Goal: Information Seeking & Learning: Learn about a topic

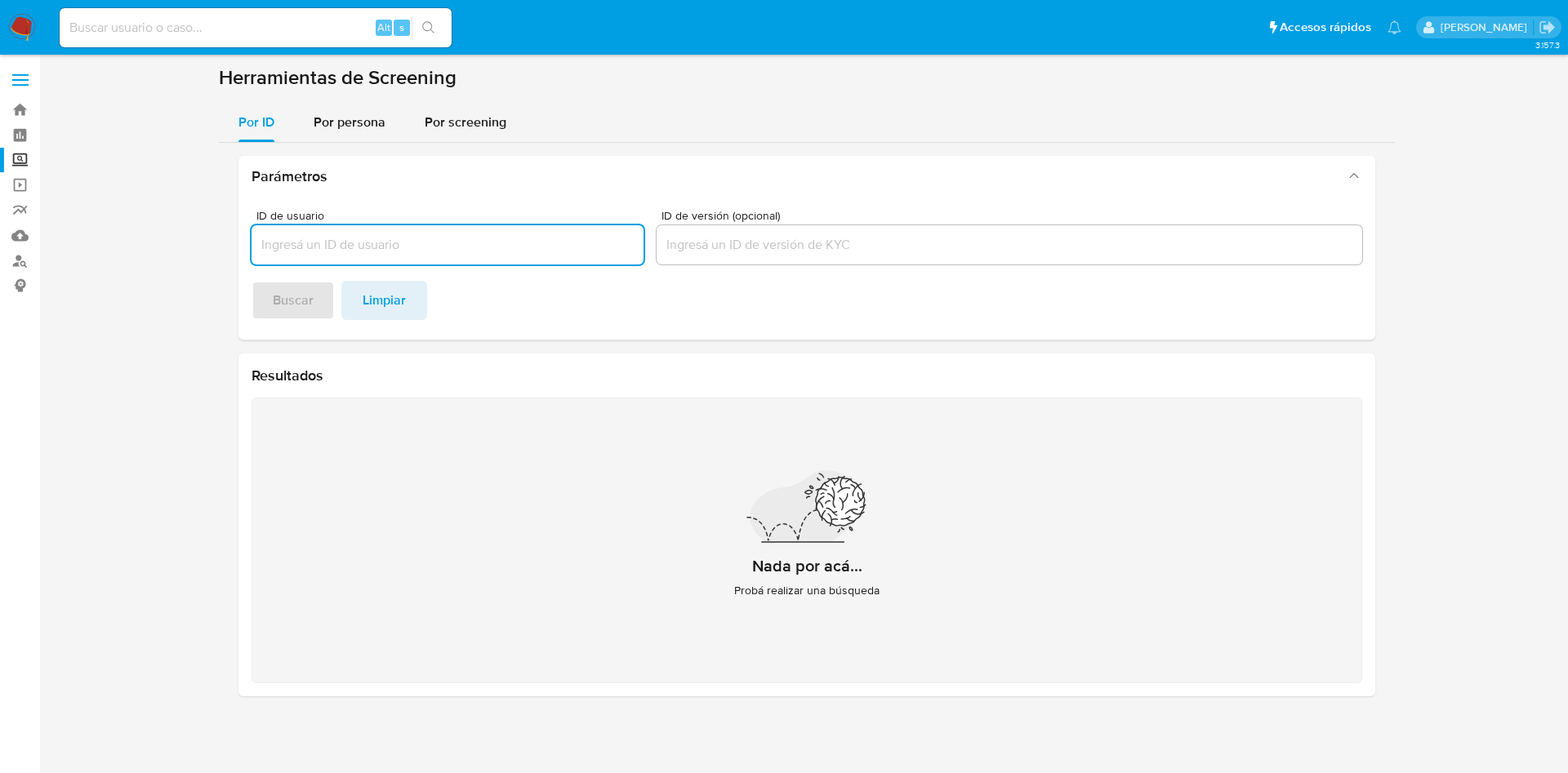
click at [330, 97] on section "Herramientas de Screening Por ID Por persona Por screening Parámetros ID de usu…" at bounding box center [806, 387] width 1176 height 644
click at [337, 120] on span "Por persona" at bounding box center [349, 122] width 71 height 18
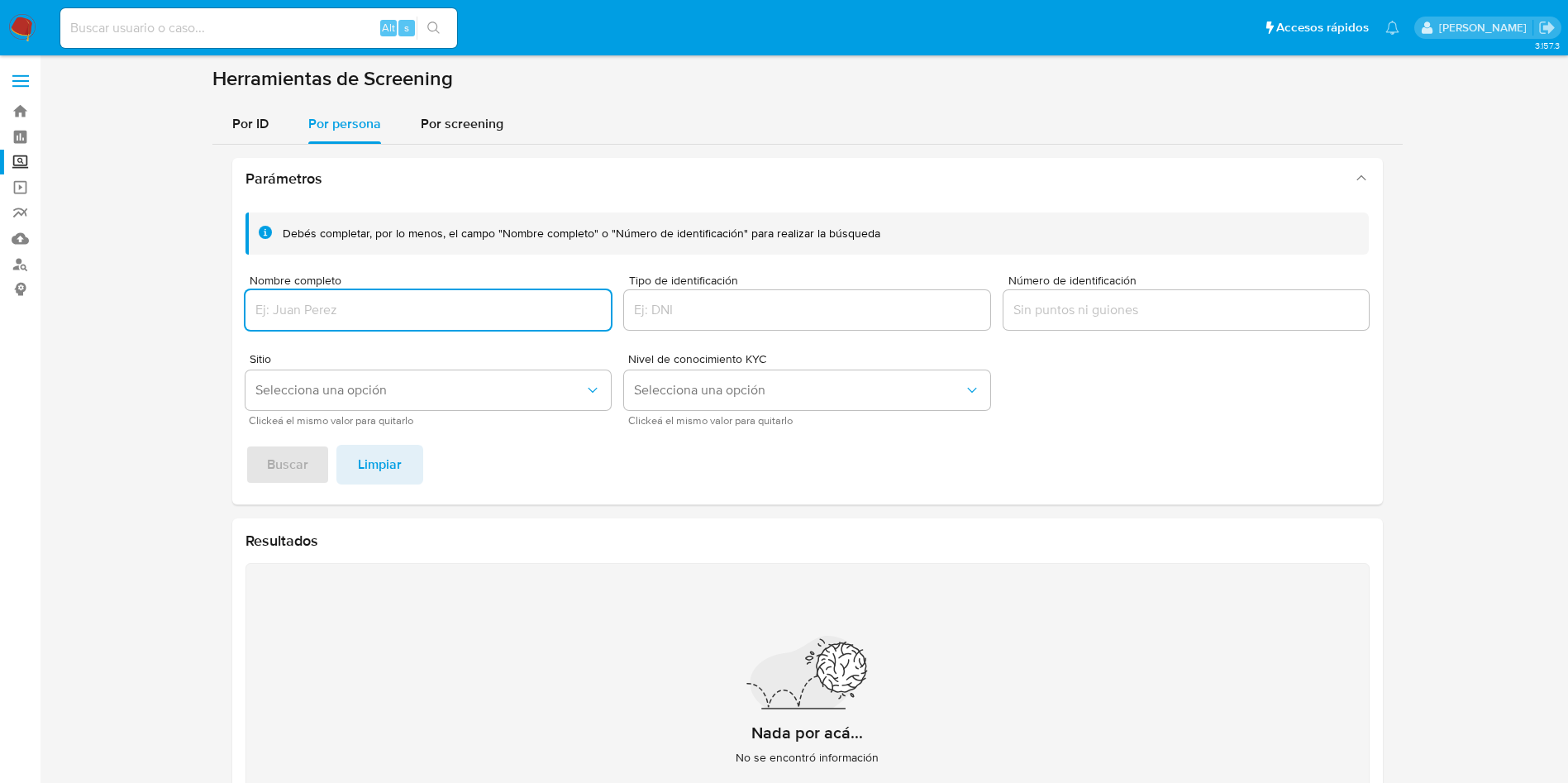
click at [24, 28] on img at bounding box center [22, 28] width 28 height 28
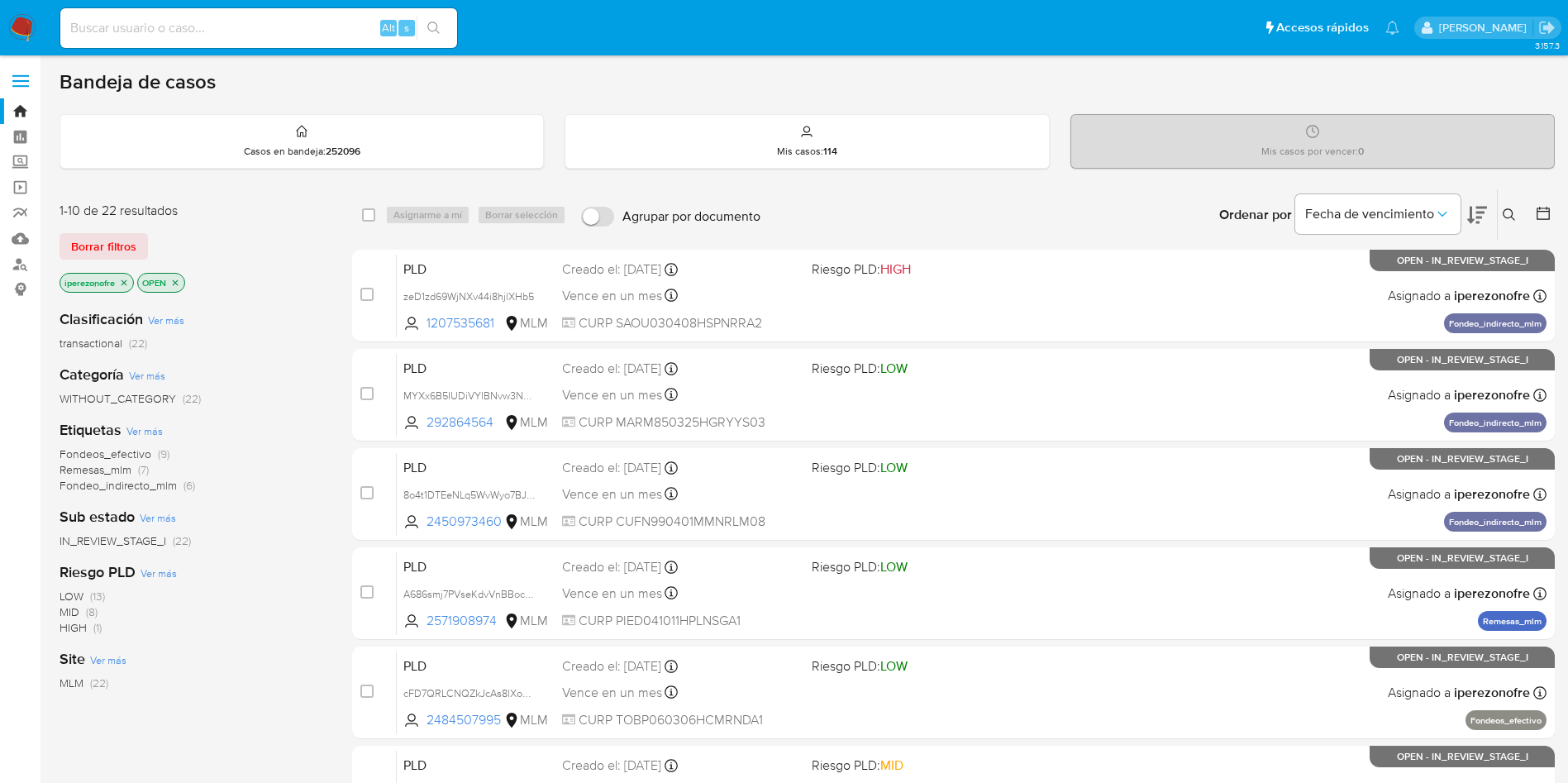
click at [1509, 215] on icon at bounding box center [1510, 215] width 14 height 14
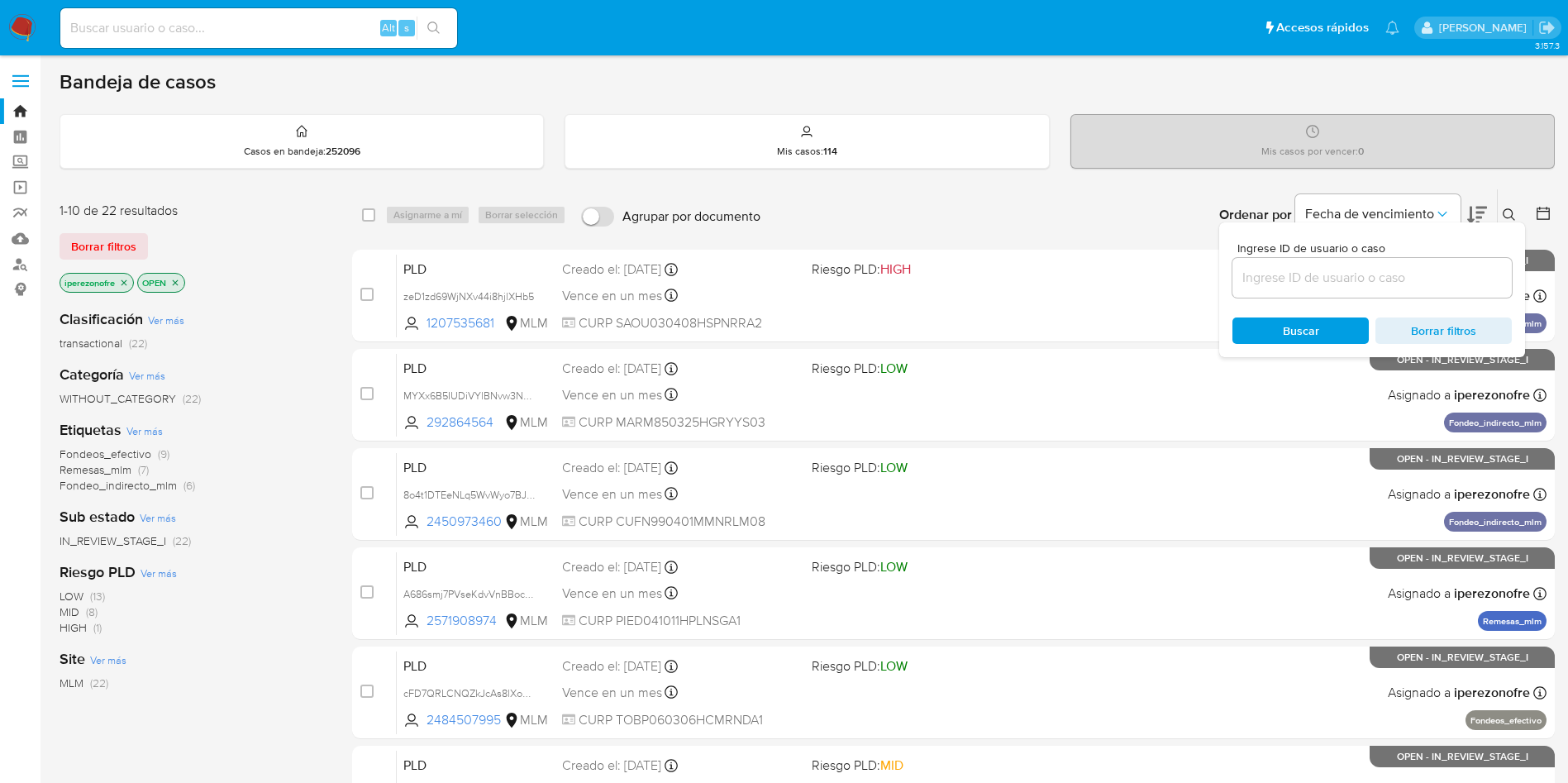
click at [1323, 263] on div at bounding box center [1372, 277] width 279 height 40
click at [1345, 278] on input at bounding box center [1372, 277] width 279 height 21
paste input "1021491318_Jose Bernabe Zuñiga Sanchez_AGO25"
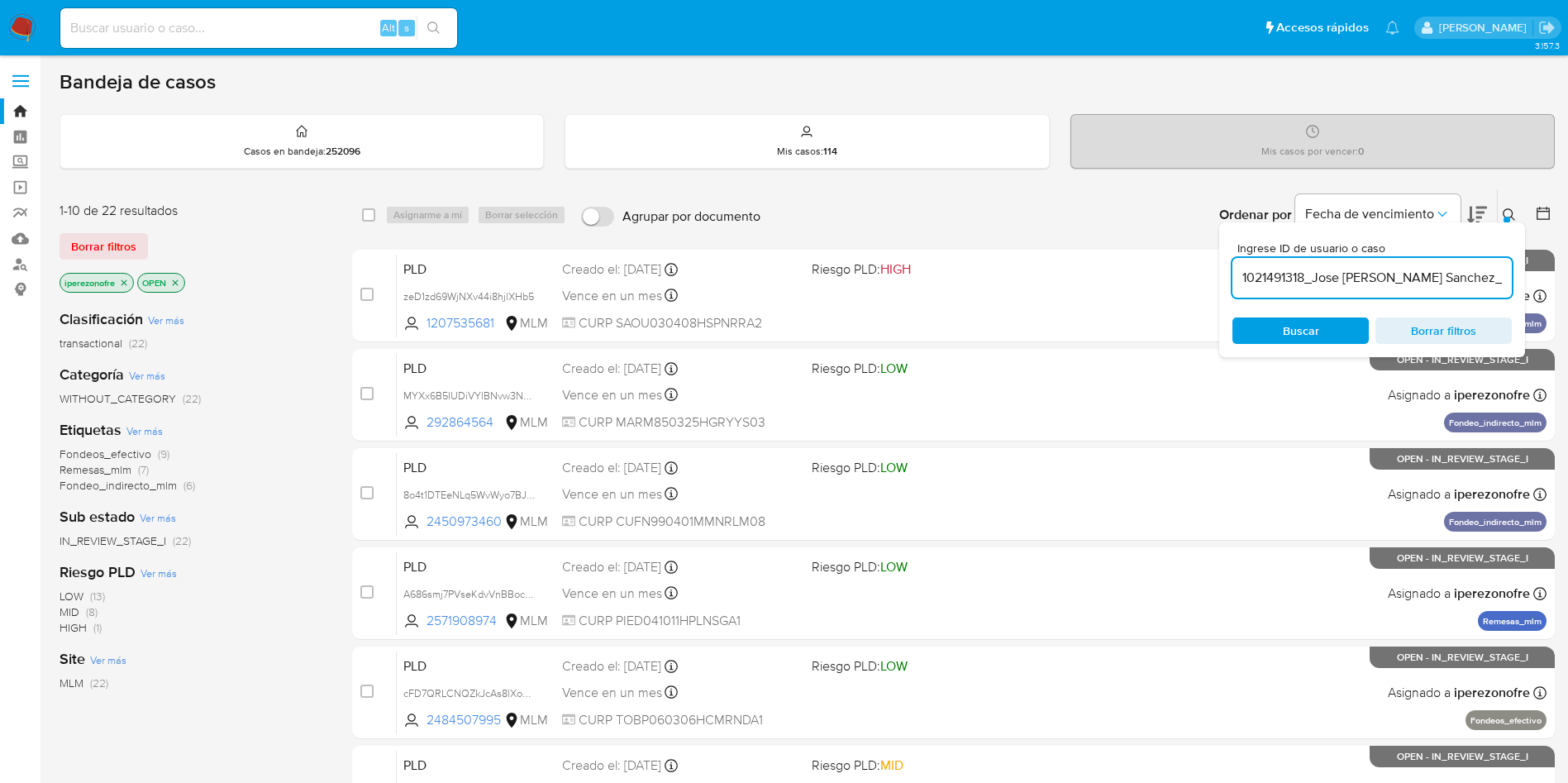
scroll to position [0, 40]
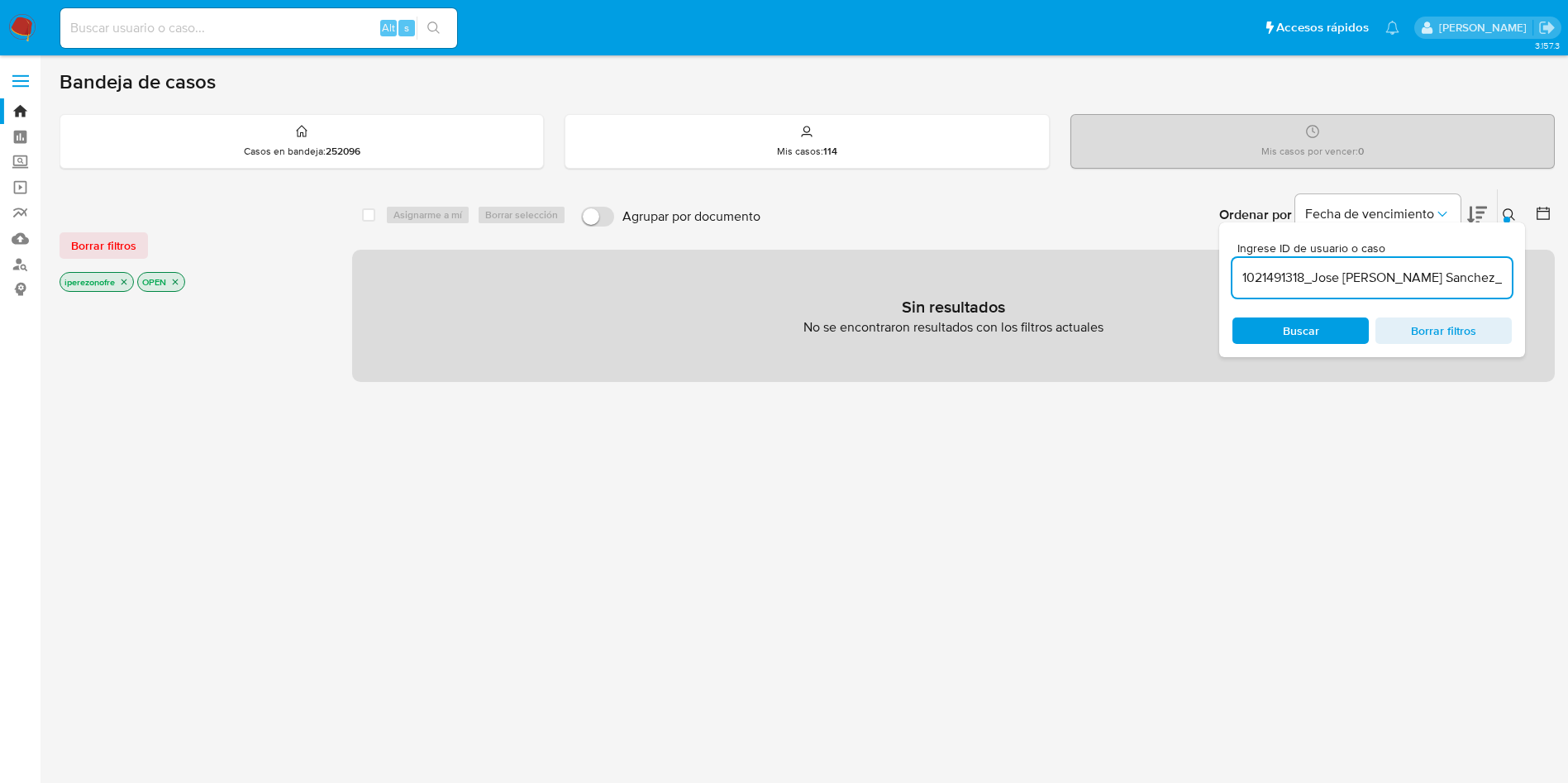
scroll to position [0, 40]
drag, startPoint x: 1305, startPoint y: 274, endPoint x: 1570, endPoint y: 275, distance: 265.0
click at [1568, 275] on html "Pausado Ver notificaciones Alt s Accesos rápidos Presiona las siguientes teclas…" at bounding box center [784, 473] width 1568 height 947
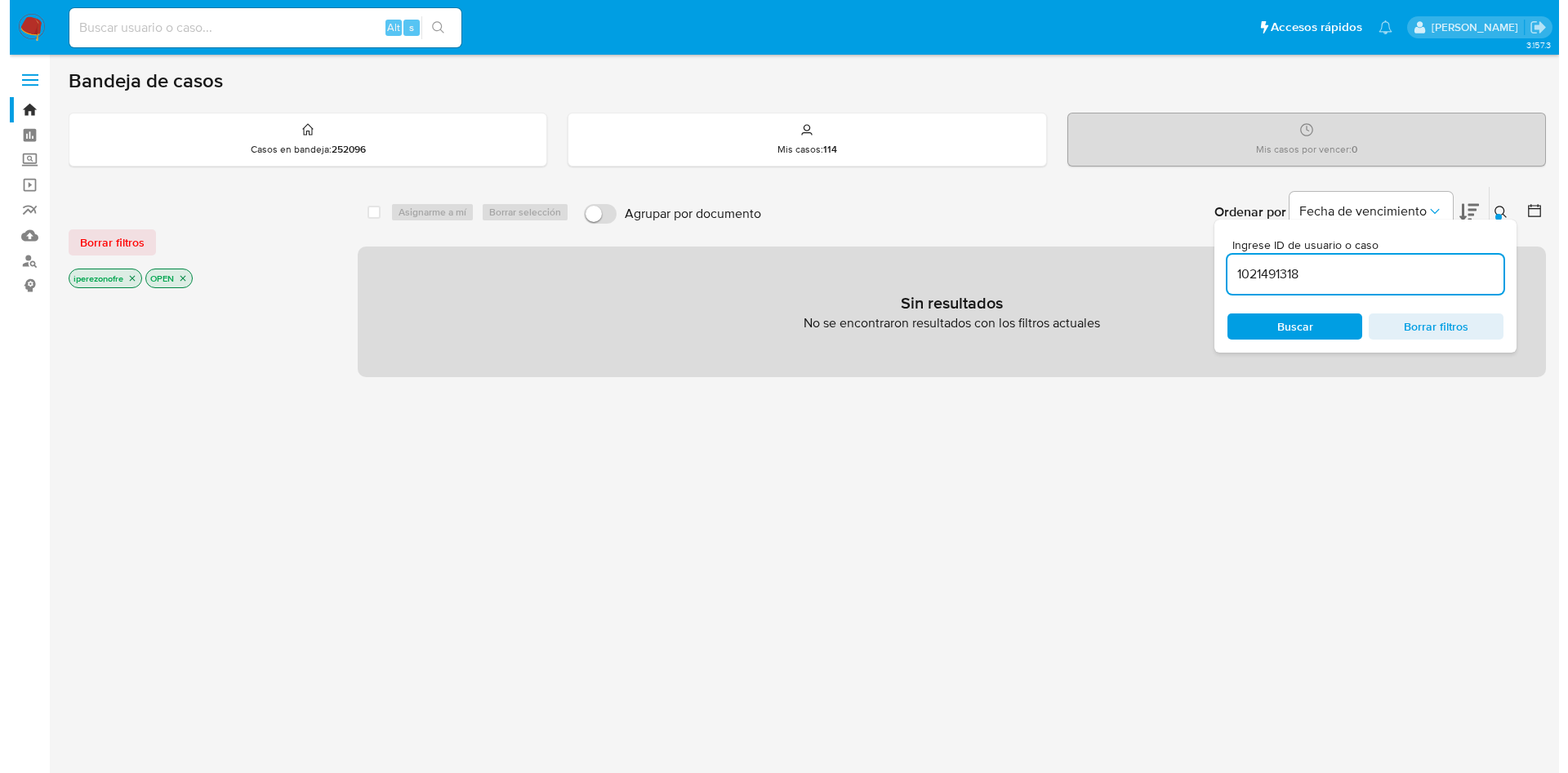
scroll to position [0, 0]
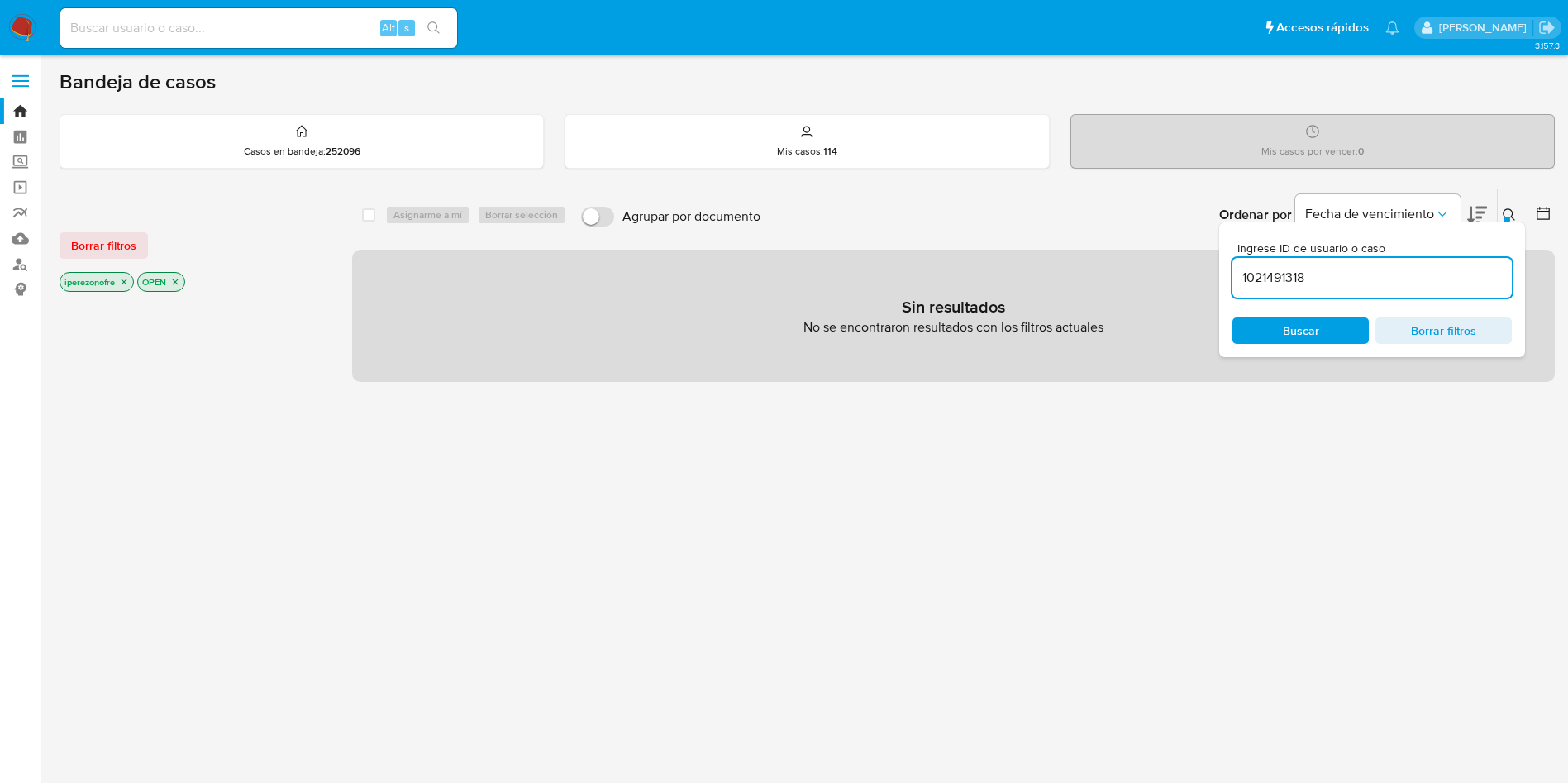
type input "1021491318"
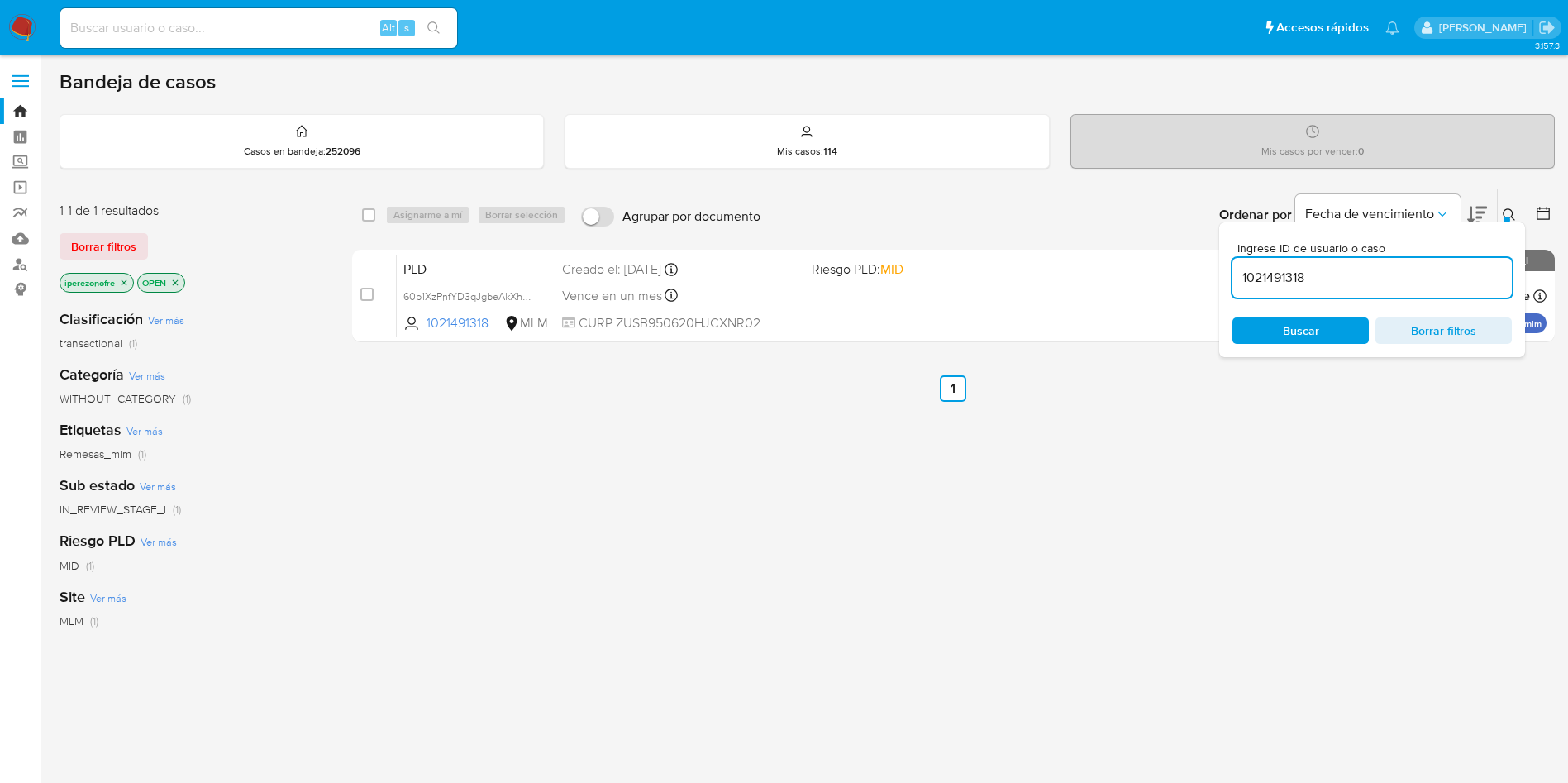
click at [1290, 326] on span "Buscar" at bounding box center [1301, 330] width 37 height 26
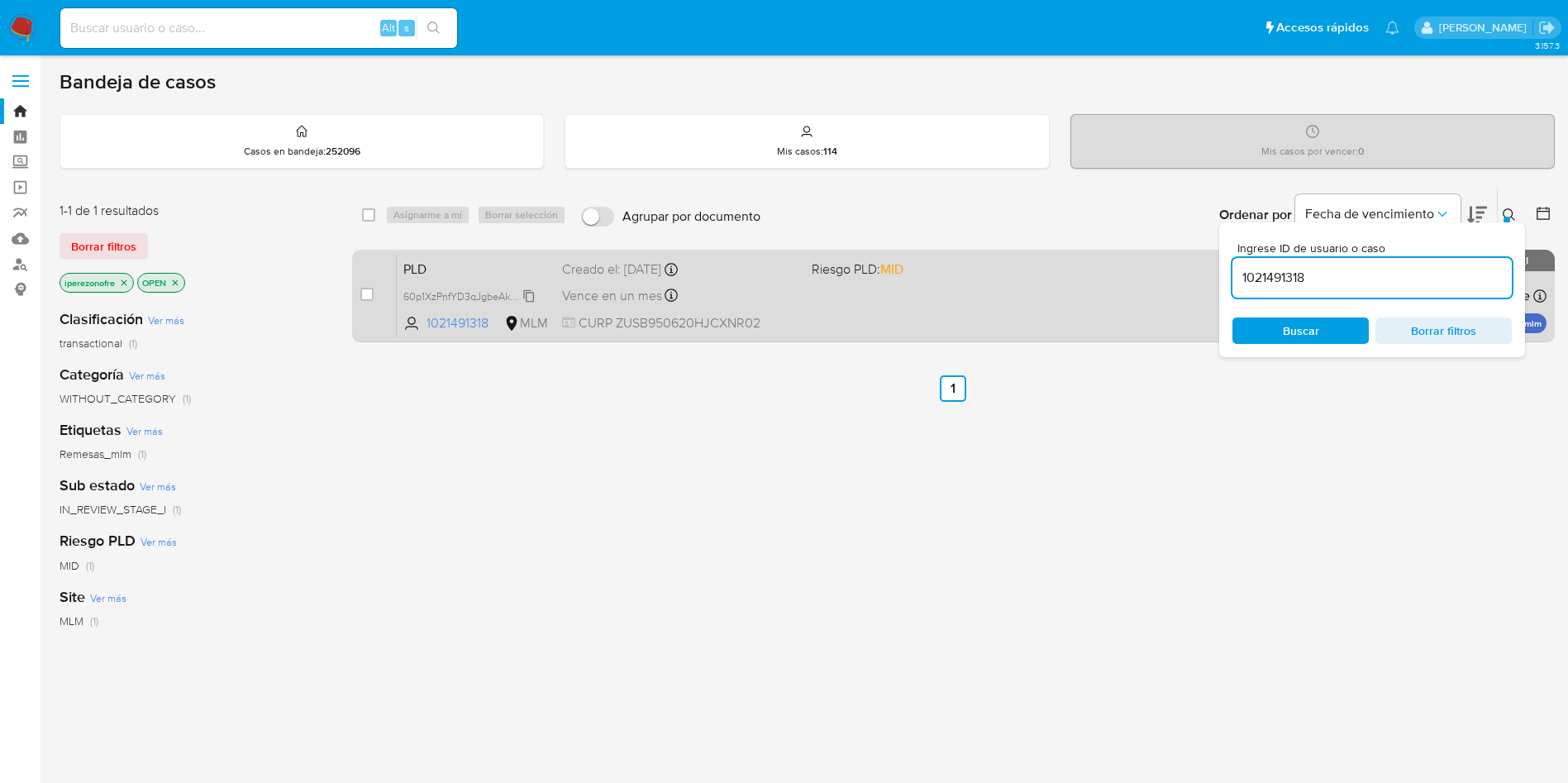
drag, startPoint x: 362, startPoint y: 287, endPoint x: 406, endPoint y: 290, distance: 44.1
click at [363, 288] on input "checkbox" at bounding box center [367, 294] width 14 height 14
checkbox input "true"
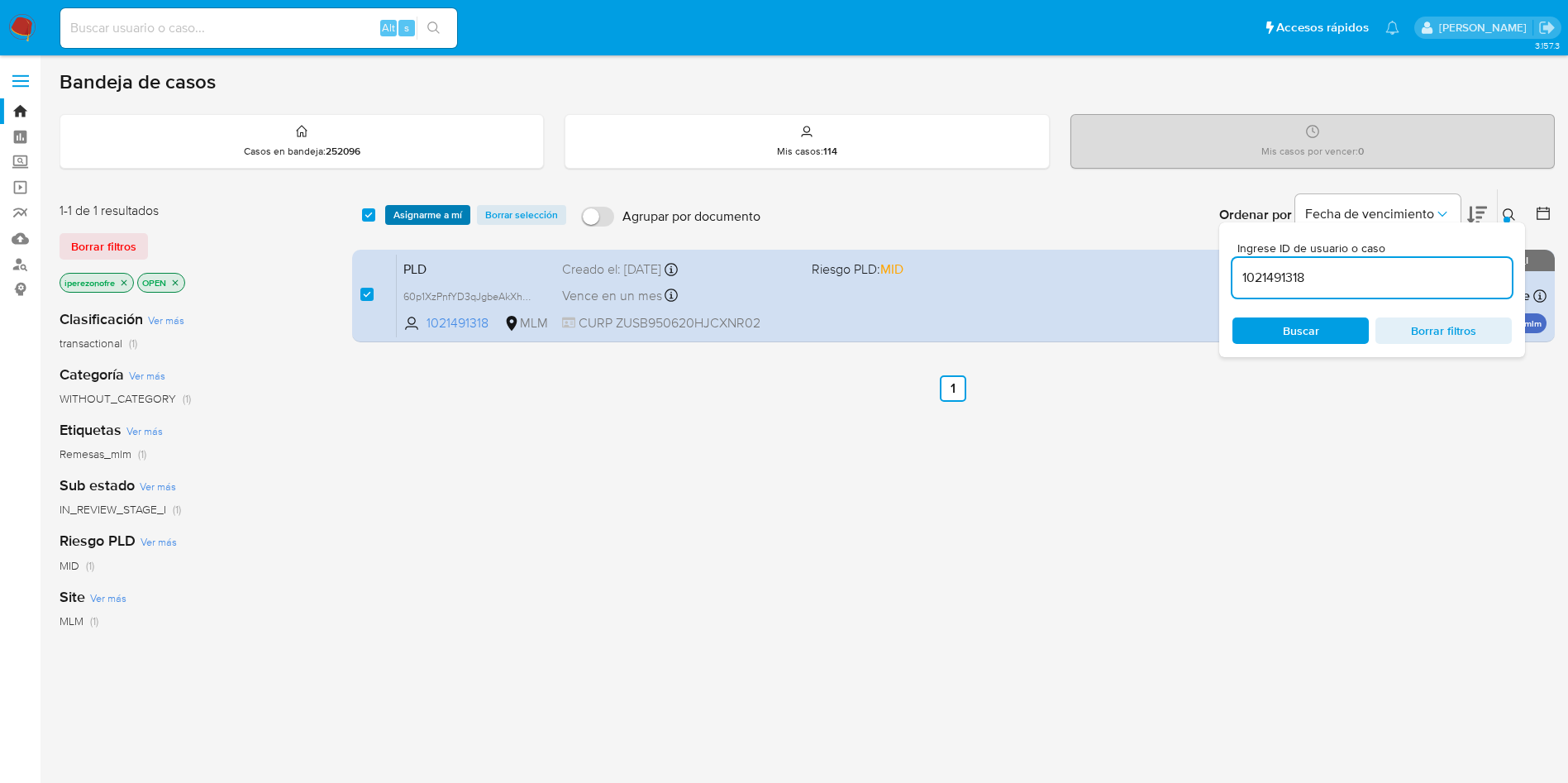
click at [414, 207] on span "Asignarme a mí" at bounding box center [427, 214] width 69 height 16
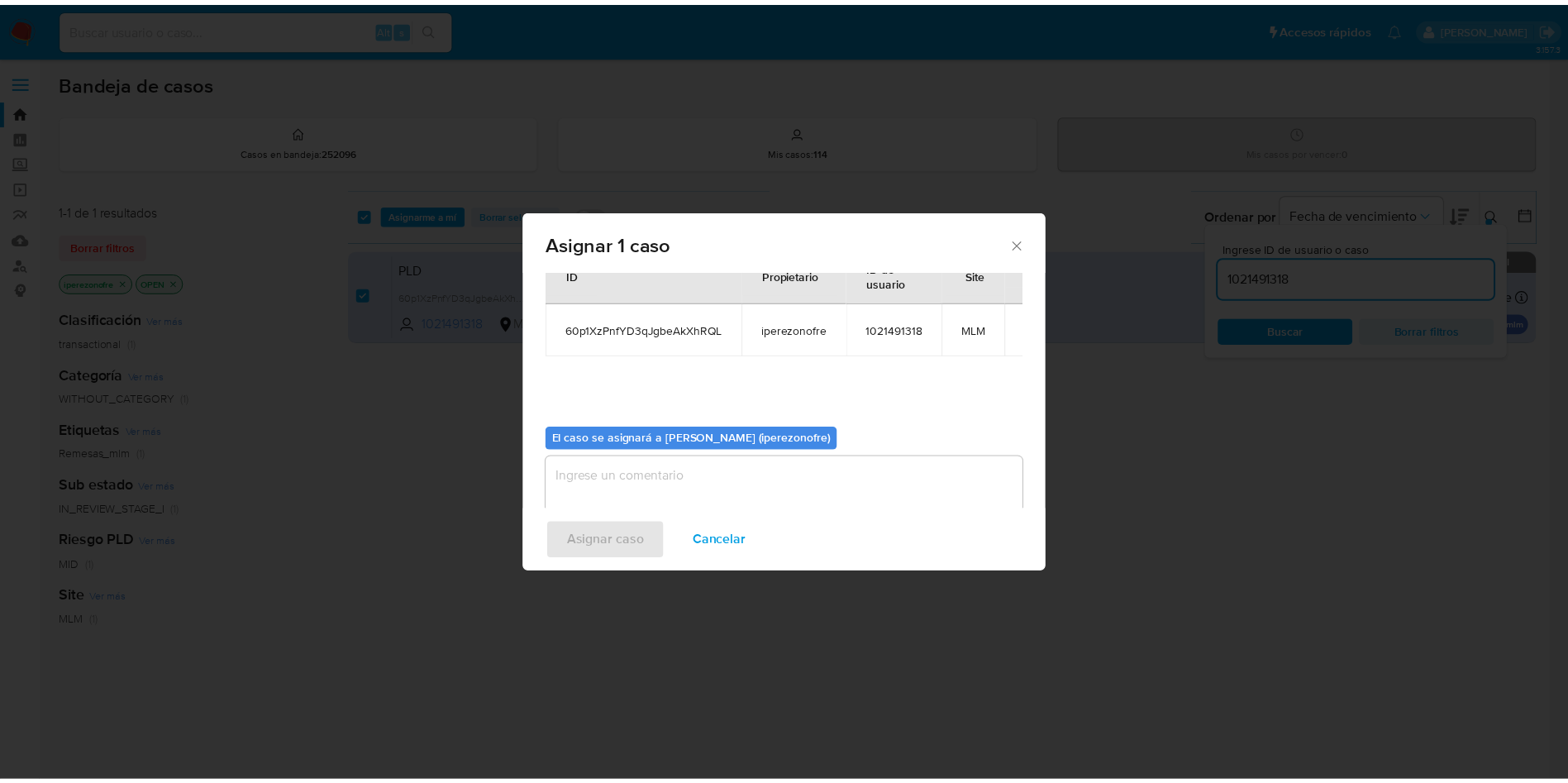
scroll to position [86, 0]
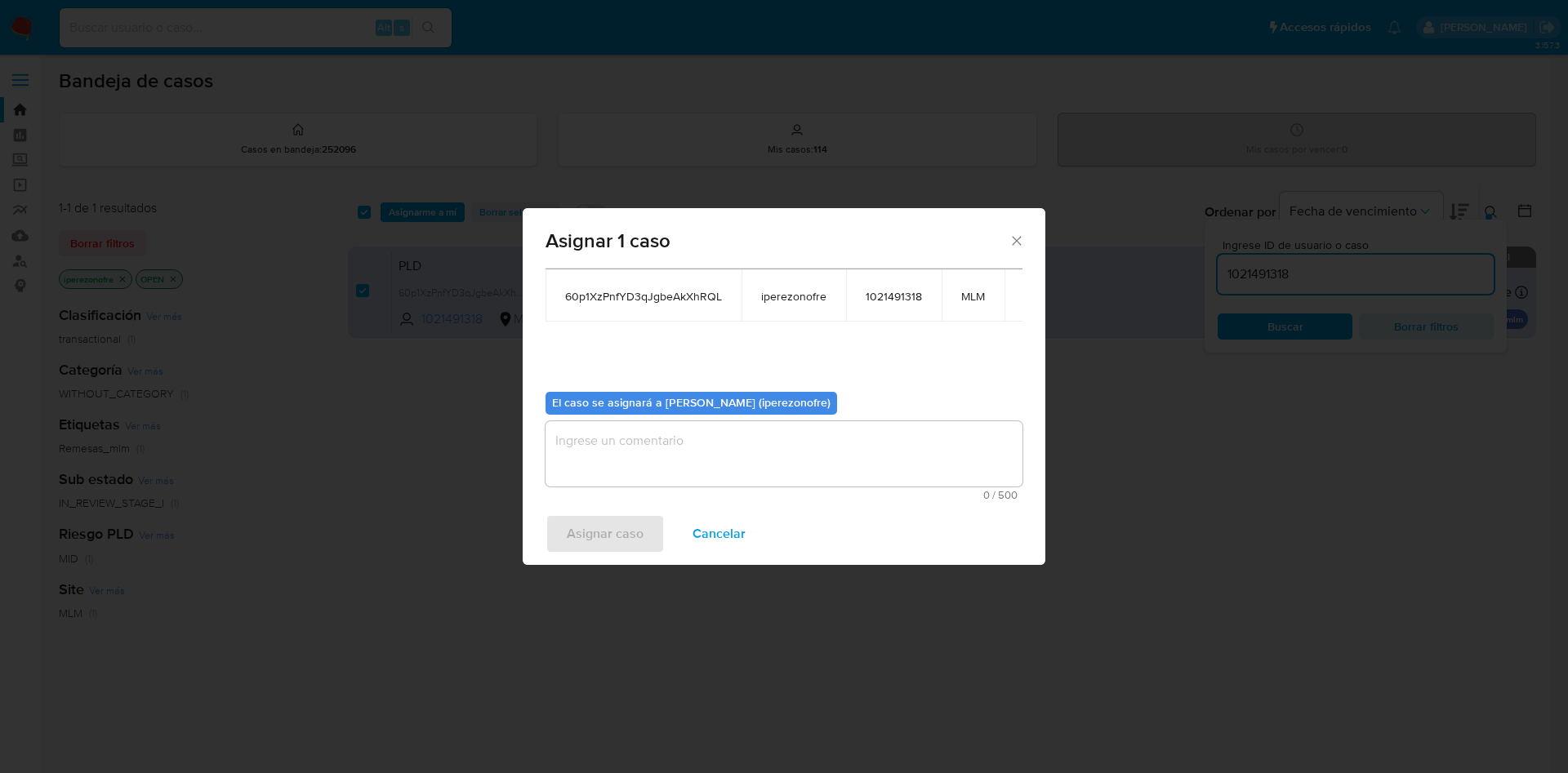
click at [789, 445] on textarea "assign-modal" at bounding box center [784, 454] width 477 height 66
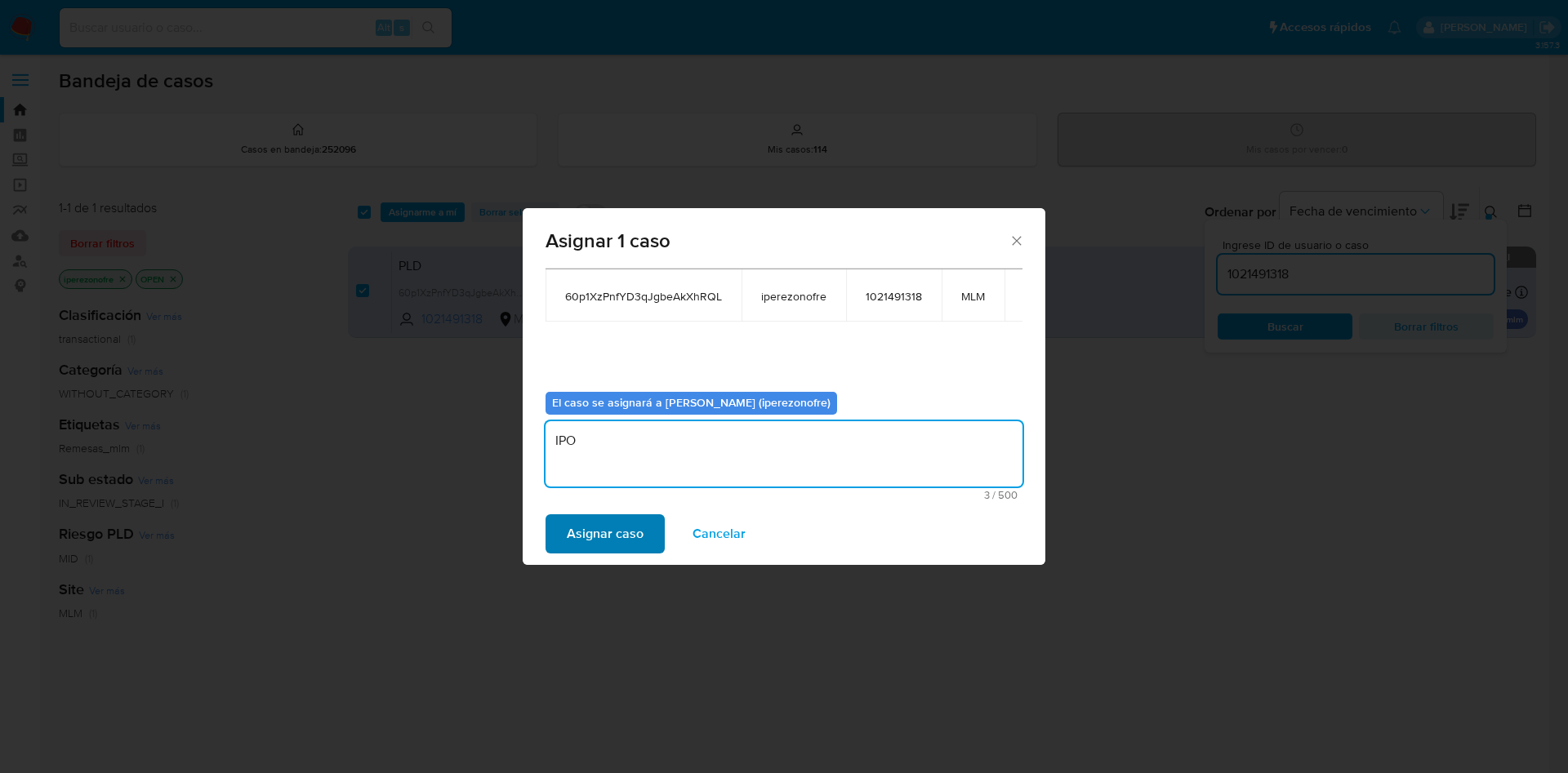
type textarea "IPO"
click at [625, 541] on span "Asignar caso" at bounding box center [604, 534] width 77 height 36
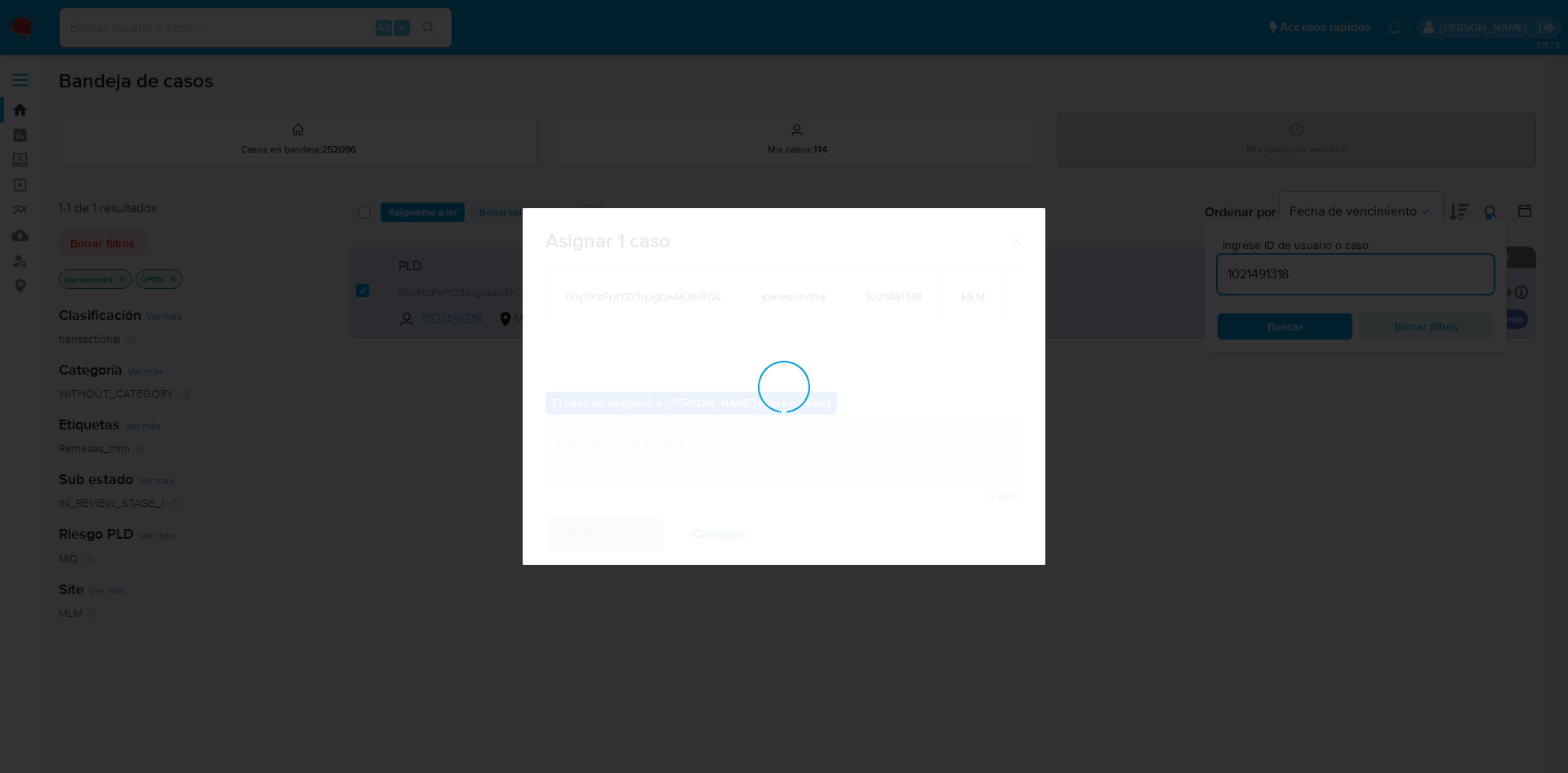
checkbox input "false"
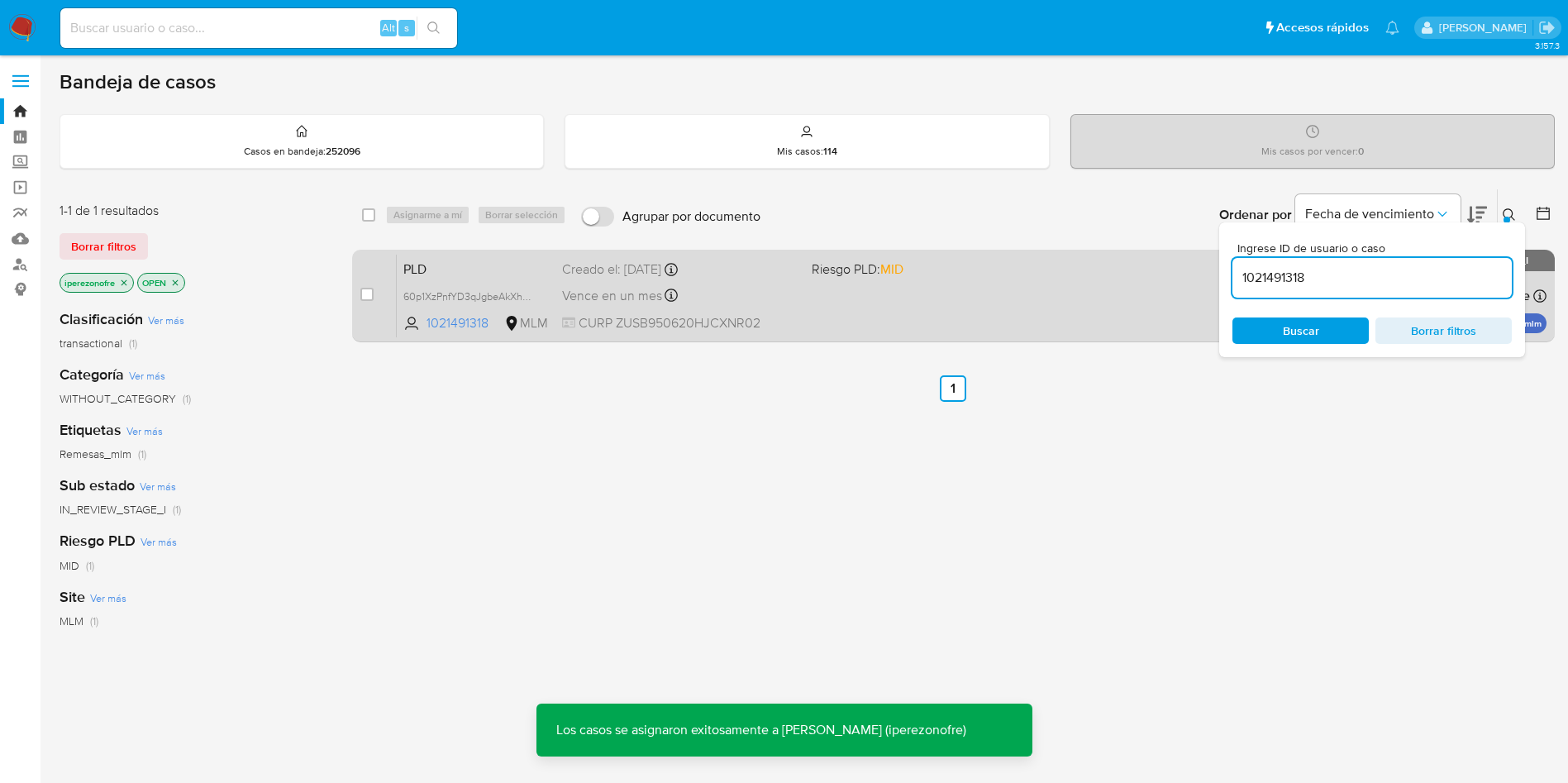
click at [784, 279] on div "PLD 60p1XzPnfYD3qJgbeAkXhRQL 1021491318 MLM Riesgo PLD: MID Creado el: 12/08/20…" at bounding box center [971, 295] width 1150 height 83
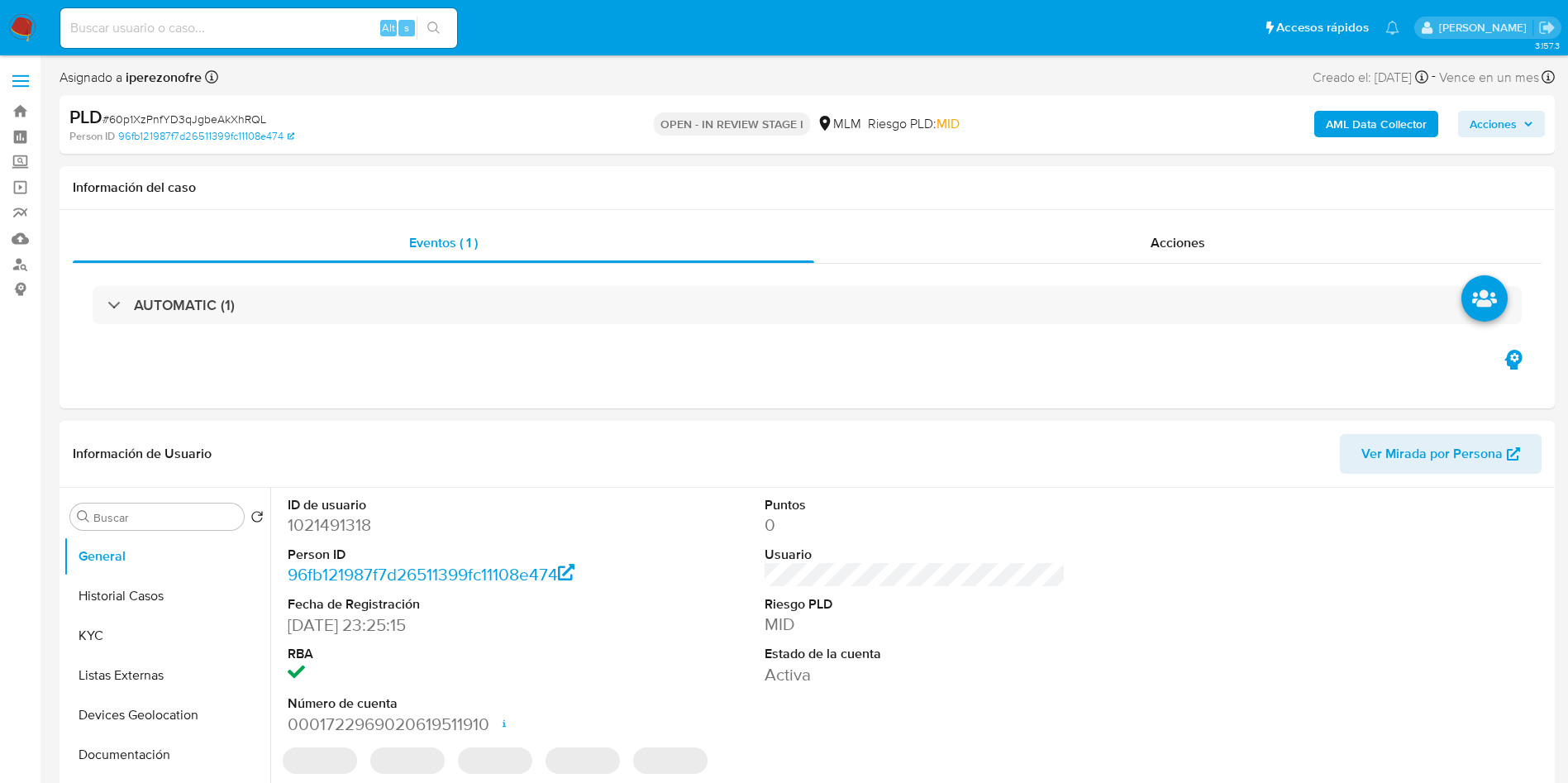
select select "10"
click at [197, 597] on button "Historial Casos" at bounding box center [160, 596] width 193 height 40
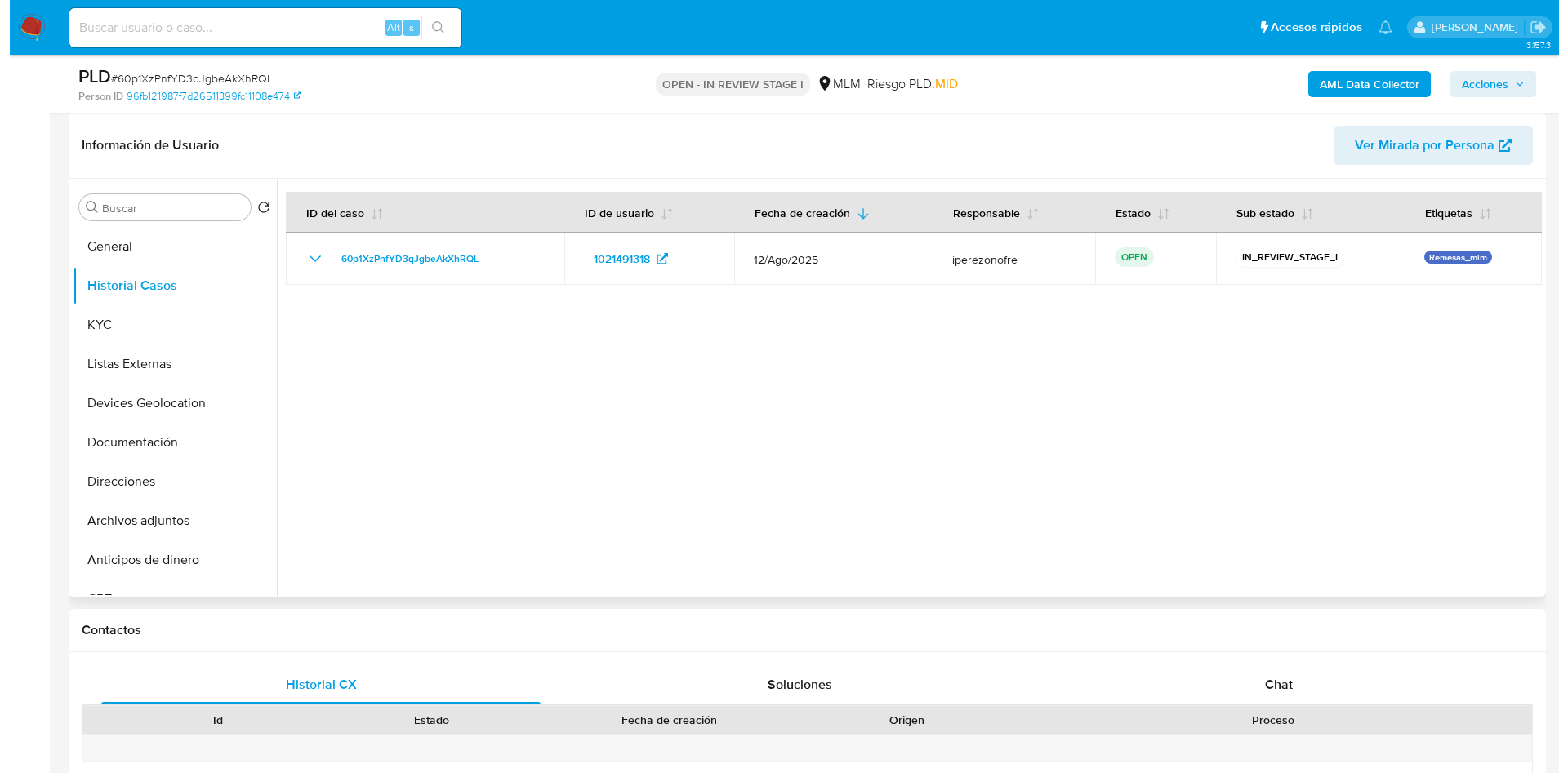
scroll to position [123, 0]
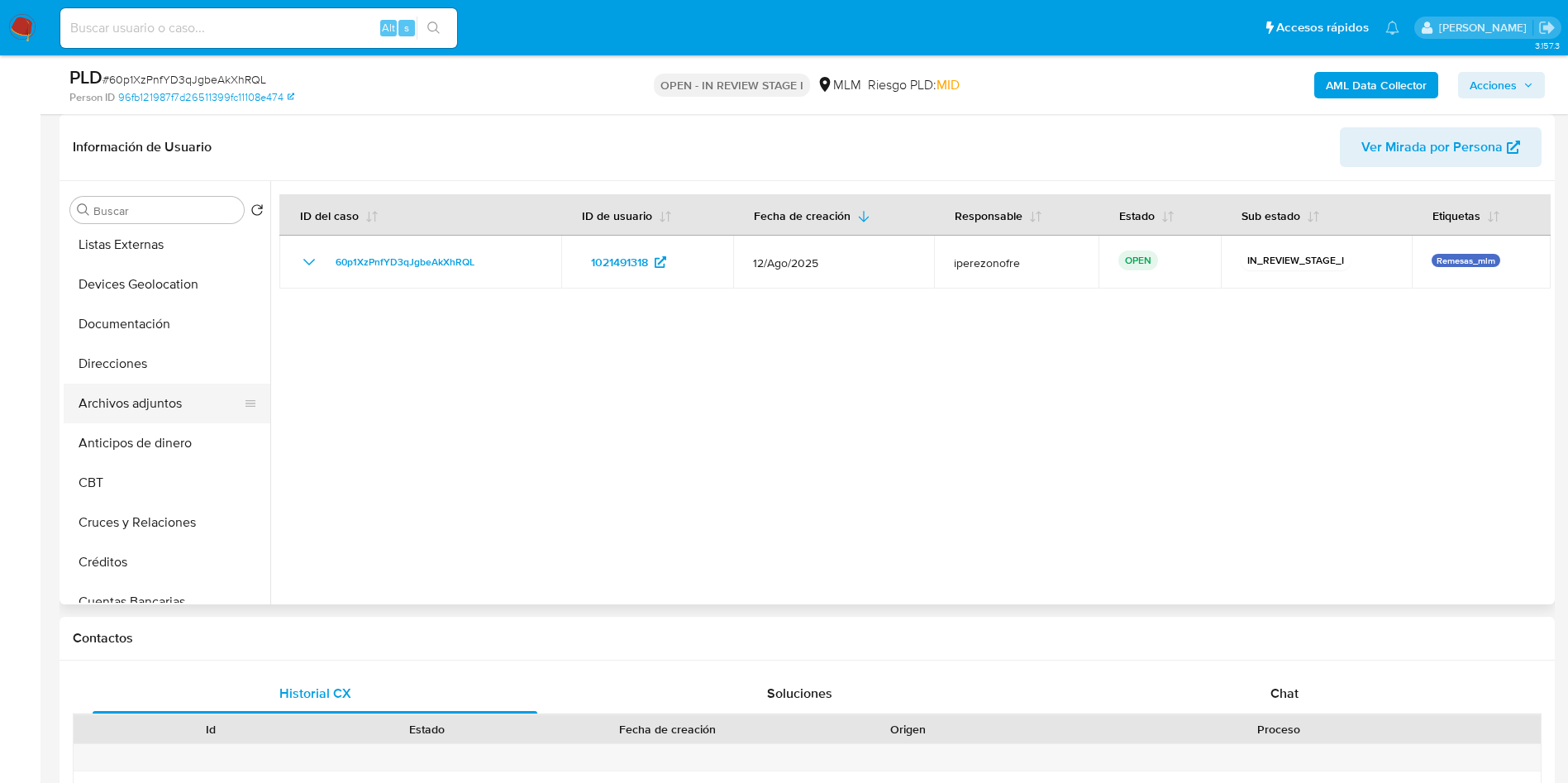
click at [158, 387] on button "Archivos adjuntos" at bounding box center [160, 403] width 193 height 40
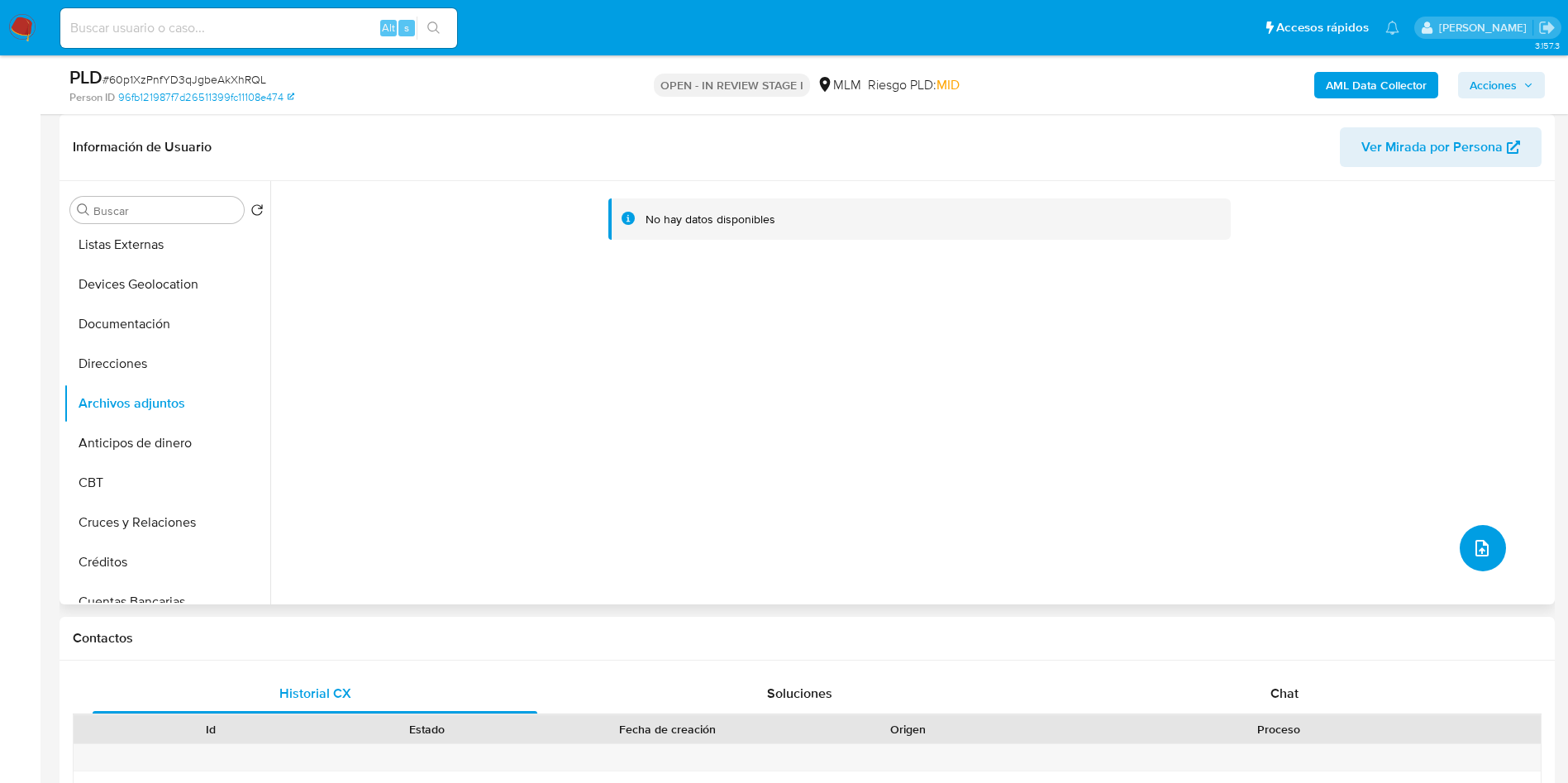
click at [1474, 539] on icon "upload-file" at bounding box center [1482, 547] width 20 height 20
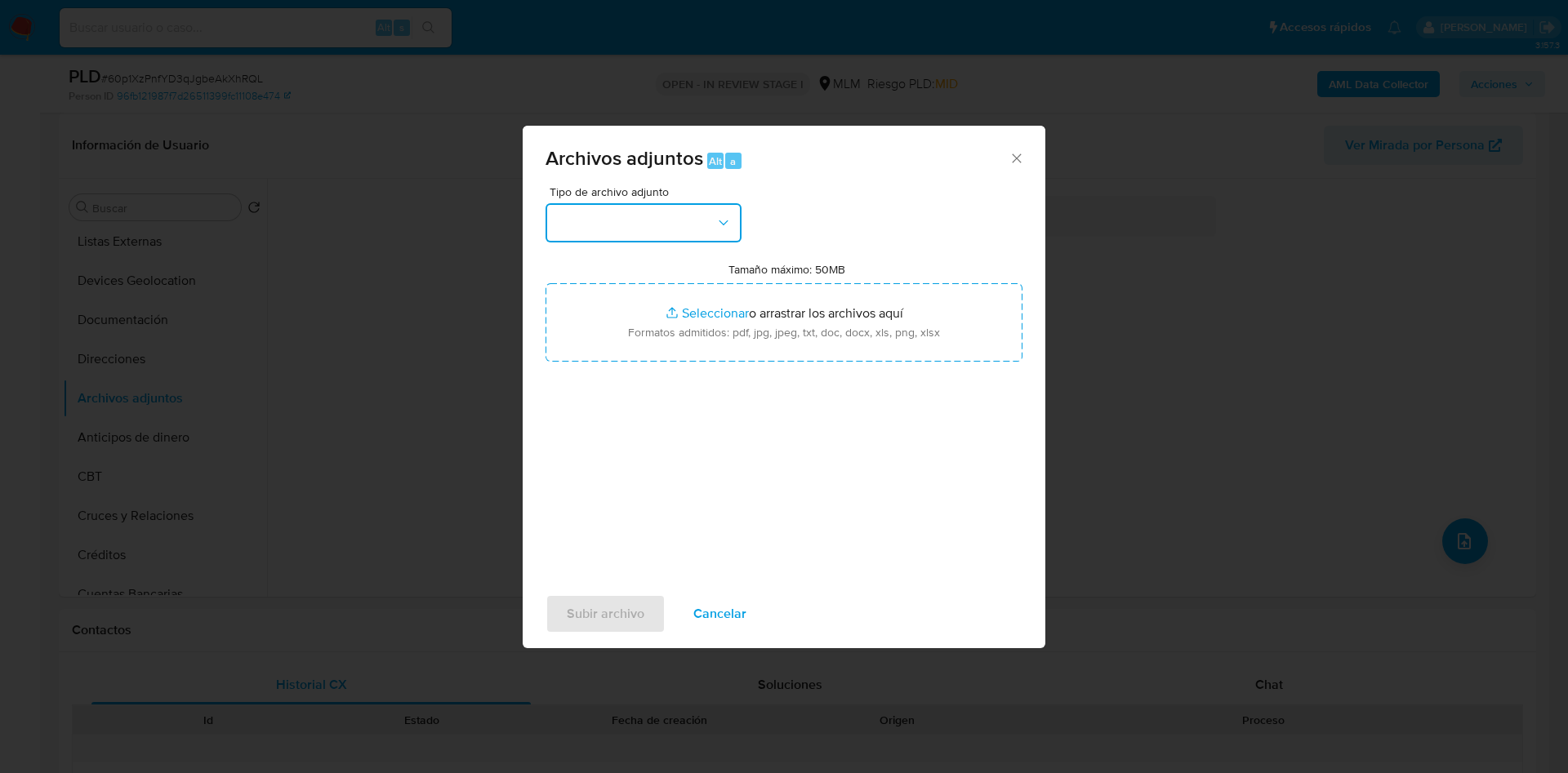
click at [717, 220] on icon "button" at bounding box center [723, 222] width 16 height 16
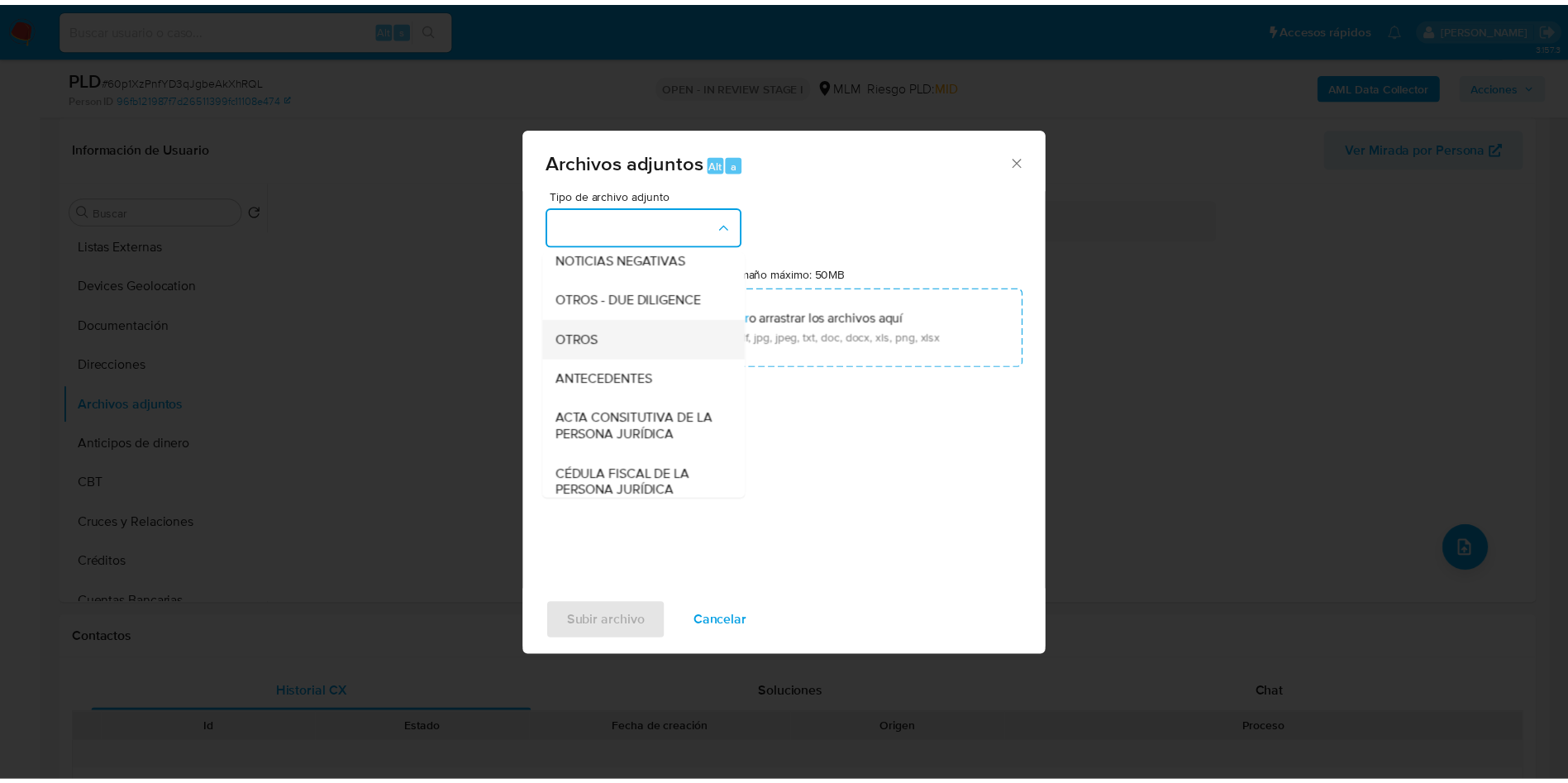
scroll to position [248, 0]
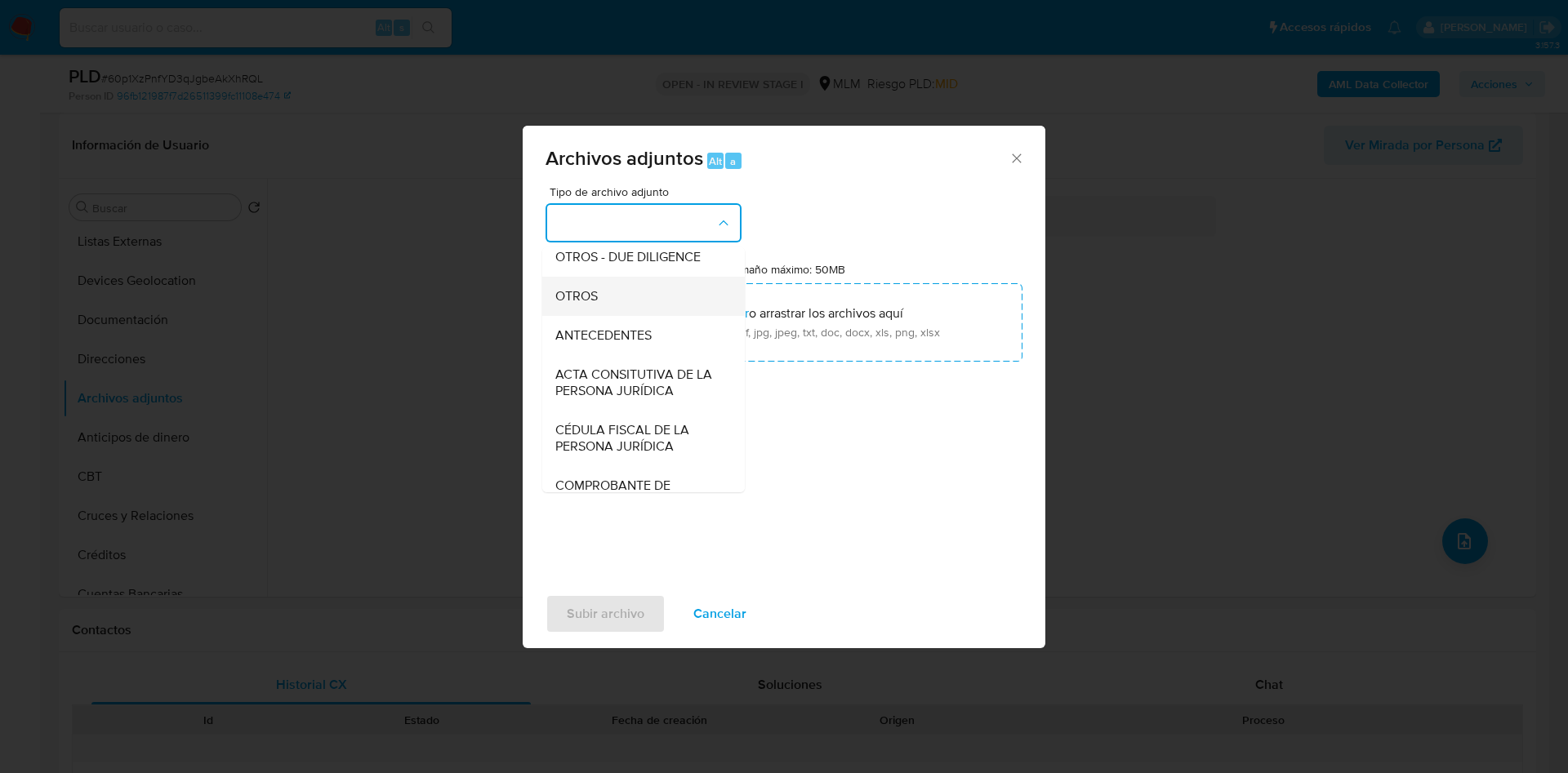
click at [604, 297] on div "OTROS" at bounding box center [638, 296] width 166 height 39
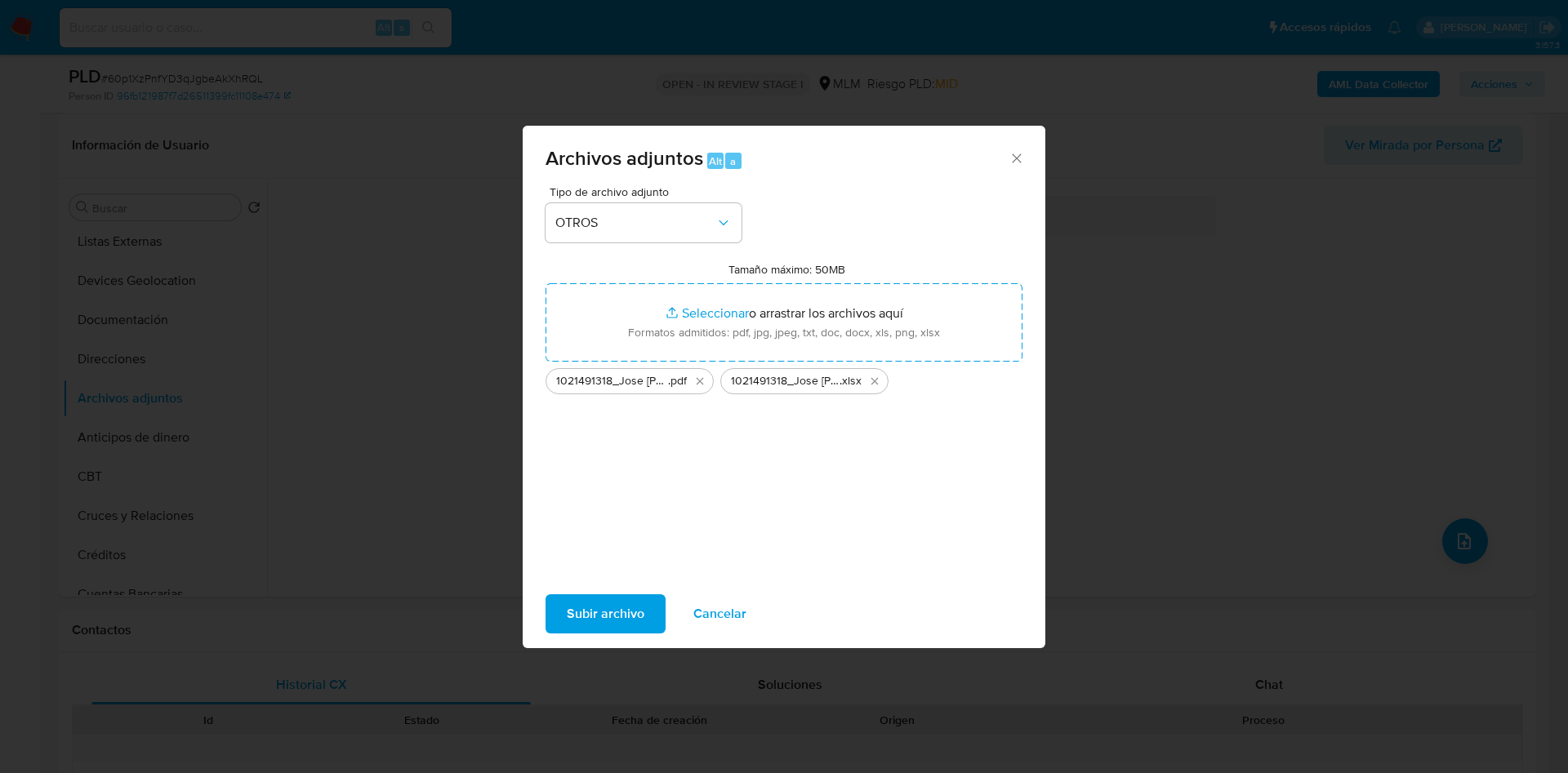
click at [610, 605] on span "Subir archivo" at bounding box center [605, 613] width 77 height 36
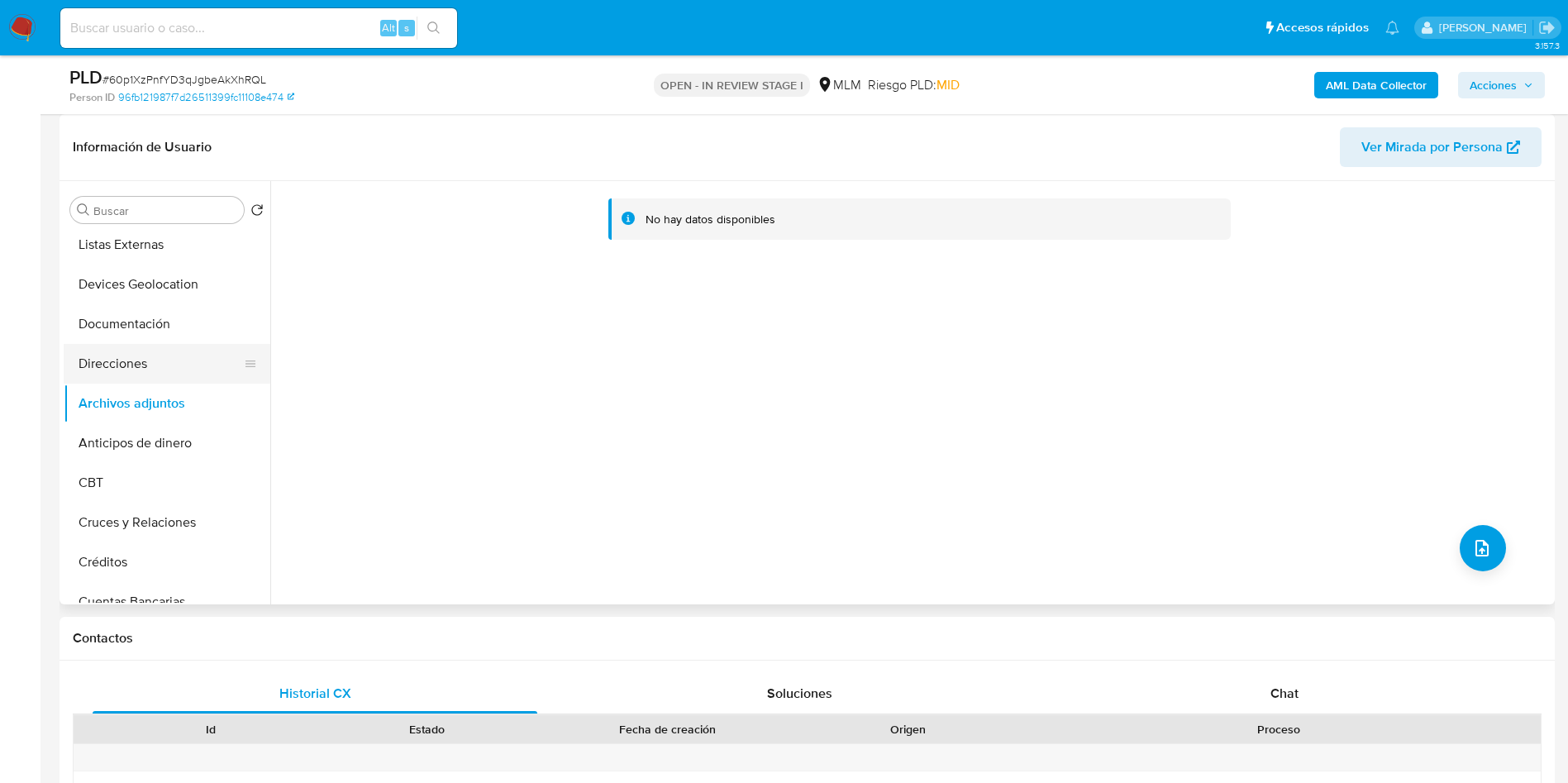
click at [153, 364] on button "Direcciones" at bounding box center [160, 363] width 193 height 40
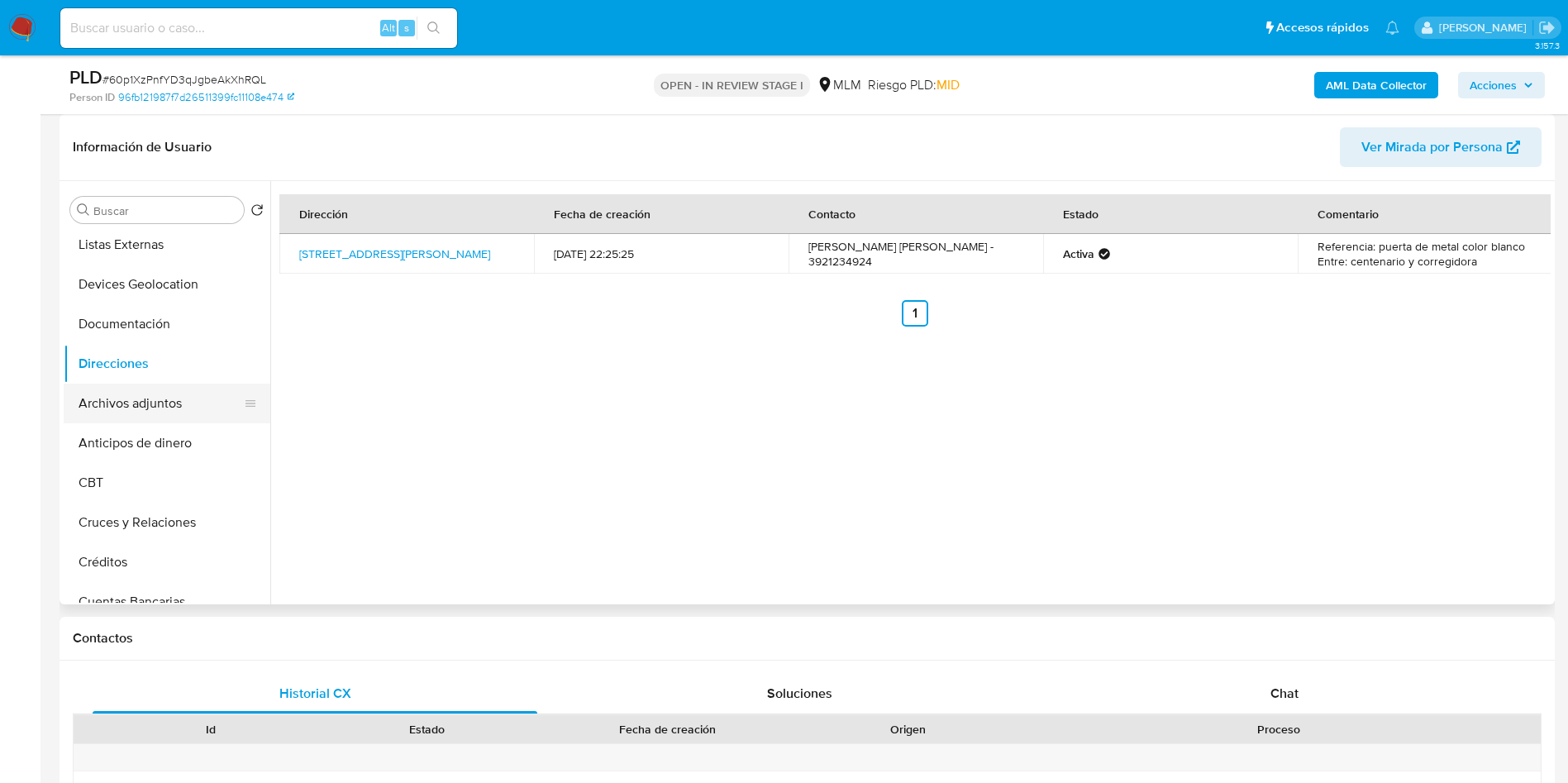
click at [158, 409] on button "Archivos adjuntos" at bounding box center [160, 403] width 193 height 40
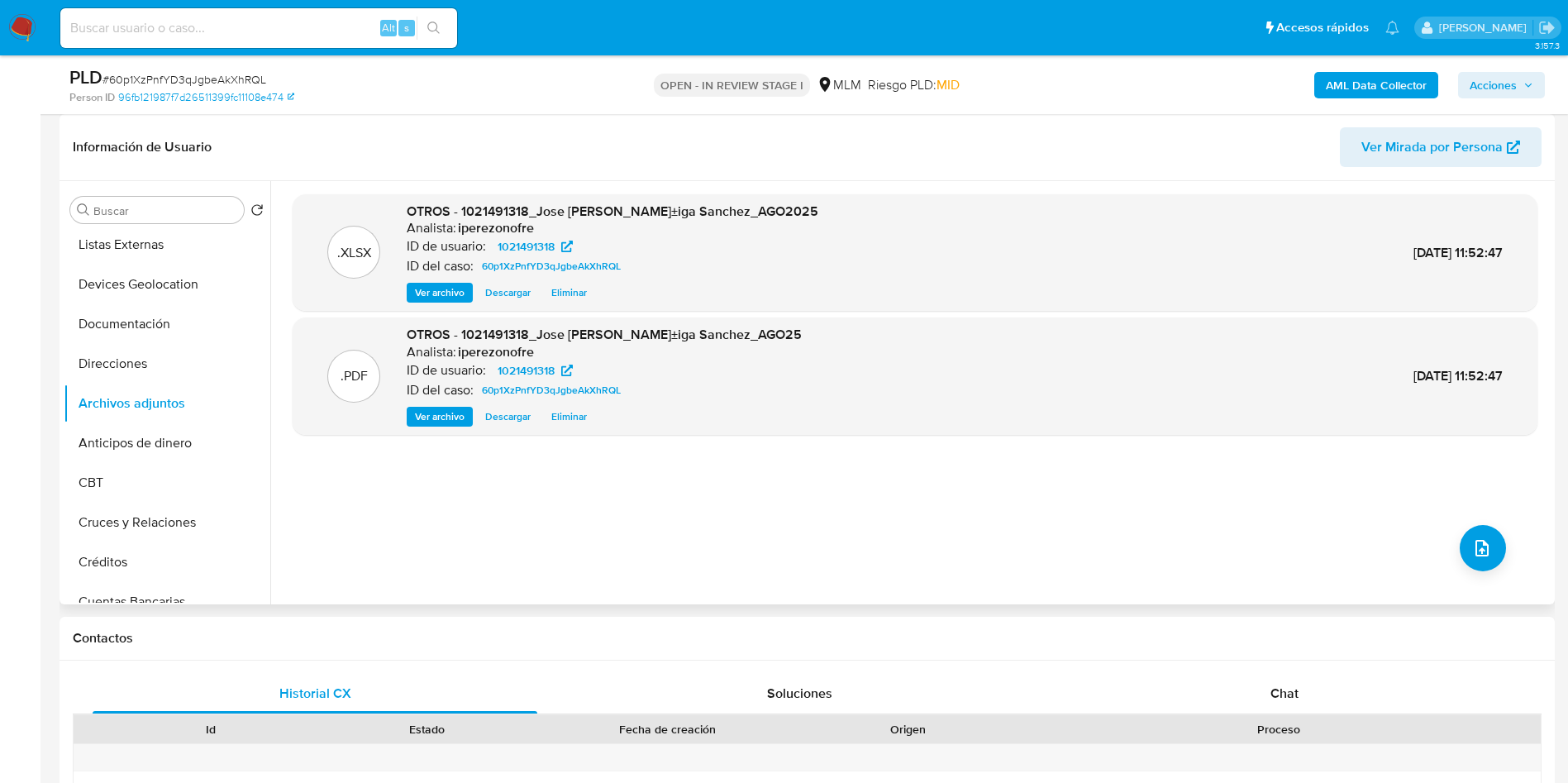
drag, startPoint x: 1502, startPoint y: 70, endPoint x: 1519, endPoint y: 115, distance: 48.1
click at [1502, 81] on div "AML Data Collector Acciones" at bounding box center [1301, 85] width 488 height 39
click at [1508, 84] on span "Acciones" at bounding box center [1493, 84] width 47 height 26
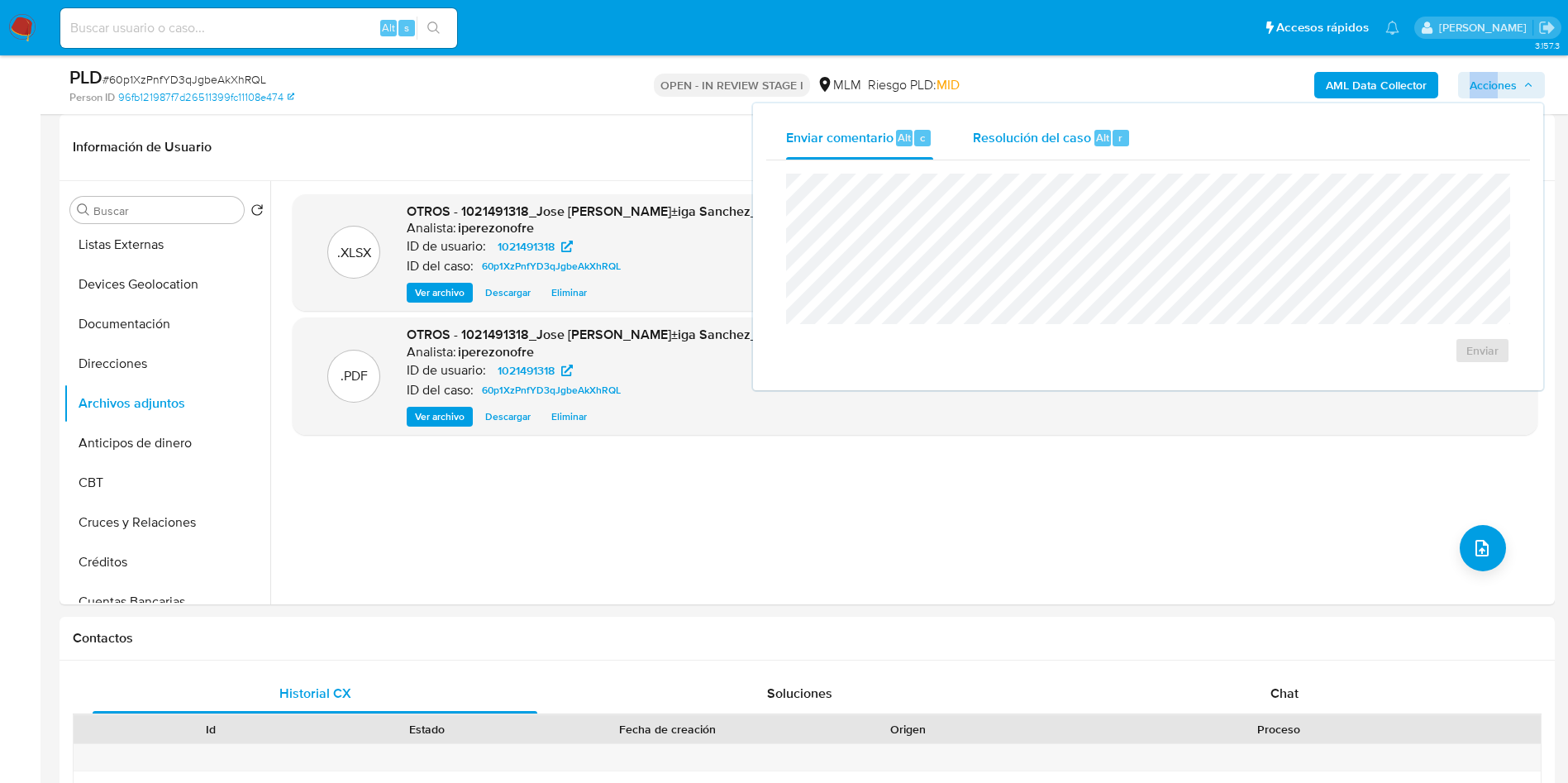
click at [1002, 129] on span "Resolución del caso" at bounding box center [1032, 137] width 118 height 19
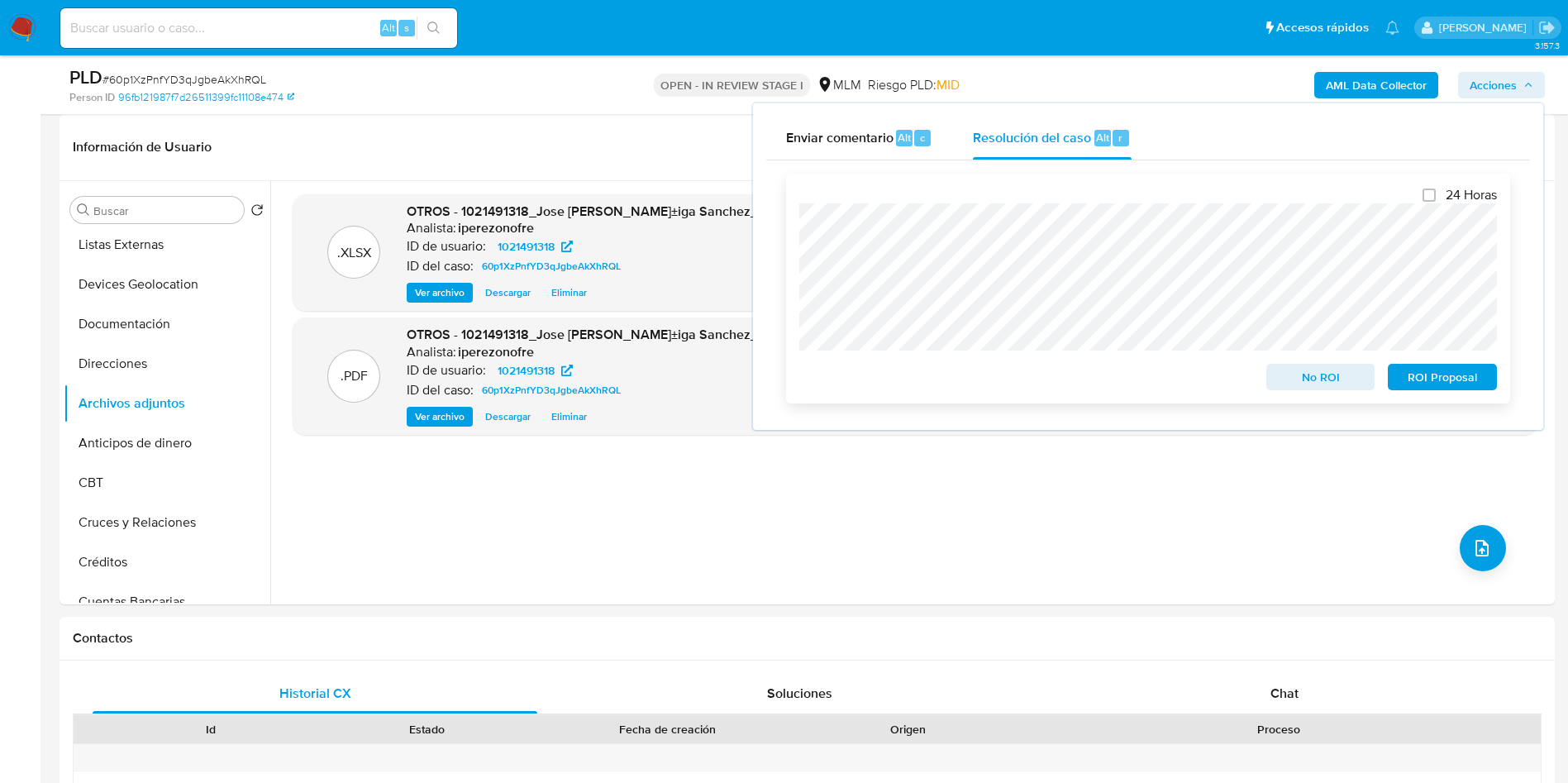
click at [1468, 379] on span "ROI Proposal" at bounding box center [1442, 376] width 86 height 23
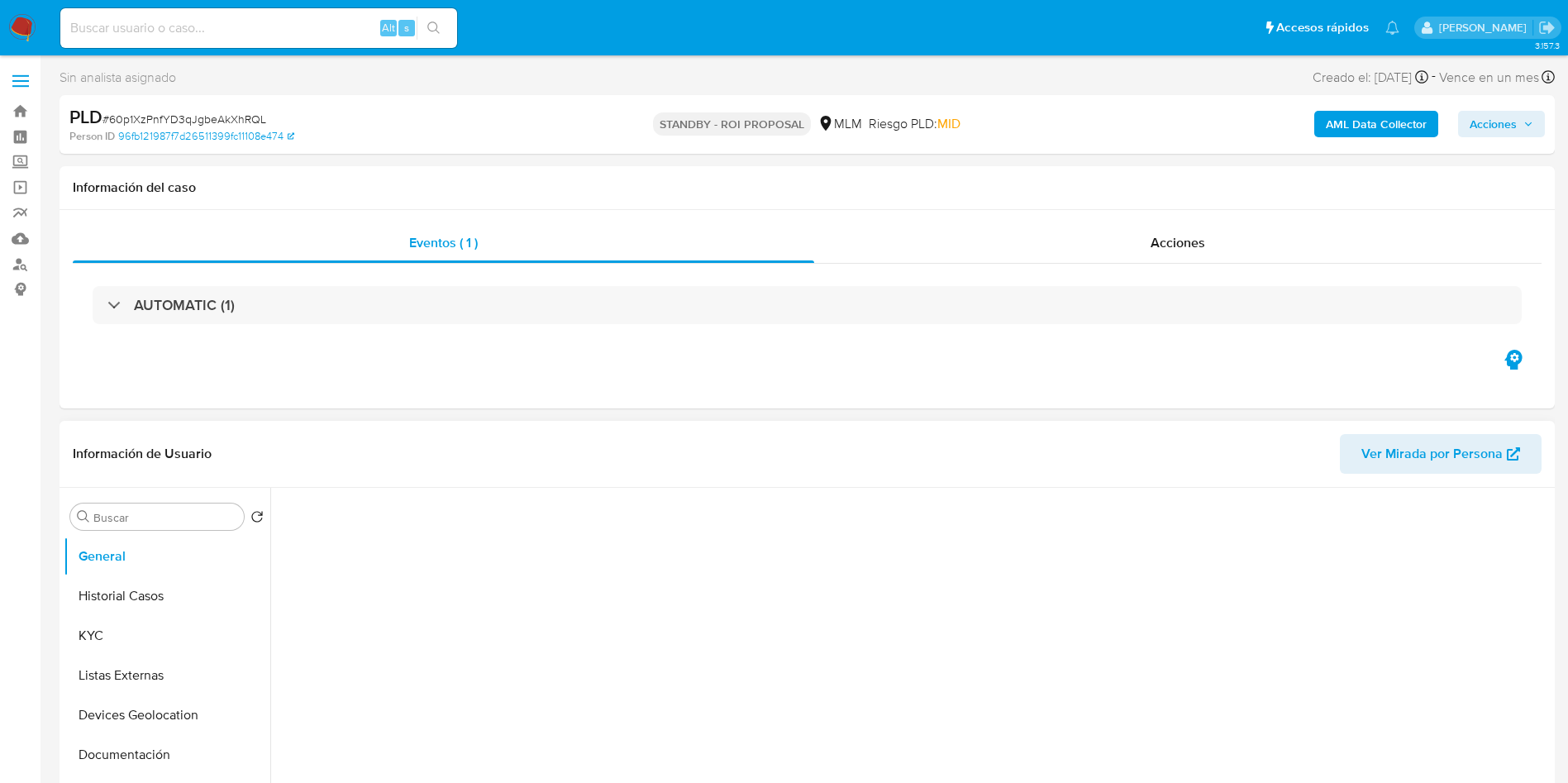
select select "10"
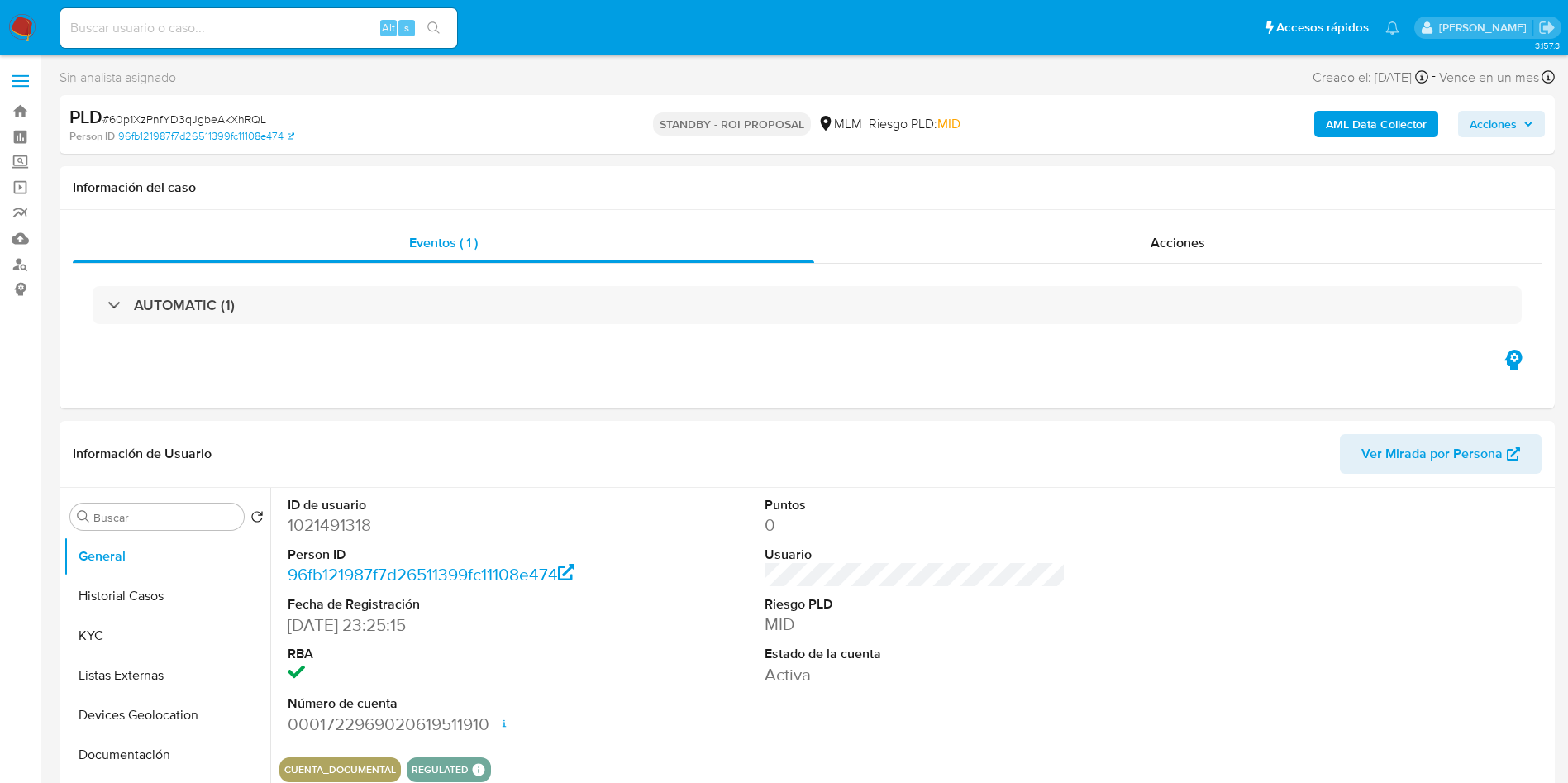
click at [245, 35] on input at bounding box center [259, 27] width 397 height 21
paste input "2450973460"
type input "2450973460"
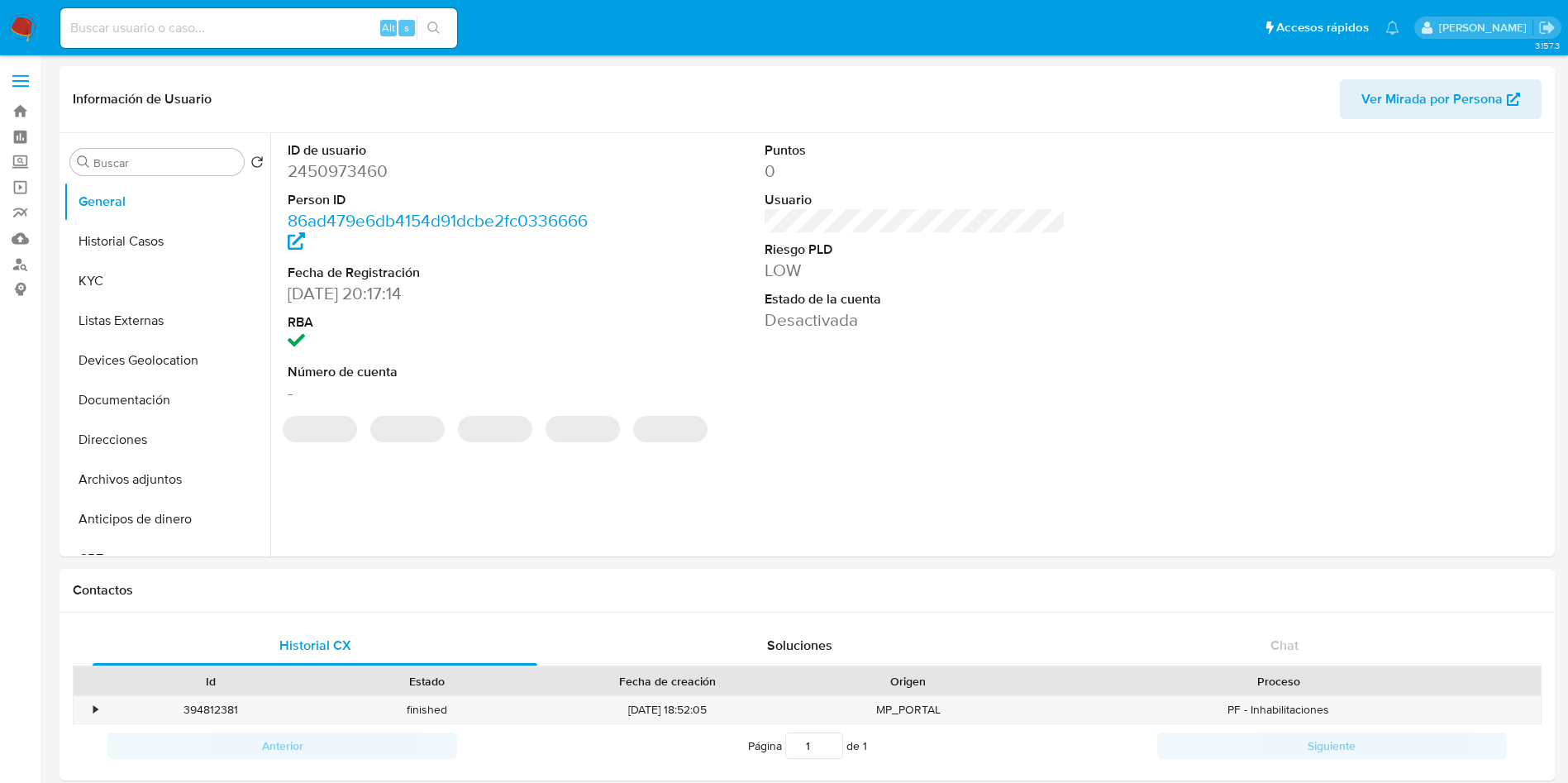
select select "10"
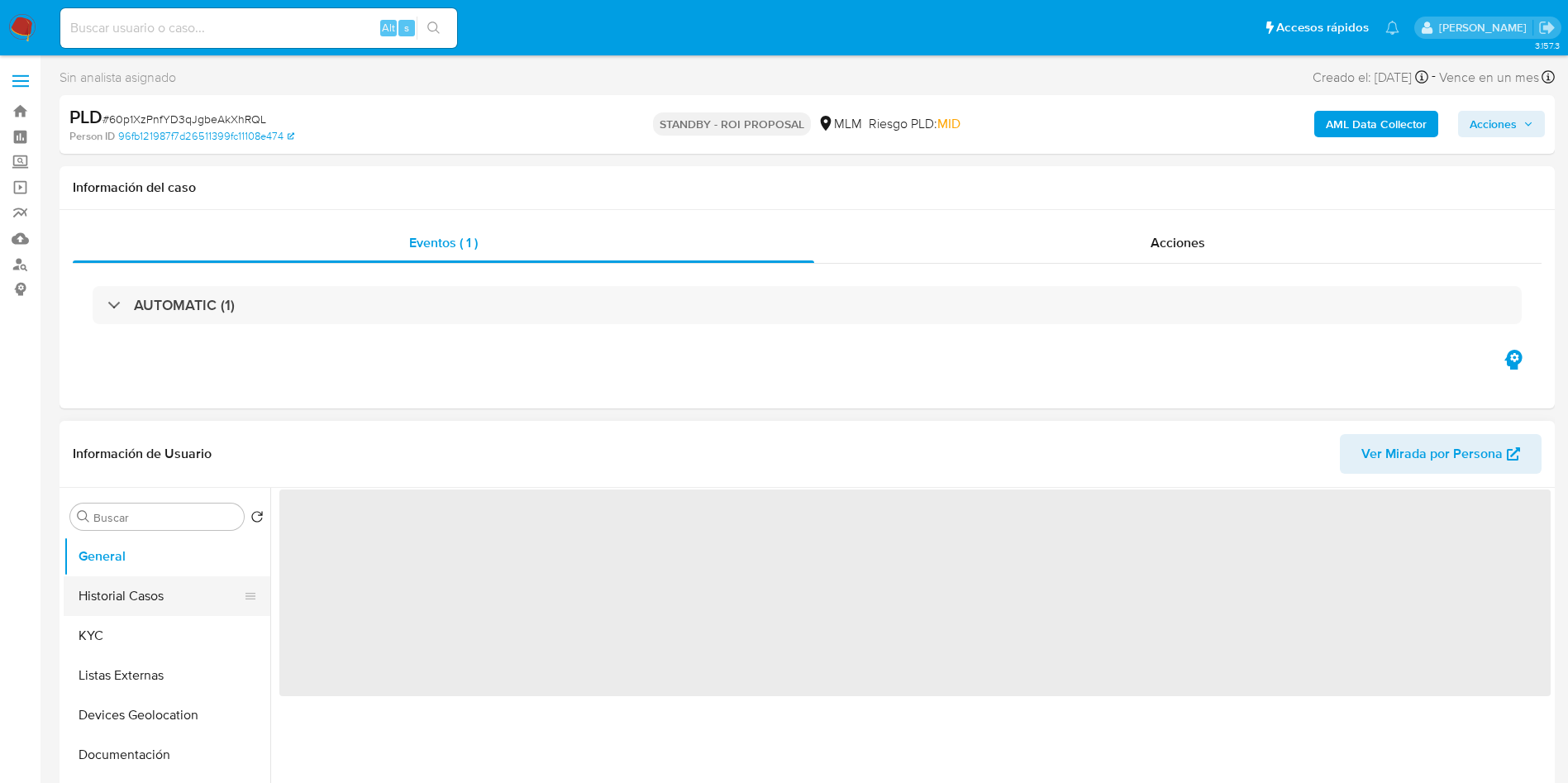
click at [145, 591] on button "Historial Casos" at bounding box center [160, 596] width 193 height 40
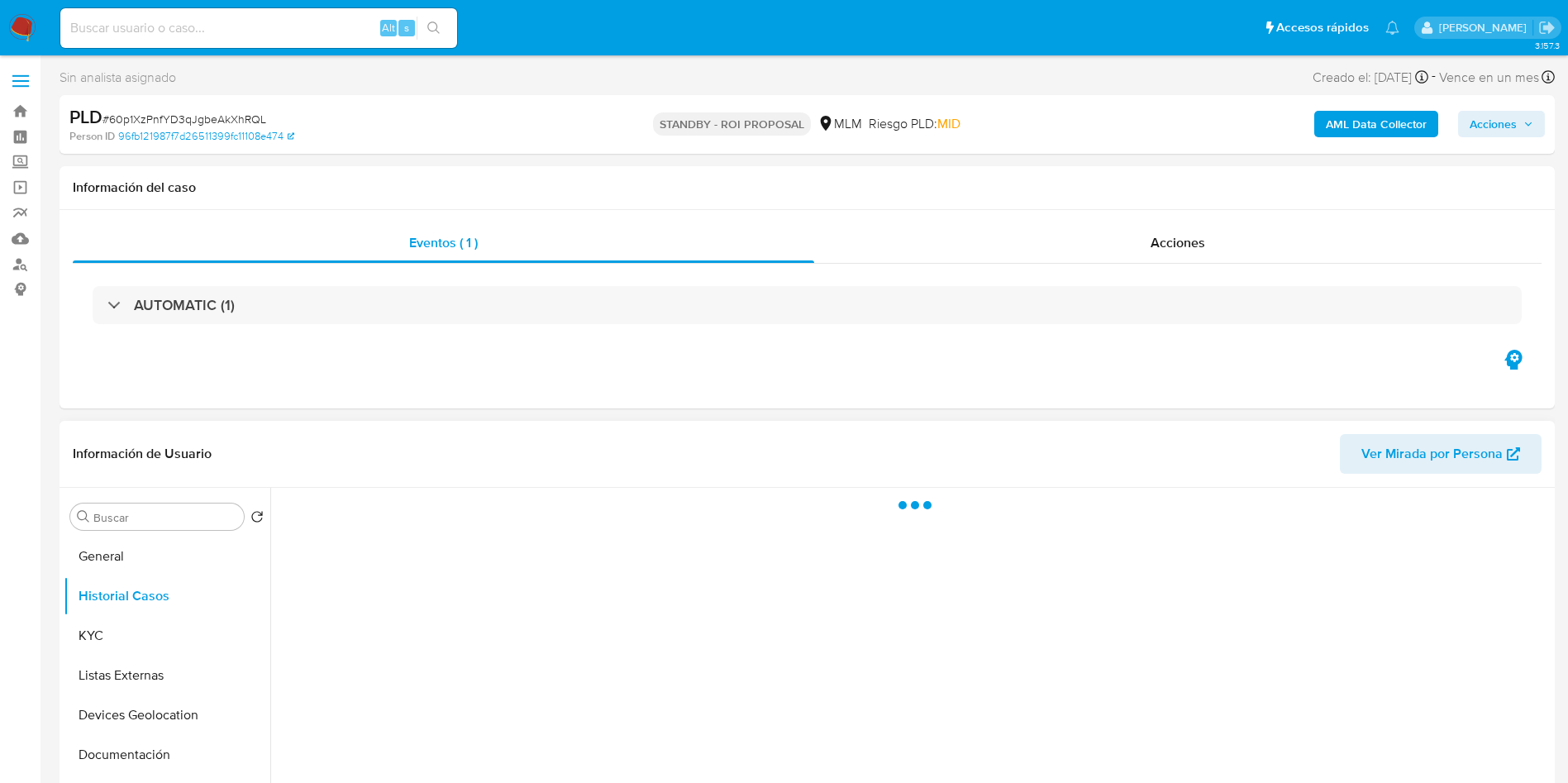
select select "10"
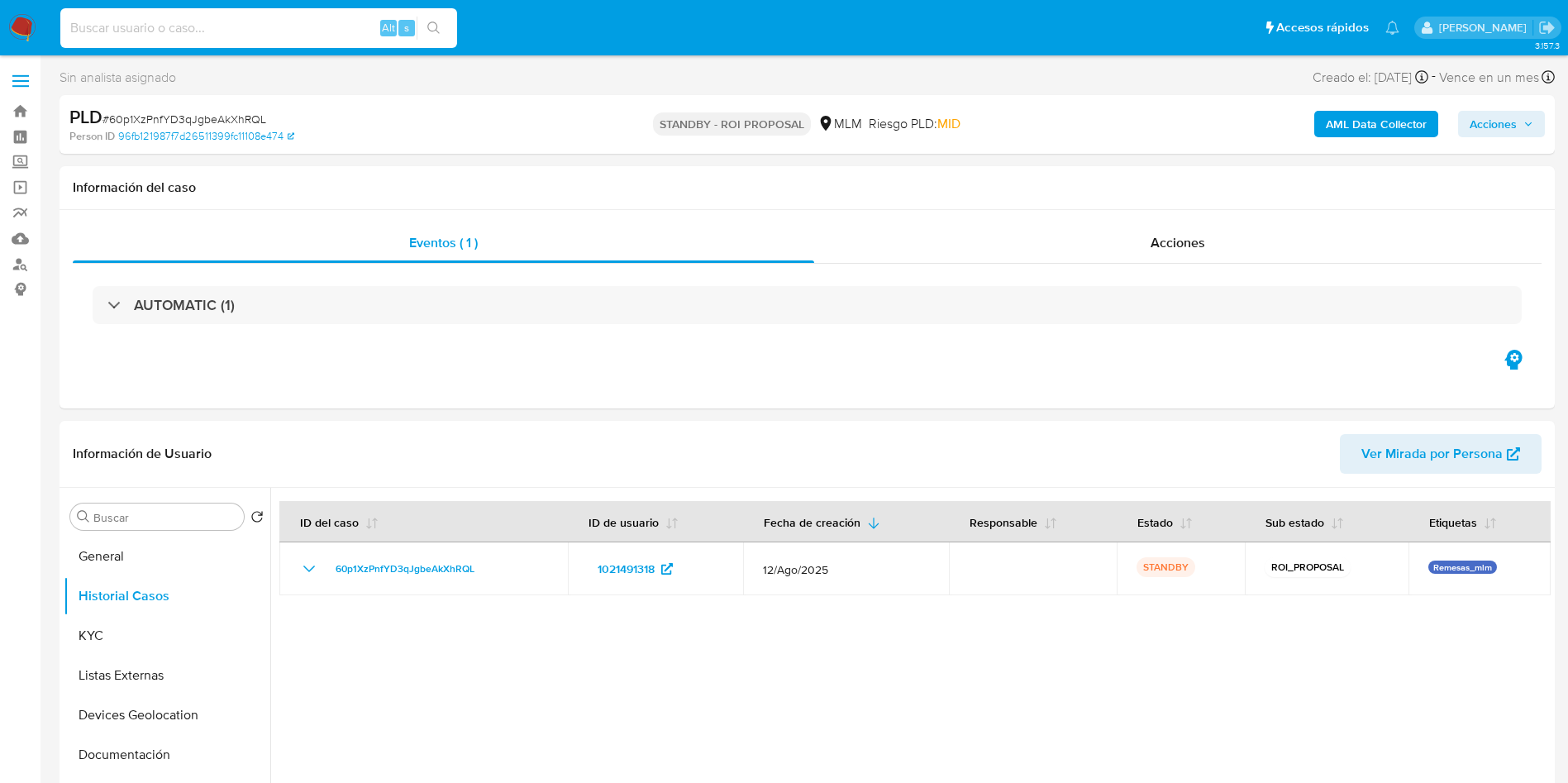
click at [215, 27] on input at bounding box center [259, 27] width 397 height 21
paste input "2450973460"
type input "2450973460"
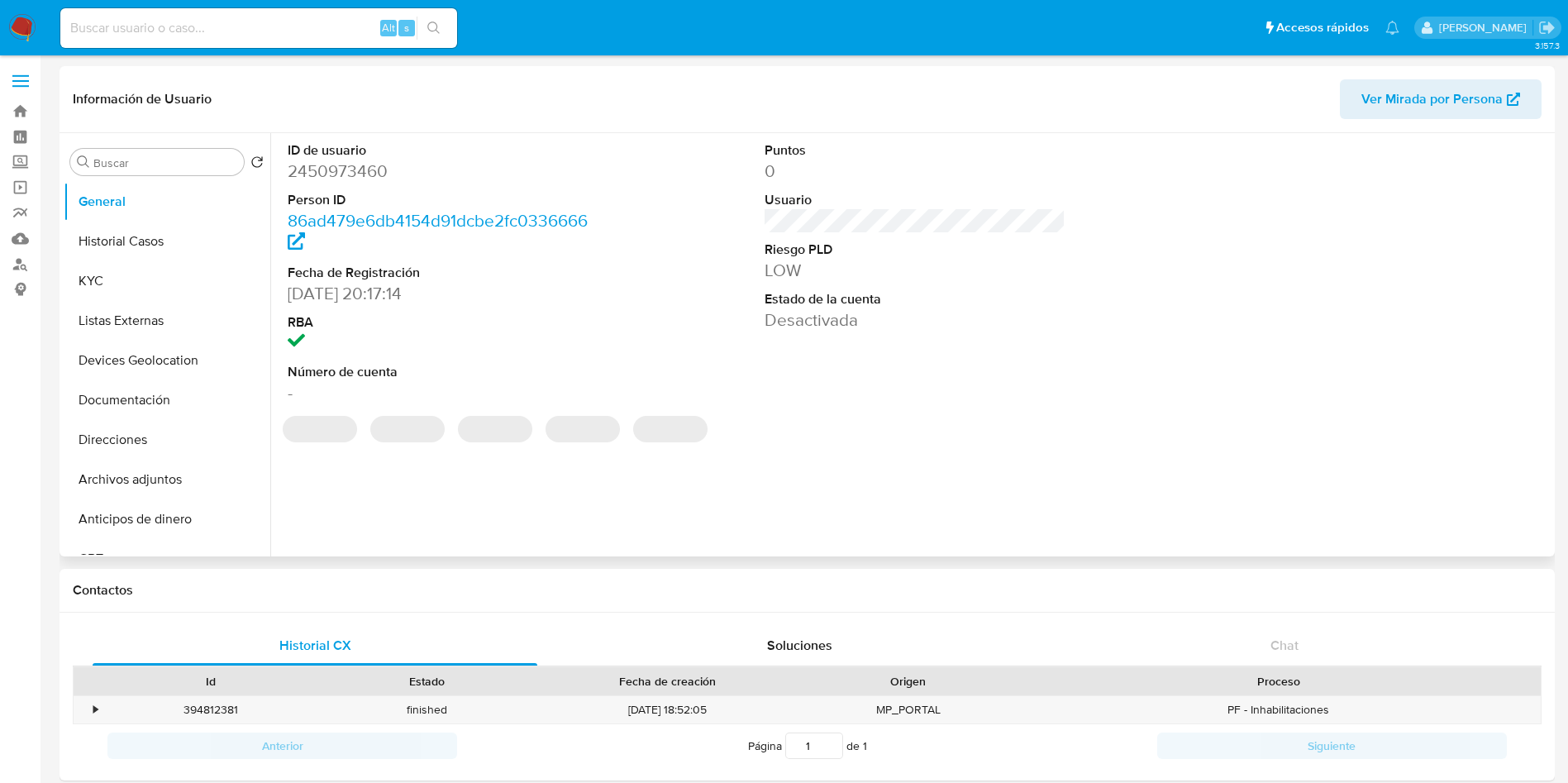
select select "10"
click at [649, 410] on div "ID de usuario 2450973460 Person ID 86ad479e6db4154d91dcbe2fc0336666 Fecha de Re…" at bounding box center [915, 272] width 1272 height 279
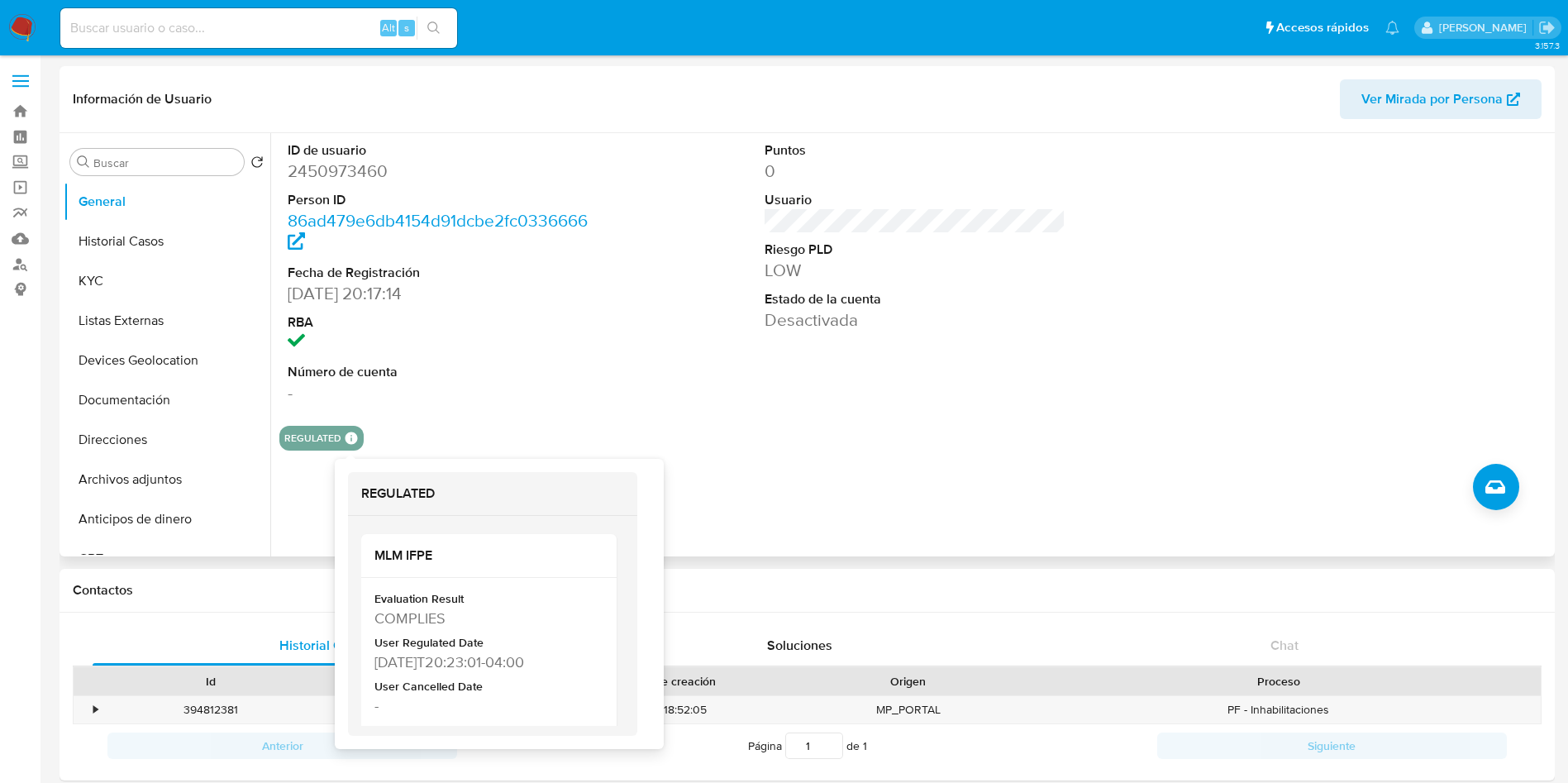
click at [348, 445] on icon at bounding box center [351, 437] width 14 height 14
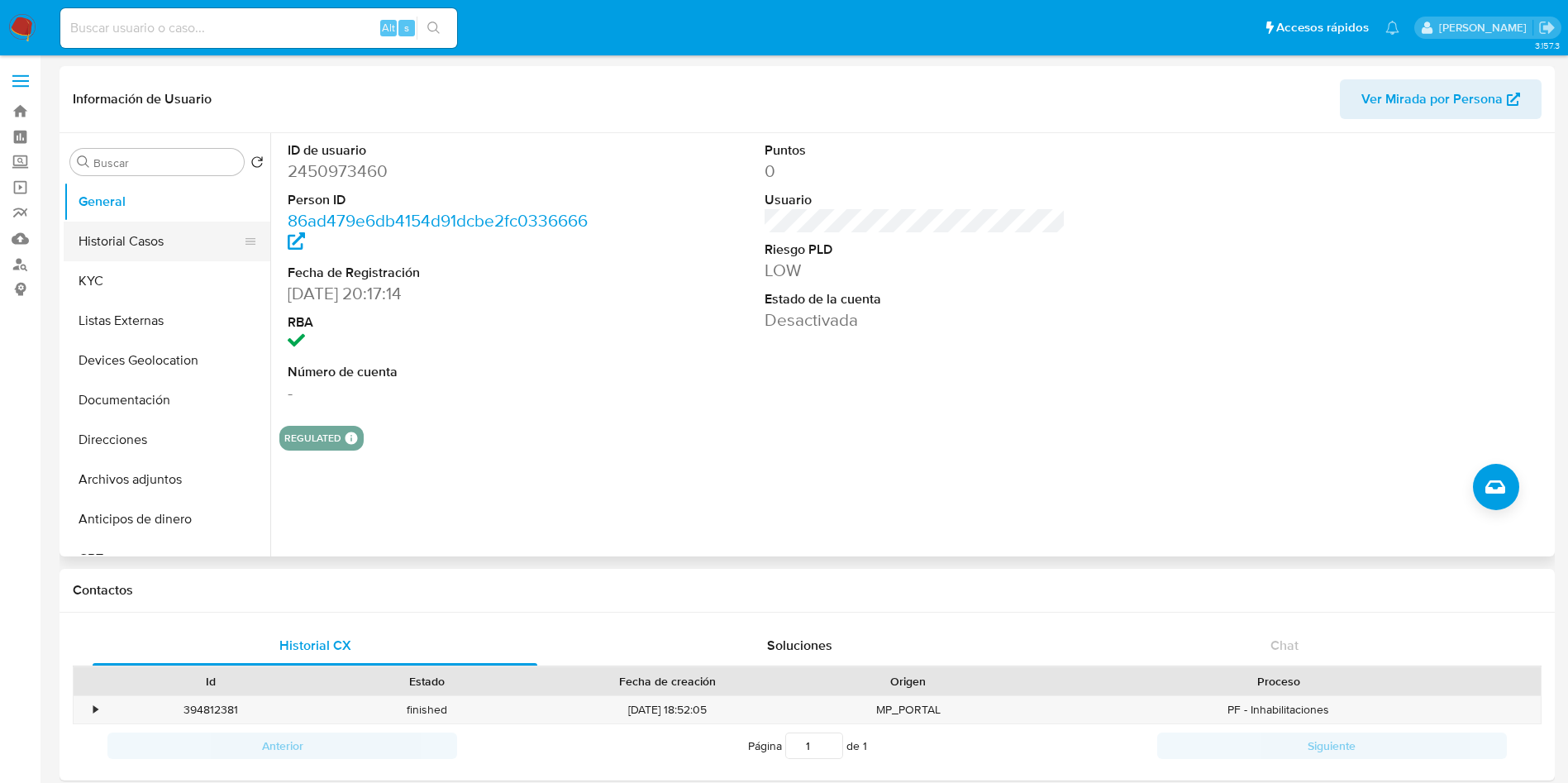
click at [125, 240] on button "Historial Casos" at bounding box center [160, 241] width 193 height 40
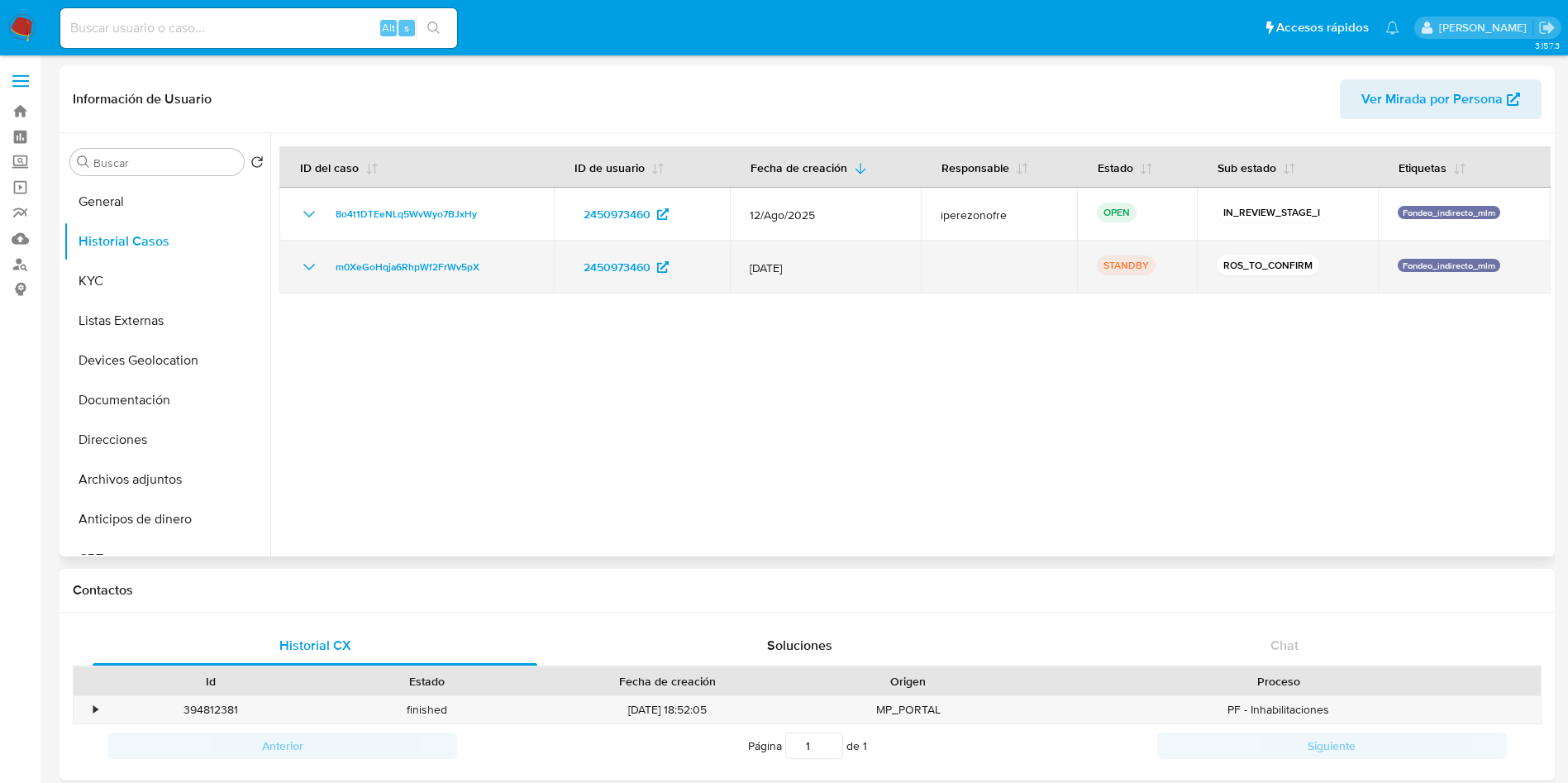
click at [307, 265] on icon "Mostrar/Ocultar" at bounding box center [309, 266] width 20 height 20
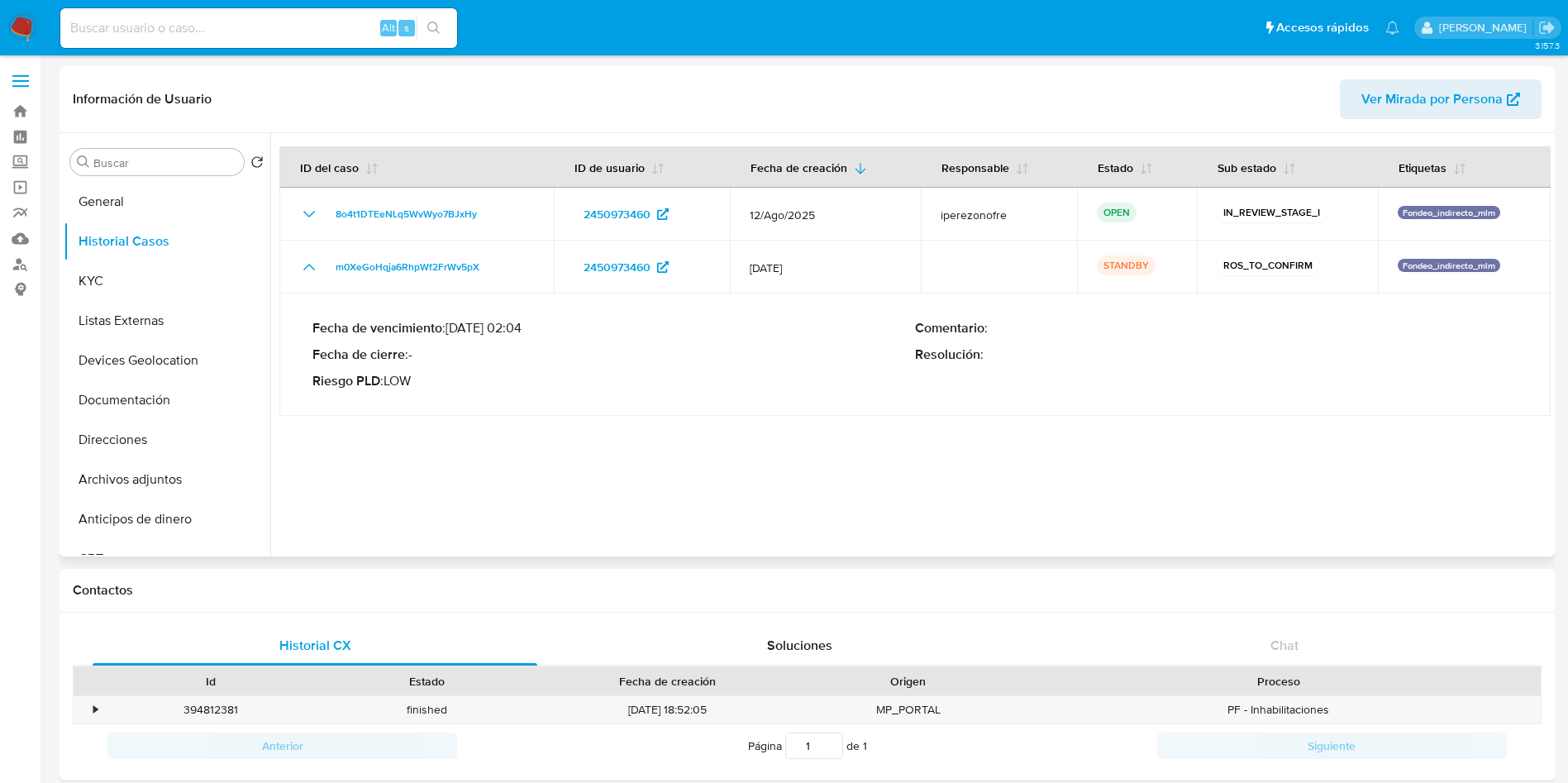
click at [845, 401] on div "Fecha de vencimiento : 10/09/2025 02:04 Fecha de cierre : - Riesgo PLD : LOW Co…" at bounding box center [915, 354] width 1205 height 96
click at [1371, 379] on div "Comentario : Resolución :" at bounding box center [1216, 355] width 603 height 70
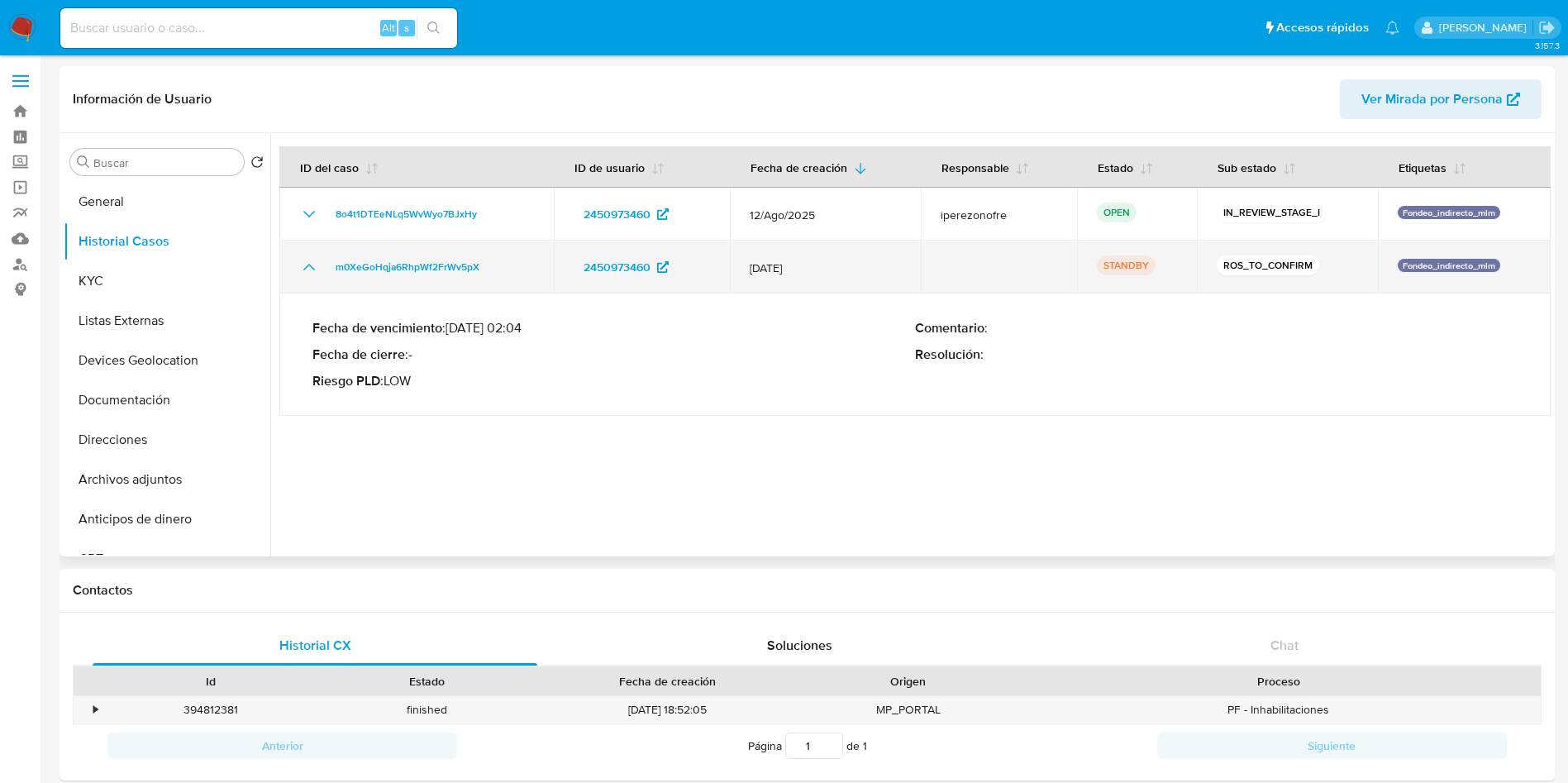
click at [303, 261] on icon "Mostrar/Ocultar" at bounding box center [309, 266] width 20 height 20
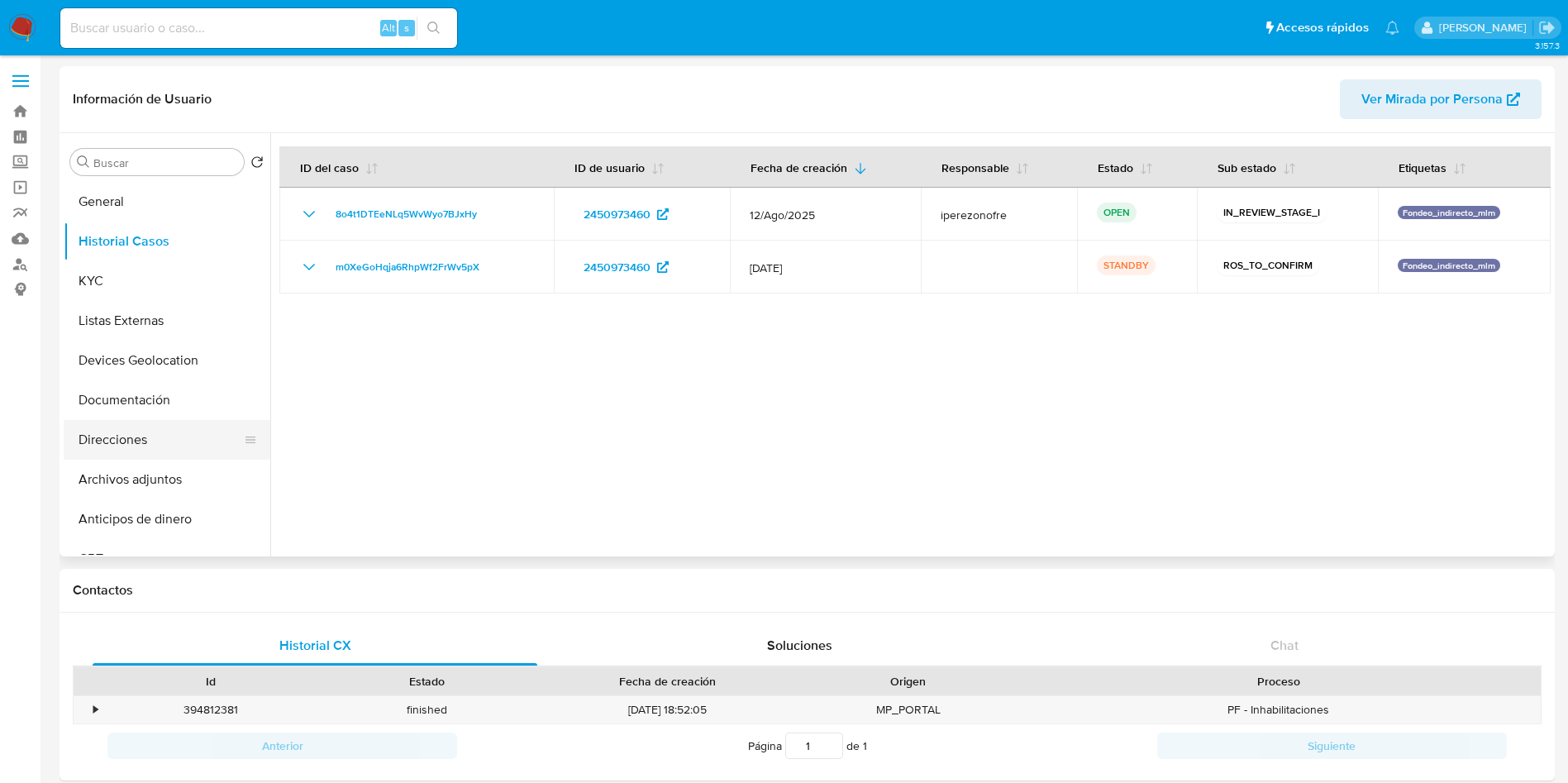
scroll to position [124, 0]
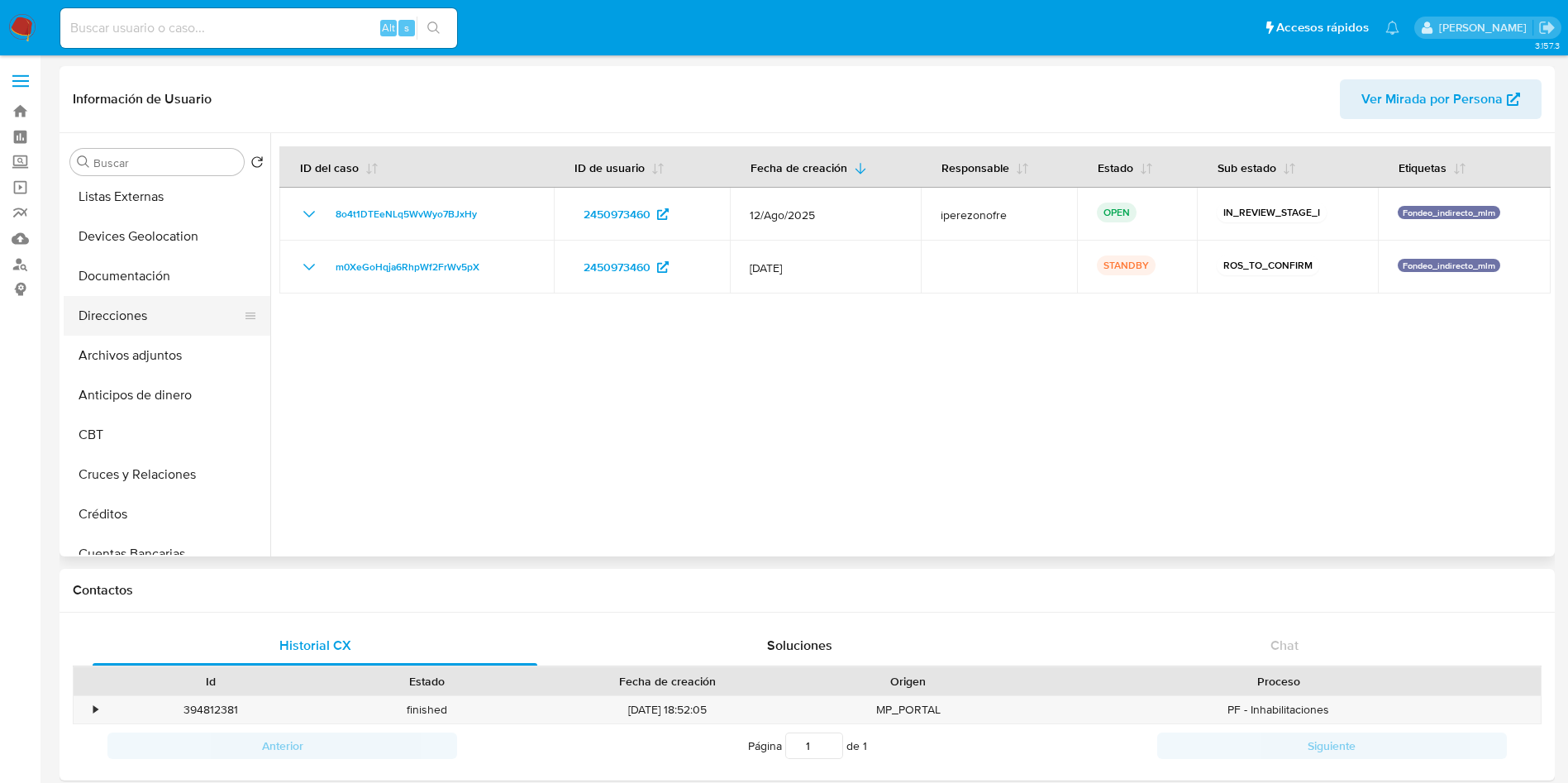
click at [157, 329] on button "Direcciones" at bounding box center [160, 316] width 193 height 40
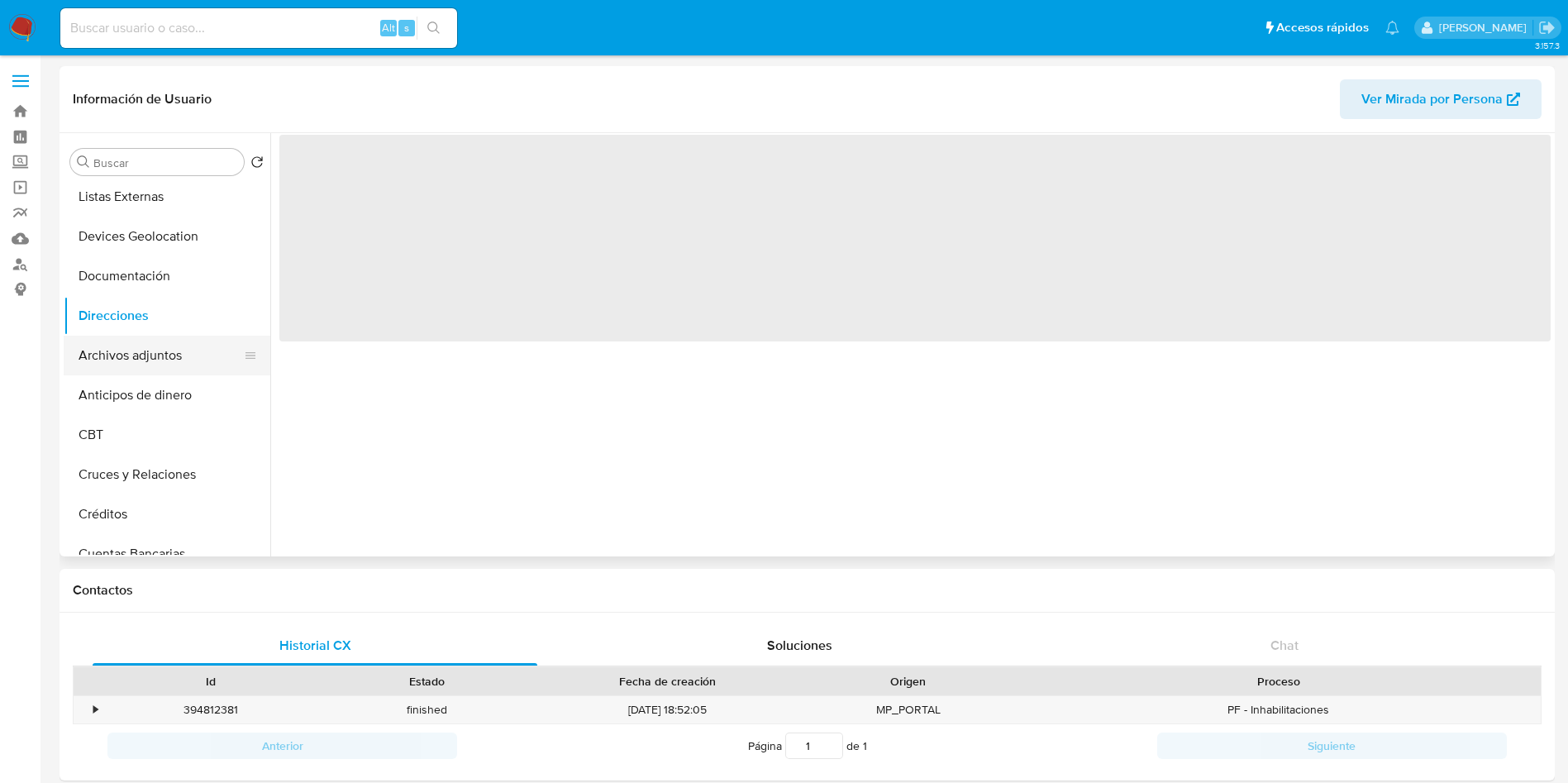
click at [175, 353] on button "Archivos adjuntos" at bounding box center [160, 355] width 193 height 40
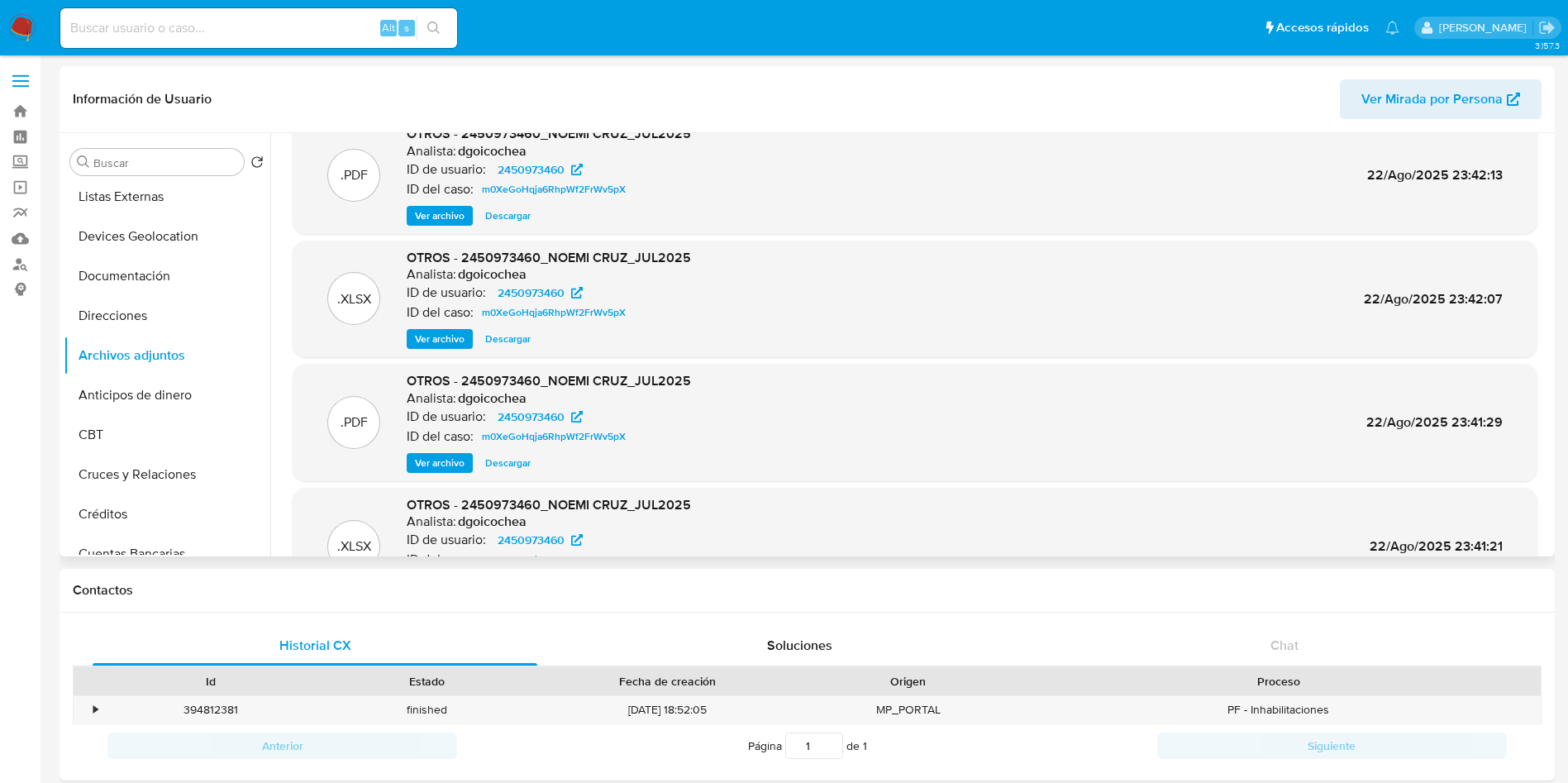
scroll to position [0, 0]
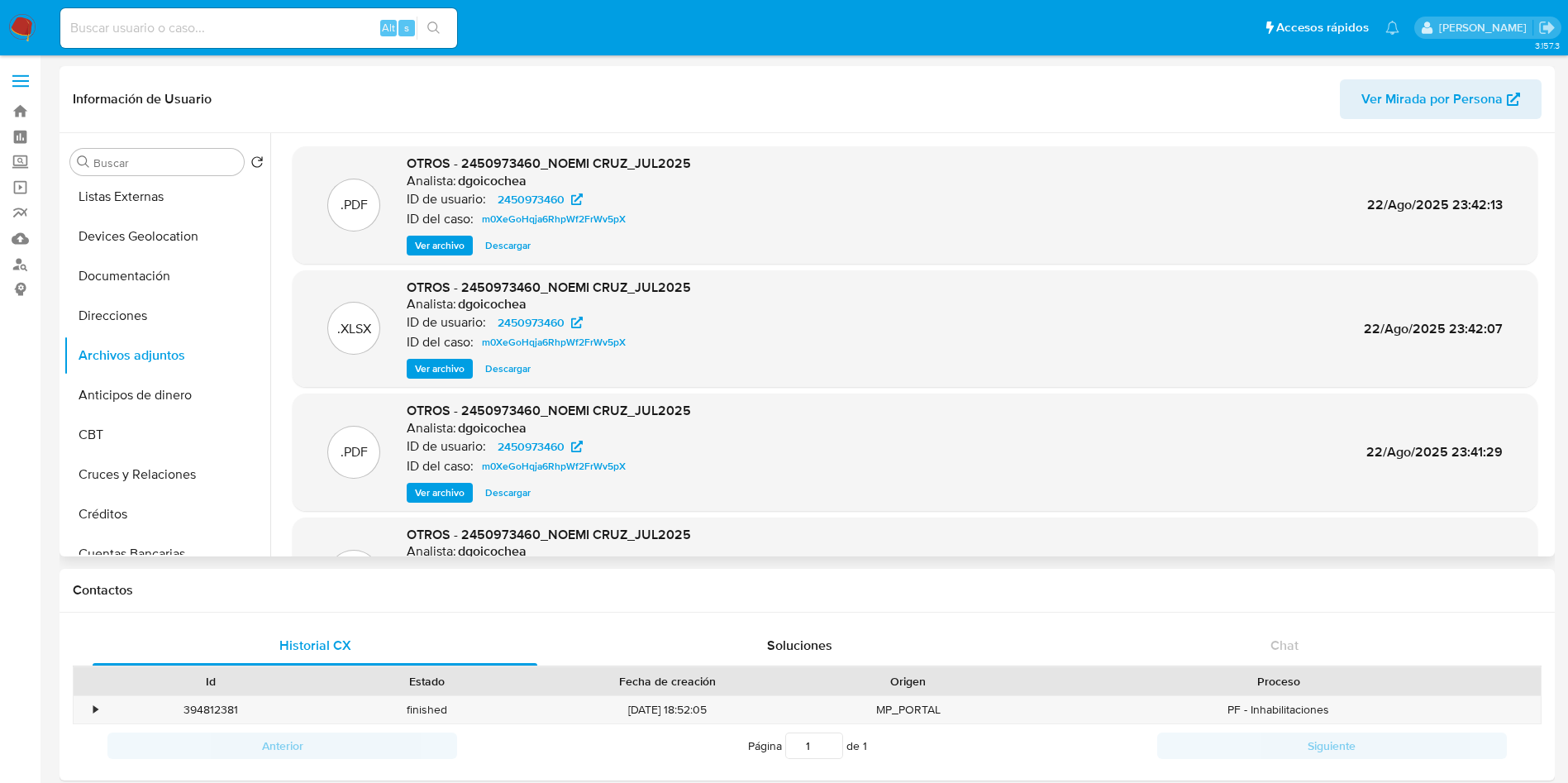
click at [444, 244] on span "Ver archivo" at bounding box center [440, 245] width 49 height 16
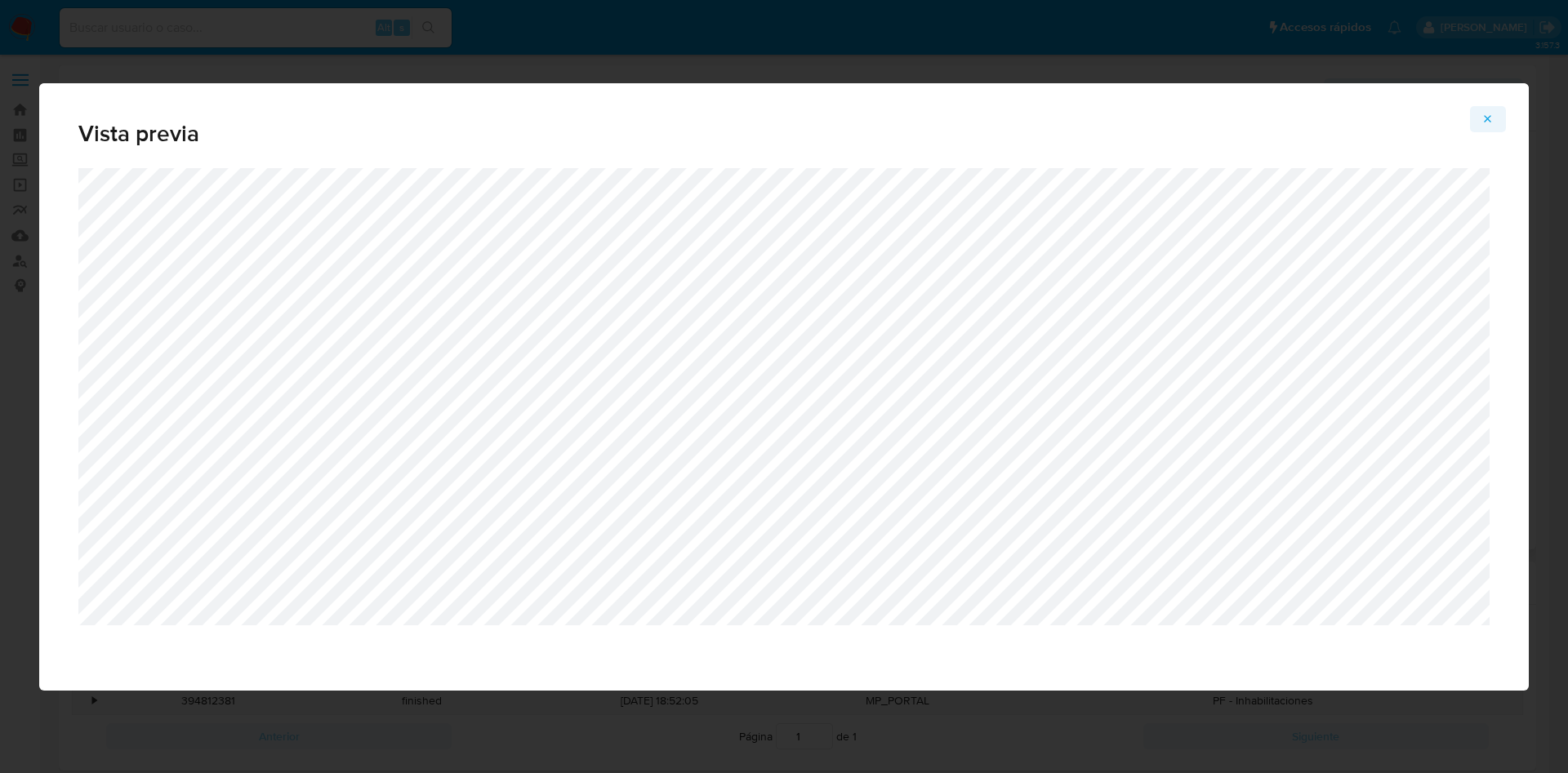
click at [1486, 115] on icon "Attachment preview" at bounding box center [1488, 118] width 8 height 8
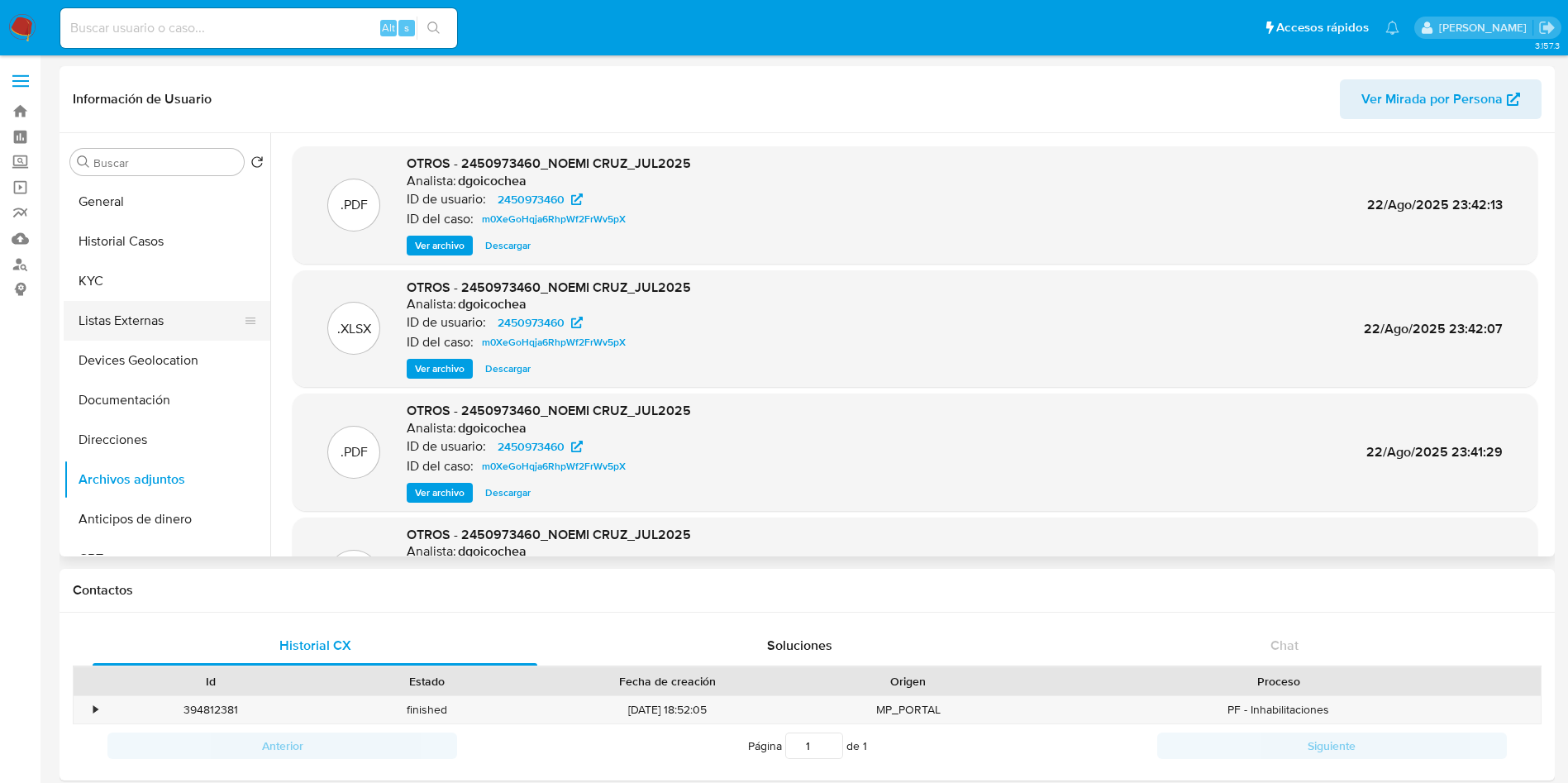
drag, startPoint x: 127, startPoint y: 290, endPoint x: 154, endPoint y: 301, distance: 29.2
click at [127, 290] on button "KYC" at bounding box center [167, 281] width 207 height 40
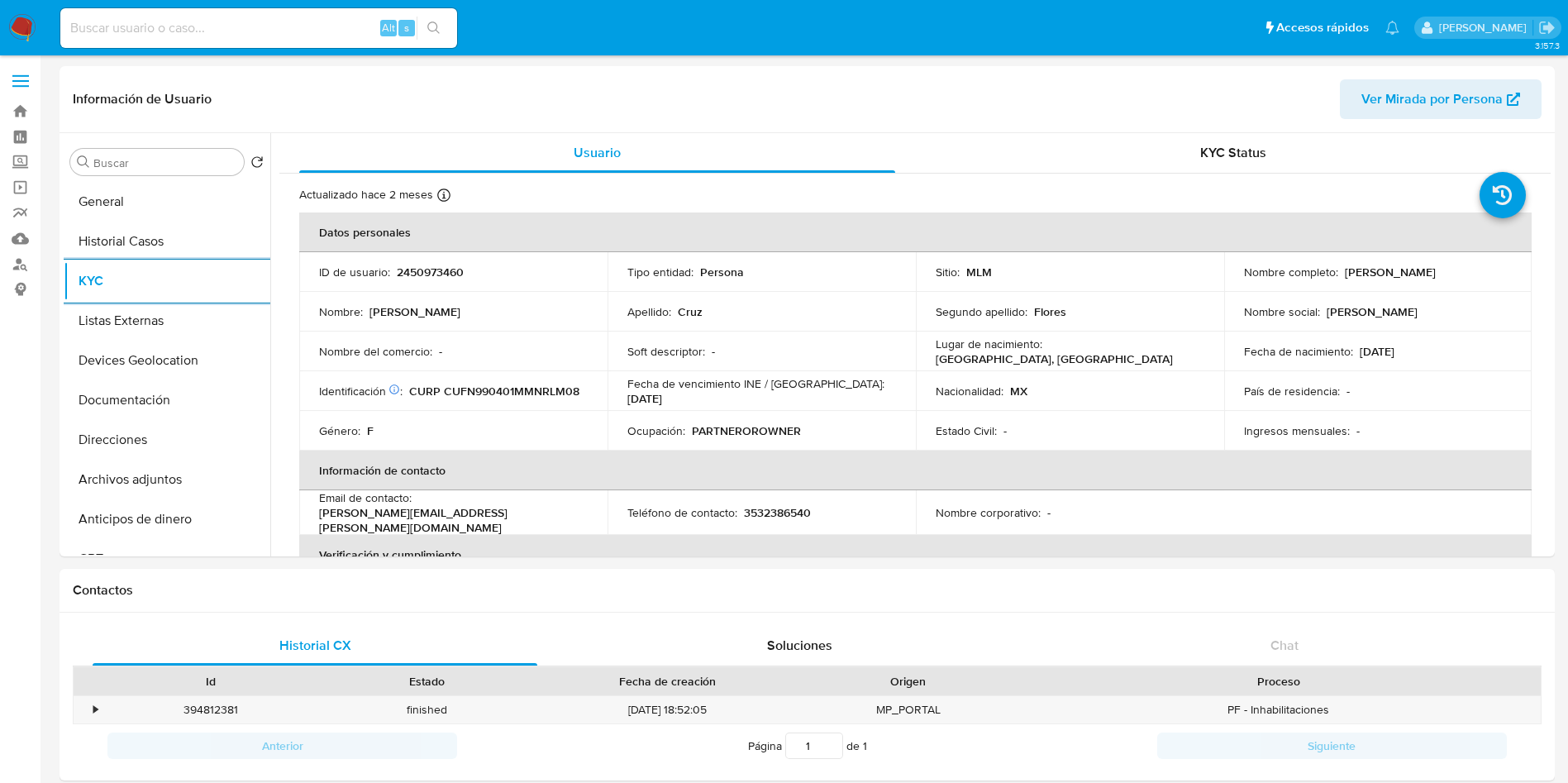
click at [1089, 512] on div "Nombre corporativo : -" at bounding box center [1070, 512] width 269 height 14
click at [762, 515] on p "3532386540" at bounding box center [777, 512] width 67 height 14
copy p "3532386540"
click at [585, 424] on div "Género : F" at bounding box center [454, 430] width 269 height 14
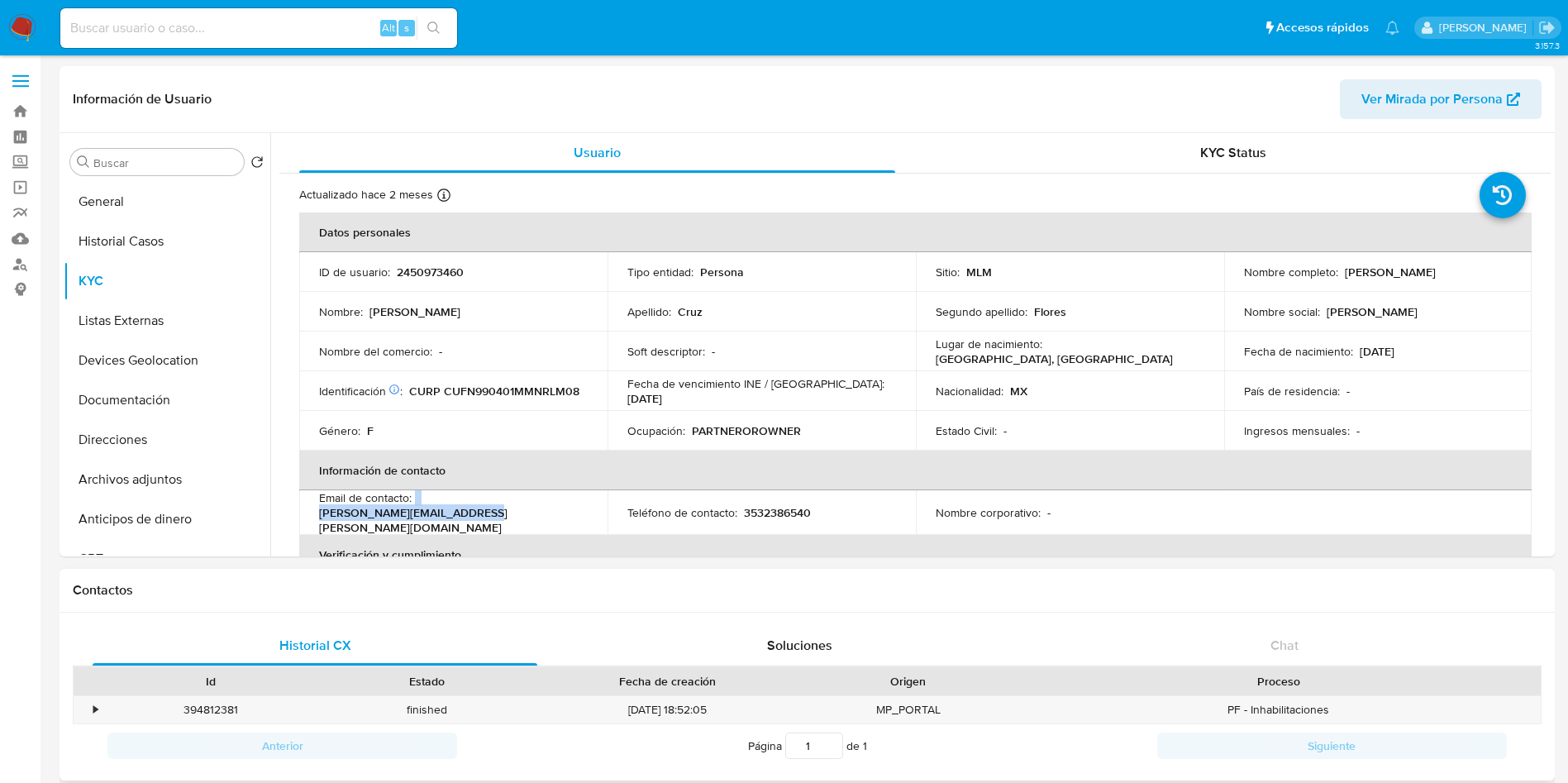
drag, startPoint x: 580, startPoint y: 511, endPoint x: 733, endPoint y: 679, distance: 227.2
click at [417, 511] on div "Email de contacto : abel.anaya.aas.21@gmail.com" at bounding box center [454, 512] width 269 height 44
copy p "abel.anaya.aas.21@gmail.com"
click at [794, 358] on div "Soft descriptor : -" at bounding box center [762, 351] width 269 height 14
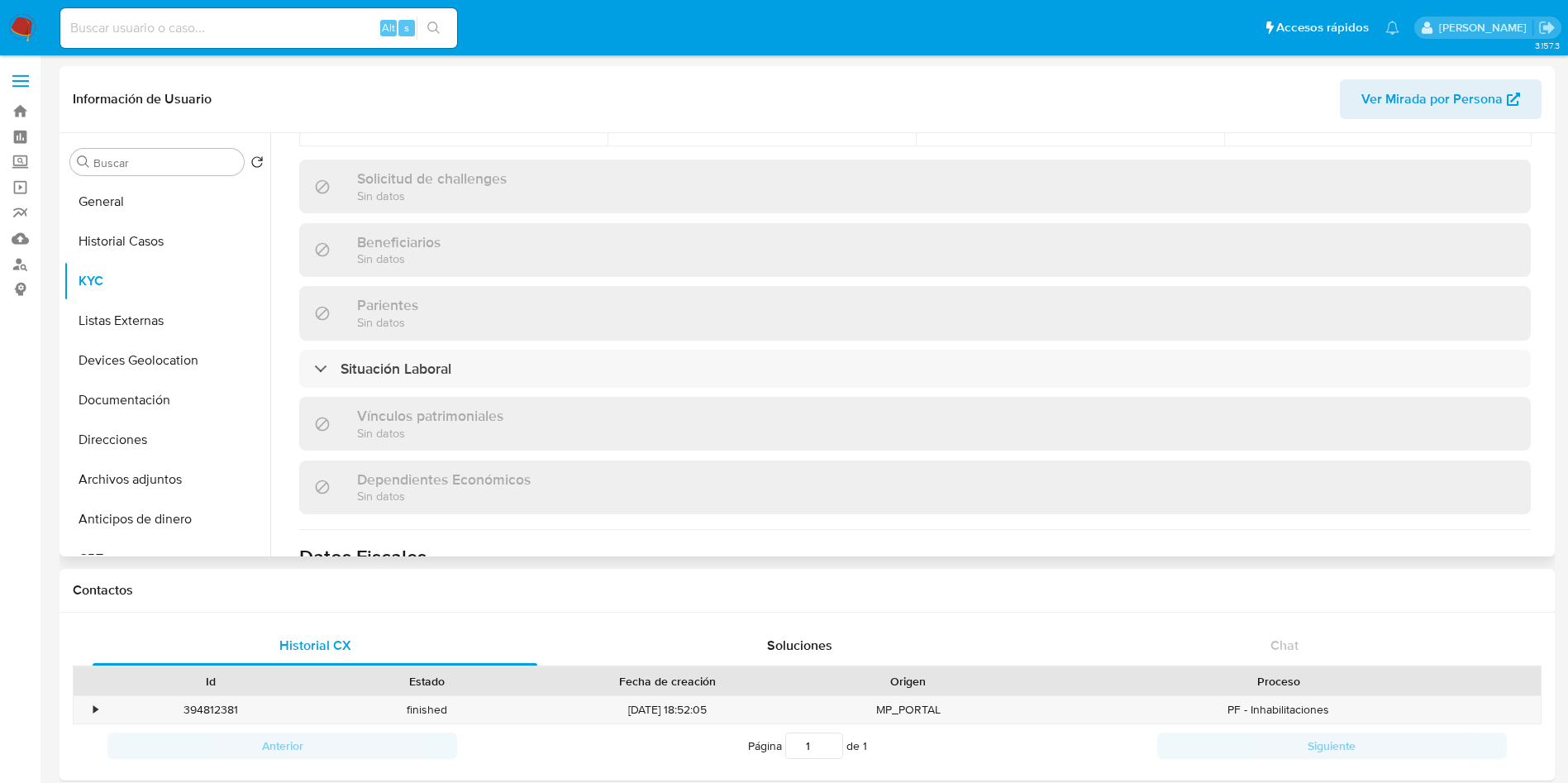
scroll to position [744, 0]
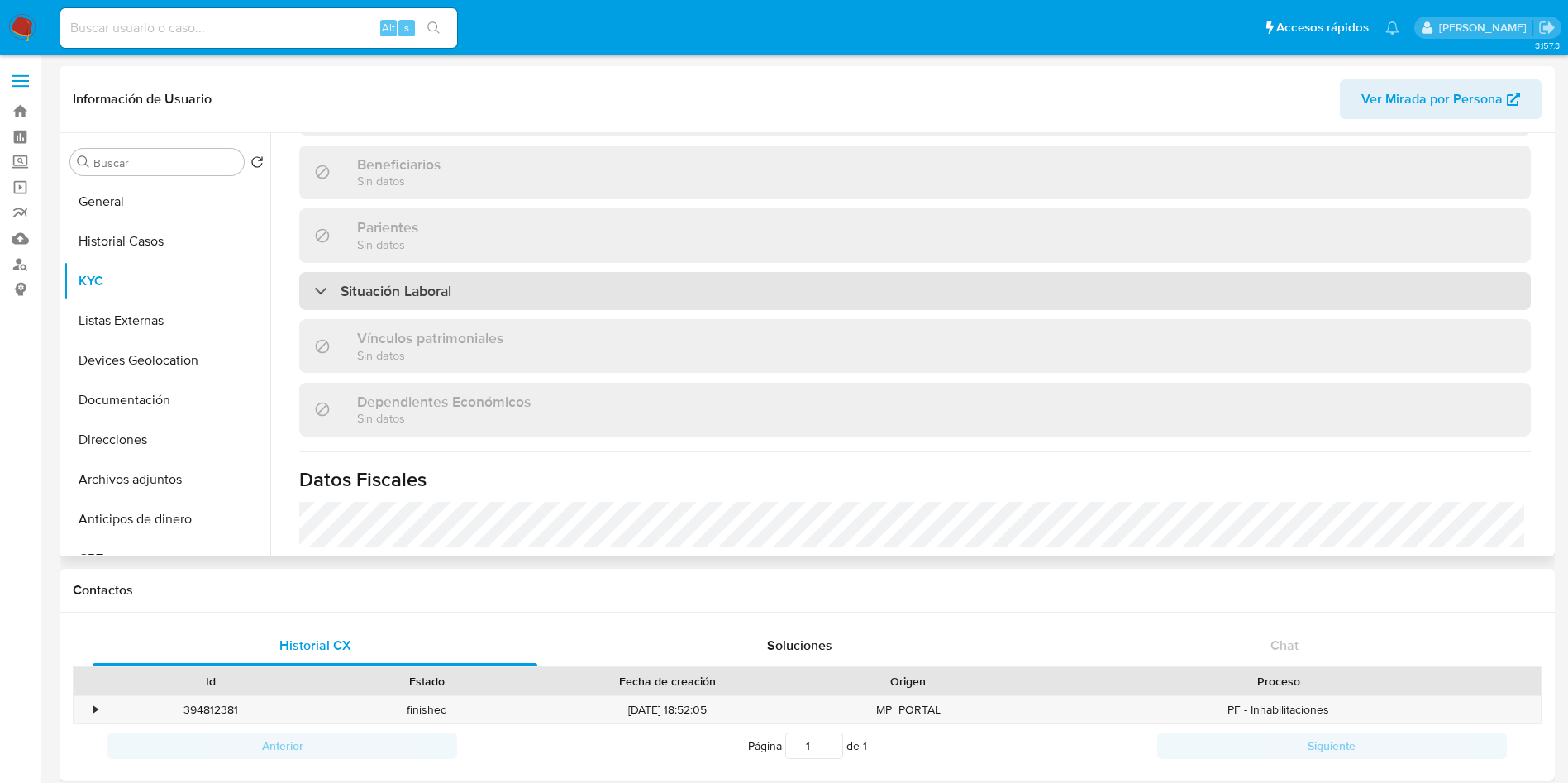
click at [565, 296] on div "Situación Laboral" at bounding box center [915, 291] width 1232 height 38
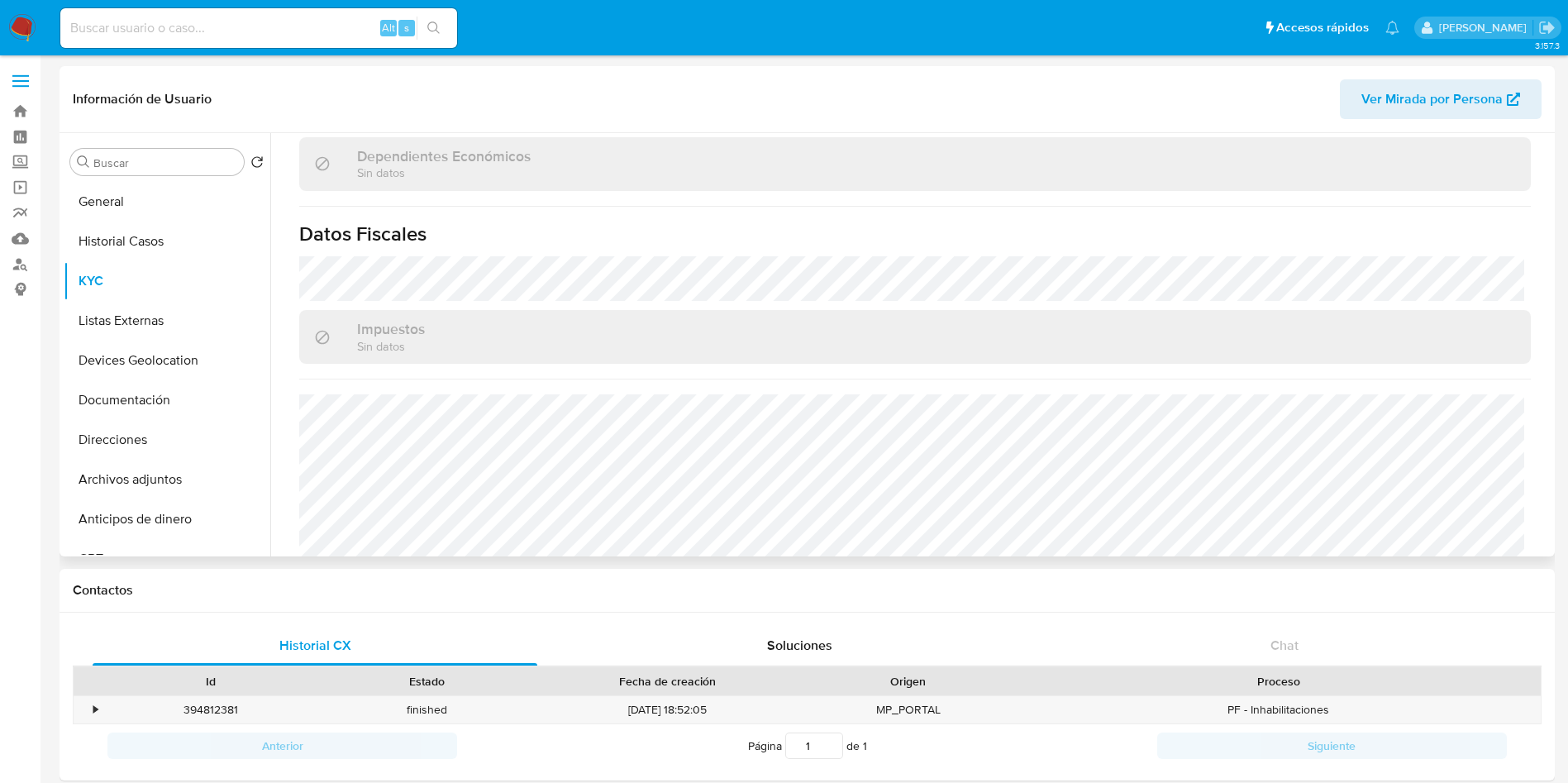
scroll to position [1262, 0]
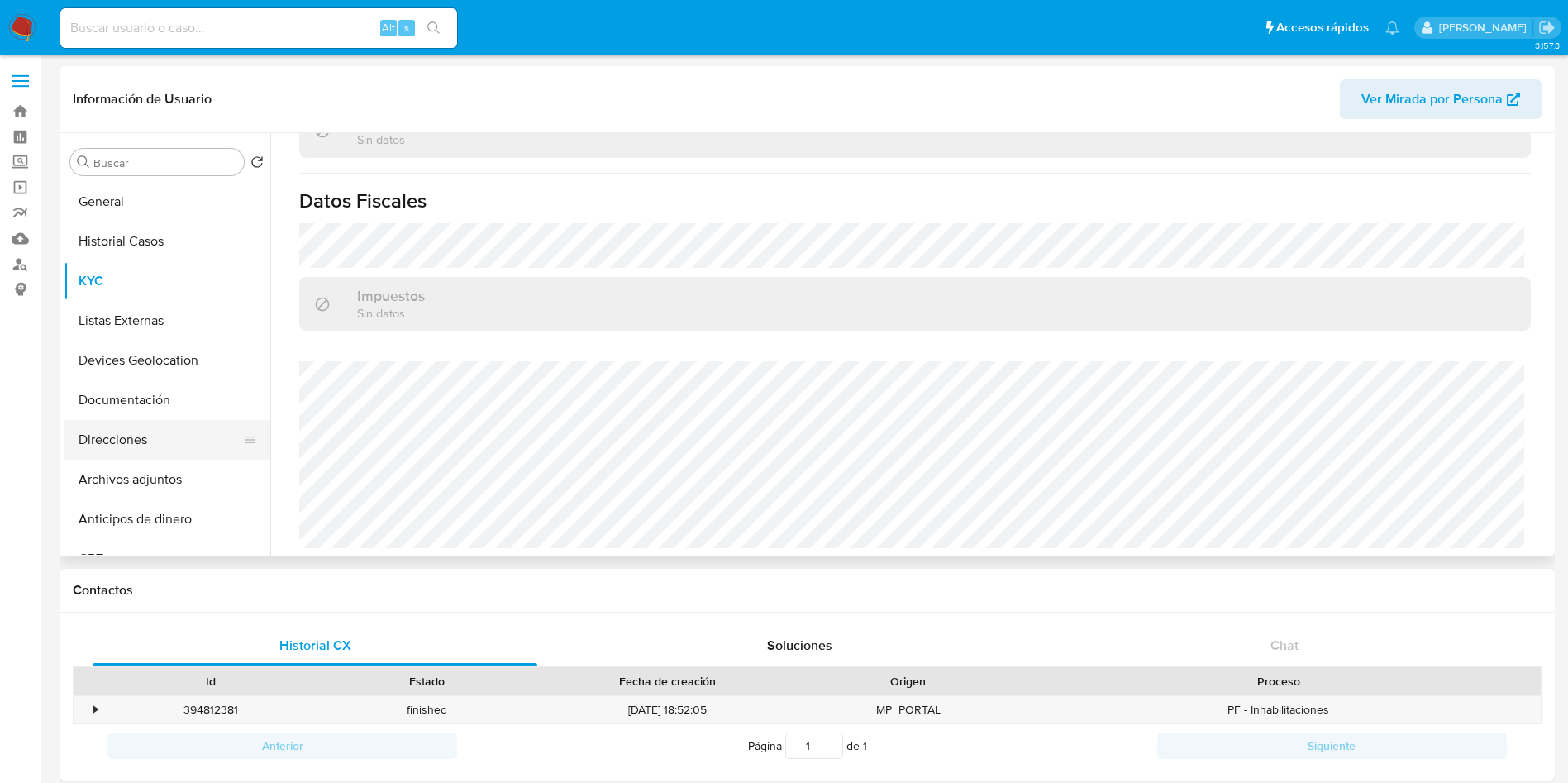
click at [127, 420] on button "Direcciones" at bounding box center [160, 439] width 193 height 40
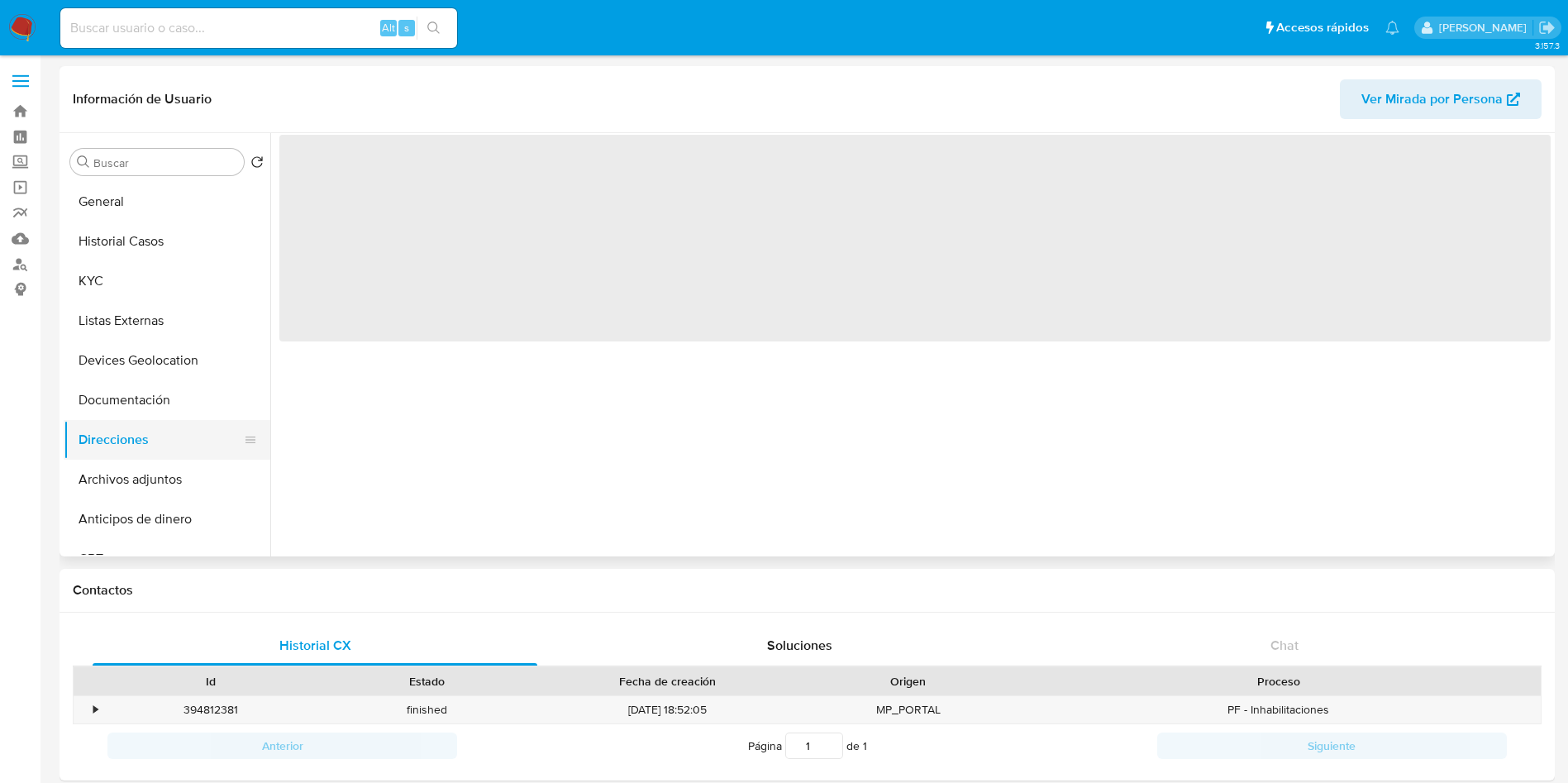
scroll to position [0, 0]
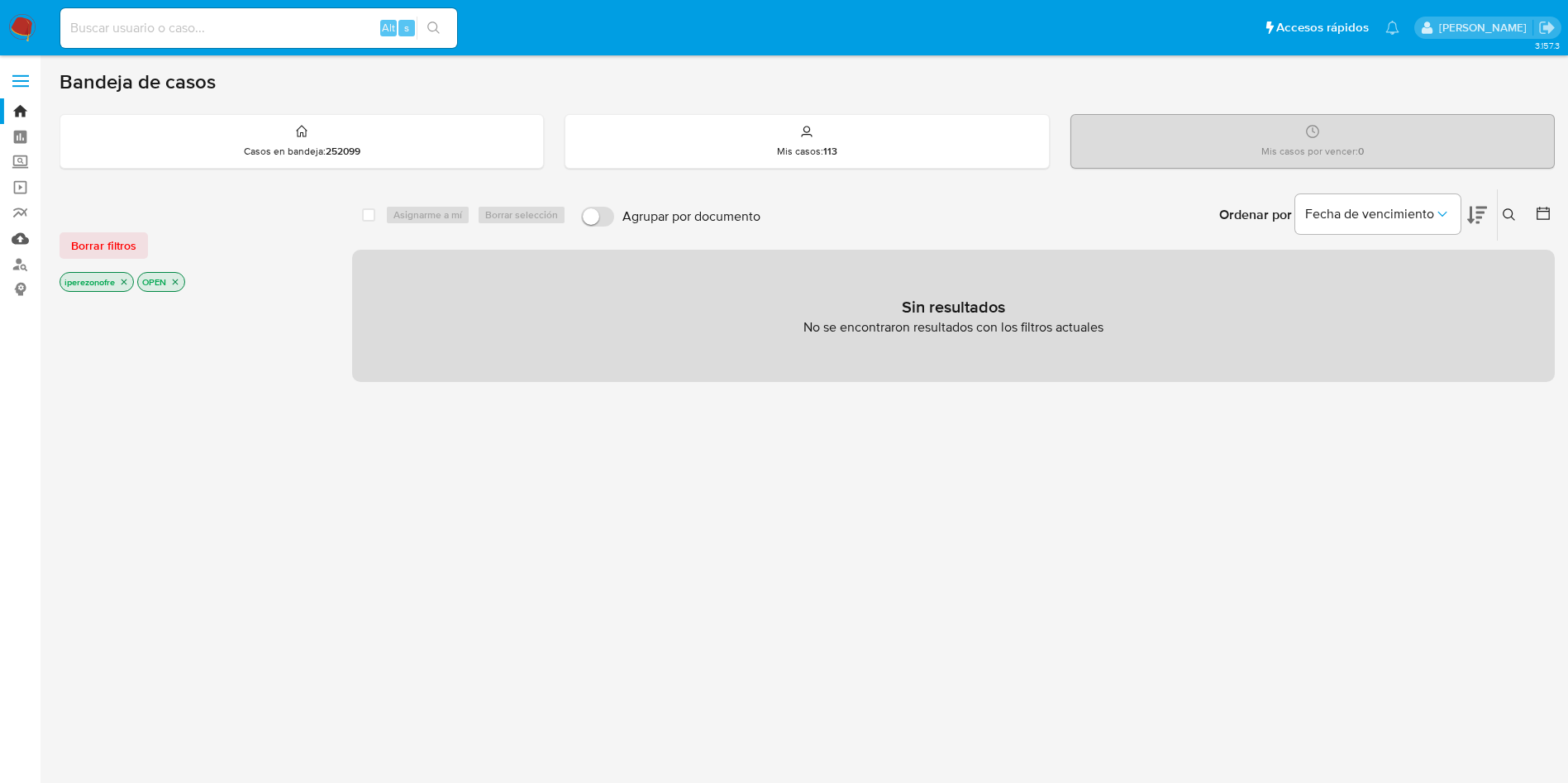
click at [22, 237] on link "Mulan" at bounding box center [98, 238] width 197 height 26
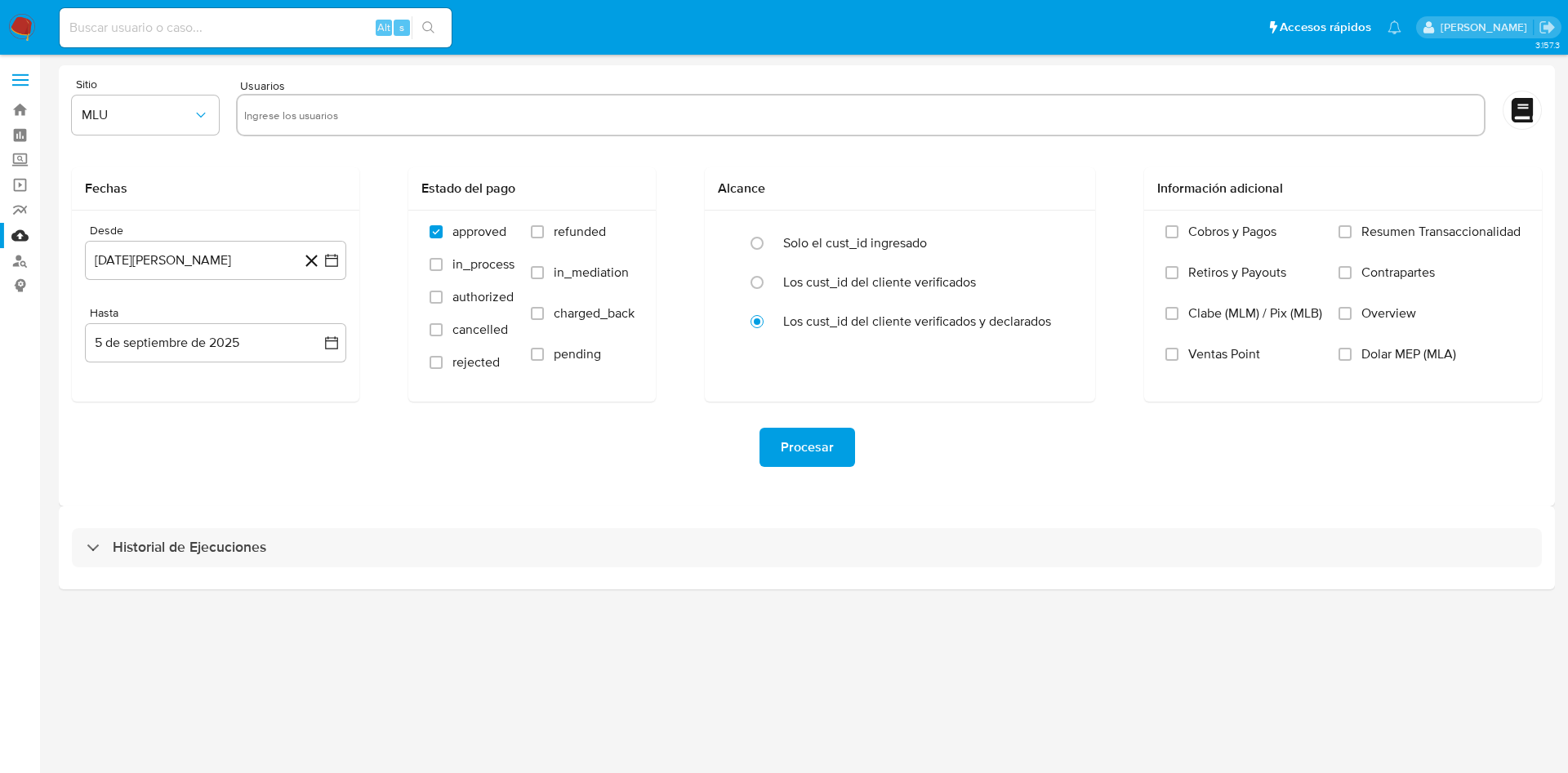
click at [462, 105] on input "text" at bounding box center [860, 114] width 1233 height 26
paste input "2451179154"
type input "2451179154"
click at [180, 115] on span "MLU" at bounding box center [137, 114] width 111 height 16
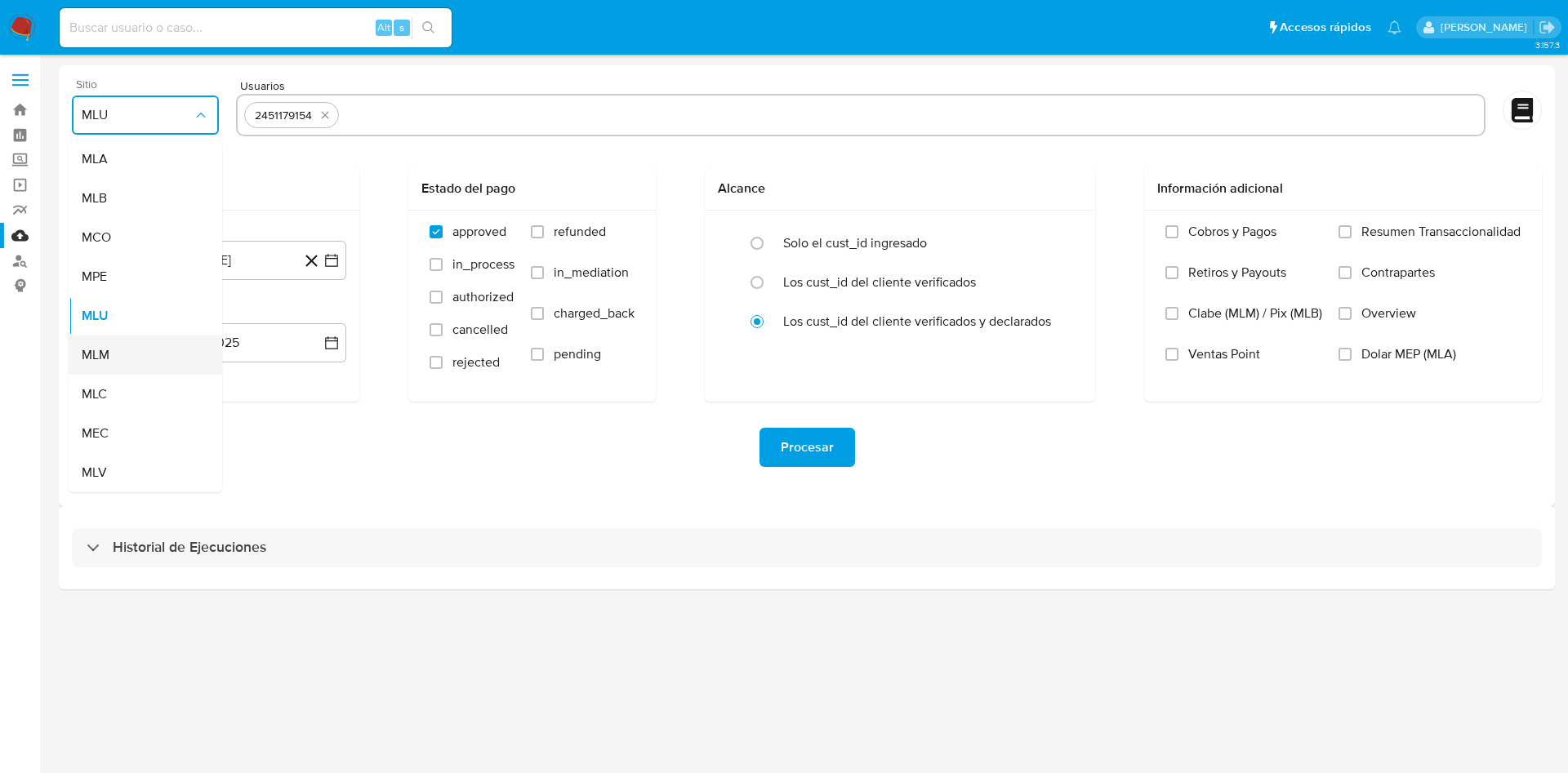
click at [126, 356] on div "MLM" at bounding box center [140, 355] width 118 height 39
click at [413, 124] on input "text" at bounding box center [911, 114] width 1132 height 26
type input "2446241187"
click at [335, 261] on icon "button" at bounding box center [331, 260] width 16 height 16
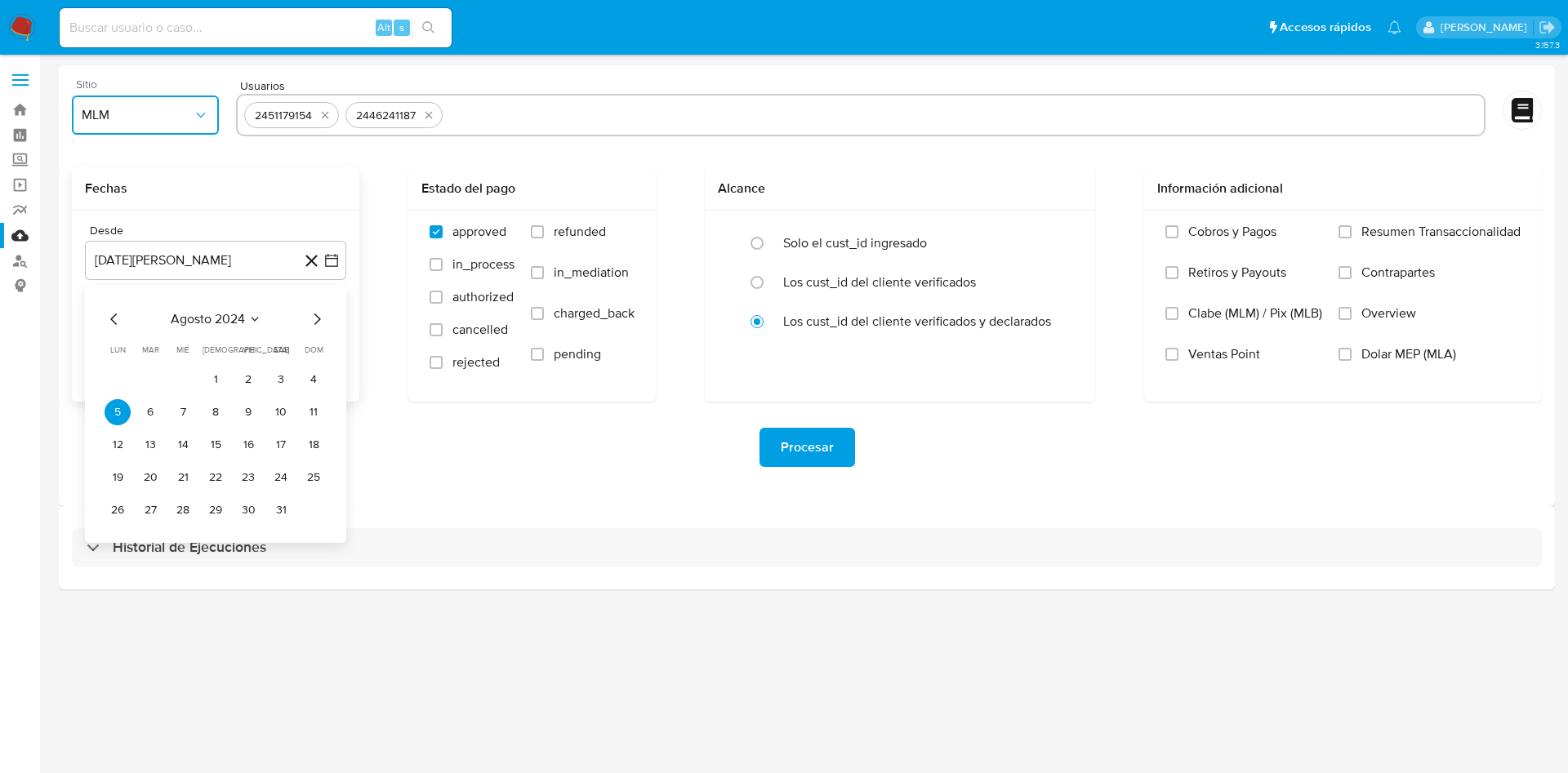
click at [311, 312] on icon "Mes siguiente" at bounding box center [316, 318] width 19 height 19
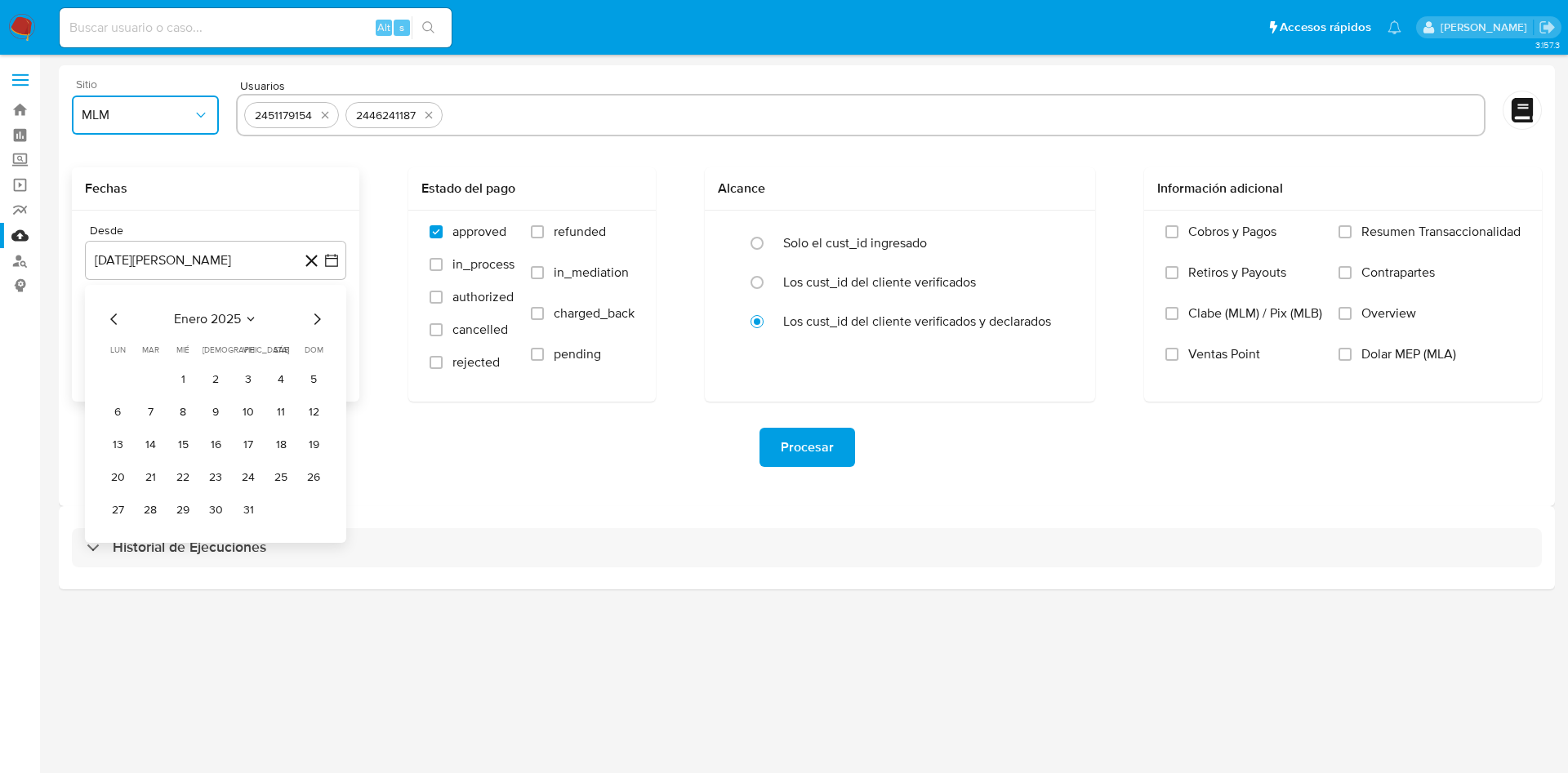
click at [314, 324] on icon "Mes siguiente" at bounding box center [316, 318] width 19 height 19
click at [315, 324] on icon "Mes siguiente" at bounding box center [316, 318] width 19 height 19
click at [280, 381] on button "1" at bounding box center [281, 379] width 26 height 26
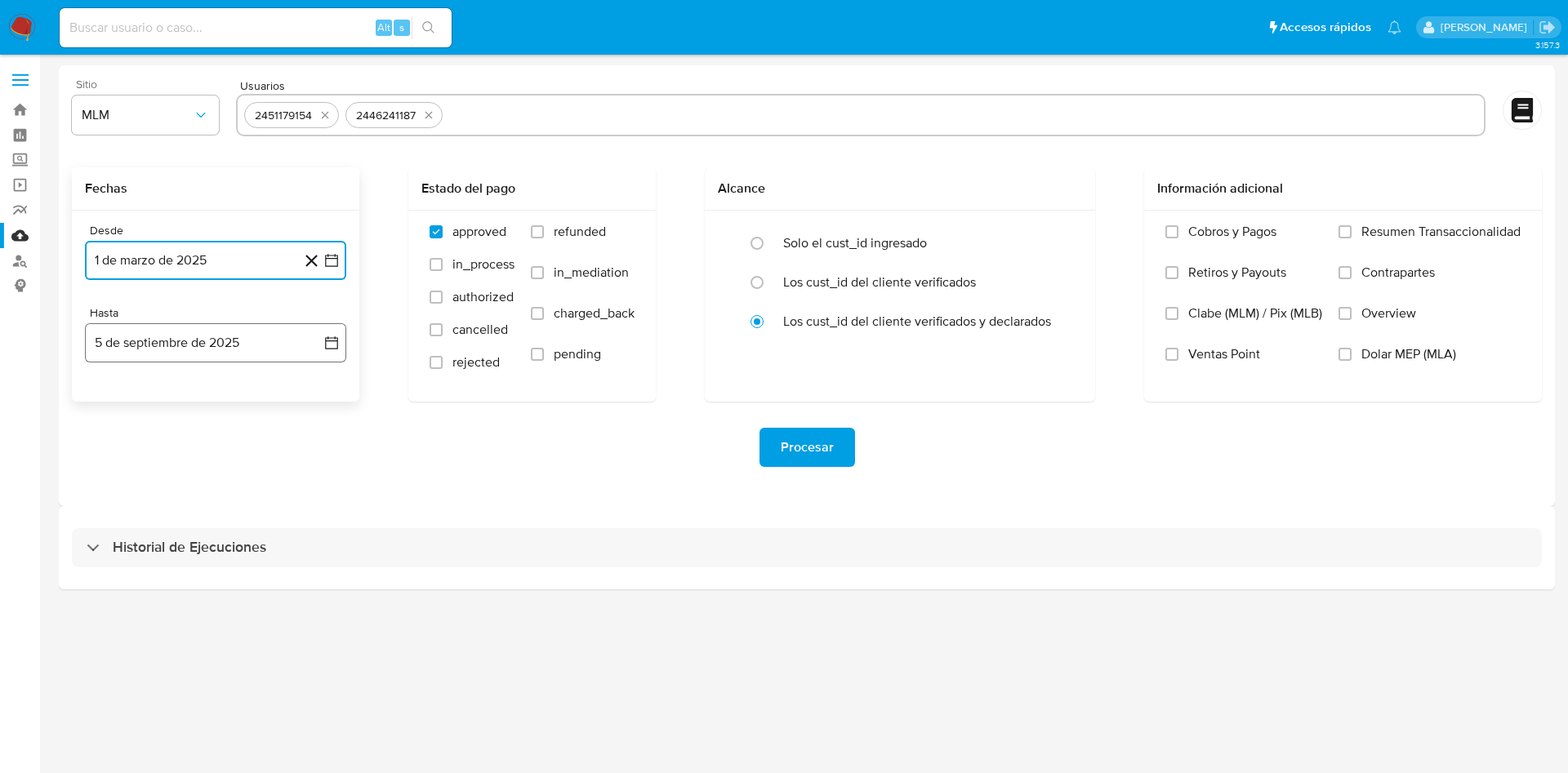
click at [330, 341] on icon "button" at bounding box center [331, 342] width 16 height 16
click at [699, 497] on div "Sitio MLM Usuarios 2451179154 2446241187 Fechas Desde 1 de marzo de 2025 1-03-2…" at bounding box center [806, 286] width 1496 height 440
click at [338, 256] on icon "button" at bounding box center [331, 260] width 16 height 16
click at [320, 314] on icon "Mes siguiente" at bounding box center [316, 318] width 19 height 19
click at [150, 381] on button "1" at bounding box center [150, 379] width 26 height 26
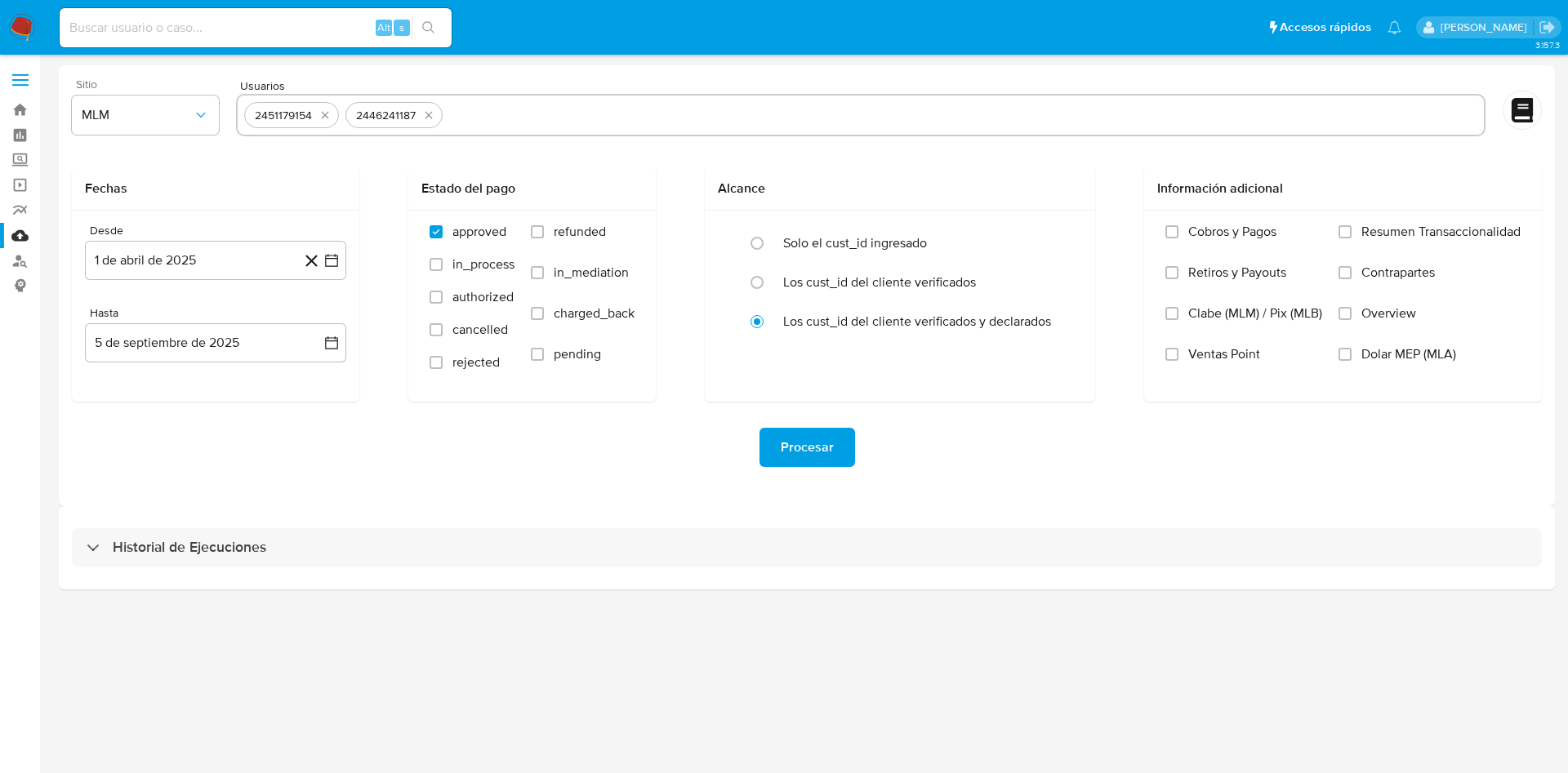
click at [315, 460] on div "Procesar" at bounding box center [806, 447] width 1470 height 39
click at [329, 346] on icon "button" at bounding box center [331, 342] width 16 height 16
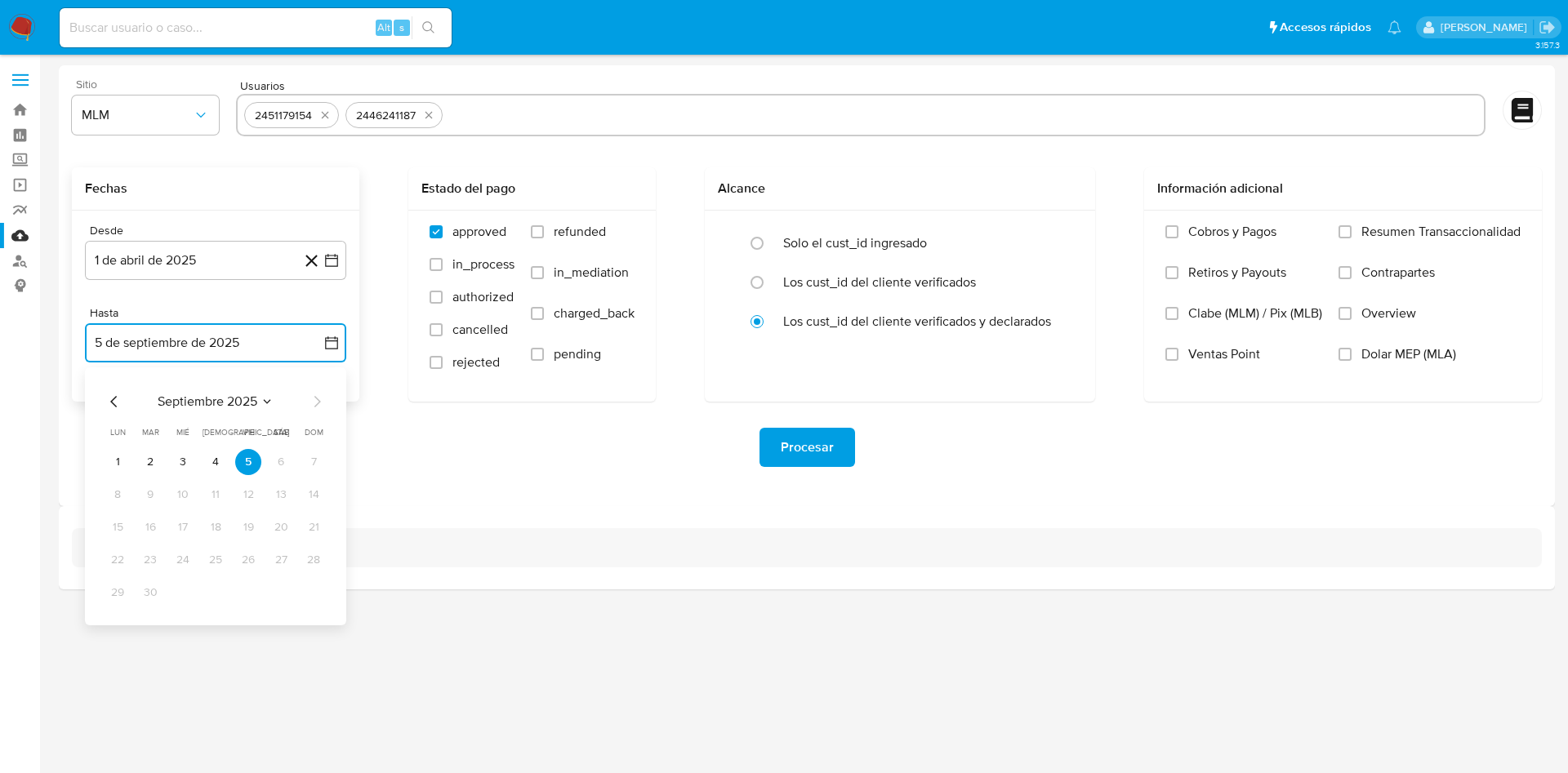
click at [108, 397] on icon "Mes anterior" at bounding box center [114, 401] width 19 height 19
click at [216, 584] on button "31" at bounding box center [215, 592] width 26 height 26
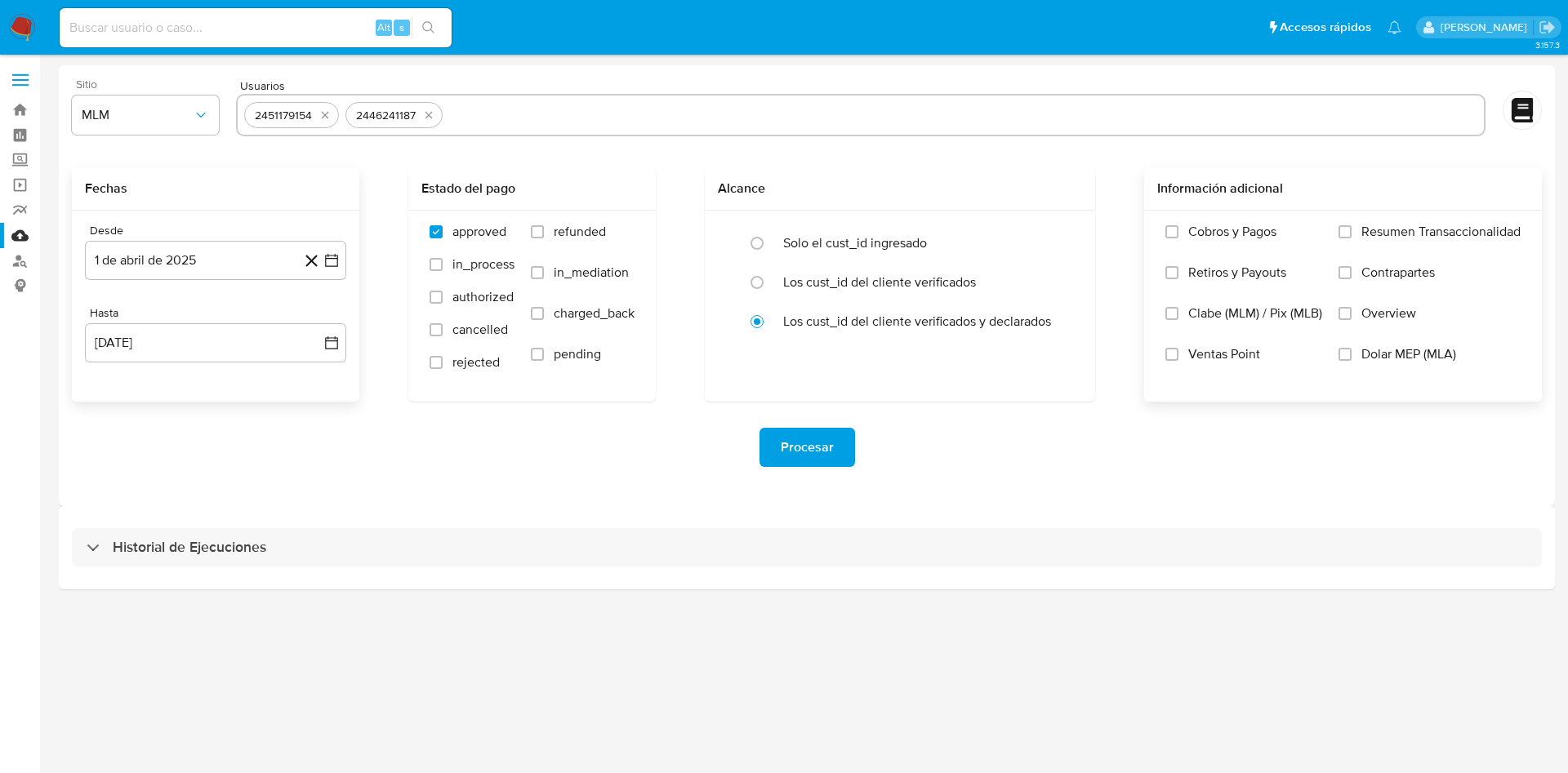
drag, startPoint x: 1126, startPoint y: 482, endPoint x: 1503, endPoint y: 311, distance: 414.0
click at [1133, 480] on div "Procesar" at bounding box center [806, 447] width 1470 height 92
click at [1353, 307] on label "Overview" at bounding box center [1429, 325] width 182 height 41
click at [1351, 307] on input "Overview" at bounding box center [1345, 313] width 13 height 13
click at [810, 458] on span "Procesar" at bounding box center [806, 447] width 53 height 36
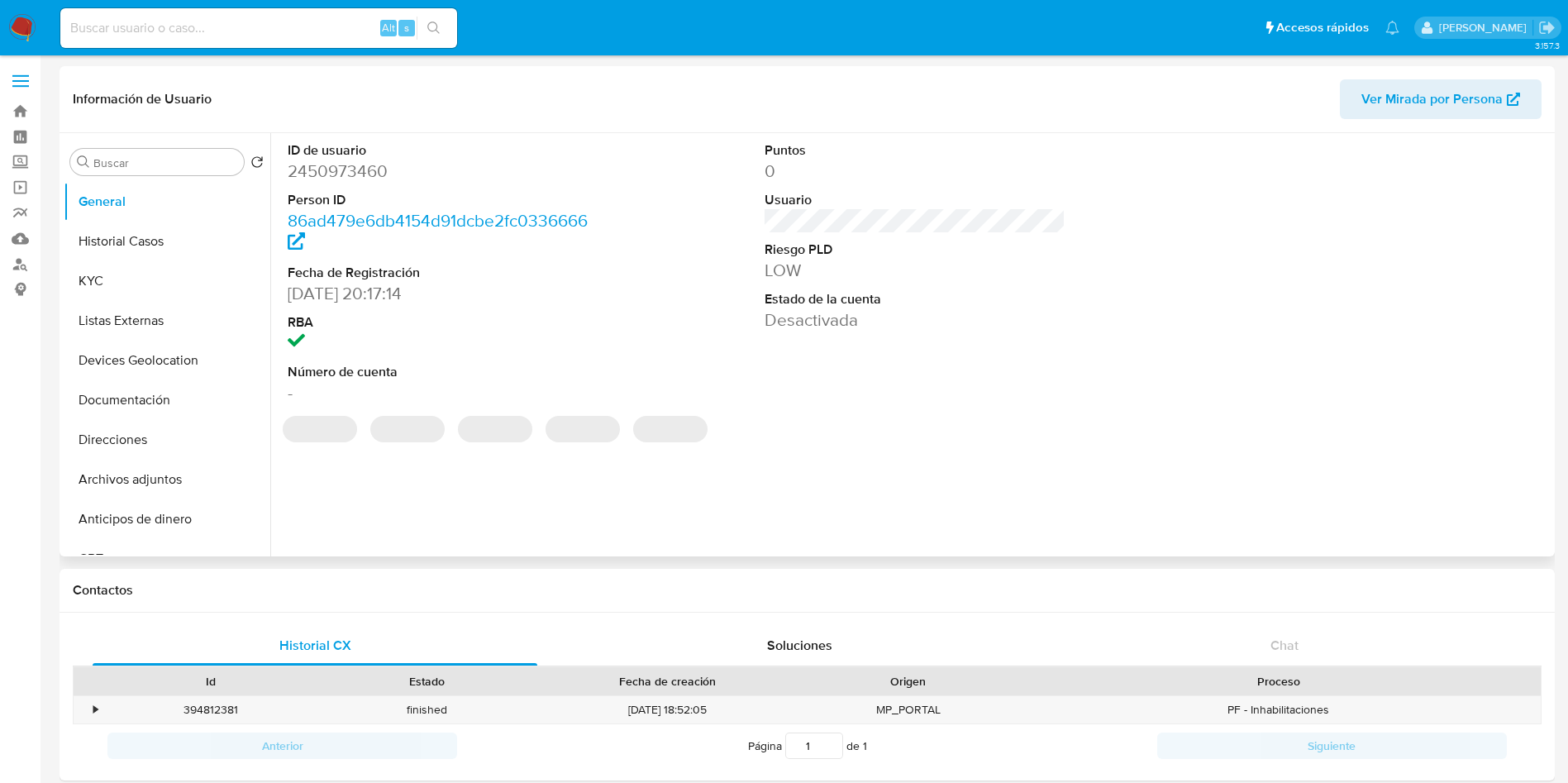
select select "10"
click at [266, 37] on input at bounding box center [259, 27] width 397 height 21
paste input "2451179154"
type input "2451179154"
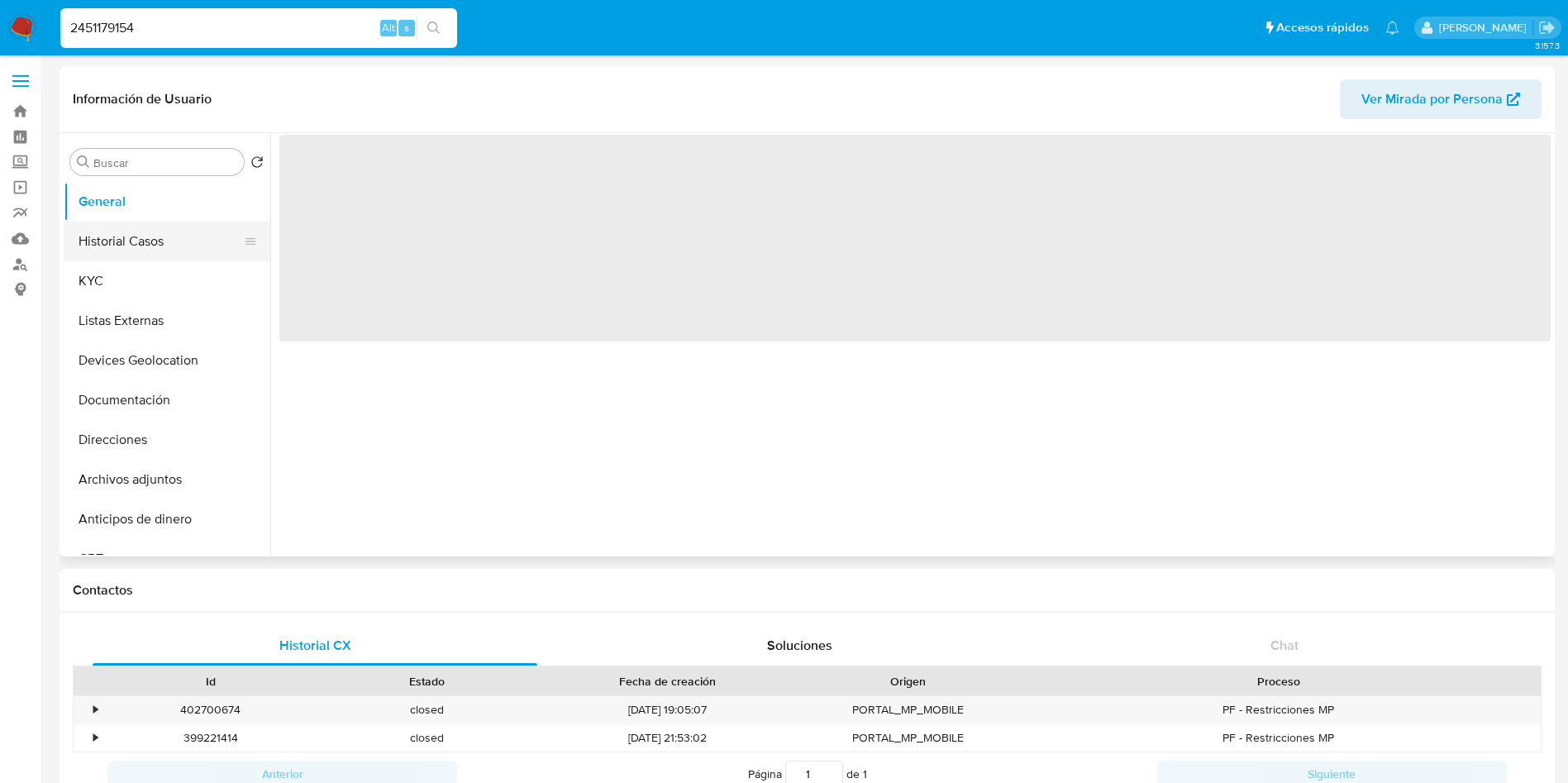
click at [135, 230] on button "Historial Casos" at bounding box center [160, 241] width 193 height 40
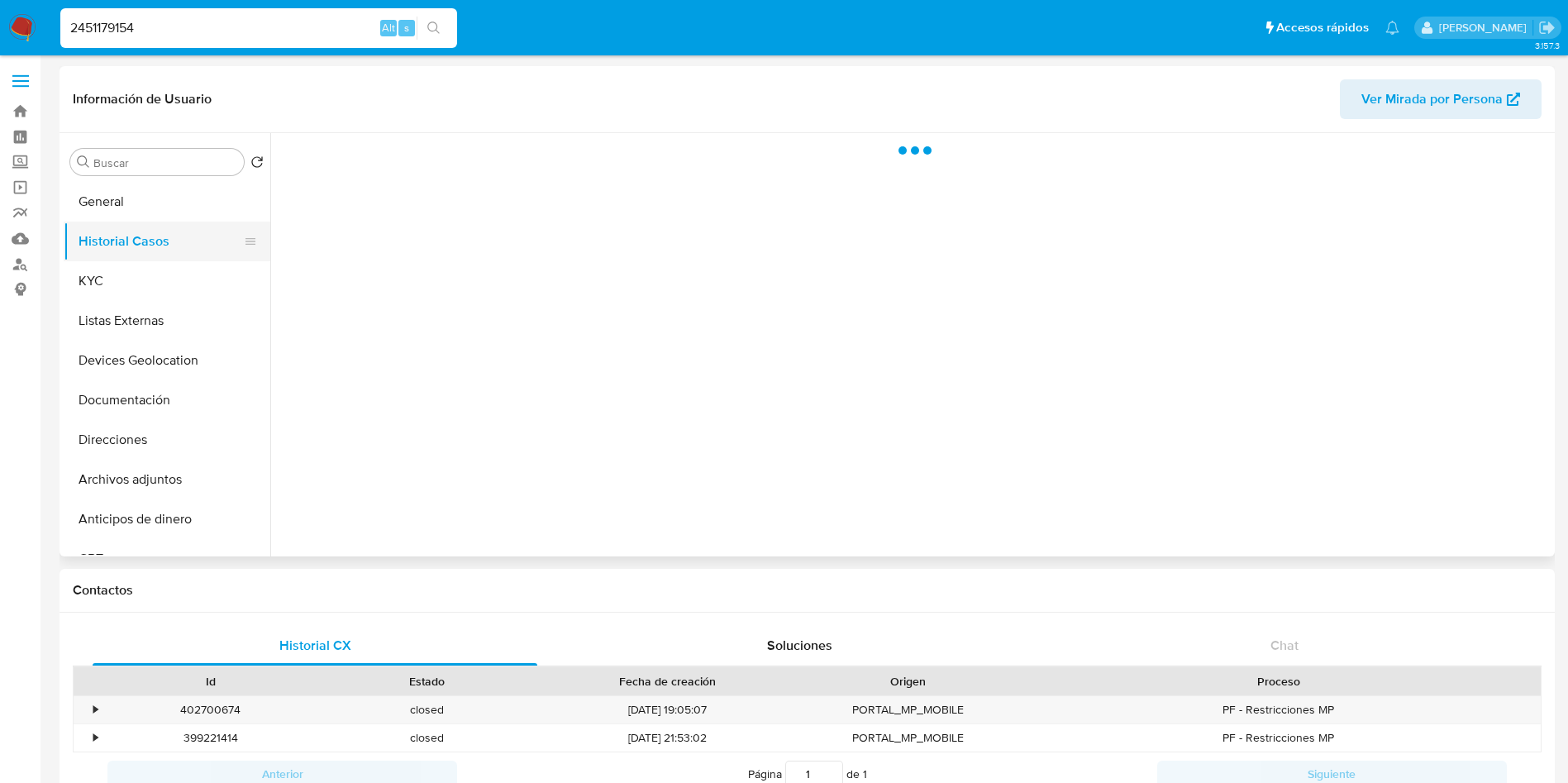
select select "10"
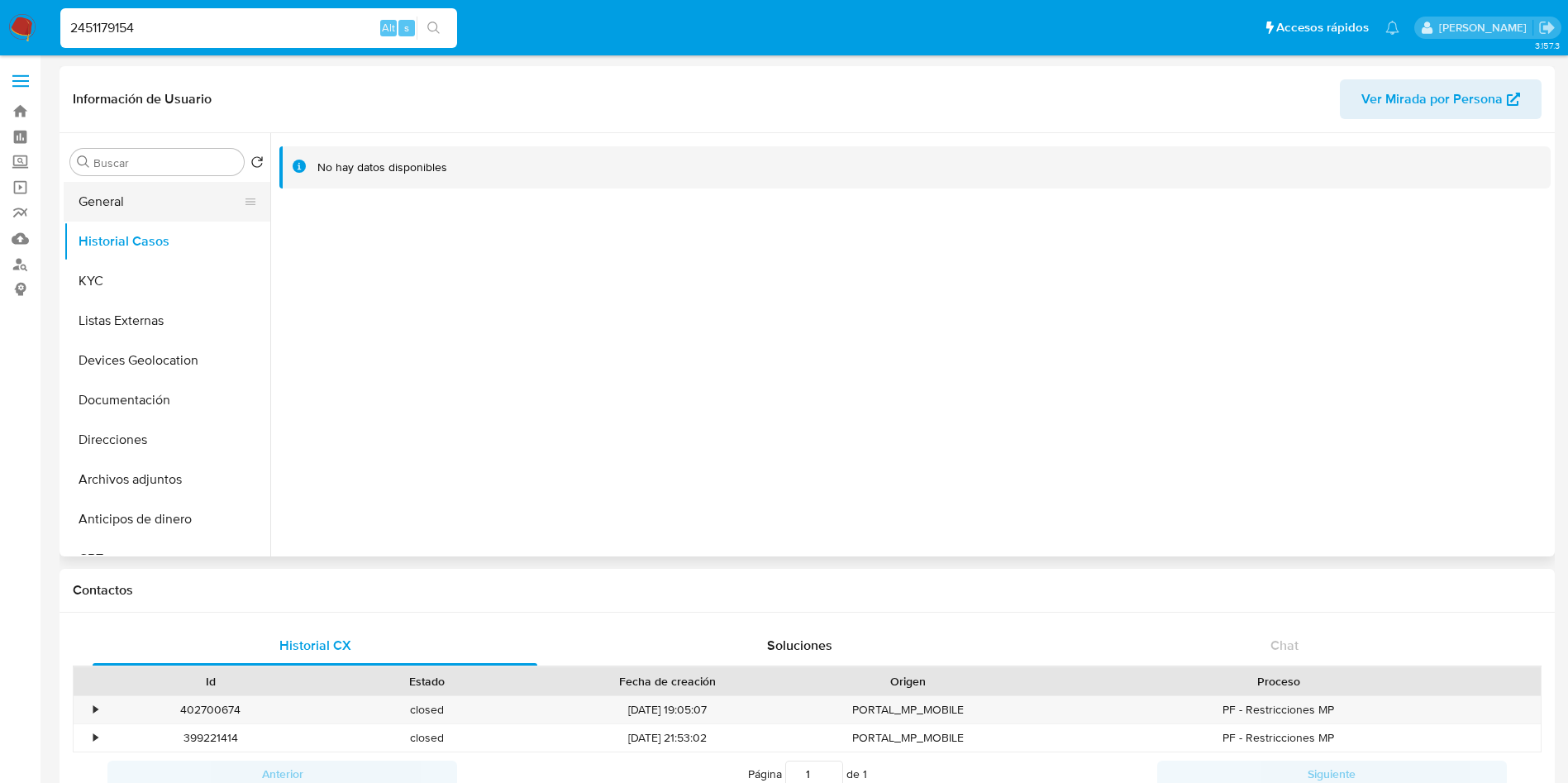
click at [138, 197] on button "General" at bounding box center [160, 202] width 193 height 40
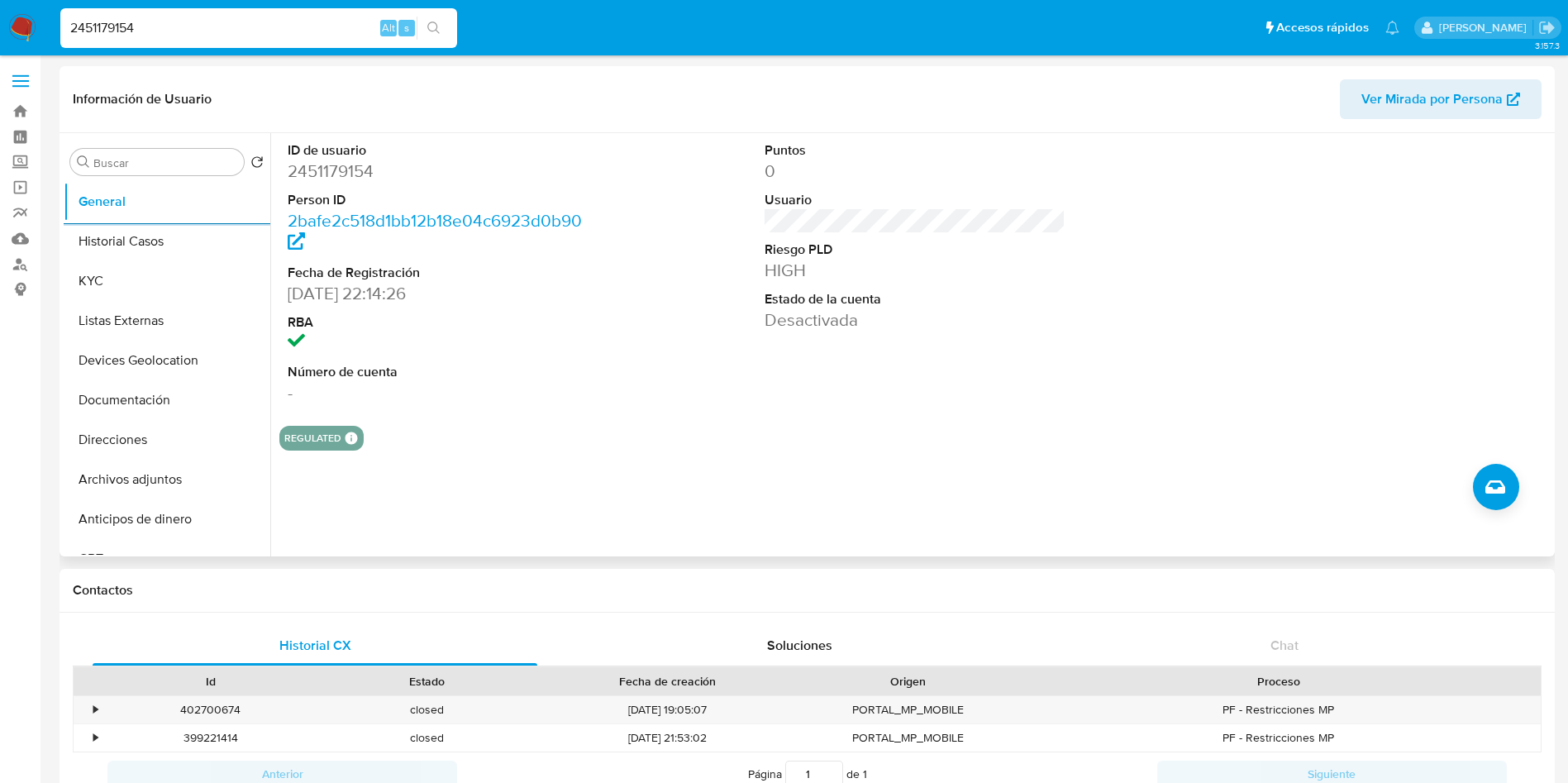
click at [540, 264] on dt "Fecha de Registración" at bounding box center [438, 272] width 301 height 18
click at [153, 236] on button "Historial Casos" at bounding box center [160, 241] width 193 height 40
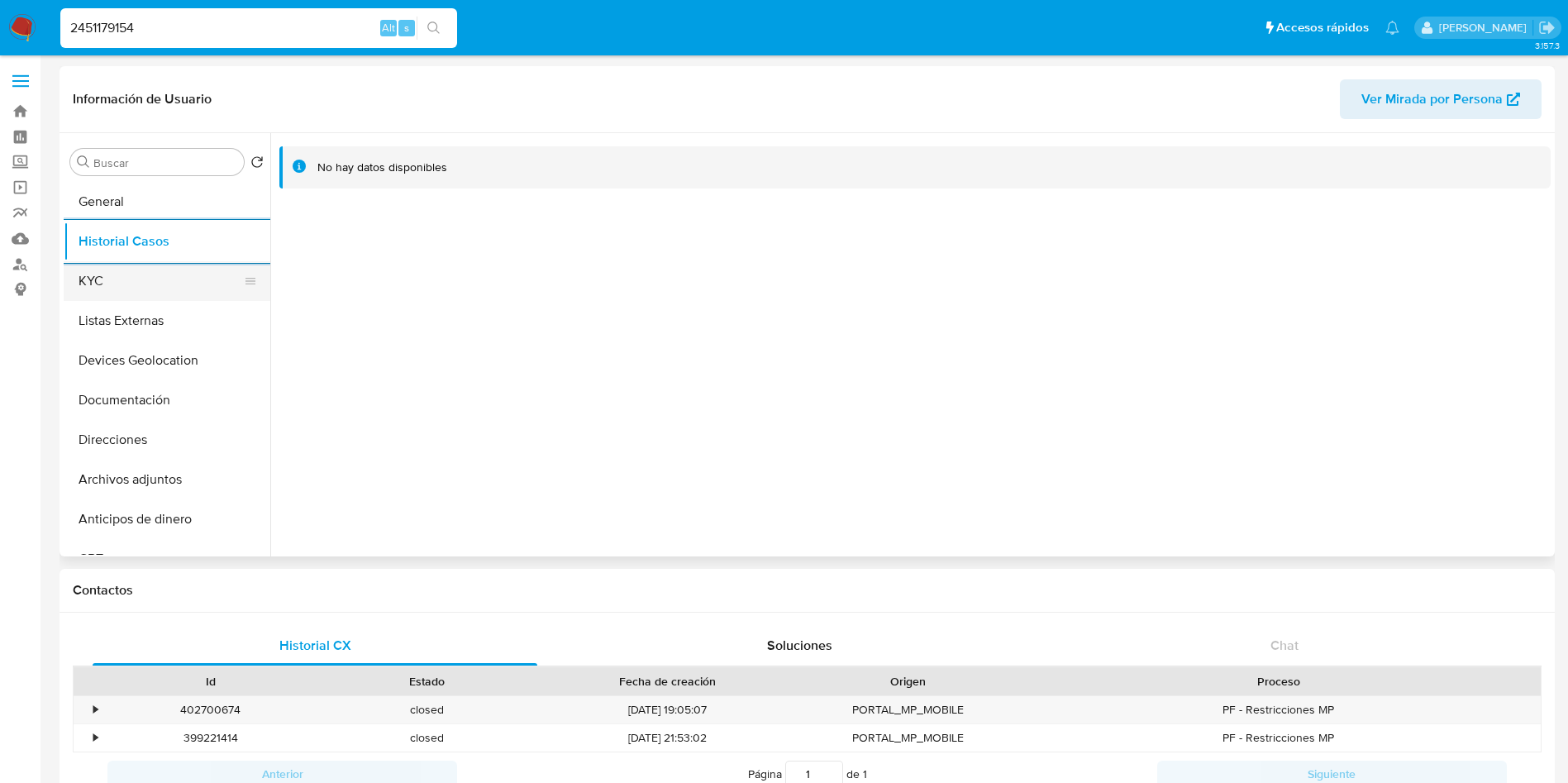
click at [94, 289] on button "KYC" at bounding box center [160, 281] width 193 height 40
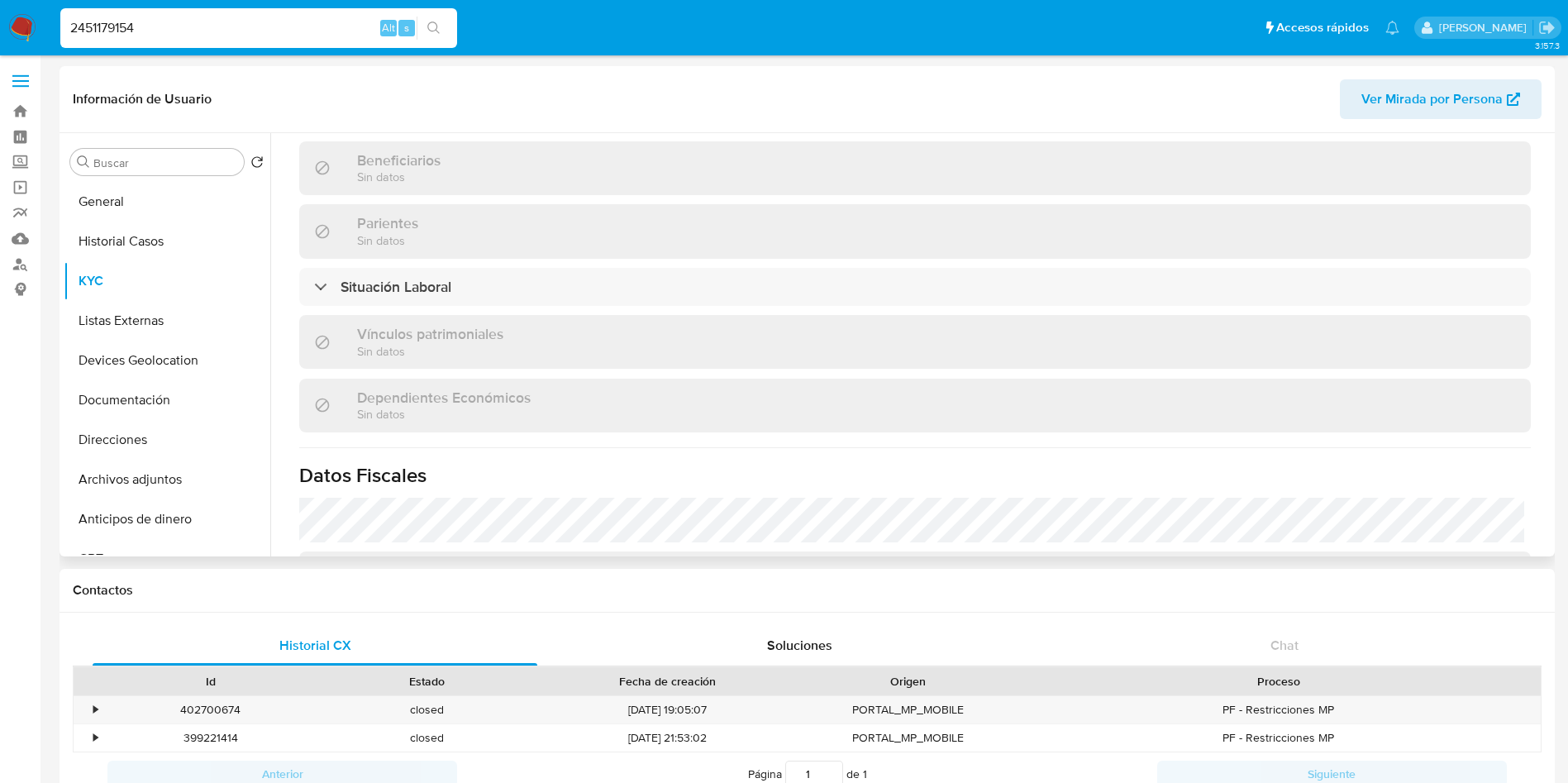
scroll to position [810, 0]
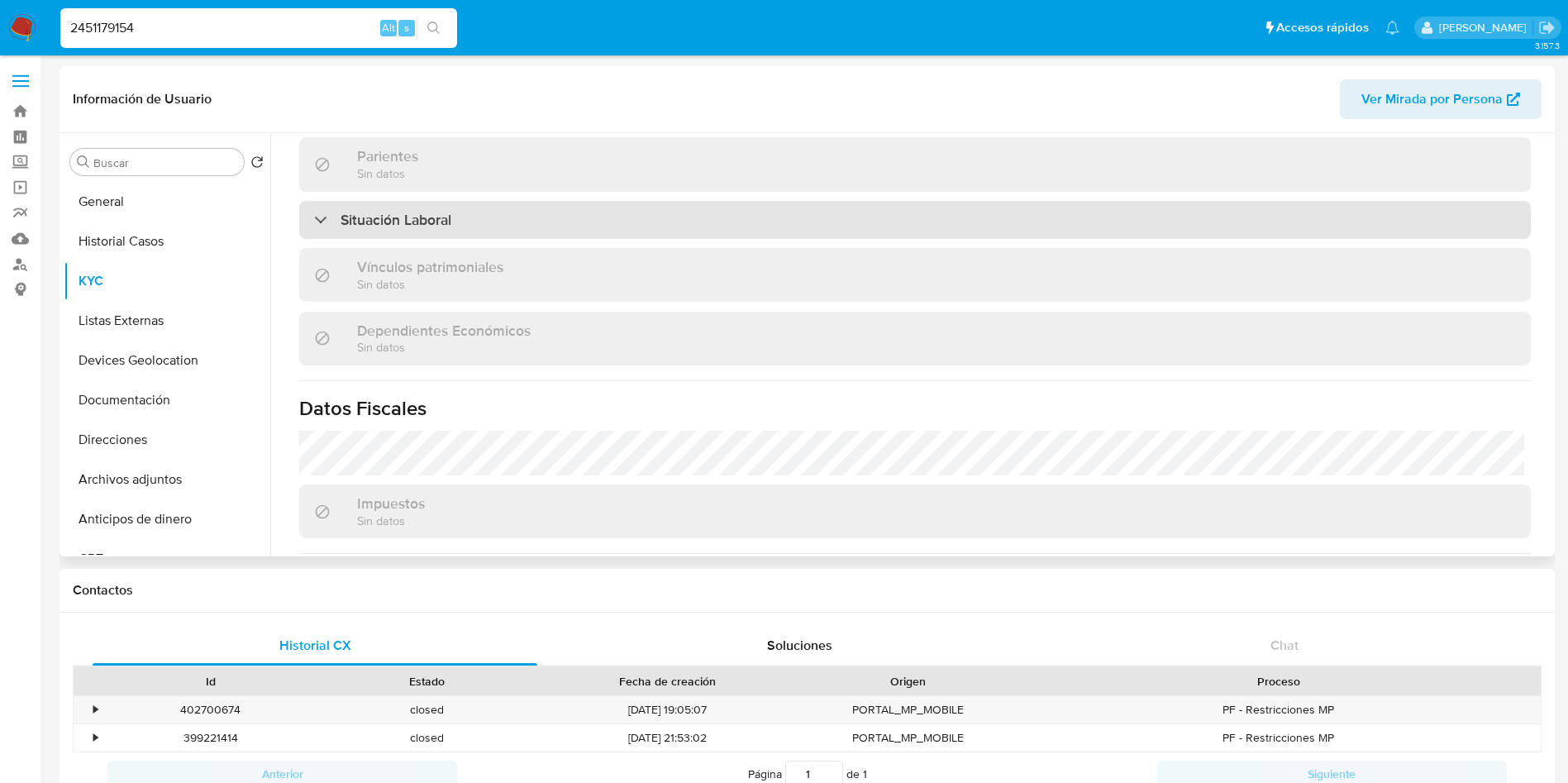
click at [993, 202] on div "Situación Laboral" at bounding box center [915, 220] width 1232 height 38
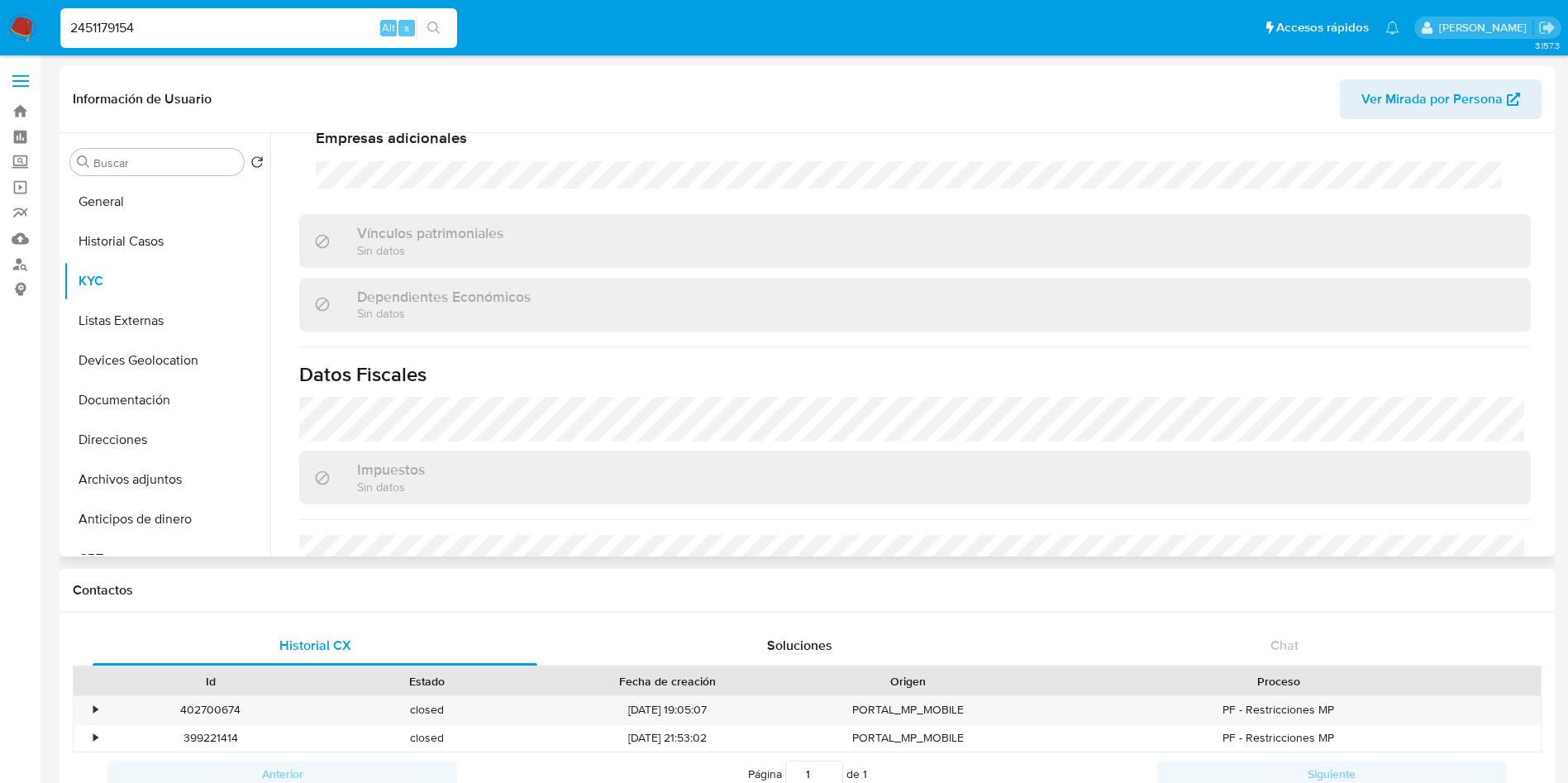
scroll to position [1262, 0]
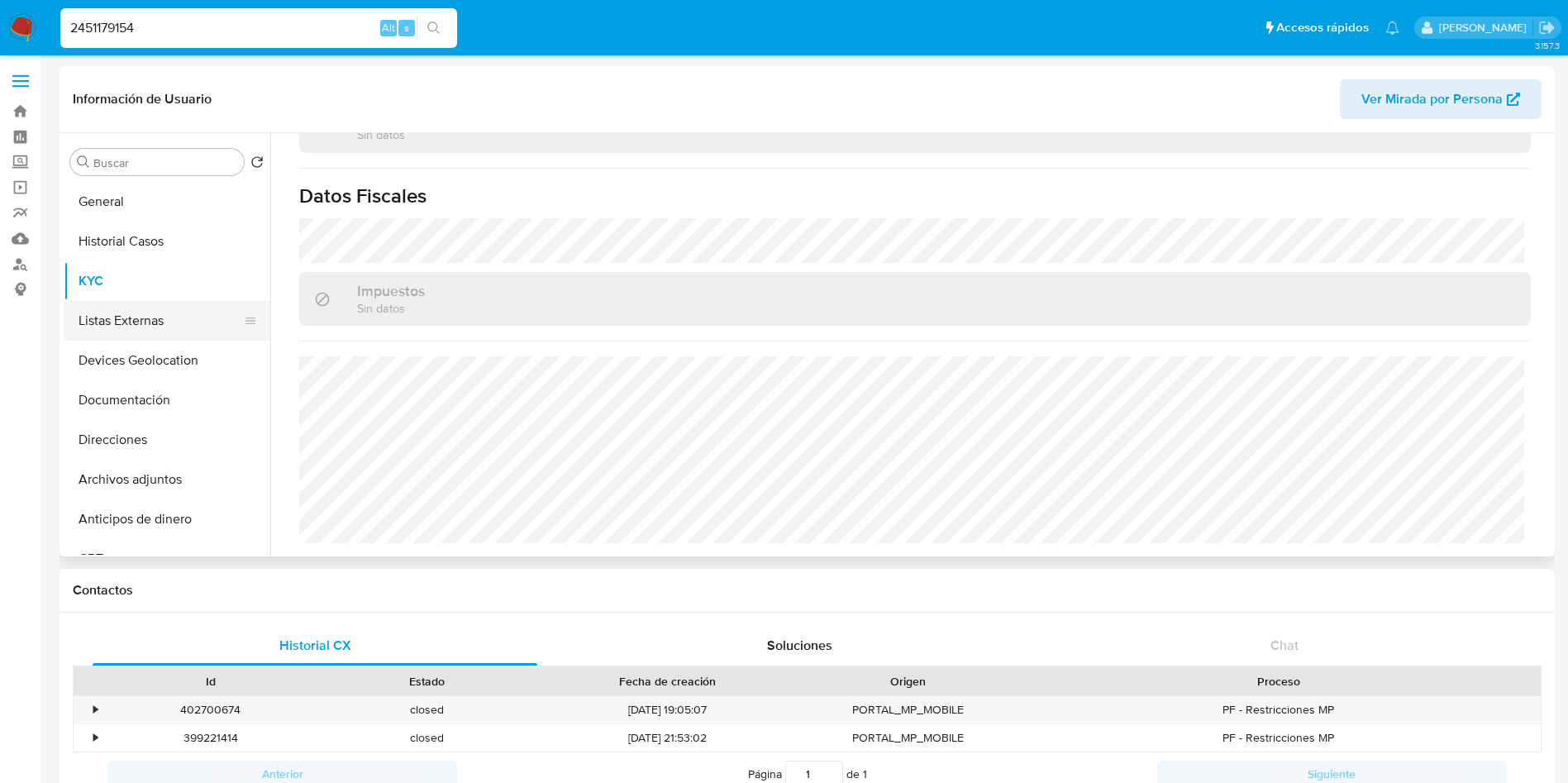
click at [148, 320] on button "Listas Externas" at bounding box center [160, 321] width 193 height 40
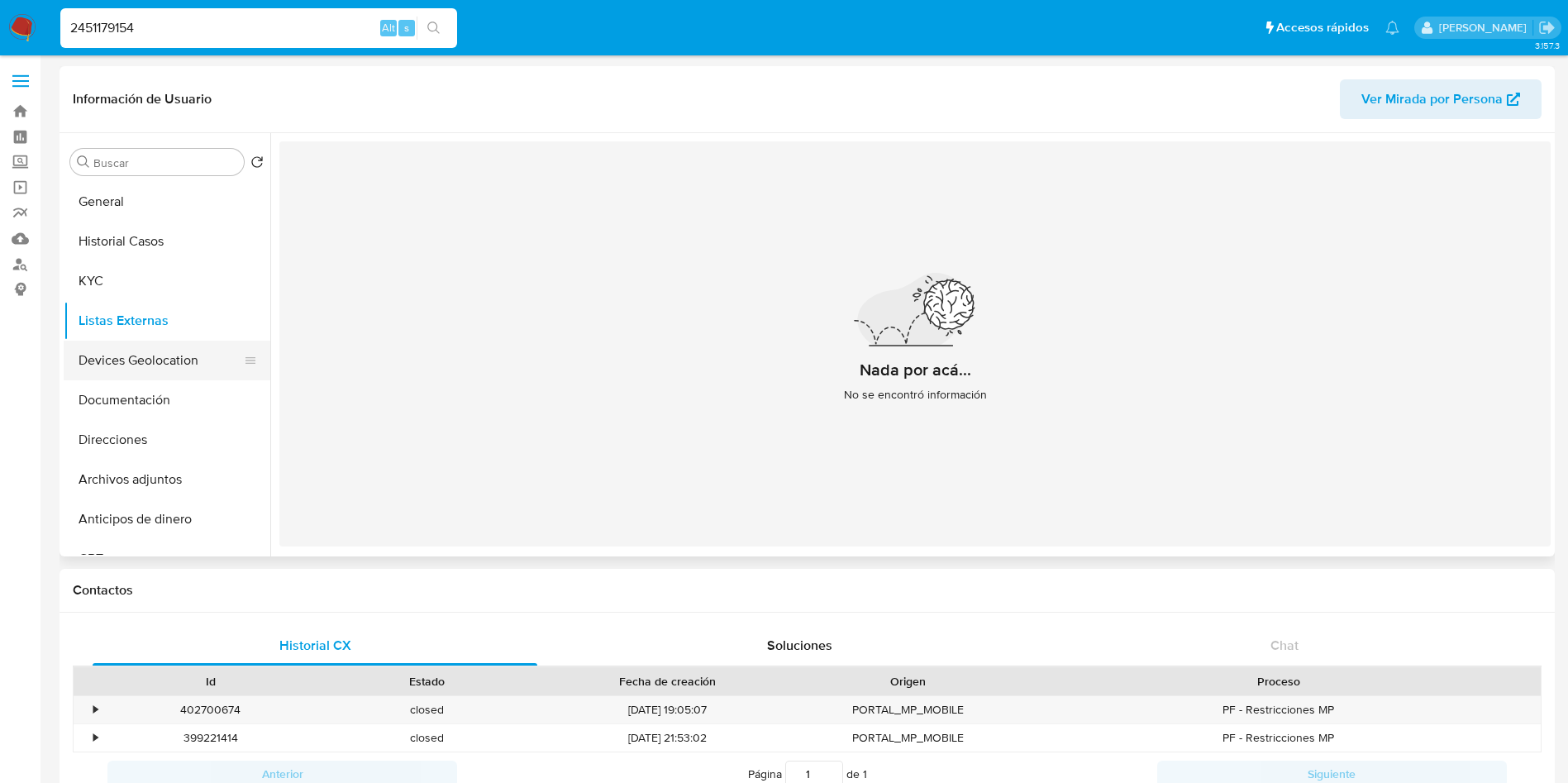
click at [156, 356] on button "Devices Geolocation" at bounding box center [160, 360] width 193 height 40
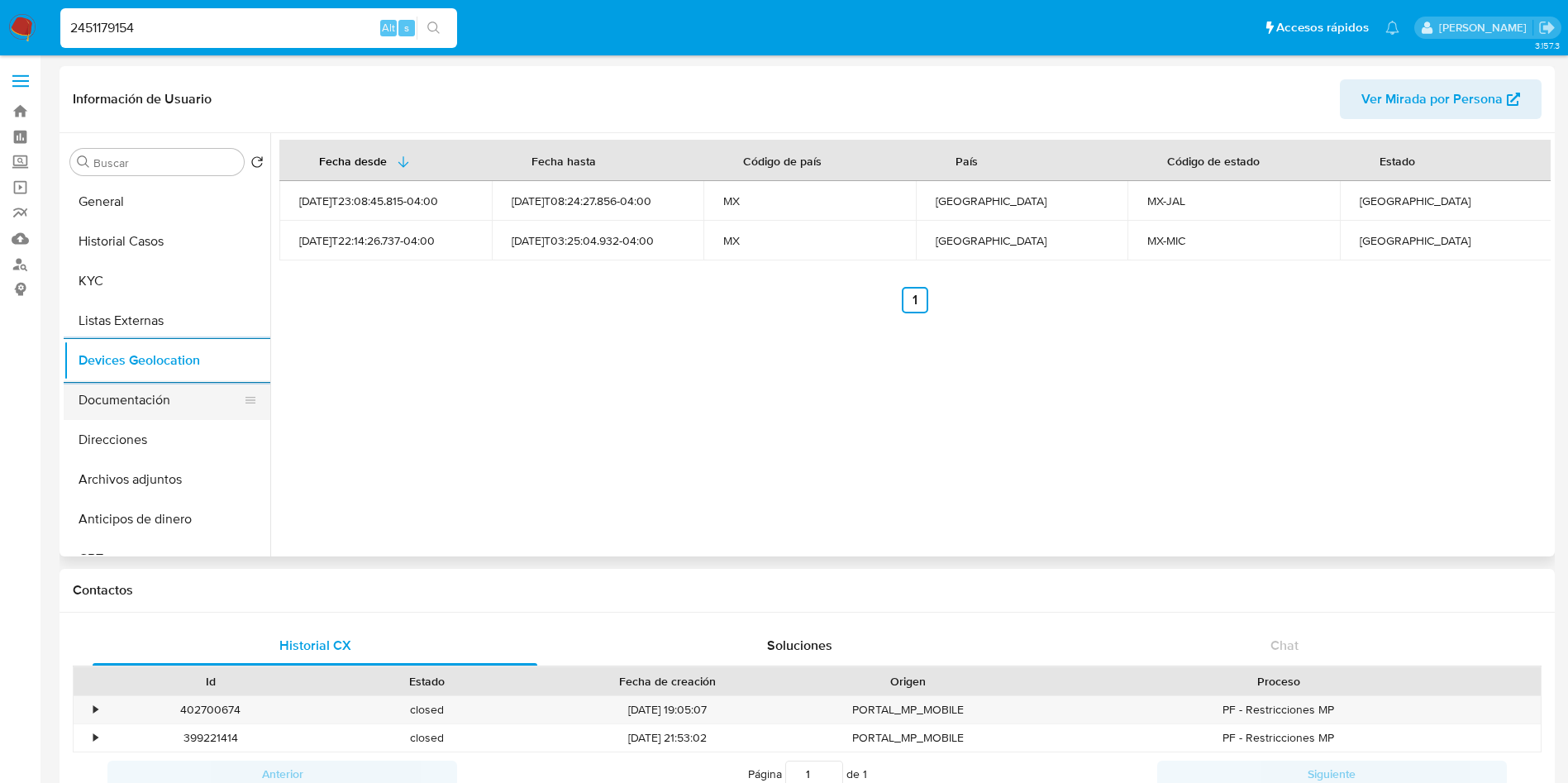
click at [159, 388] on button "Documentación" at bounding box center [160, 400] width 193 height 40
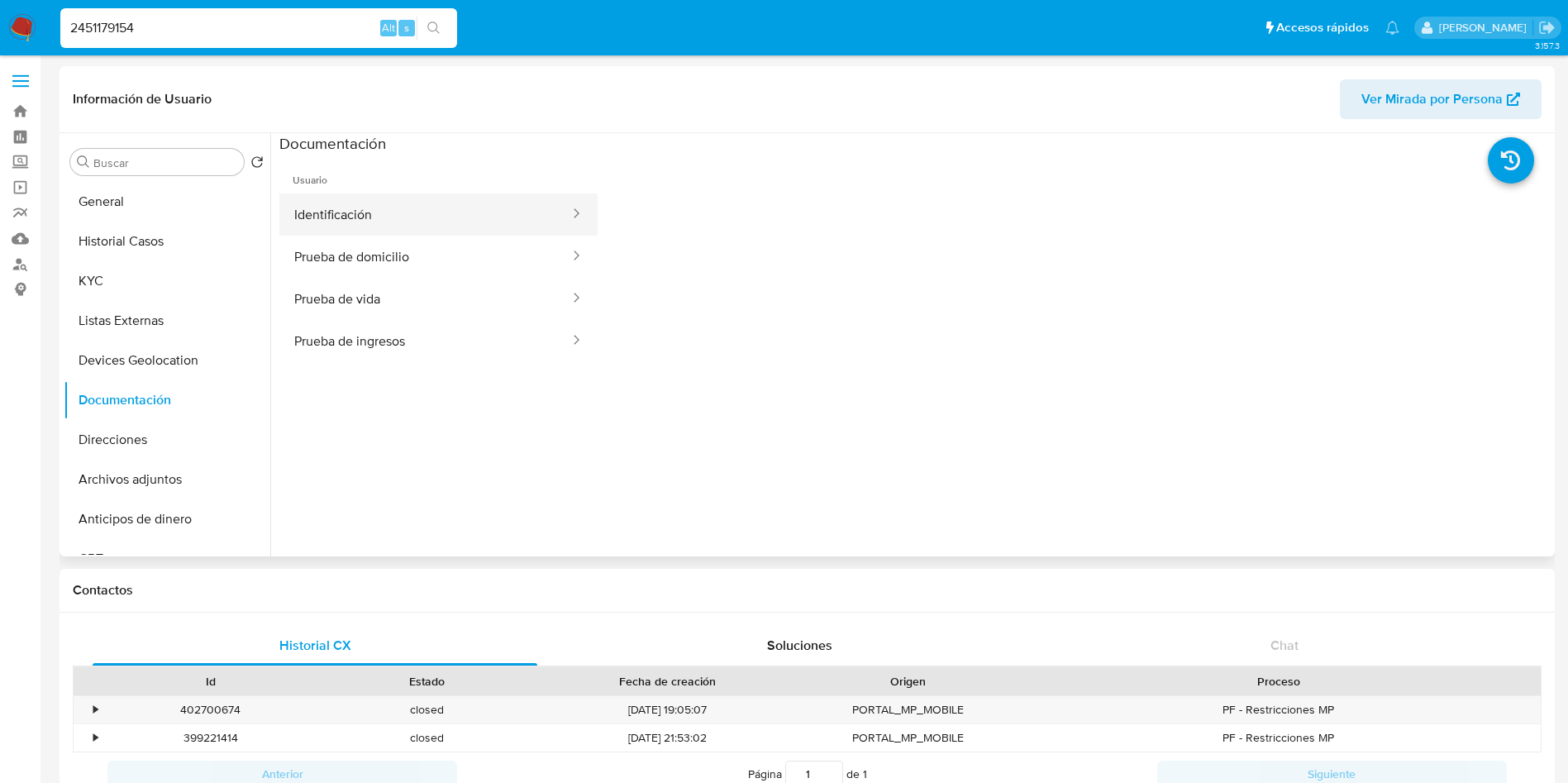
click at [357, 212] on button "Identificación" at bounding box center [425, 214] width 292 height 43
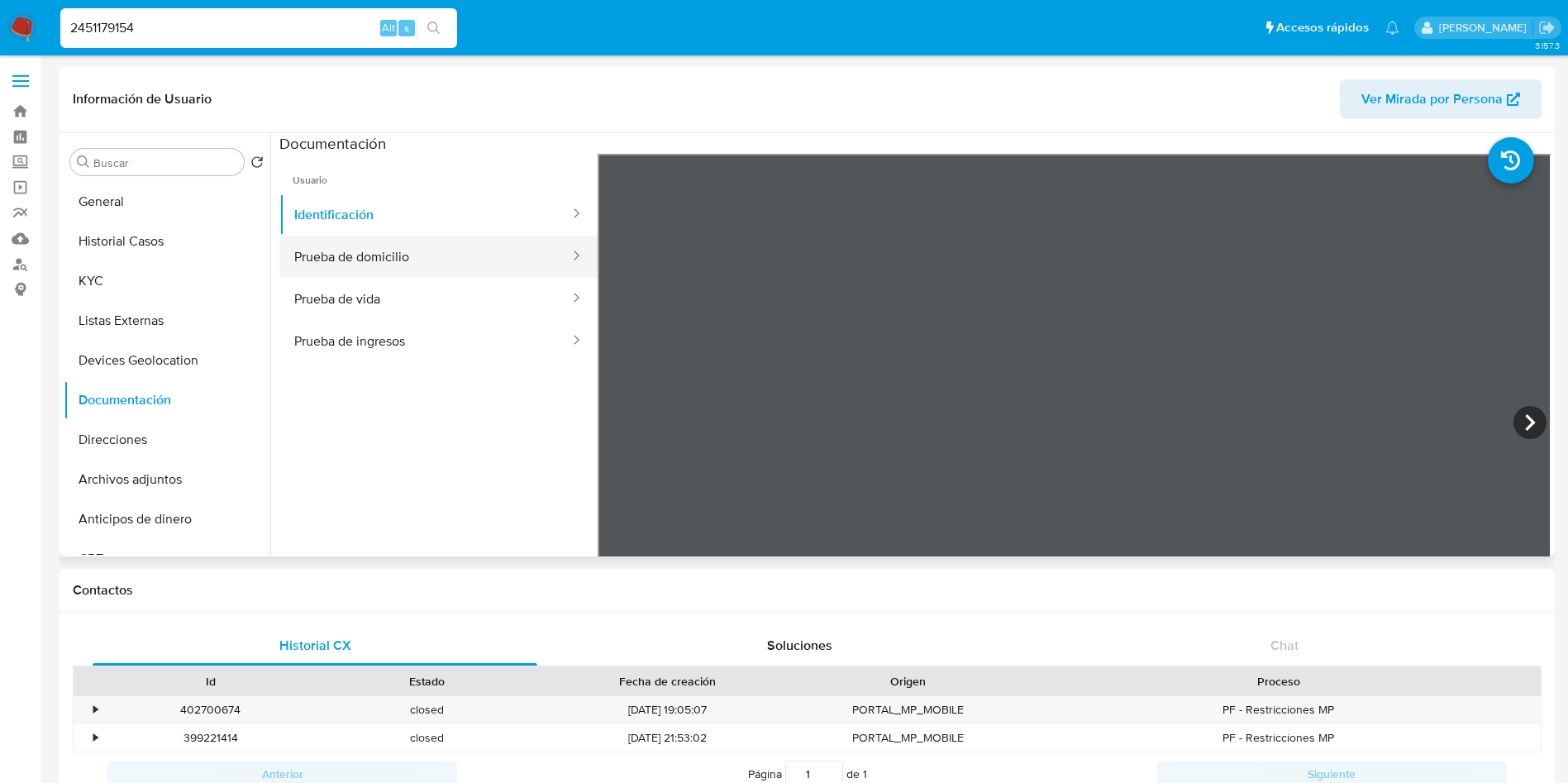
click at [403, 259] on button "Prueba de domicilio" at bounding box center [425, 257] width 292 height 43
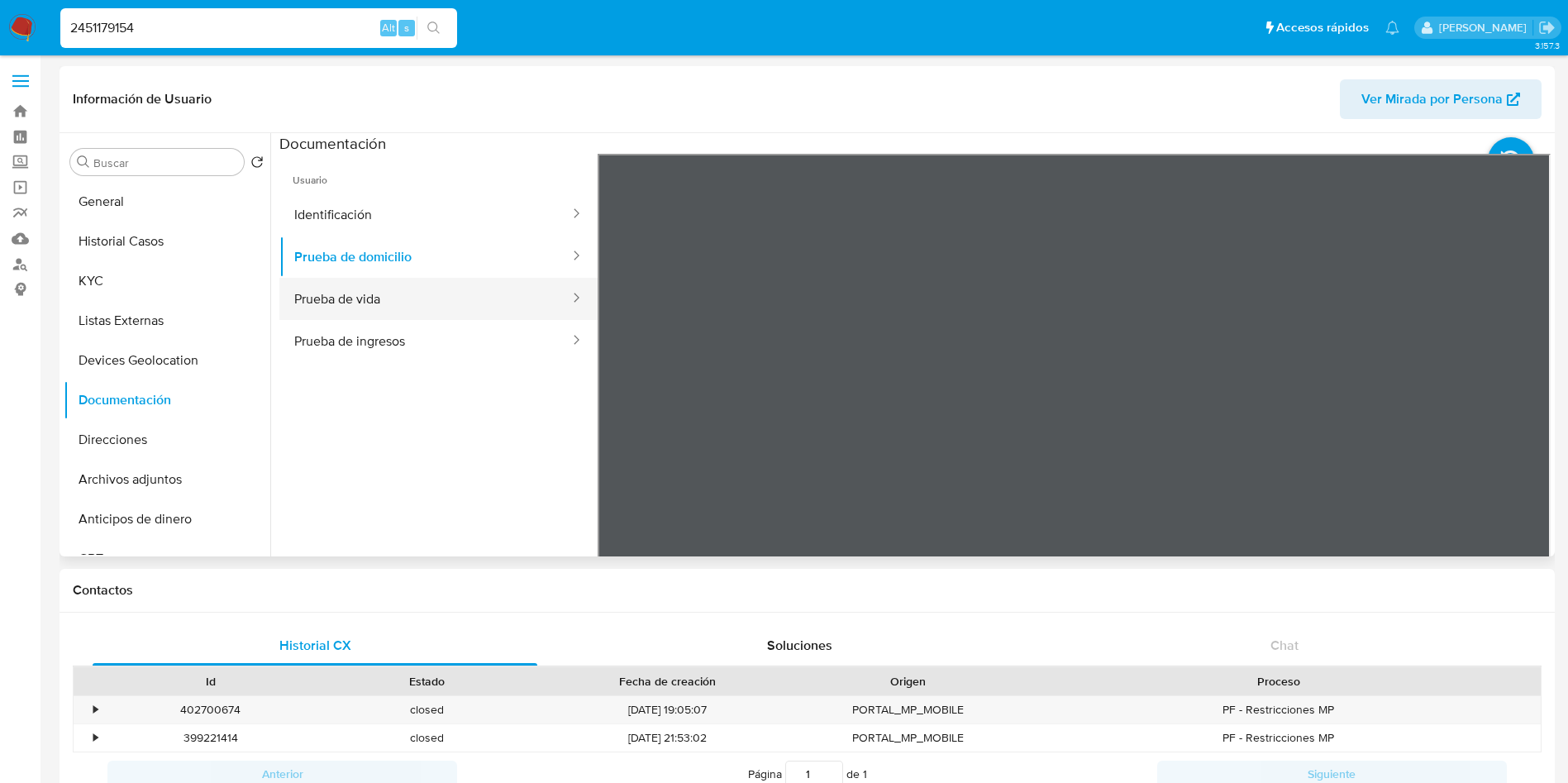
click at [398, 287] on button "Prueba de vida" at bounding box center [425, 299] width 292 height 43
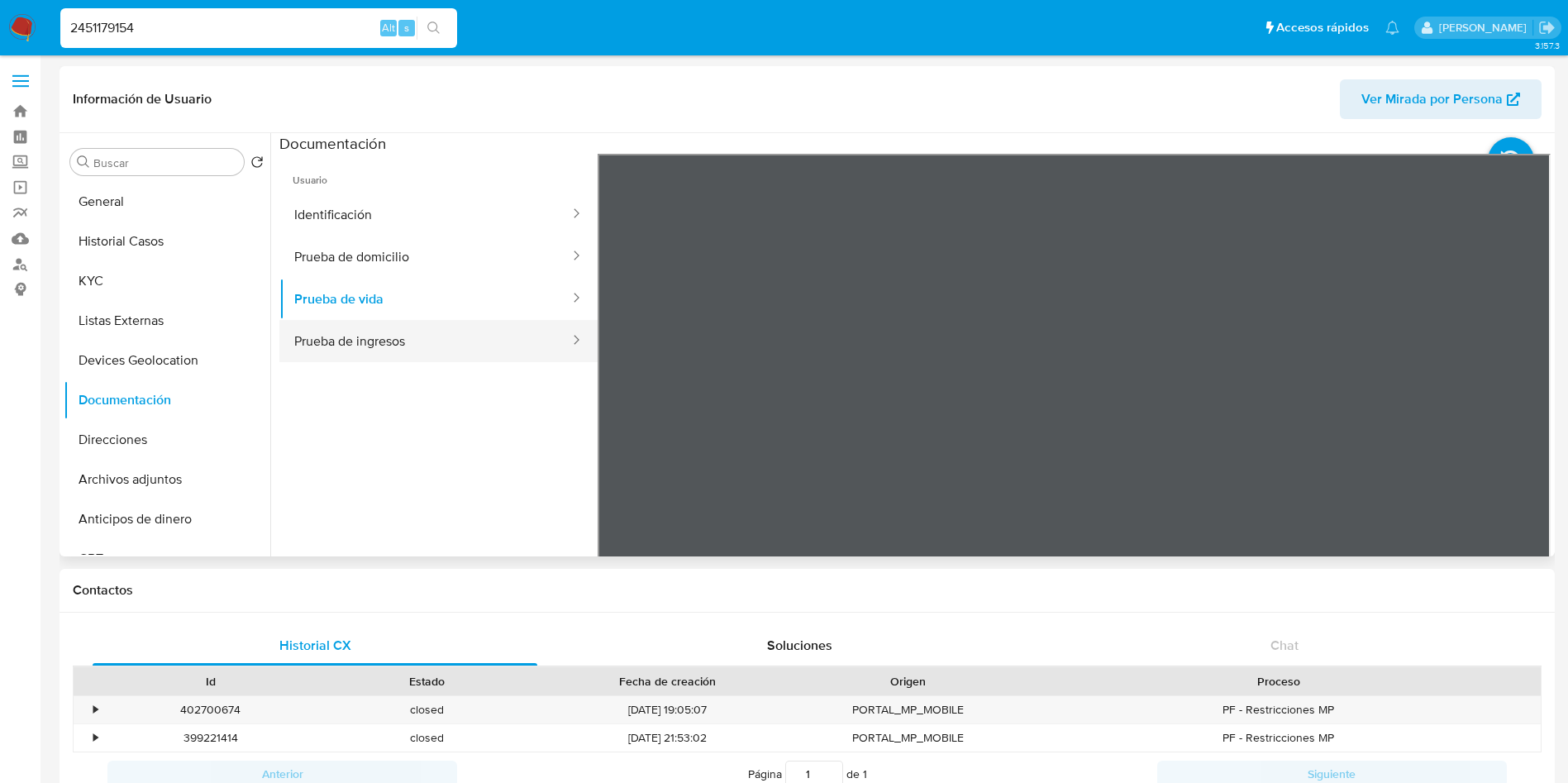
click at [409, 346] on button "Prueba de ingresos" at bounding box center [425, 341] width 292 height 43
click at [152, 29] on input "2451179154" at bounding box center [259, 27] width 397 height 21
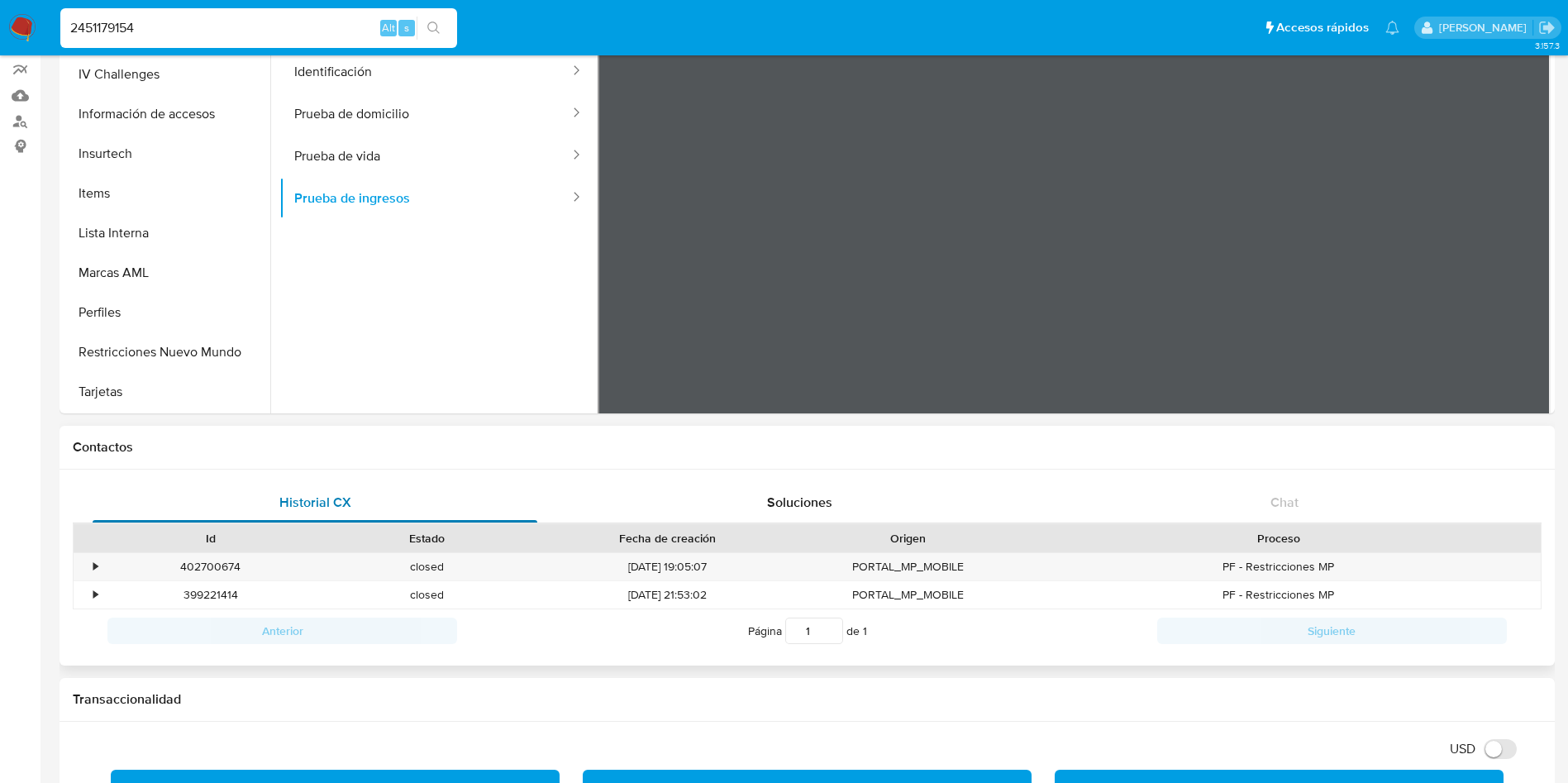
scroll to position [248, 0]
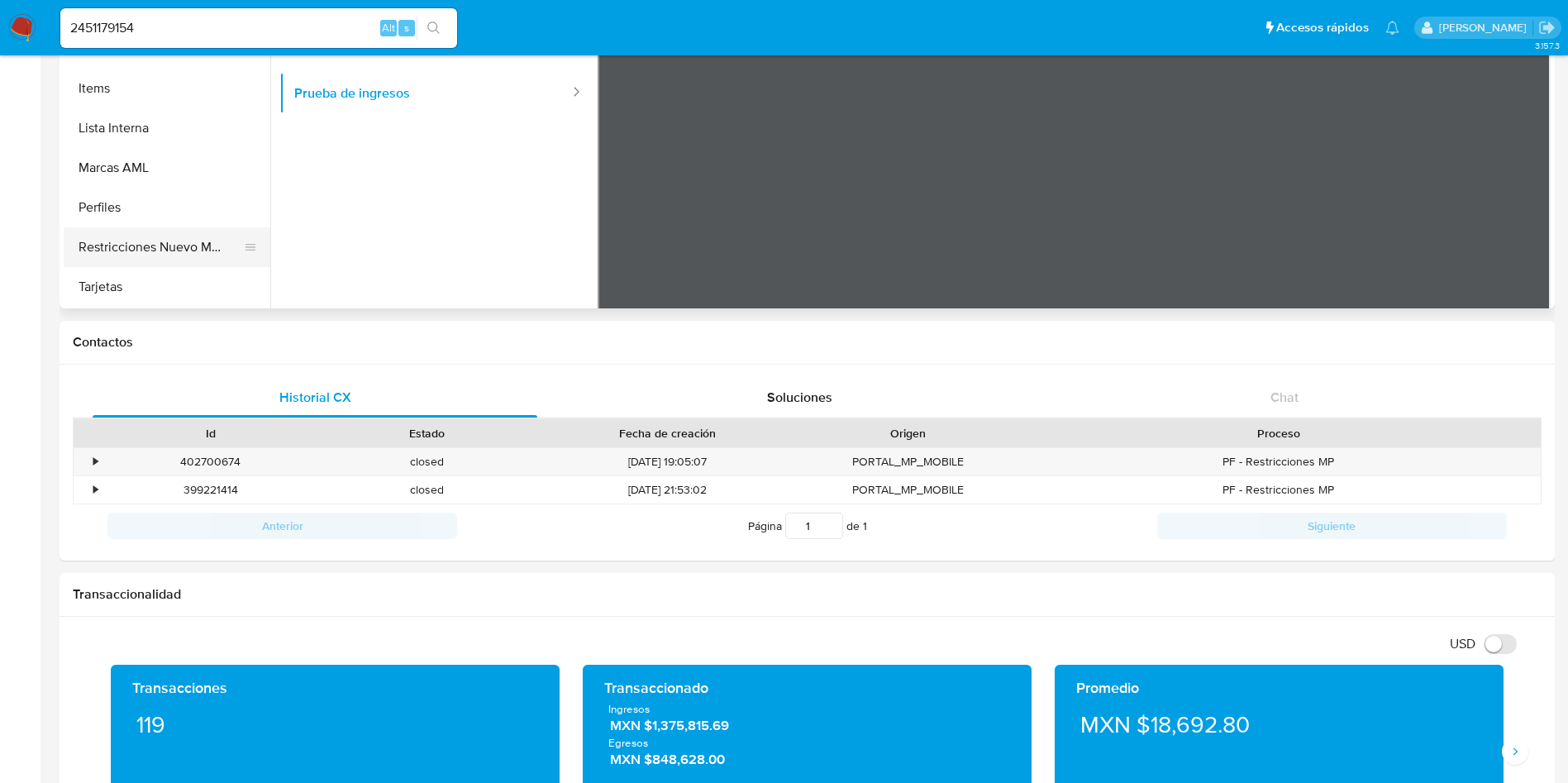
click at [180, 244] on button "Restricciones Nuevo Mundo" at bounding box center [160, 247] width 193 height 40
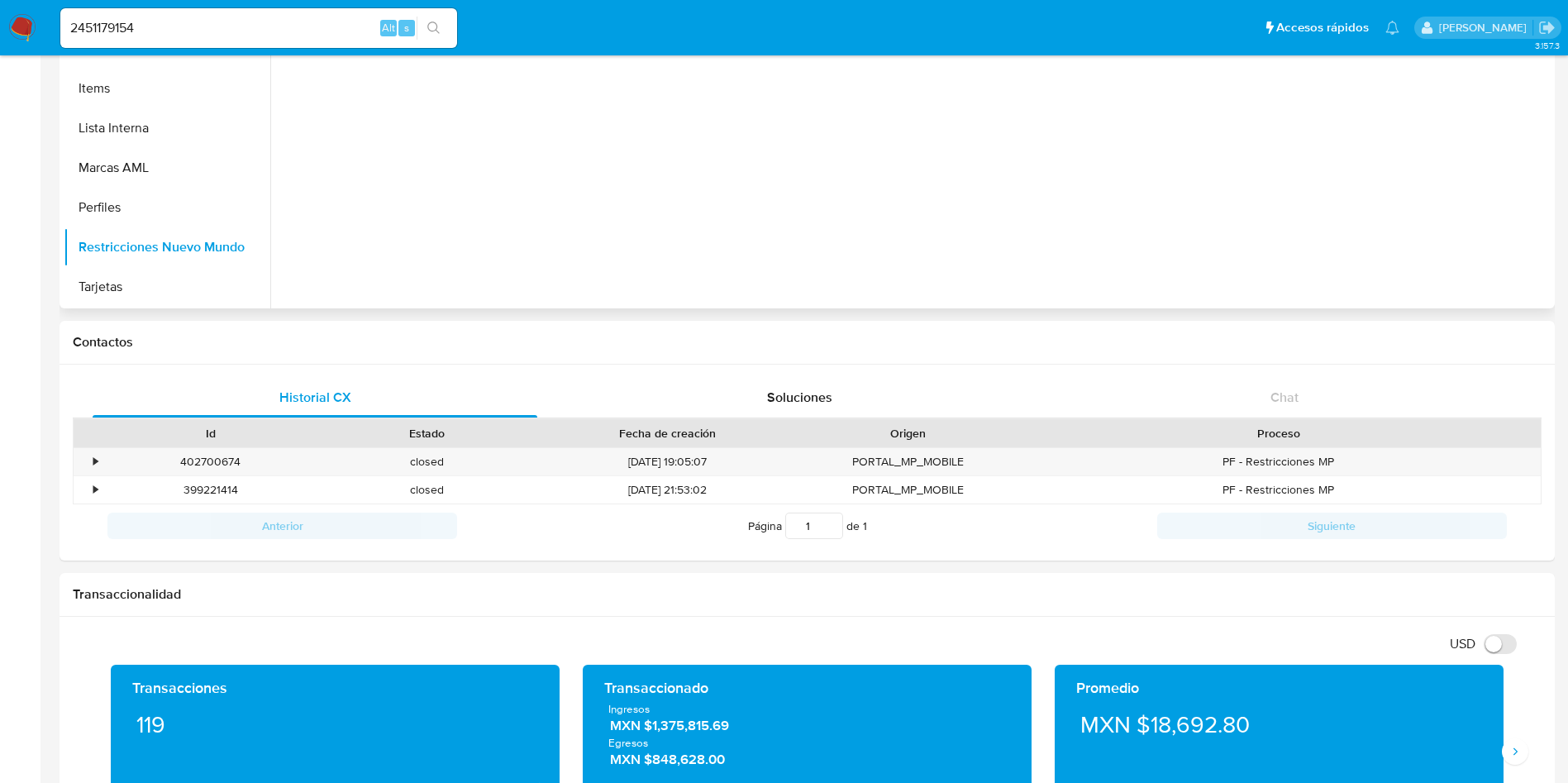
scroll to position [0, 0]
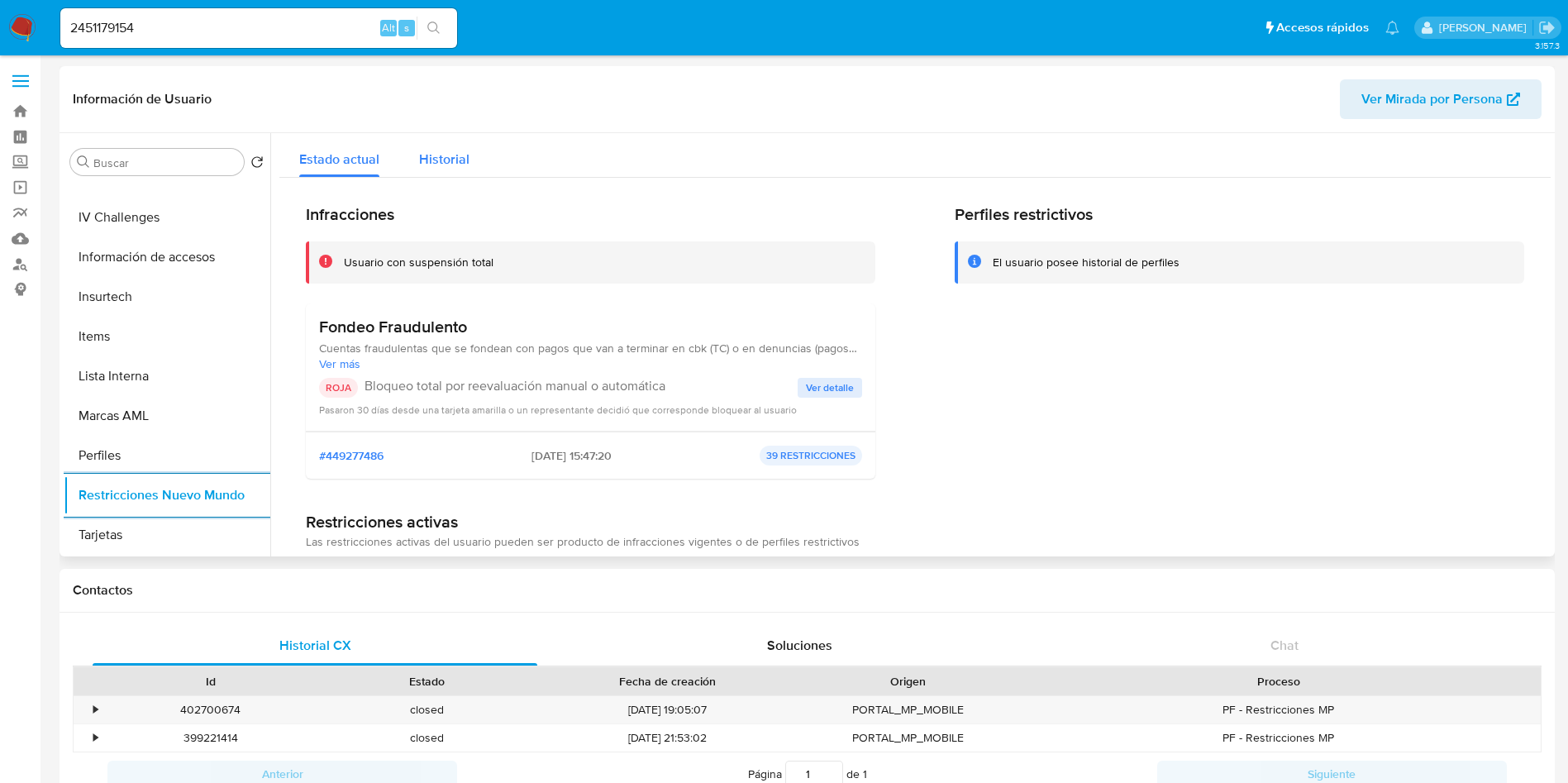
click at [467, 158] on span "Historial" at bounding box center [444, 159] width 50 height 19
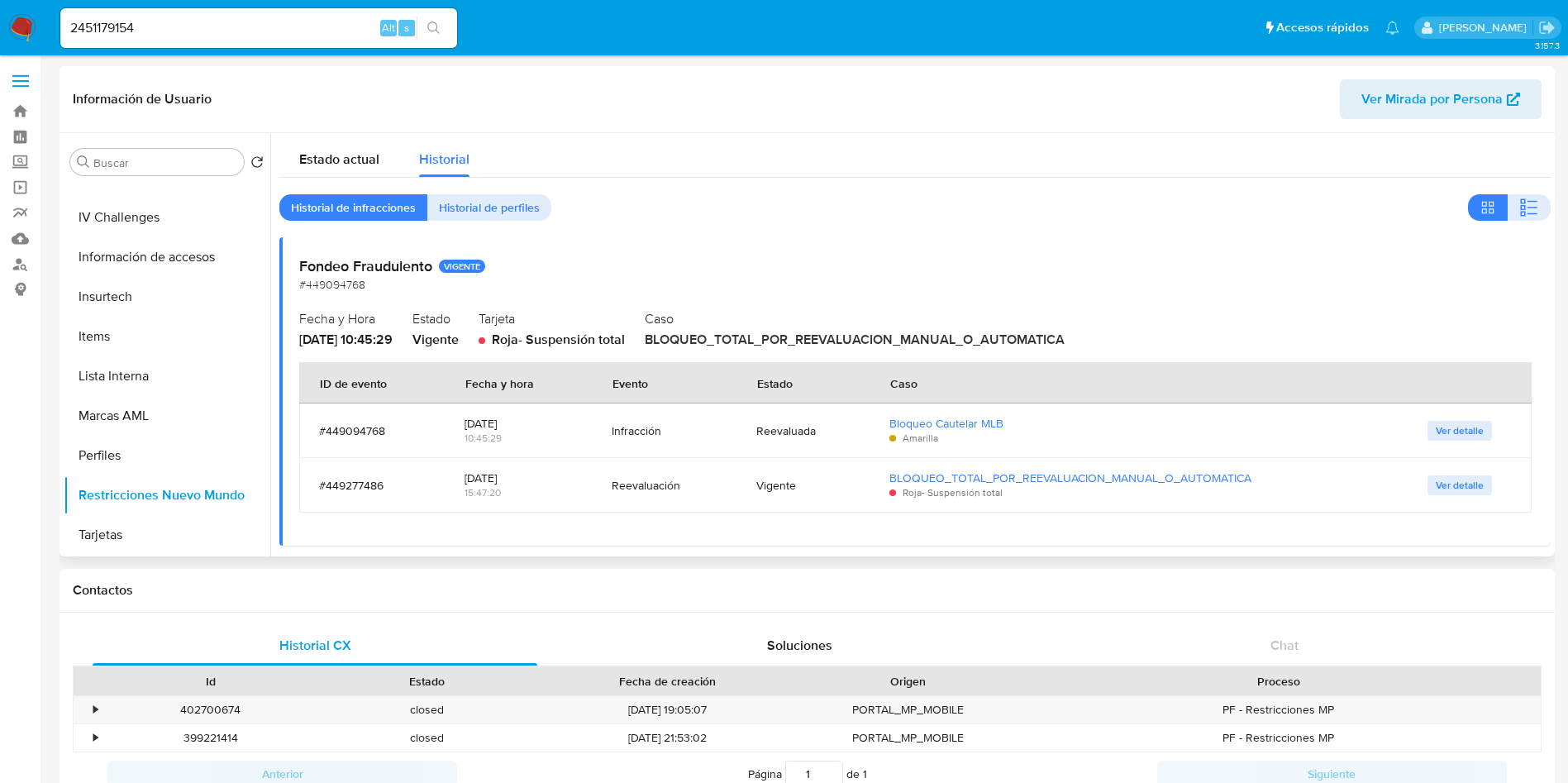
drag, startPoint x: 366, startPoint y: 336, endPoint x: 301, endPoint y: 334, distance: 65.0
click at [301, 334] on span "2025-08-06 - 10:45:29" at bounding box center [346, 340] width 94 height 19
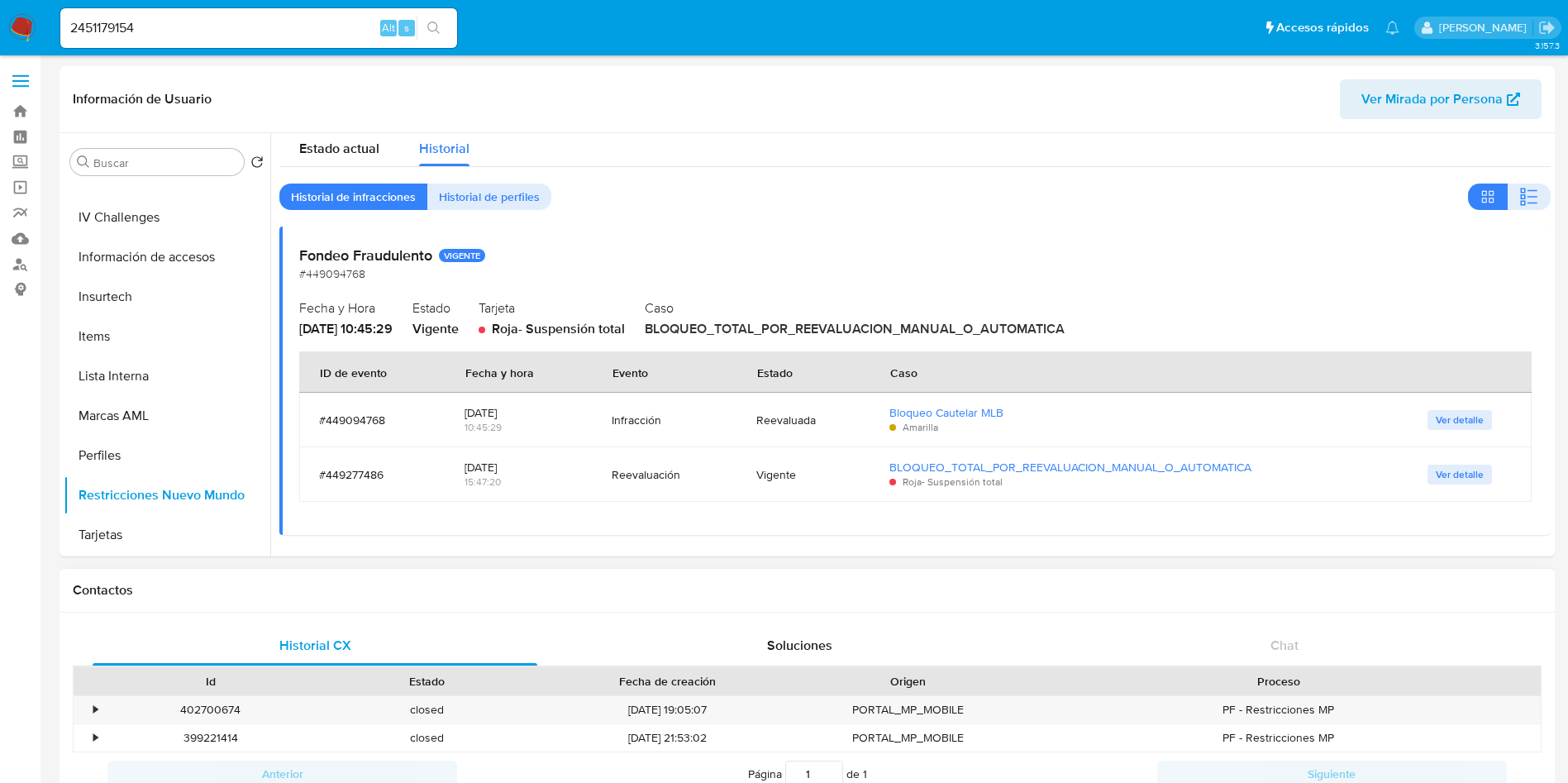
scroll to position [124, 0]
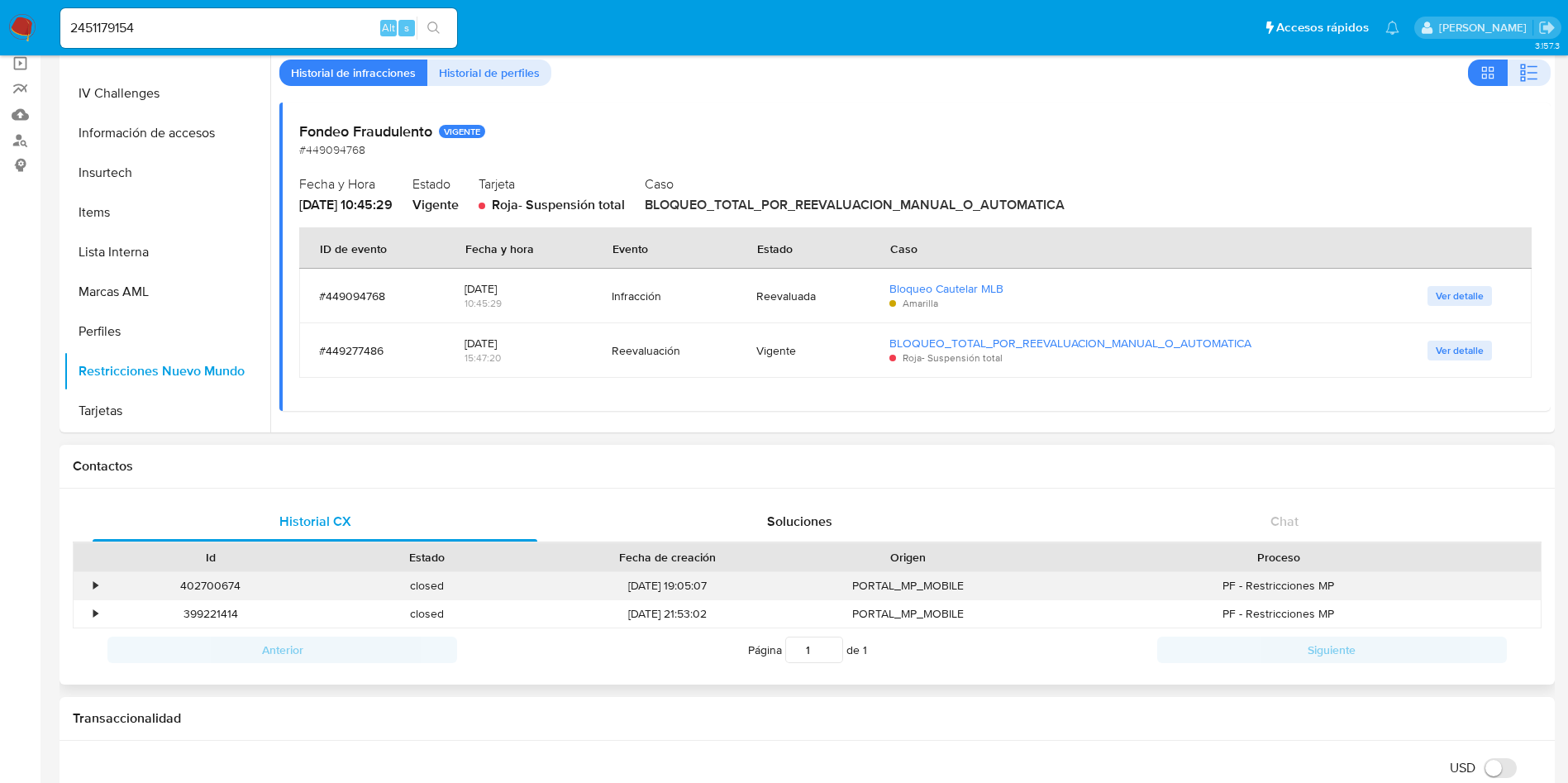
click at [95, 583] on div "•" at bounding box center [95, 586] width 4 height 15
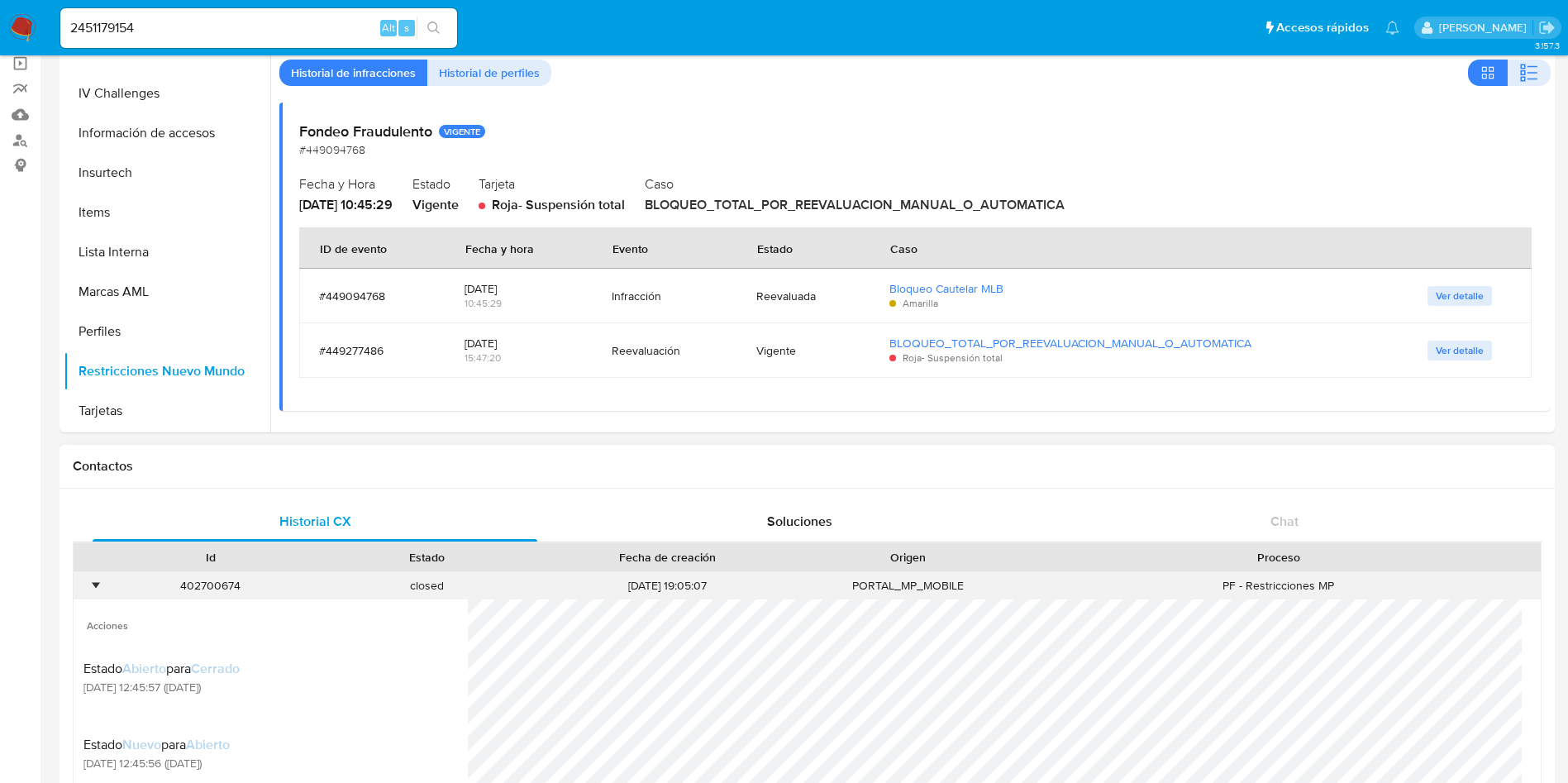
scroll to position [496, 0]
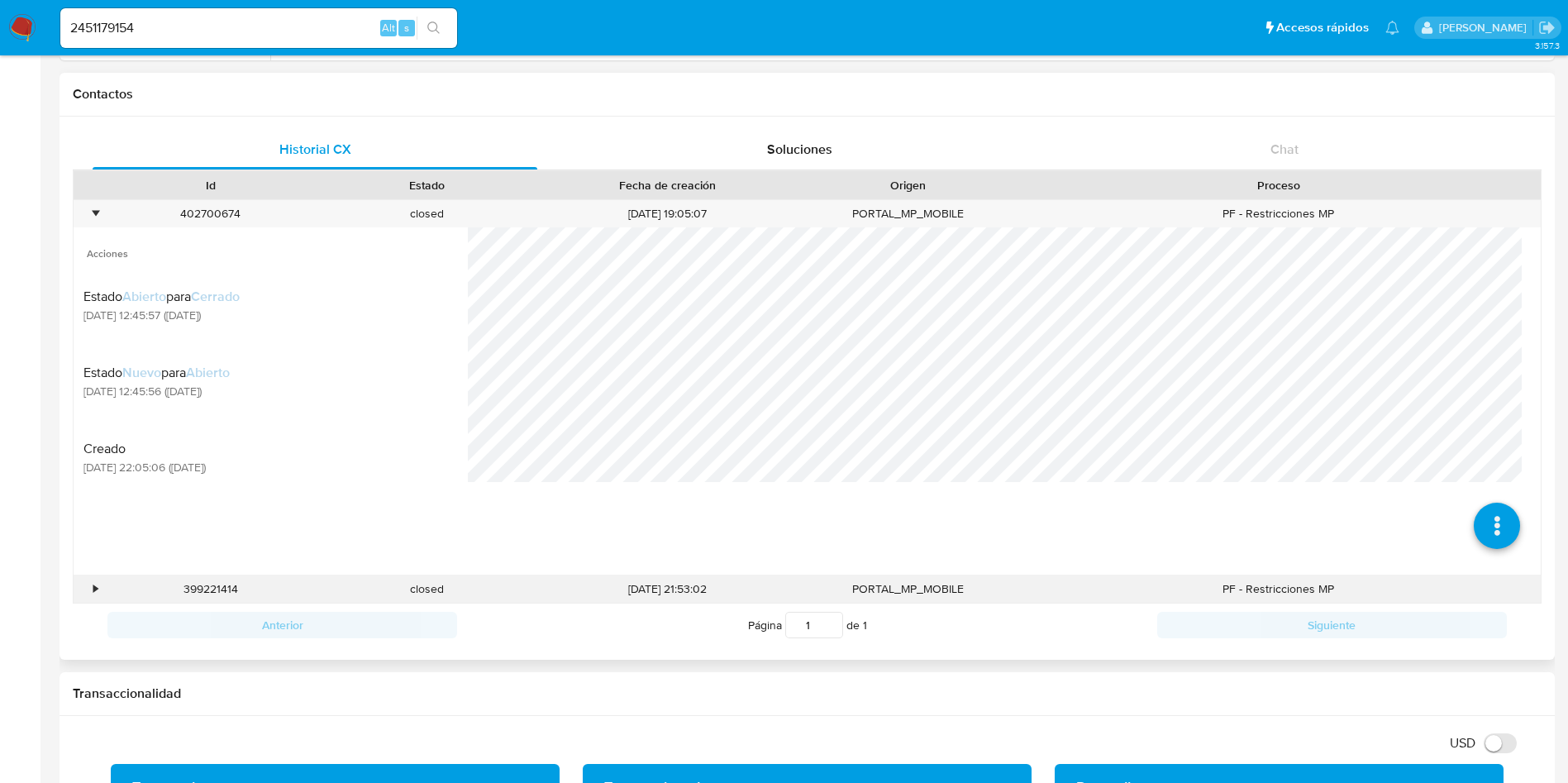
click at [90, 592] on div "•" at bounding box center [88, 589] width 29 height 27
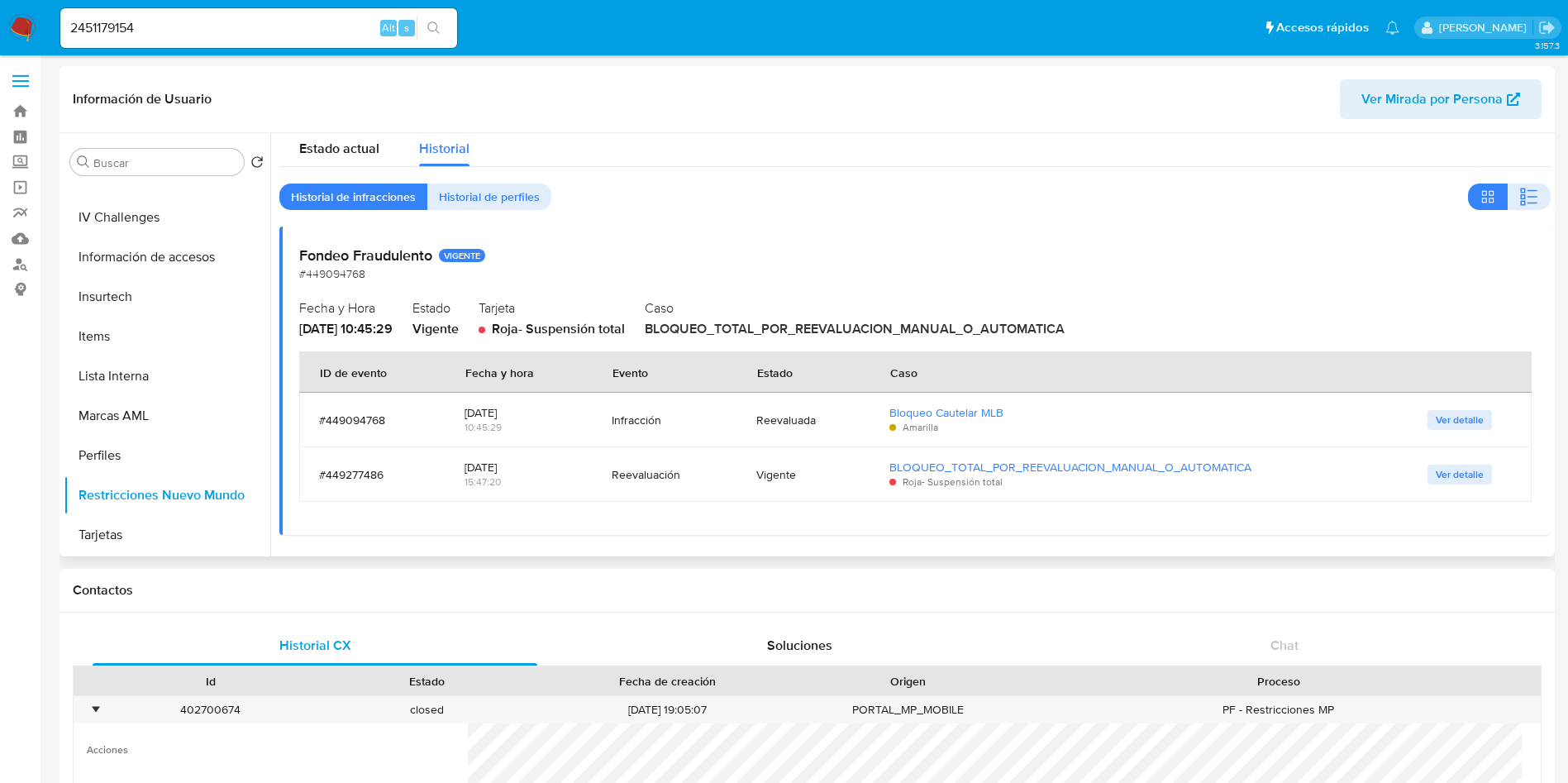
scroll to position [0, 0]
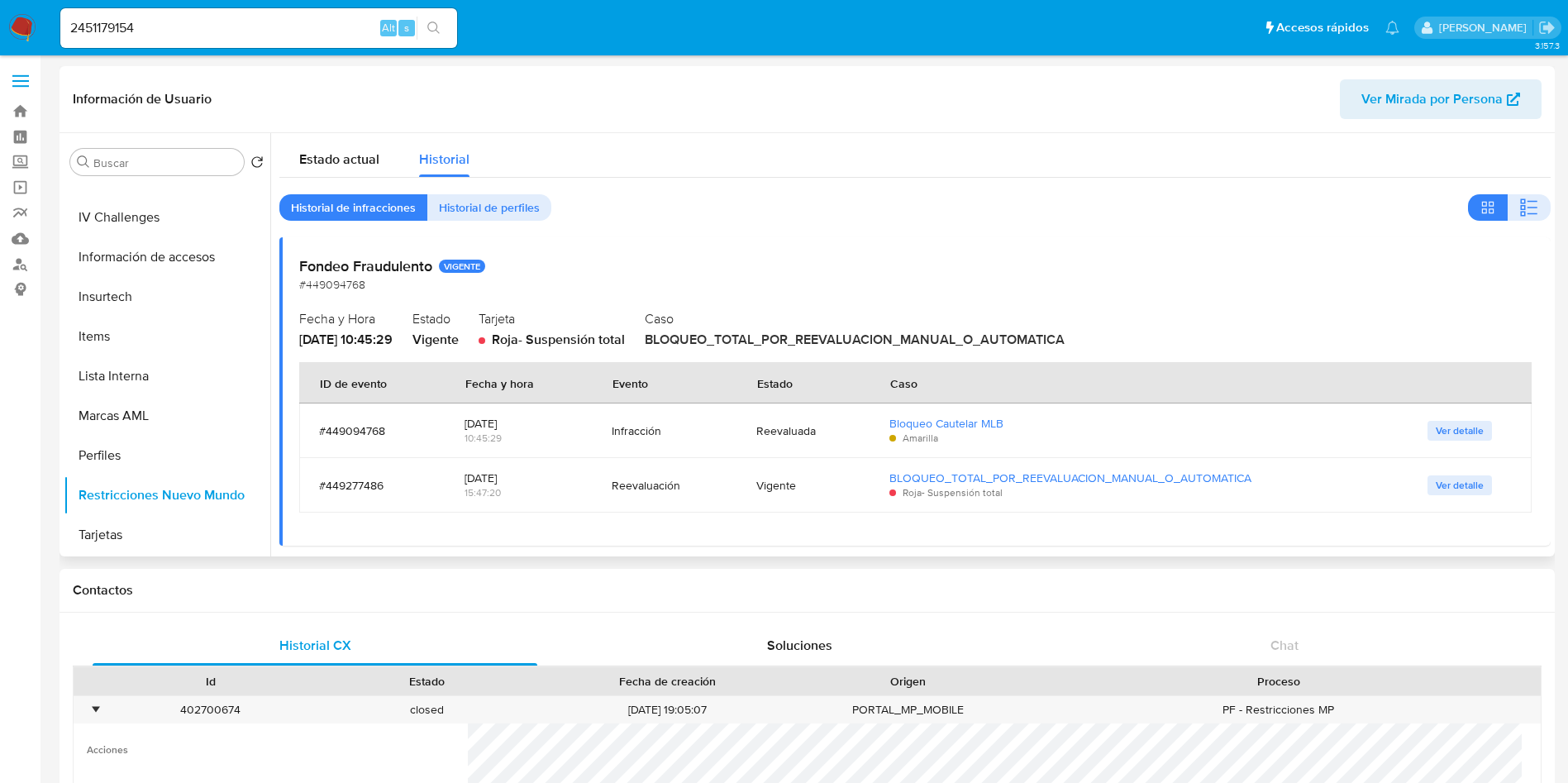
click at [517, 209] on span "Historial de perfiles" at bounding box center [489, 207] width 100 height 23
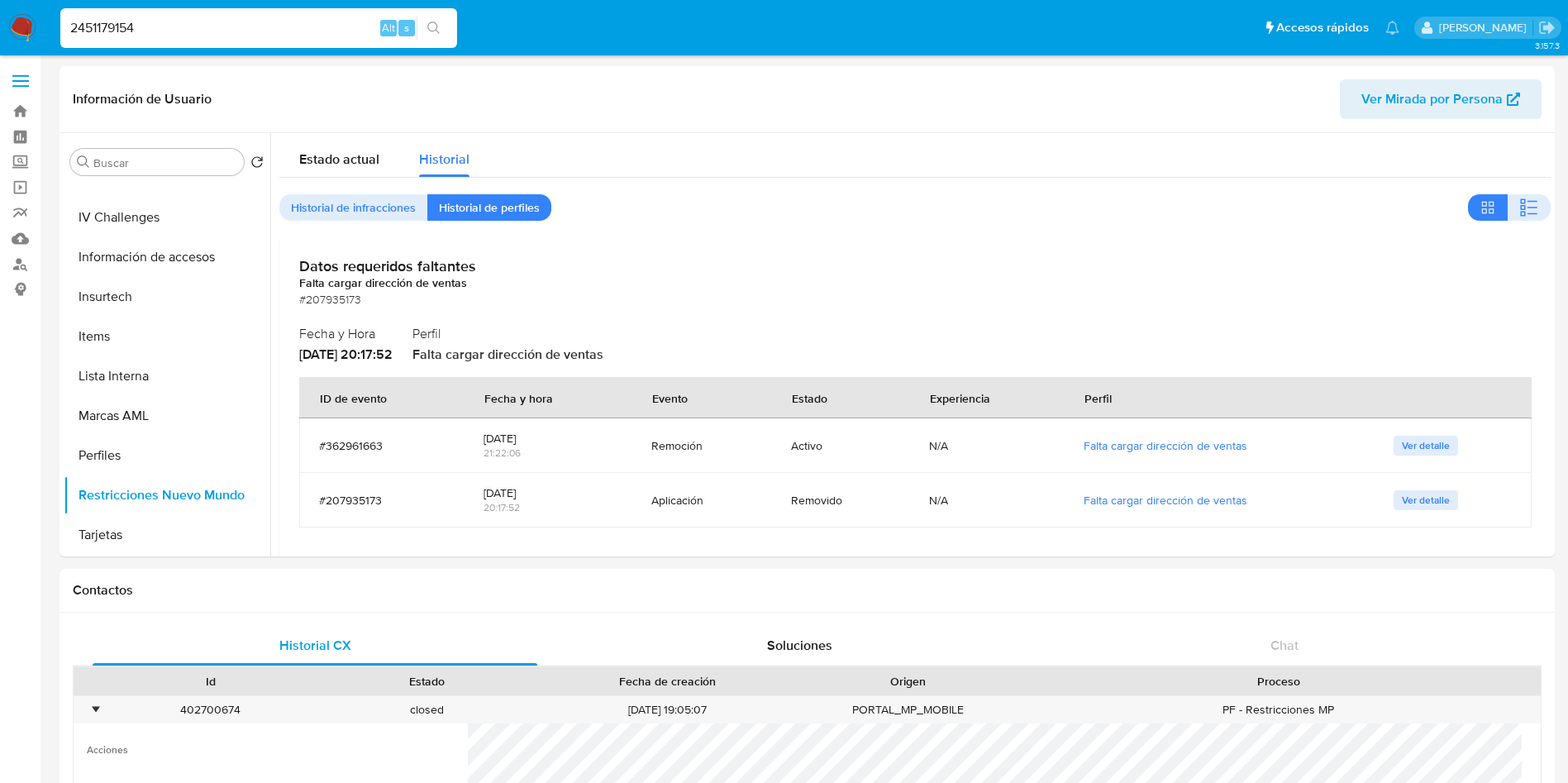
click at [107, 22] on input "2451179154" at bounding box center [259, 27] width 397 height 21
paste input "46241187"
type input "2446241187"
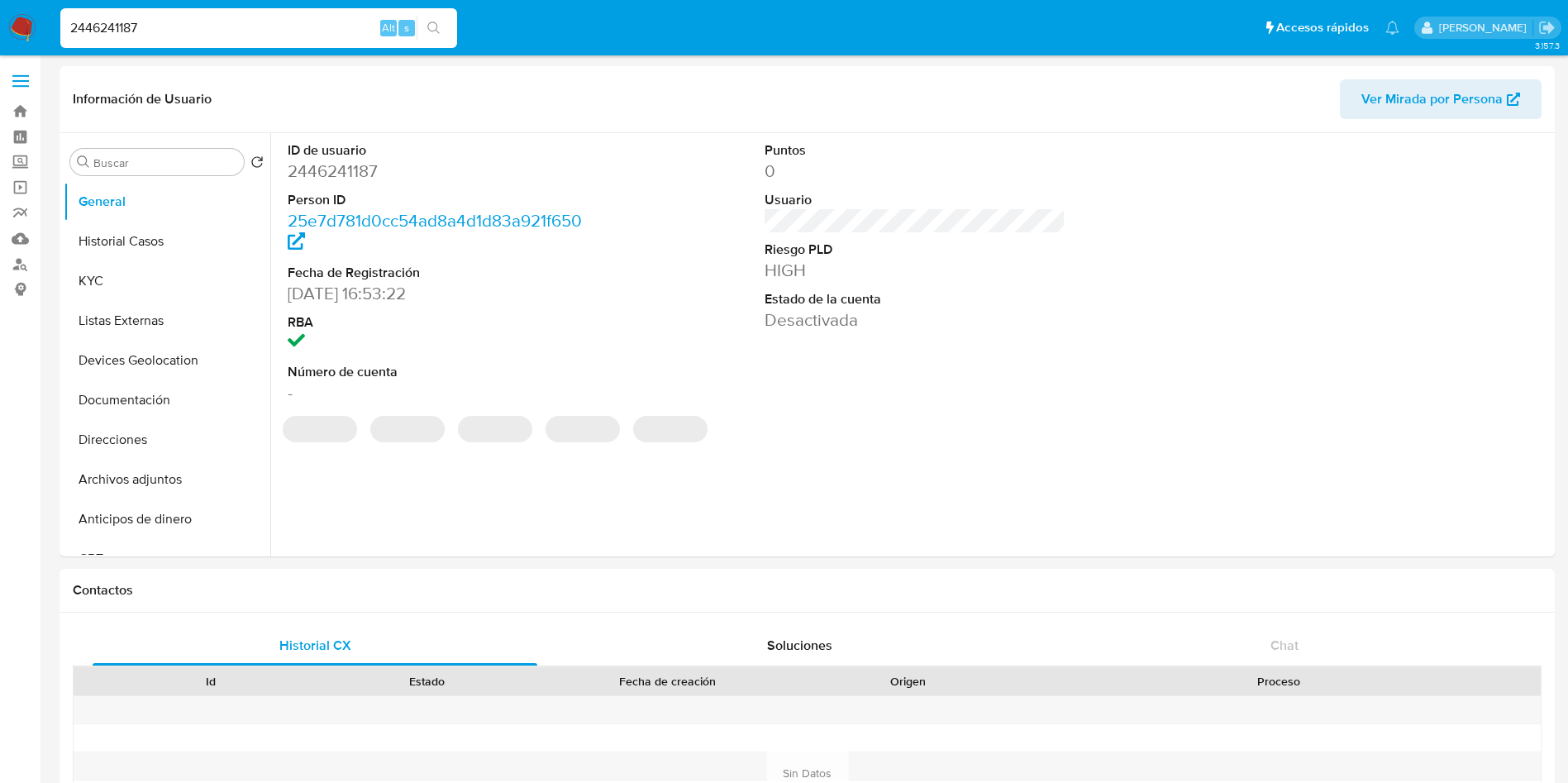
select select "10"
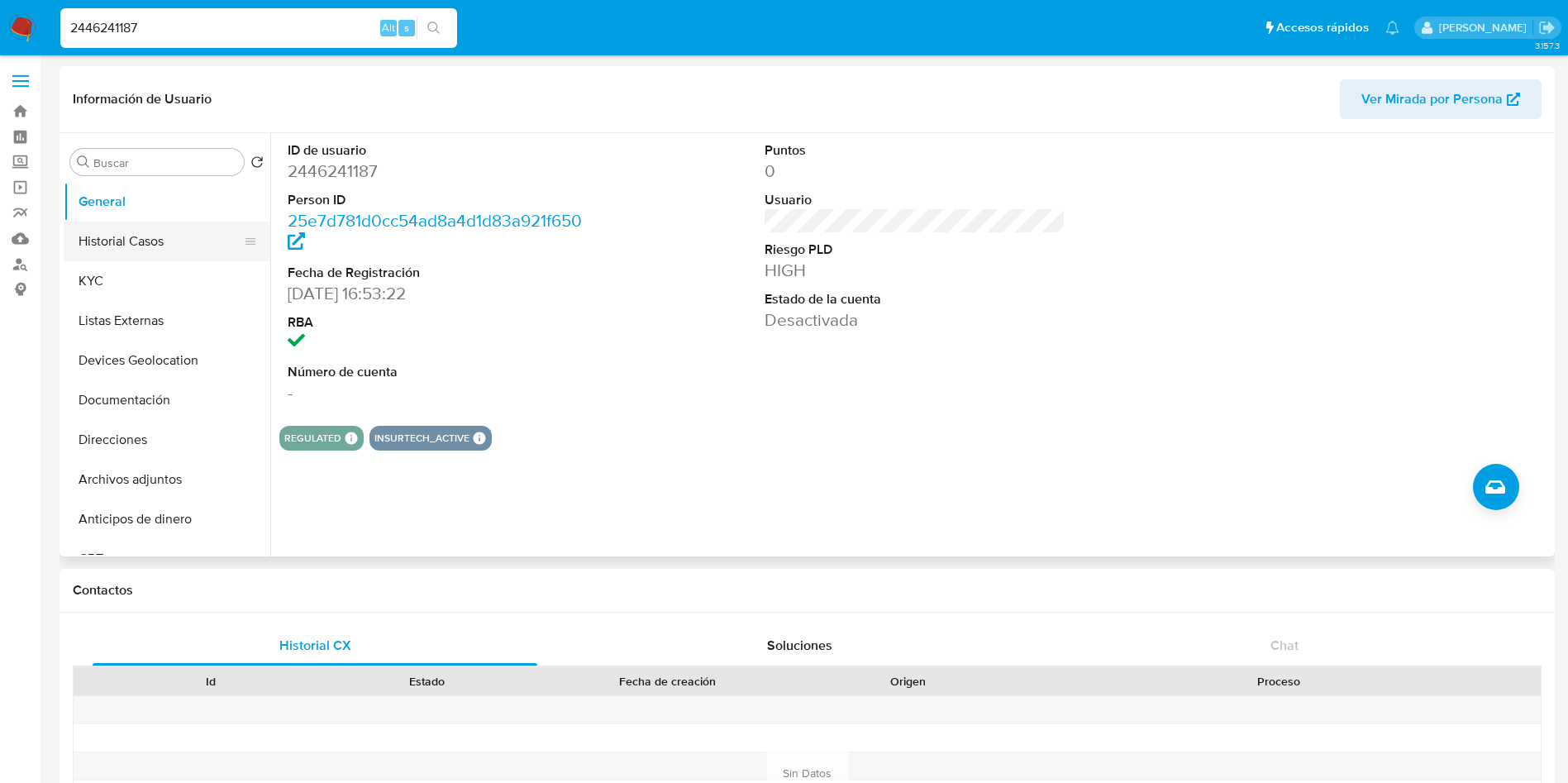
click at [131, 236] on button "Historial Casos" at bounding box center [160, 241] width 193 height 40
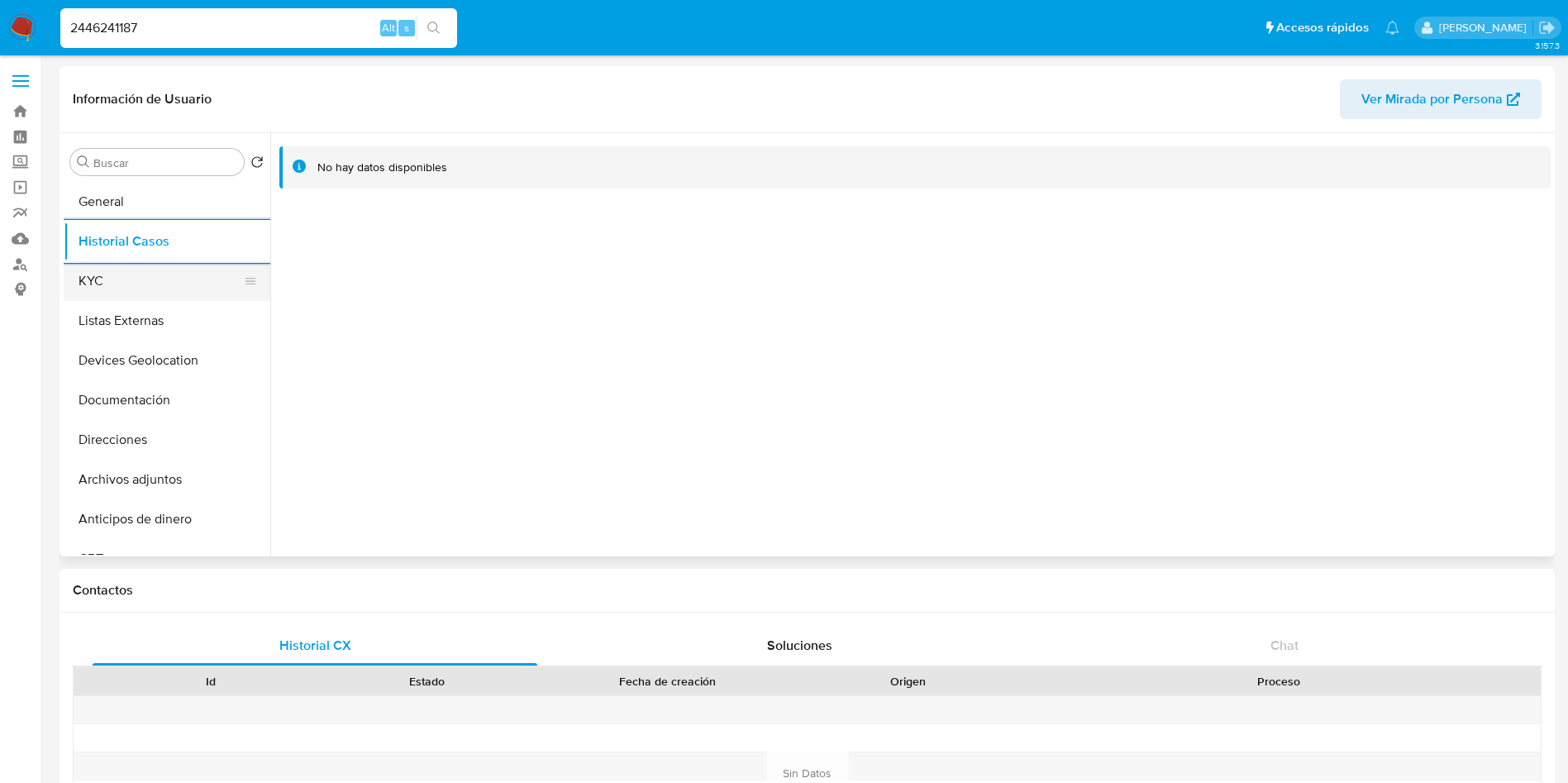
click at [122, 278] on button "KYC" at bounding box center [160, 281] width 193 height 40
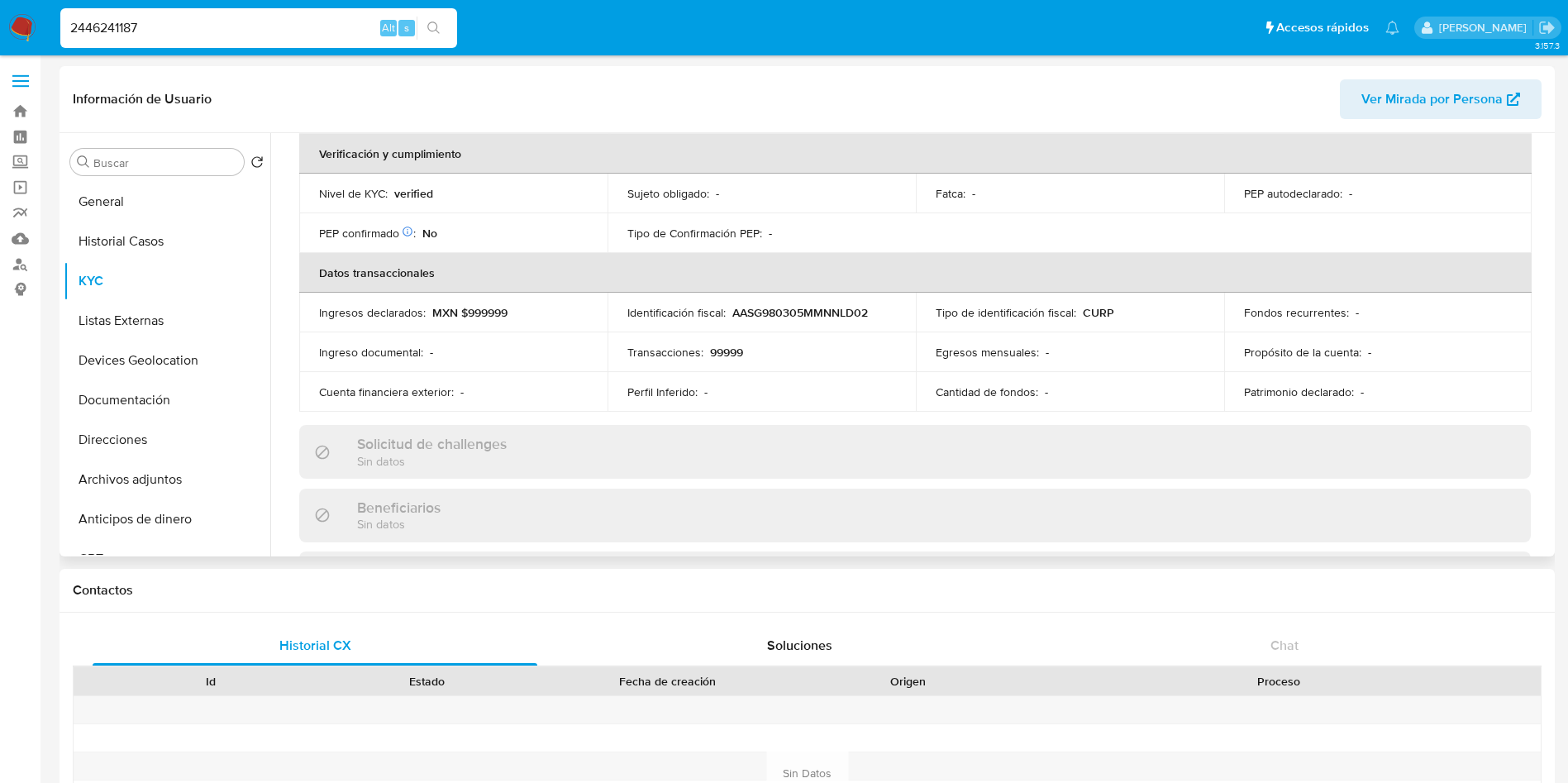
scroll to position [407, 0]
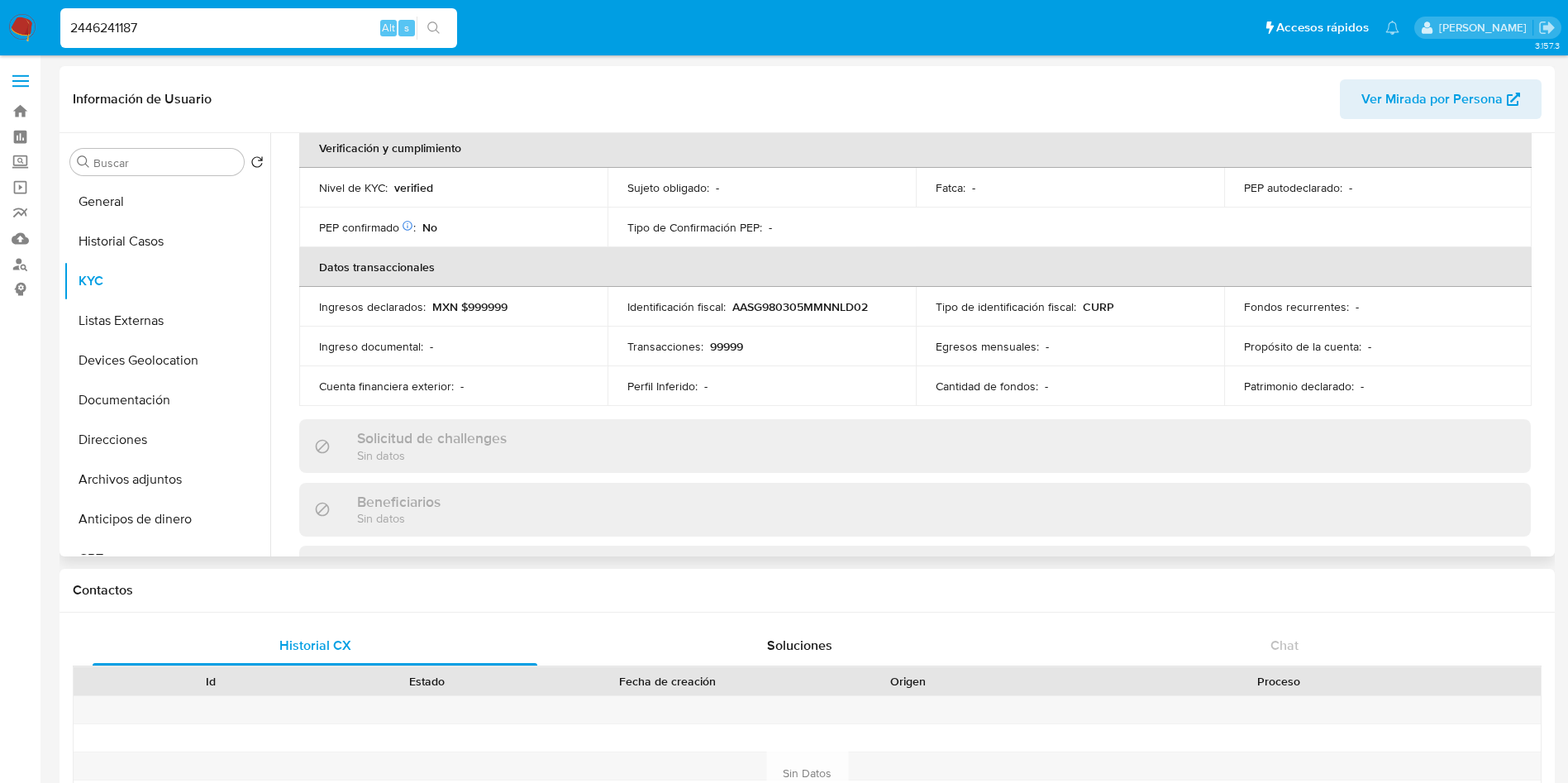
drag, startPoint x: 1543, startPoint y: 306, endPoint x: 1549, endPoint y: 359, distance: 53.3
click at [1549, 359] on div "Usuario KYC Status Actualizado hace un mes Creado: 19/05/2025 15:53:22 Actualiz…" at bounding box center [911, 344] width 1280 height 423
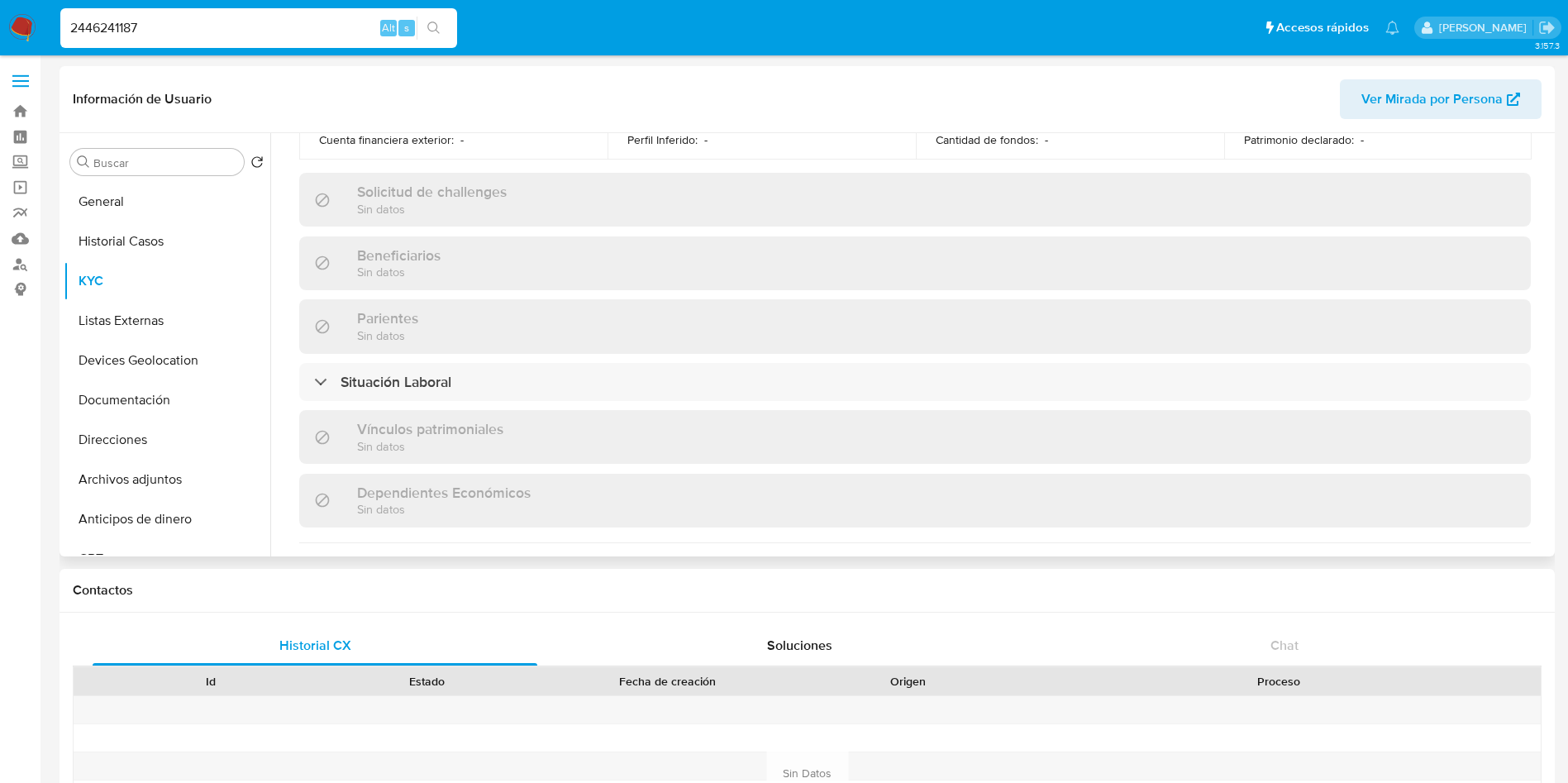
scroll to position [717, 0]
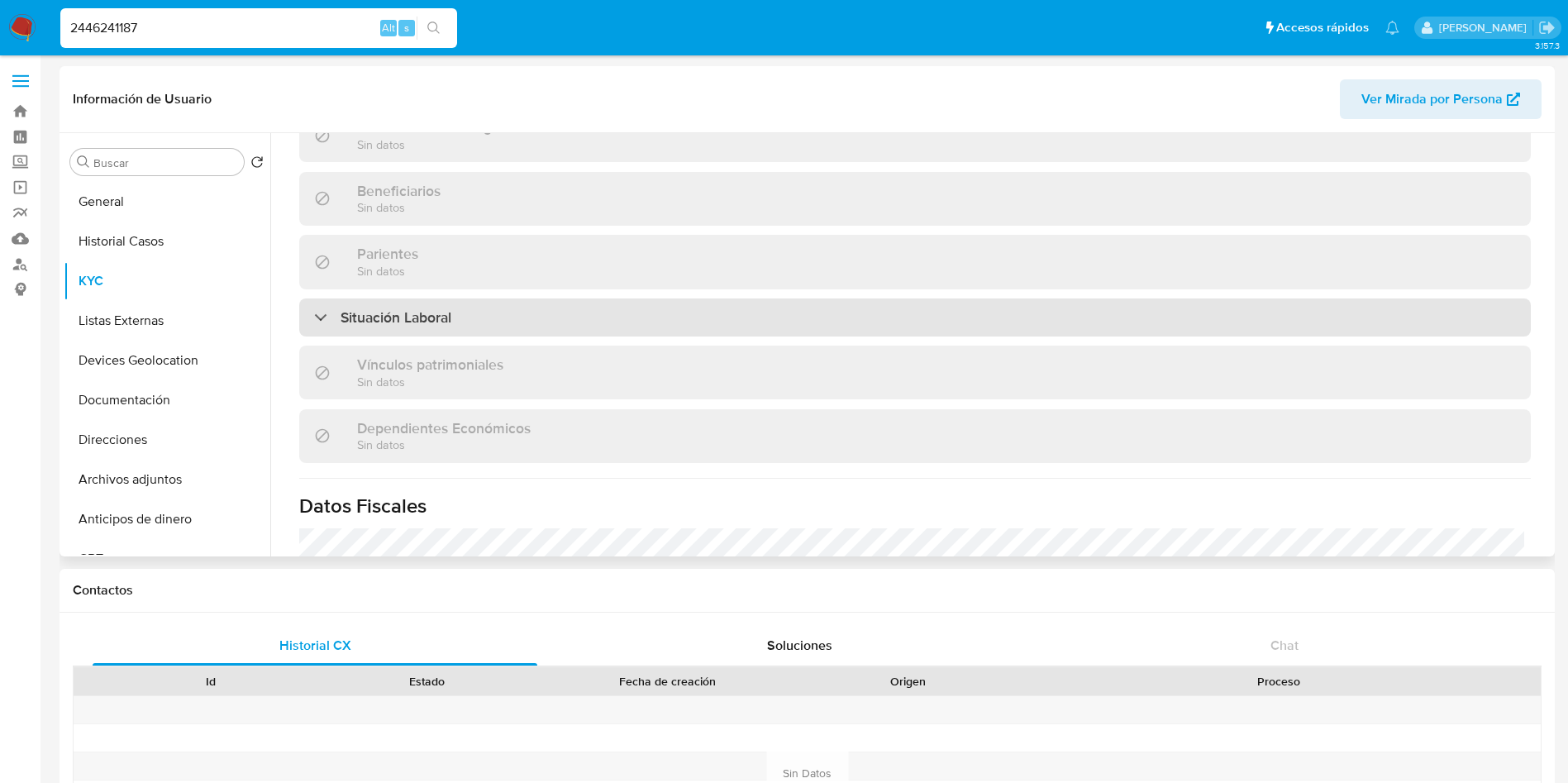
click at [787, 315] on div "Situación Laboral" at bounding box center [915, 317] width 1232 height 38
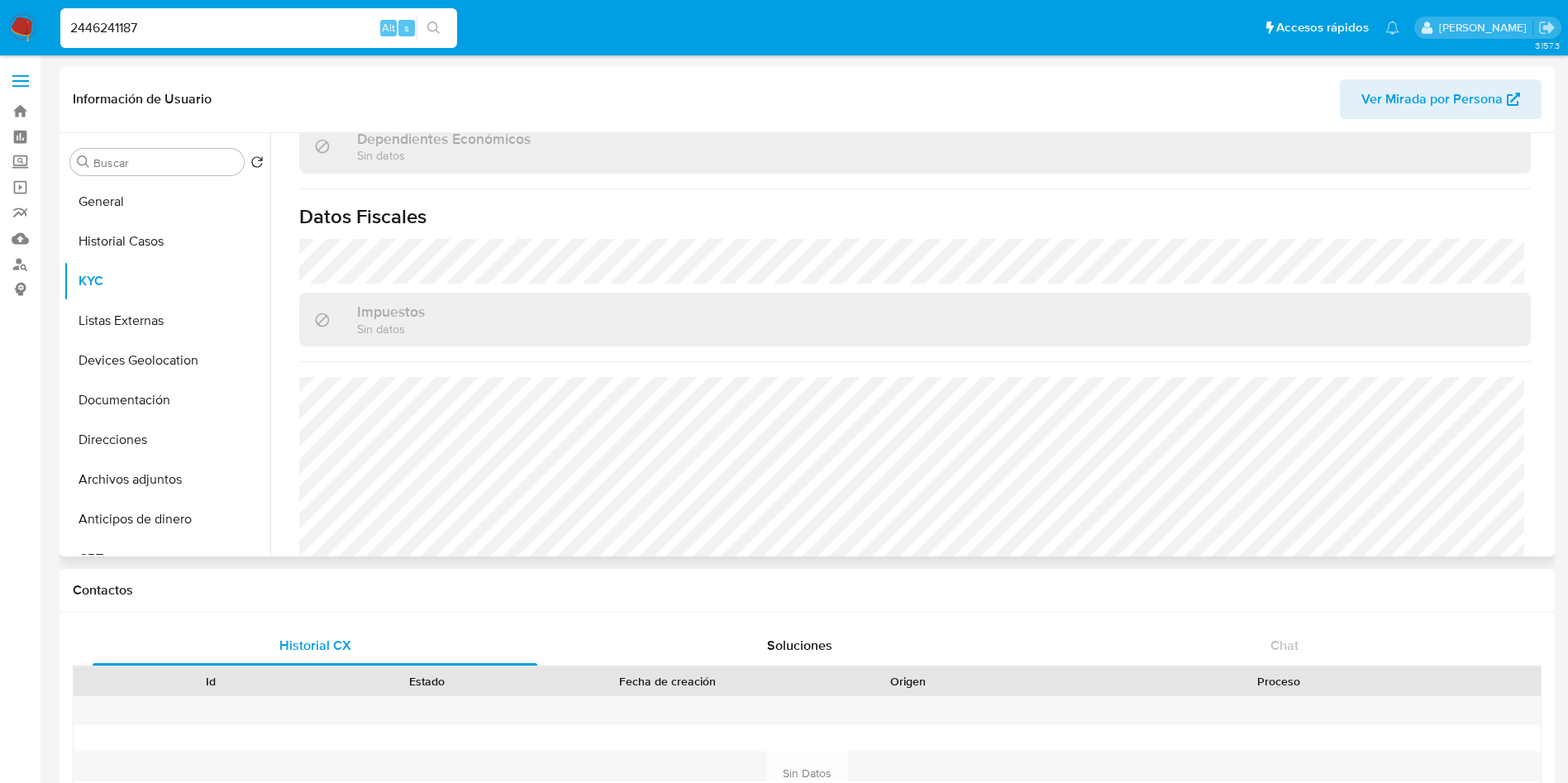
scroll to position [1262, 0]
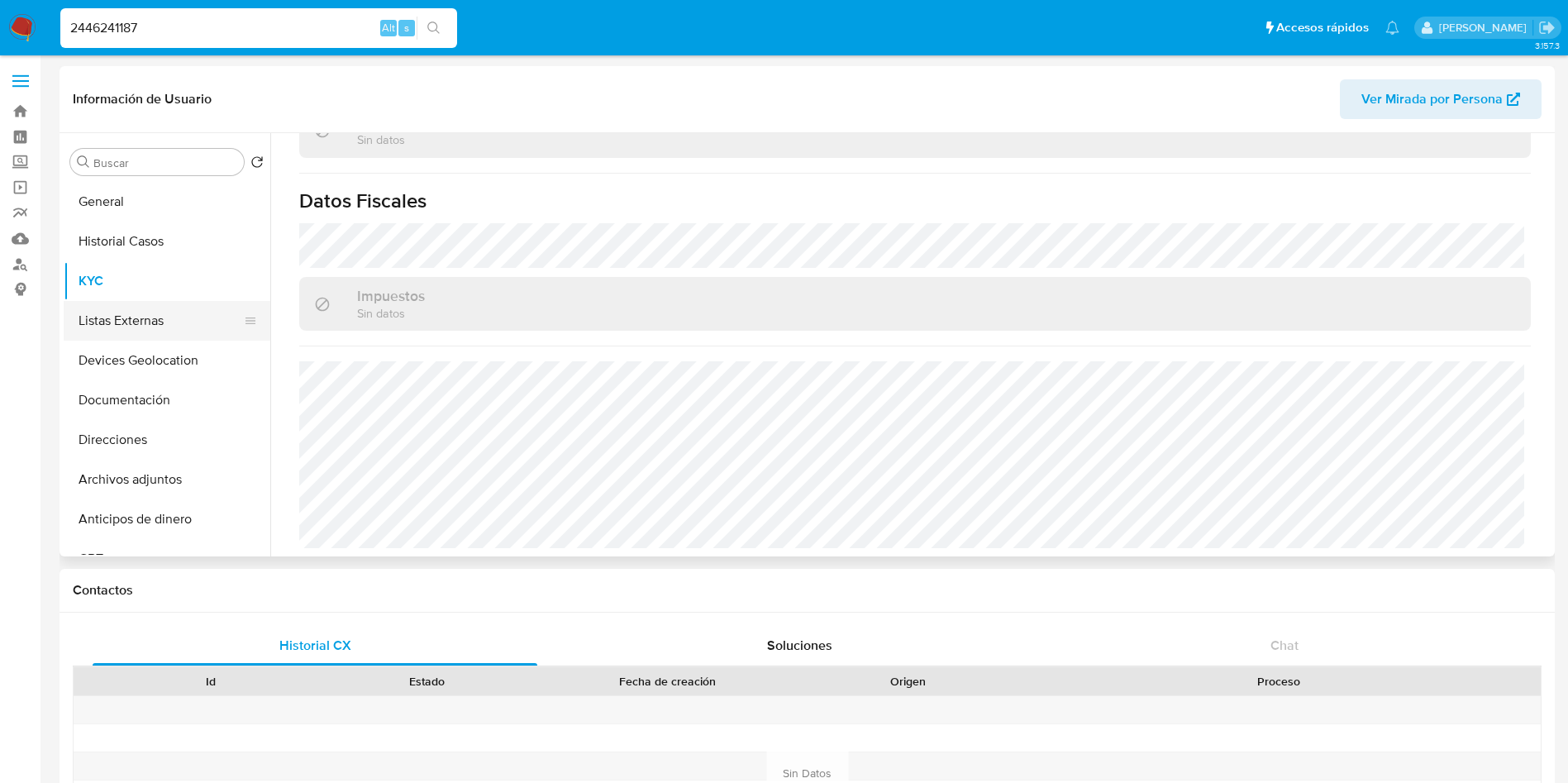
click at [132, 333] on button "Listas Externas" at bounding box center [160, 321] width 193 height 40
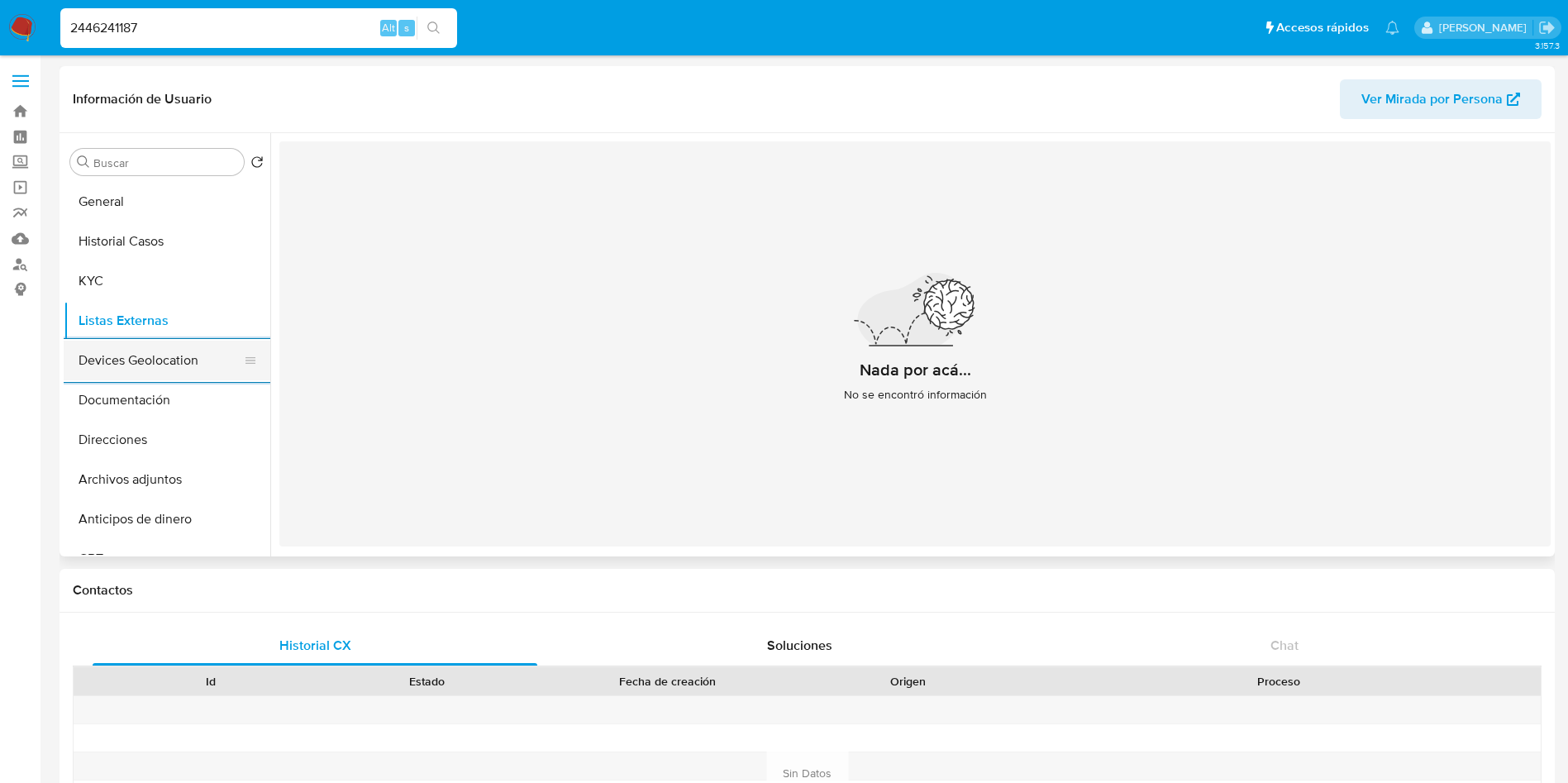
click at [146, 377] on button "Devices Geolocation" at bounding box center [160, 360] width 193 height 40
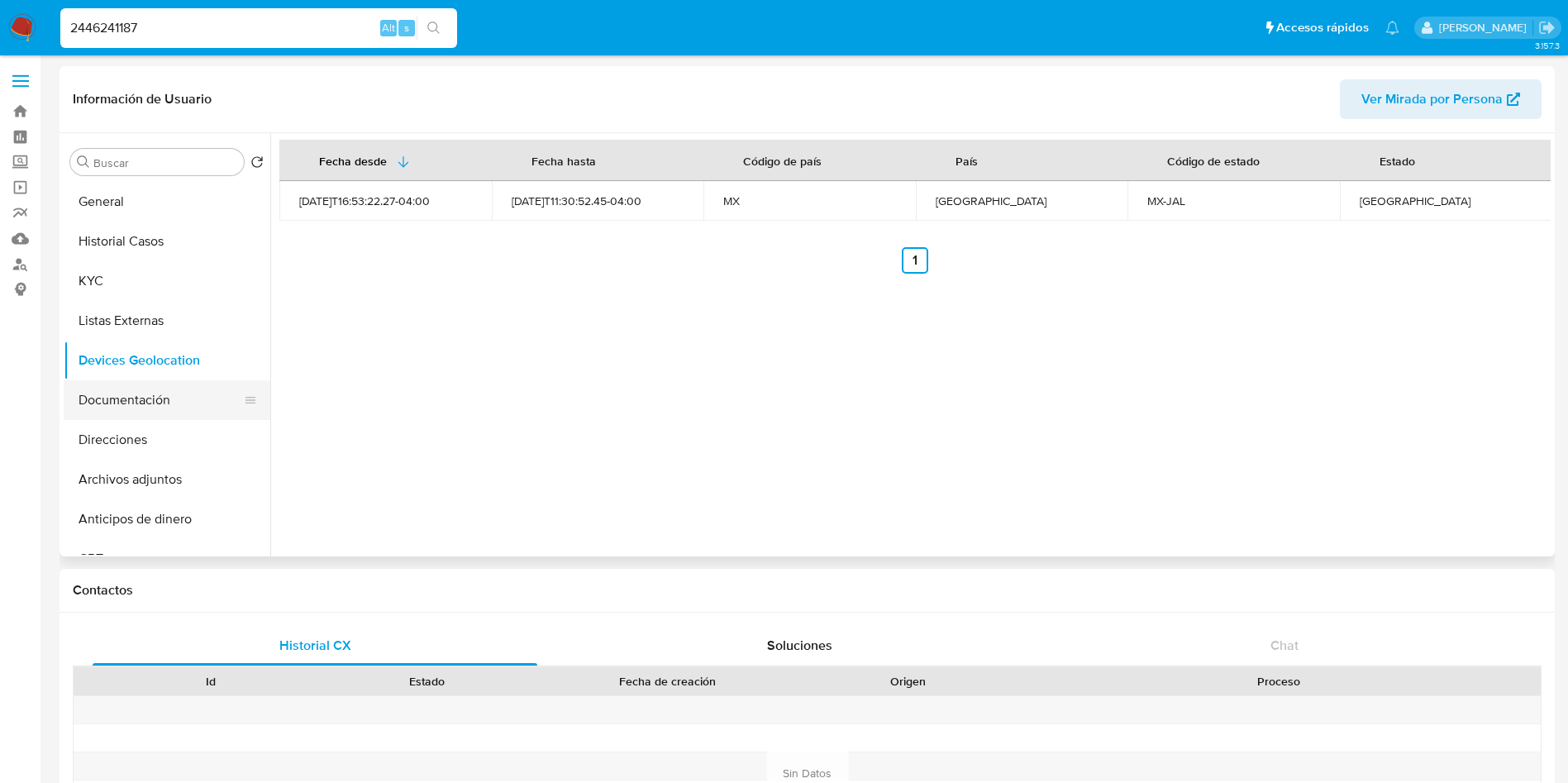
click at [171, 414] on button "Documentación" at bounding box center [160, 400] width 193 height 40
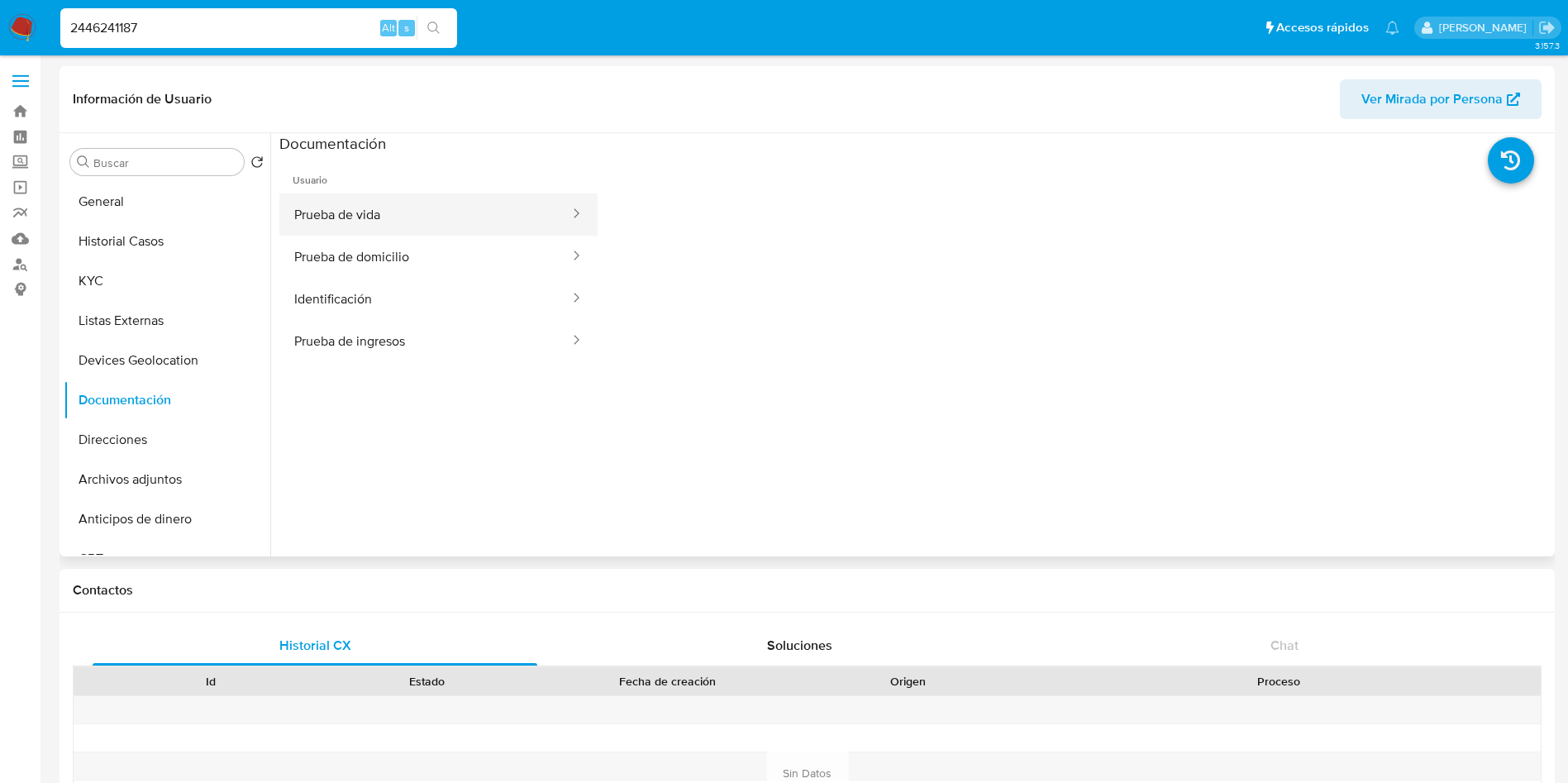
click at [444, 219] on button "Prueba de vida" at bounding box center [425, 214] width 292 height 43
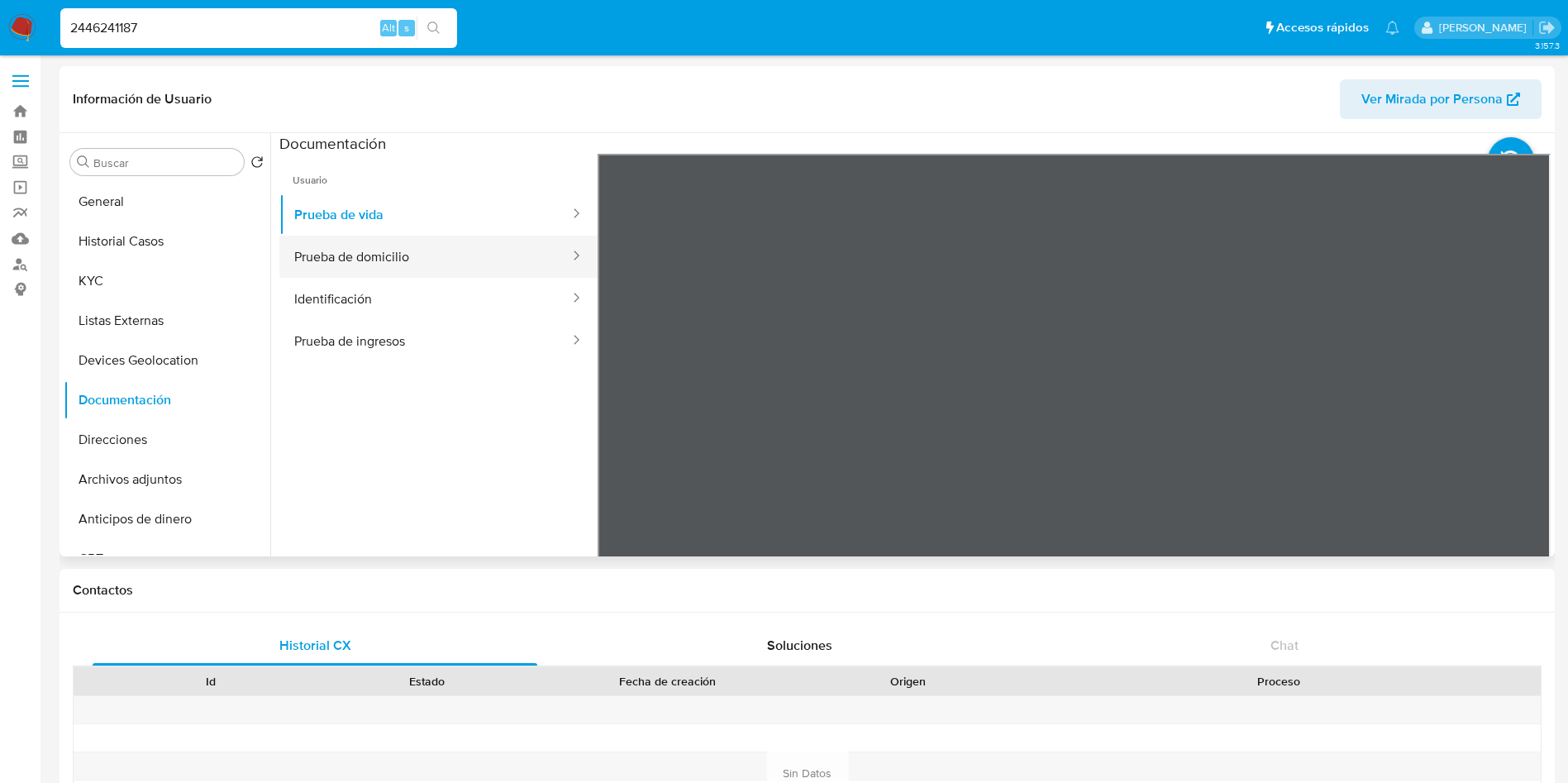
click at [421, 249] on button "Prueba de domicilio" at bounding box center [425, 257] width 292 height 43
click at [428, 281] on button "Identificación" at bounding box center [425, 299] width 292 height 43
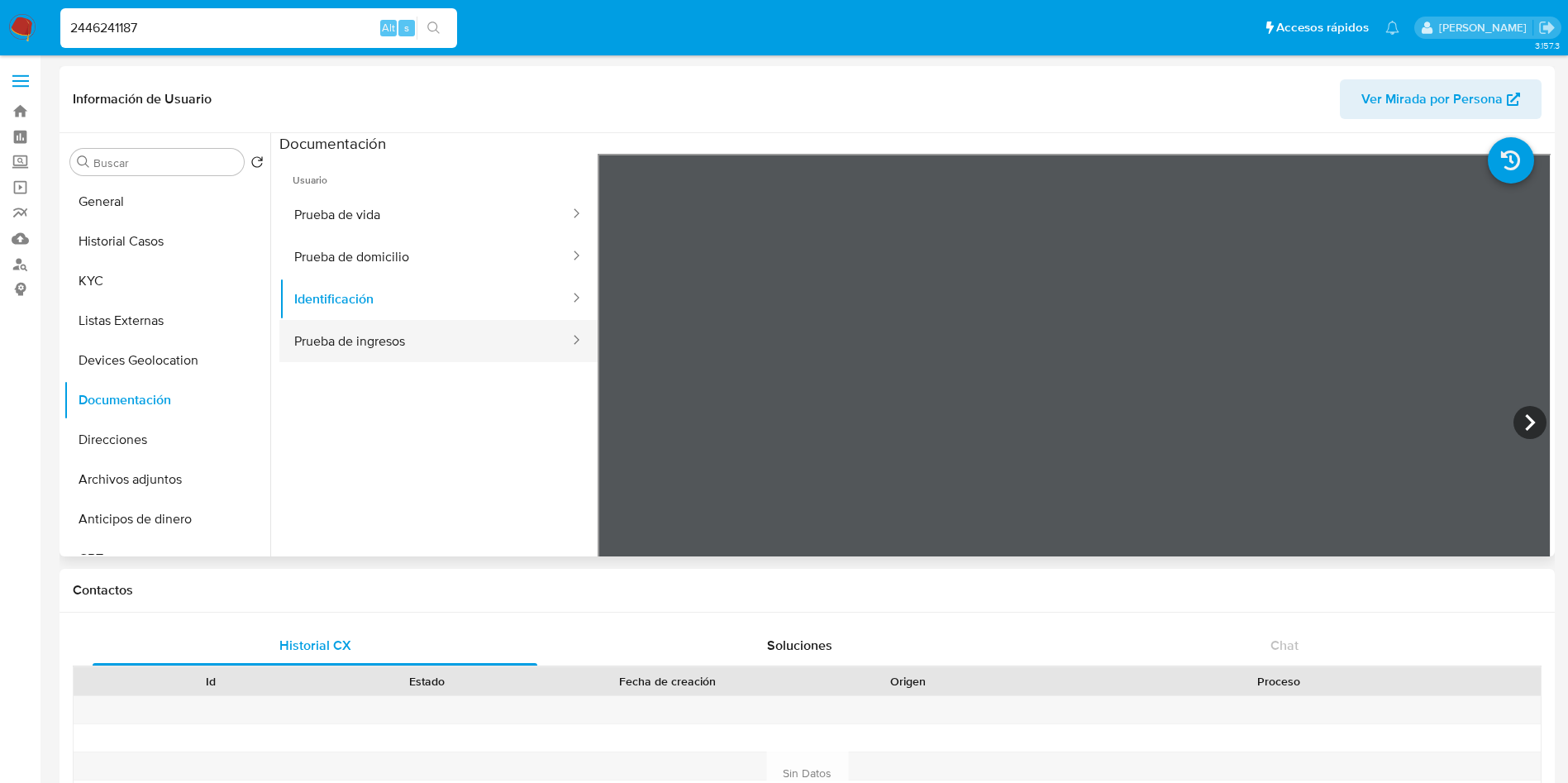
click at [434, 356] on button "Prueba de ingresos" at bounding box center [425, 341] width 292 height 43
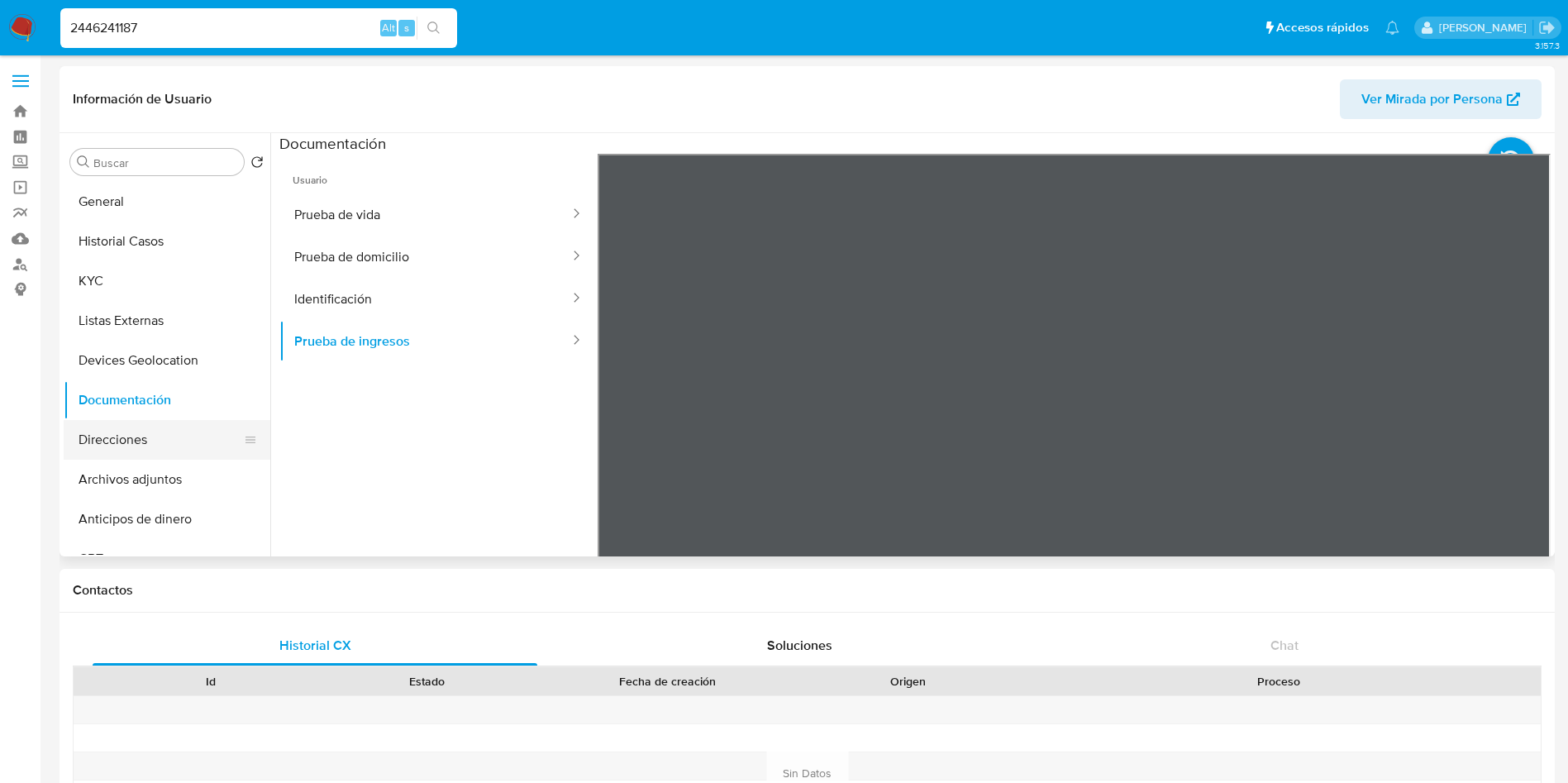
click at [129, 426] on button "Direcciones" at bounding box center [160, 439] width 193 height 40
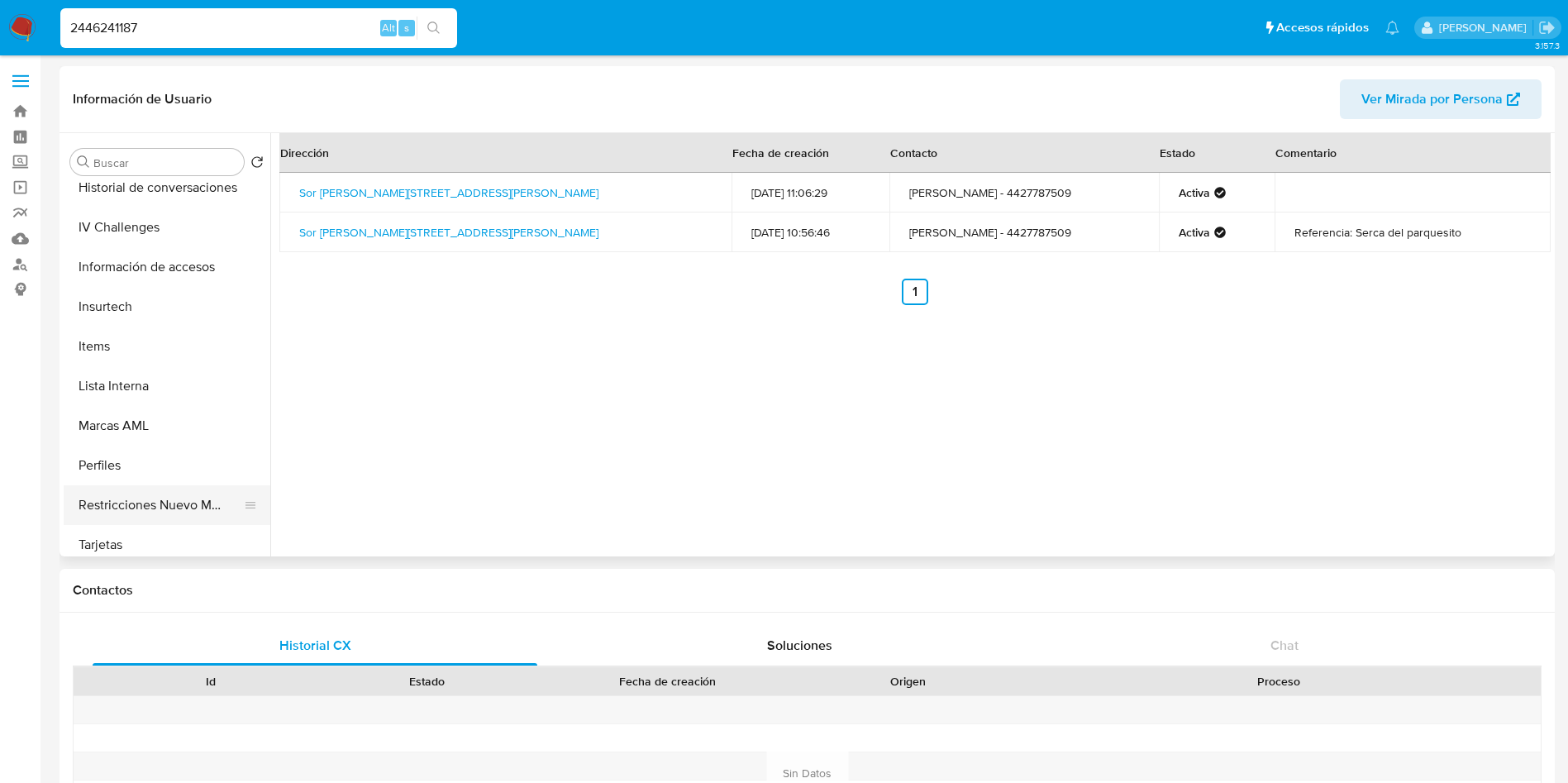
scroll to position [699, 0]
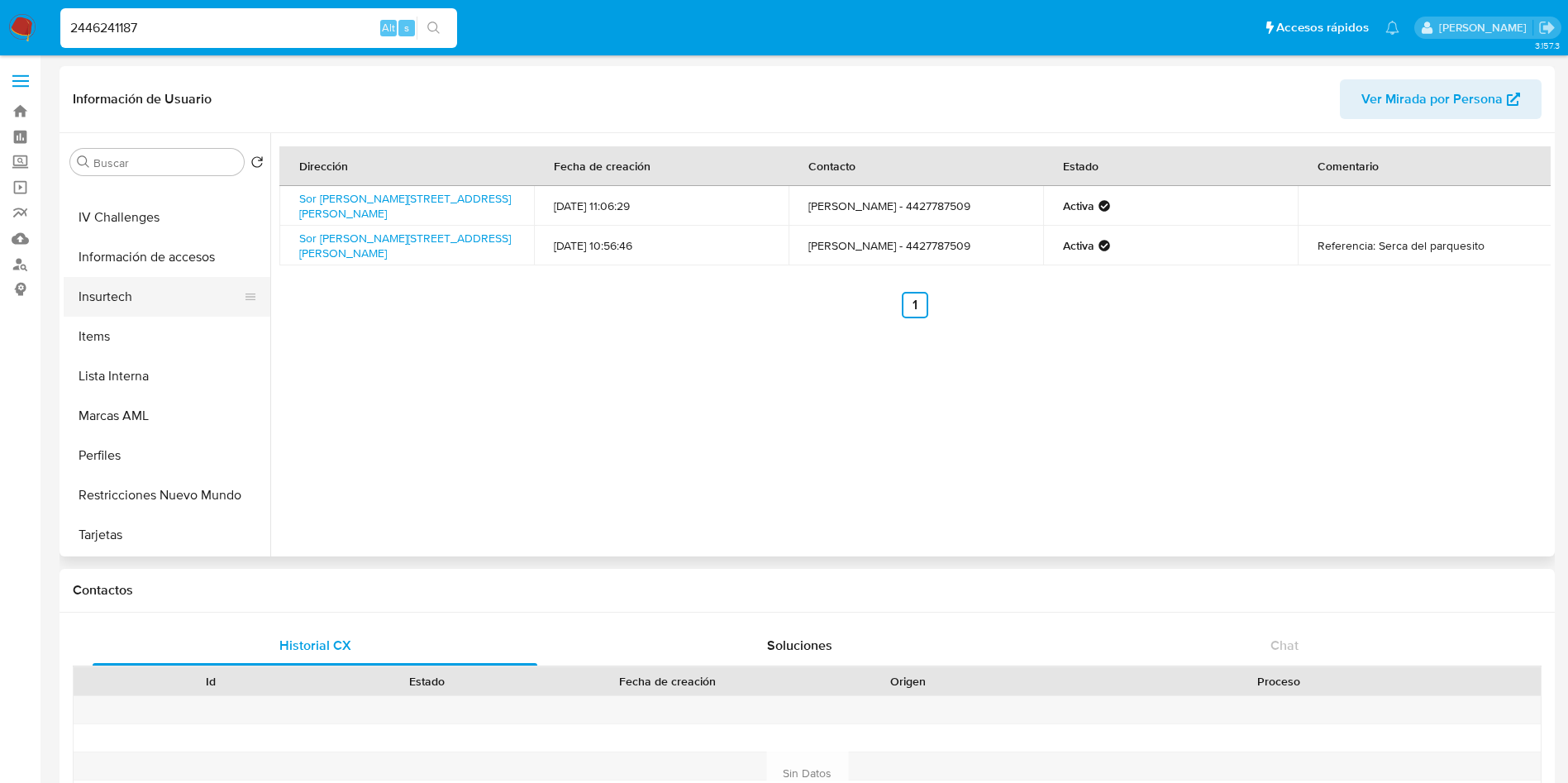
drag, startPoint x: 134, startPoint y: 498, endPoint x: 137, endPoint y: 302, distance: 196.0
click at [152, 279] on ul "General Historial Casos KYC Listas Externas Devices Geolocation Documentación D…" at bounding box center [167, 369] width 207 height 373
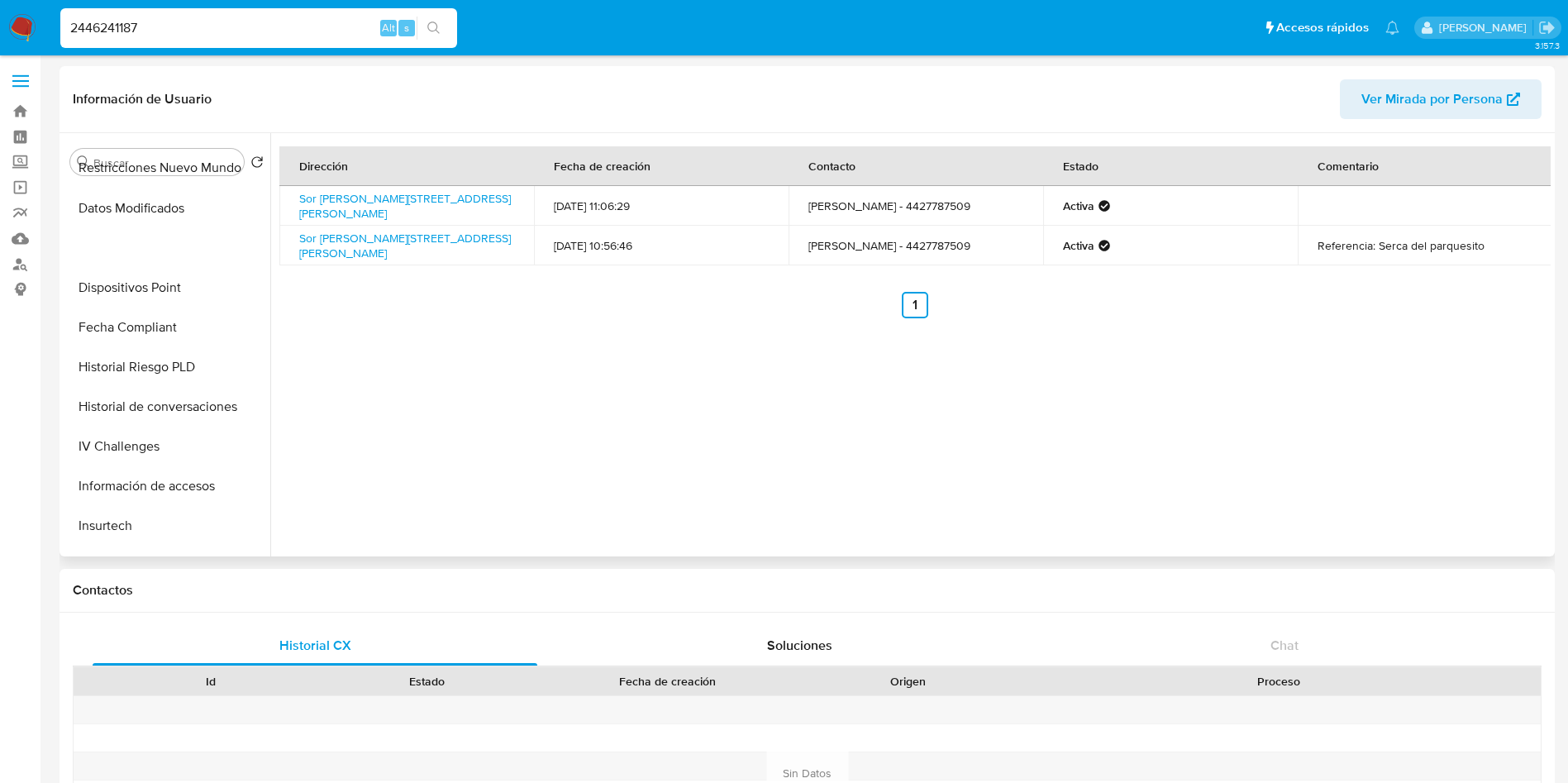
scroll to position [0, 0]
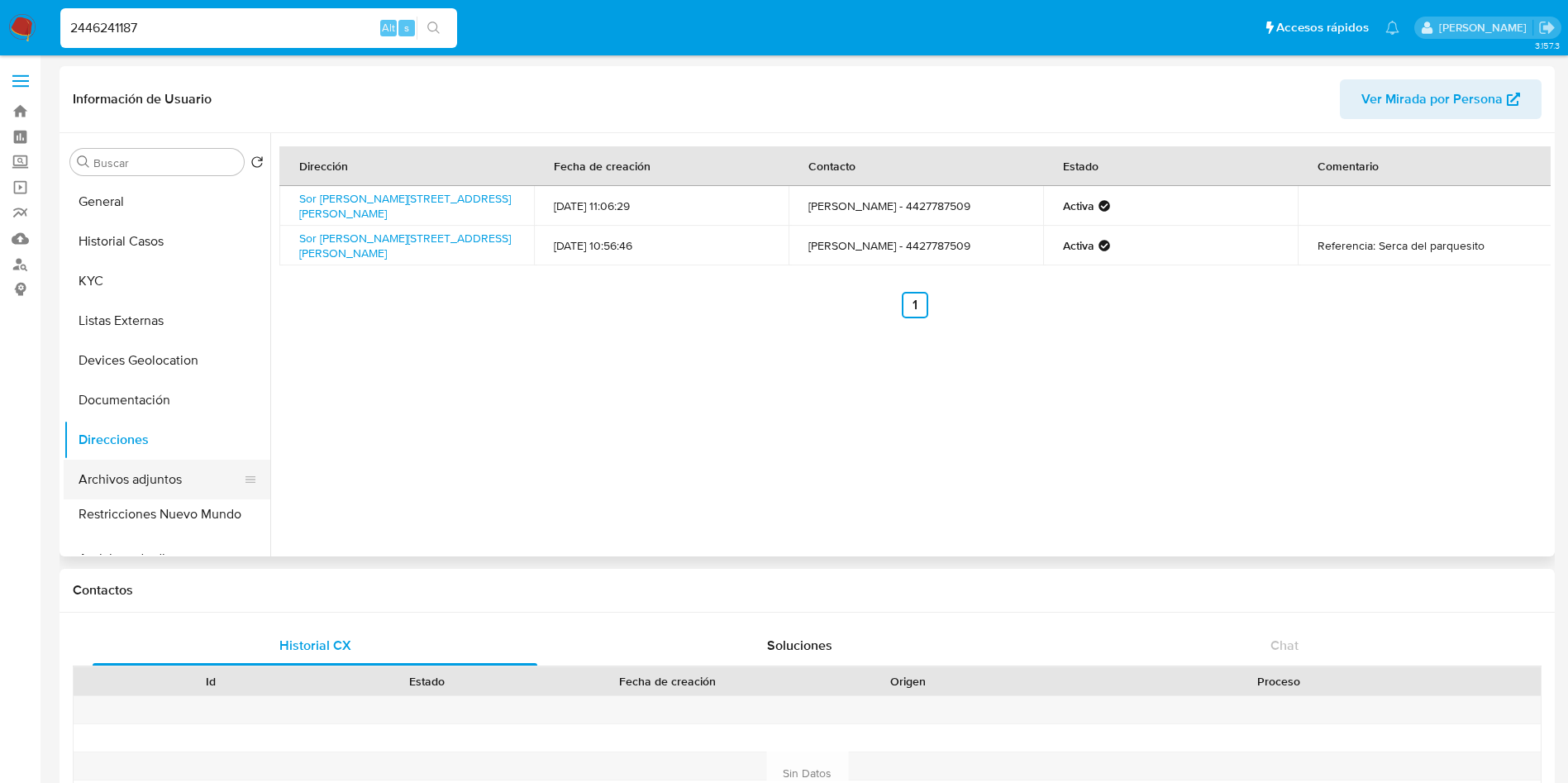
drag, startPoint x: 244, startPoint y: 495, endPoint x: 249, endPoint y: 514, distance: 19.6
click at [249, 514] on ul "General Historial Casos KYC Listas Externas Devices Geolocation Documentación D…" at bounding box center [167, 369] width 207 height 373
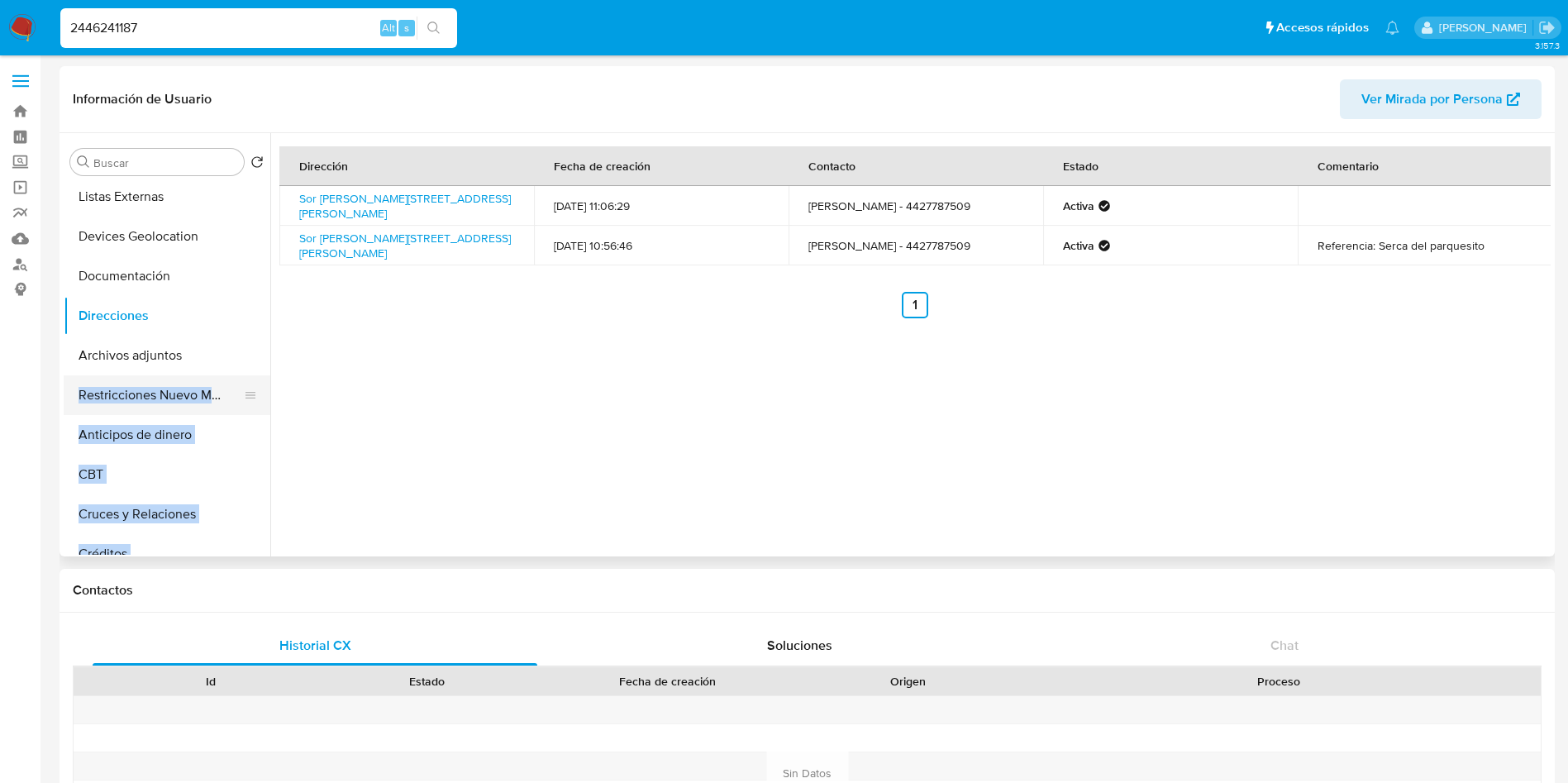
click at [156, 387] on button "Restricciones Nuevo Mundo" at bounding box center [160, 395] width 193 height 40
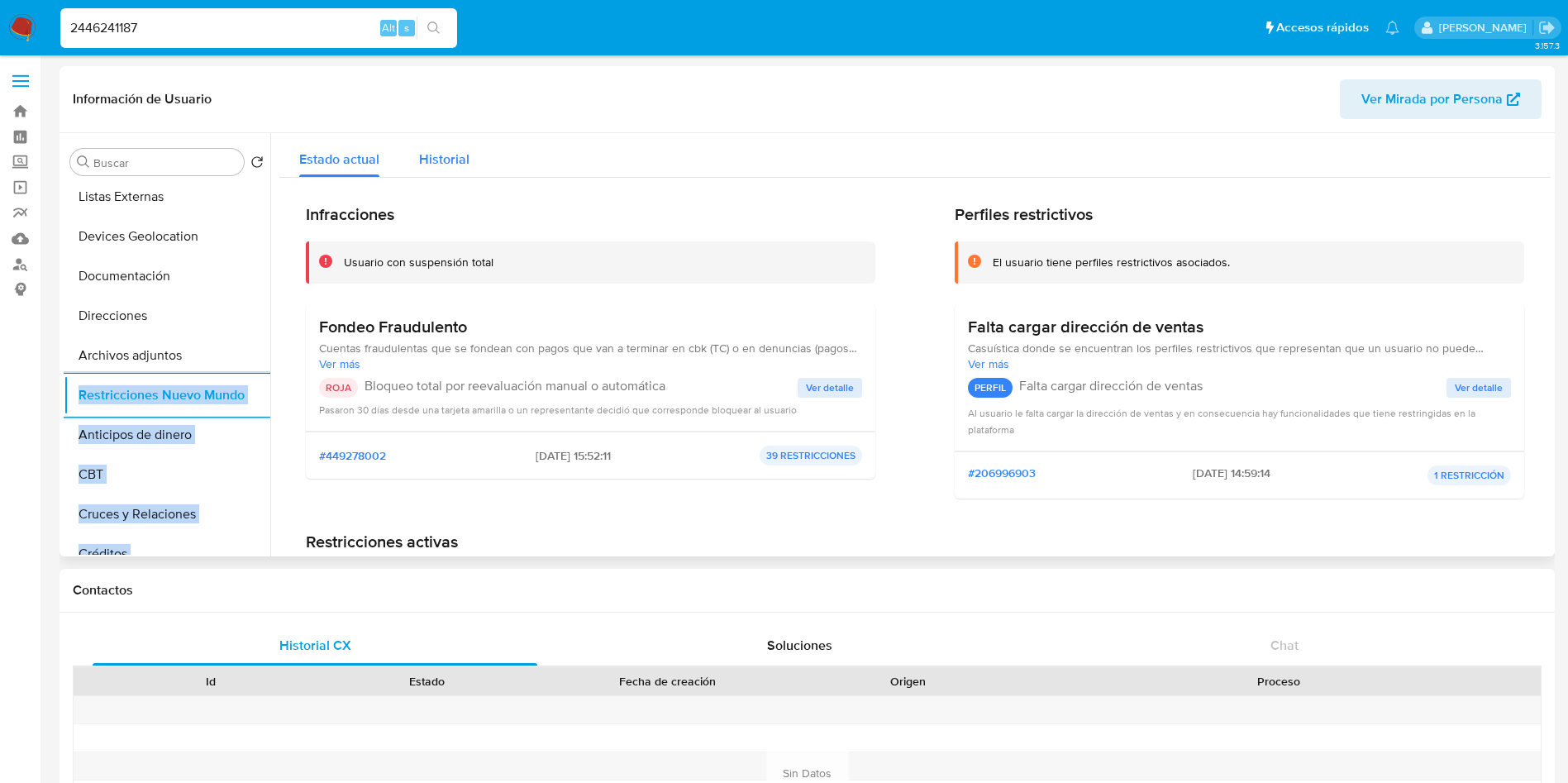
click at [434, 157] on span "Historial" at bounding box center [444, 159] width 50 height 19
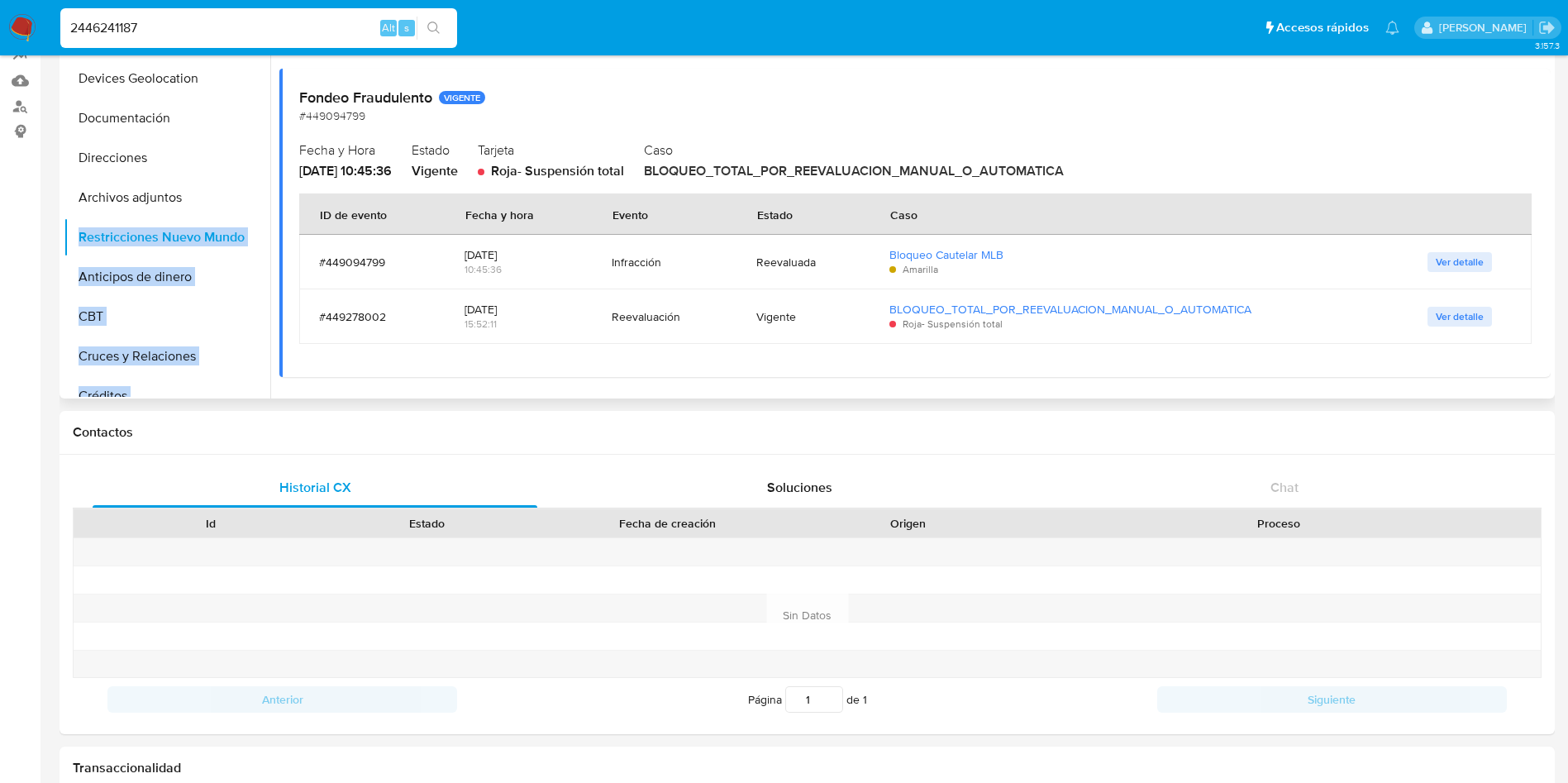
scroll to position [0, 0]
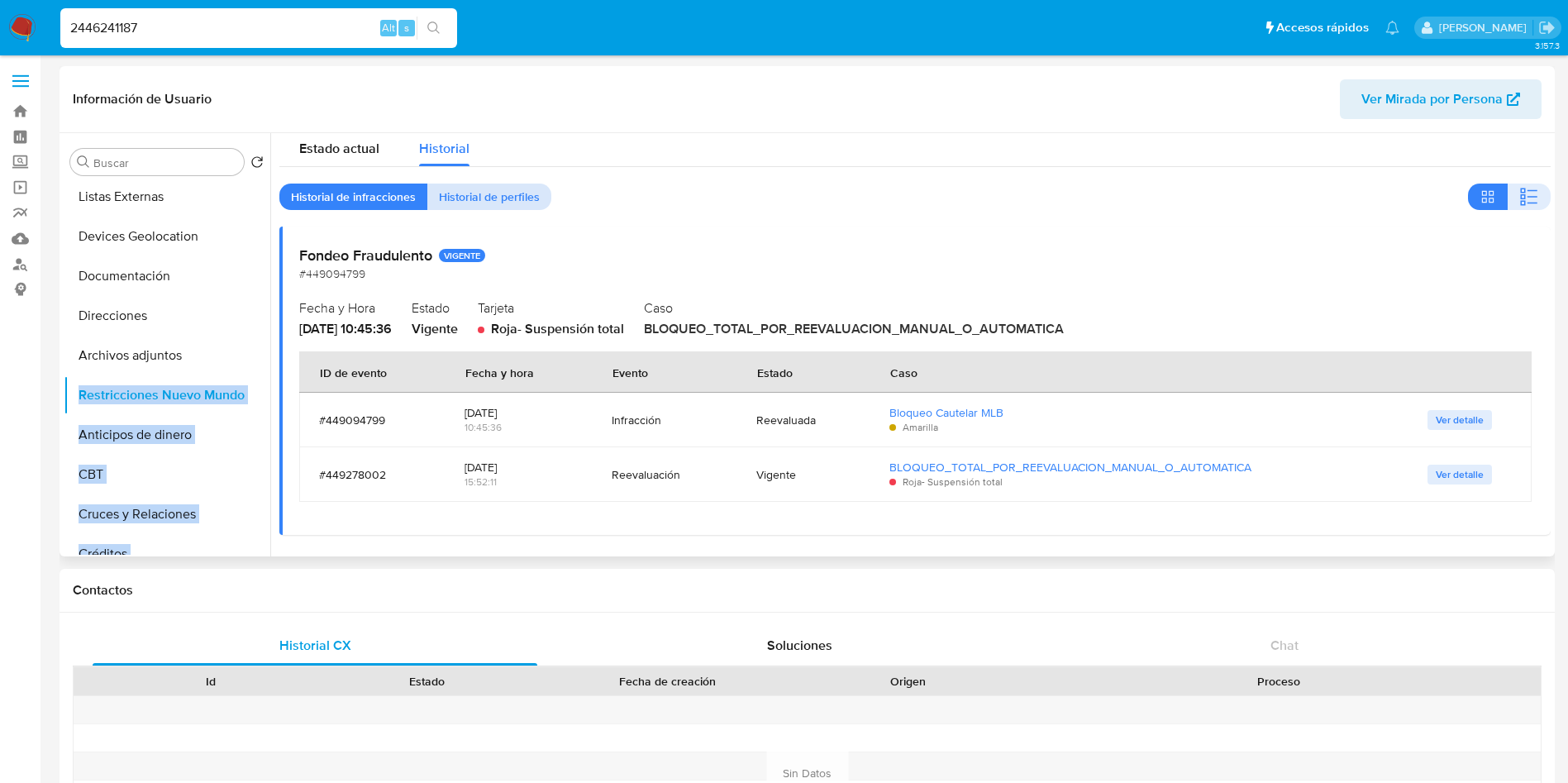
click at [469, 199] on span "Historial de perfiles" at bounding box center [489, 197] width 100 height 23
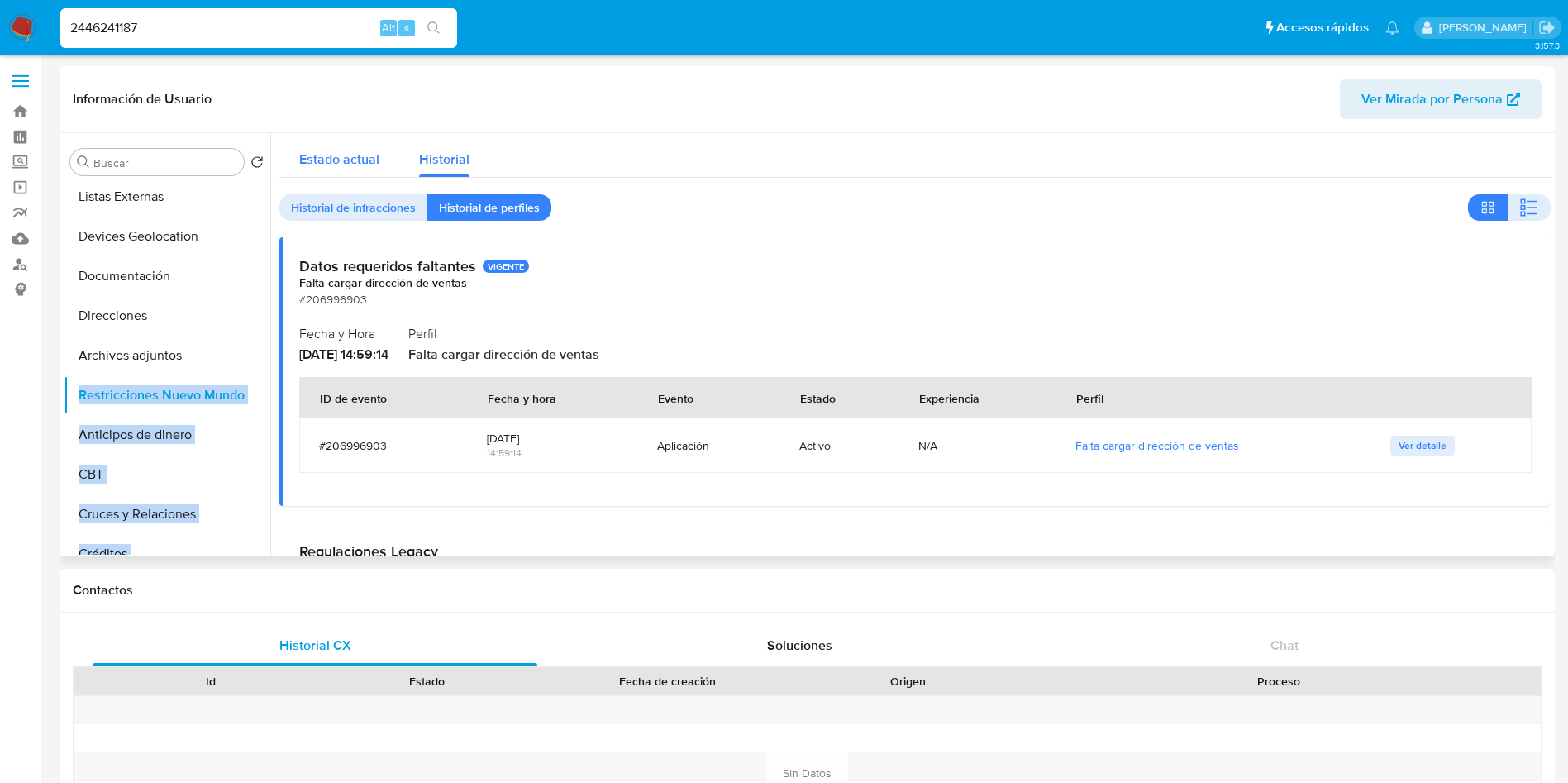
click at [326, 158] on span "Estado actual" at bounding box center [340, 159] width 80 height 19
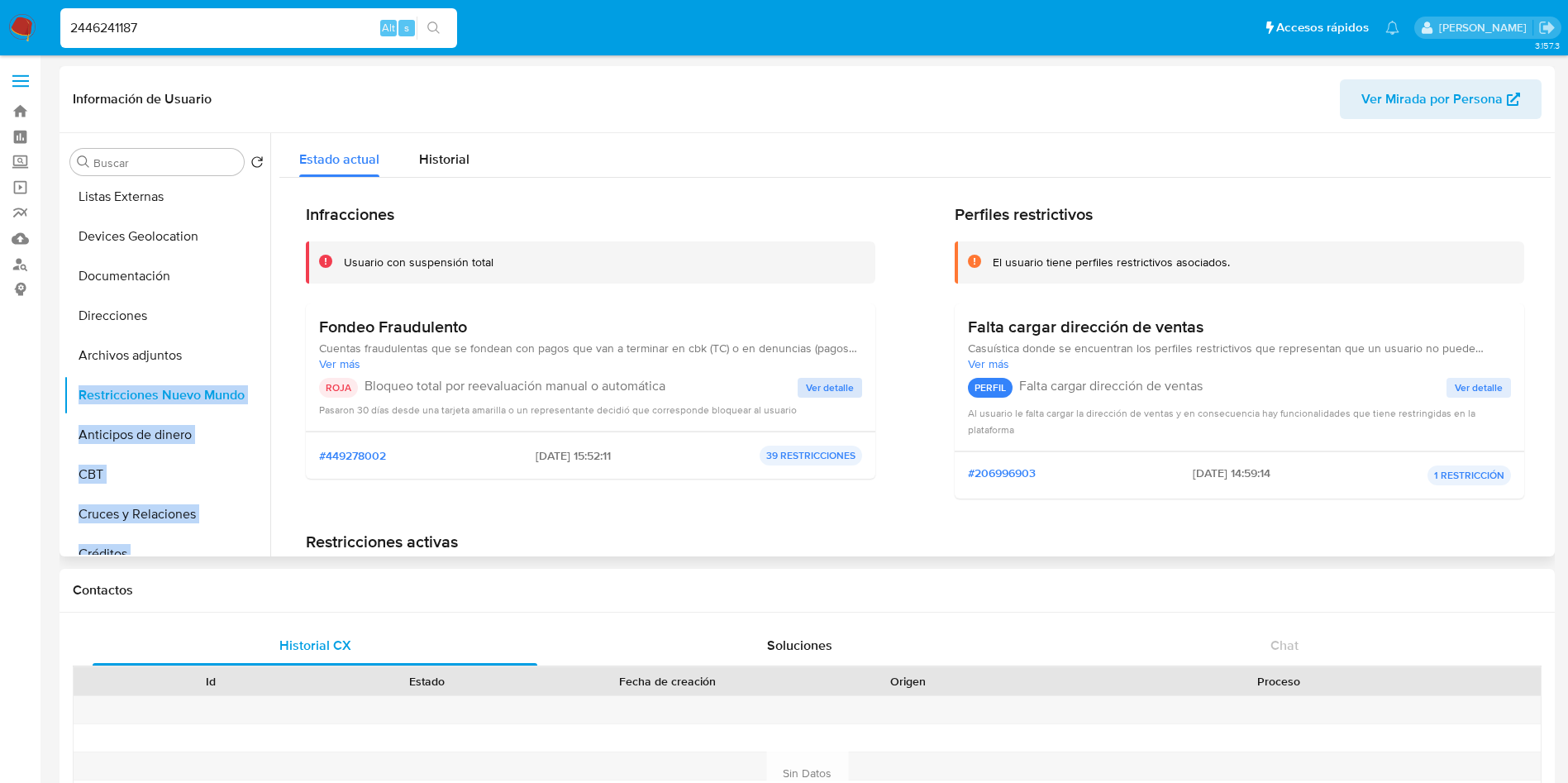
click at [806, 388] on span "Ver detalle" at bounding box center [830, 387] width 48 height 16
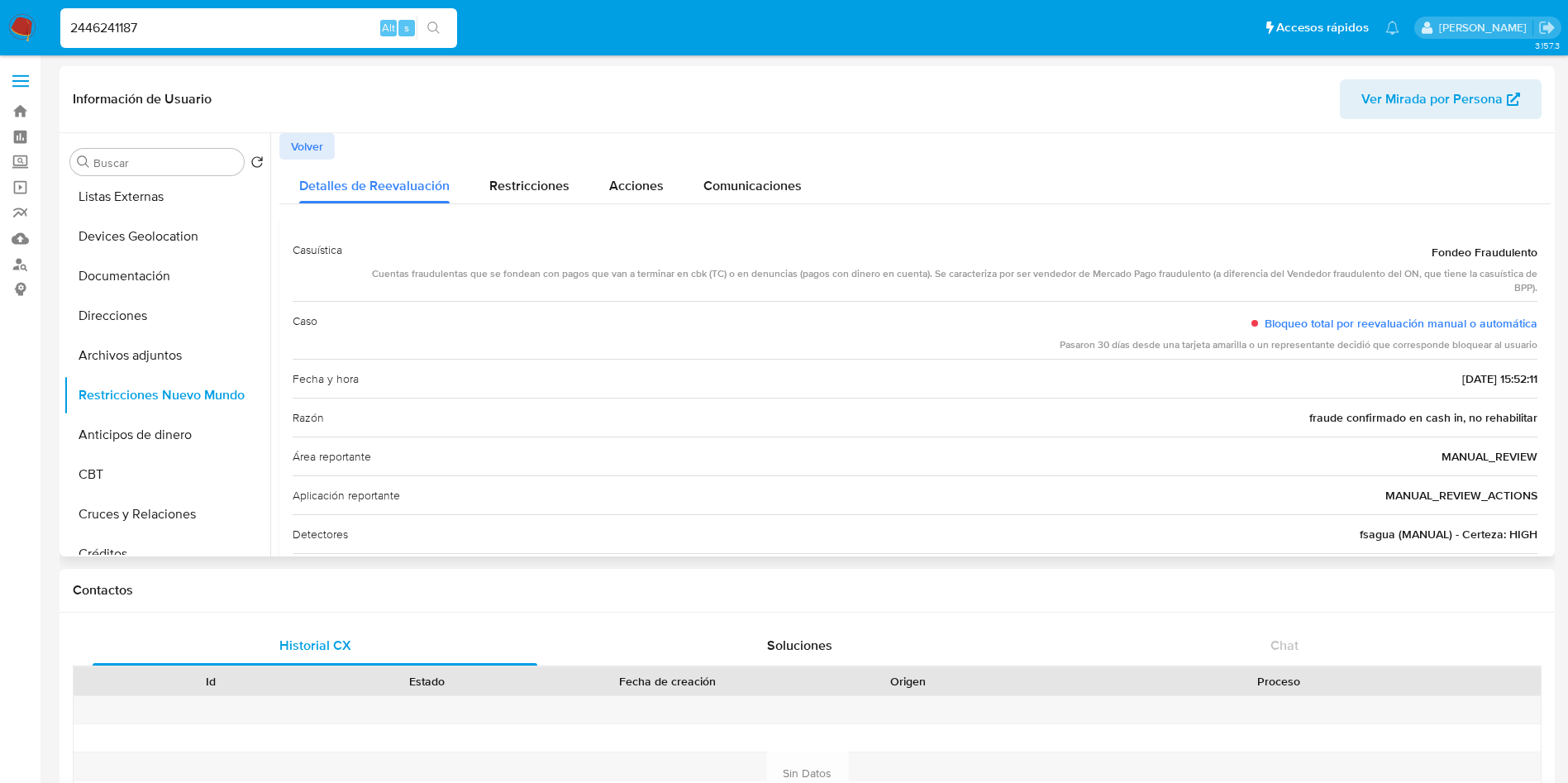
drag, startPoint x: 1304, startPoint y: 420, endPoint x: 1455, endPoint y: 421, distance: 151.0
click at [1455, 421] on div "Razón fraude confirmado en cash in, no rehabilitar" at bounding box center [915, 417] width 1245 height 39
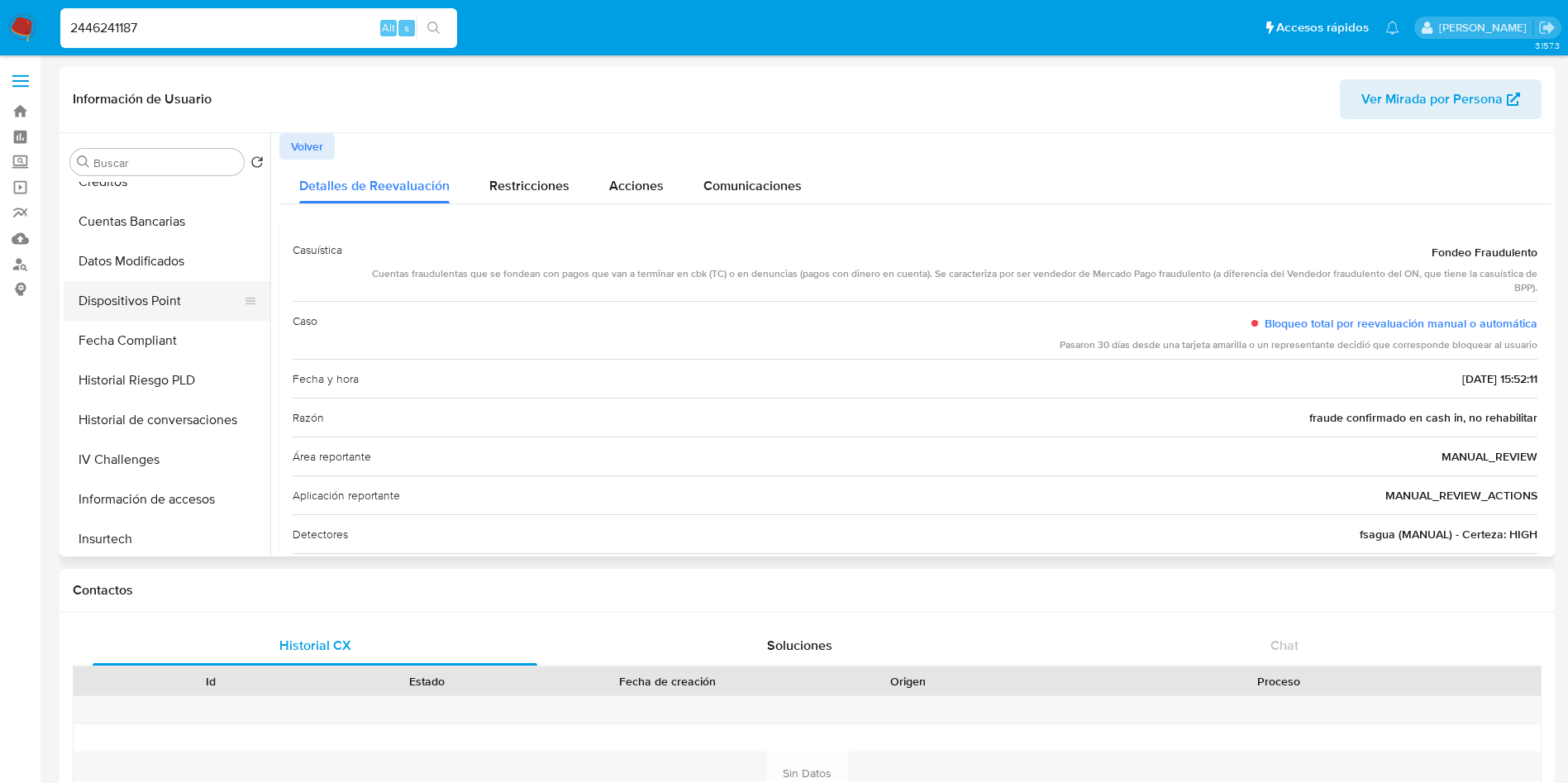
click at [142, 283] on button "Dispositivos Point" at bounding box center [160, 300] width 193 height 40
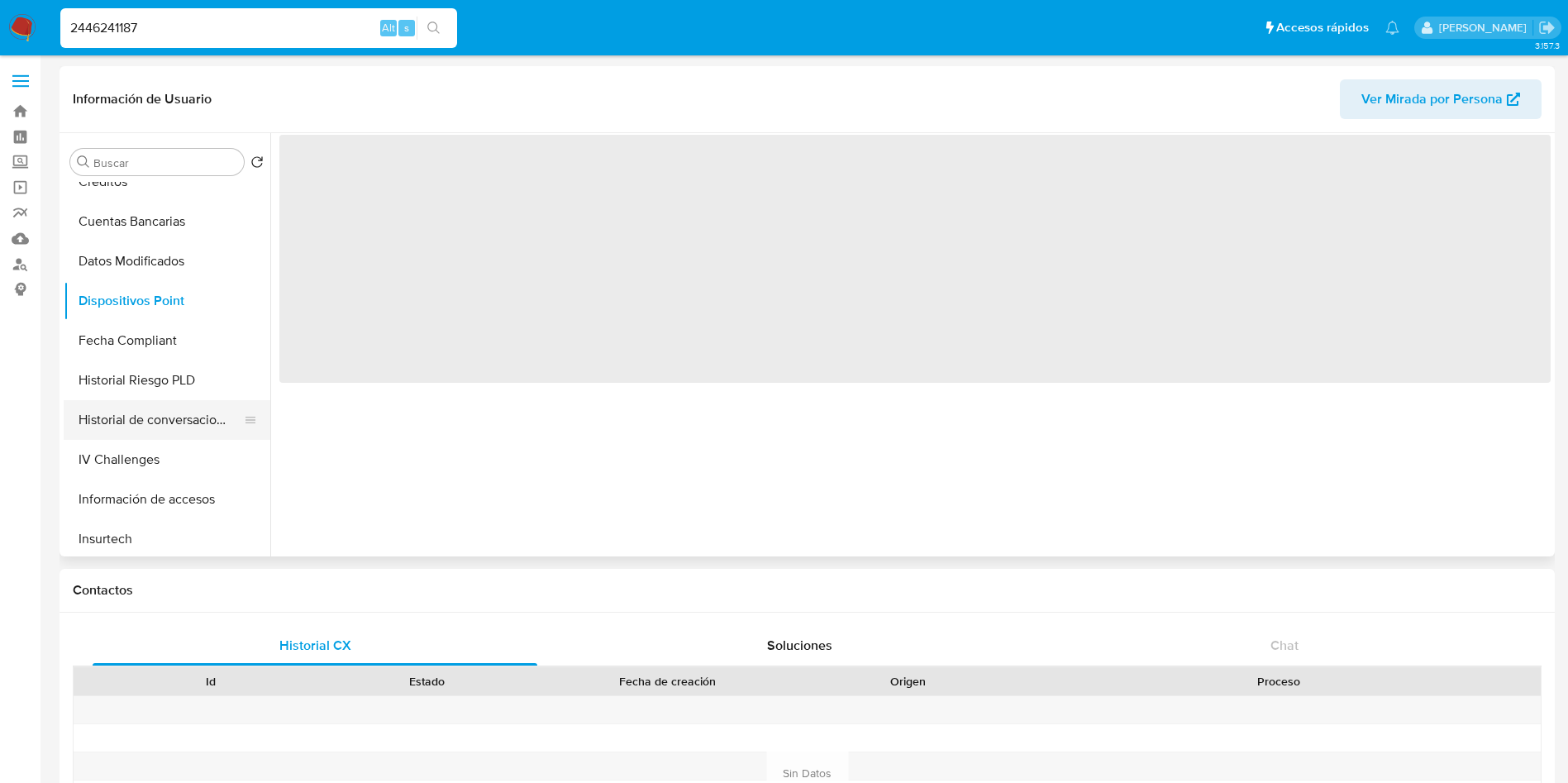
click at [175, 427] on button "Historial de conversaciones" at bounding box center [160, 420] width 193 height 40
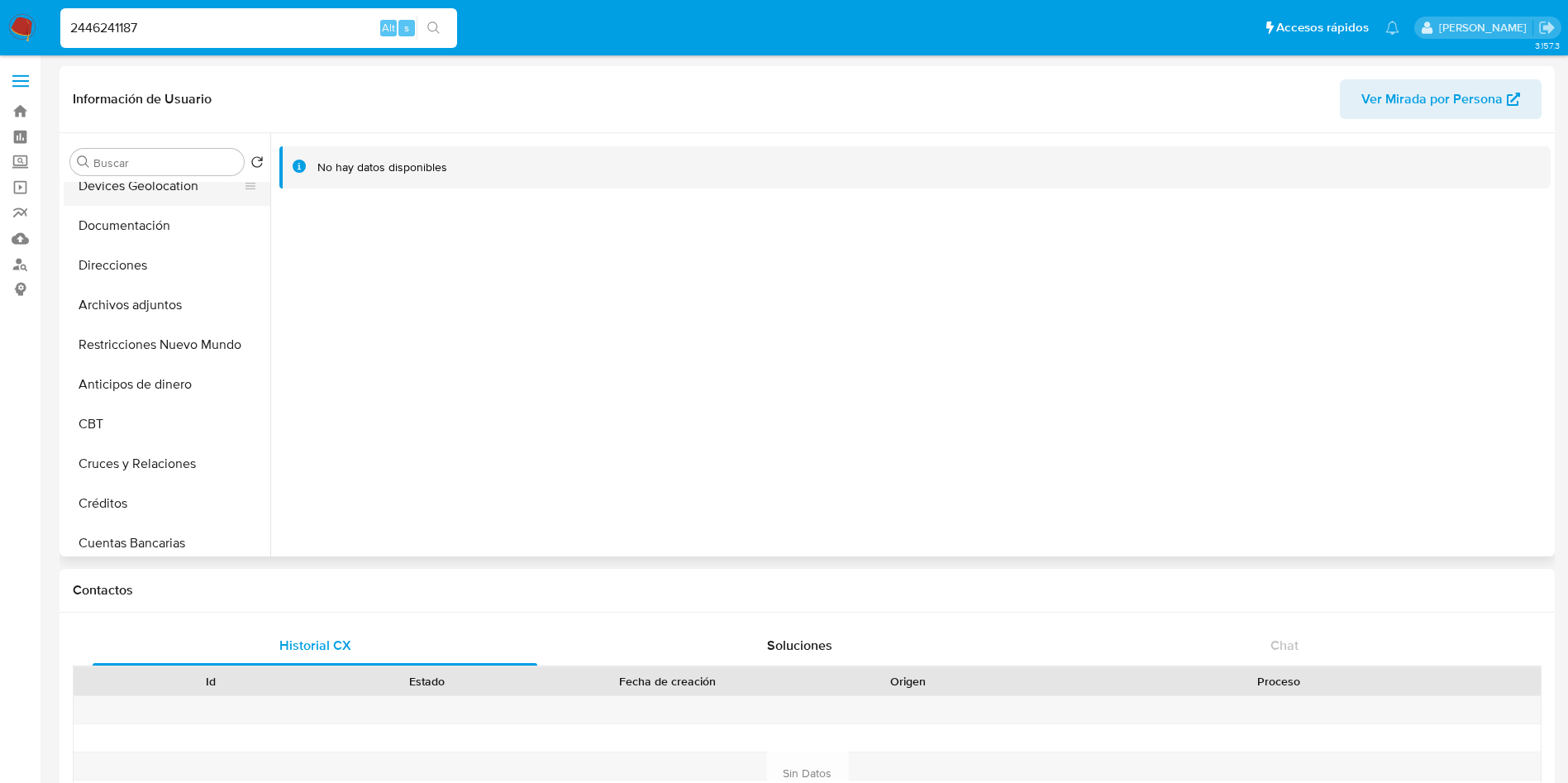
scroll to position [0, 0]
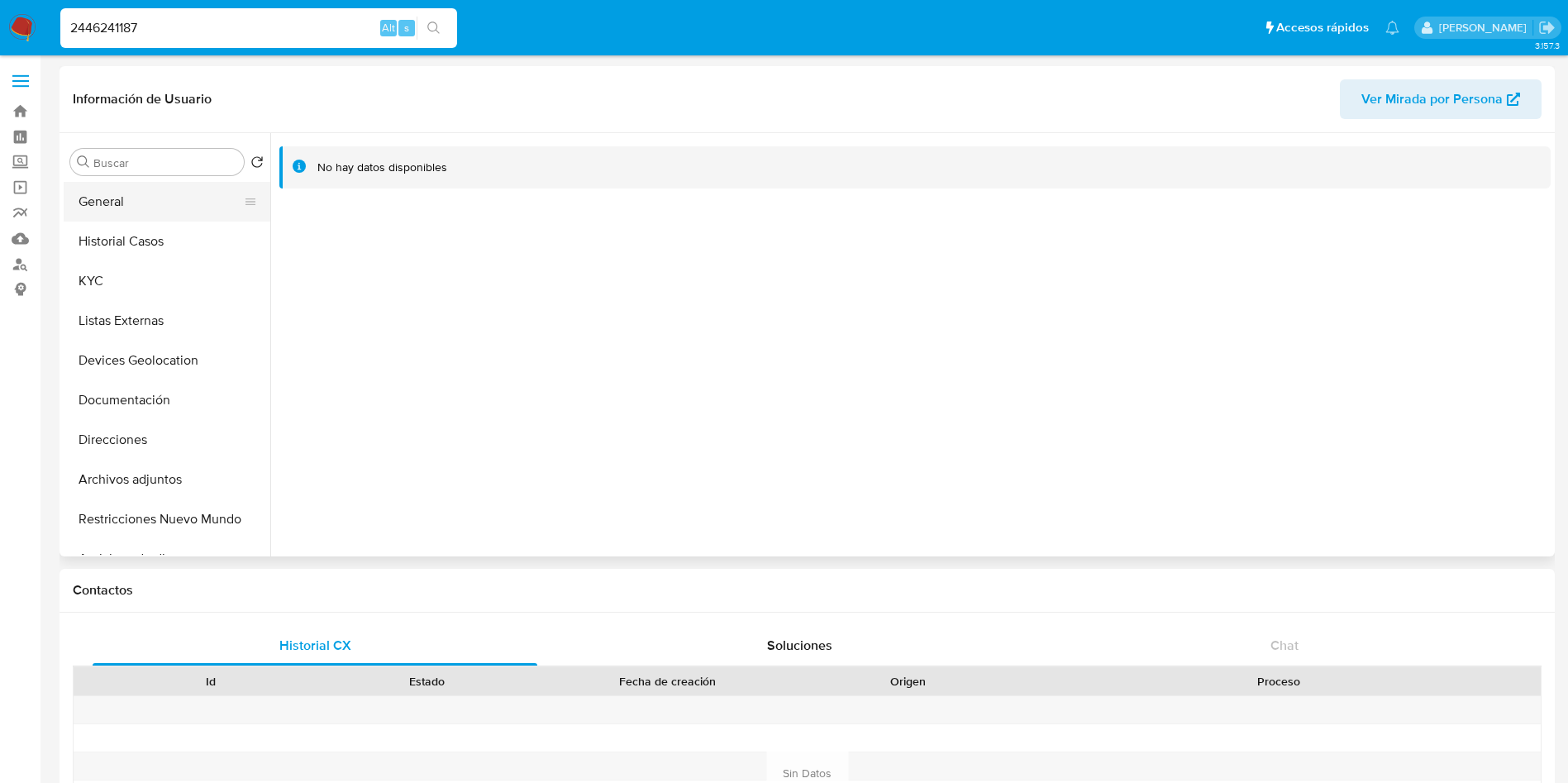
click at [114, 209] on button "General" at bounding box center [160, 202] width 193 height 40
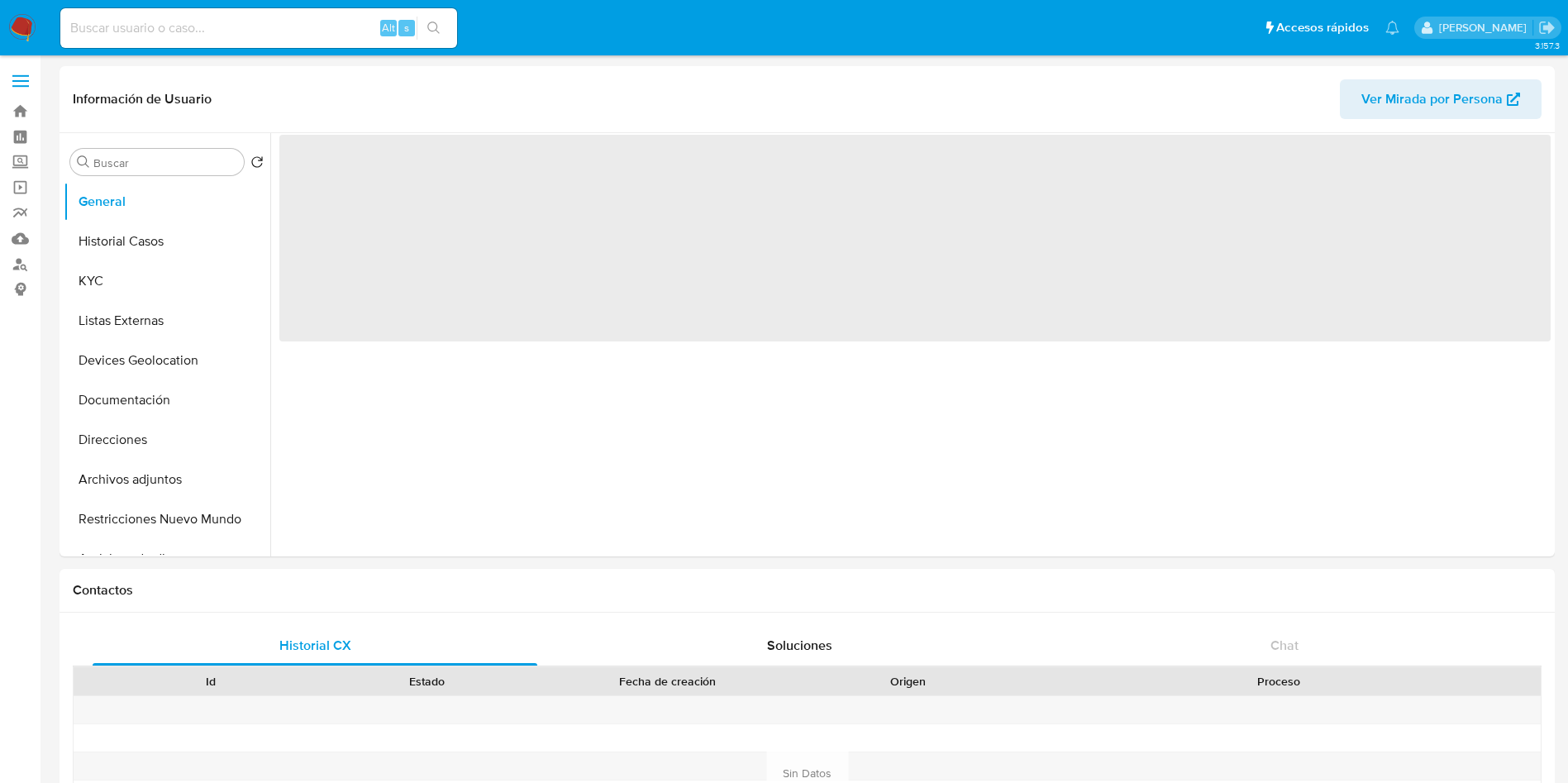
click at [225, 26] on input at bounding box center [259, 27] width 397 height 21
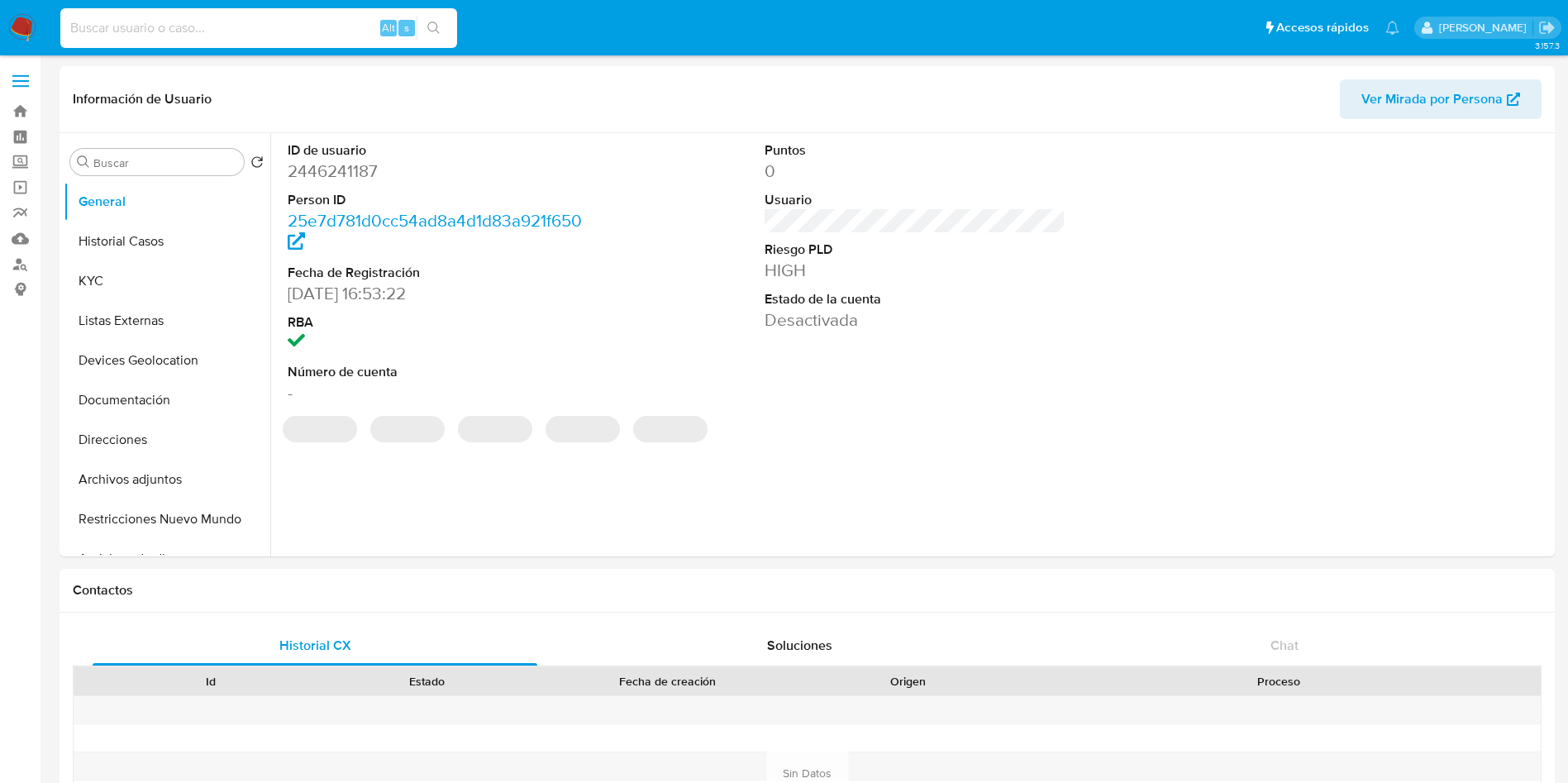
paste input "2302293277"
type input "2302293277"
select select "10"
type input "2302293277"
select select "10"
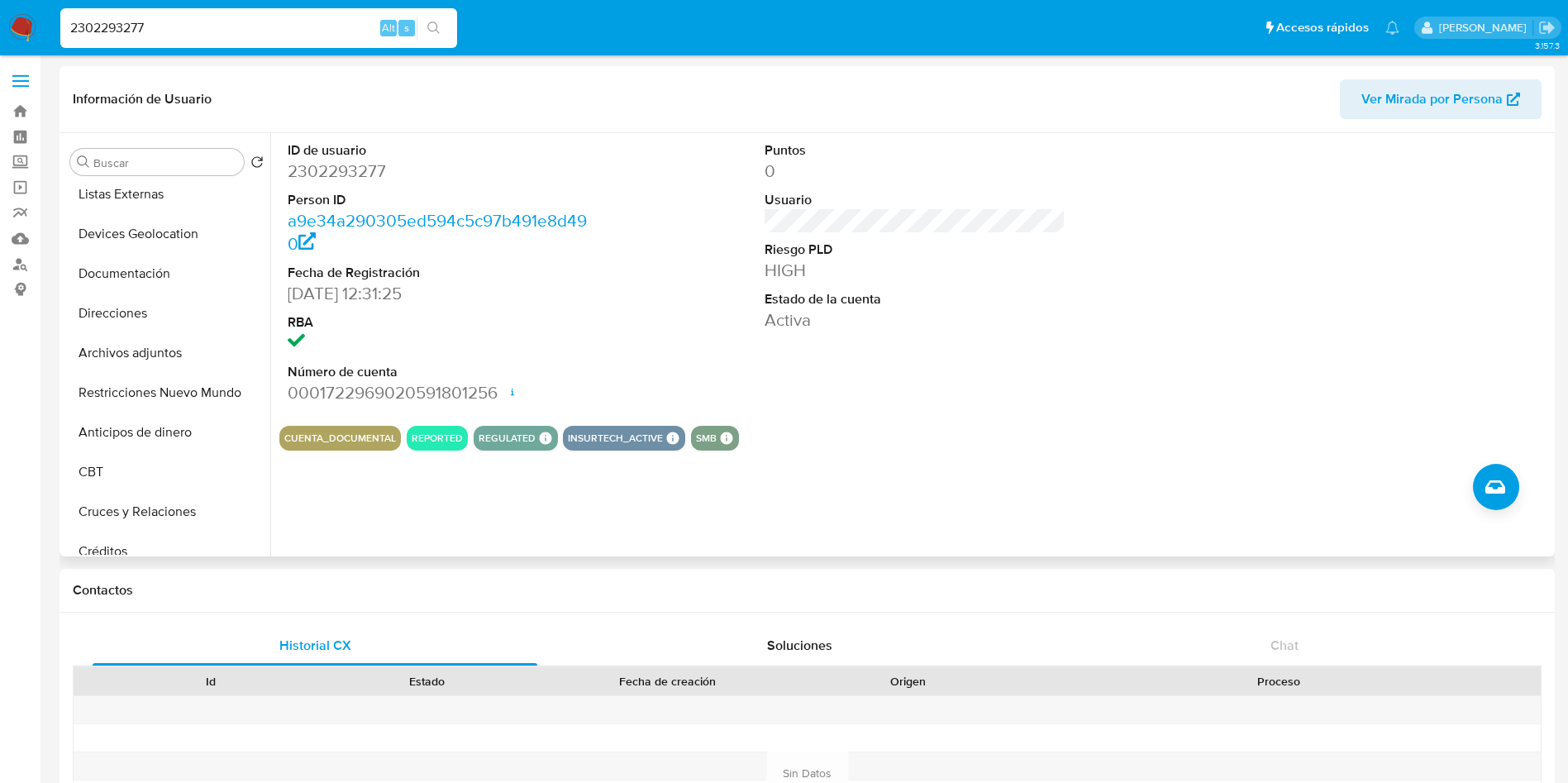
scroll to position [124, 0]
click at [163, 381] on button "Restricciones Nuevo Mundo" at bounding box center [160, 395] width 193 height 40
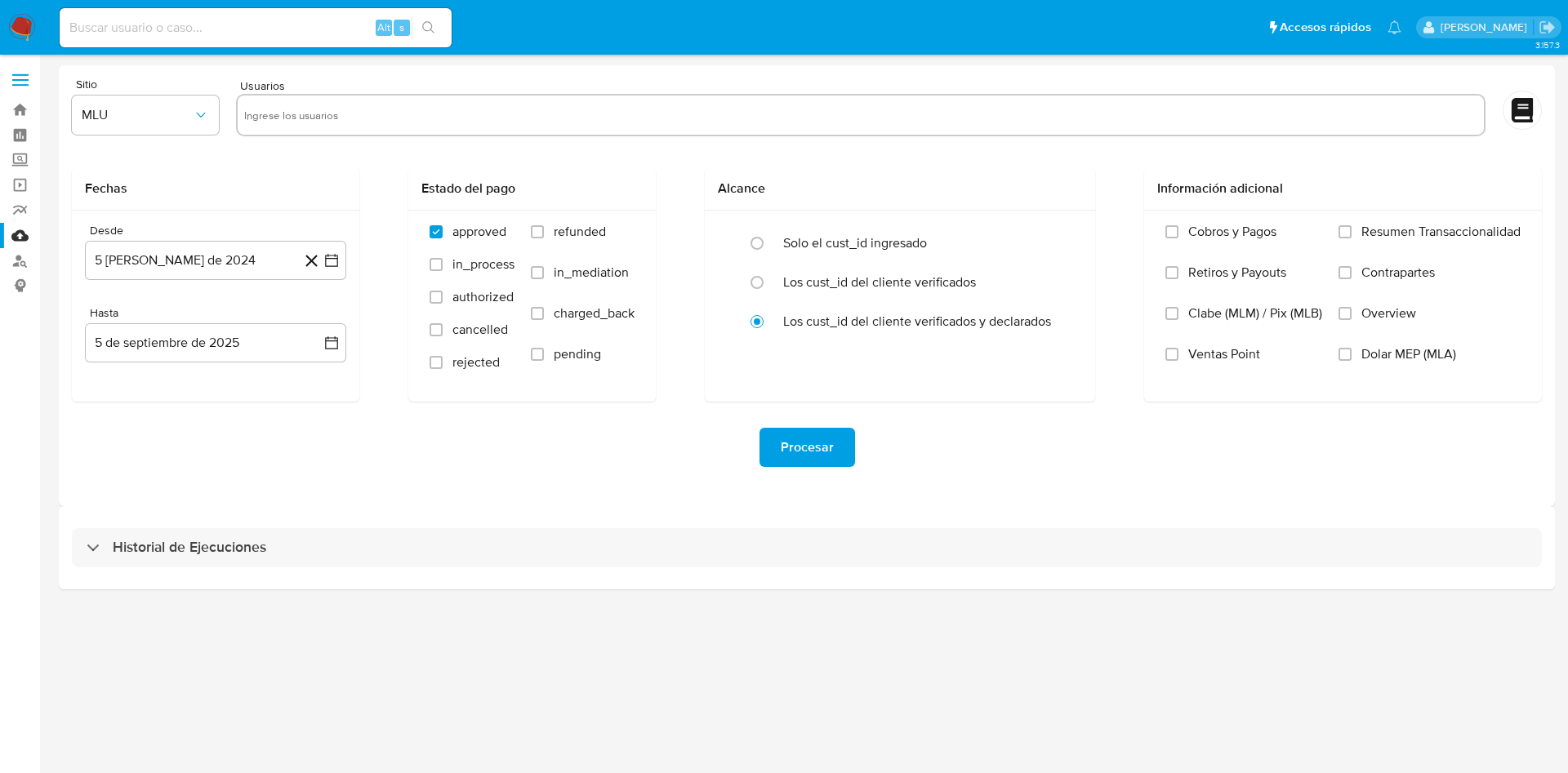
click at [332, 99] on div at bounding box center [861, 115] width 1249 height 43
click at [351, 122] on input "text" at bounding box center [860, 114] width 1233 height 26
paste input "2302293277"
type input "2302293277"
click at [326, 253] on icon "button" at bounding box center [331, 260] width 16 height 16
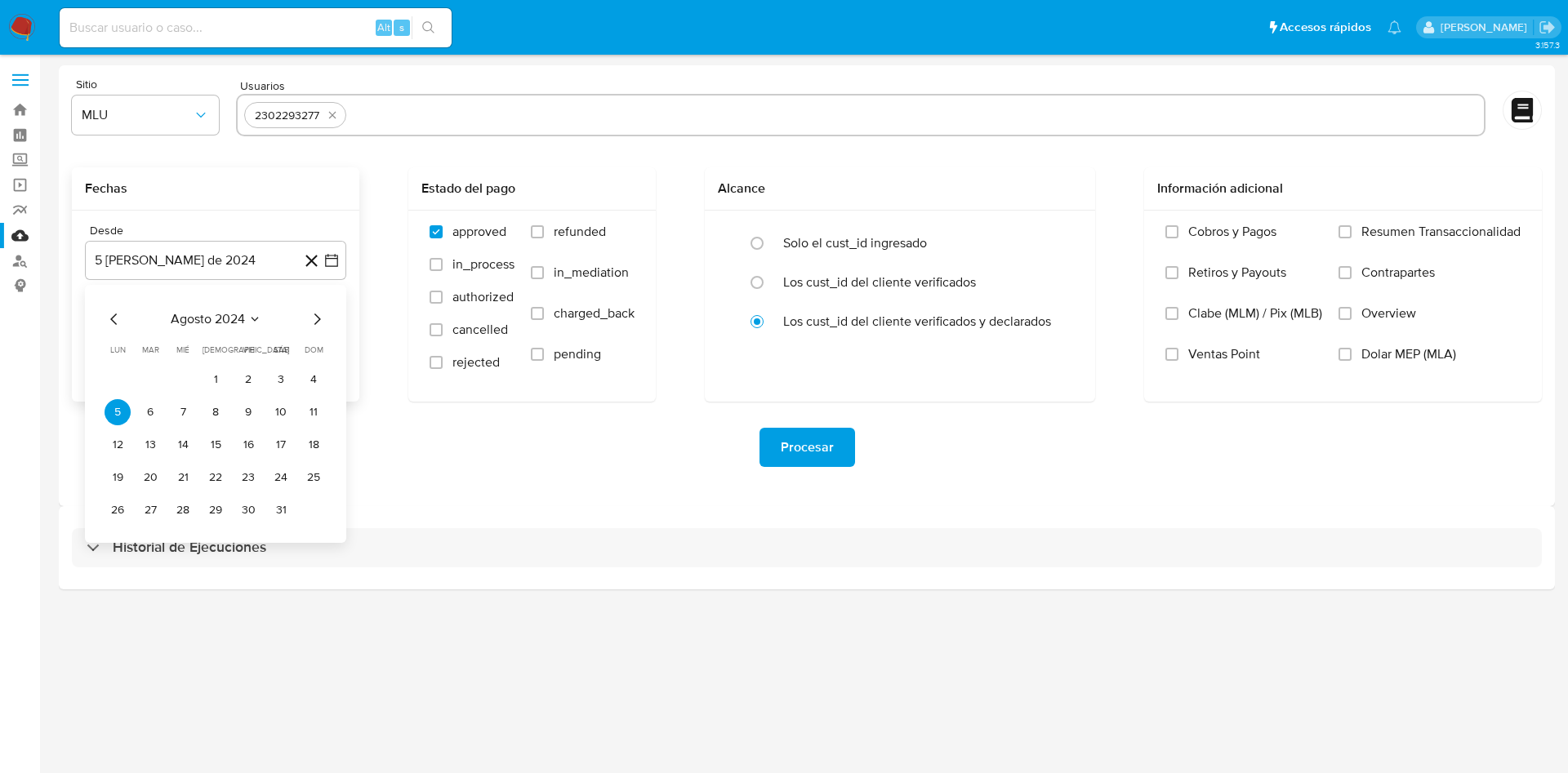
click at [315, 309] on icon "Mes siguiente" at bounding box center [316, 318] width 19 height 19
click at [318, 314] on icon "Mes siguiente" at bounding box center [316, 318] width 19 height 19
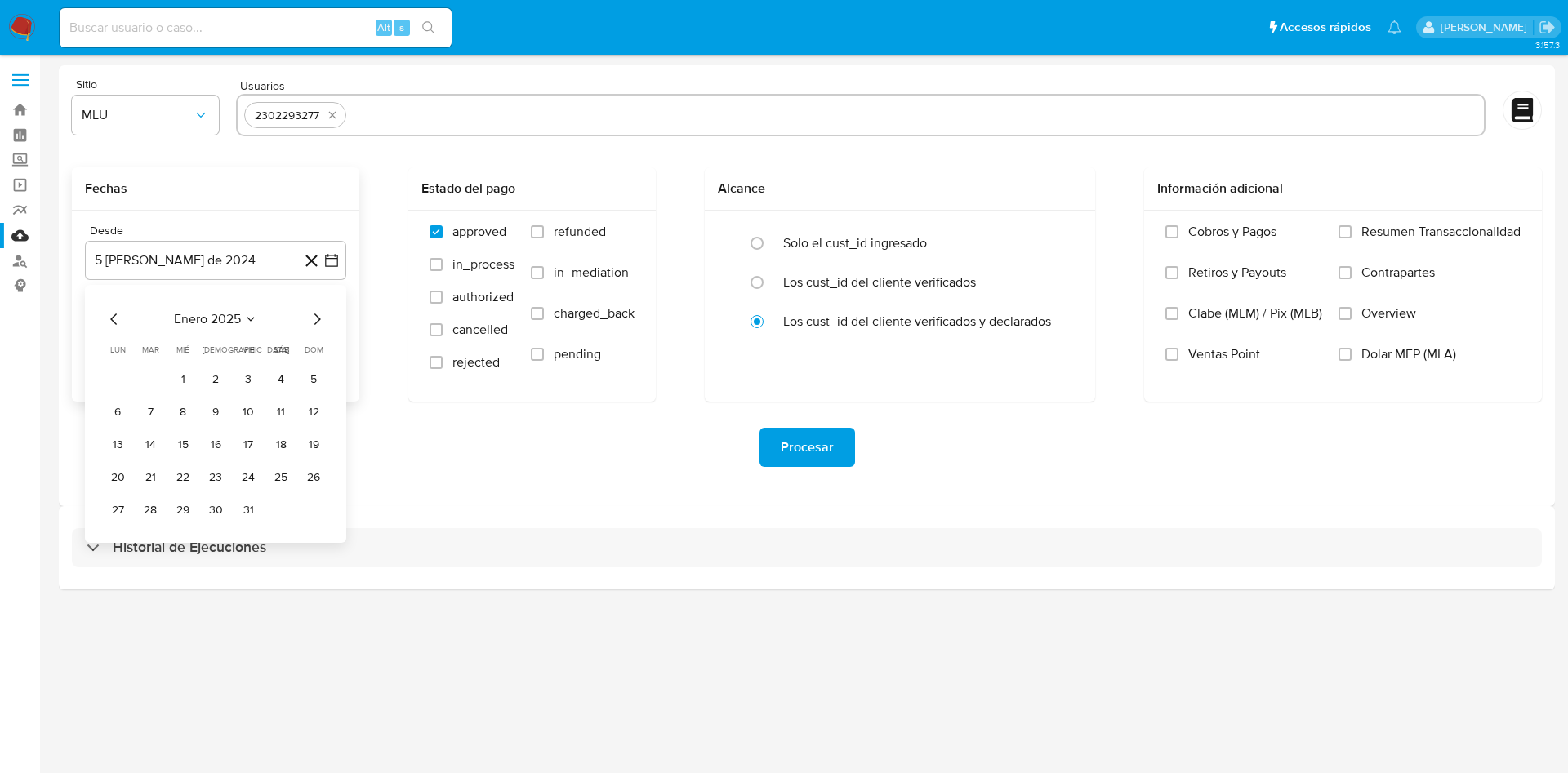
click at [318, 314] on icon "Mes siguiente" at bounding box center [316, 318] width 19 height 19
click at [147, 379] on button "1" at bounding box center [150, 379] width 26 height 26
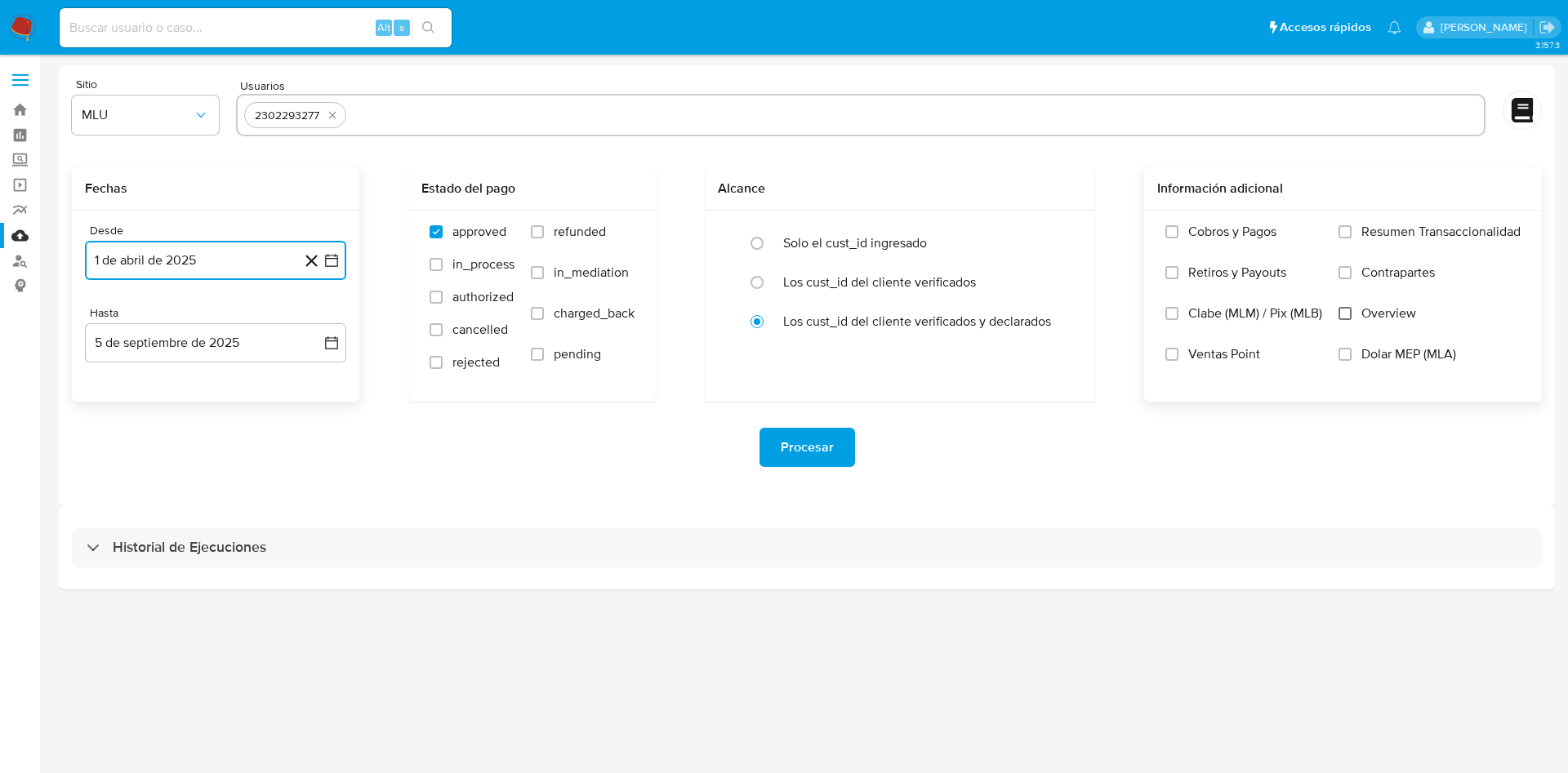
click at [1349, 313] on input "Overview" at bounding box center [1345, 313] width 13 height 13
click at [803, 457] on span "Procesar" at bounding box center [806, 447] width 53 height 36
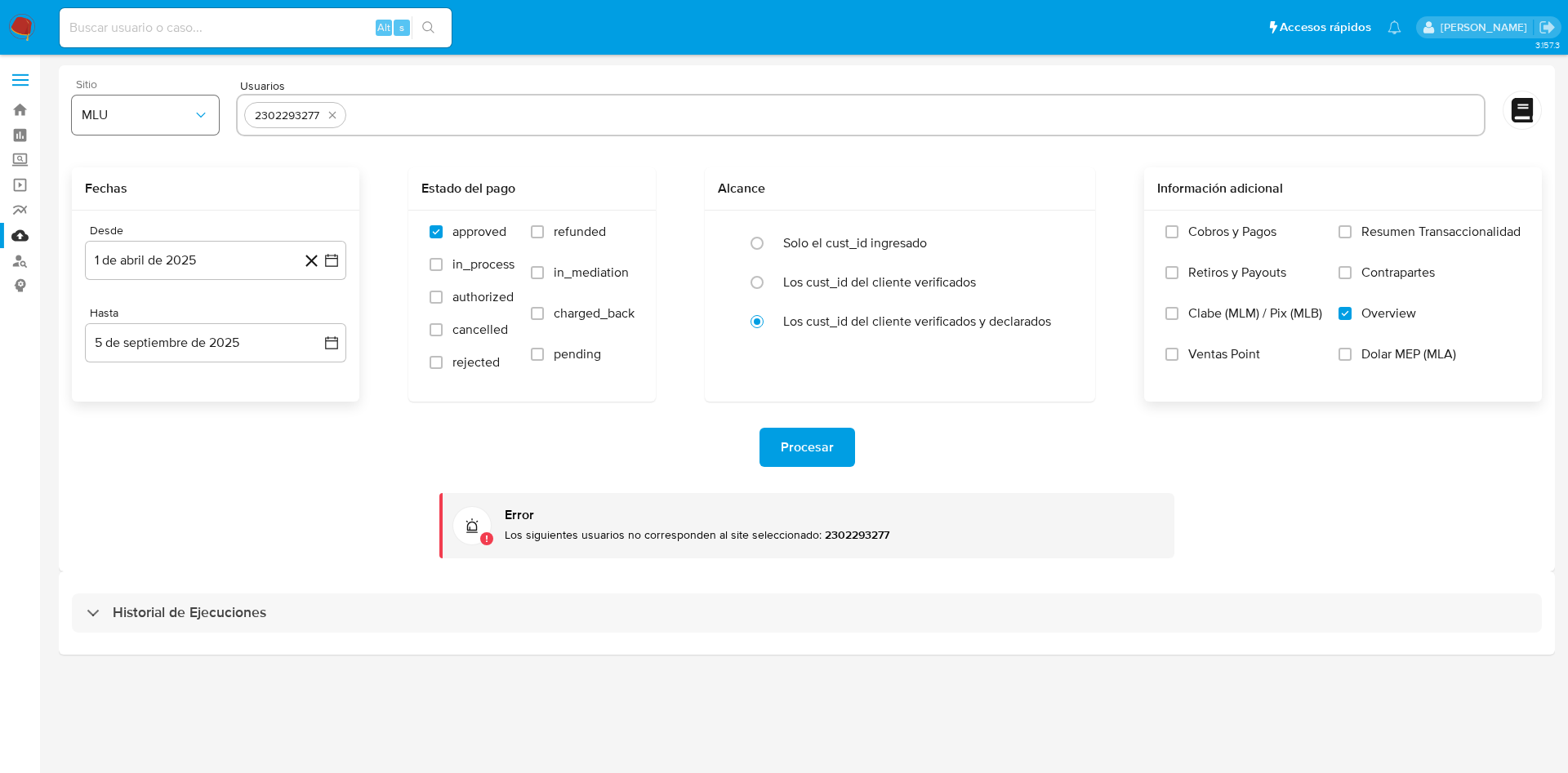
click at [160, 126] on button "MLU" at bounding box center [145, 115] width 147 height 39
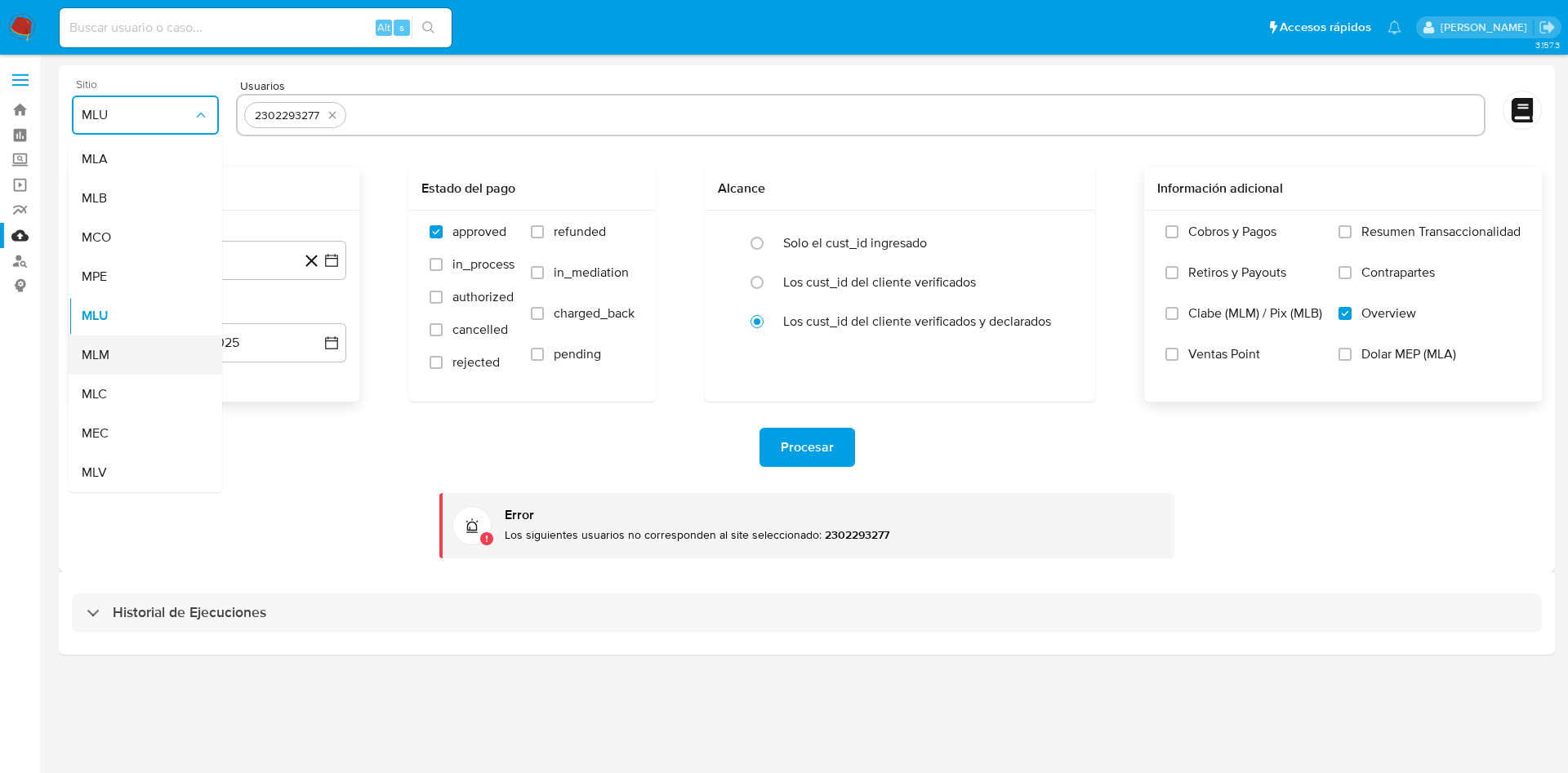
click at [124, 355] on div "MLM" at bounding box center [140, 355] width 118 height 39
click at [814, 434] on span "Procesar" at bounding box center [806, 447] width 53 height 36
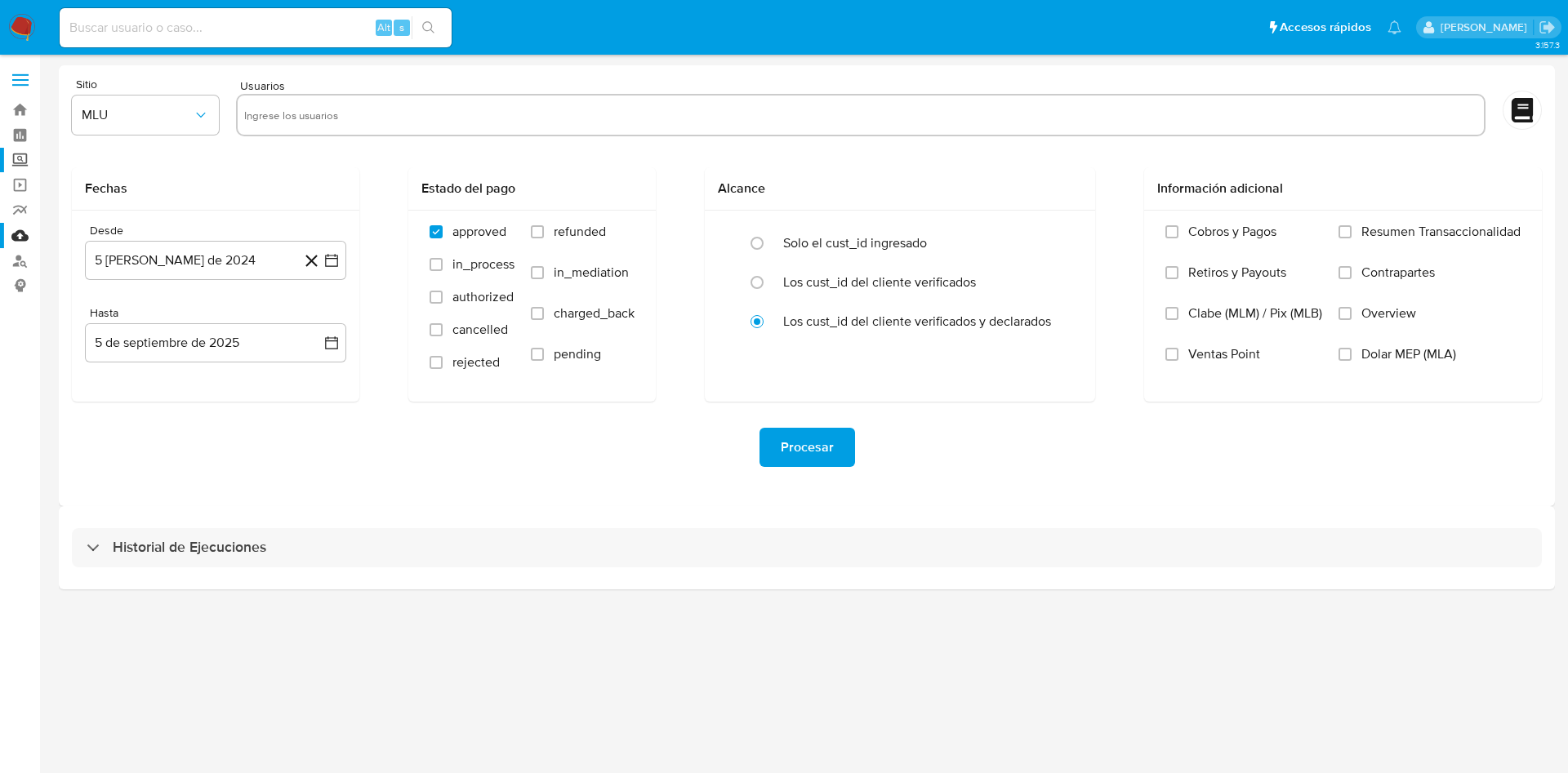
click at [21, 158] on label "Screening" at bounding box center [97, 160] width 194 height 25
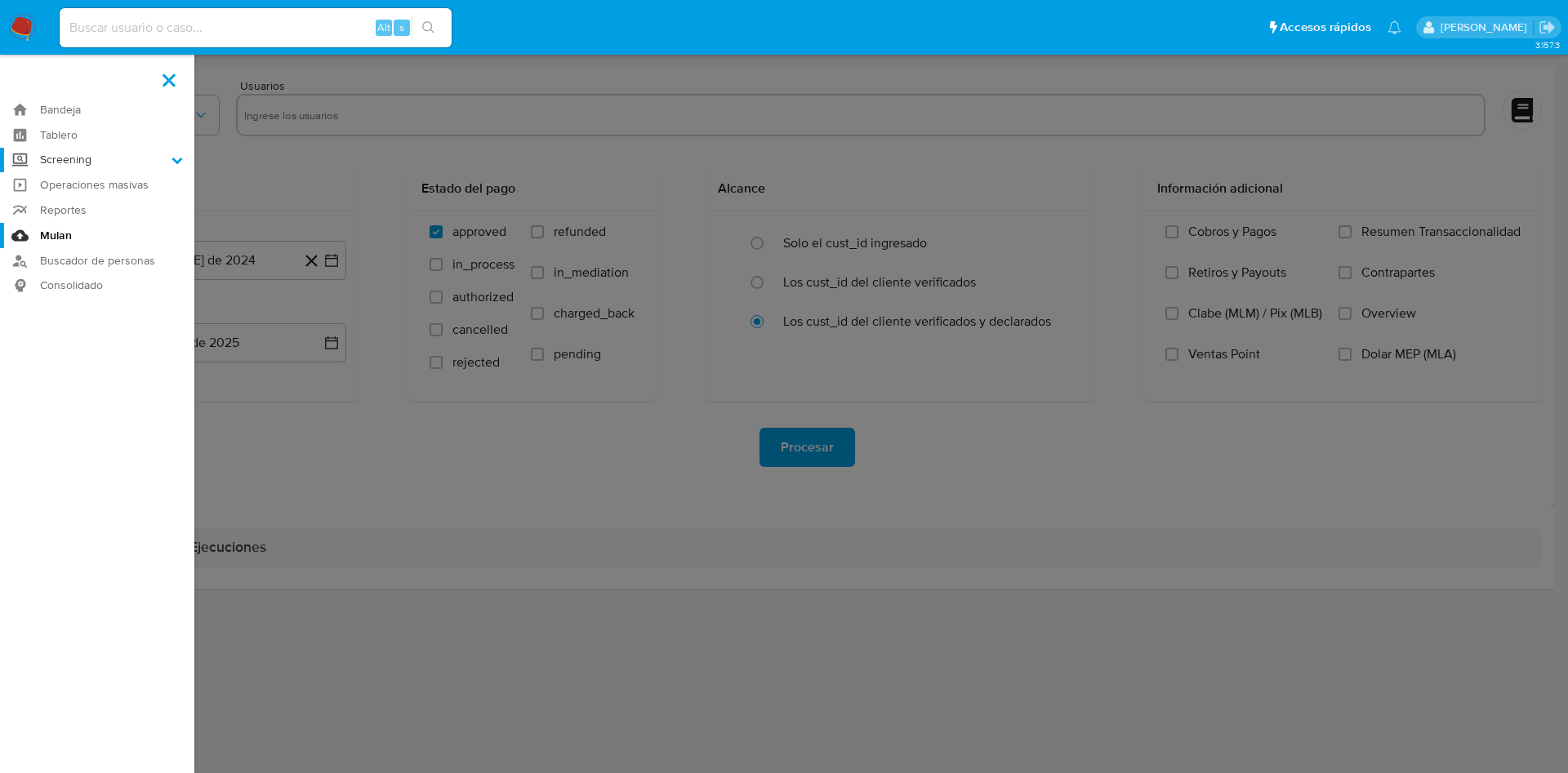
click at [0, 0] on input "Screening" at bounding box center [0, 0] width 0 height 0
click at [85, 220] on link "Herramientas" at bounding box center [97, 223] width 194 height 20
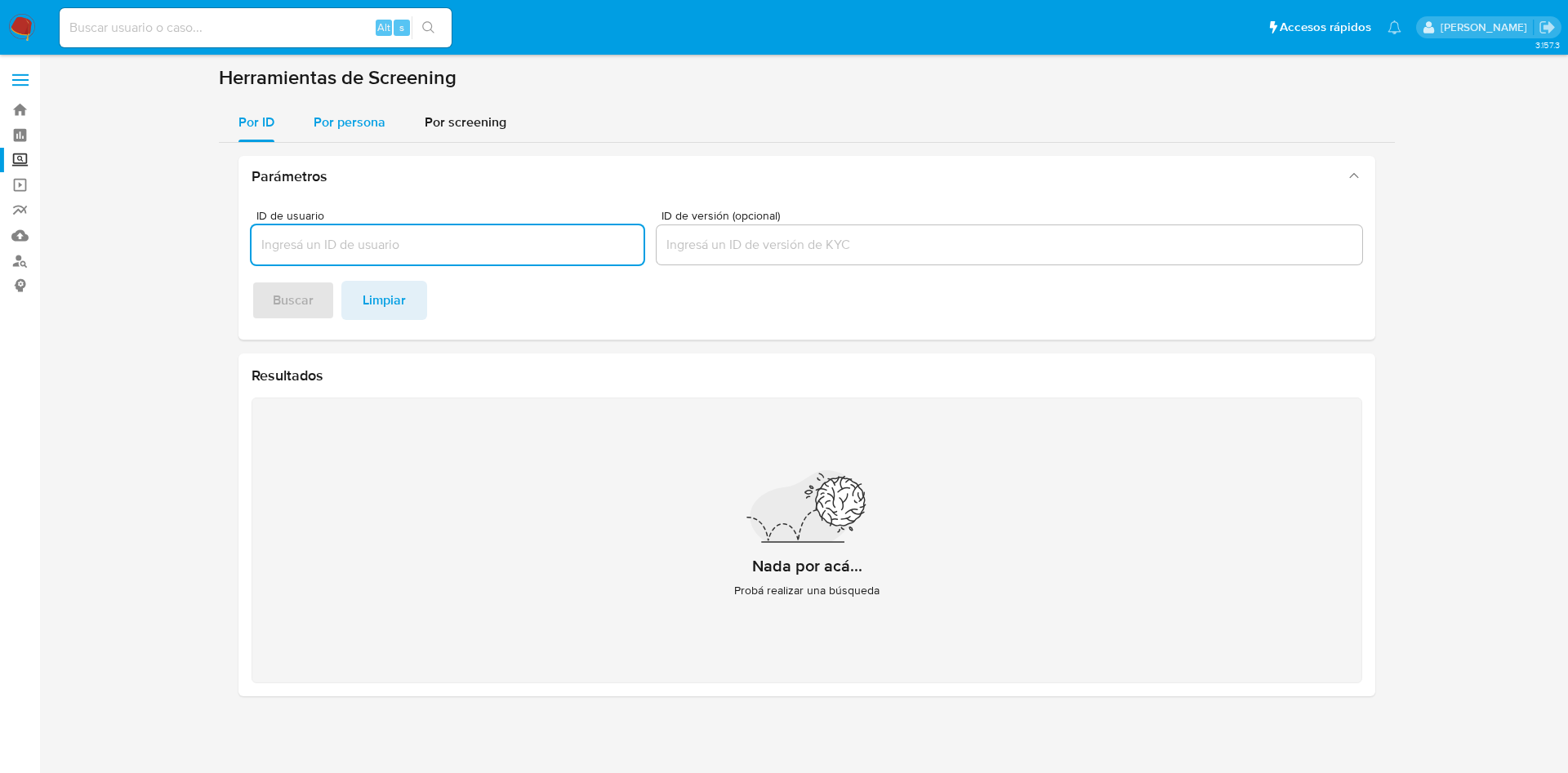
click at [350, 131] on div "Por persona" at bounding box center [349, 122] width 71 height 39
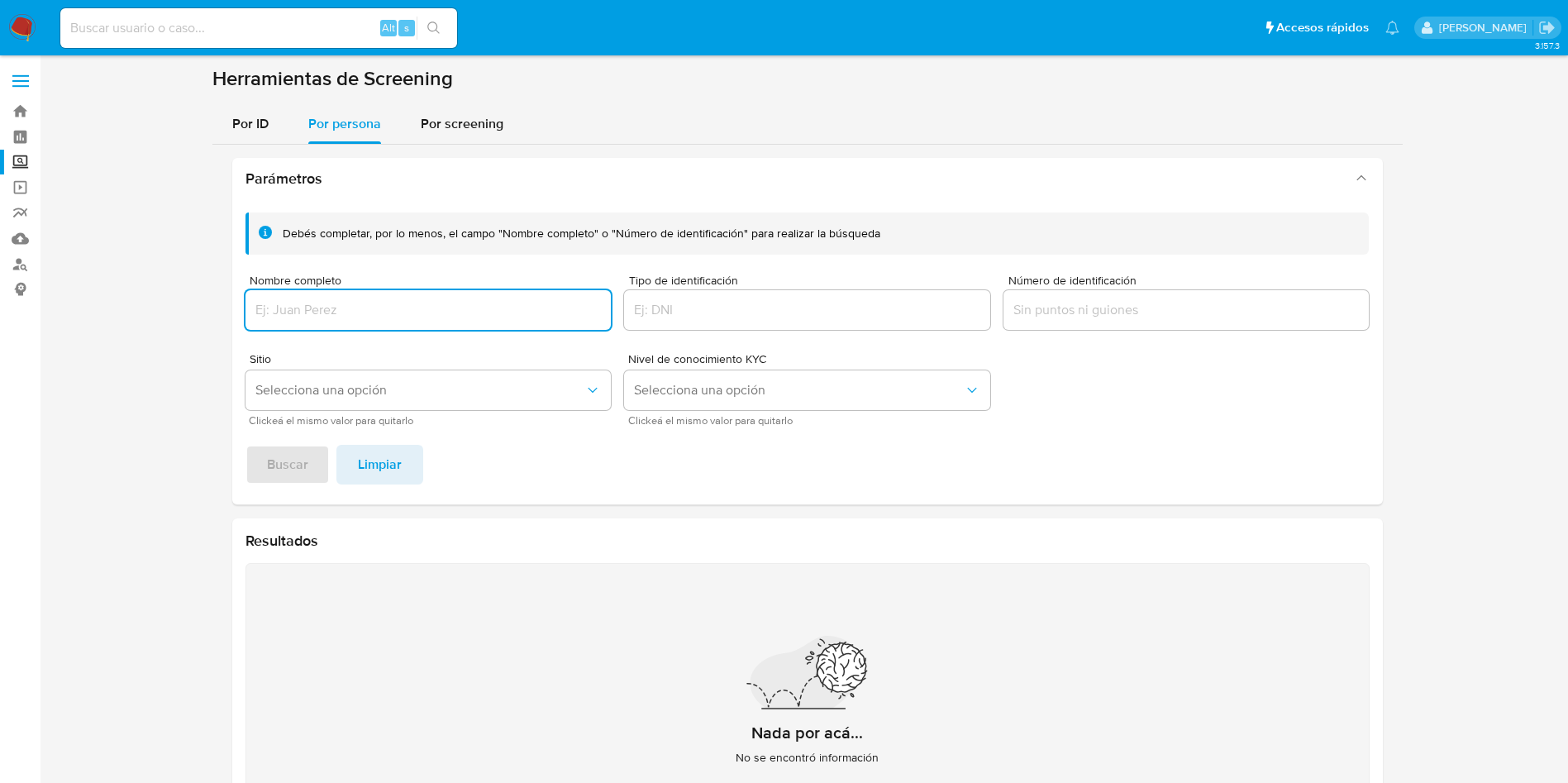
click at [377, 310] on input "Nombre completo" at bounding box center [428, 310] width 366 height 21
type input "[PERSON_NAME]"
click at [289, 443] on div "Debés completar, por lo menos, el campo "Nombre completo" o "Número de identifi…" at bounding box center [808, 351] width 1151 height 305
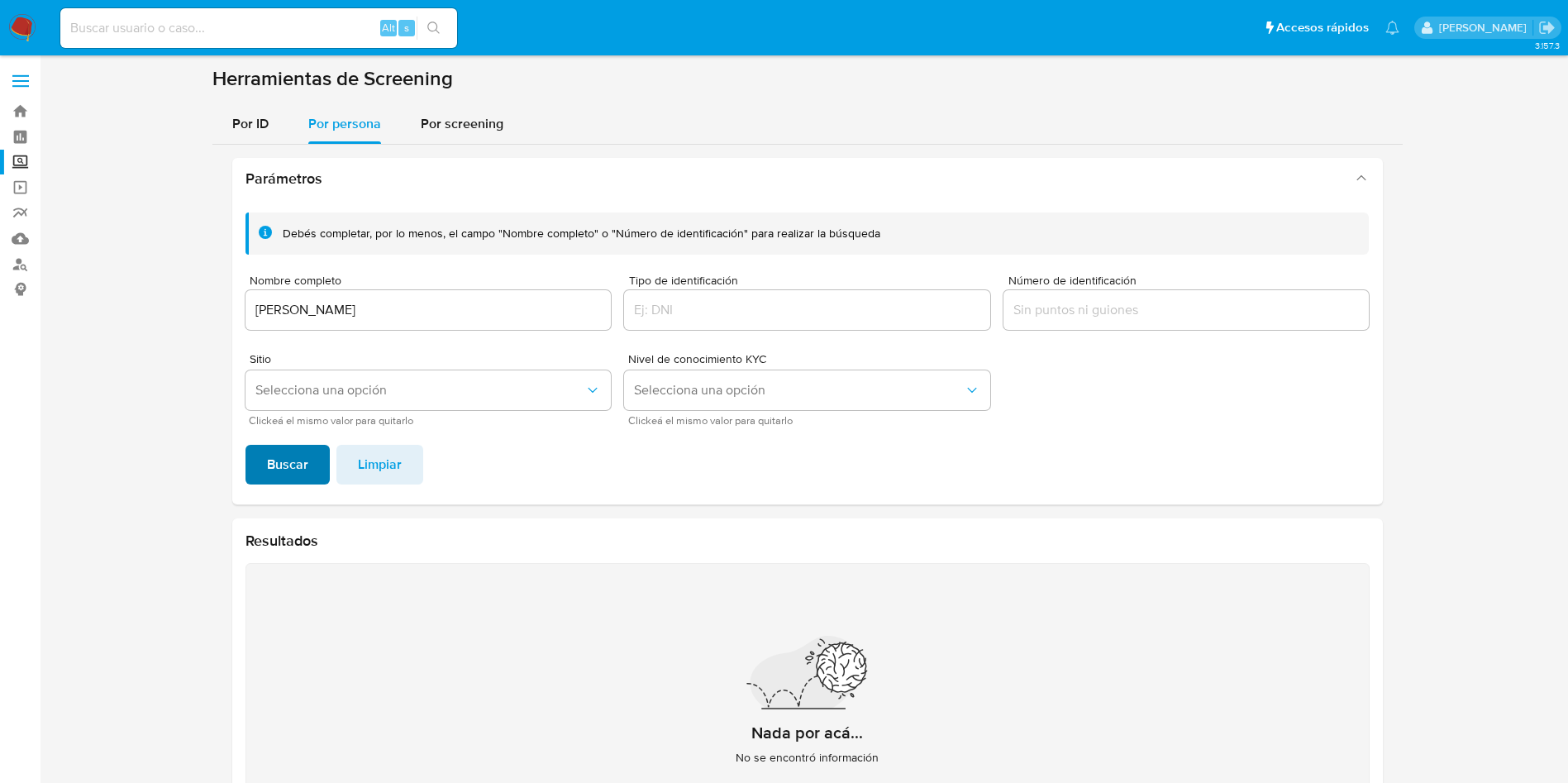
click at [299, 463] on span "Buscar" at bounding box center [288, 464] width 42 height 37
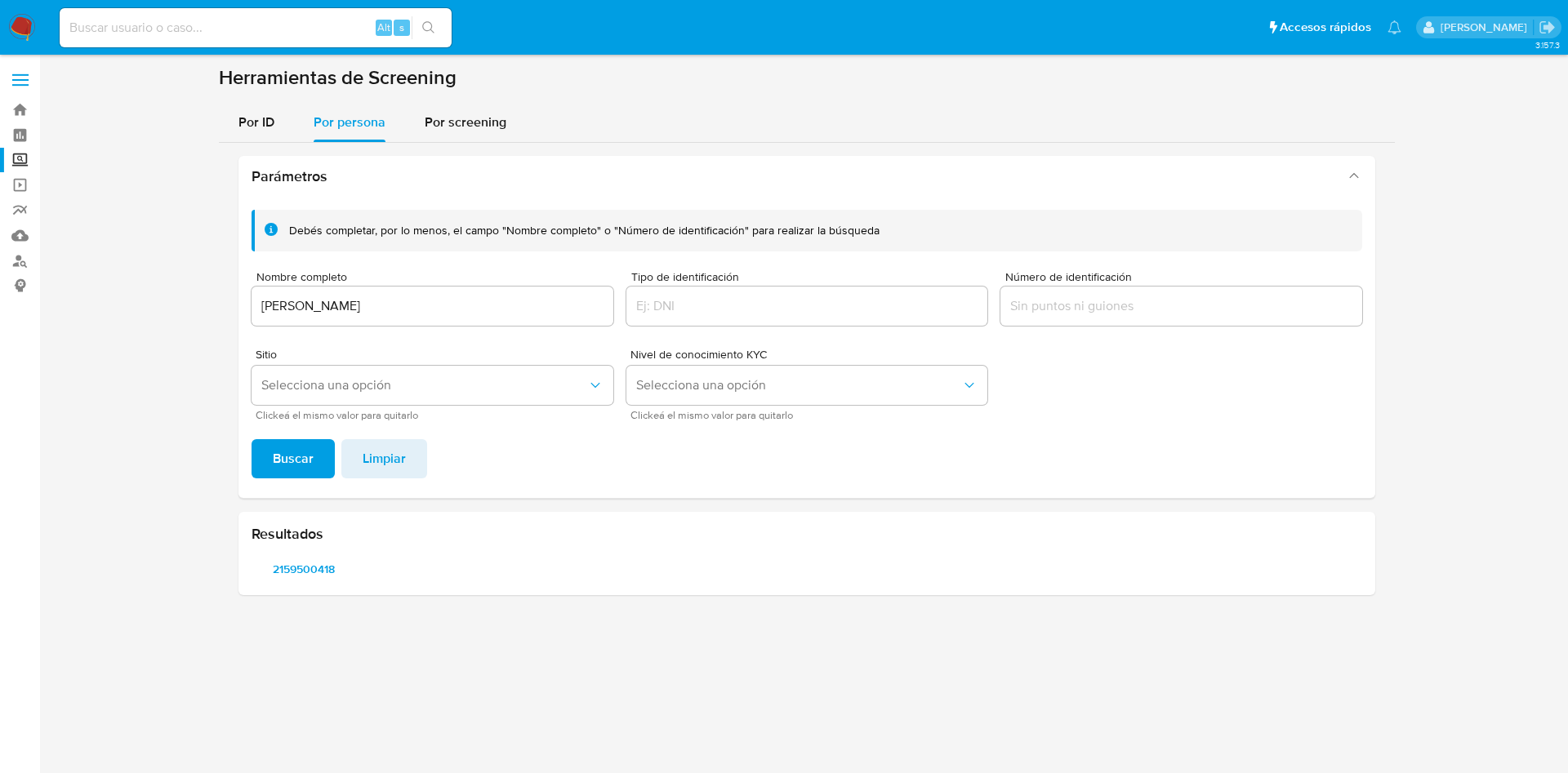
click at [1108, 567] on div "2159500418" at bounding box center [806, 568] width 1111 height 26
click at [334, 580] on span "2159500418" at bounding box center [304, 568] width 82 height 23
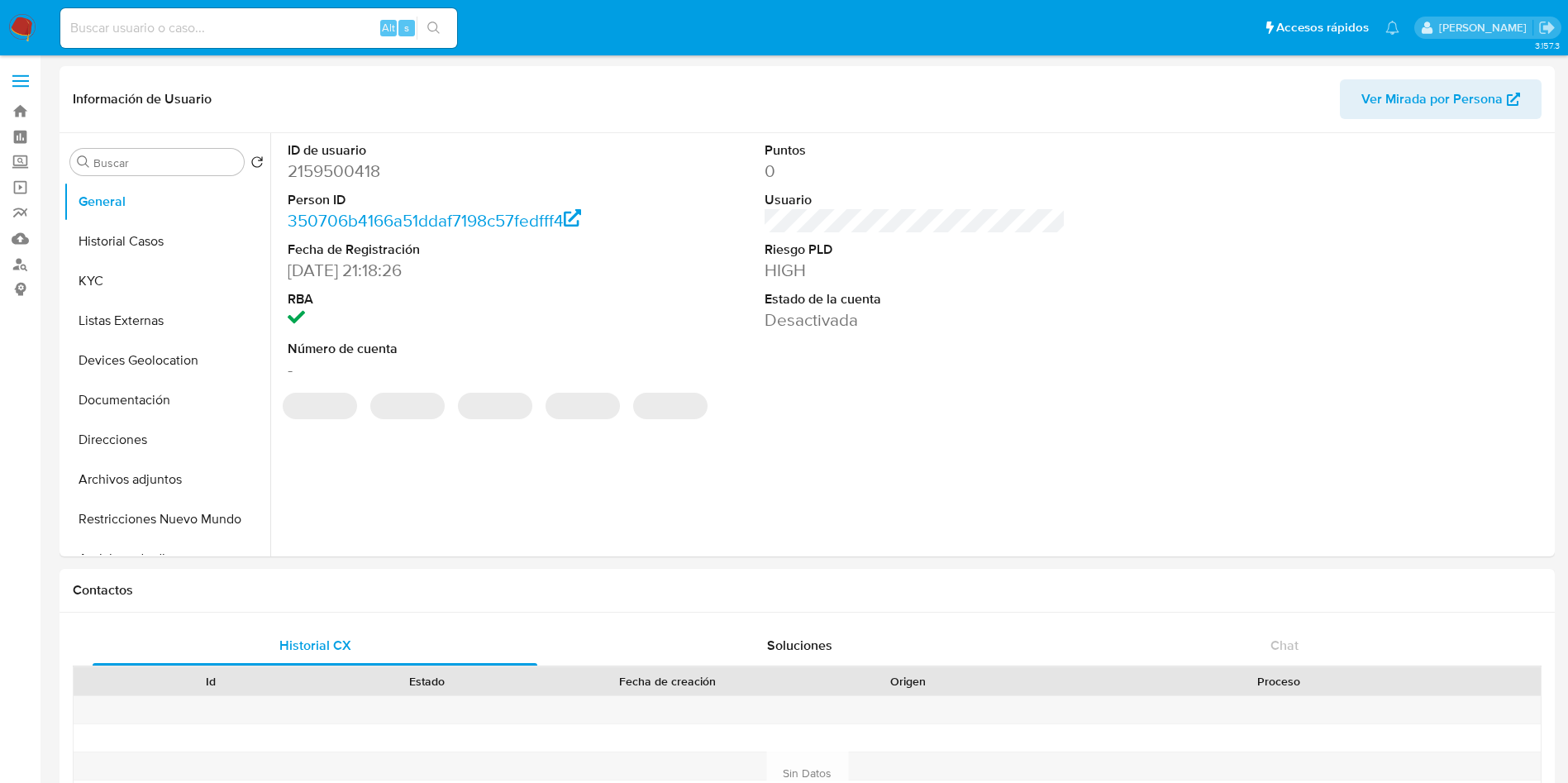
select select "10"
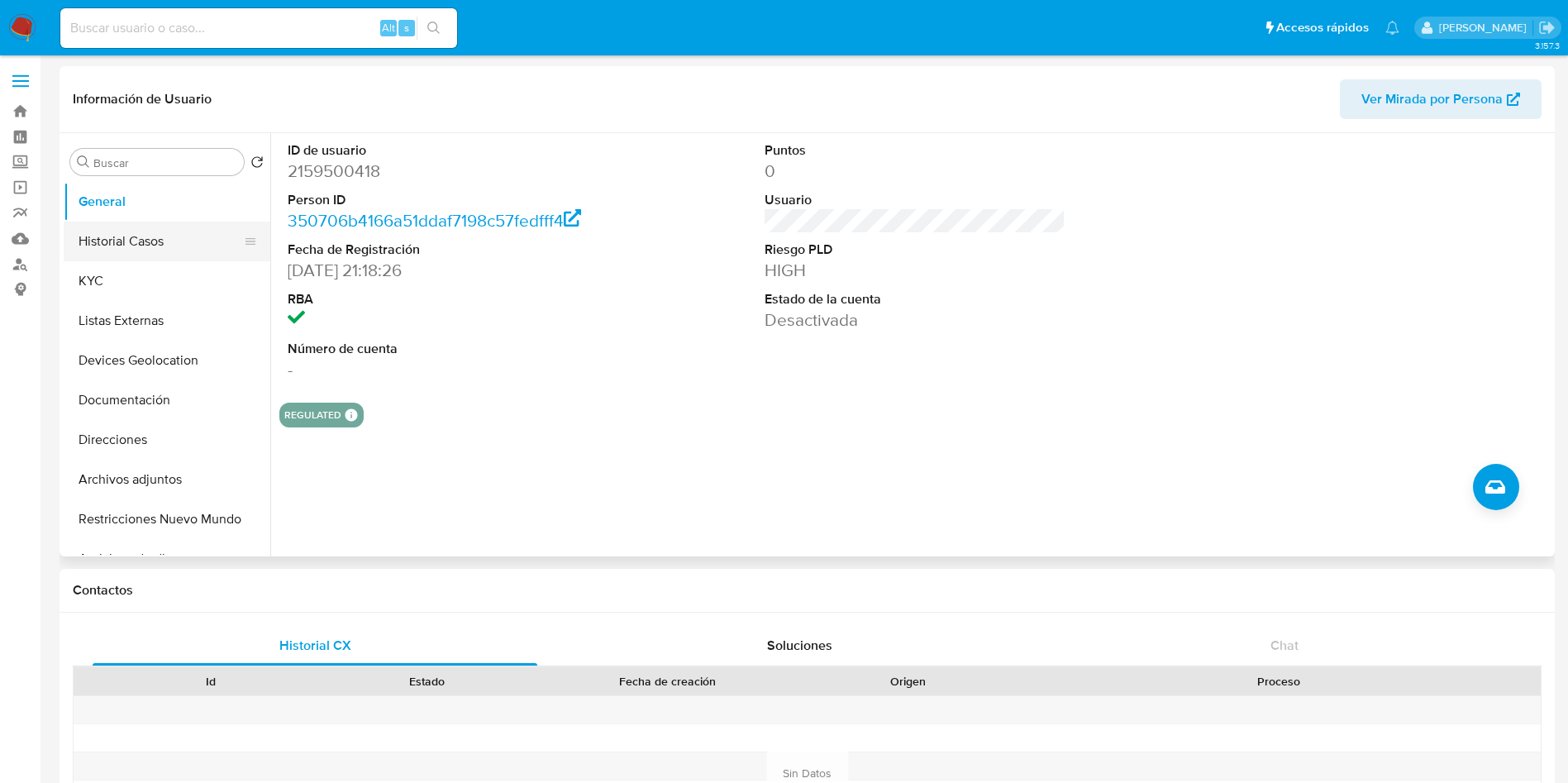
click at [171, 248] on button "Historial Casos" at bounding box center [160, 241] width 193 height 40
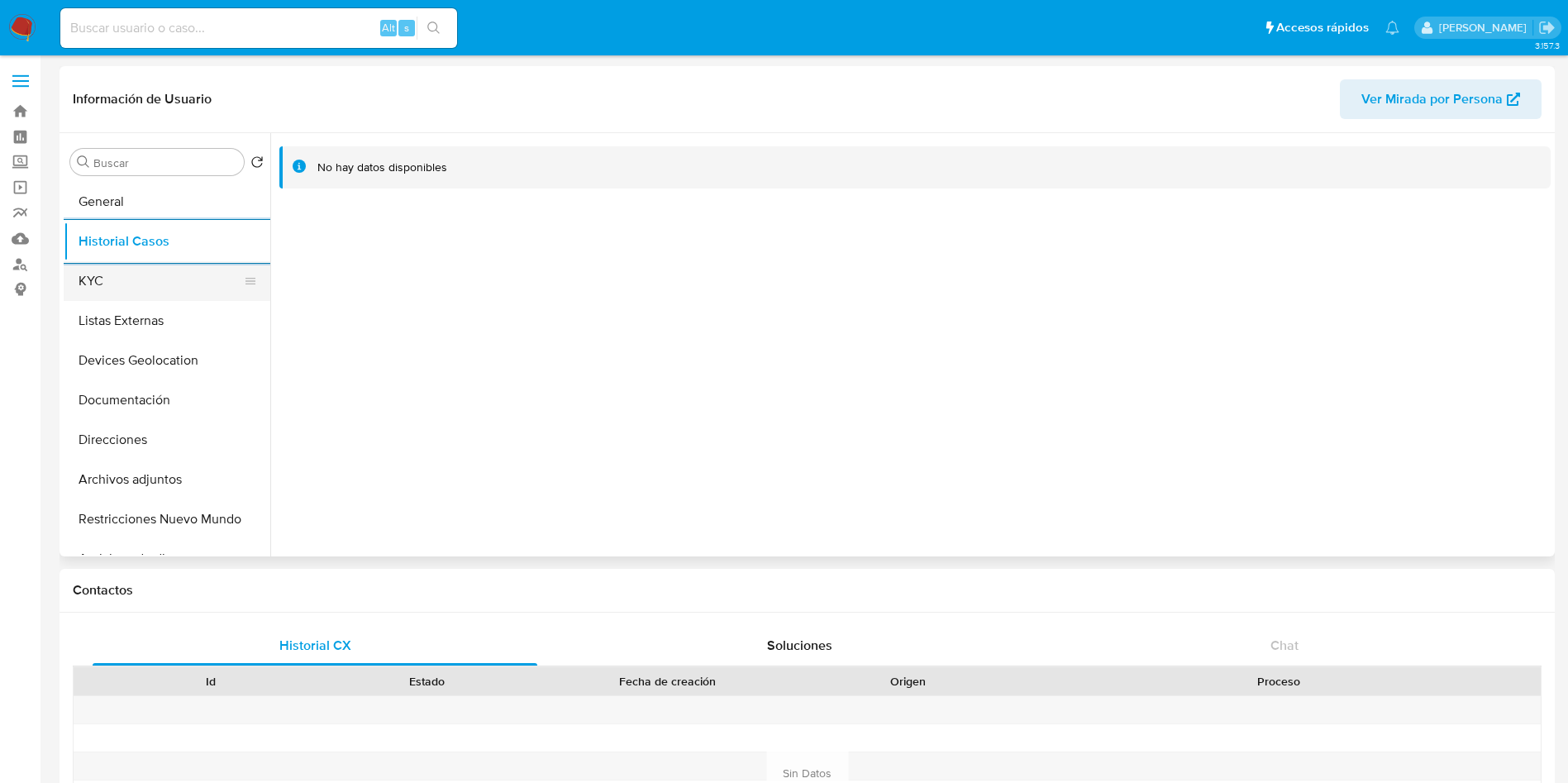
click at [135, 280] on button "KYC" at bounding box center [160, 281] width 193 height 40
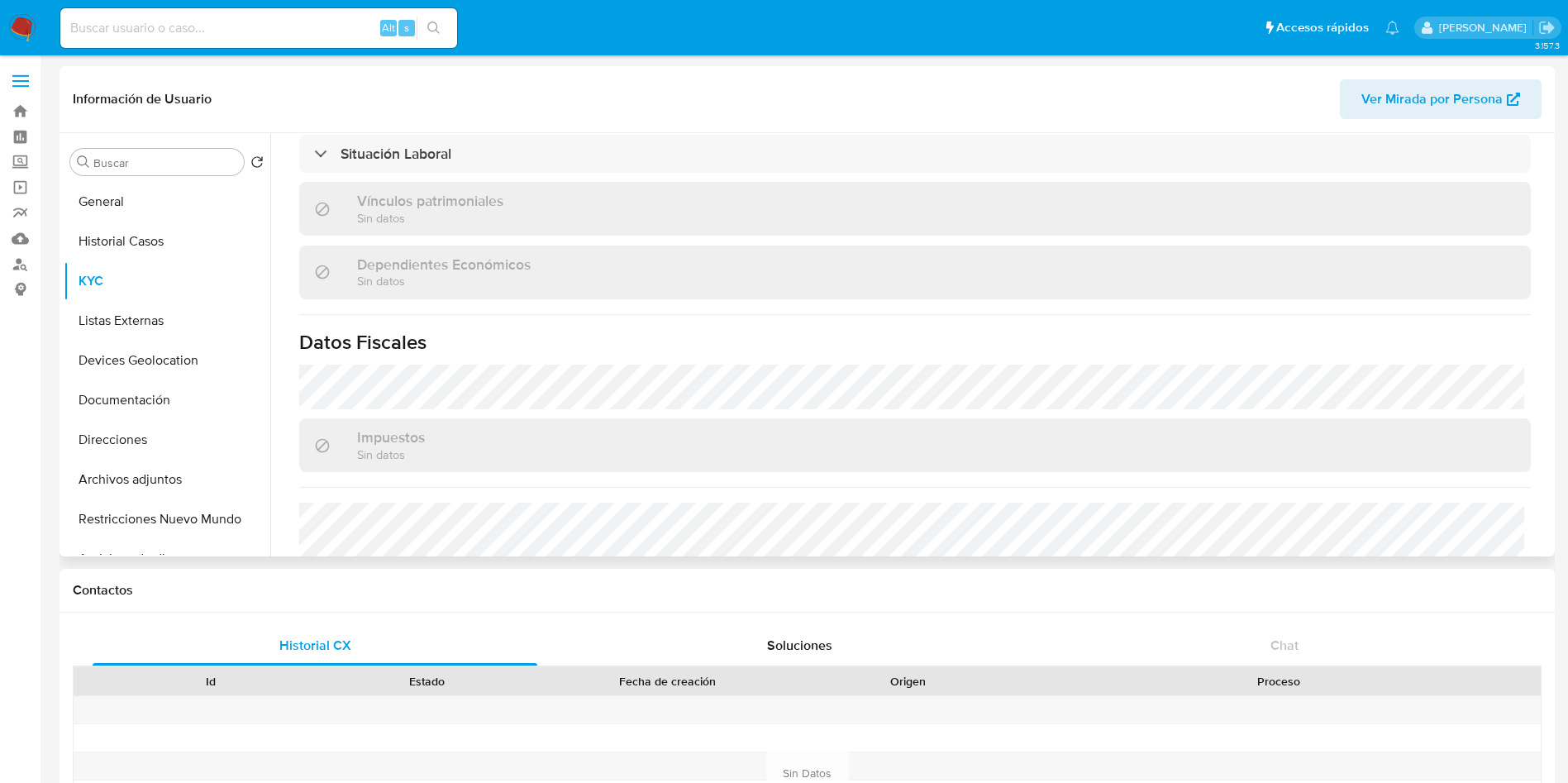
scroll to position [774, 0]
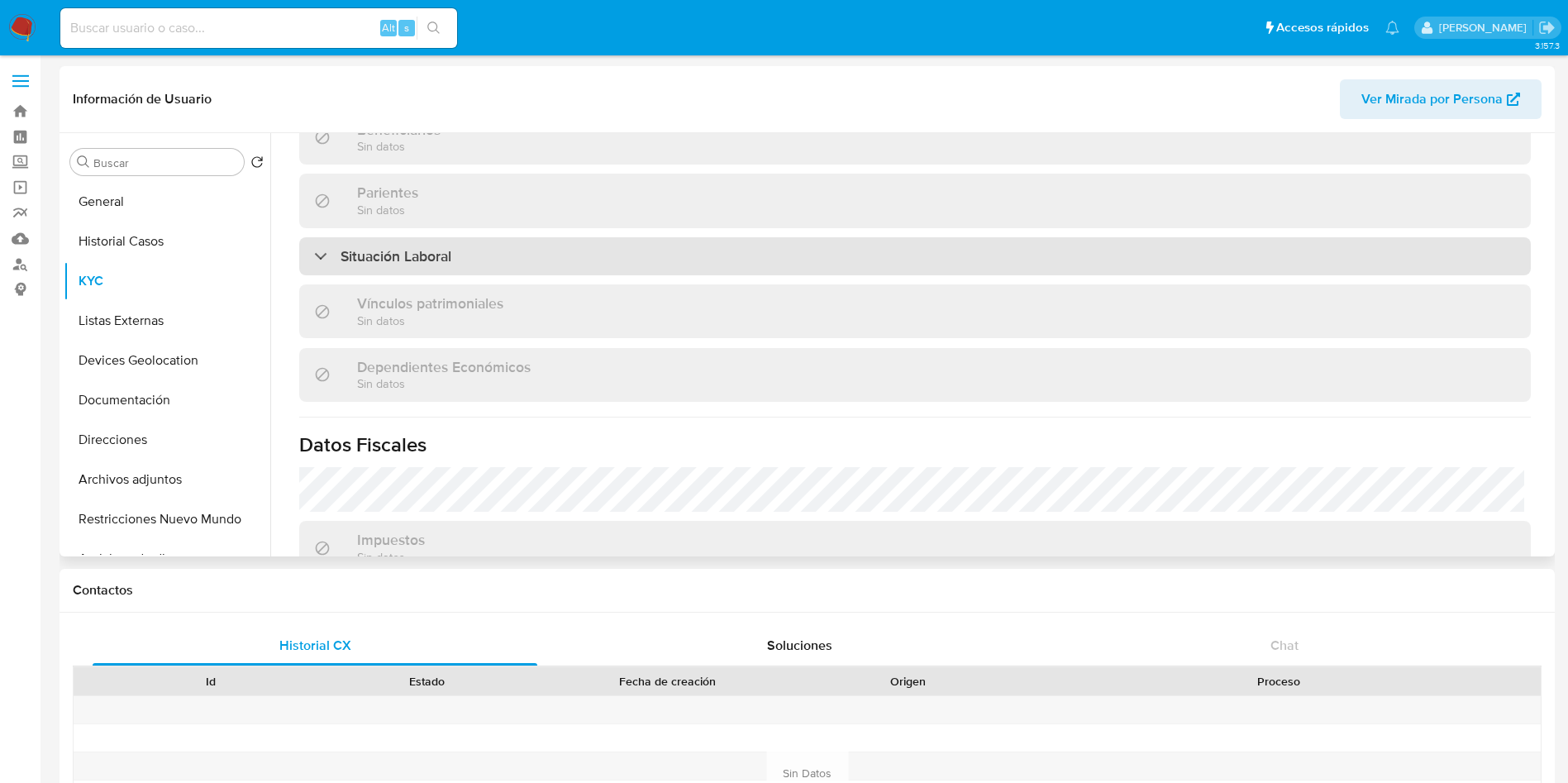
click at [573, 250] on div "Situación Laboral" at bounding box center [915, 256] width 1232 height 38
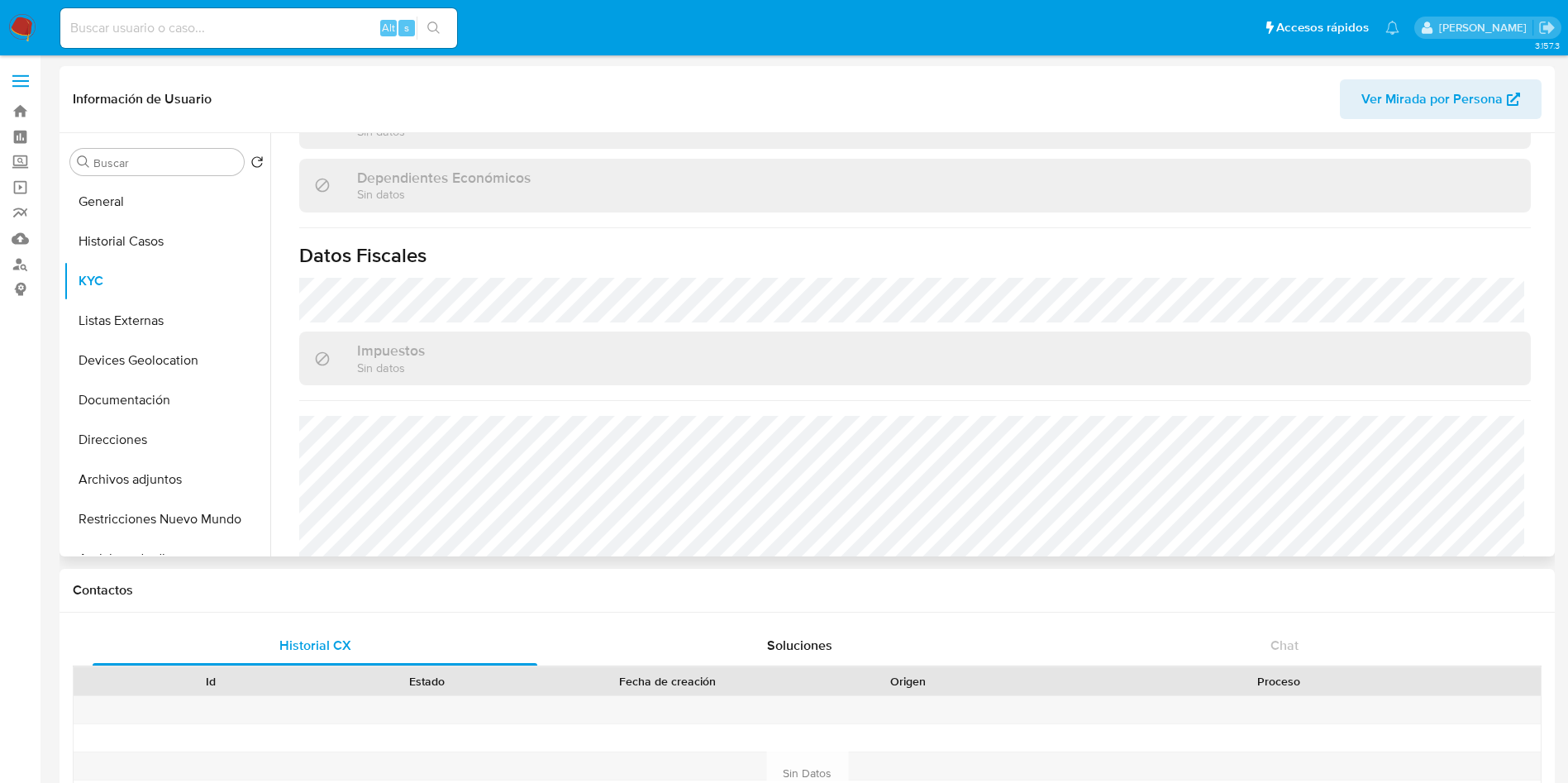
scroll to position [1262, 0]
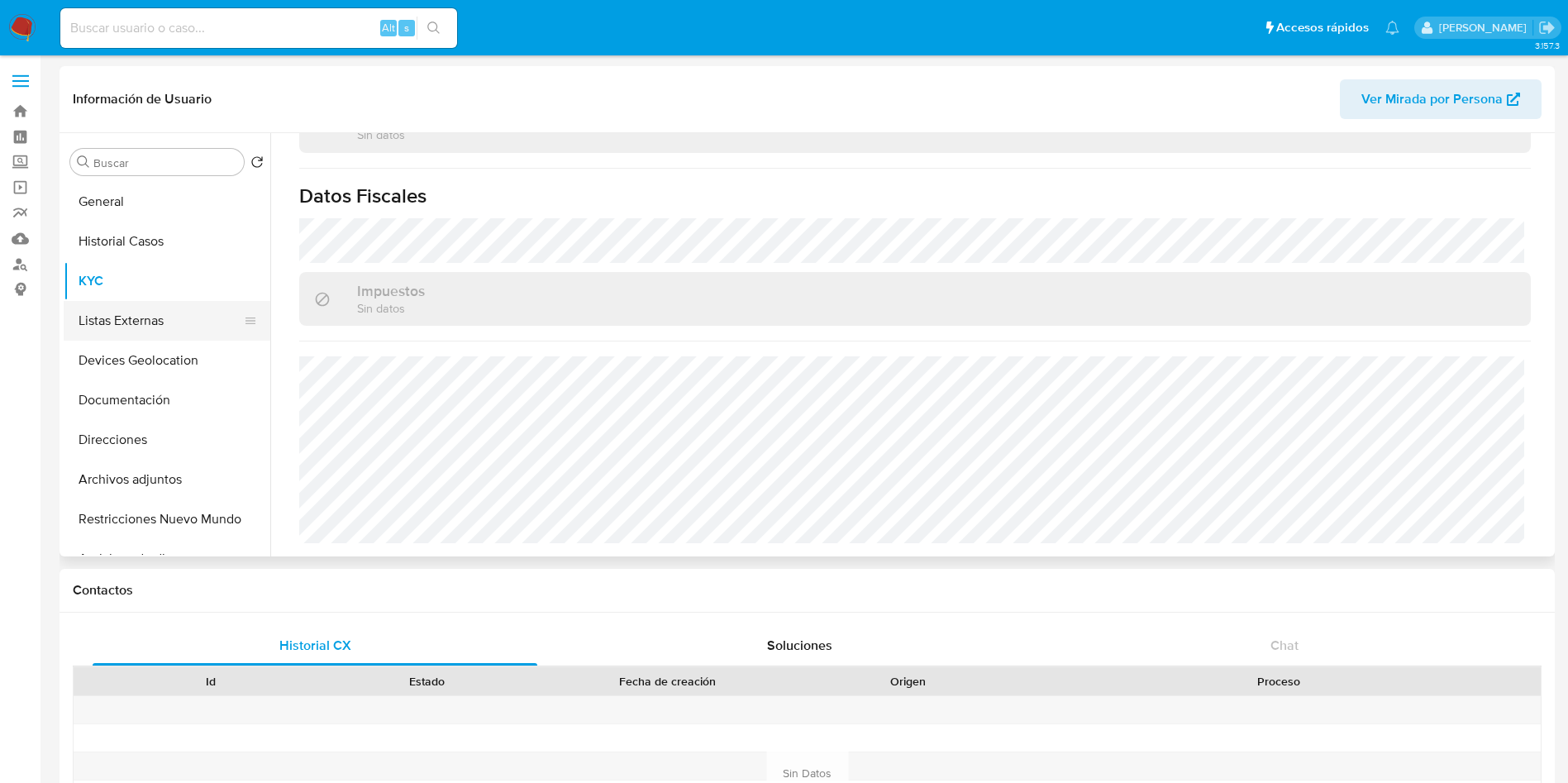
click at [158, 311] on button "Listas Externas" at bounding box center [160, 321] width 193 height 40
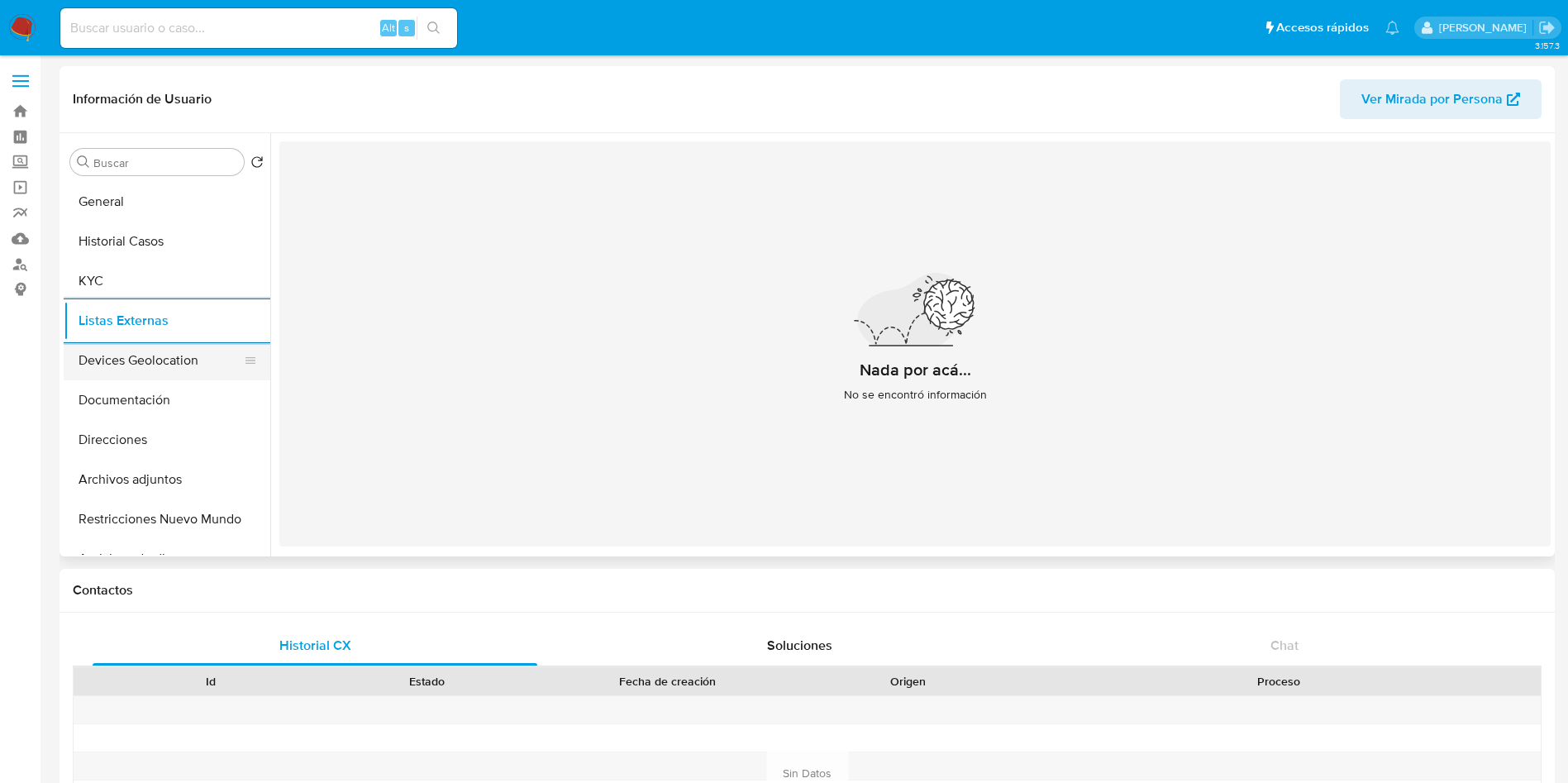
click at [160, 340] on button "Devices Geolocation" at bounding box center [160, 360] width 193 height 40
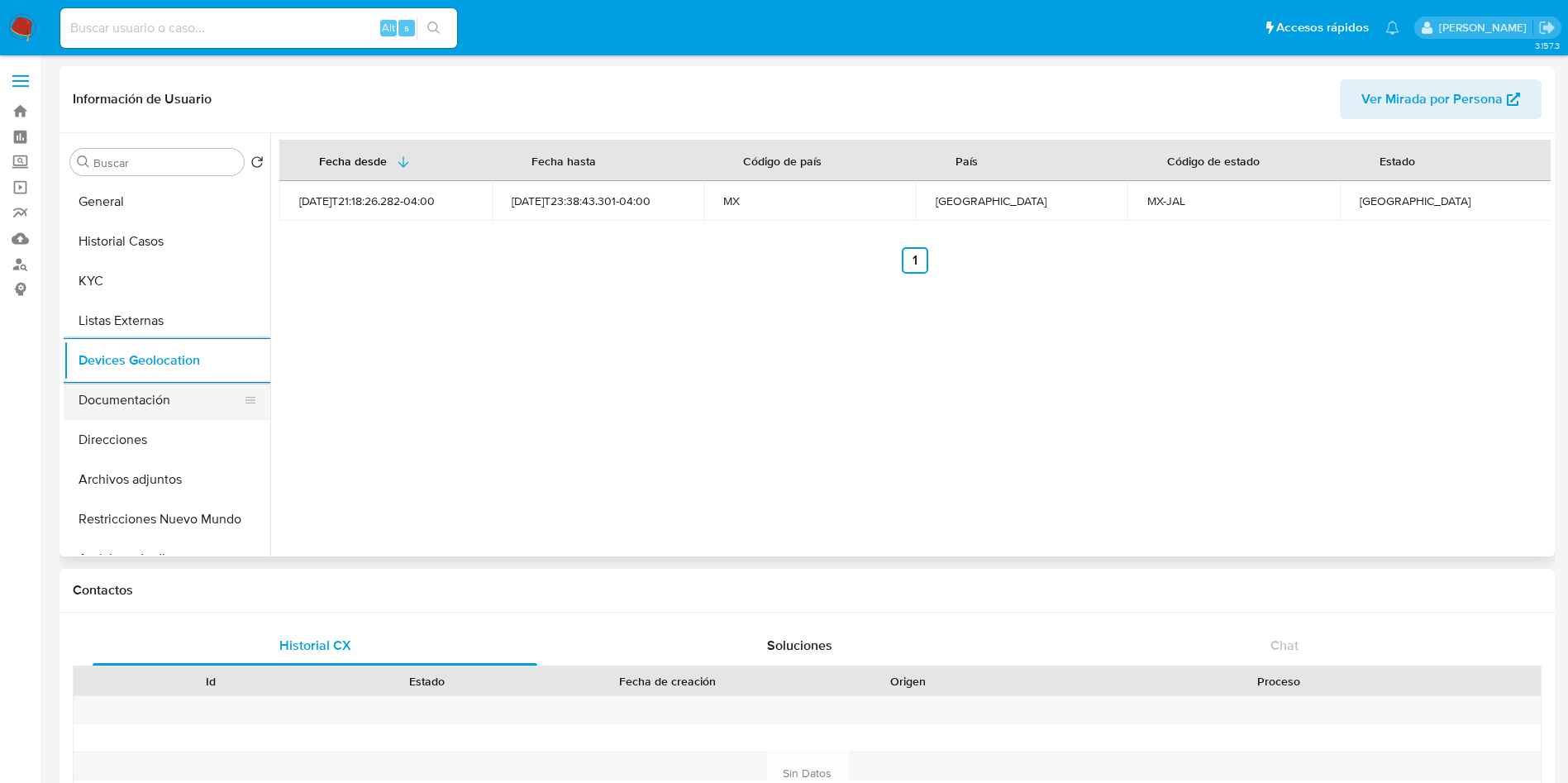
click at [134, 385] on button "Documentación" at bounding box center [160, 400] width 193 height 40
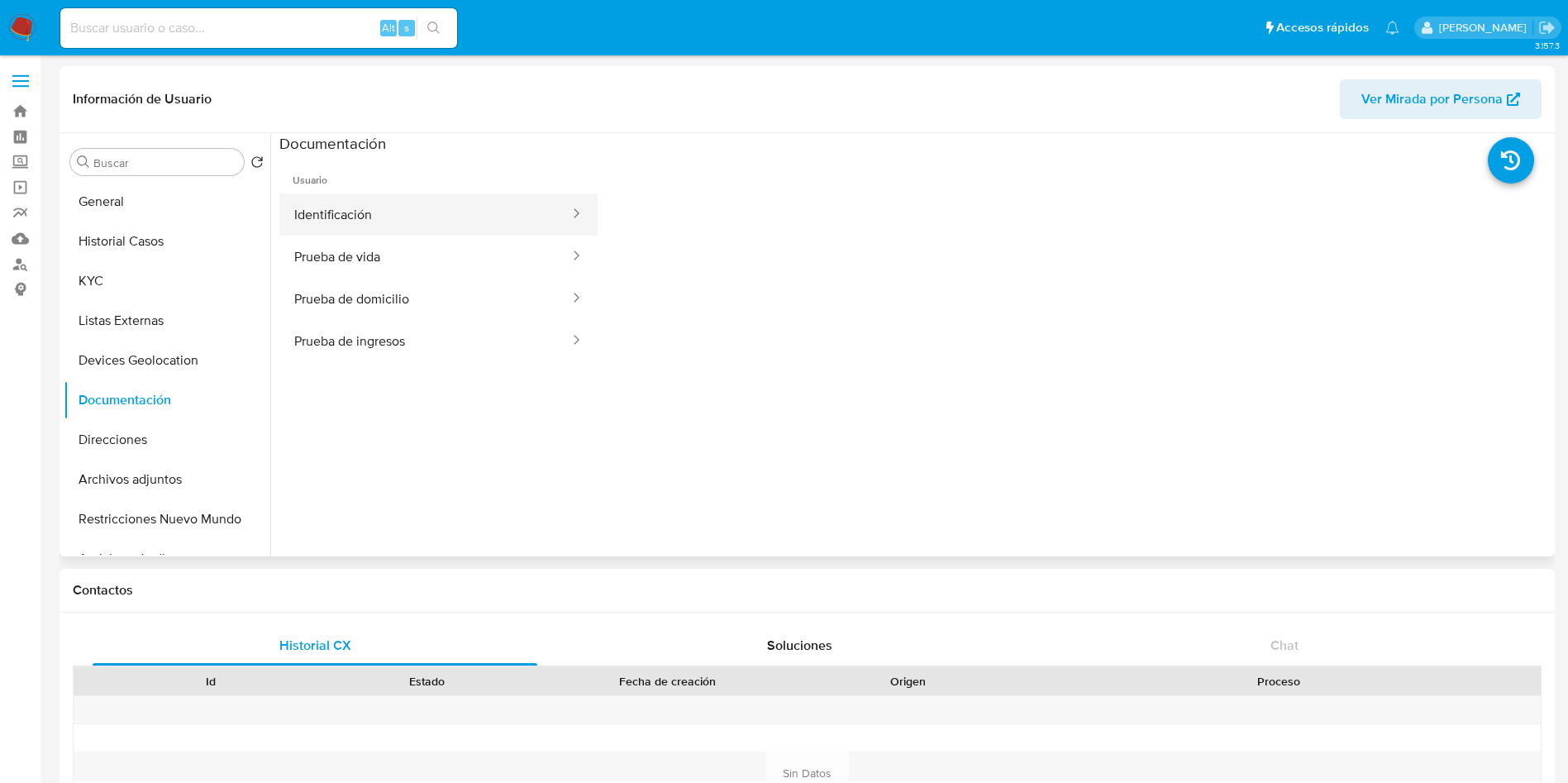
click at [403, 220] on button "Identificación" at bounding box center [425, 214] width 292 height 43
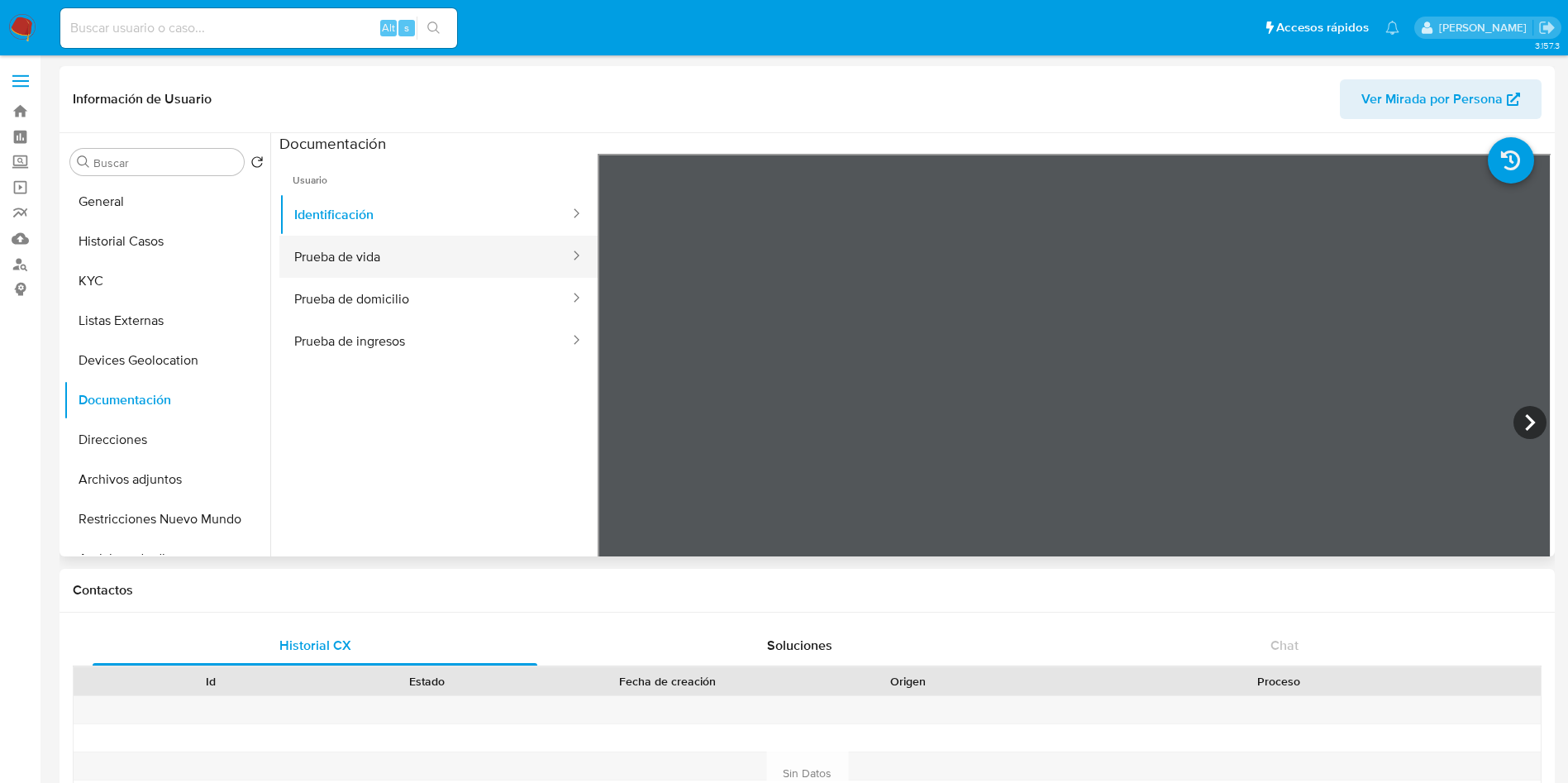
click at [408, 278] on button "Prueba de domicilio" at bounding box center [425, 299] width 292 height 43
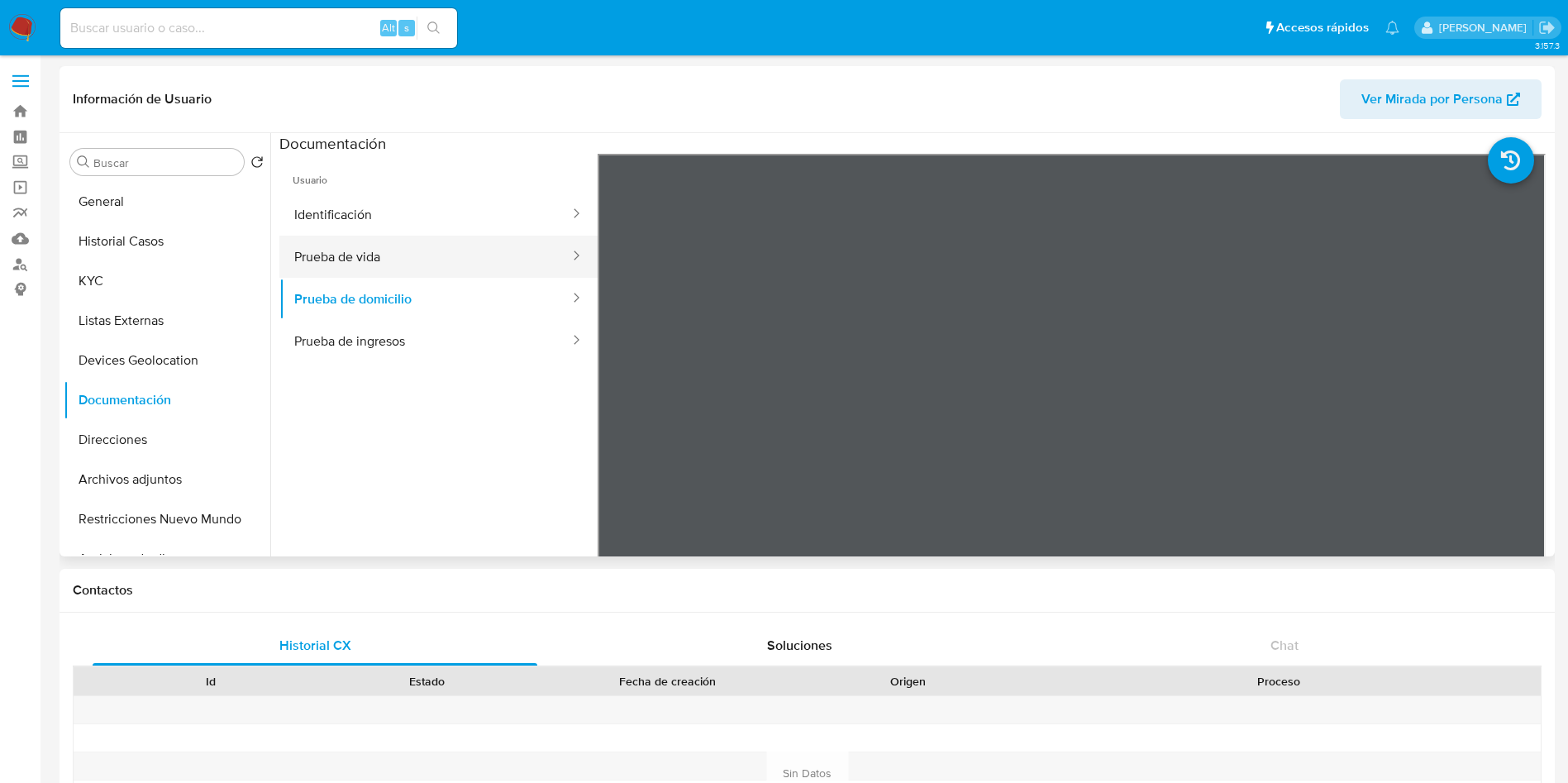
click at [458, 260] on button "Prueba de vida" at bounding box center [425, 257] width 292 height 43
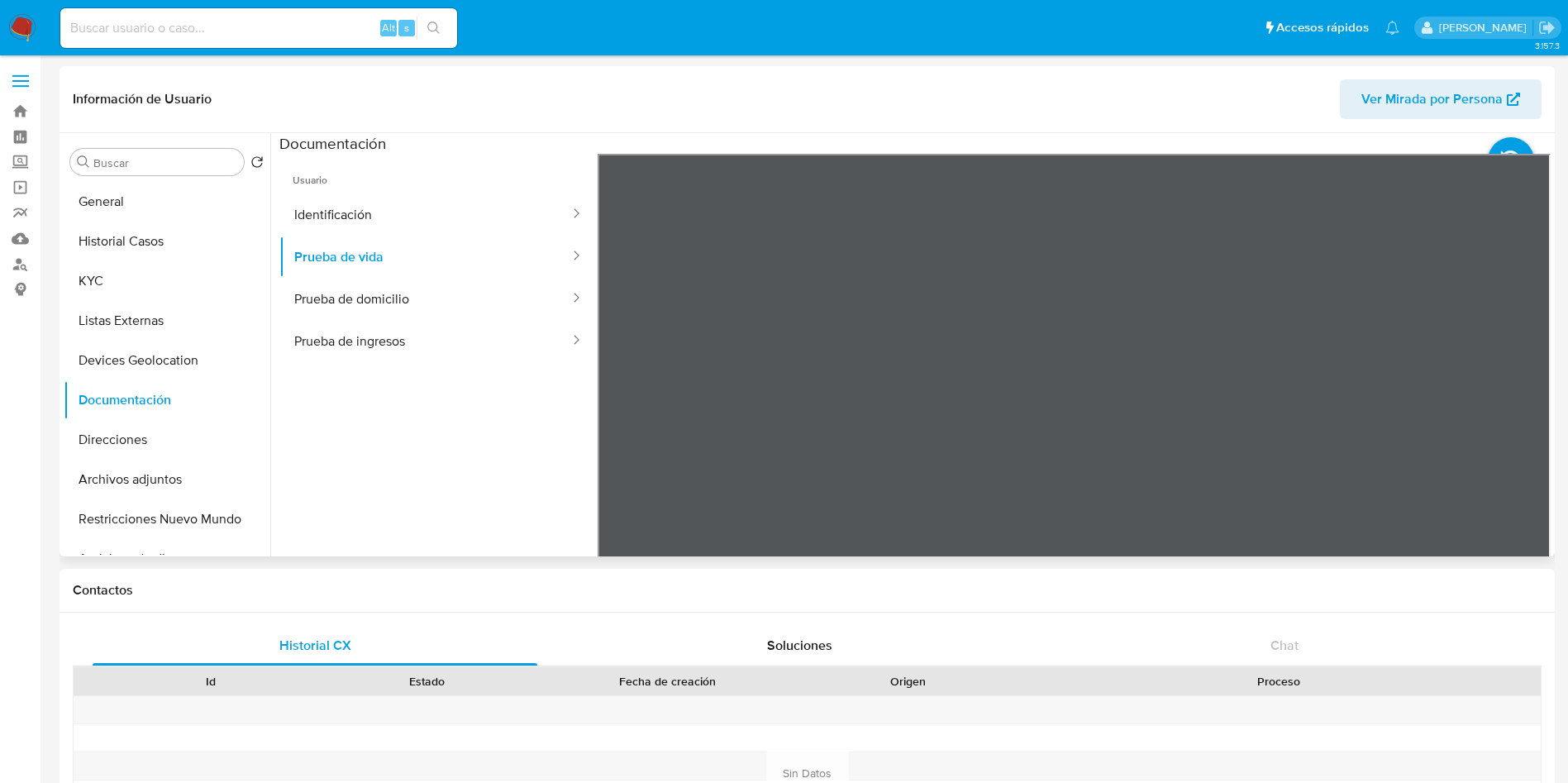
scroll to position [52, 0]
click at [405, 230] on button "Identificación" at bounding box center [425, 214] width 292 height 43
click at [419, 265] on button "Prueba de vida" at bounding box center [425, 257] width 292 height 43
click at [415, 311] on button "Prueba de domicilio" at bounding box center [425, 299] width 292 height 43
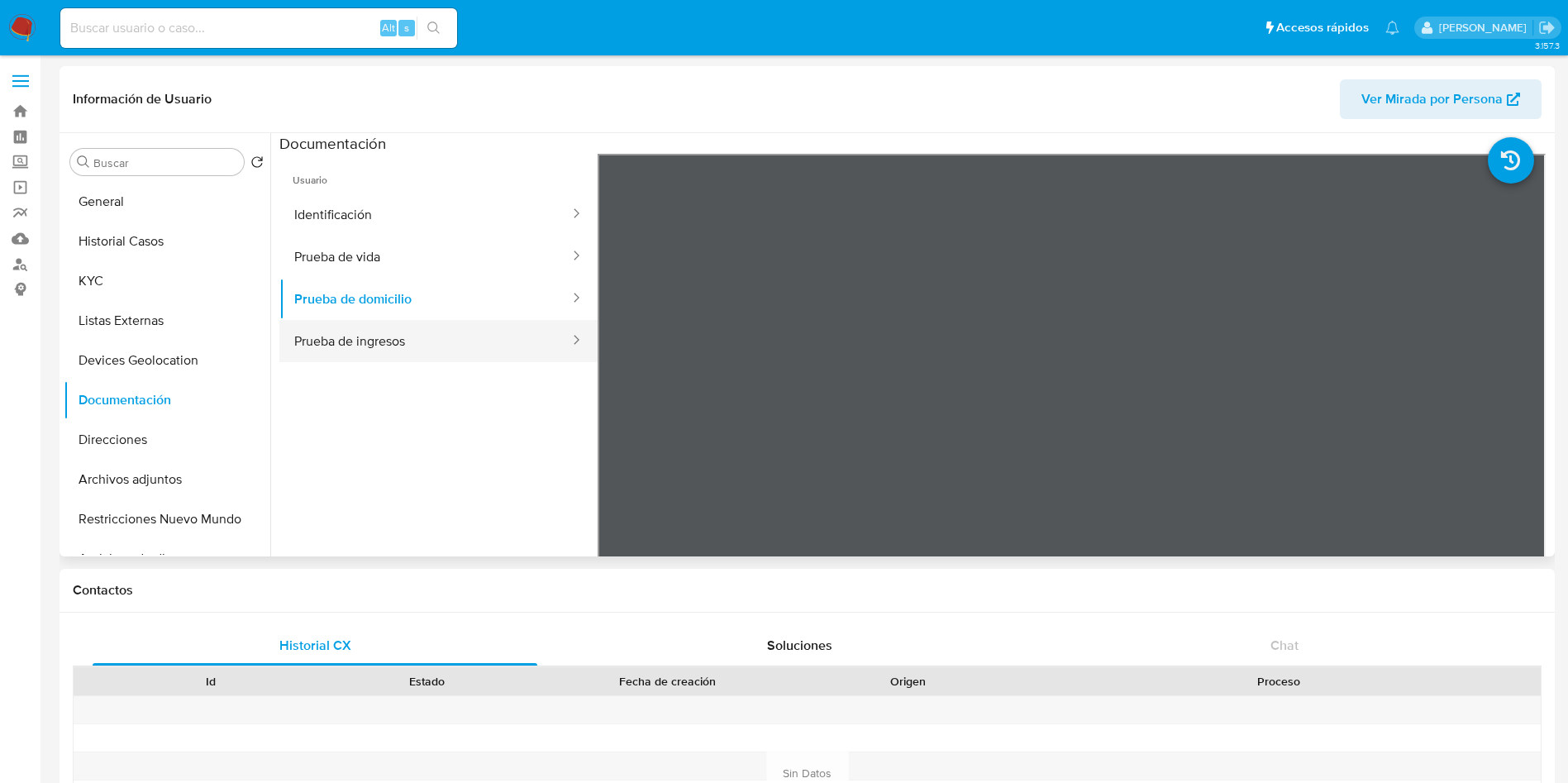
click at [472, 333] on button "Prueba de ingresos" at bounding box center [425, 341] width 292 height 43
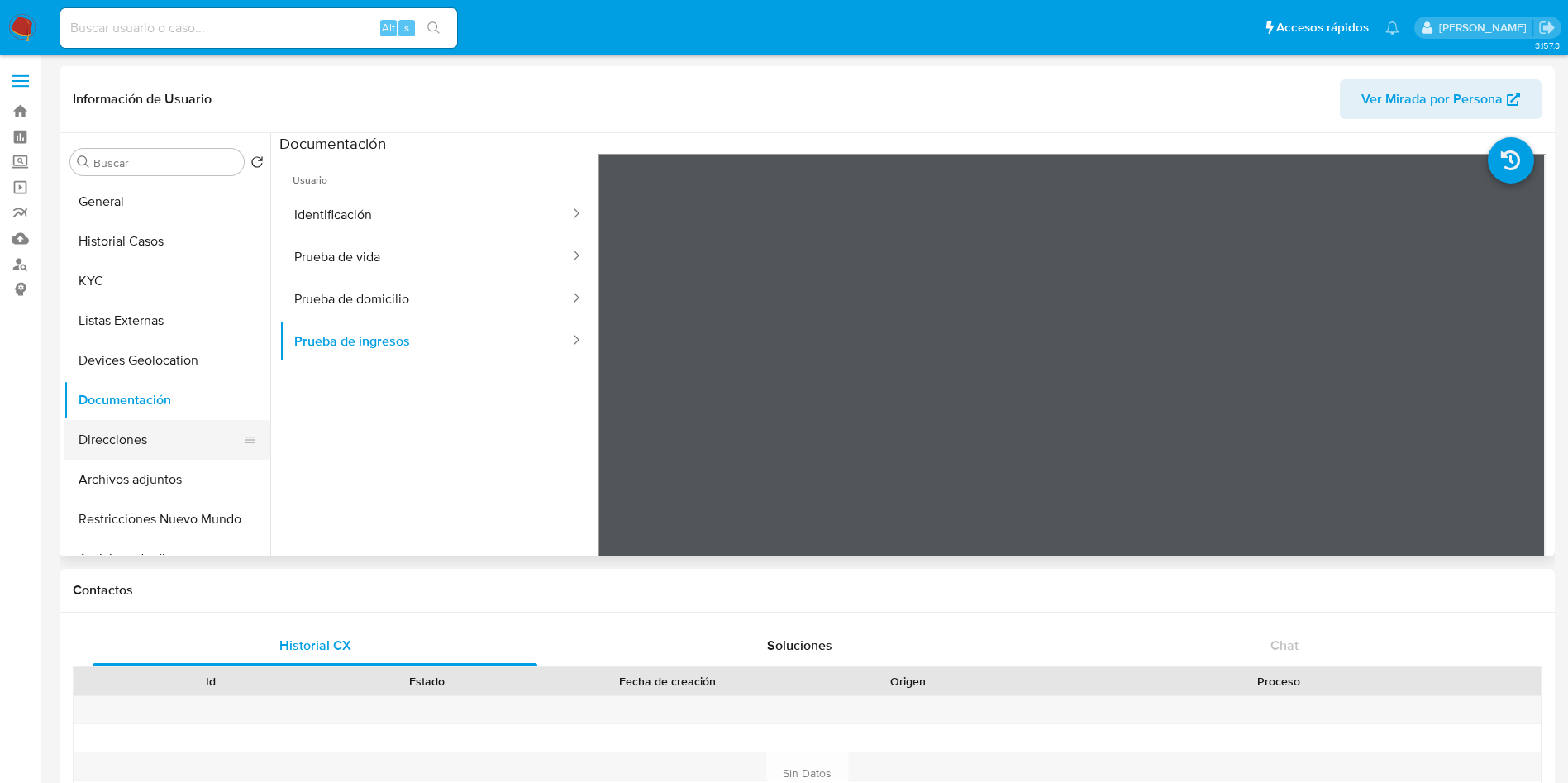
click at [100, 429] on button "Direcciones" at bounding box center [160, 439] width 193 height 40
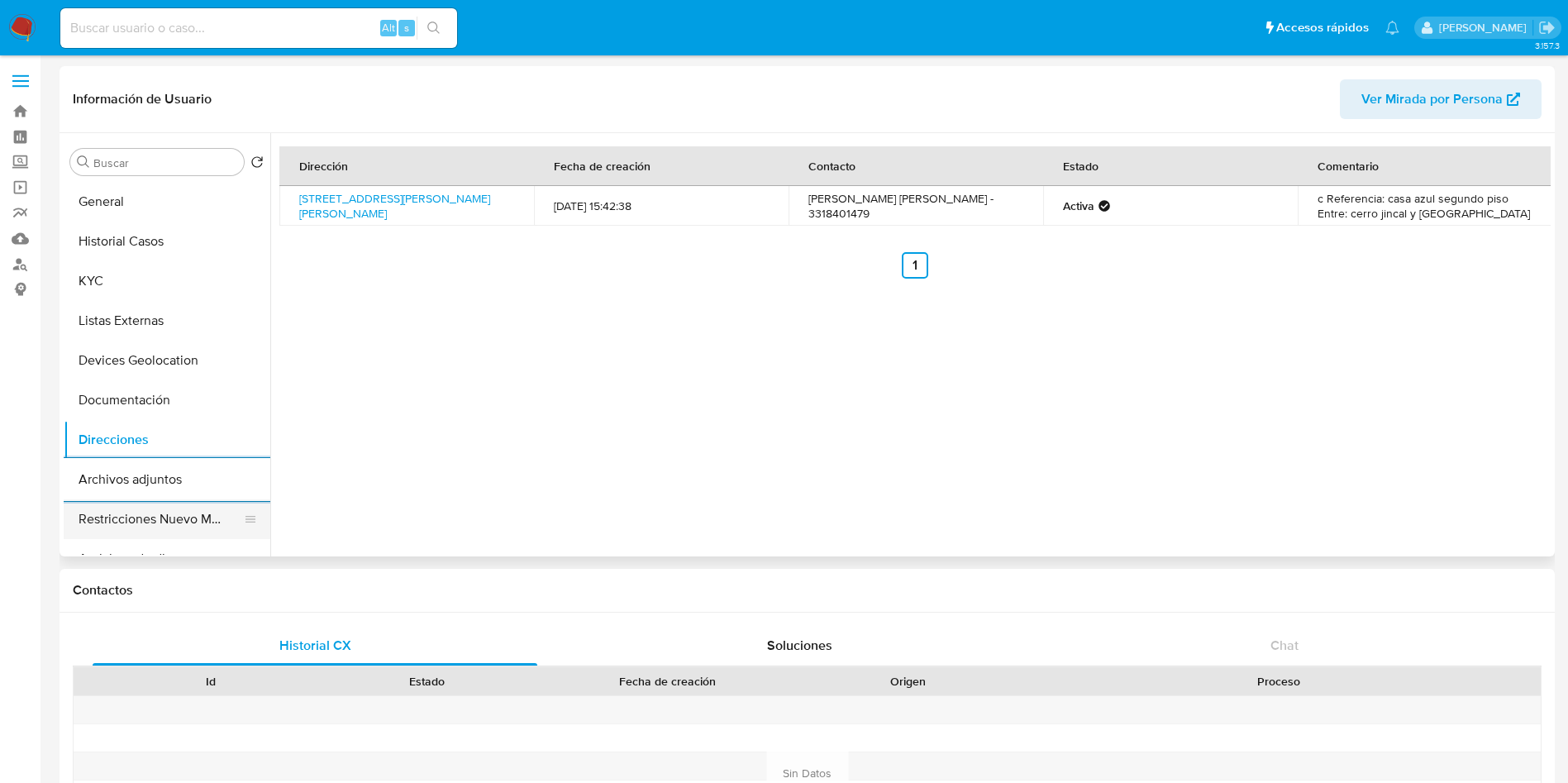
click at [134, 517] on button "Restricciones Nuevo Mundo" at bounding box center [160, 519] width 193 height 40
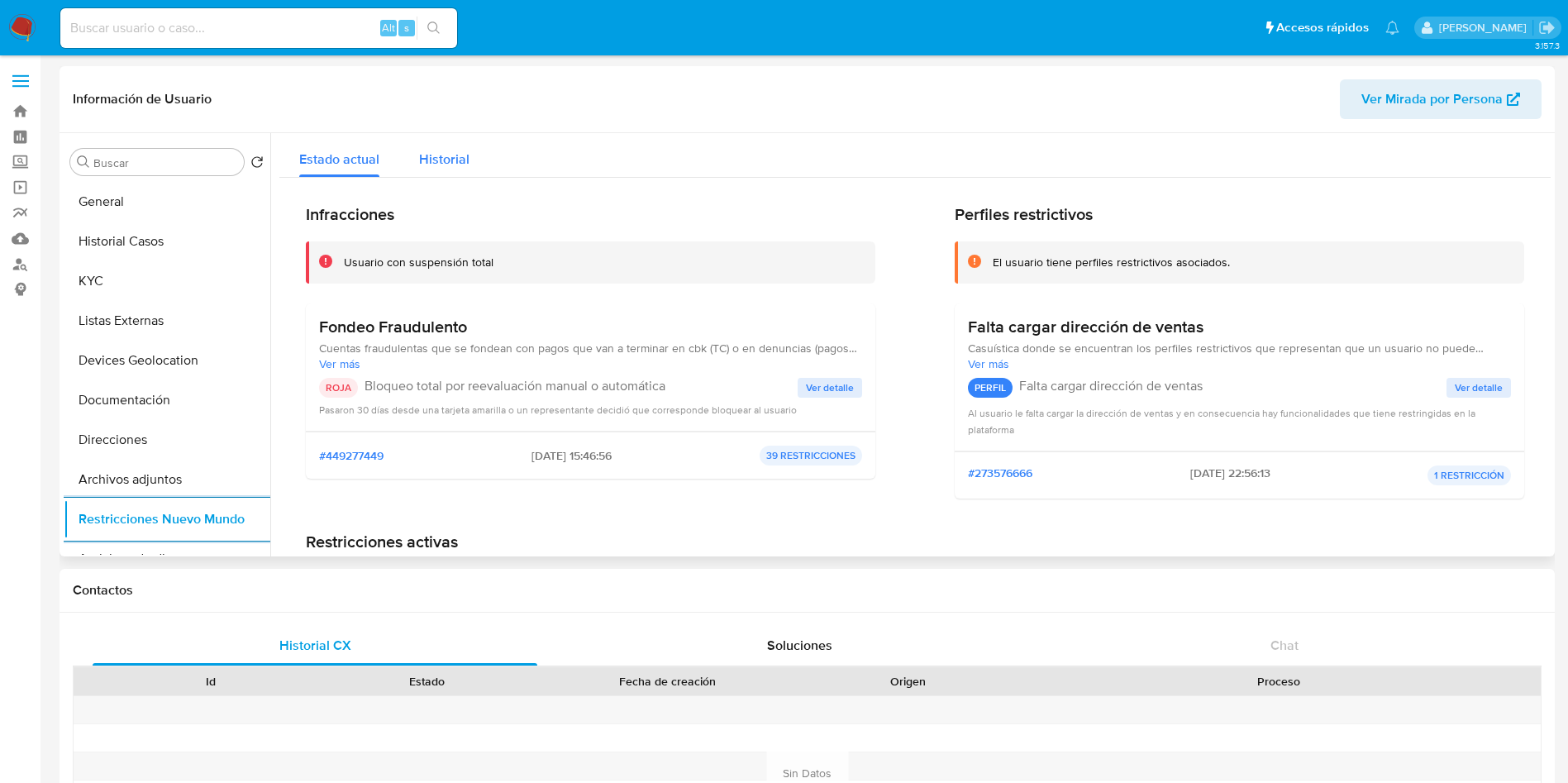
click at [456, 153] on span "Historial" at bounding box center [444, 159] width 50 height 19
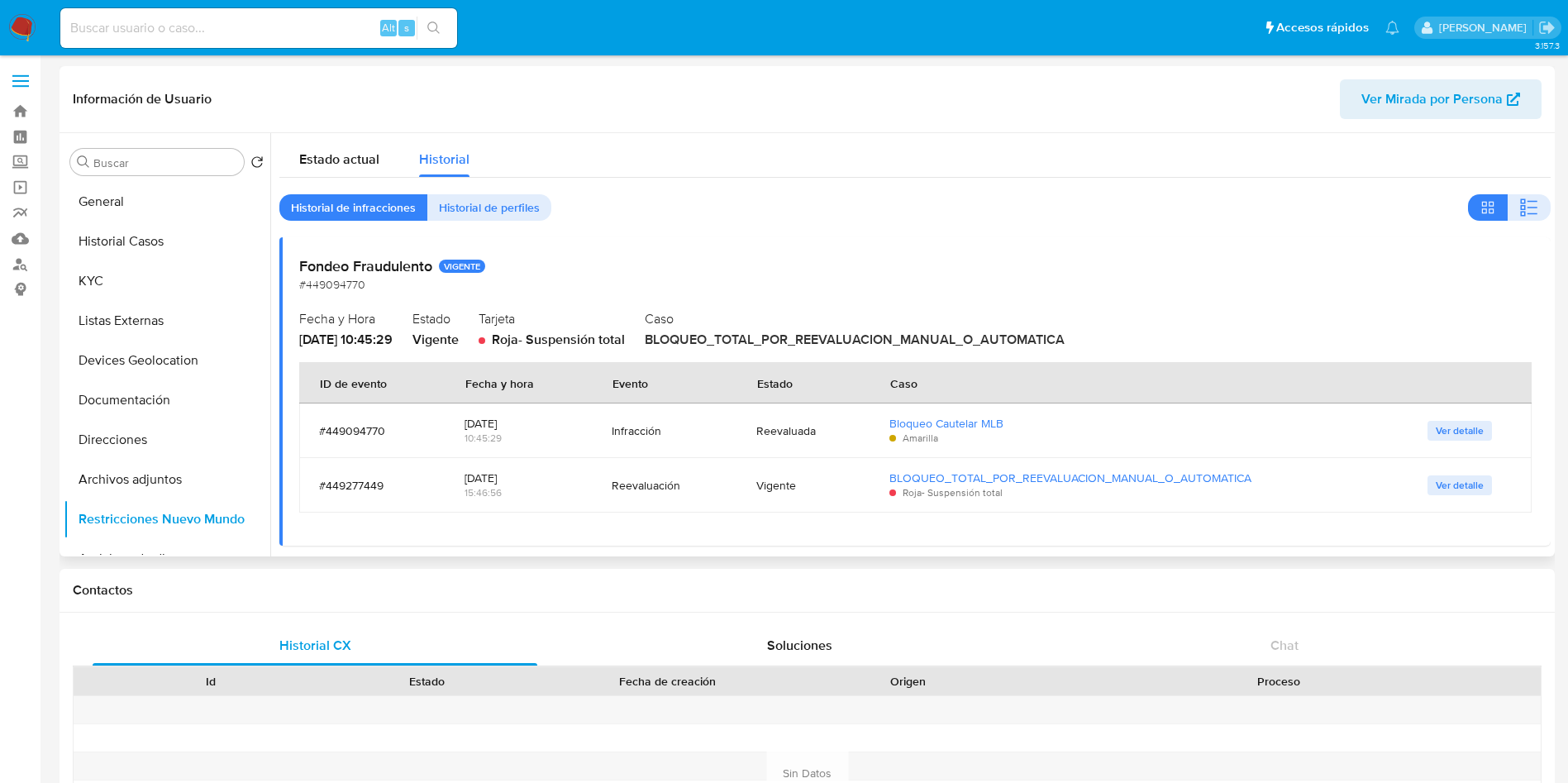
drag, startPoint x: 300, startPoint y: 336, endPoint x: 353, endPoint y: 336, distance: 53.0
click at [353, 336] on span "2025-08-06 - 10:45:29" at bounding box center [346, 340] width 94 height 19
click at [123, 195] on button "General" at bounding box center [160, 202] width 193 height 40
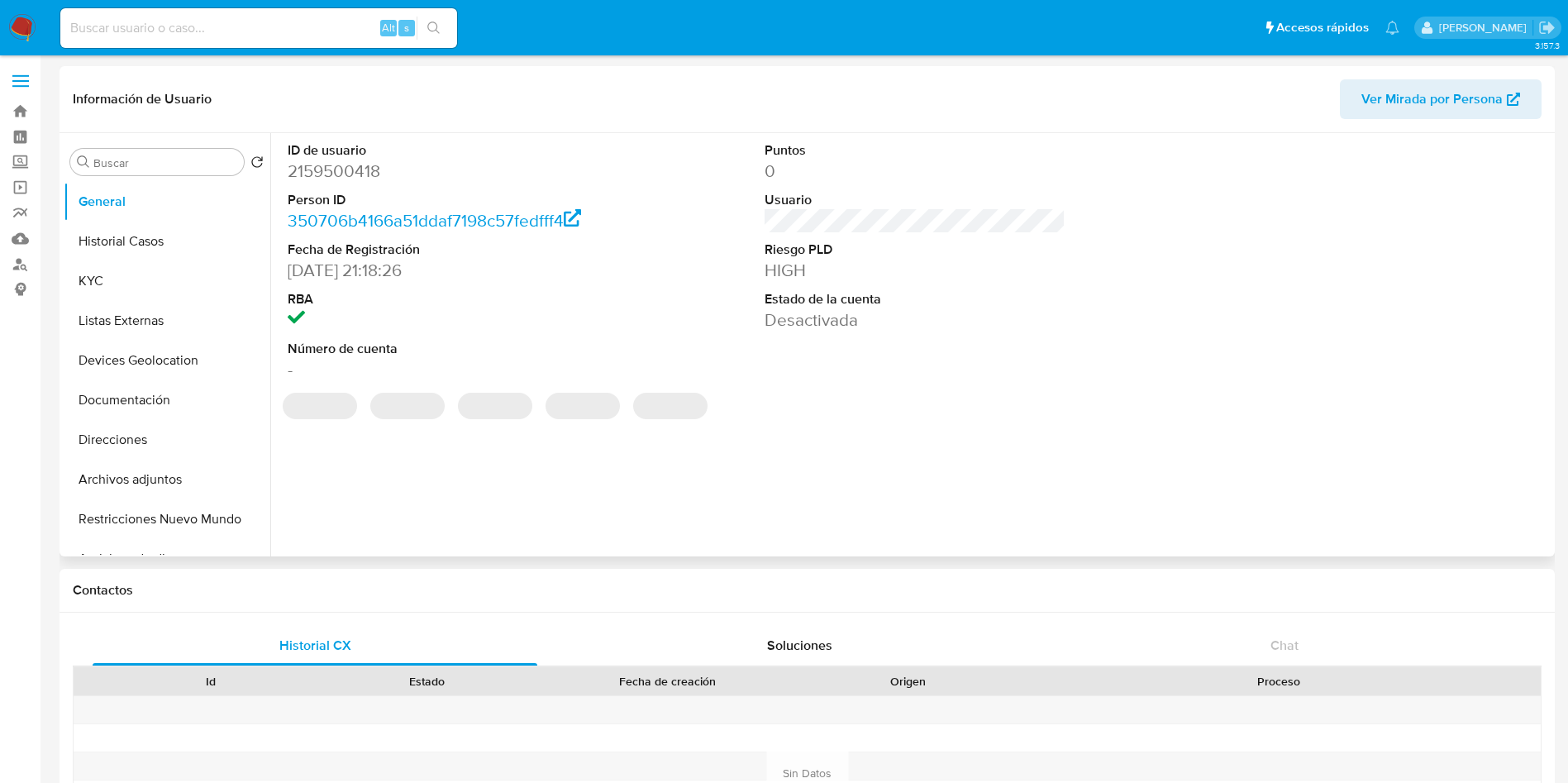
click at [333, 174] on dd "2159500418" at bounding box center [438, 170] width 301 height 23
click at [334, 174] on dd "2159500418" at bounding box center [438, 170] width 301 height 23
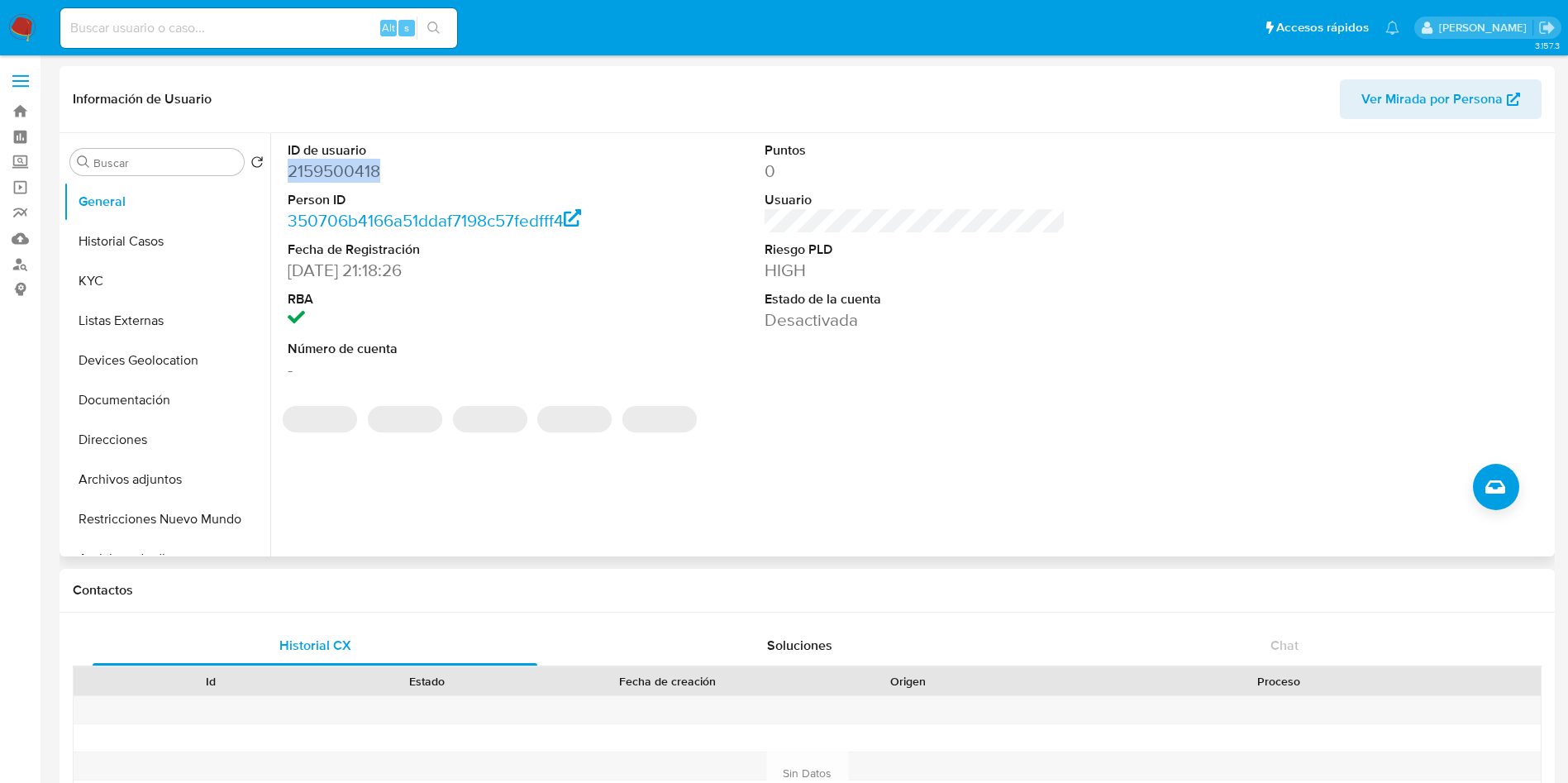
copy dd "2159500418"
click at [982, 407] on div "REGULATED REGULATED MLM IFPE Evaluation Result COMPLIES User Regulated Date 202…" at bounding box center [915, 414] width 1272 height 25
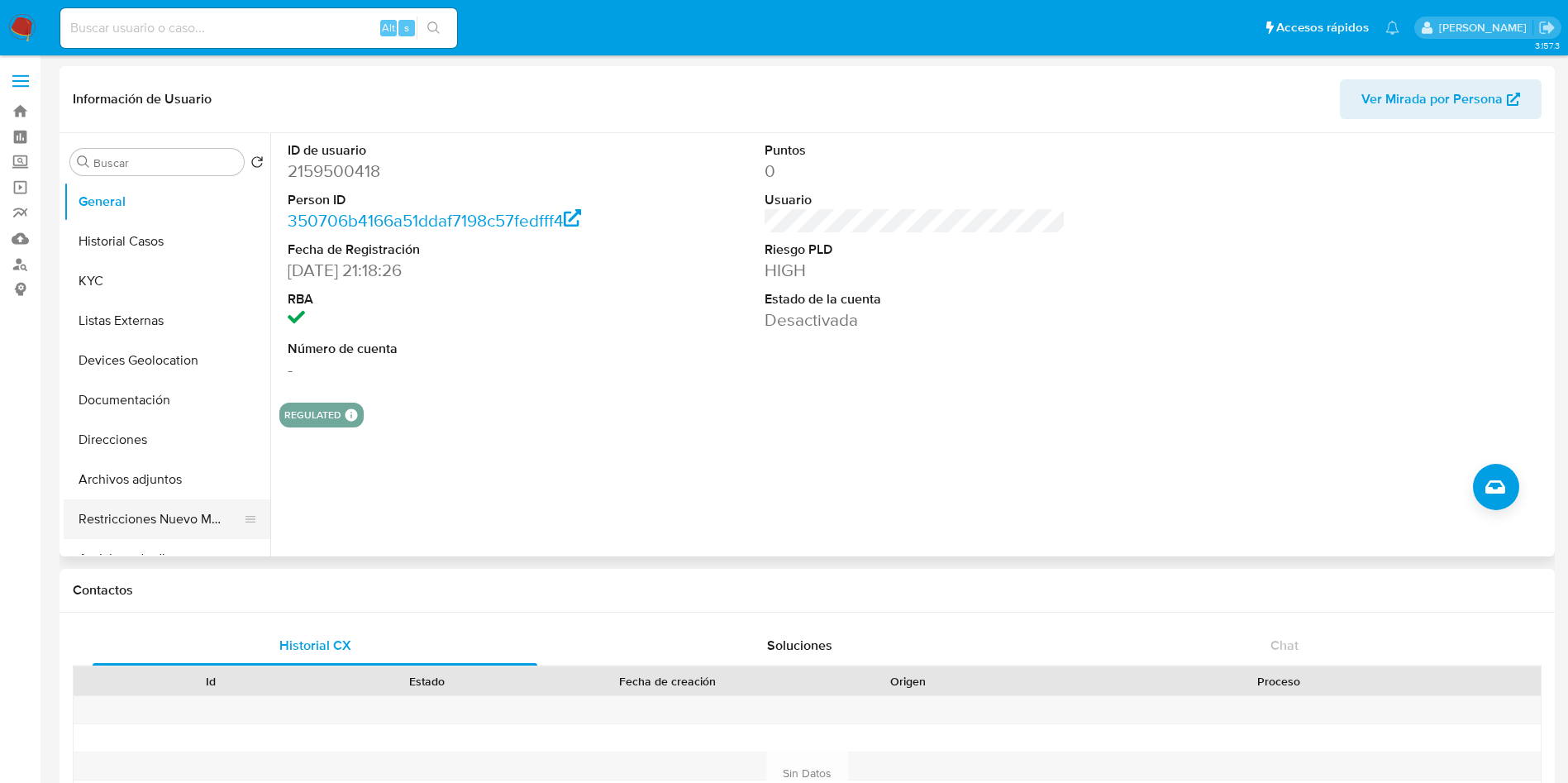
click at [162, 508] on button "Restricciones Nuevo Mundo" at bounding box center [160, 519] width 193 height 40
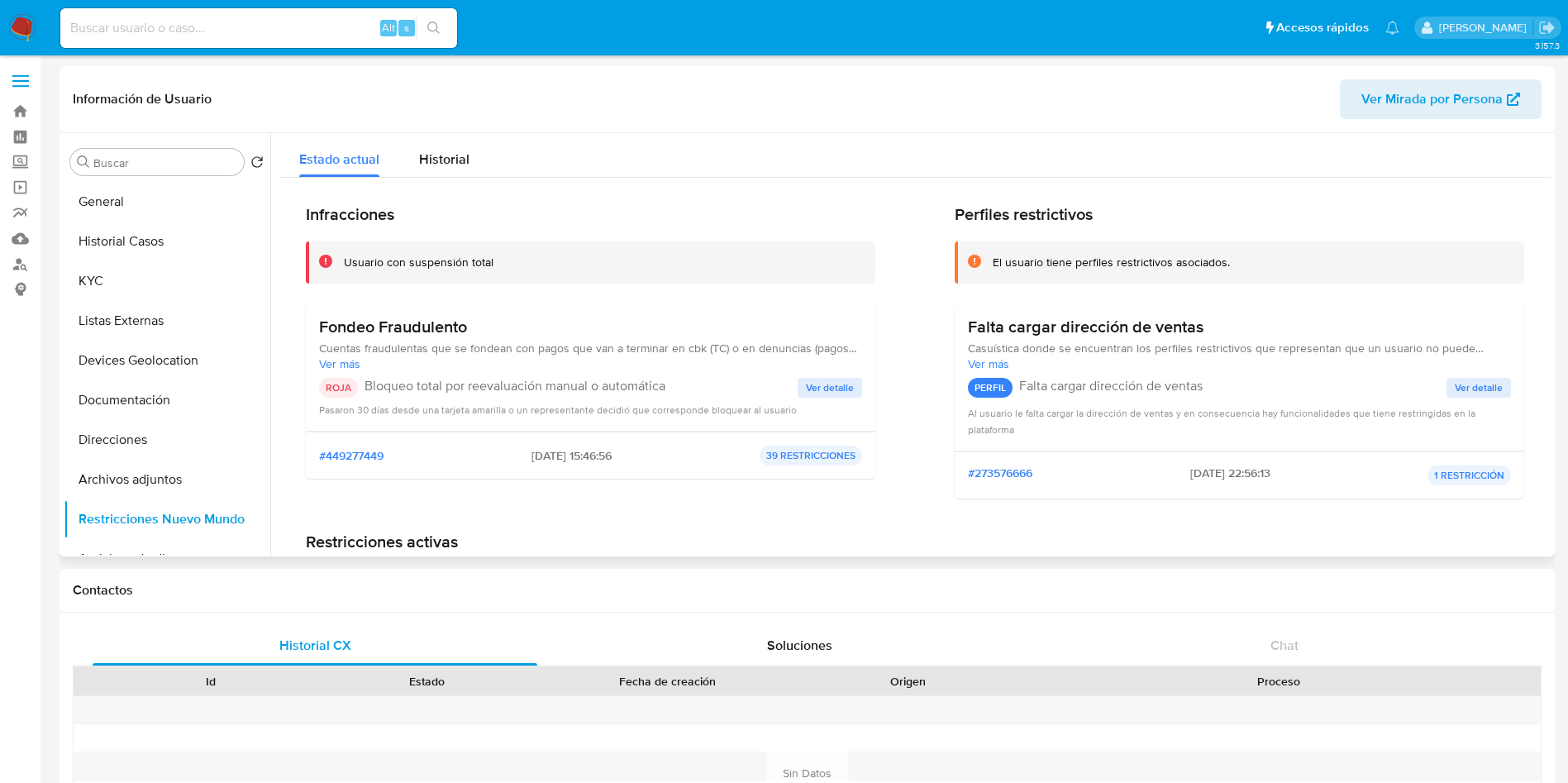
click at [834, 388] on span "Ver detalle" at bounding box center [830, 387] width 48 height 16
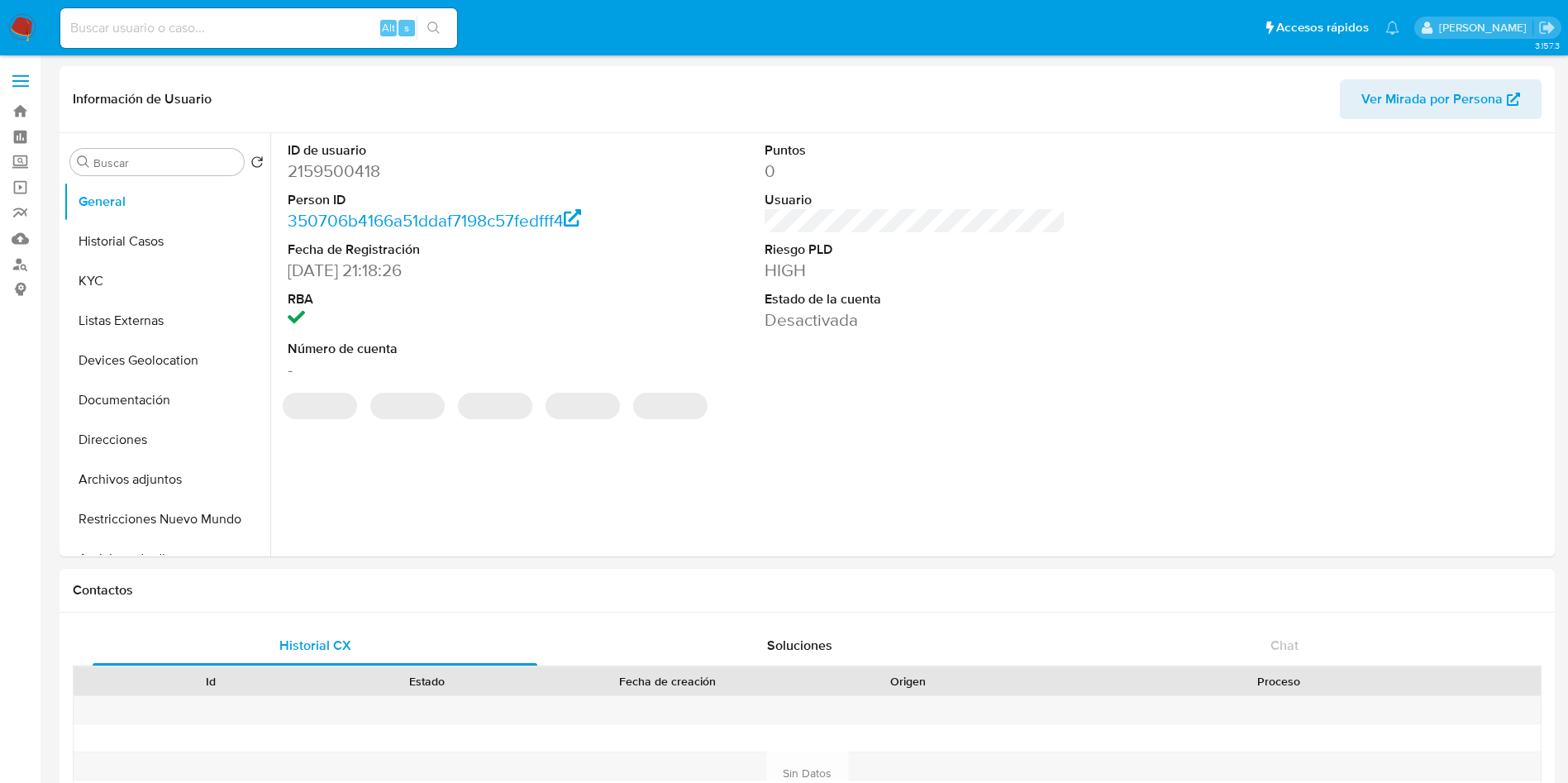
select select "10"
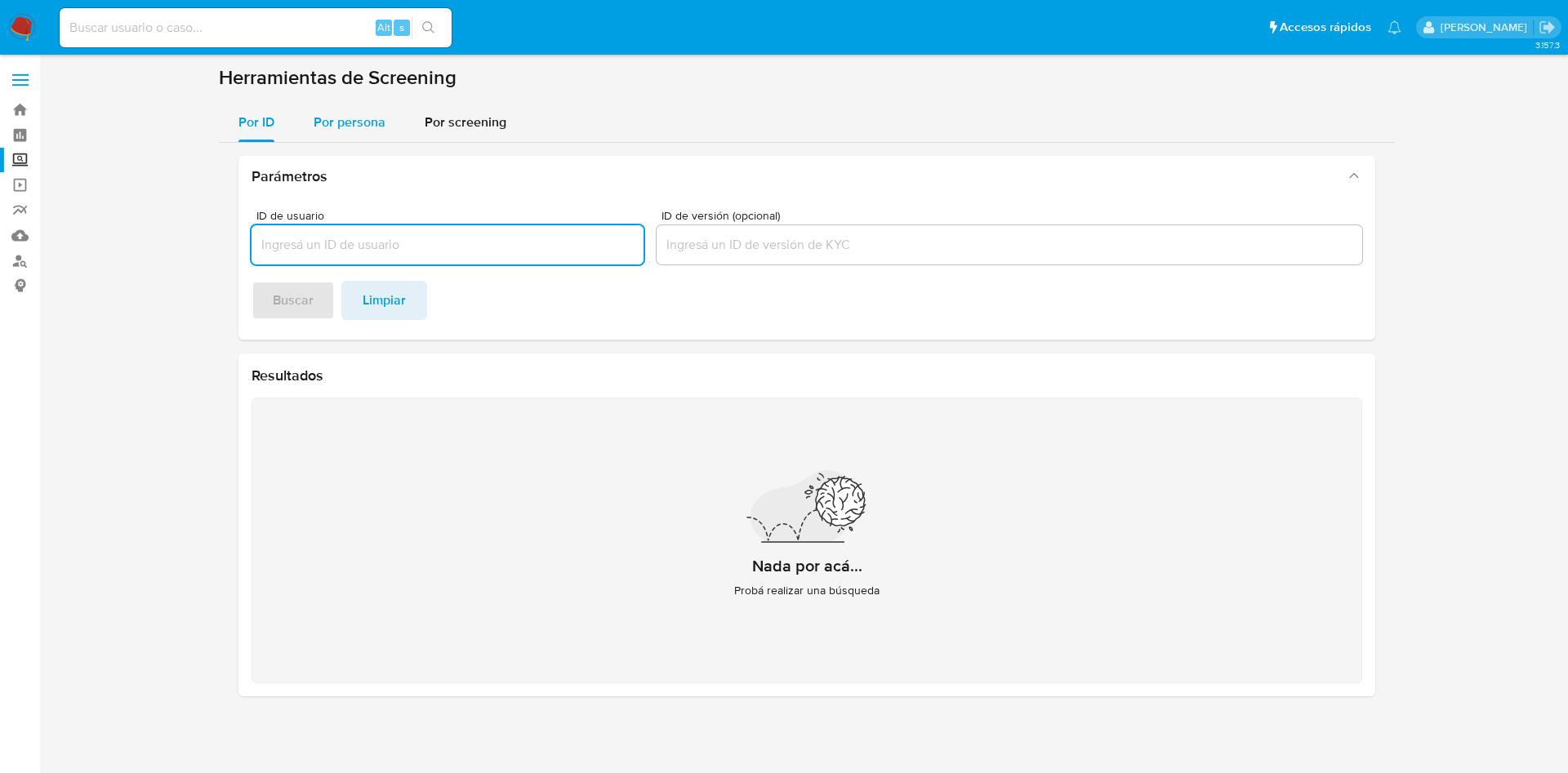
click at [356, 115] on span "Por persona" at bounding box center [349, 122] width 71 height 18
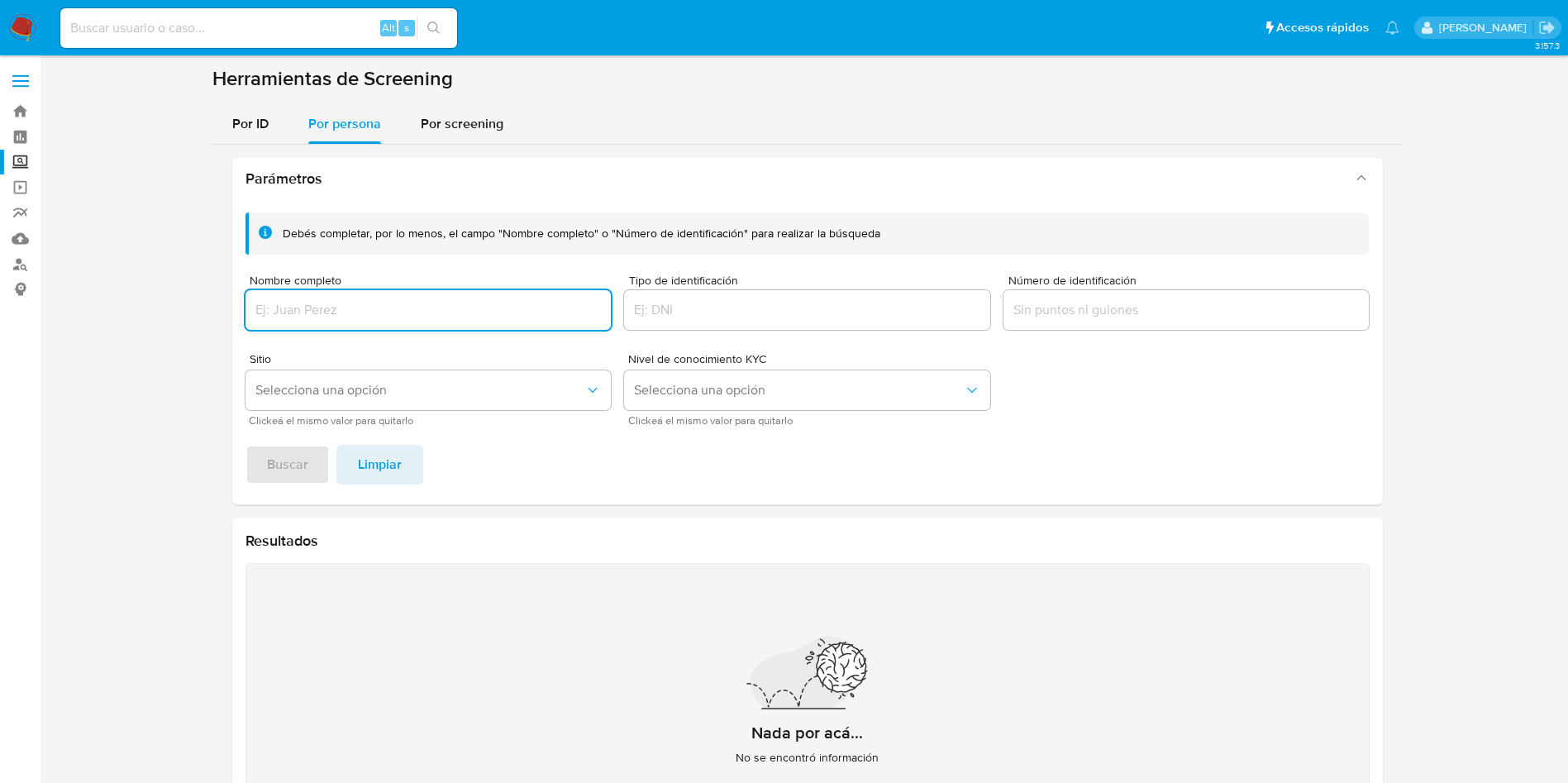
click at [388, 317] on input "Nombre completo" at bounding box center [428, 310] width 366 height 21
type input "[PERSON_NAME]"
click at [289, 462] on span "Buscar" at bounding box center [288, 464] width 42 height 37
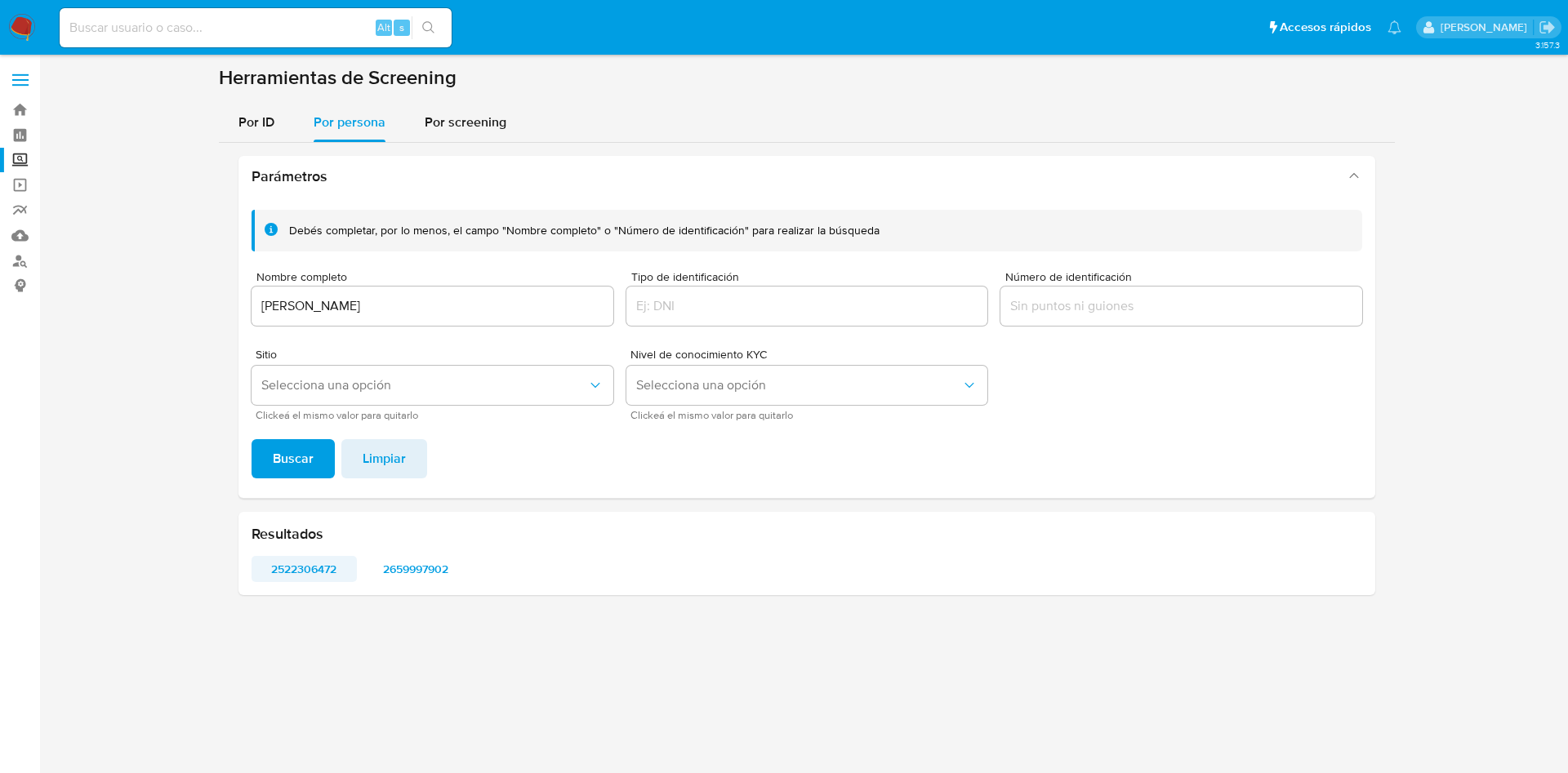
click at [314, 572] on span "2522306472" at bounding box center [304, 568] width 82 height 23
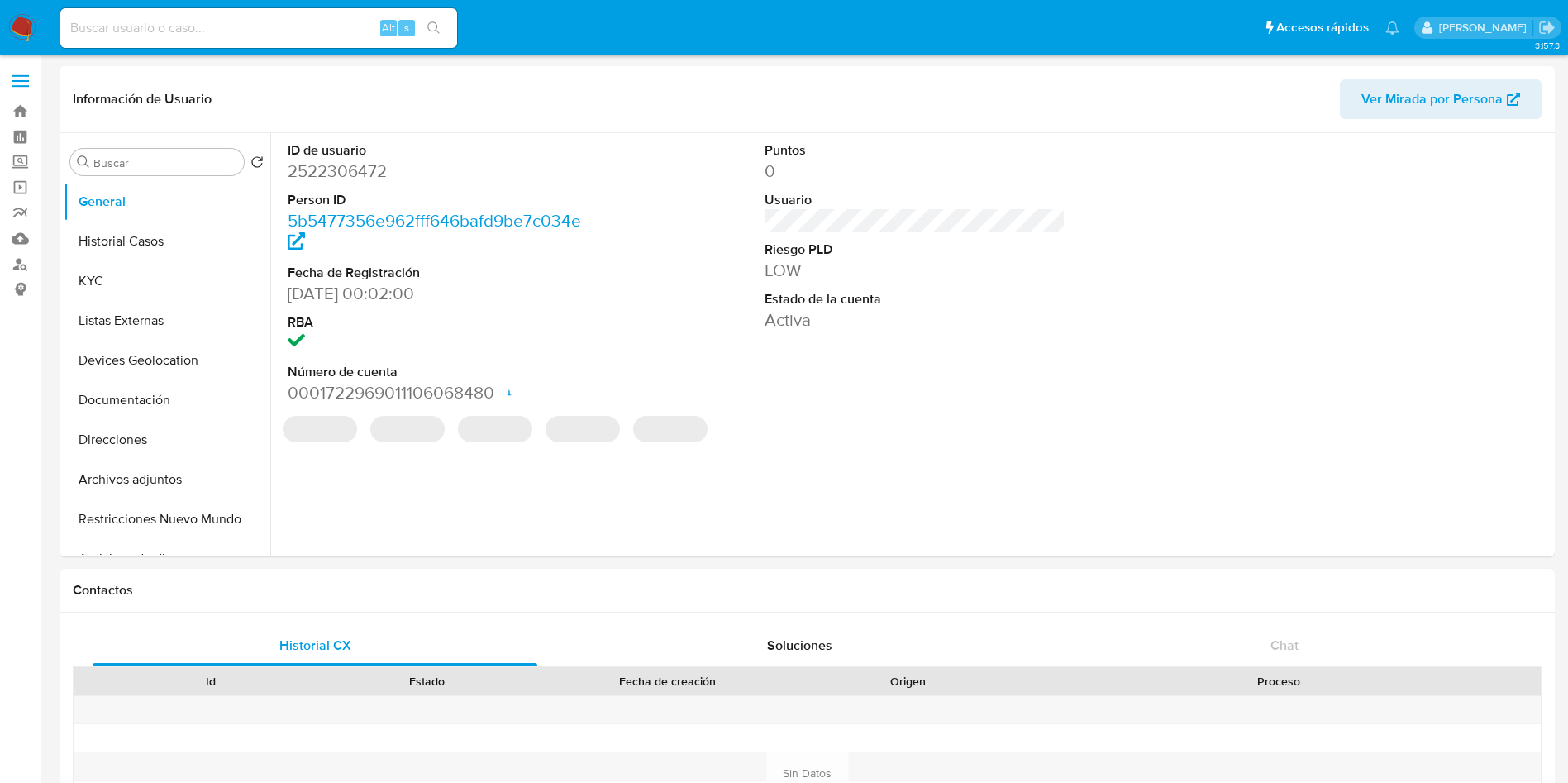
select select "10"
click at [363, 176] on dd "2522306472" at bounding box center [438, 170] width 301 height 23
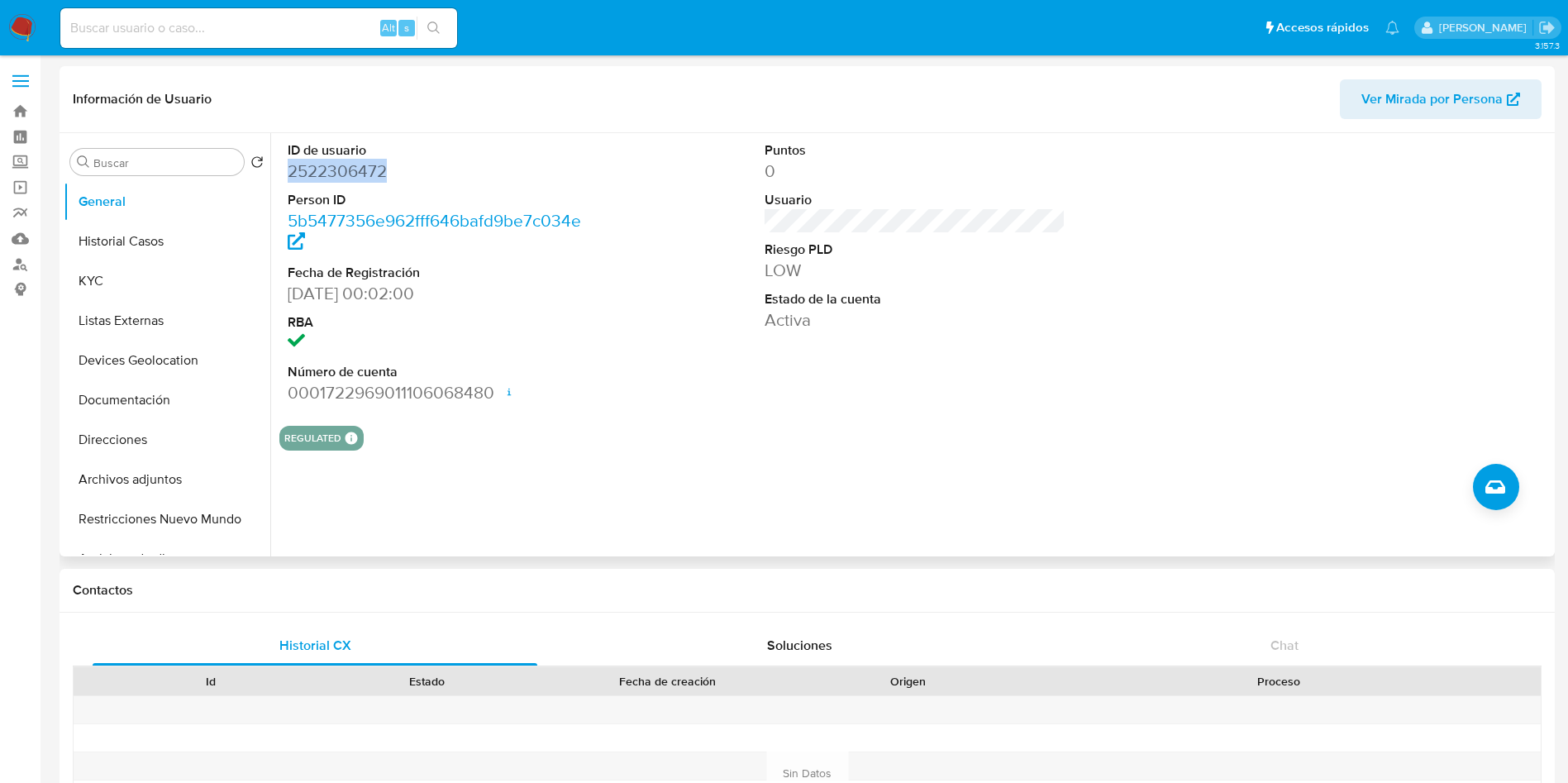
click at [363, 176] on dd "2522306472" at bounding box center [438, 170] width 301 height 23
copy dd "2522306472"
click at [169, 240] on button "Historial Casos" at bounding box center [160, 241] width 193 height 40
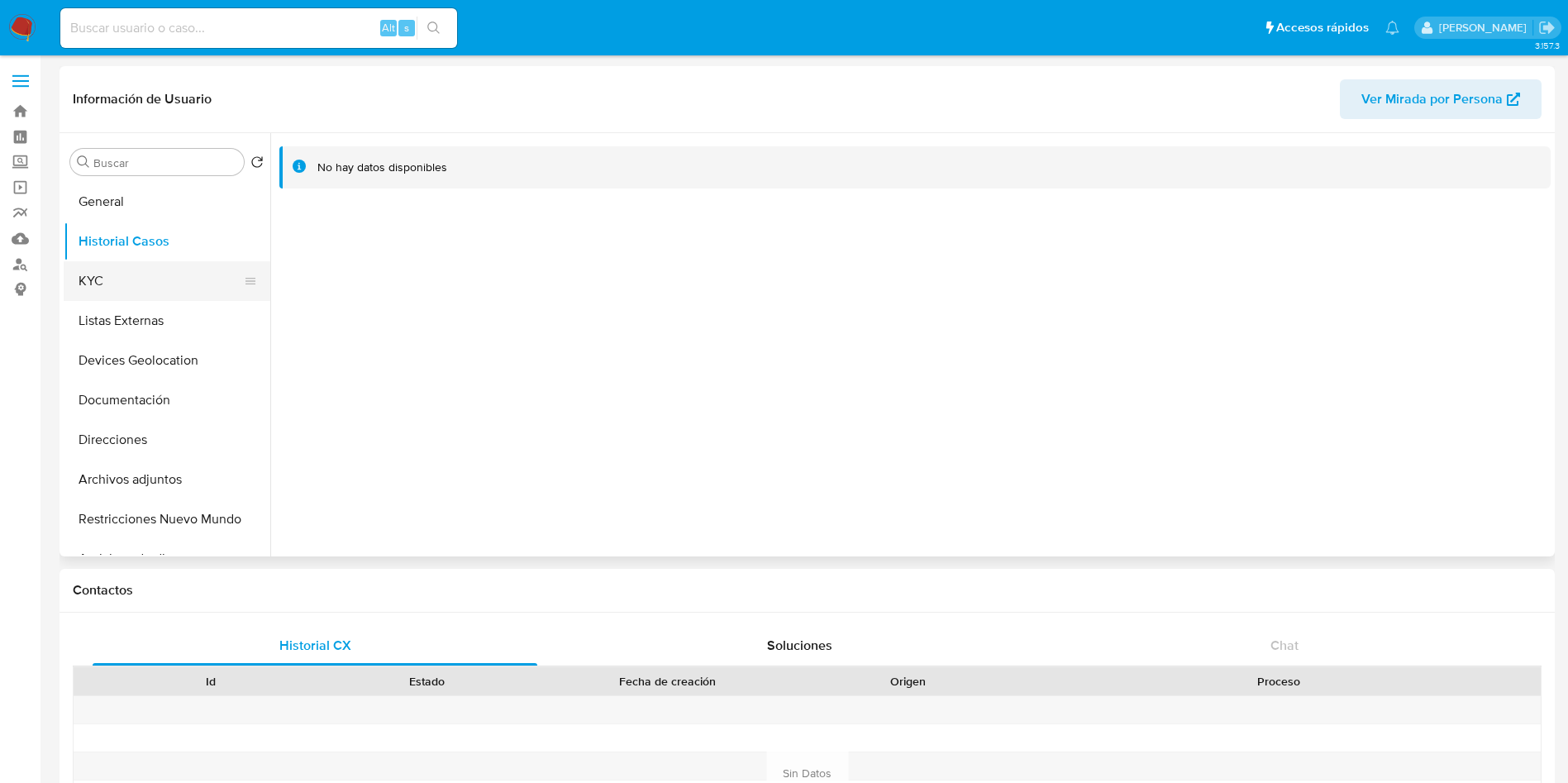
click at [162, 274] on button "KYC" at bounding box center [160, 281] width 193 height 40
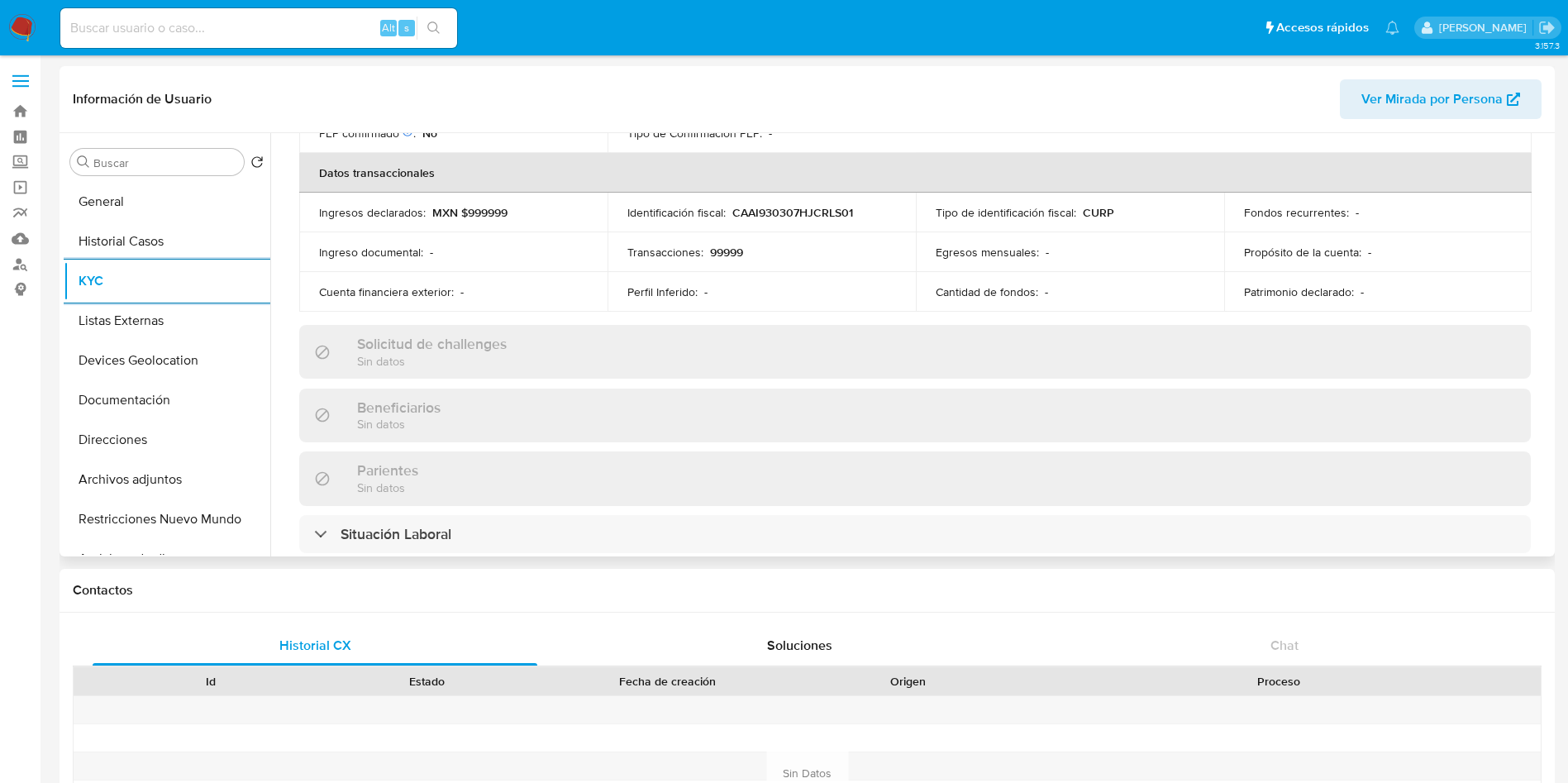
scroll to position [868, 0]
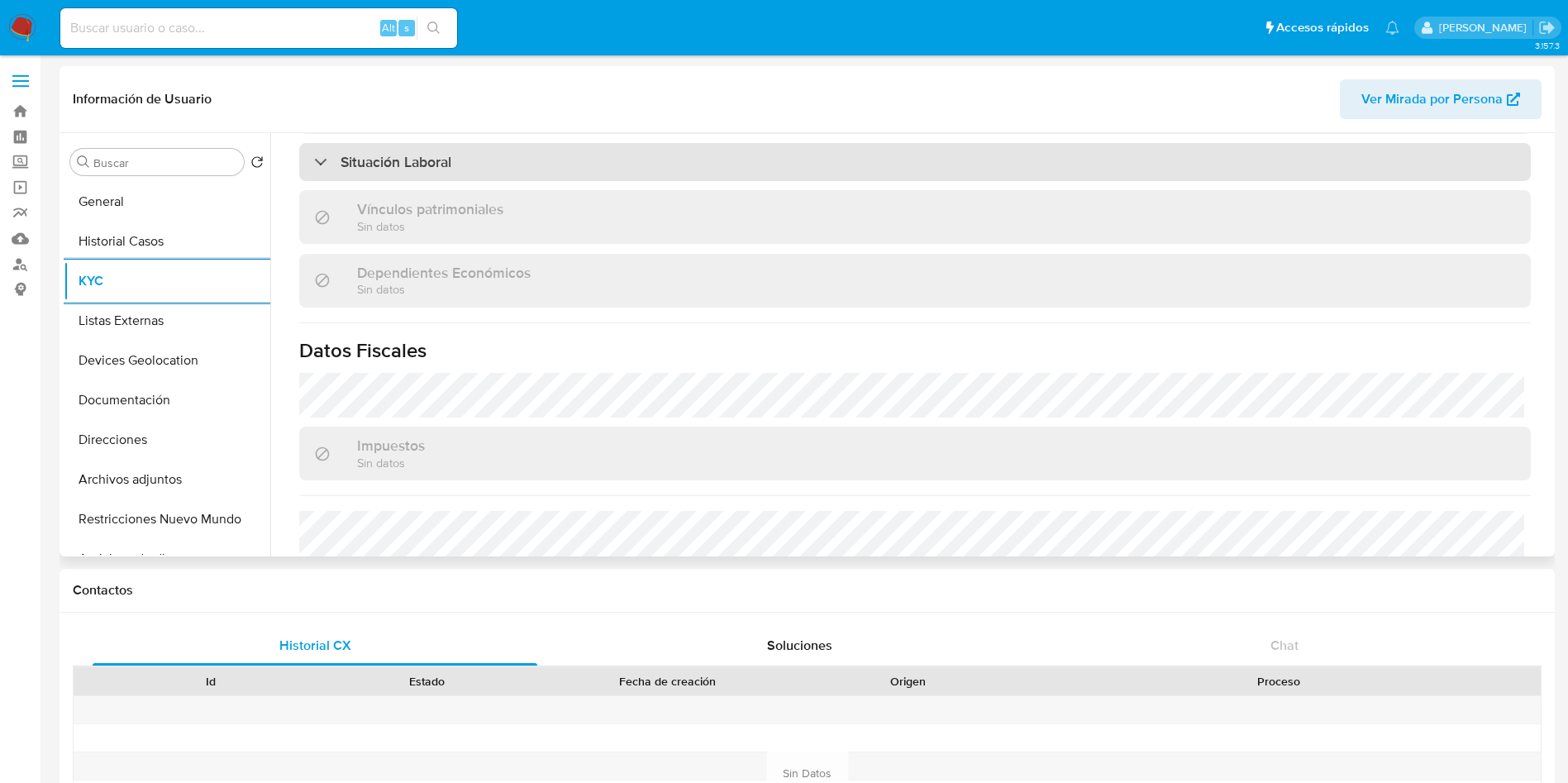
click at [626, 160] on div "Situación Laboral" at bounding box center [915, 162] width 1232 height 38
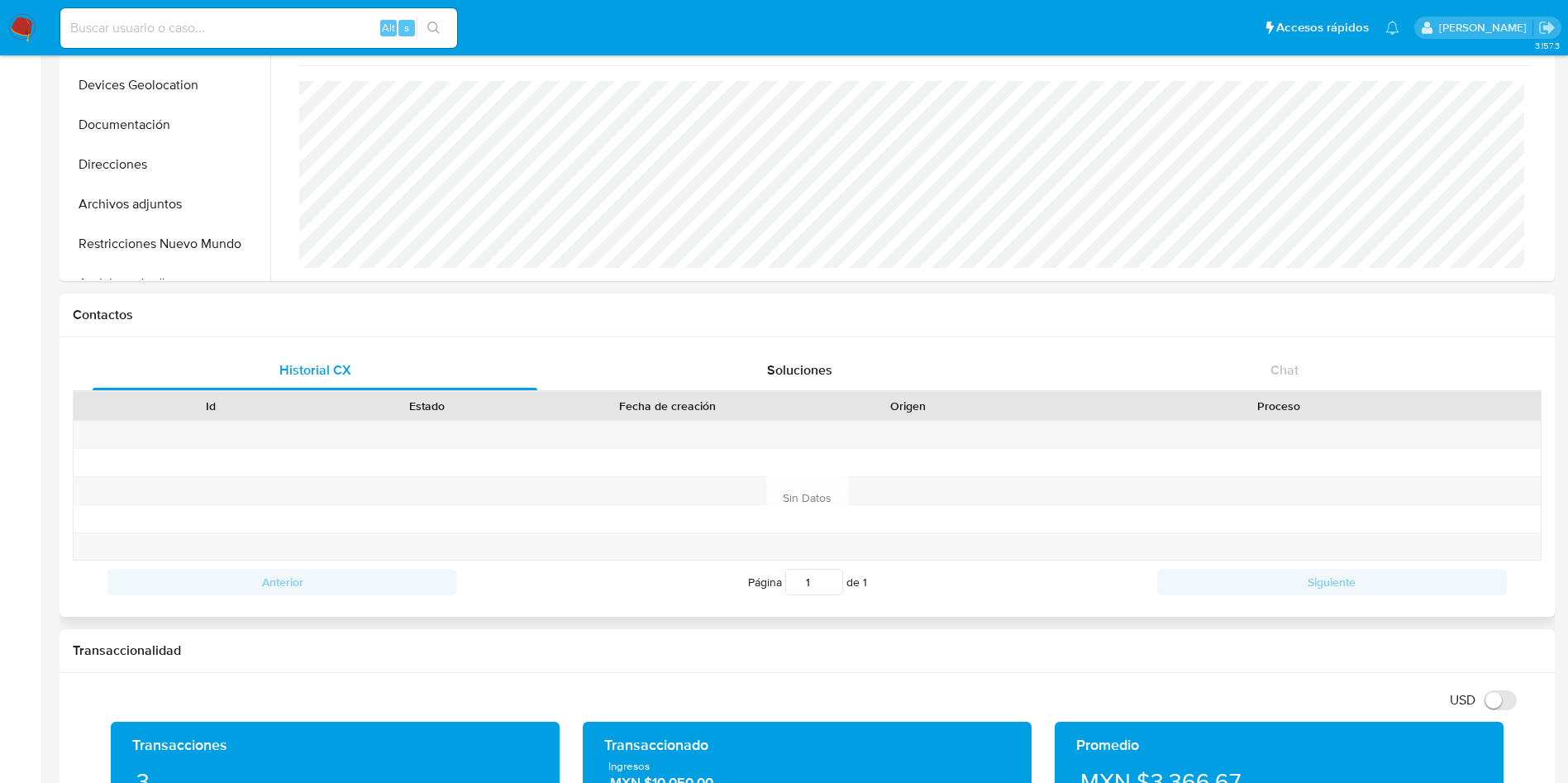
scroll to position [0, 0]
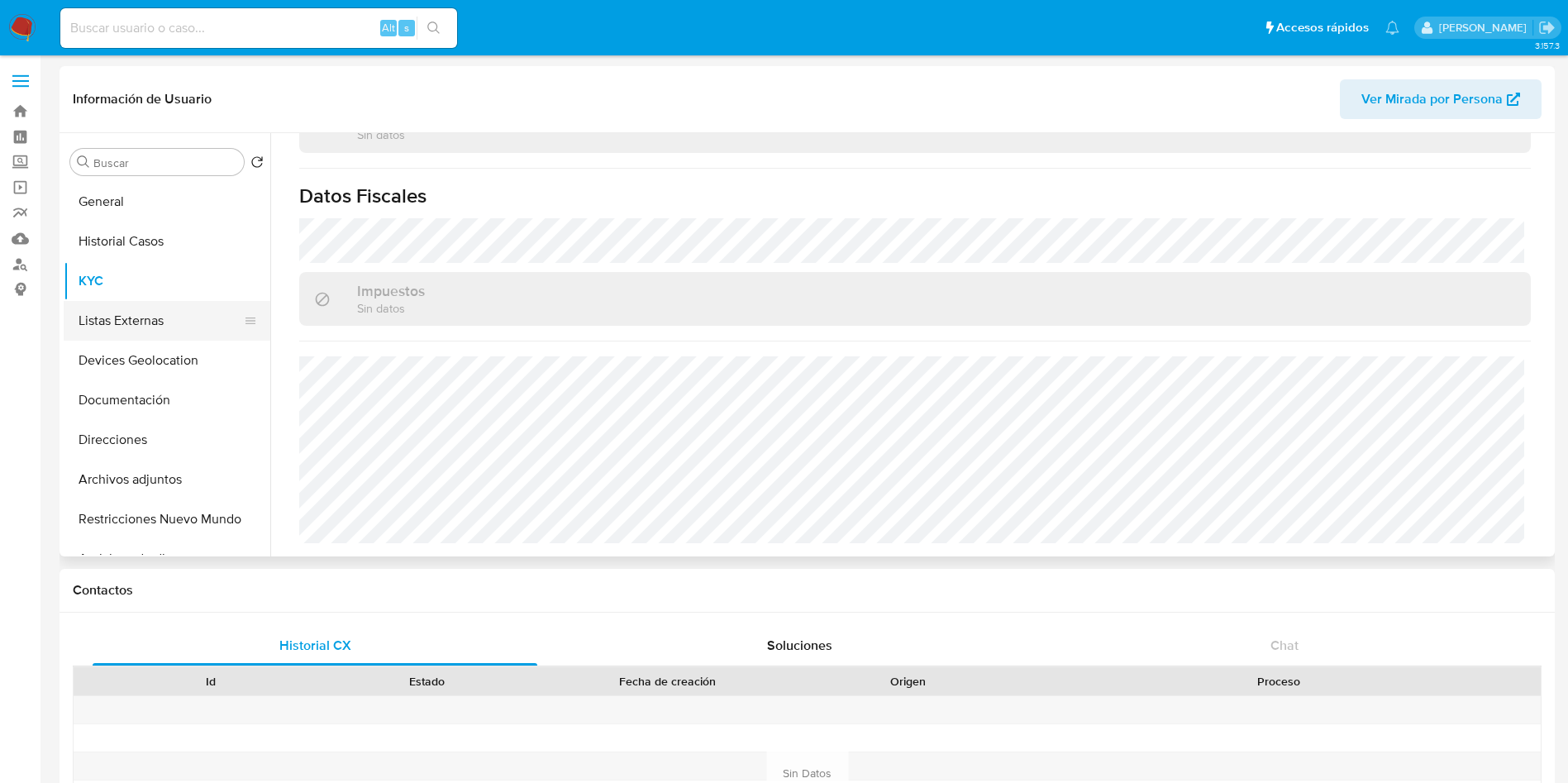
click at [203, 331] on button "Listas Externas" at bounding box center [160, 321] width 193 height 40
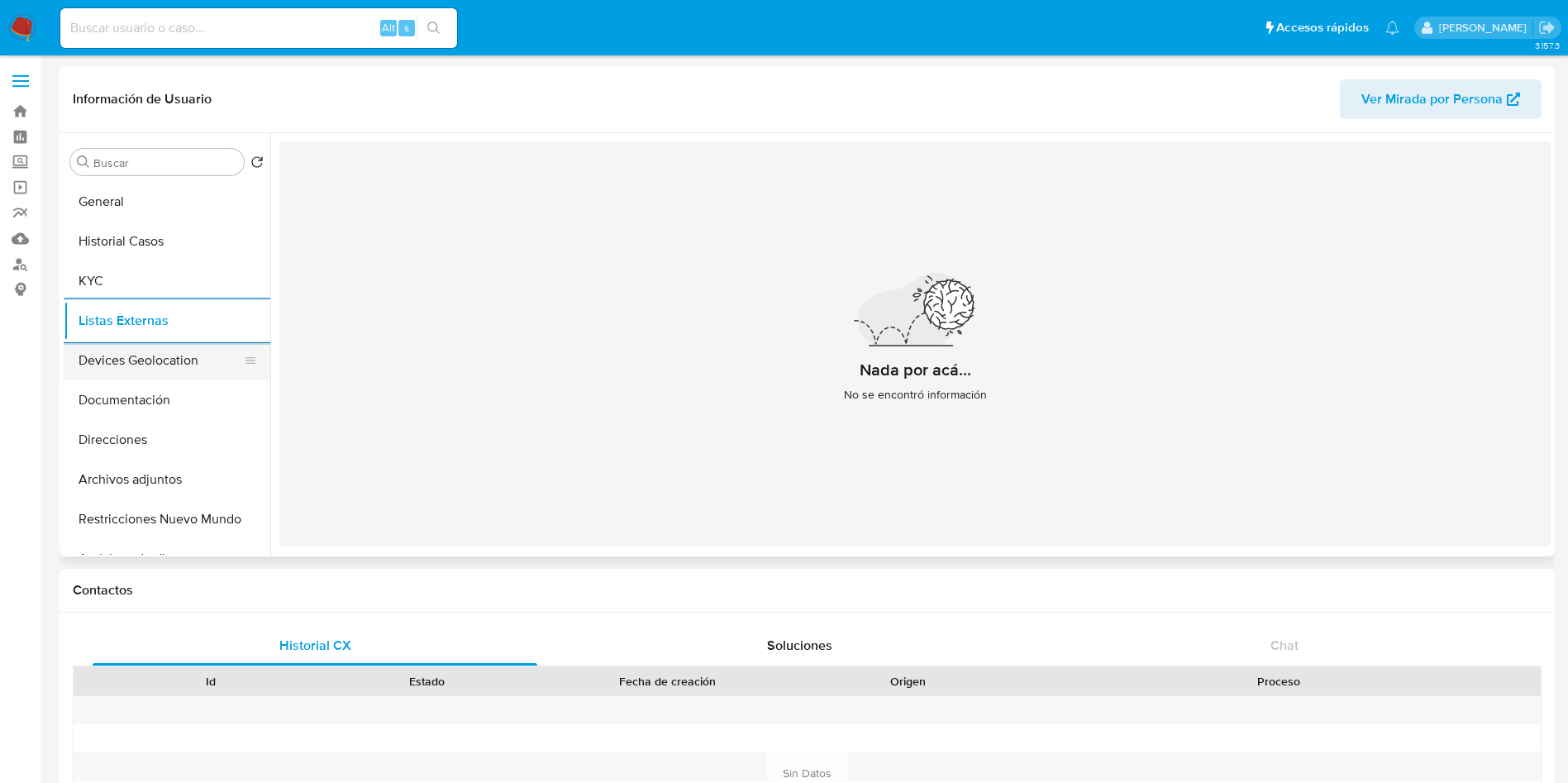
click at [171, 356] on button "Devices Geolocation" at bounding box center [160, 360] width 193 height 40
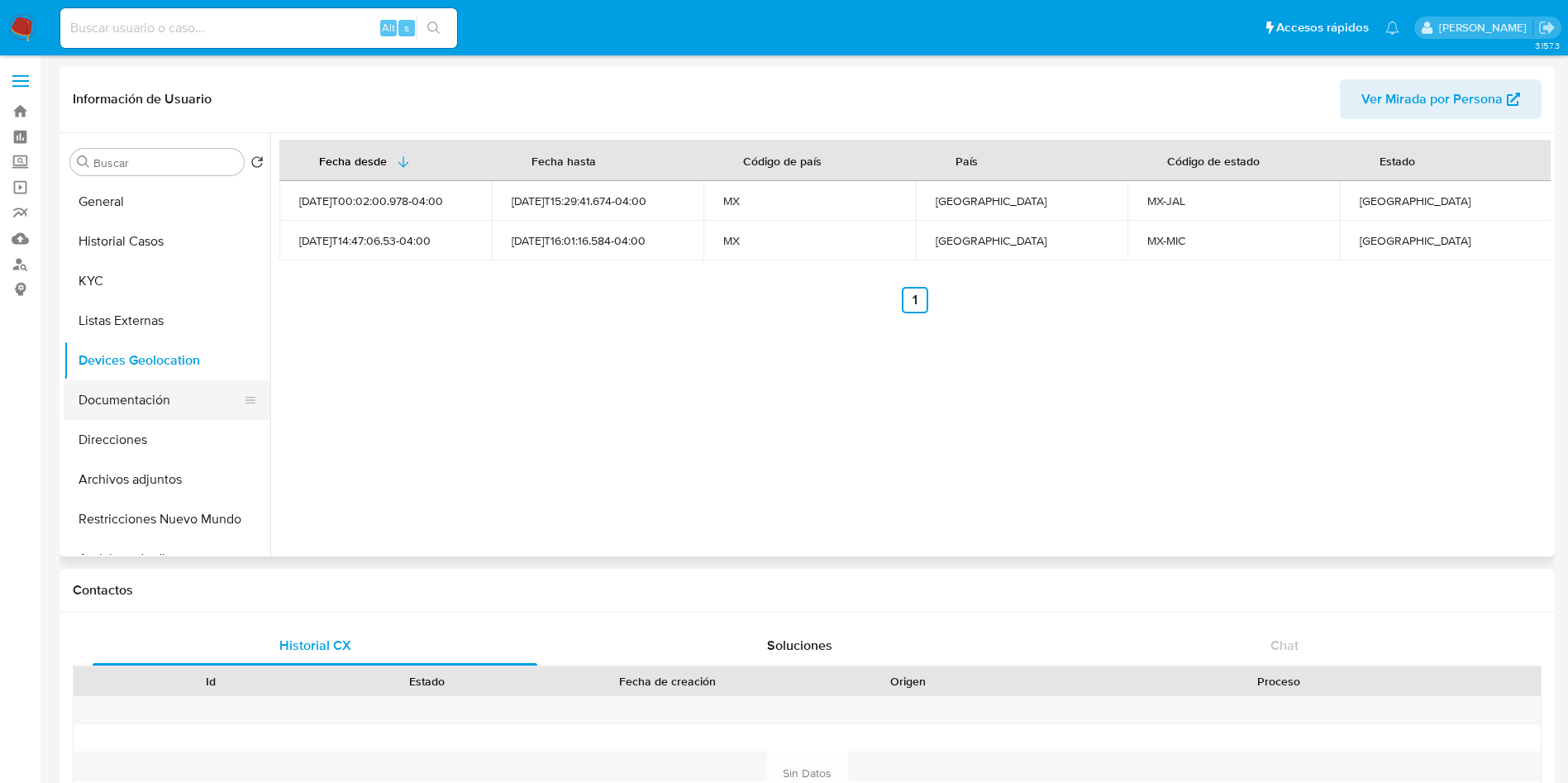
click at [167, 387] on button "Documentación" at bounding box center [160, 400] width 193 height 40
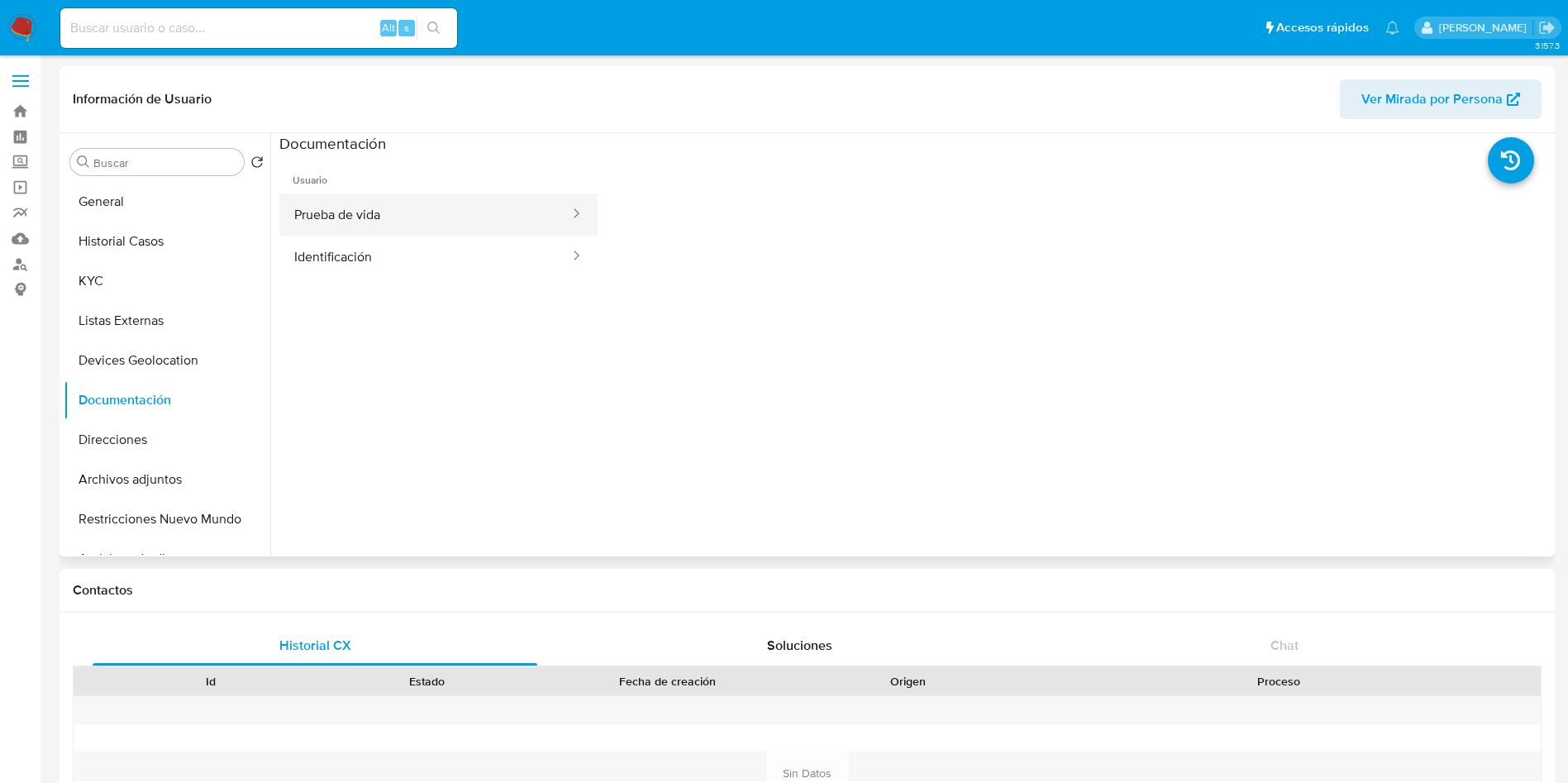
click at [363, 228] on button "Prueba de vida" at bounding box center [425, 214] width 292 height 43
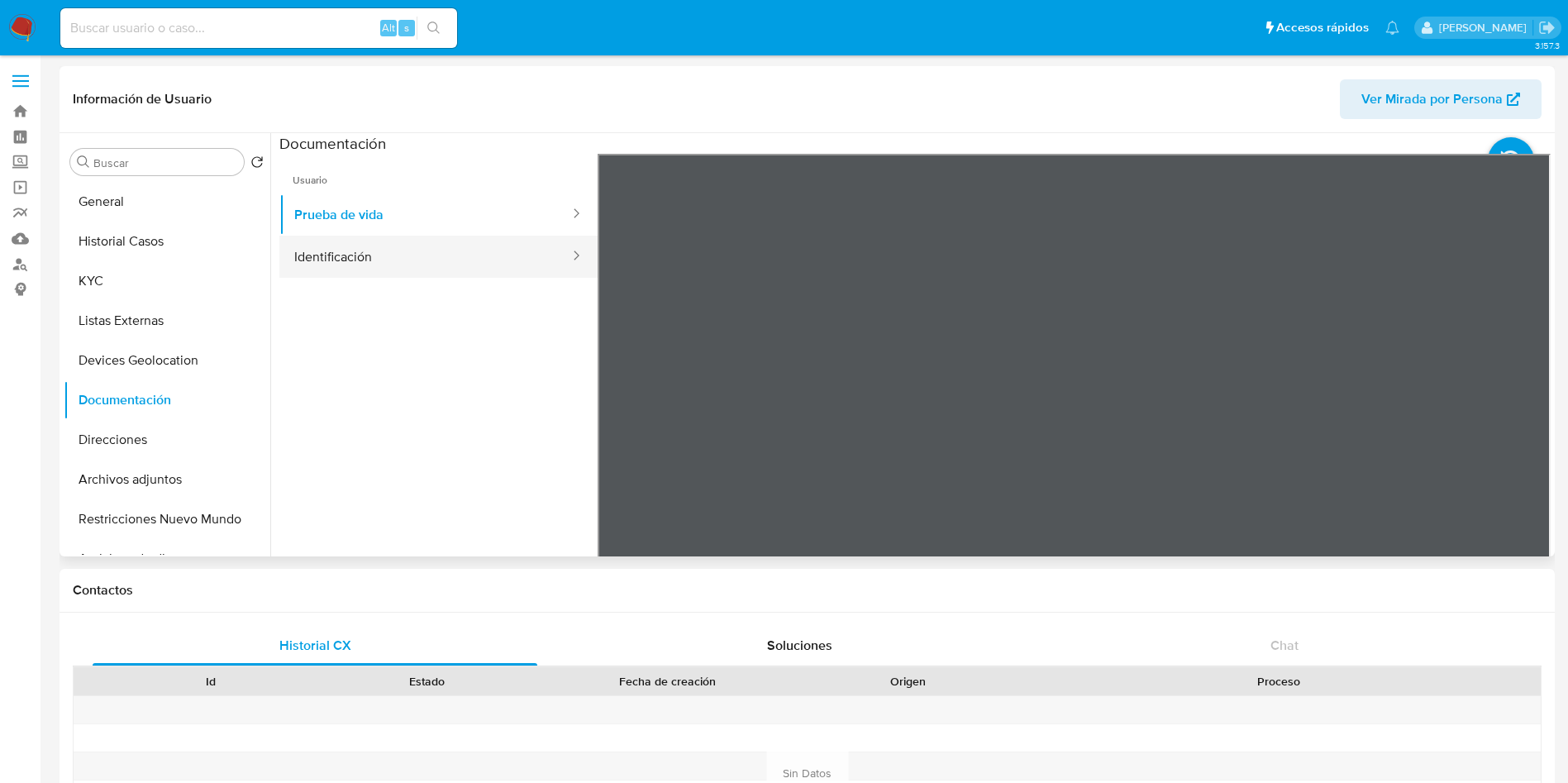
click at [417, 267] on button "Identificación" at bounding box center [425, 257] width 292 height 43
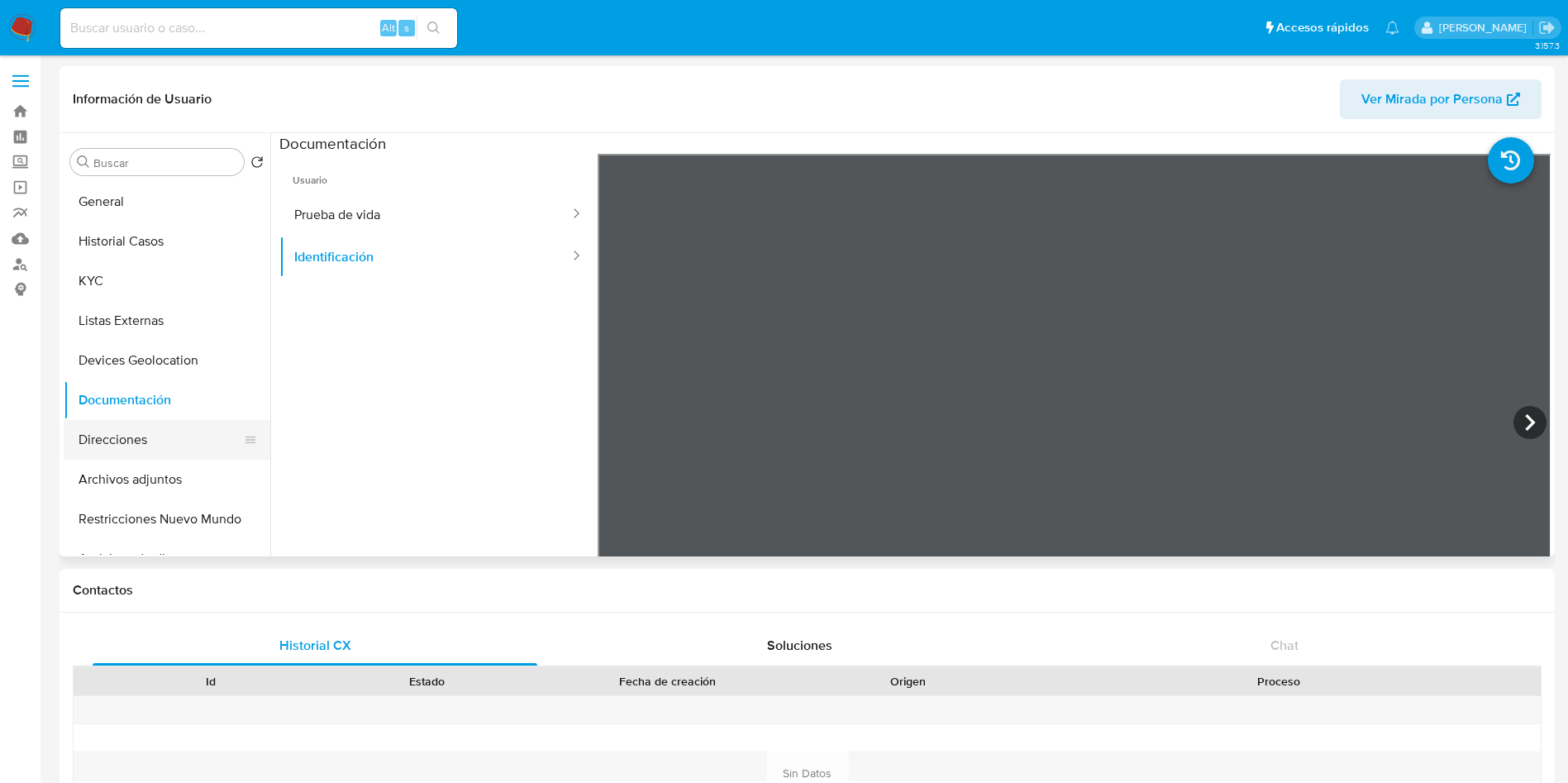
click at [152, 434] on button "Direcciones" at bounding box center [160, 439] width 193 height 40
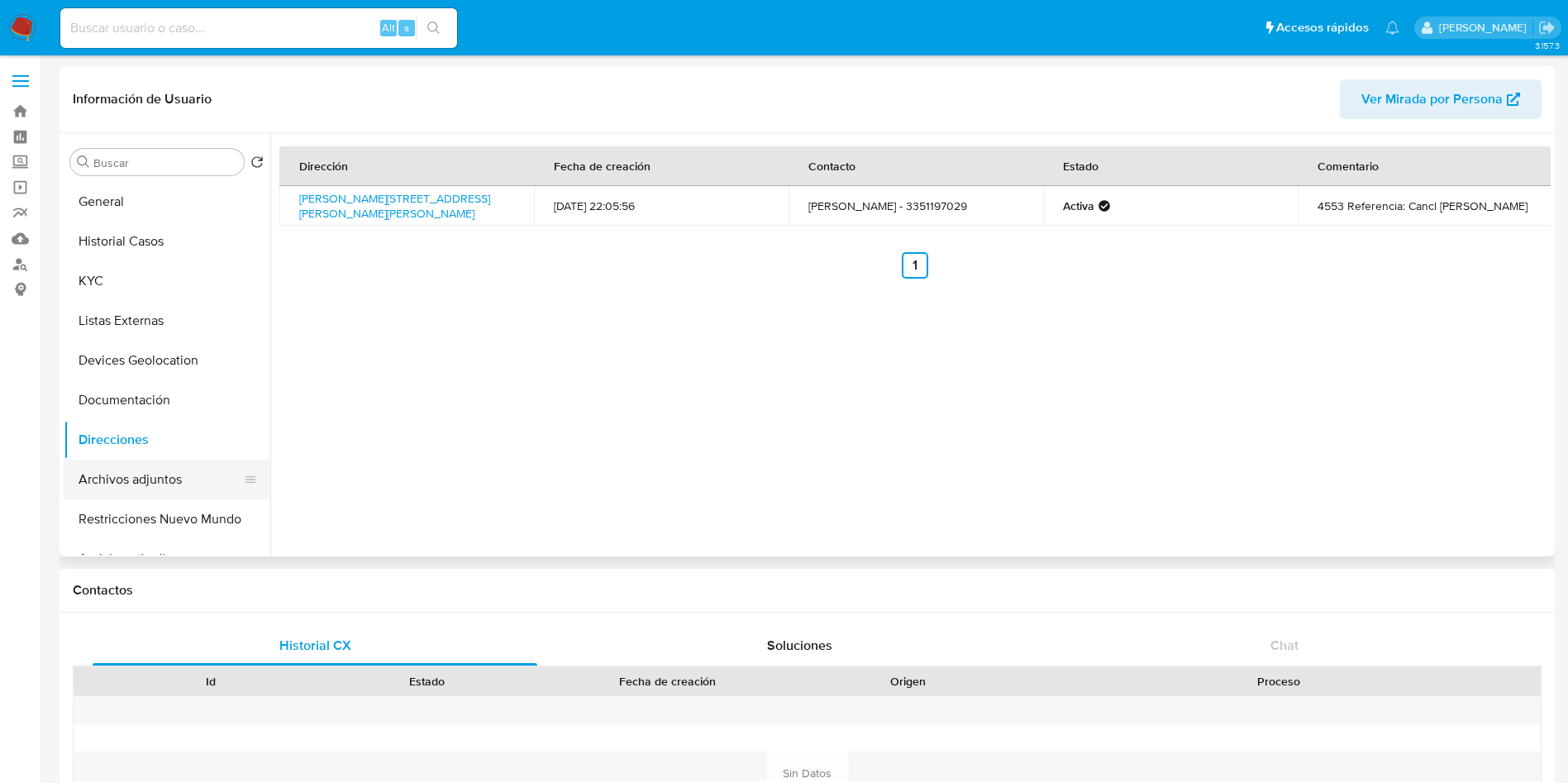
click at [128, 481] on button "Archivos adjuntos" at bounding box center [160, 479] width 193 height 40
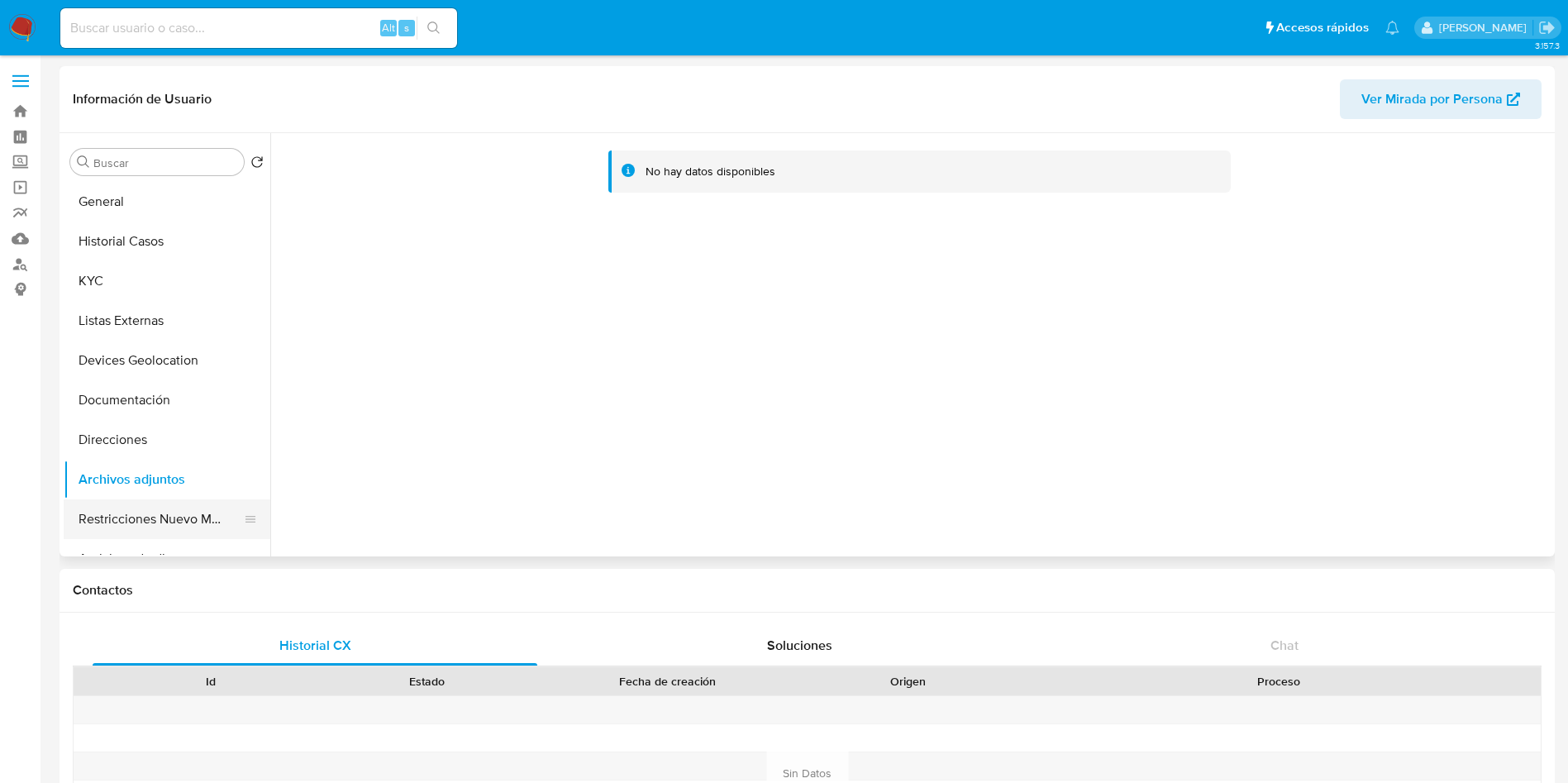
click at [169, 512] on button "Restricciones Nuevo Mundo" at bounding box center [160, 519] width 193 height 40
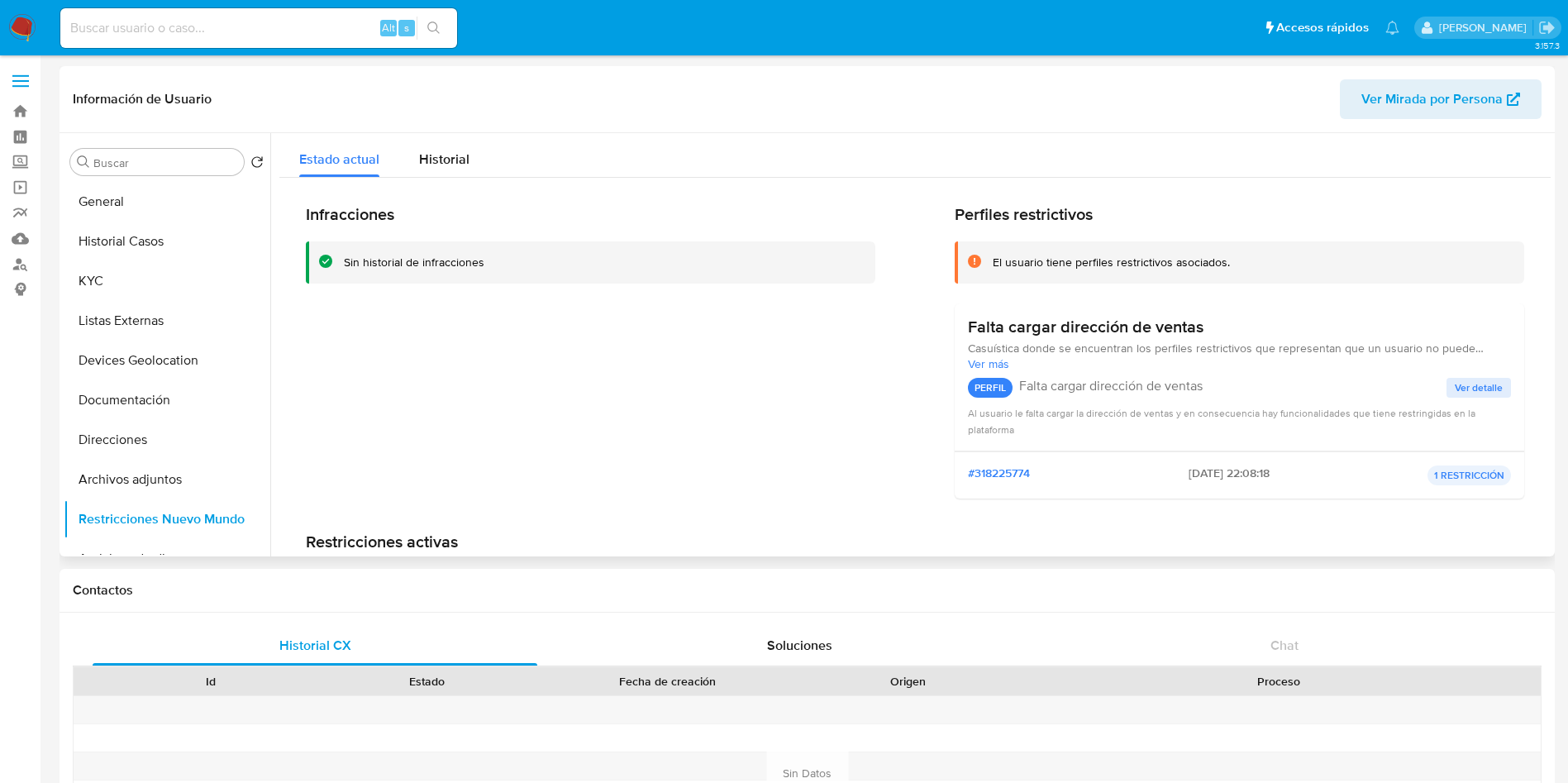
click at [389, 469] on div "Infracciones Sin historial de infracciones" at bounding box center [590, 357] width 569 height 307
click at [163, 186] on button "General" at bounding box center [160, 202] width 193 height 40
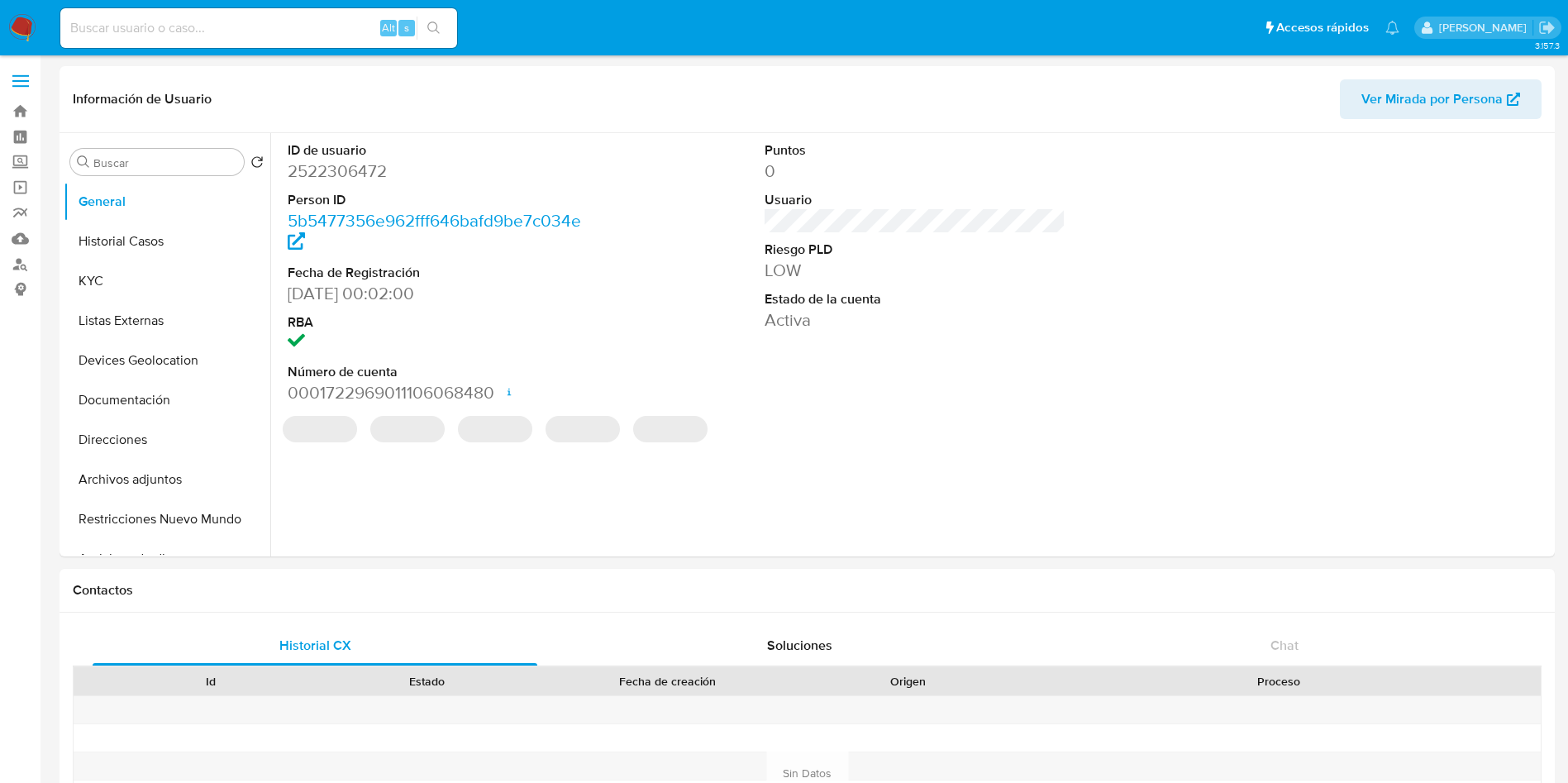
select select "10"
click at [632, 475] on div "ID de usuario 2522306472 Person ID 5b5477356e962fff646bafd9be7c034e Fecha de Re…" at bounding box center [911, 344] width 1280 height 423
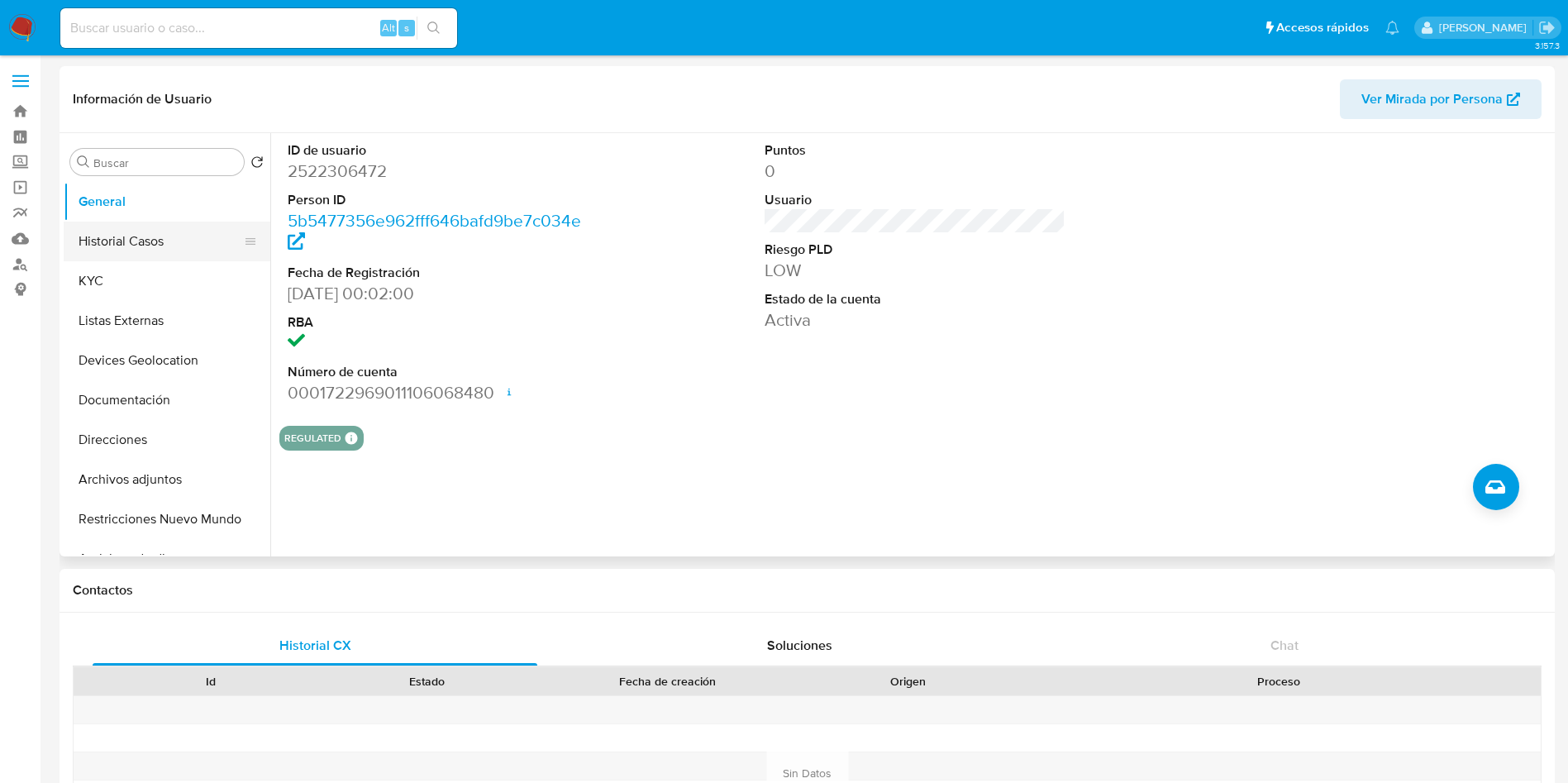
click at [130, 237] on button "Historial Casos" at bounding box center [160, 241] width 193 height 40
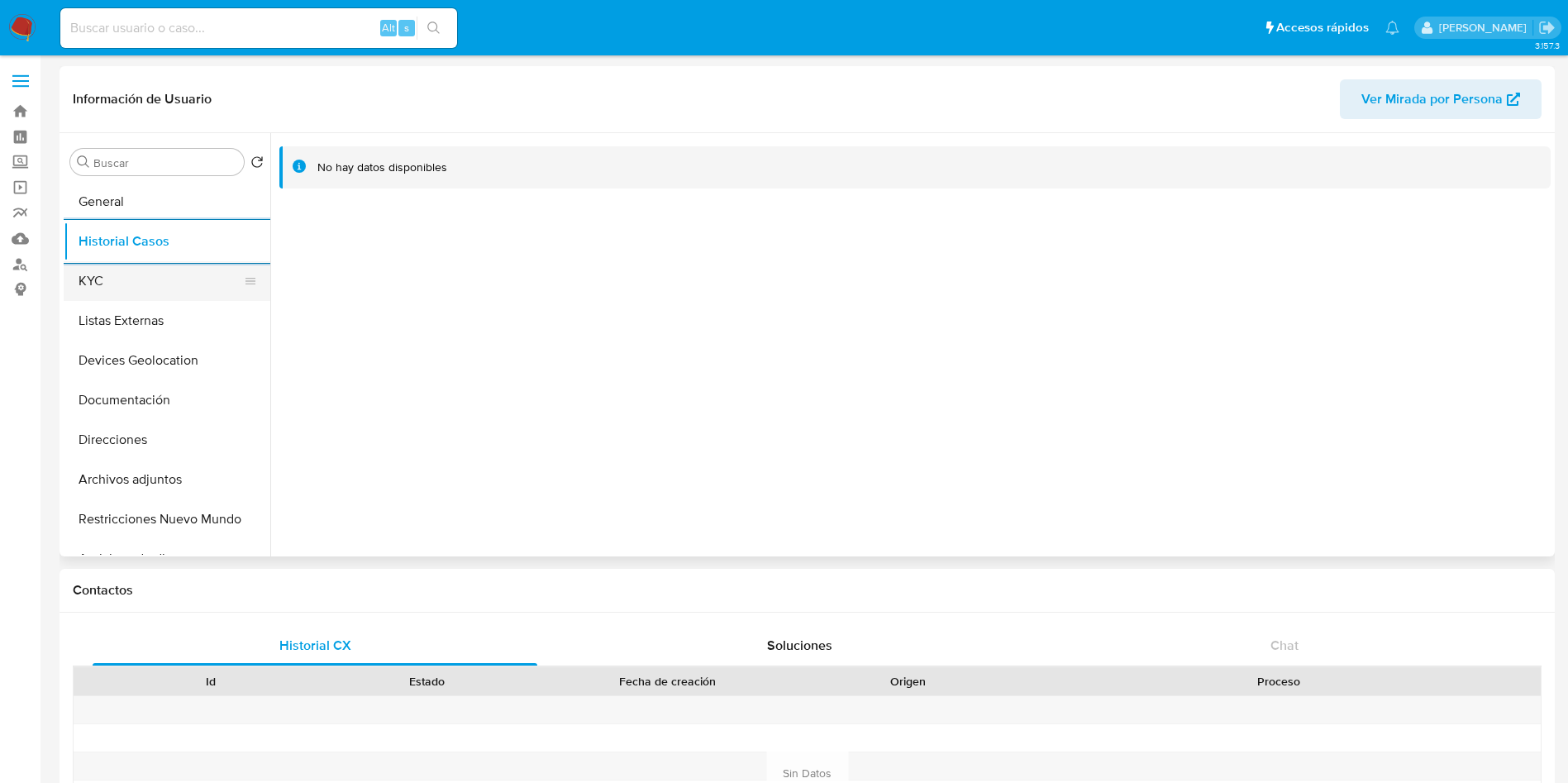
click at [188, 284] on button "KYC" at bounding box center [160, 281] width 193 height 40
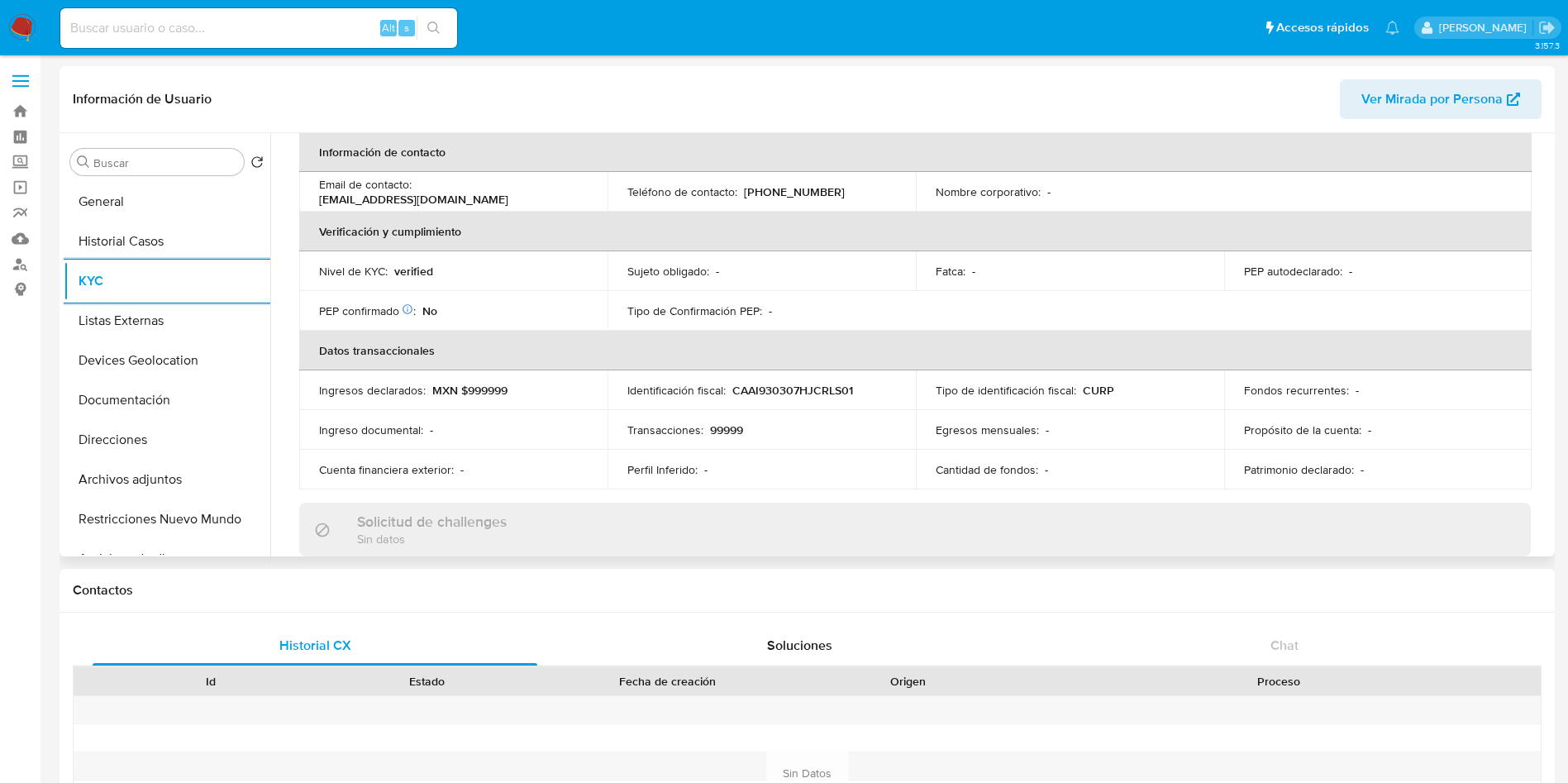
scroll to position [372, 0]
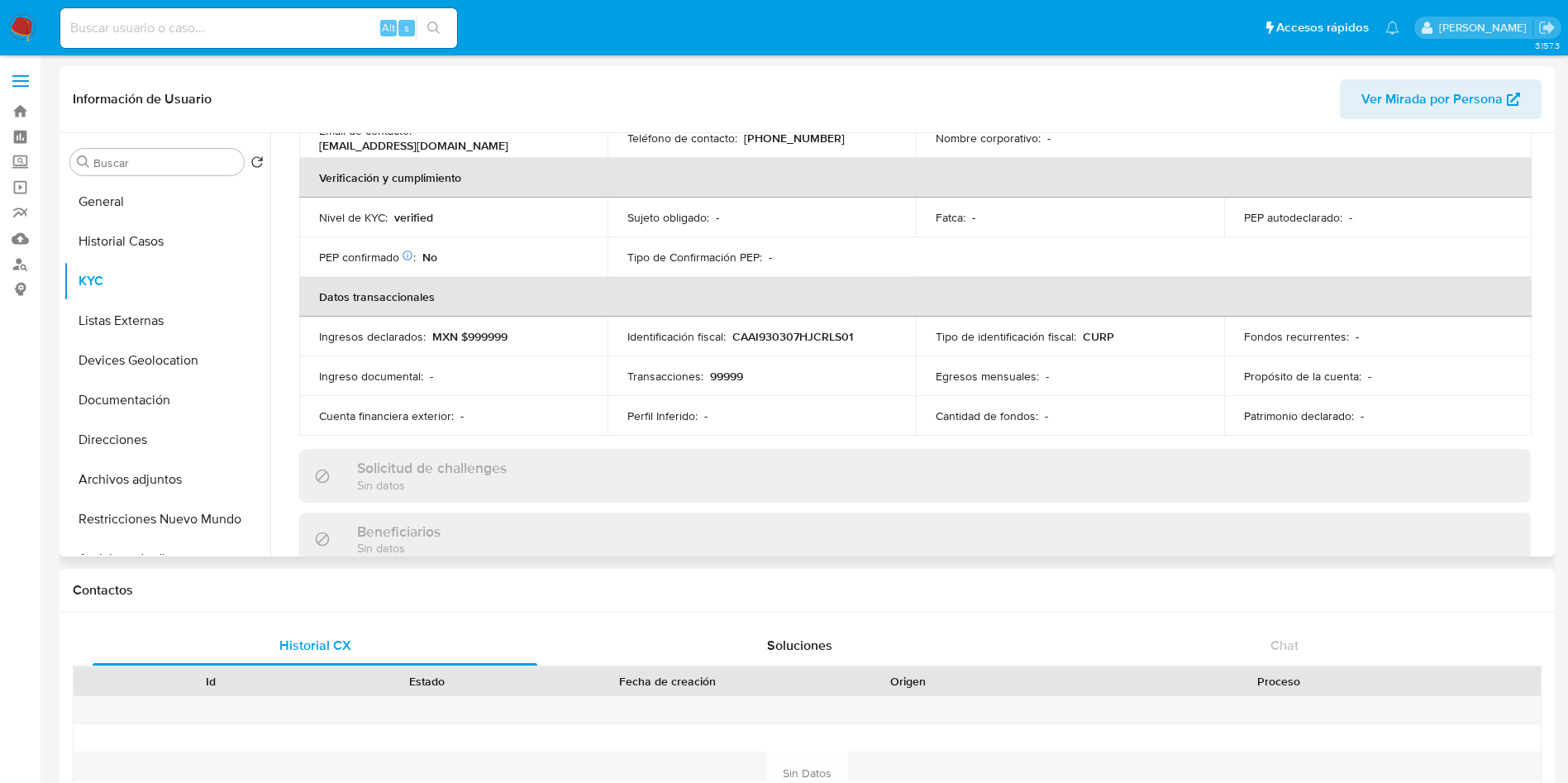
drag, startPoint x: 1543, startPoint y: 285, endPoint x: 1541, endPoint y: 300, distance: 15.1
click at [1541, 300] on div "Actualizado hace 2 meses Creado: 26/06/2025 23:02:01 Actualizado: 08/07/2025 21…" at bounding box center [915, 504] width 1272 height 1405
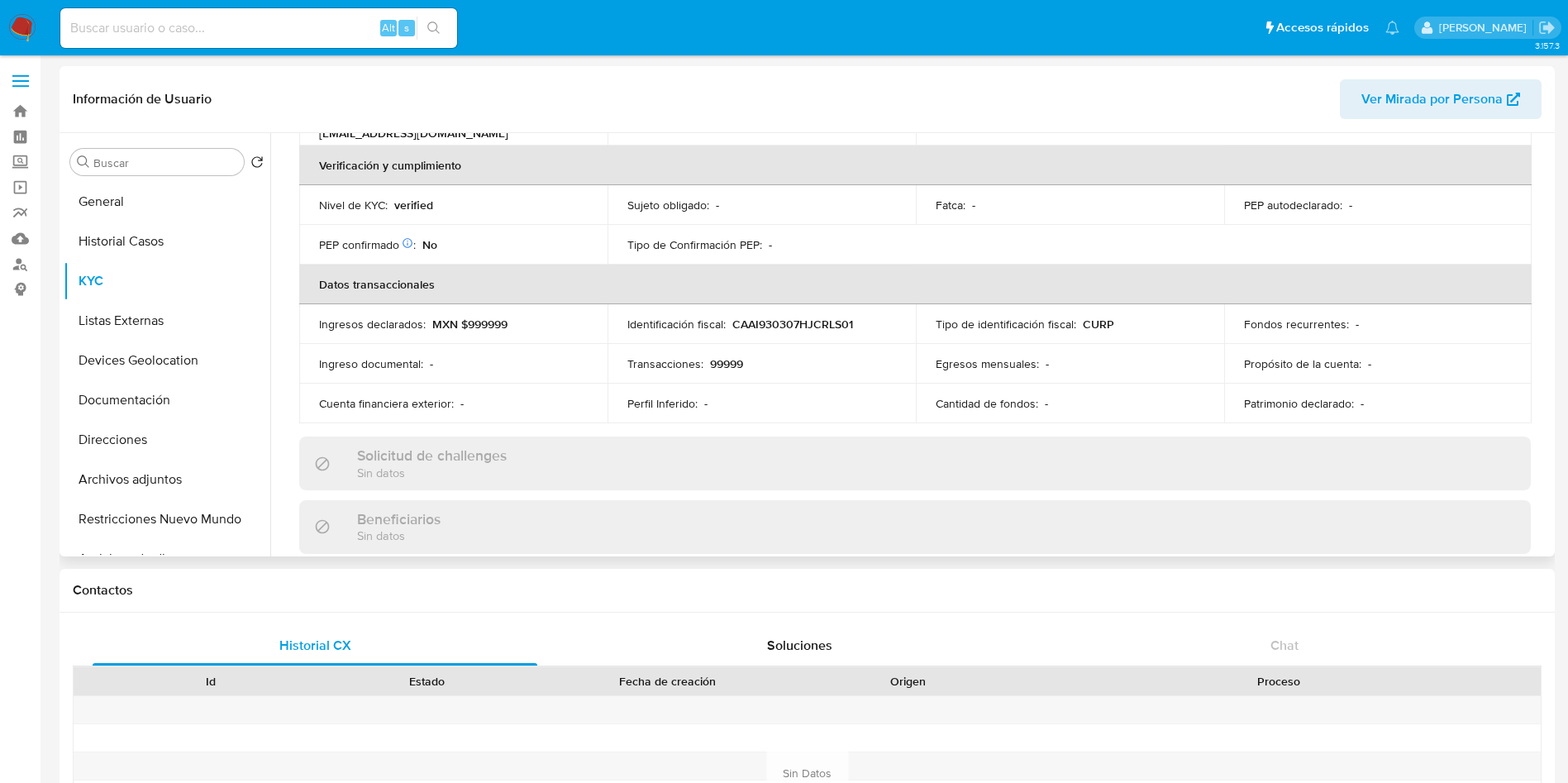
scroll to position [407, 0]
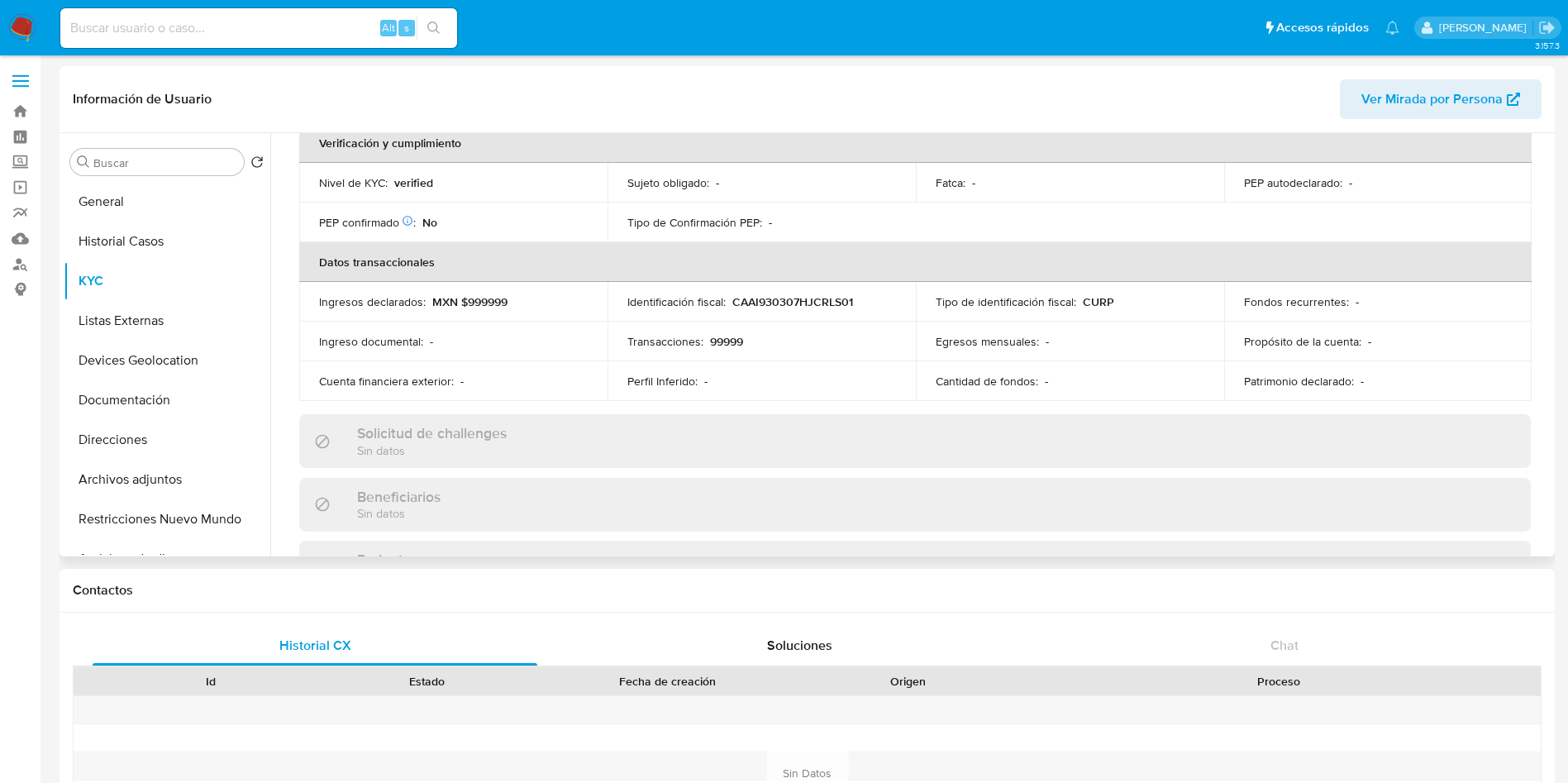
drag, startPoint x: 1553, startPoint y: 320, endPoint x: 1551, endPoint y: 370, distance: 50.0
click at [1551, 370] on div "Buscar Volver al orden por defecto General Historial Casos KYC Listas Externas …" at bounding box center [807, 344] width 1496 height 423
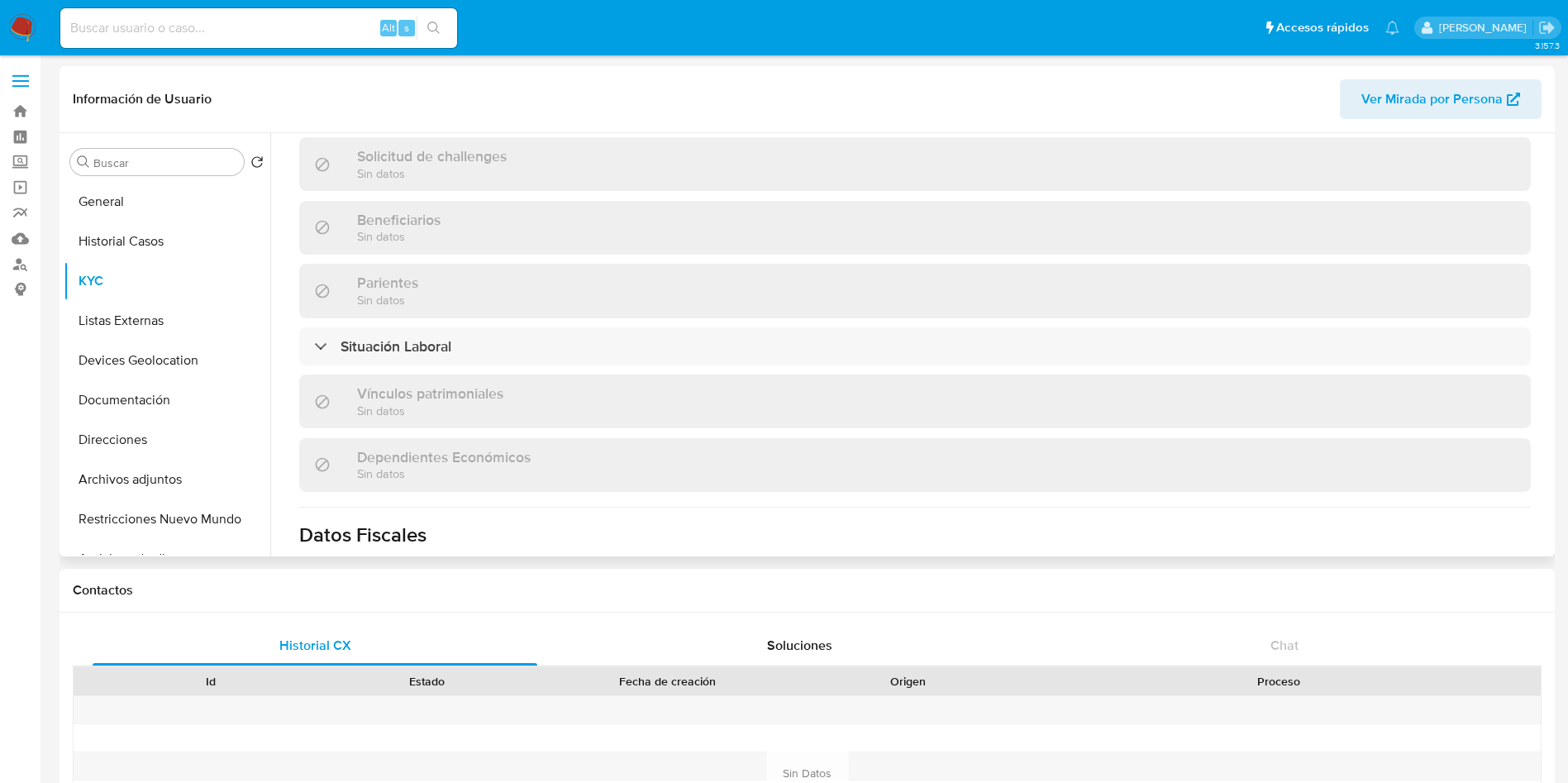
scroll to position [757, 0]
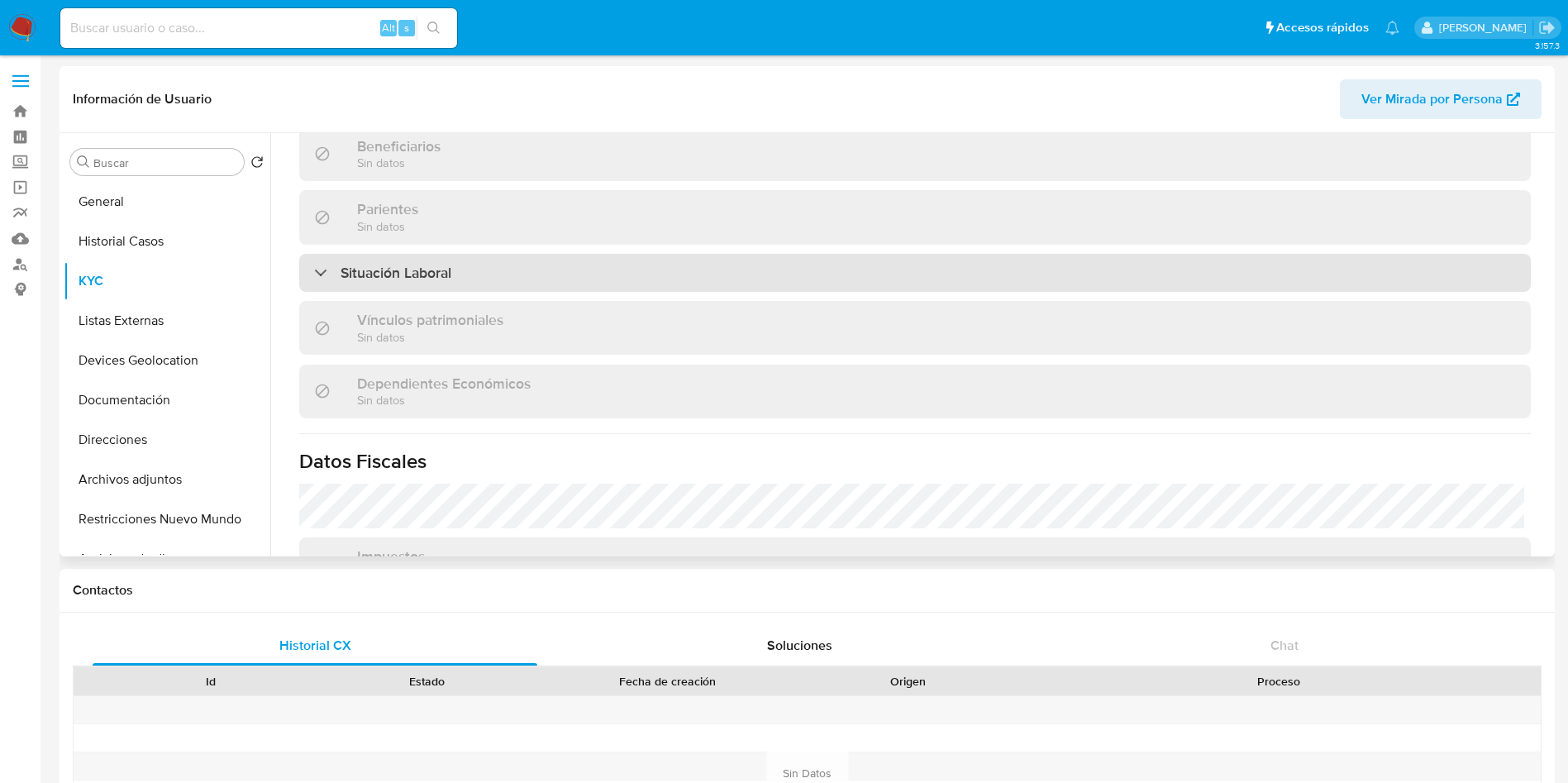
click at [1155, 287] on div "Situación Laboral" at bounding box center [915, 272] width 1232 height 38
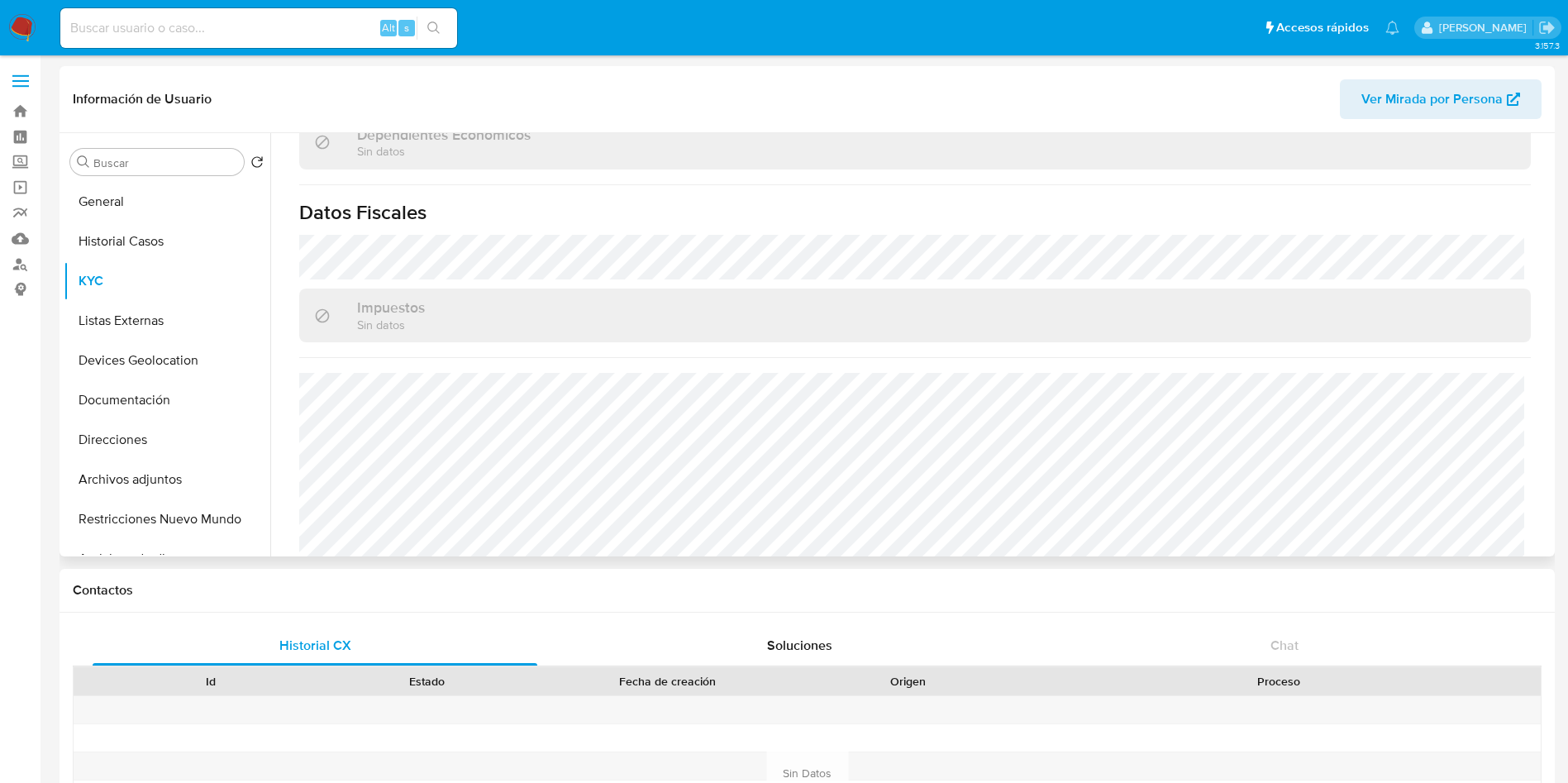
scroll to position [1262, 0]
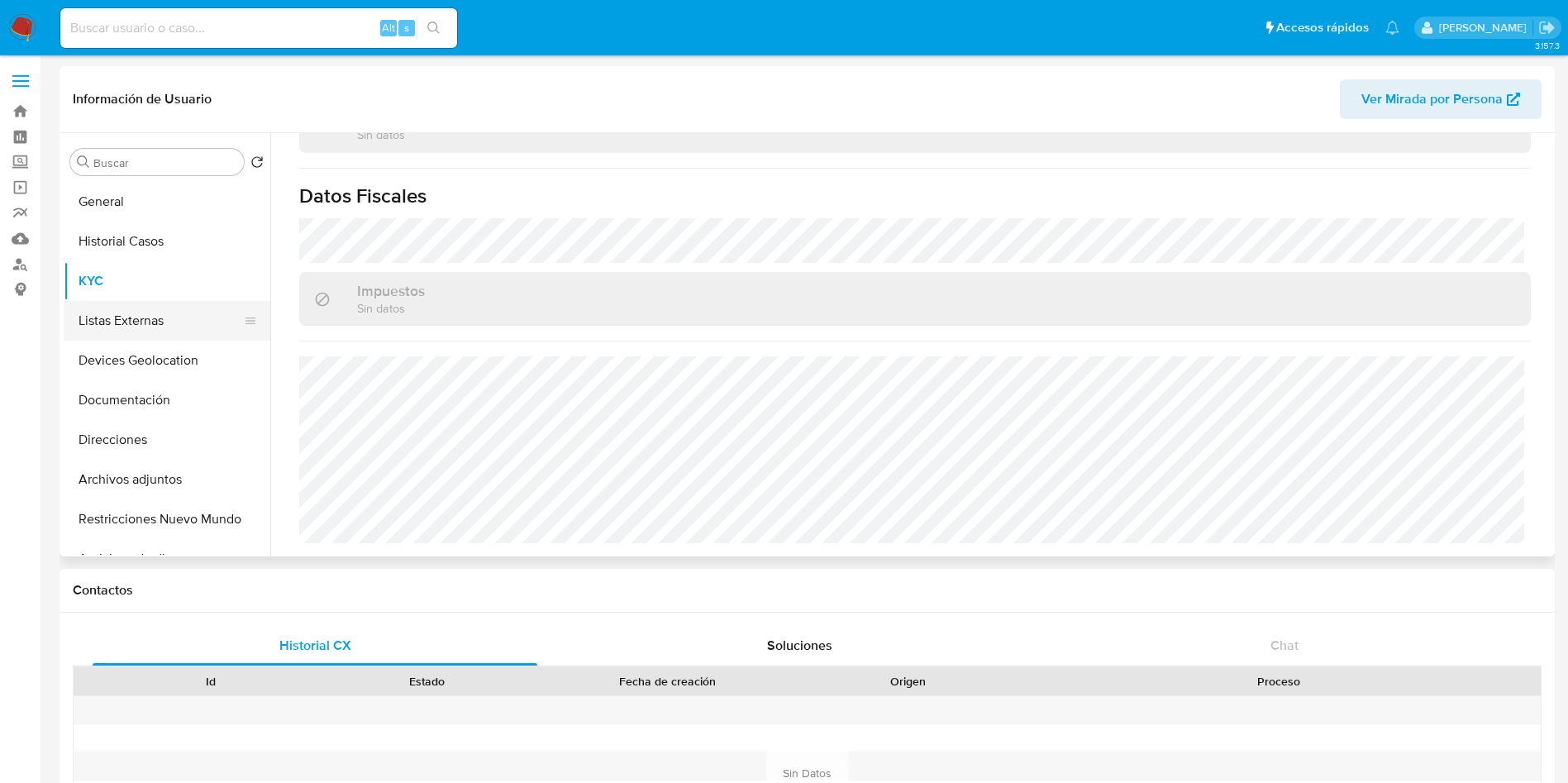
click at [90, 332] on button "Listas Externas" at bounding box center [160, 321] width 193 height 40
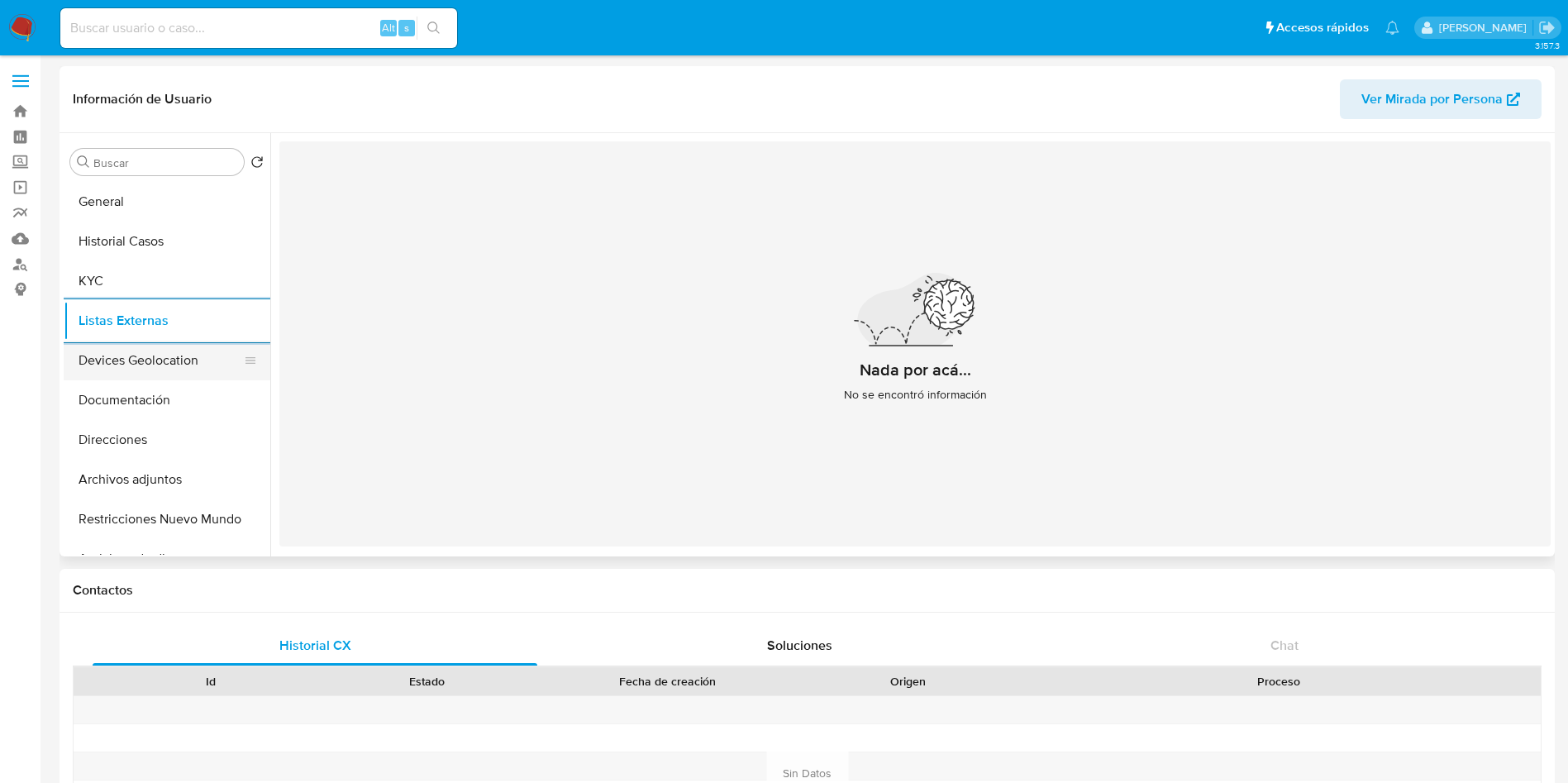
click at [134, 360] on button "Devices Geolocation" at bounding box center [160, 360] width 193 height 40
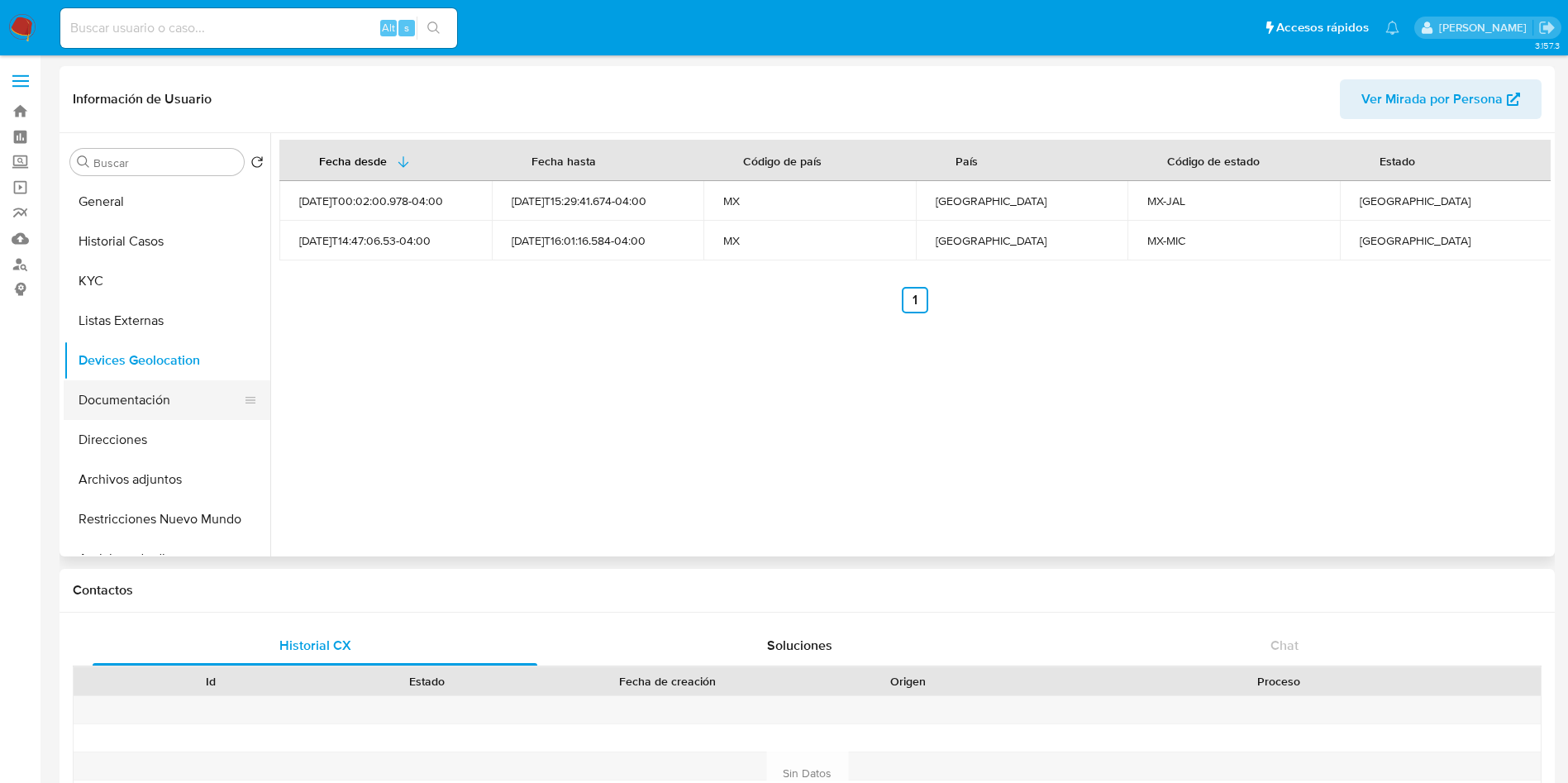
click at [111, 399] on button "Documentación" at bounding box center [160, 400] width 193 height 40
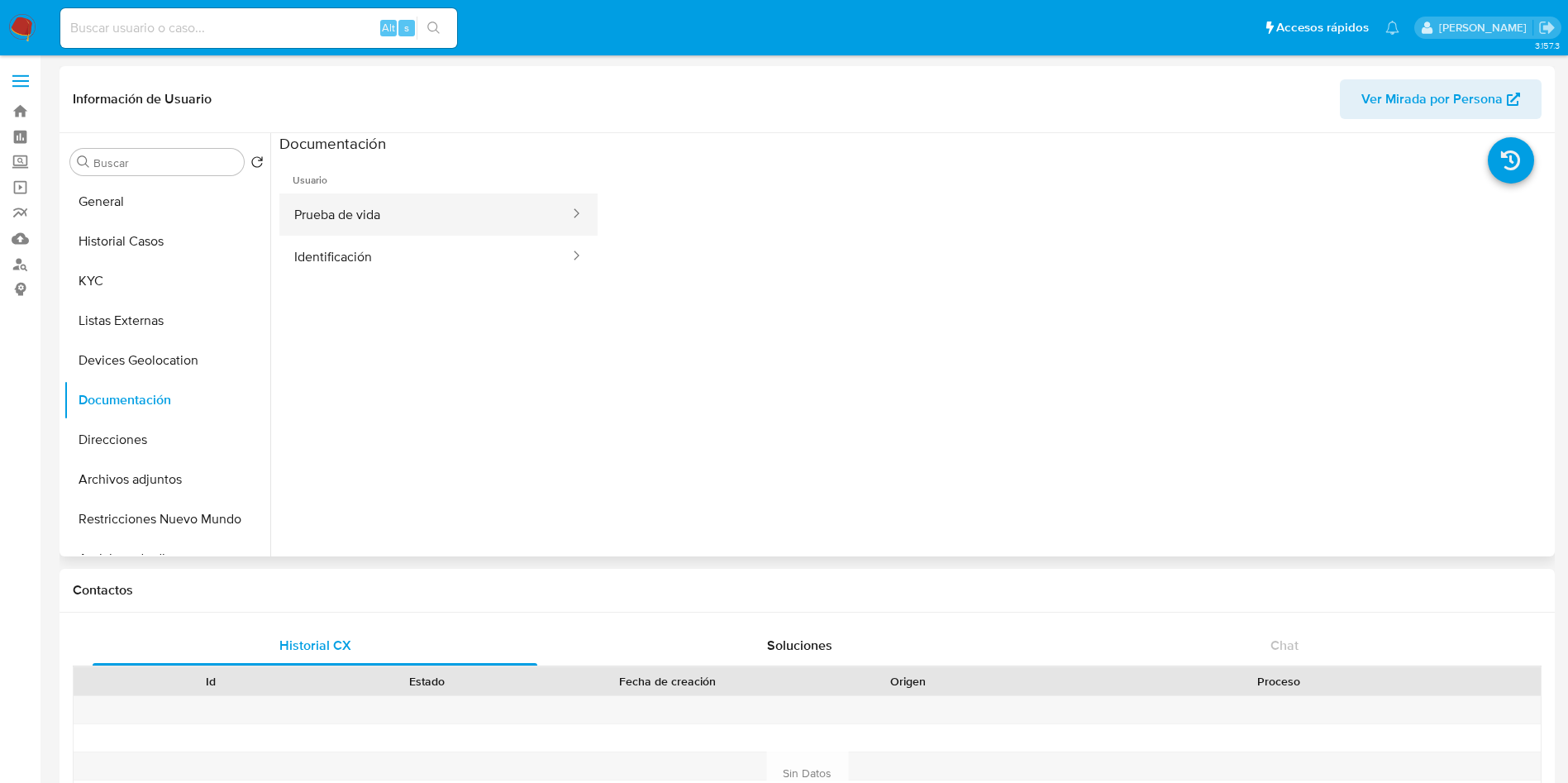
click at [467, 213] on button "Prueba de vida" at bounding box center [425, 214] width 292 height 43
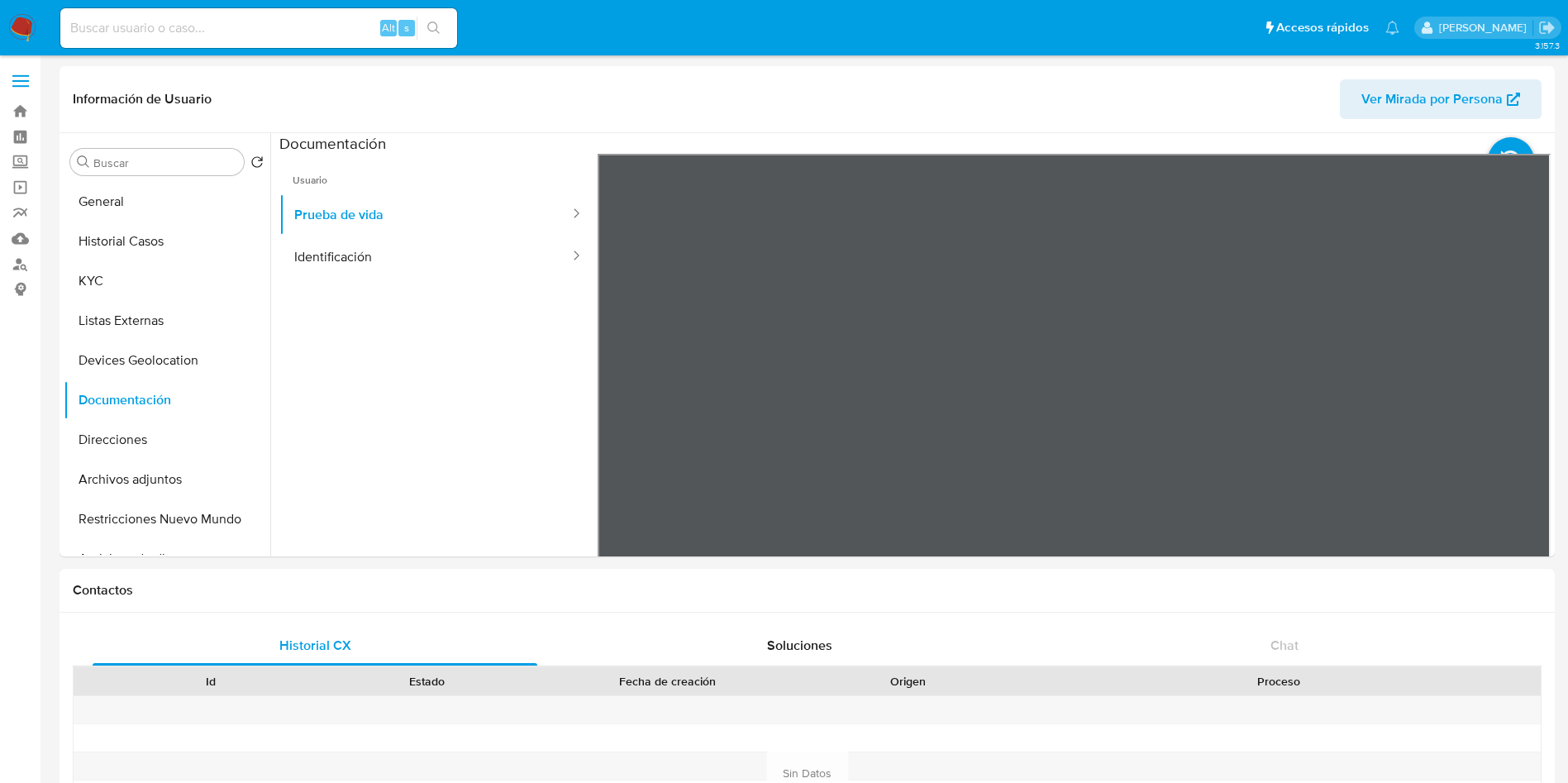
click at [244, 20] on input at bounding box center [259, 27] width 397 height 21
paste input "2302293277"
type input "2302293277"
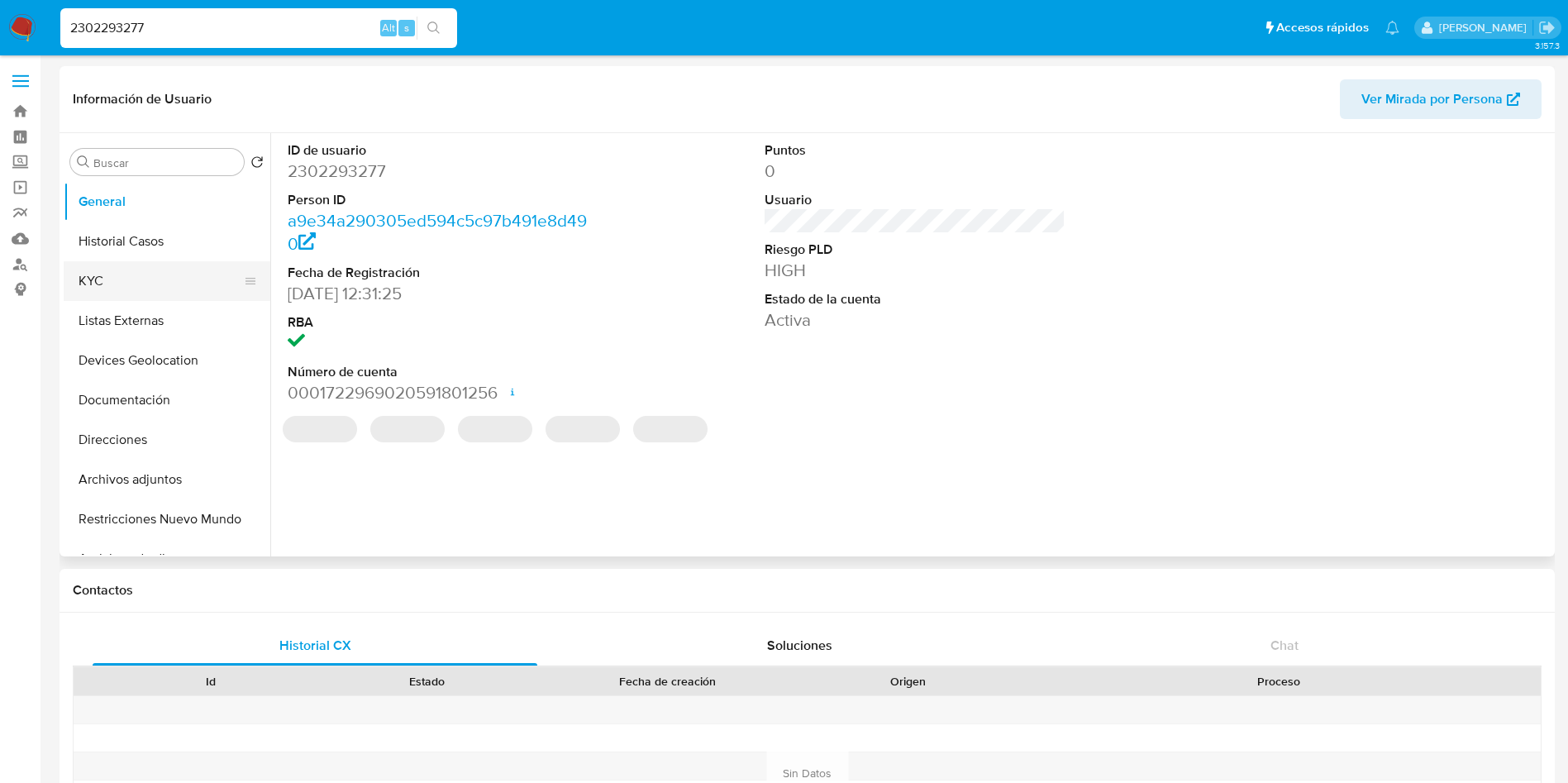
click at [128, 277] on button "KYC" at bounding box center [160, 281] width 193 height 40
select select "10"
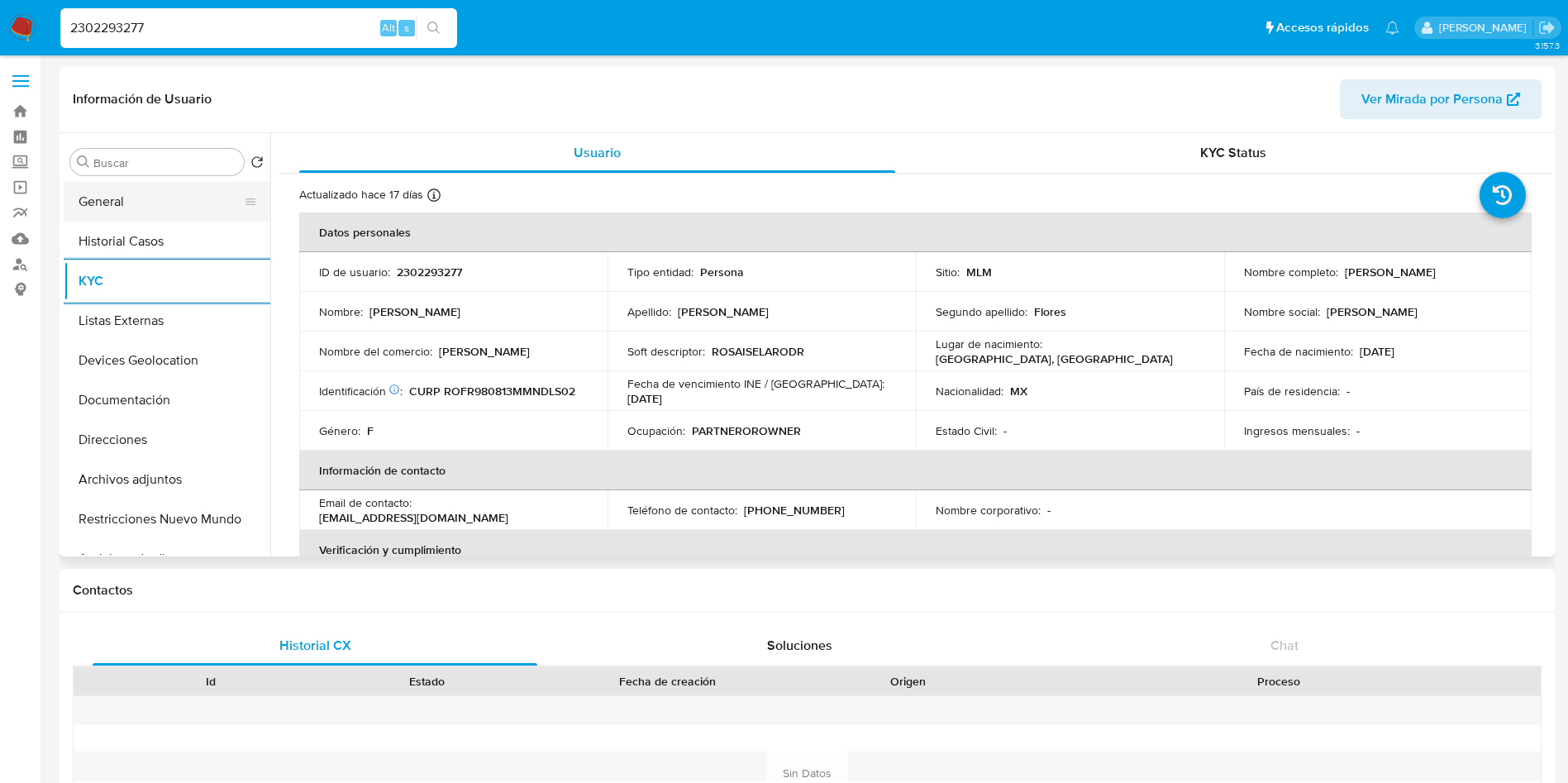
click at [155, 193] on button "General" at bounding box center [160, 202] width 193 height 40
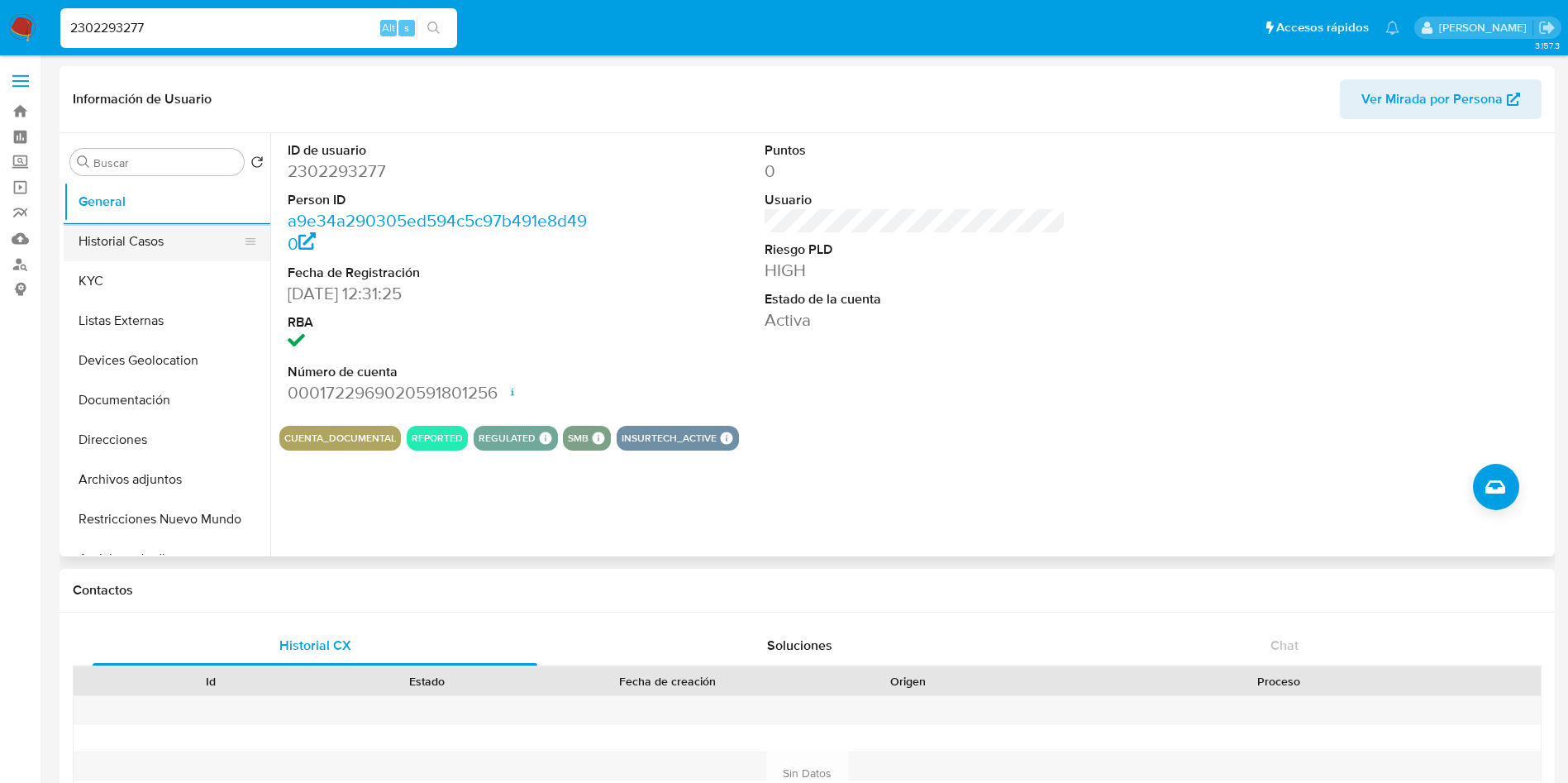
click at [117, 243] on button "Historial Casos" at bounding box center [160, 241] width 193 height 40
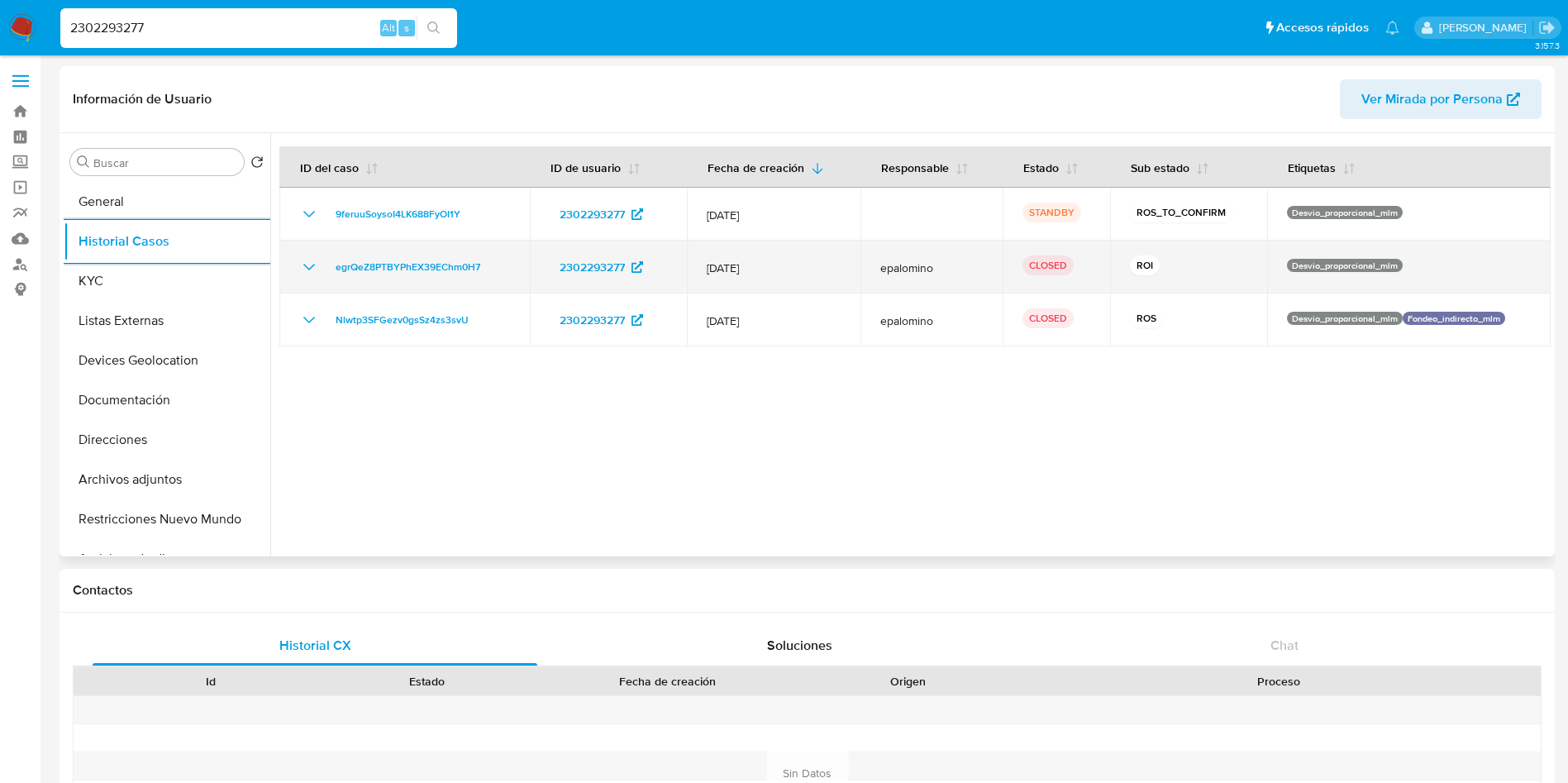
click at [315, 265] on icon "Mostrar/Ocultar" at bounding box center [309, 266] width 20 height 20
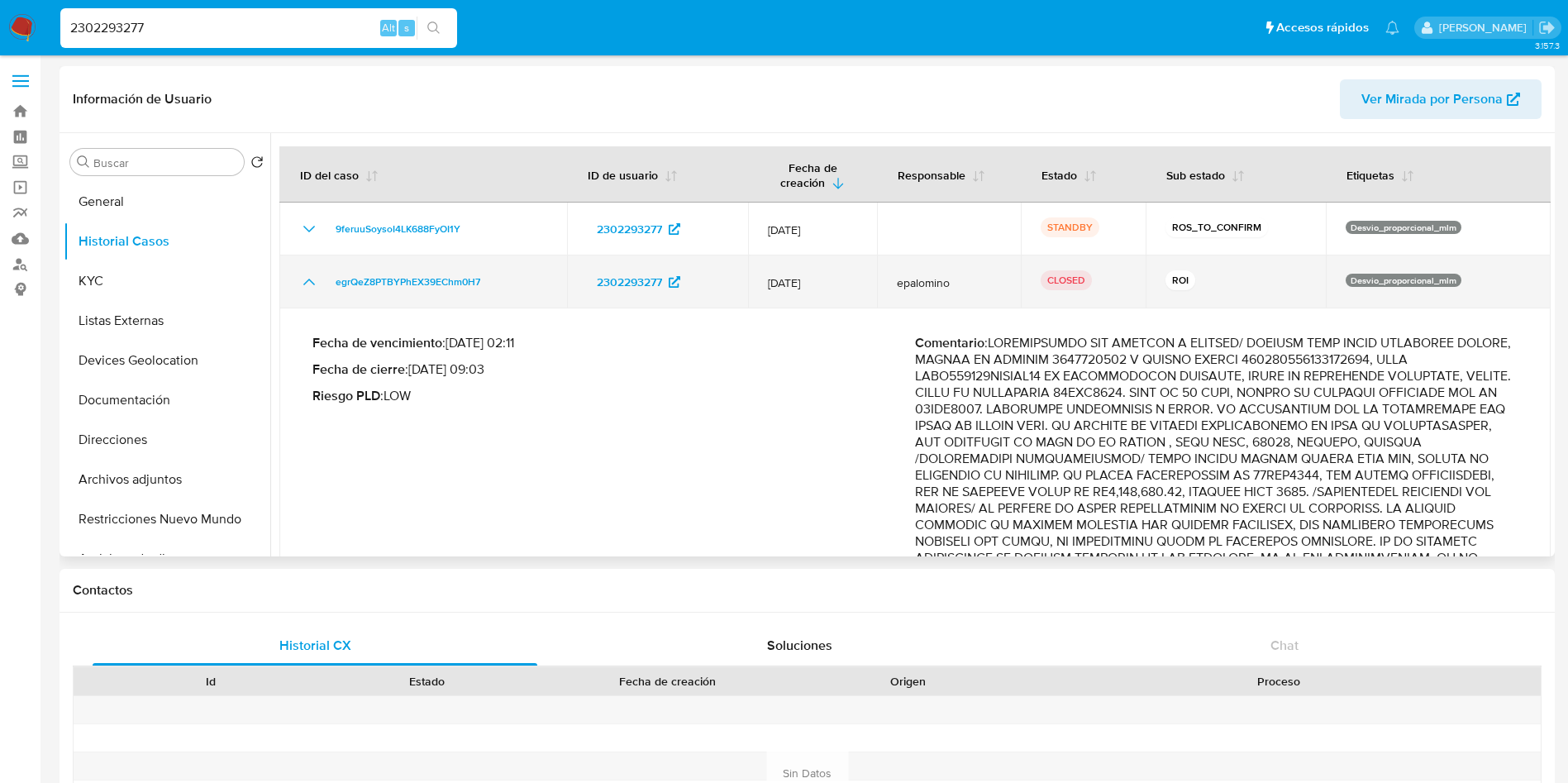
click at [305, 280] on icon "Mostrar/Ocultar" at bounding box center [309, 282] width 20 height 20
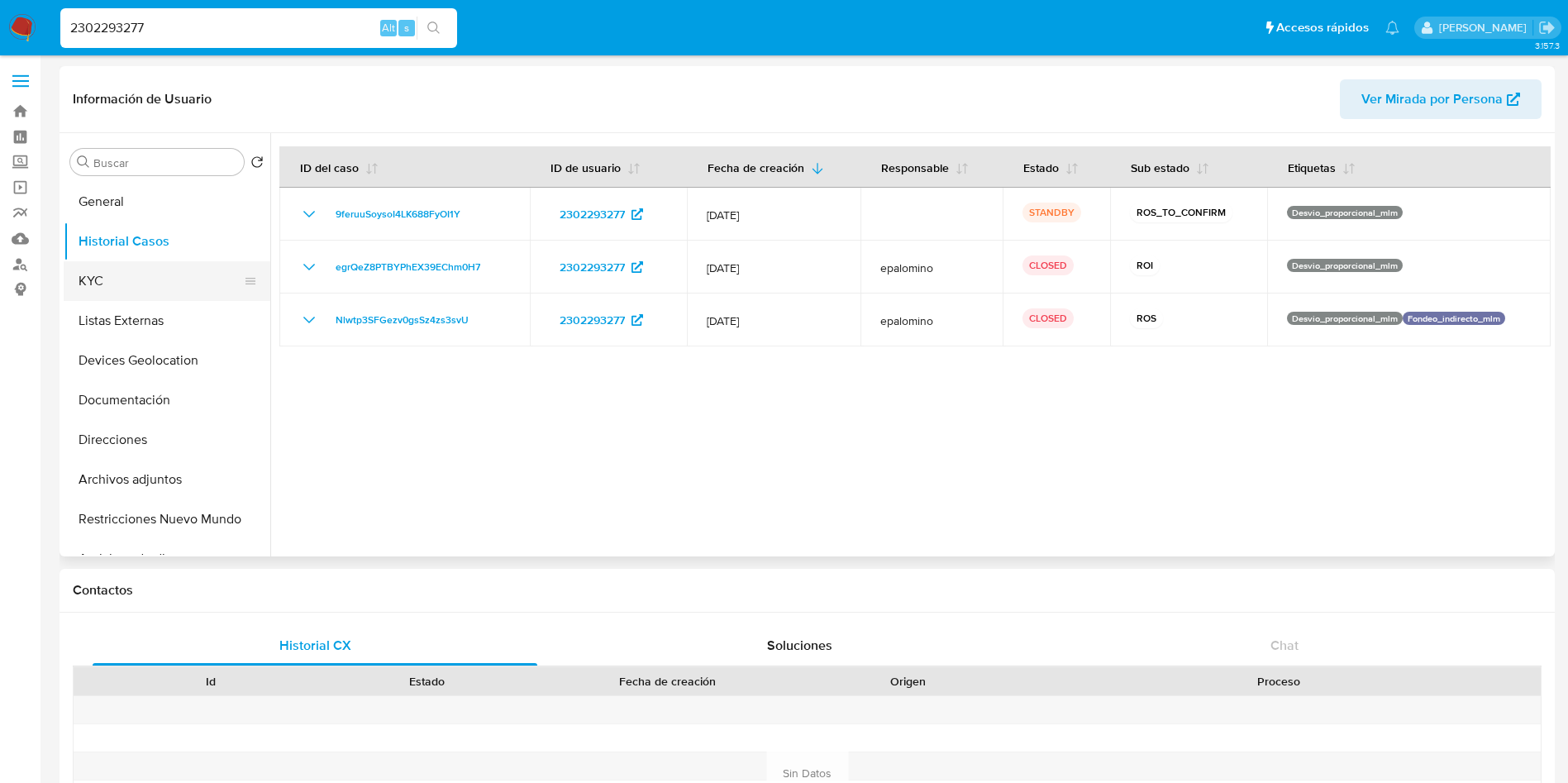
click at [116, 276] on button "KYC" at bounding box center [160, 281] width 193 height 40
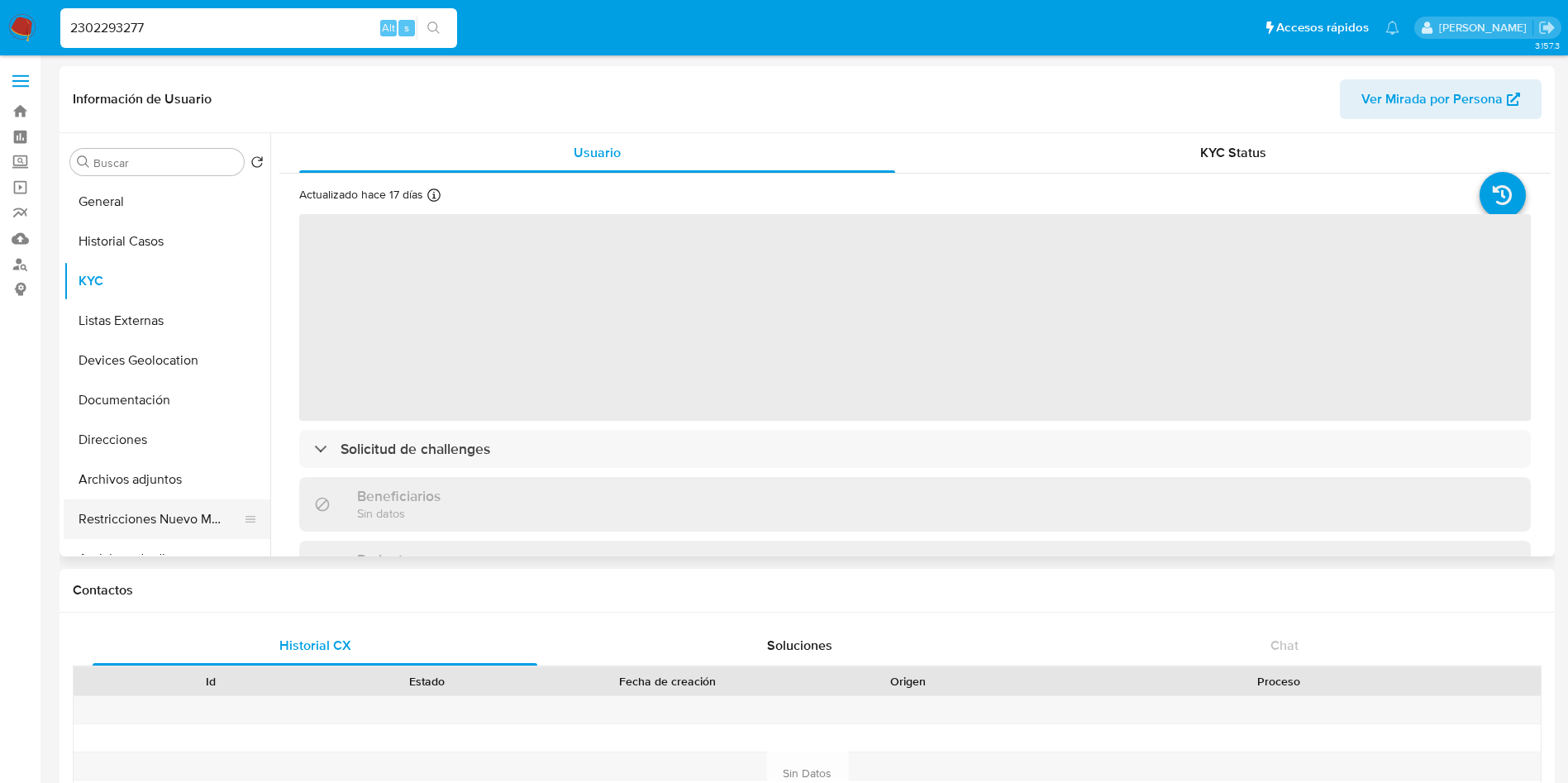
click at [166, 521] on button "Restricciones Nuevo Mundo" at bounding box center [160, 519] width 193 height 40
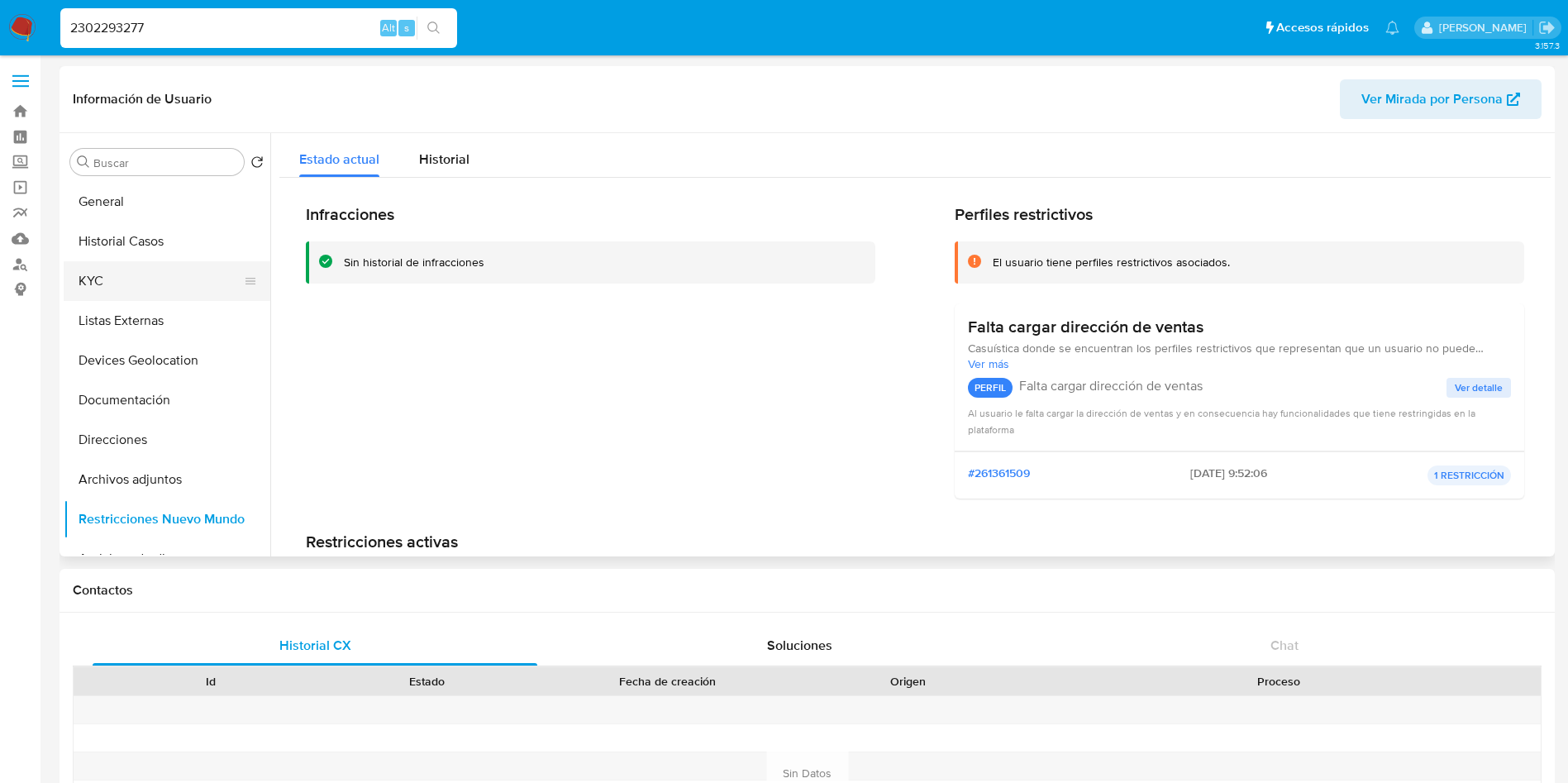
click at [194, 278] on button "KYC" at bounding box center [160, 281] width 193 height 40
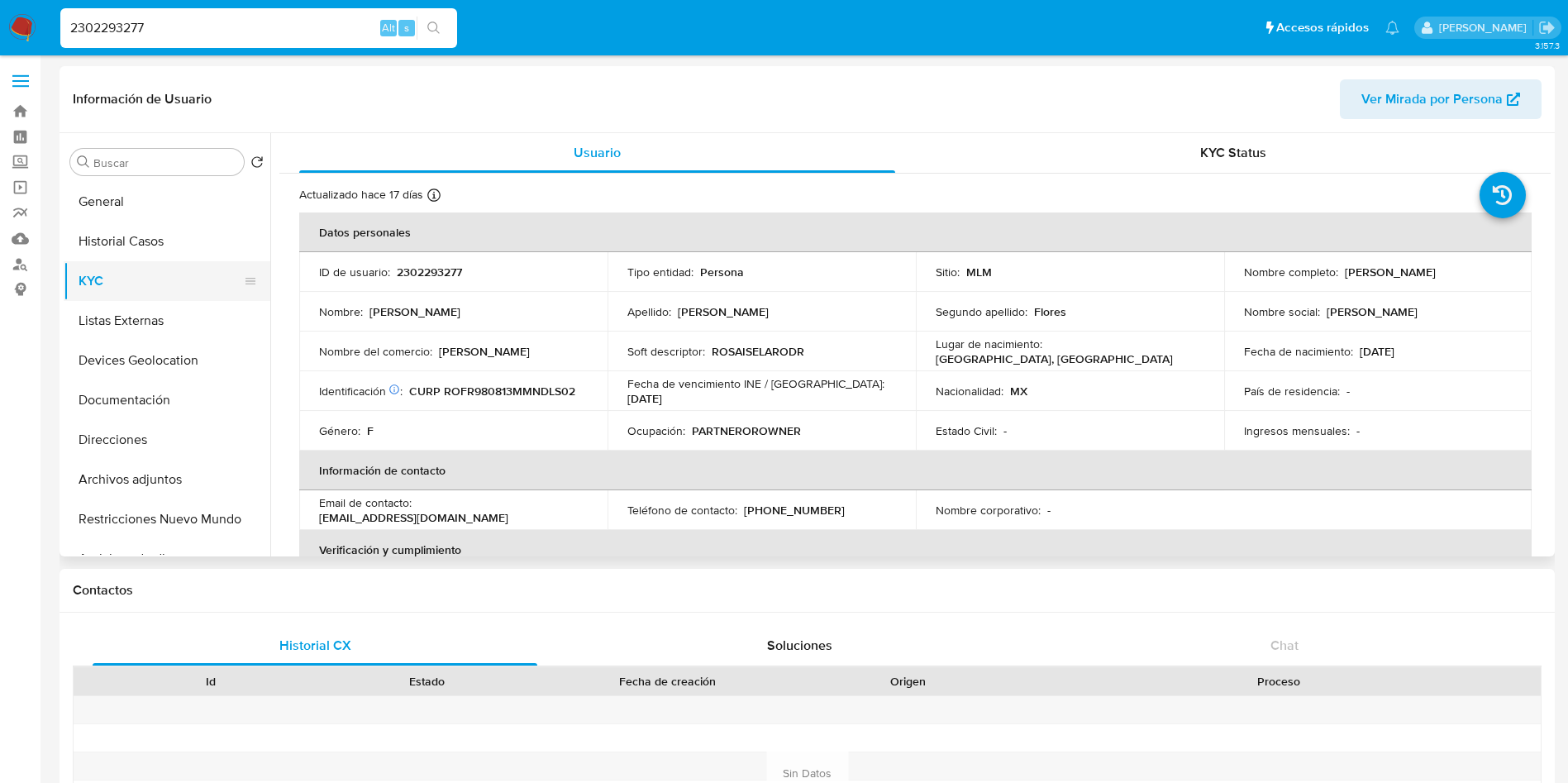
click at [129, 261] on button "KYC" at bounding box center [160, 281] width 193 height 40
click at [134, 238] on button "Historial Casos" at bounding box center [160, 241] width 193 height 40
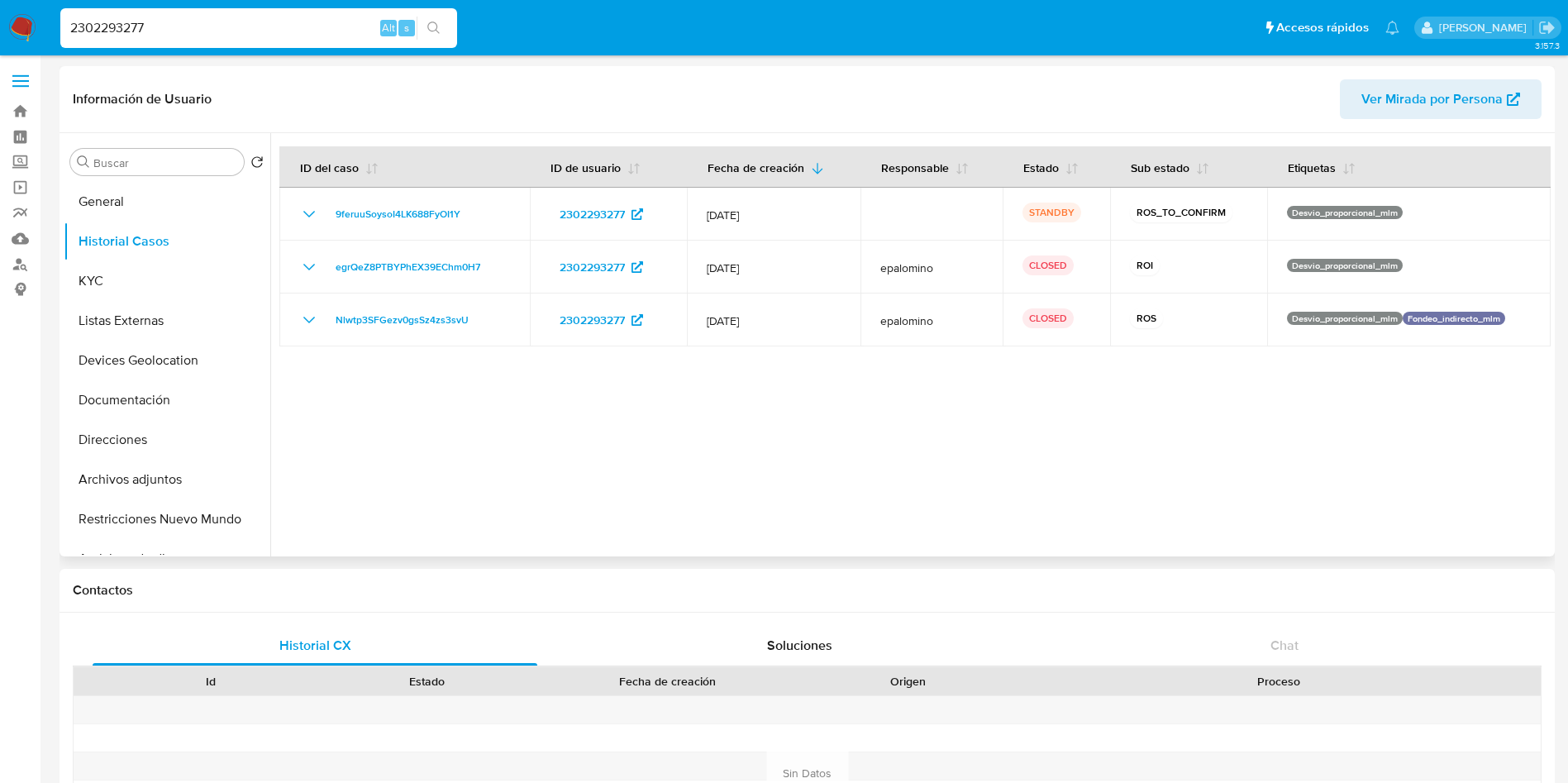
click at [874, 474] on div at bounding box center [911, 344] width 1280 height 423
click at [923, 383] on div at bounding box center [911, 344] width 1280 height 423
click at [1271, 388] on div at bounding box center [911, 344] width 1280 height 423
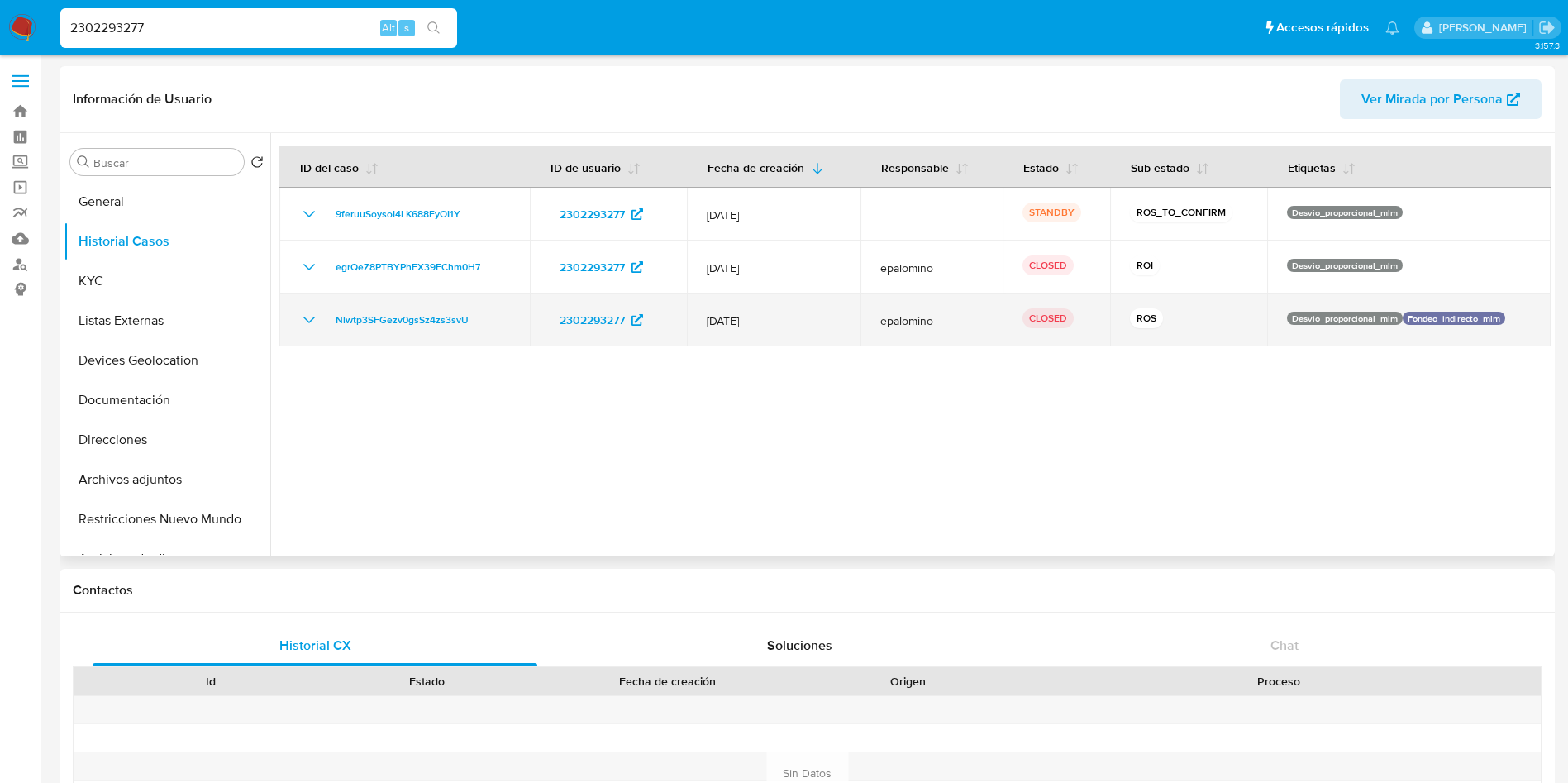
drag, startPoint x: 701, startPoint y: 323, endPoint x: 789, endPoint y: 313, distance: 88.6
click at [789, 313] on td "12/May/2025" at bounding box center [774, 320] width 174 height 53
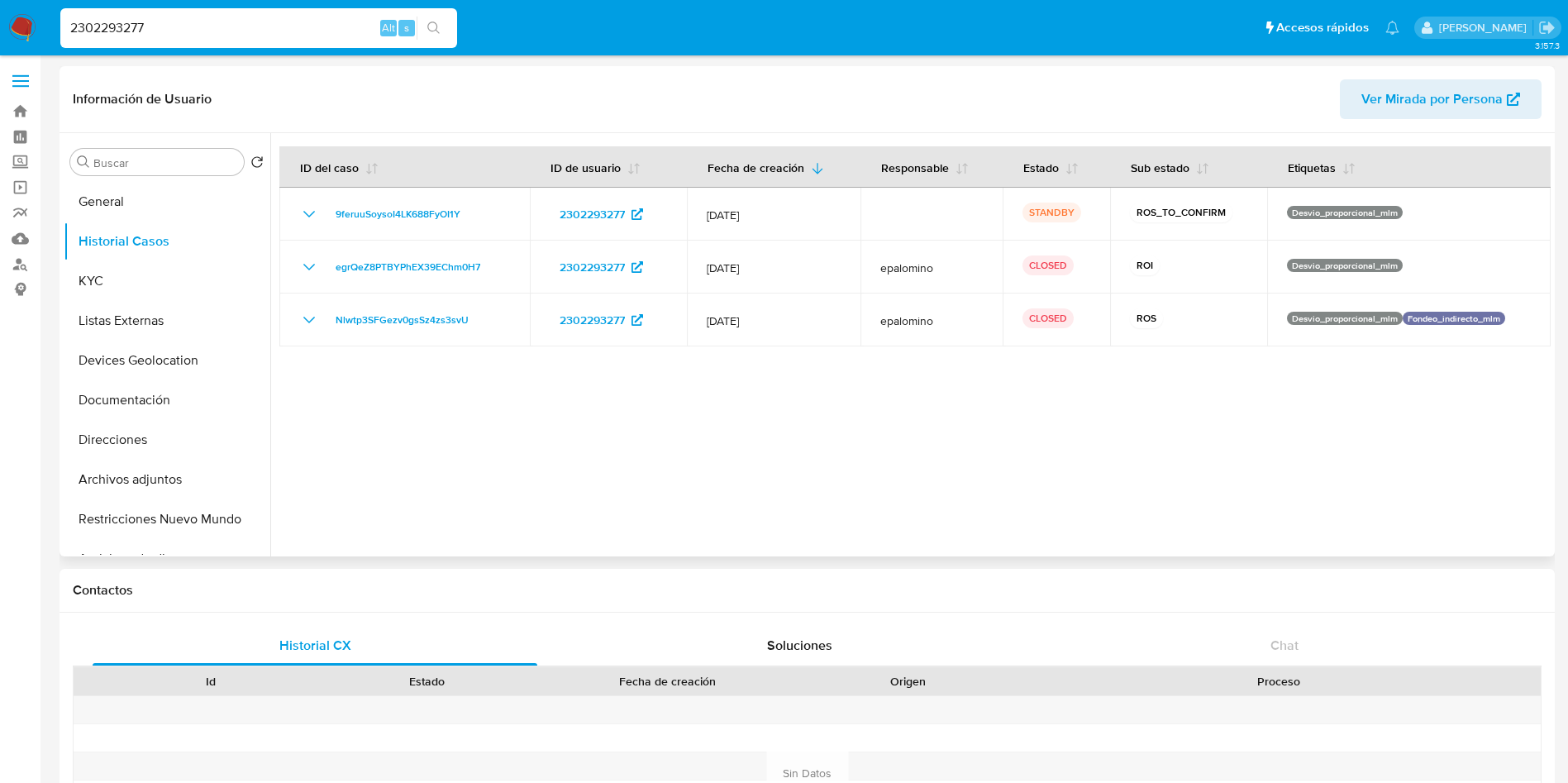
click at [1355, 437] on div at bounding box center [911, 344] width 1280 height 423
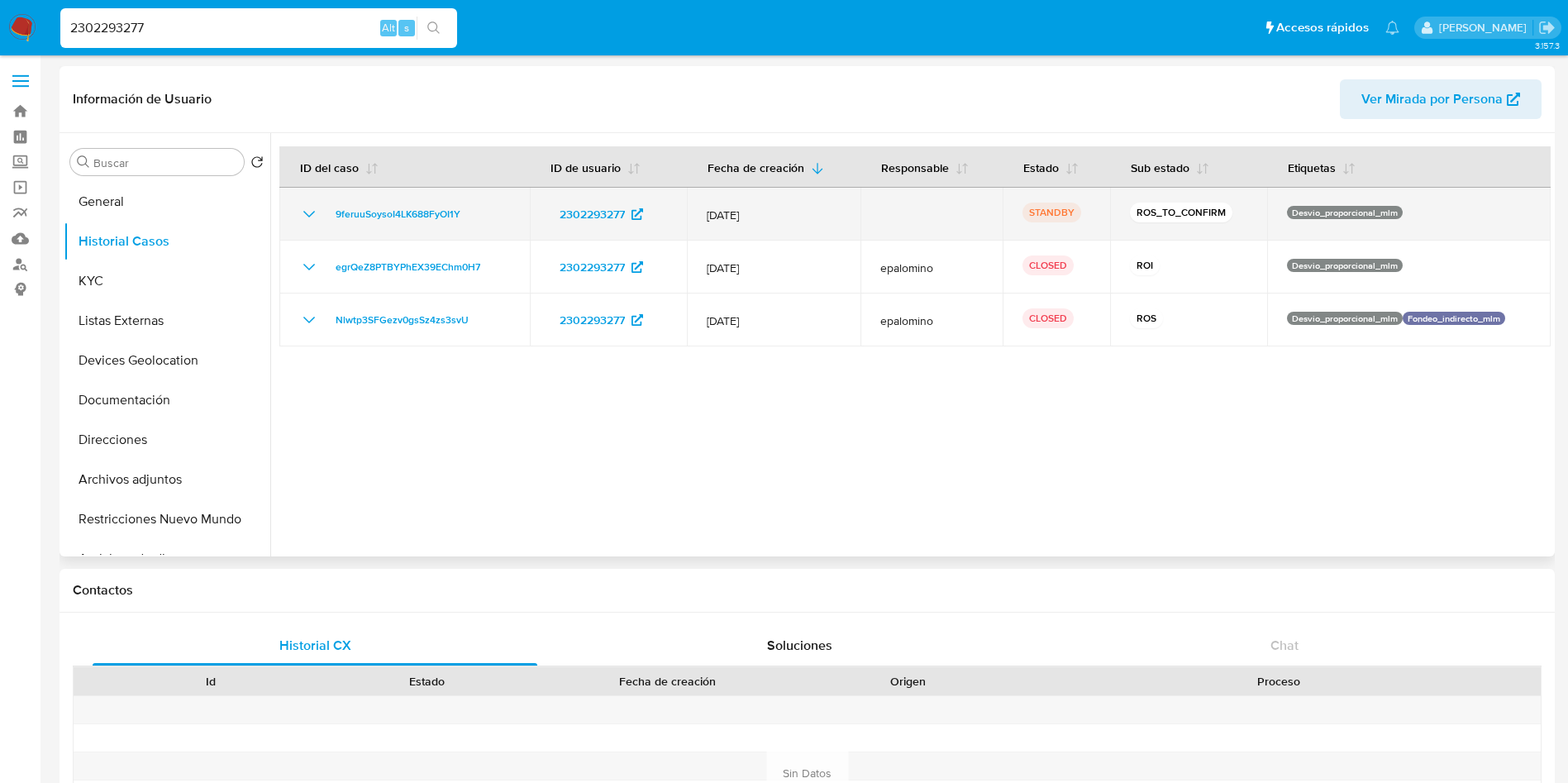
drag, startPoint x: 705, startPoint y: 217, endPoint x: 790, endPoint y: 210, distance: 85.3
click at [790, 210] on td "12/Jul/2025" at bounding box center [774, 214] width 174 height 53
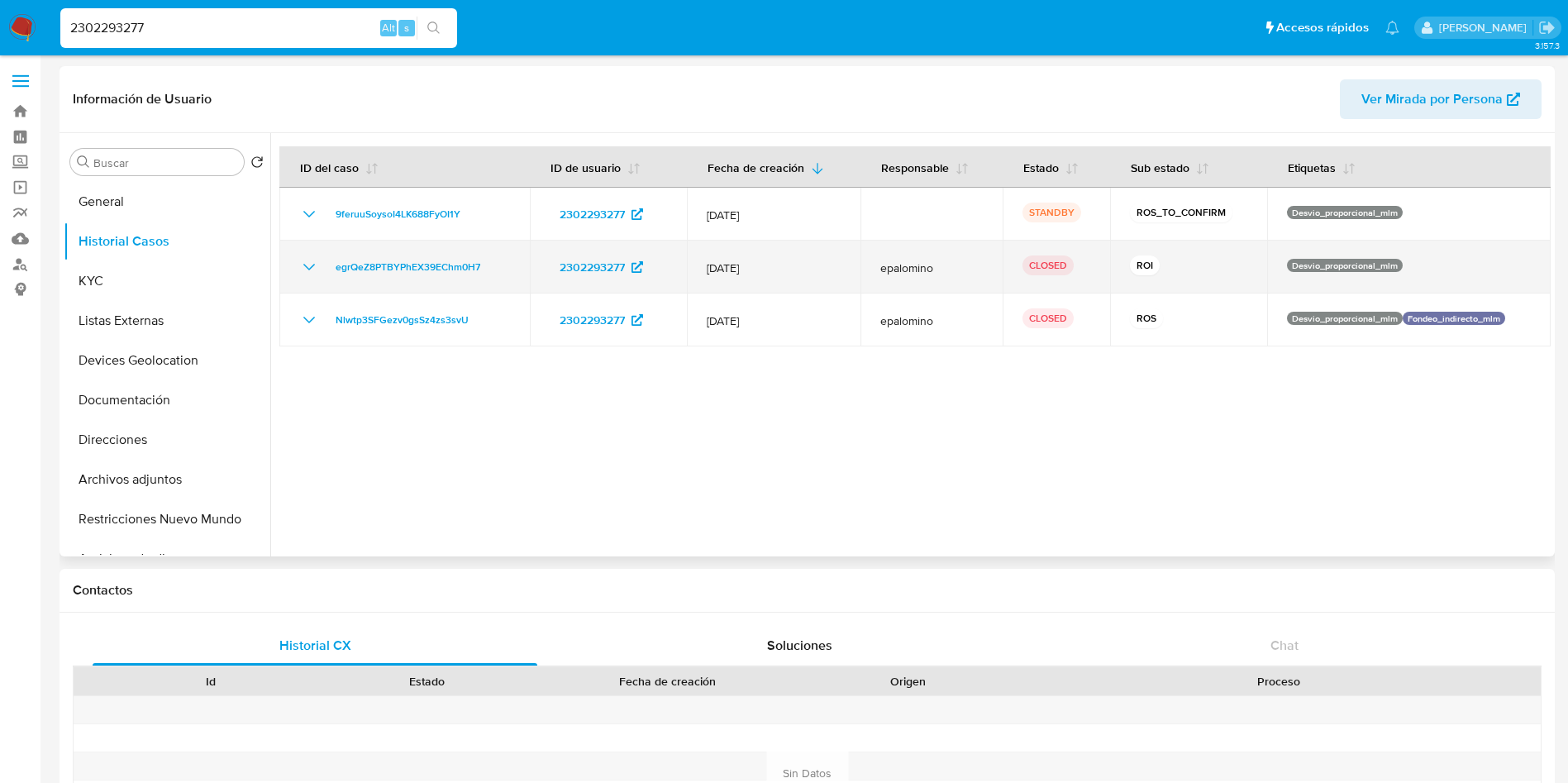
drag, startPoint x: 701, startPoint y: 271, endPoint x: 779, endPoint y: 271, distance: 78.0
click at [779, 271] on td "12/Jun/2025" at bounding box center [774, 267] width 174 height 53
click at [309, 276] on icon "Mostrar/Ocultar" at bounding box center [309, 266] width 20 height 20
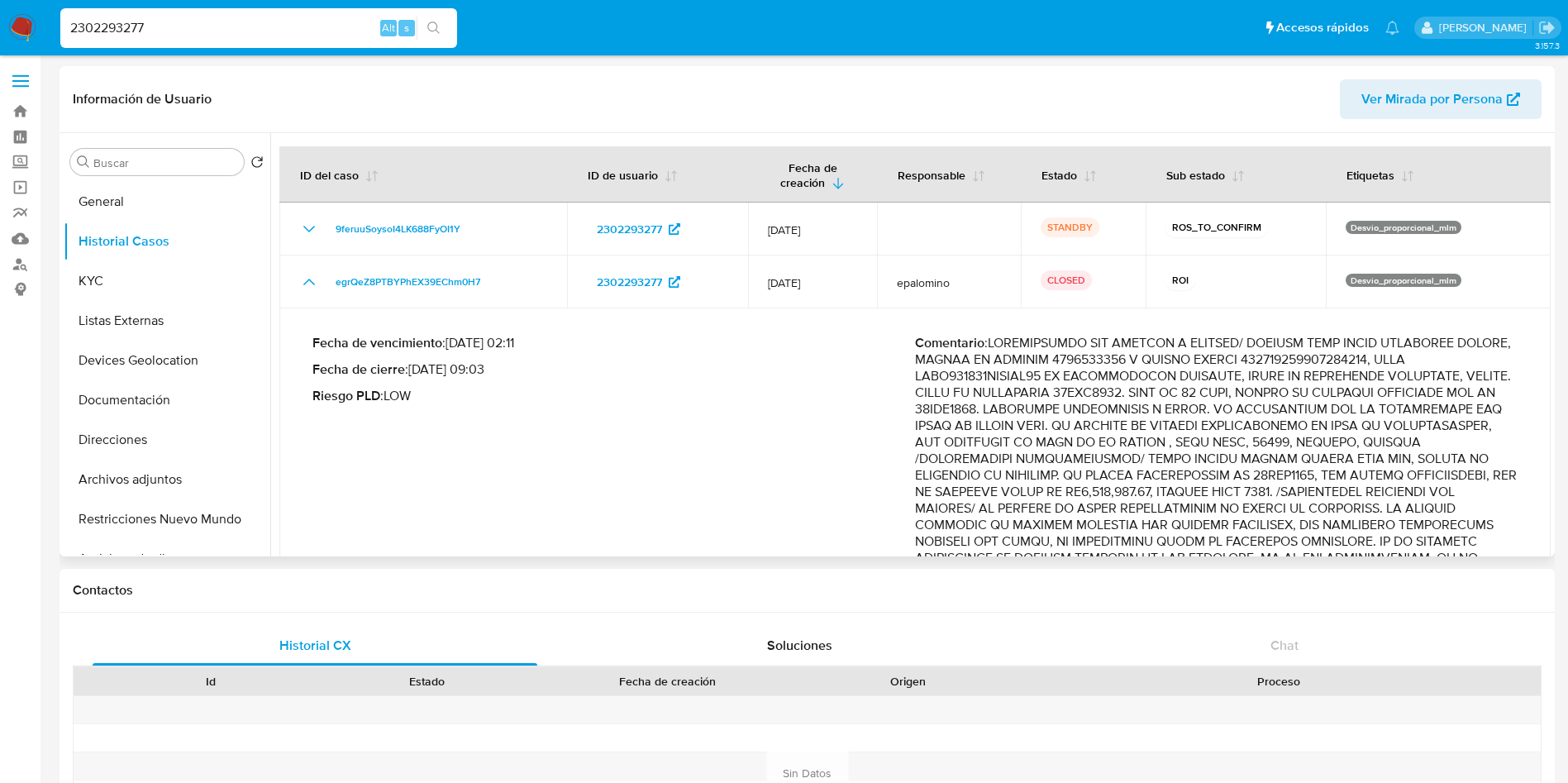
drag, startPoint x: 1356, startPoint y: 442, endPoint x: 1388, endPoint y: 442, distance: 32.0
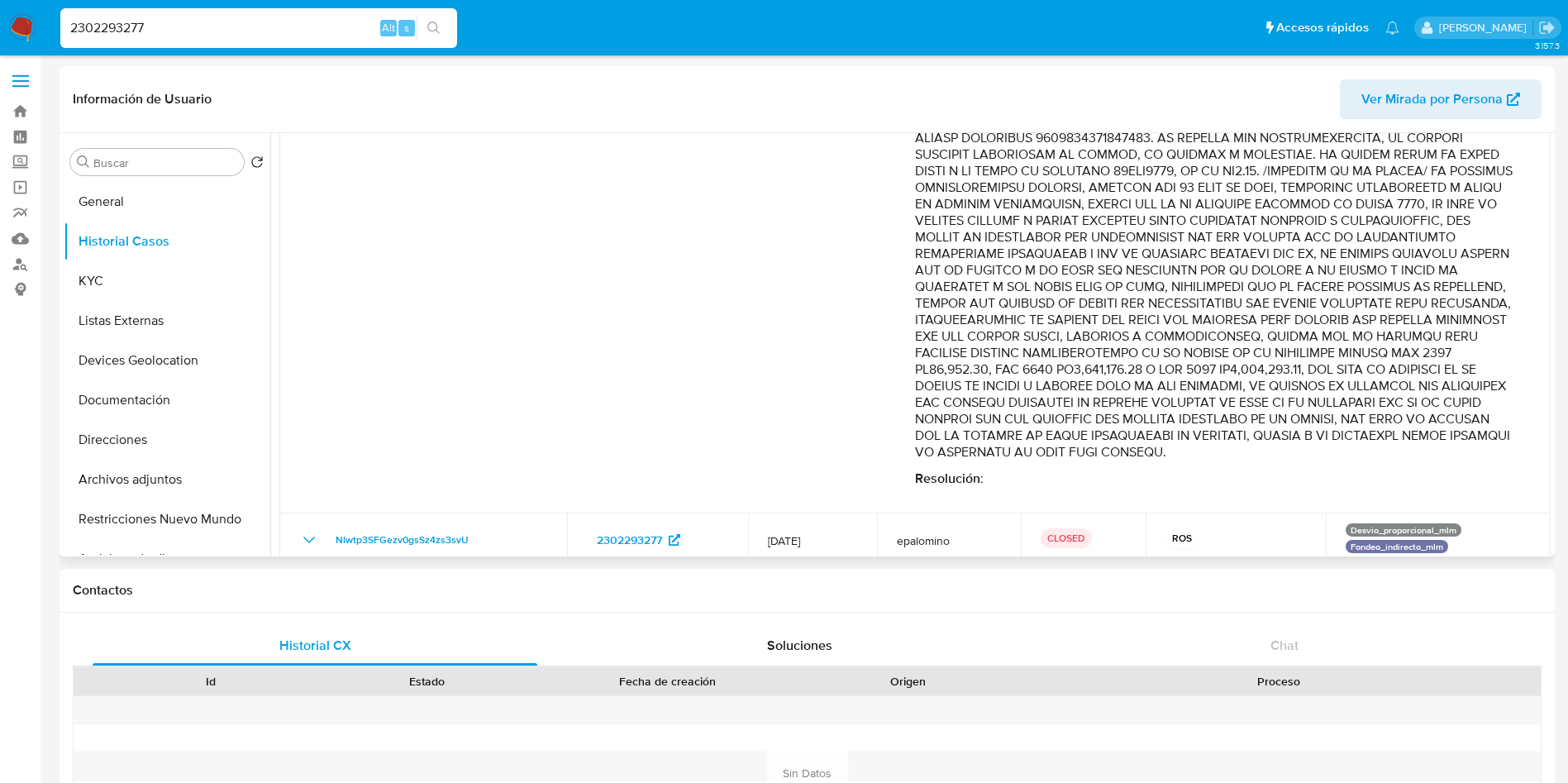
scroll to position [868, 0]
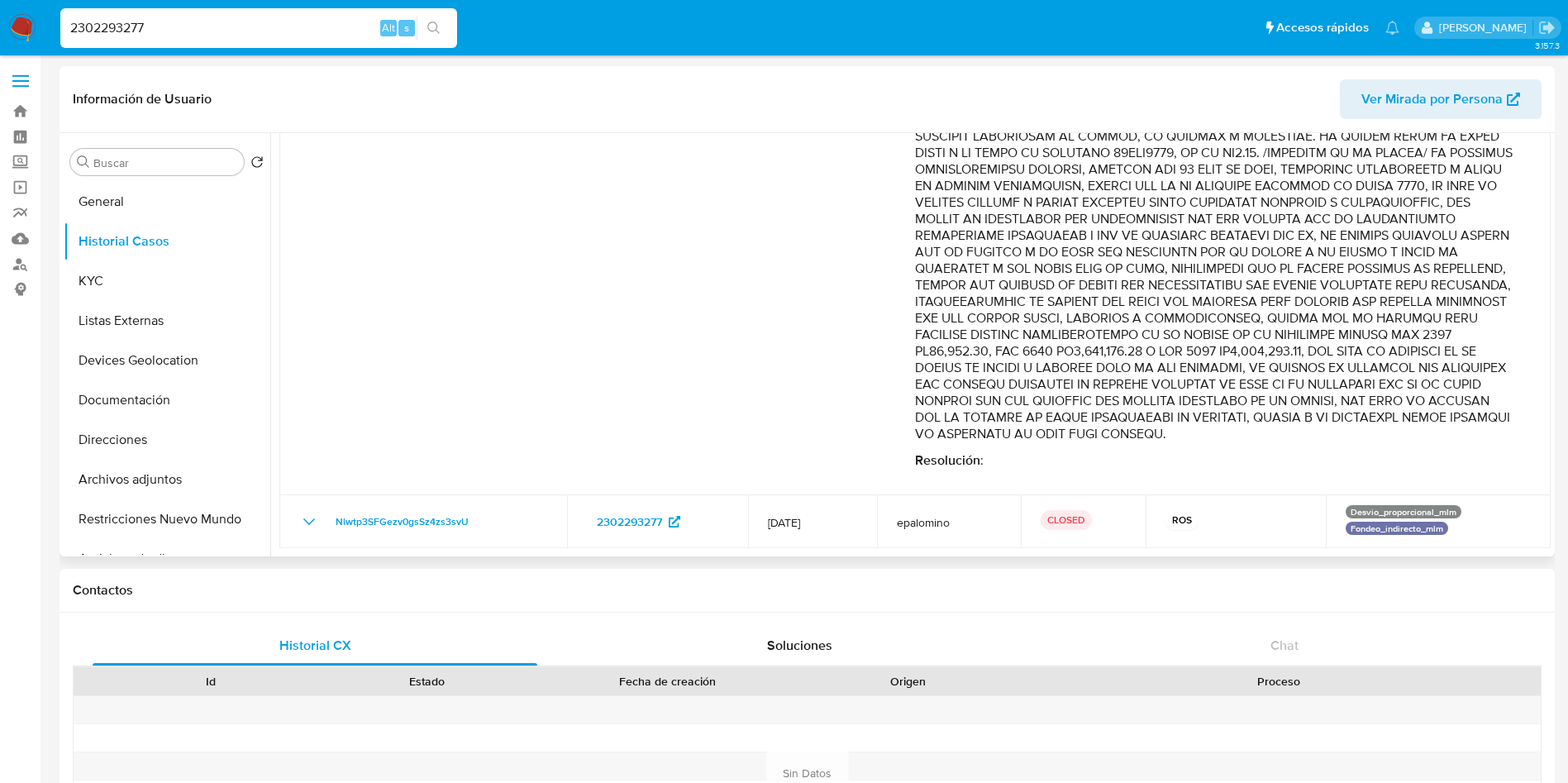
click at [1374, 468] on p "Resolución :" at bounding box center [1216, 460] width 603 height 16
drag, startPoint x: 1338, startPoint y: 169, endPoint x: 1495, endPoint y: 445, distance: 317.5
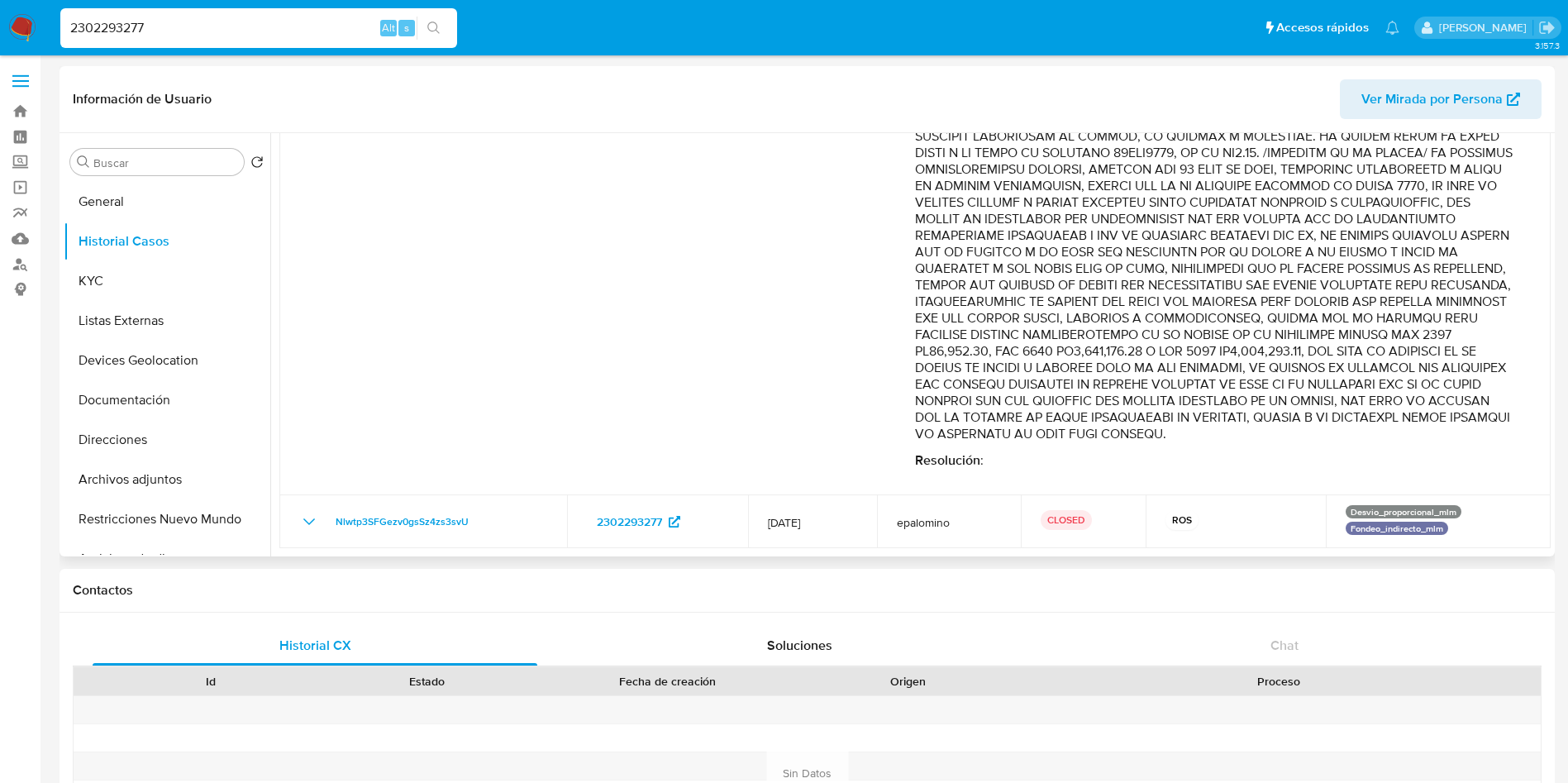
drag, startPoint x: 1294, startPoint y: 335, endPoint x: 1439, endPoint y: 405, distance: 161.0
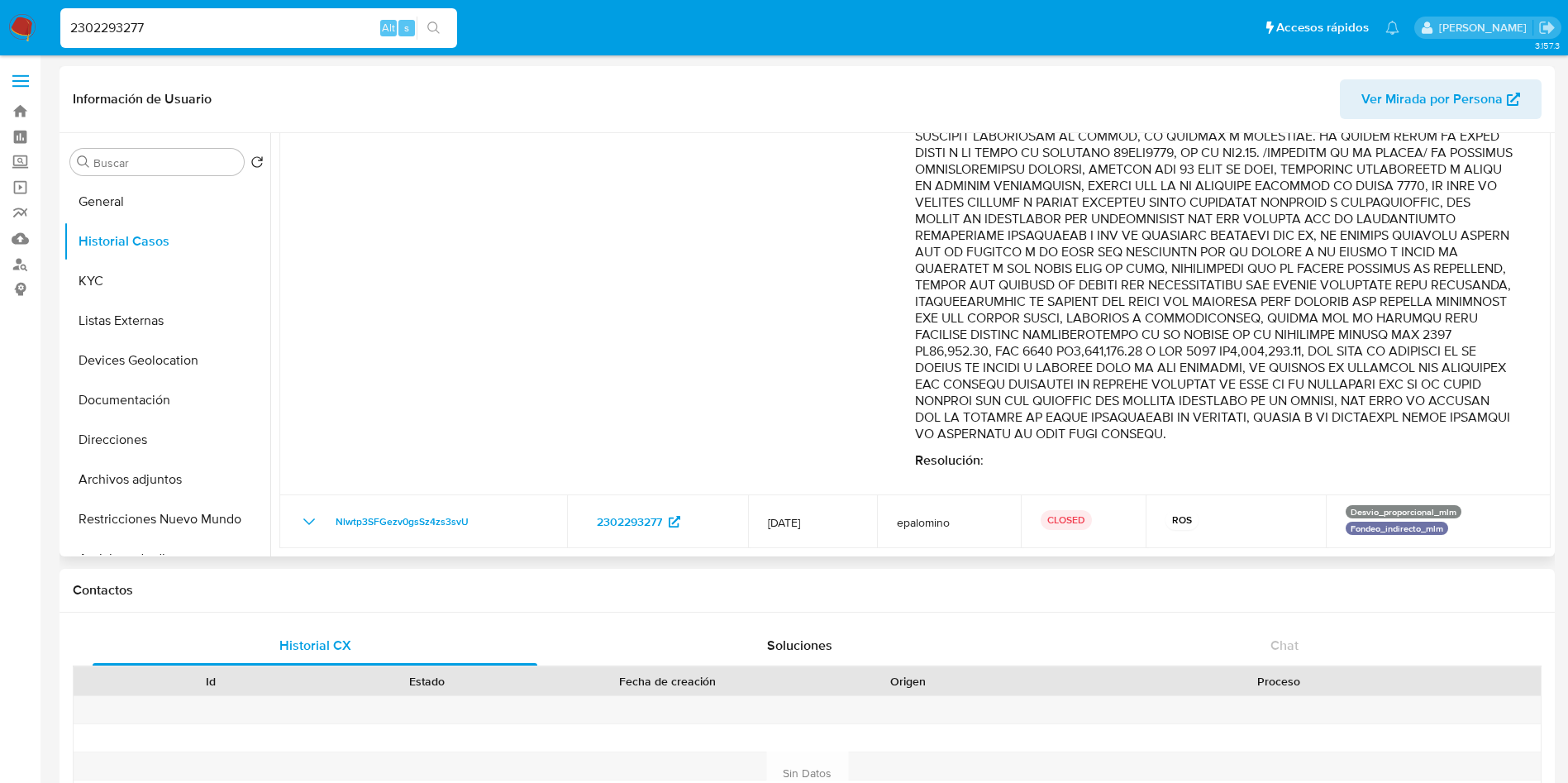
drag, startPoint x: 1365, startPoint y: 368, endPoint x: 1179, endPoint y: 388, distance: 187.1
click at [160, 275] on button "KYC" at bounding box center [160, 281] width 193 height 40
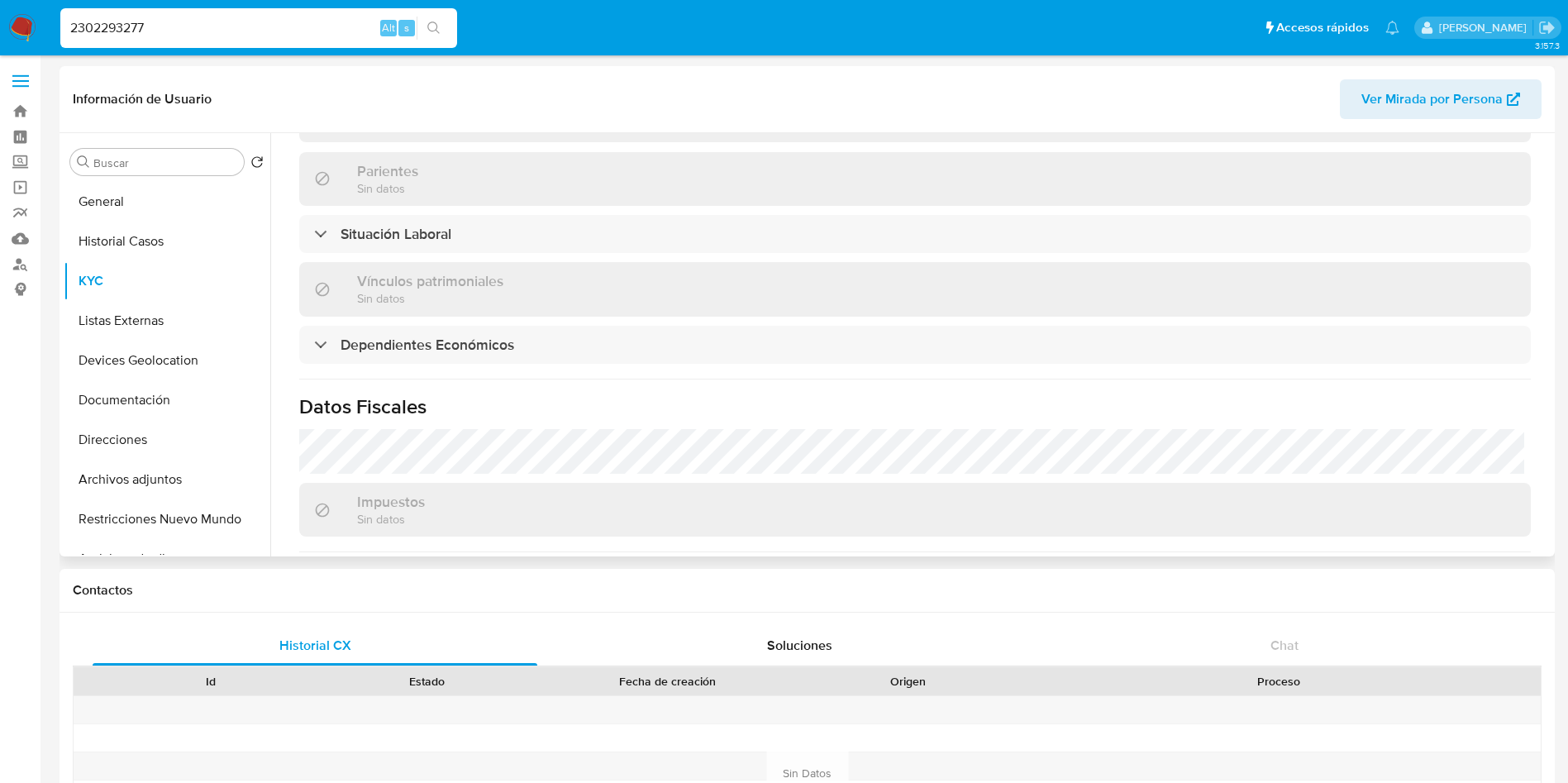
scroll to position [995, 0]
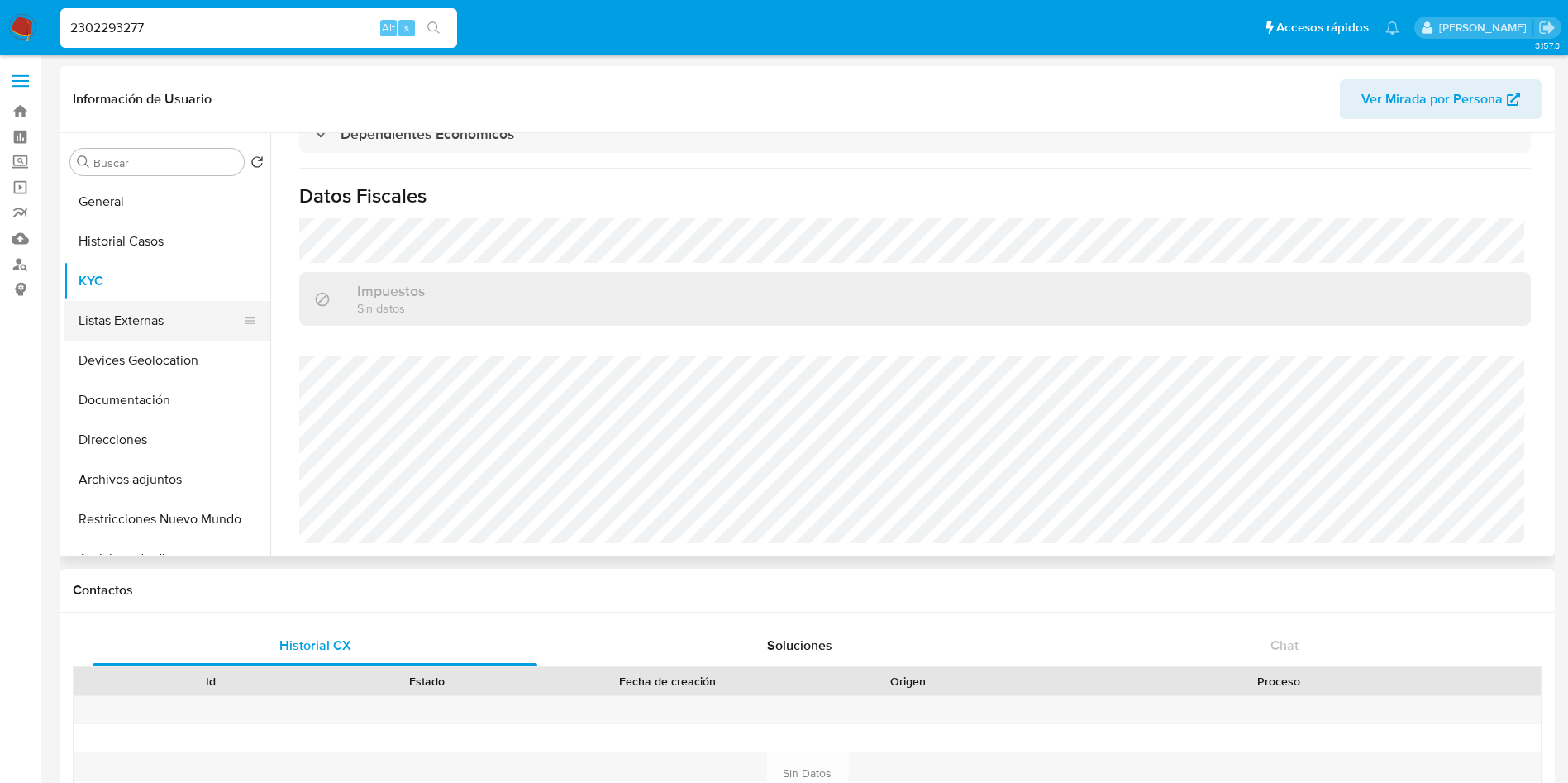
click at [140, 323] on button "Listas Externas" at bounding box center [160, 321] width 193 height 40
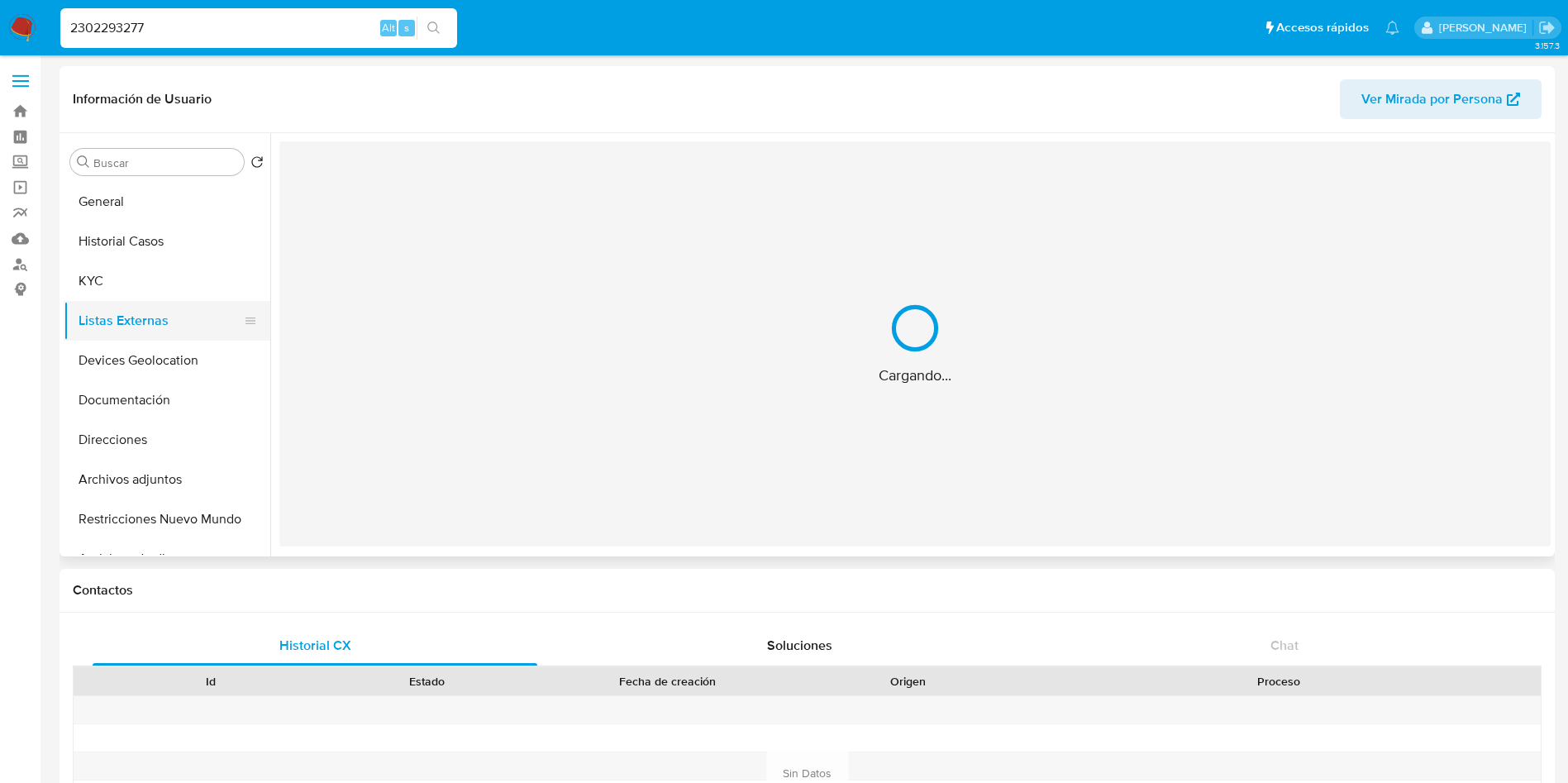
scroll to position [0, 0]
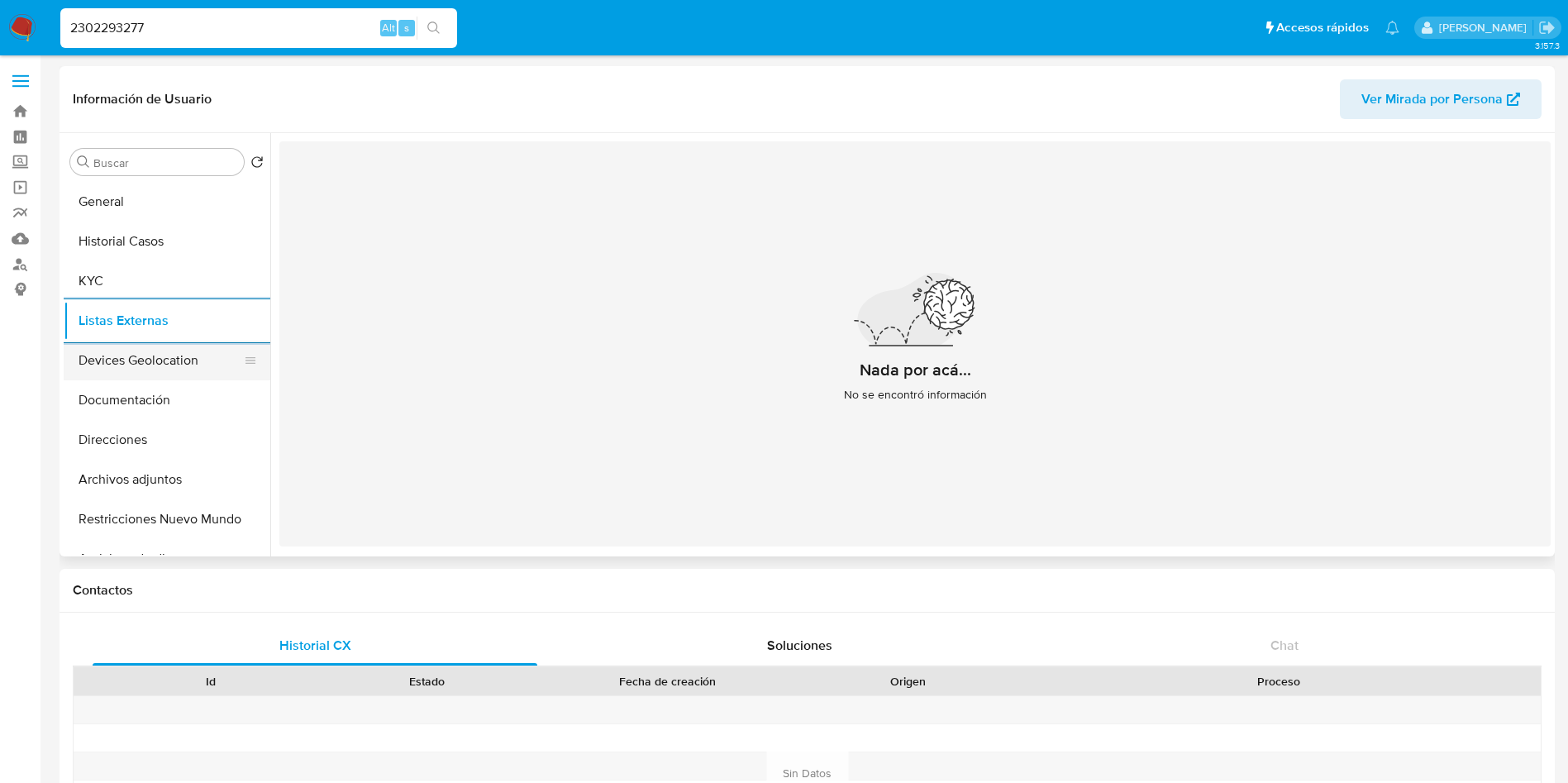
click at [131, 361] on button "Devices Geolocation" at bounding box center [160, 360] width 193 height 40
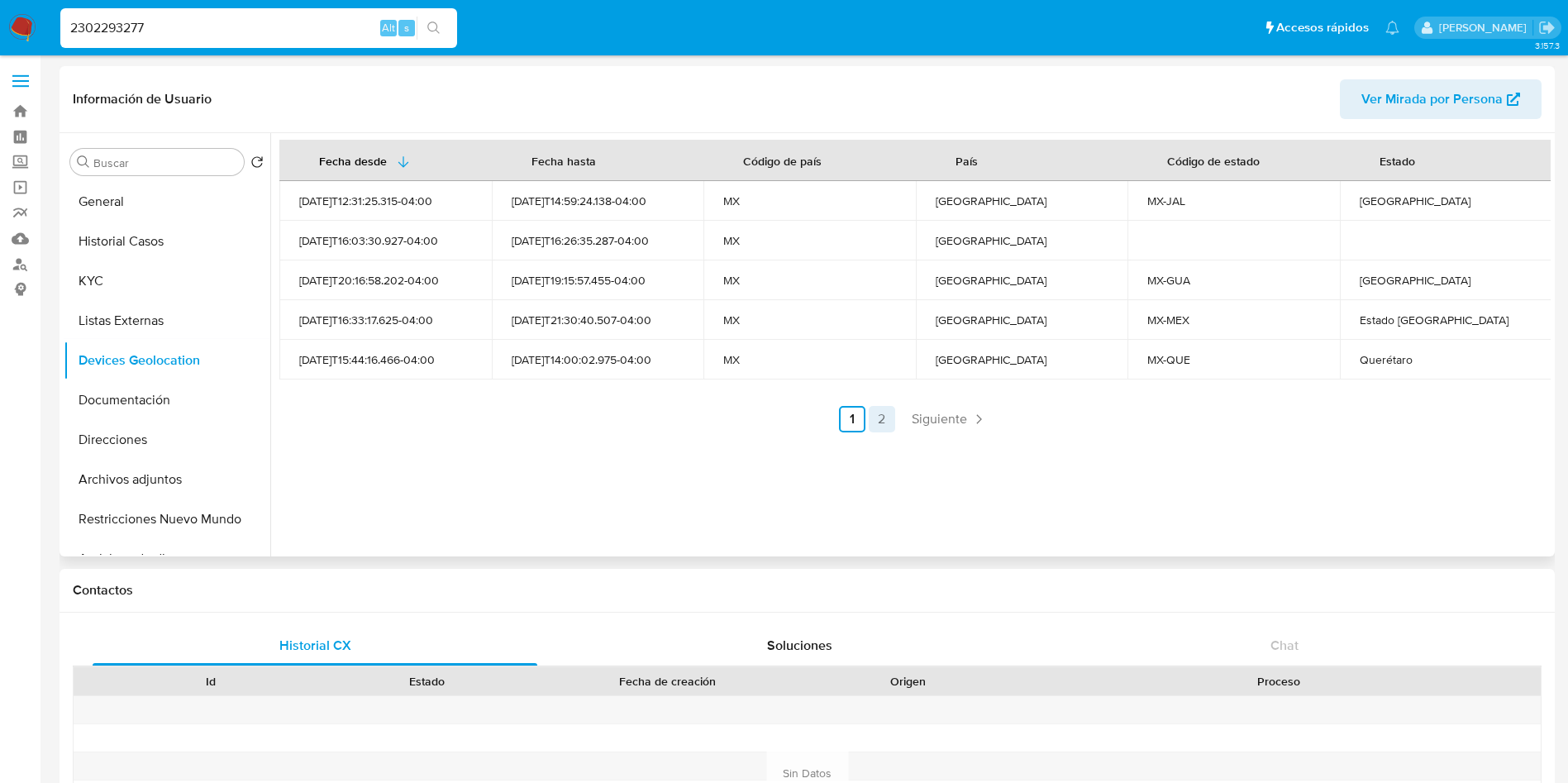
click at [878, 428] on link "2" at bounding box center [882, 419] width 26 height 26
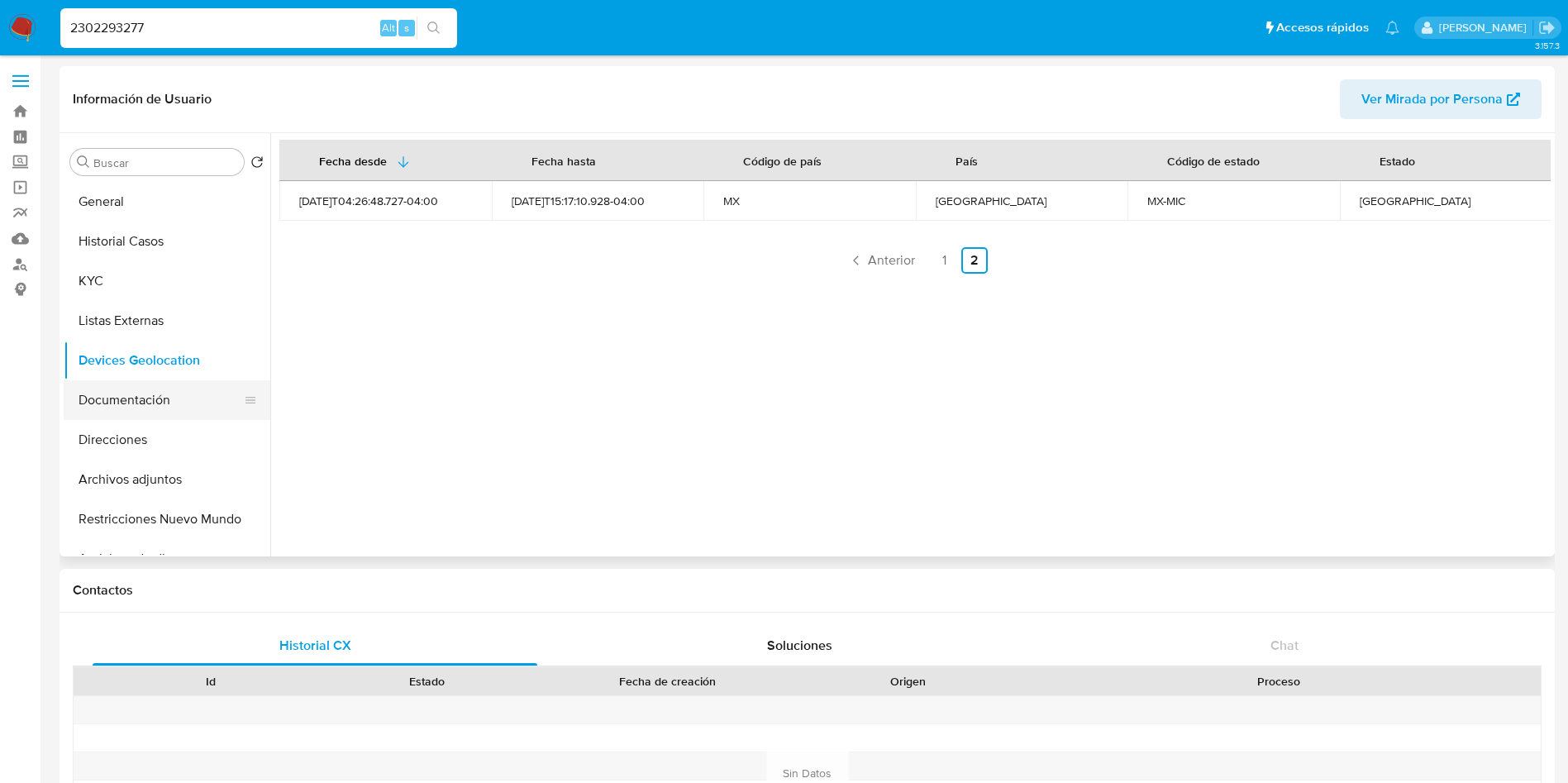
click at [159, 396] on button "Documentación" at bounding box center [160, 400] width 193 height 40
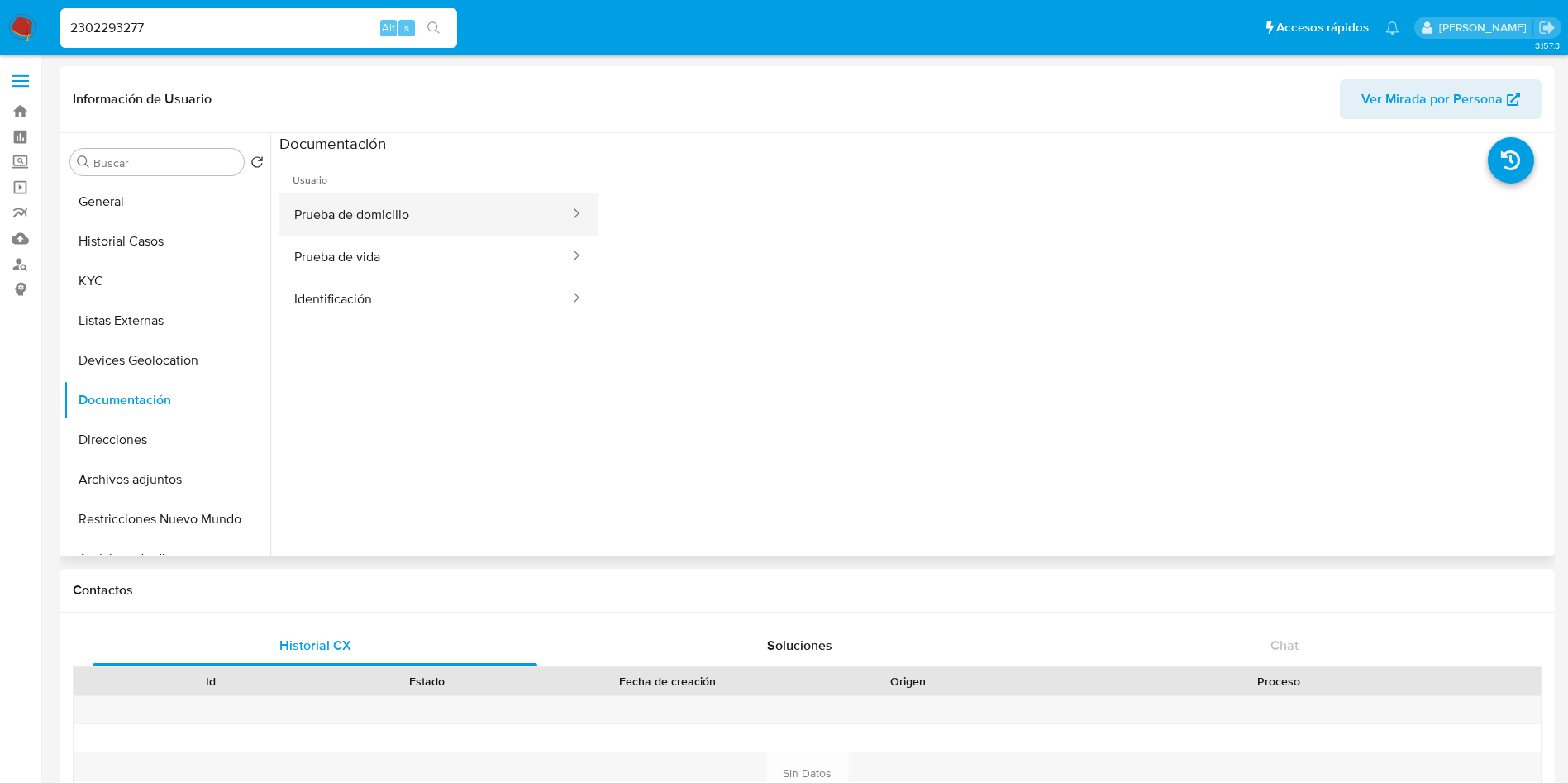
click at [426, 225] on button "Prueba de domicilio" at bounding box center [425, 214] width 292 height 43
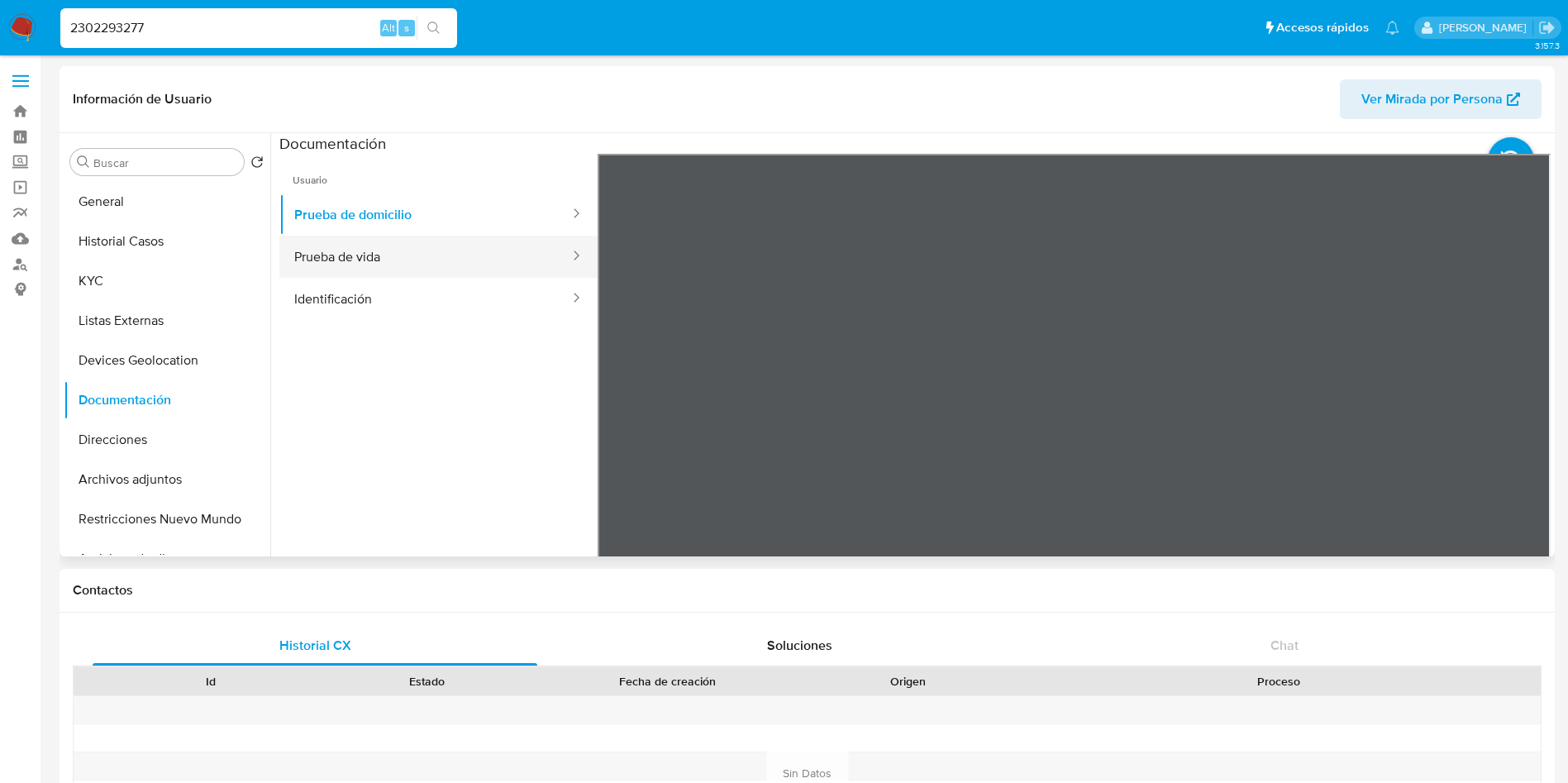
click at [429, 255] on button "Prueba de vida" at bounding box center [425, 257] width 292 height 43
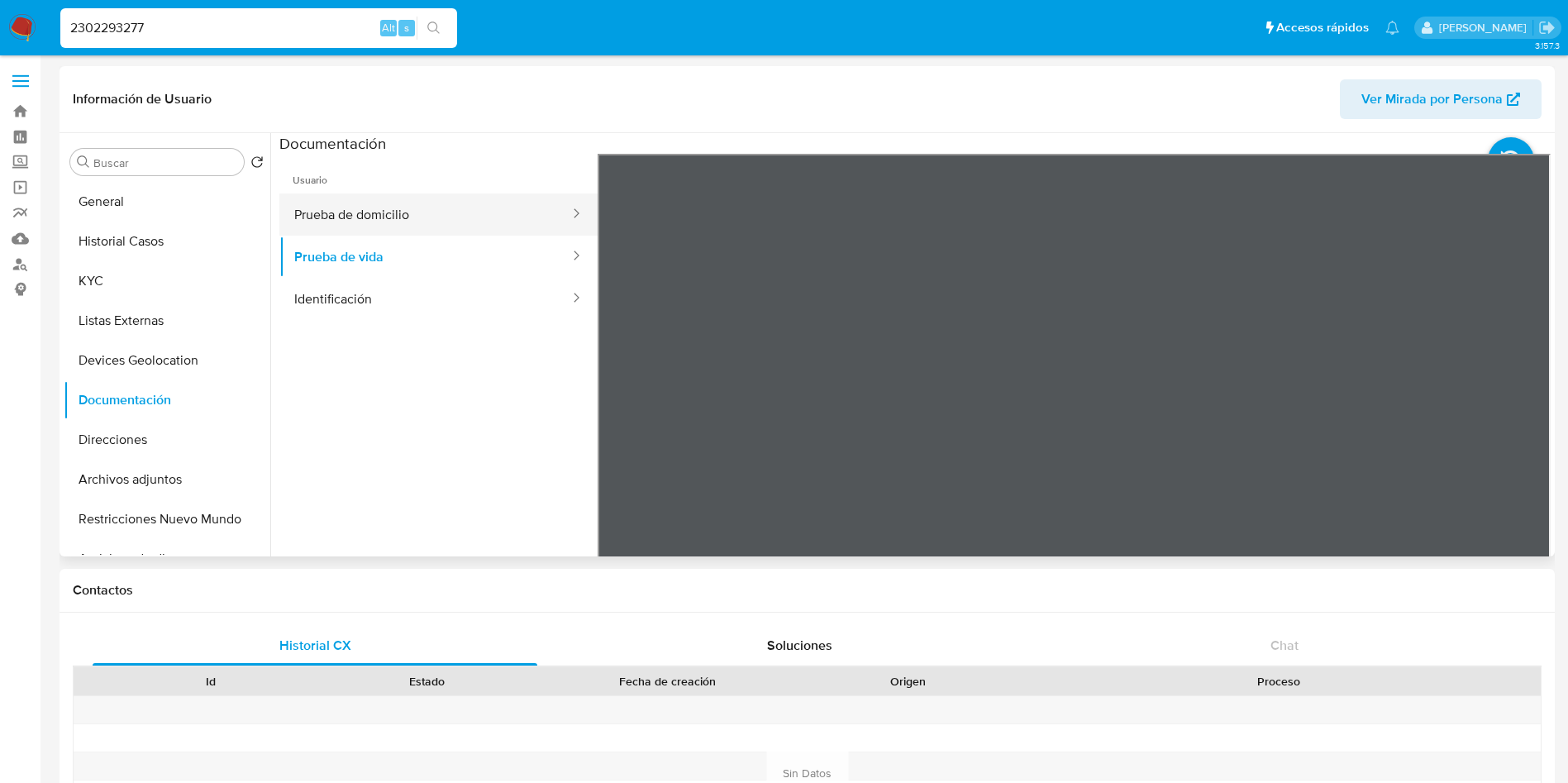
click at [370, 220] on button "Prueba de domicilio" at bounding box center [425, 214] width 292 height 43
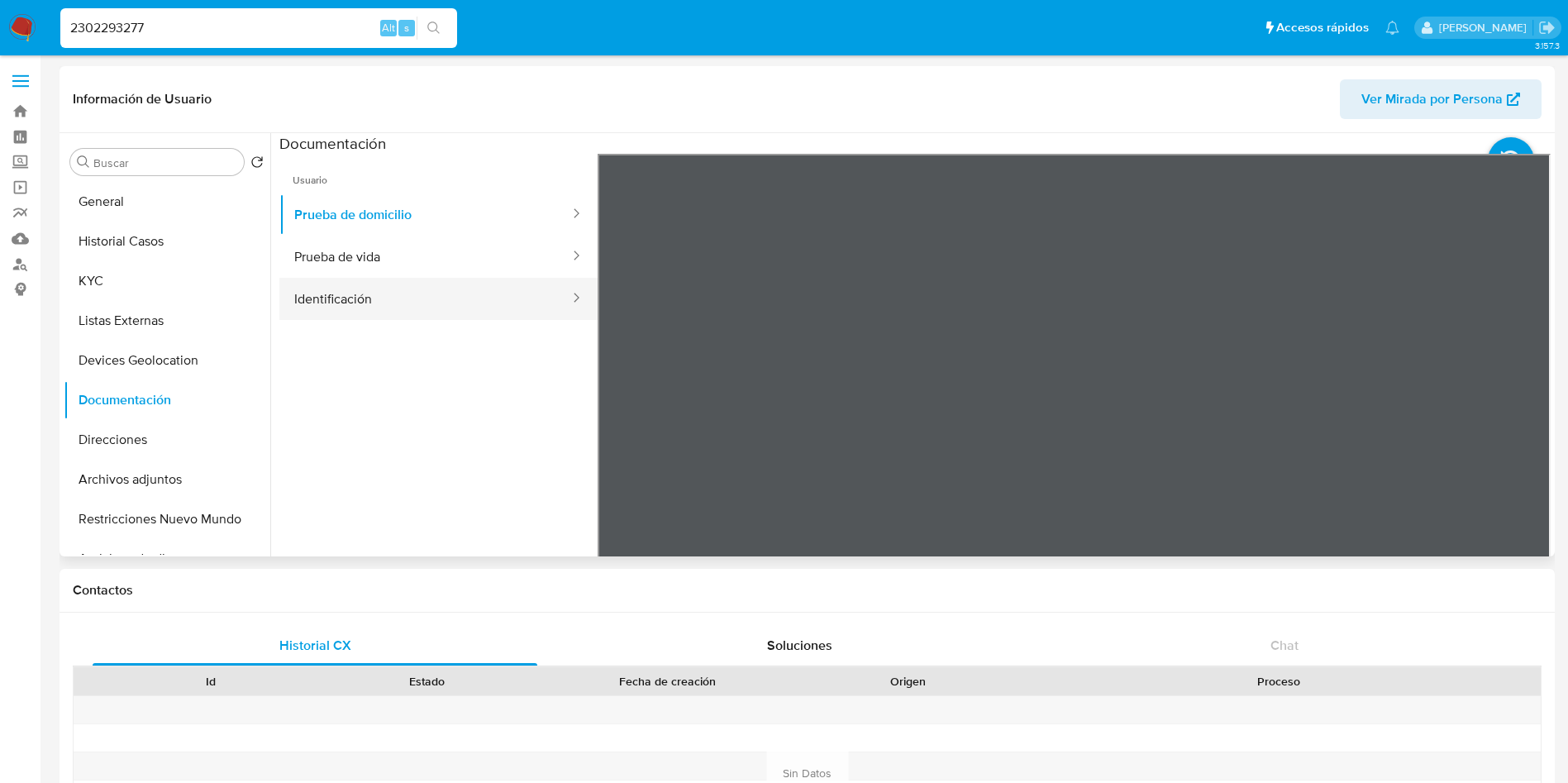
click at [389, 303] on button "Identificación" at bounding box center [425, 299] width 292 height 43
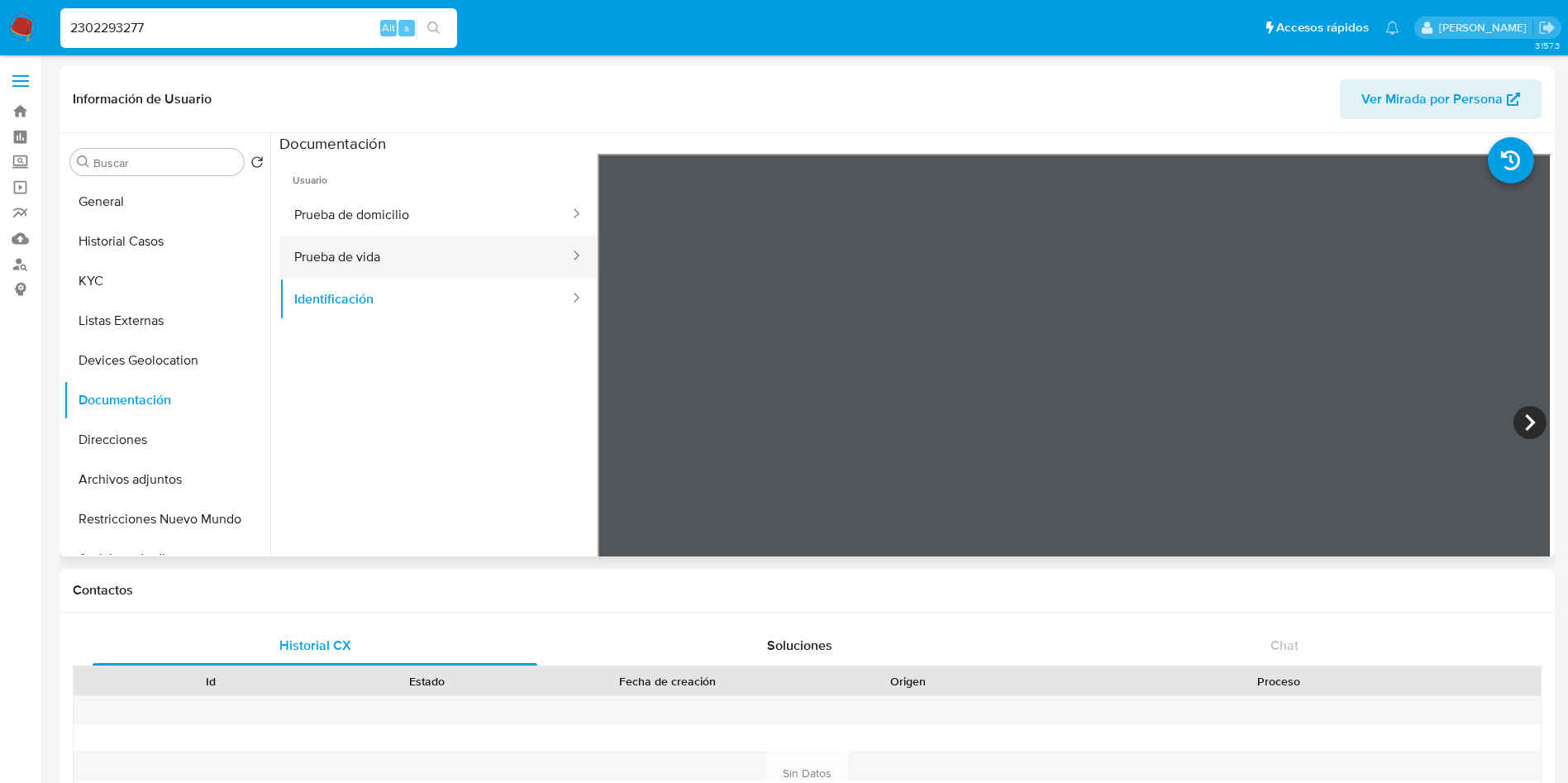
click at [421, 266] on button "Prueba de vida" at bounding box center [425, 257] width 292 height 43
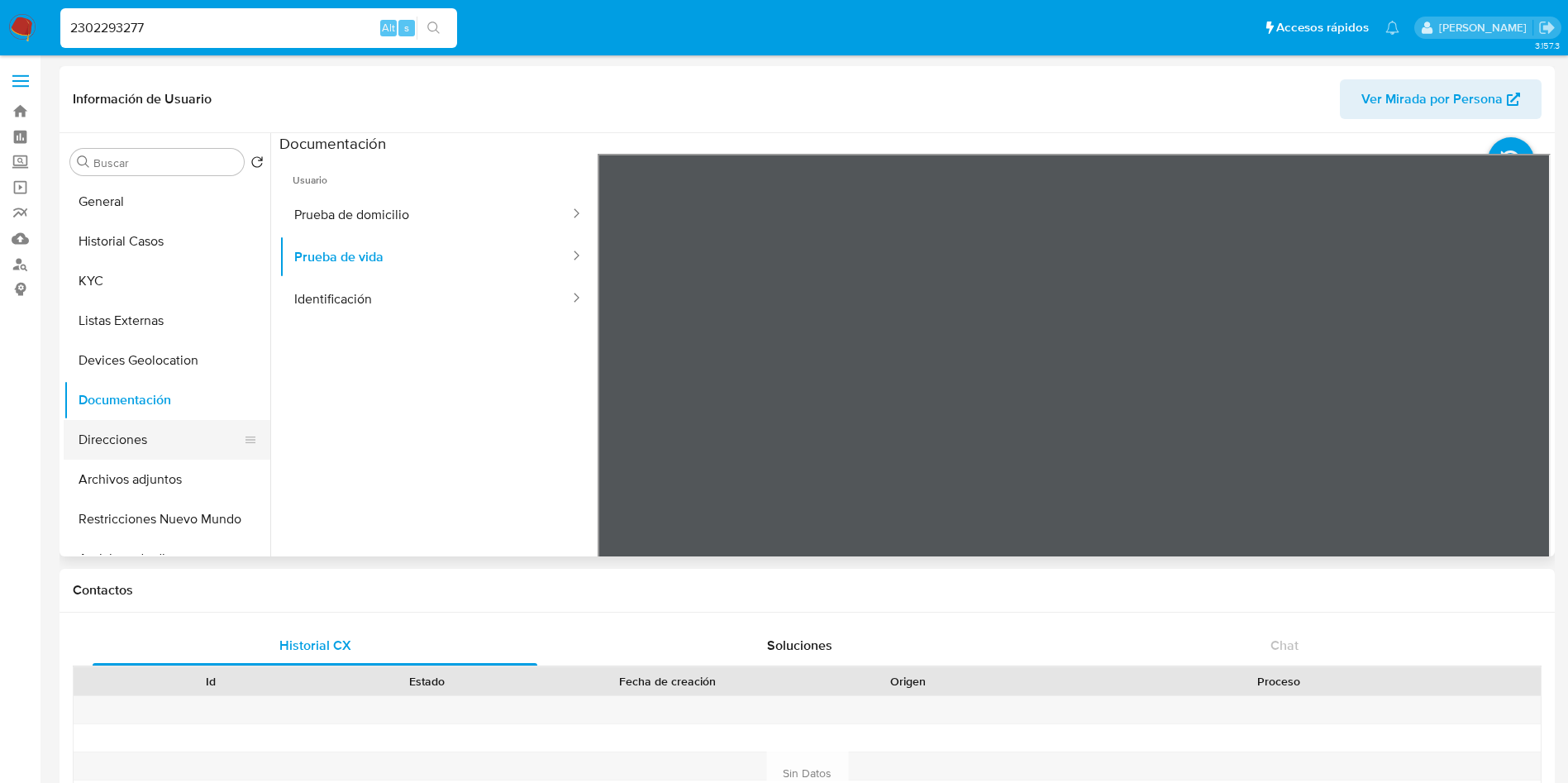
click at [158, 444] on button "Direcciones" at bounding box center [160, 439] width 193 height 40
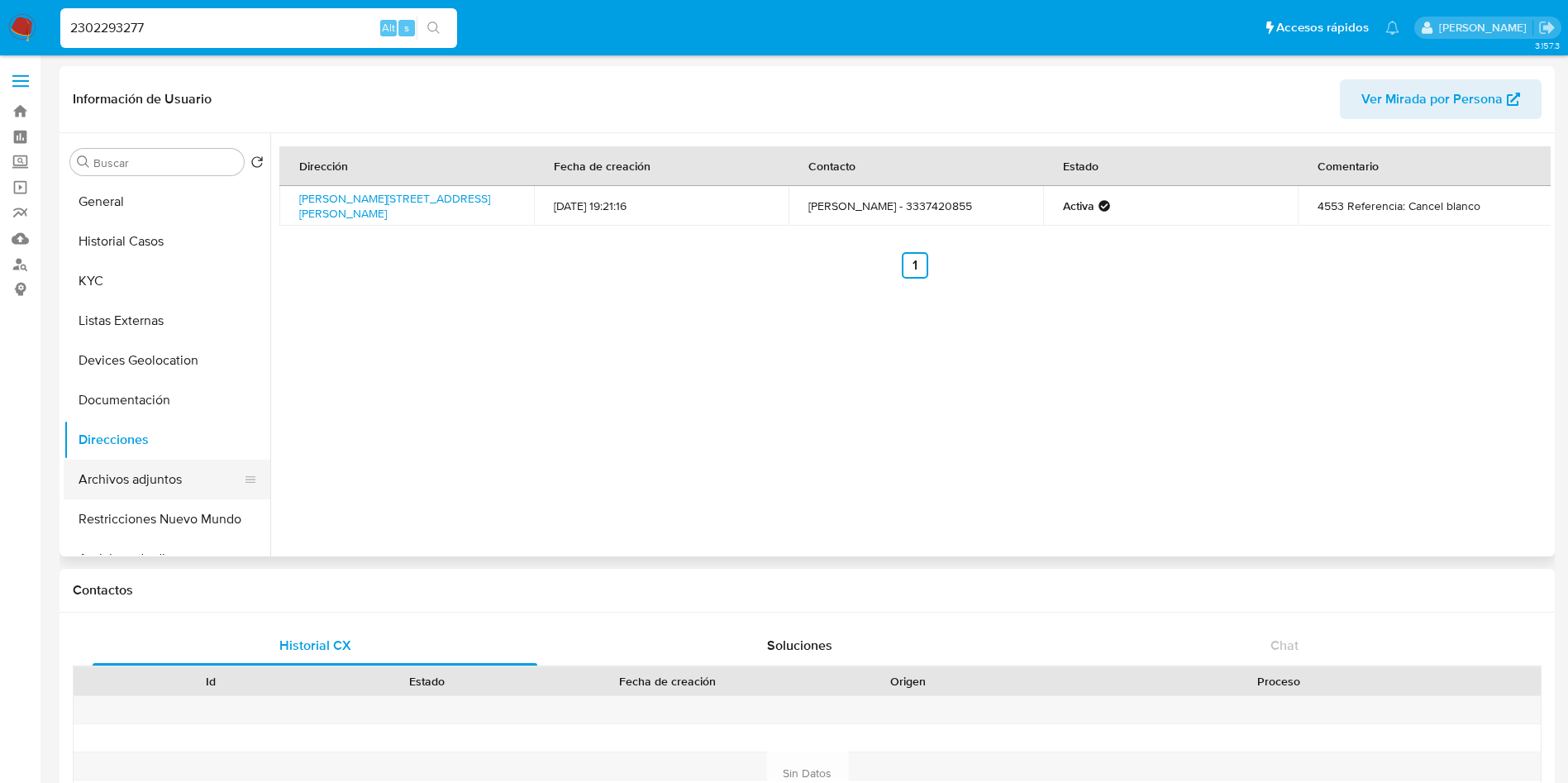
click at [170, 470] on button "Archivos adjuntos" at bounding box center [160, 479] width 193 height 40
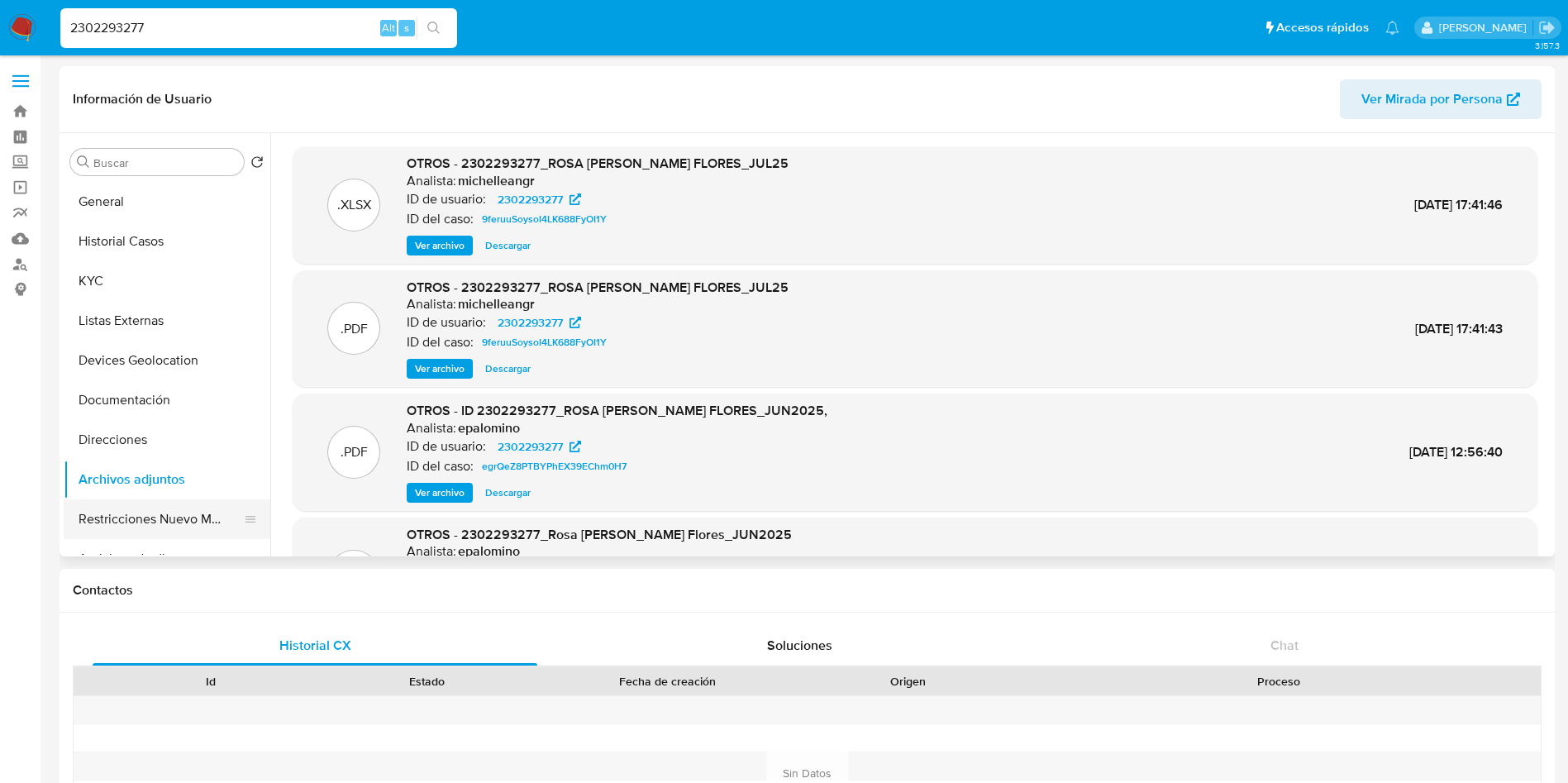
click at [213, 511] on button "Restricciones Nuevo Mundo" at bounding box center [160, 519] width 193 height 40
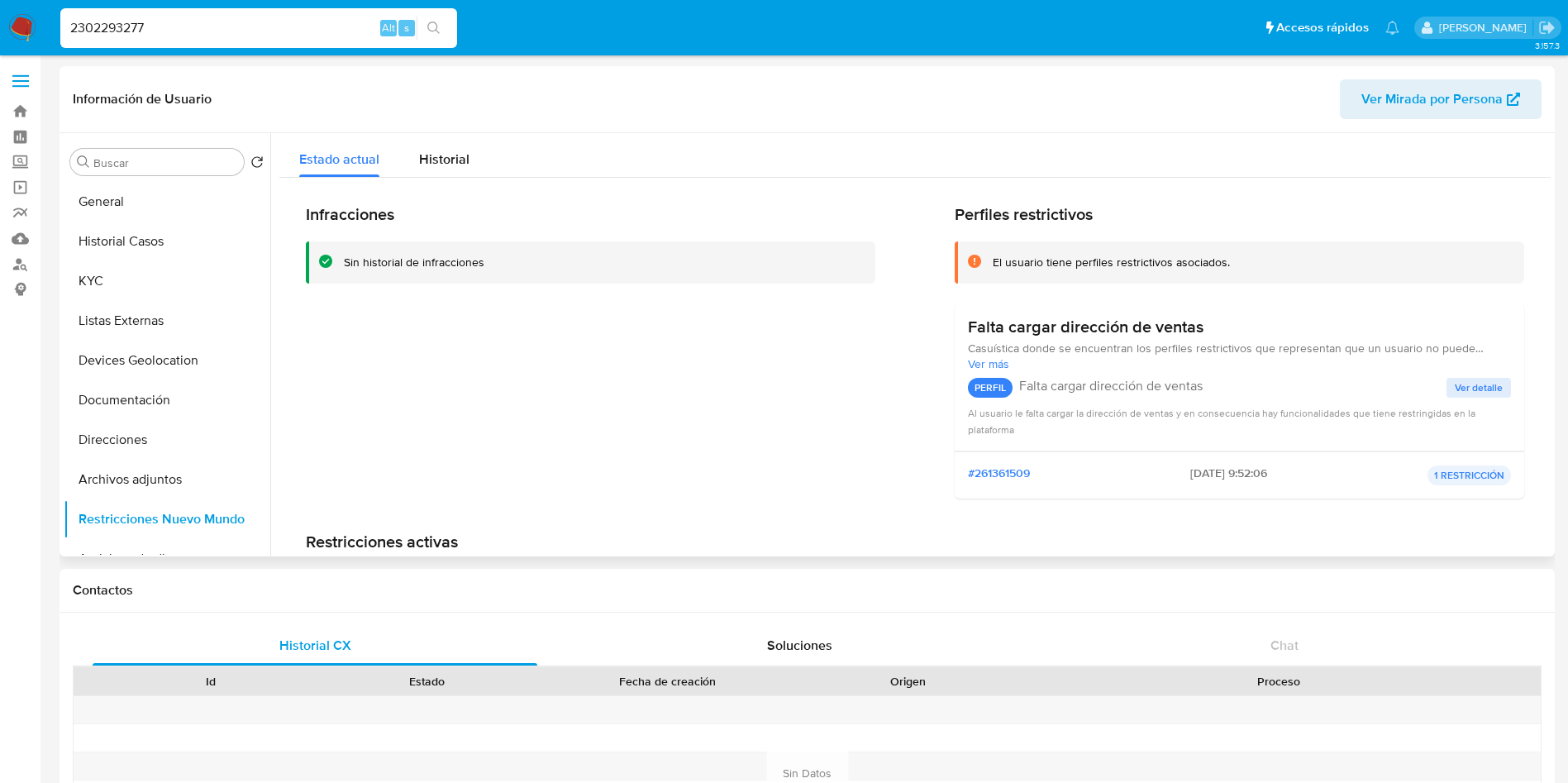
click at [651, 352] on div "Infracciones Sin historial de infracciones" at bounding box center [590, 357] width 569 height 307
click at [178, 194] on button "General" at bounding box center [160, 202] width 193 height 40
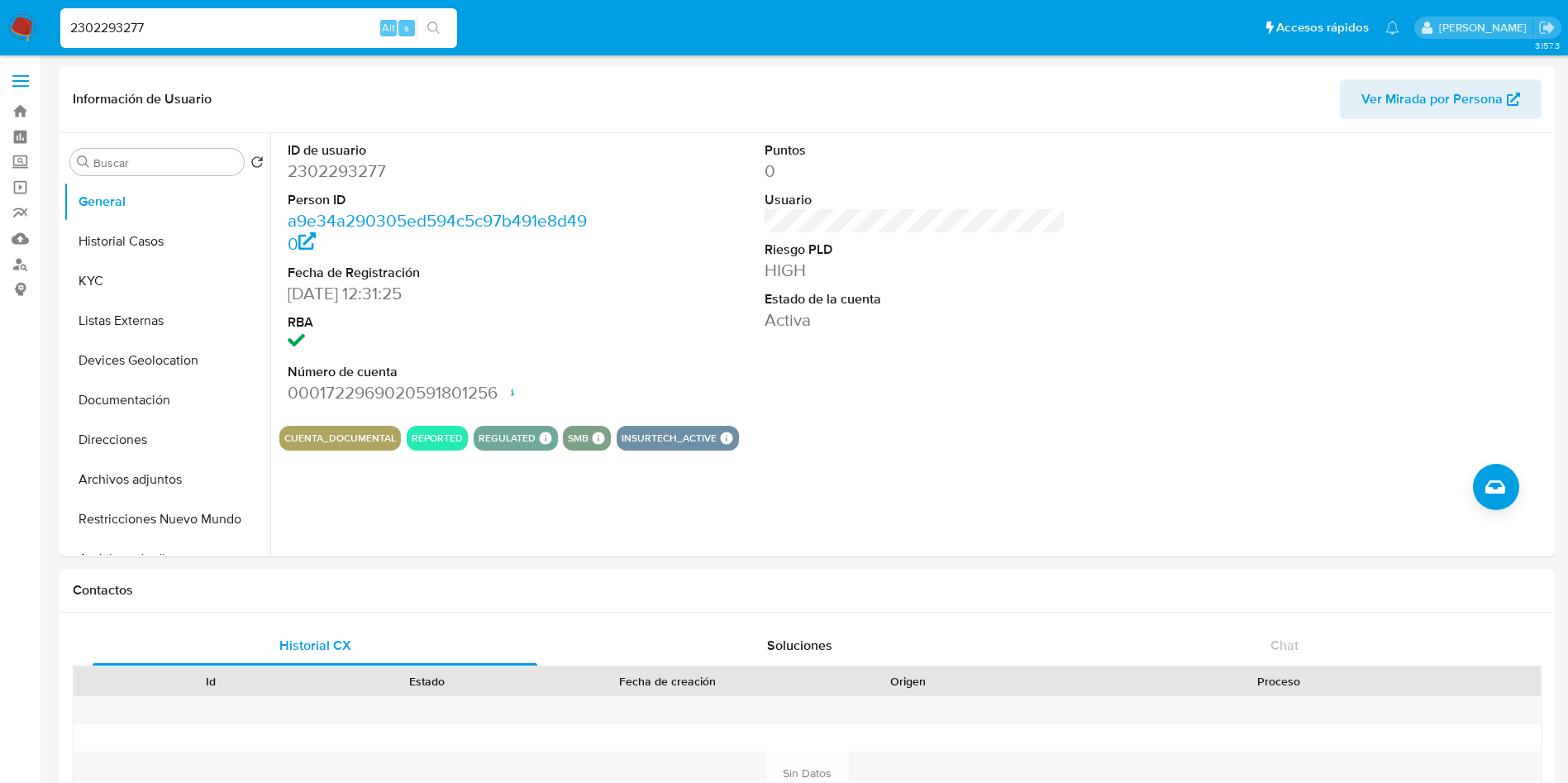
click at [186, 34] on input "2302293277" at bounding box center [259, 27] width 397 height 21
drag, startPoint x: 237, startPoint y: 16, endPoint x: 0, endPoint y: -26, distance: 240.7
paste input "451179154"
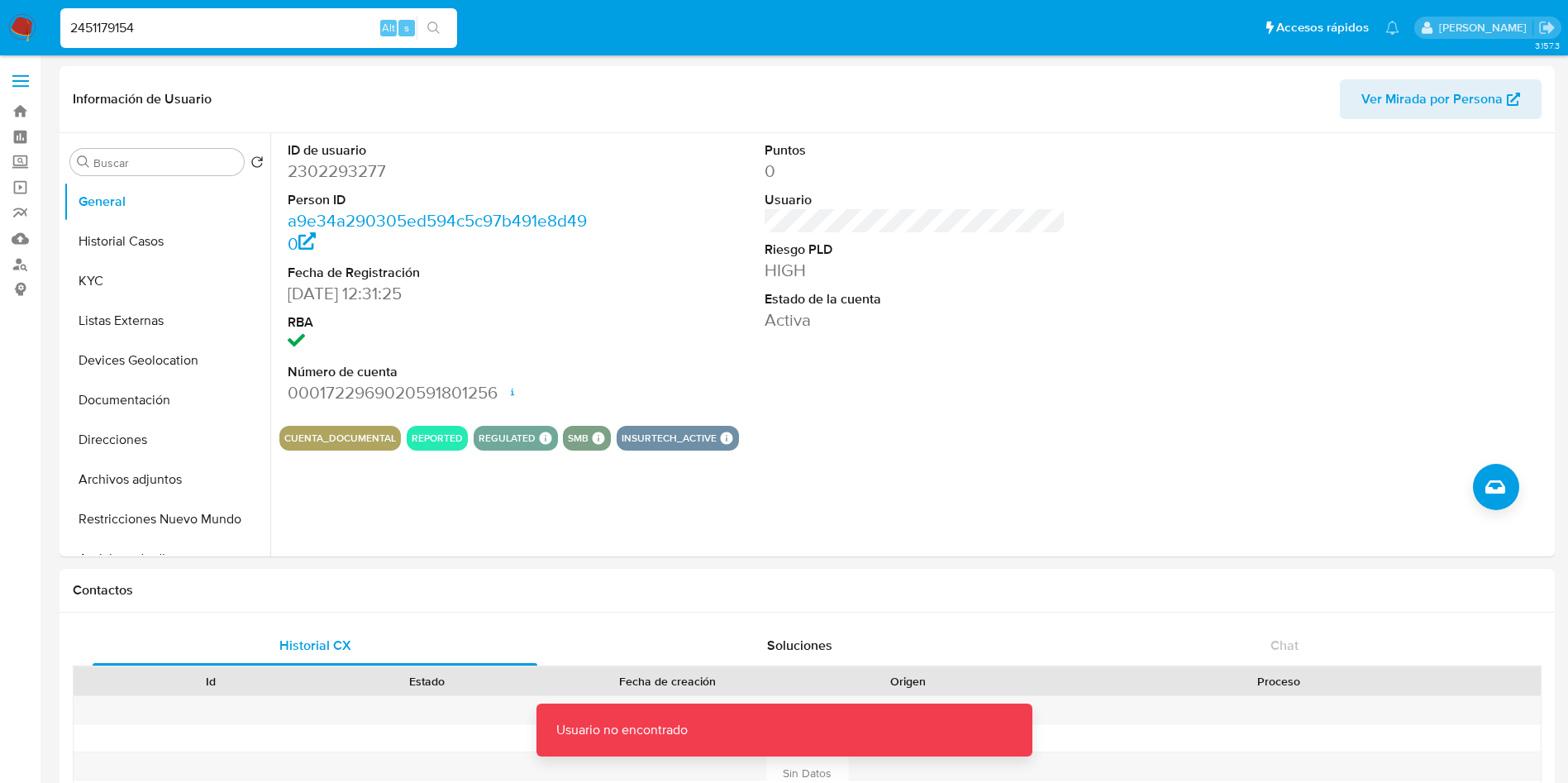
click at [343, 18] on input "2451179154" at bounding box center [259, 27] width 397 height 21
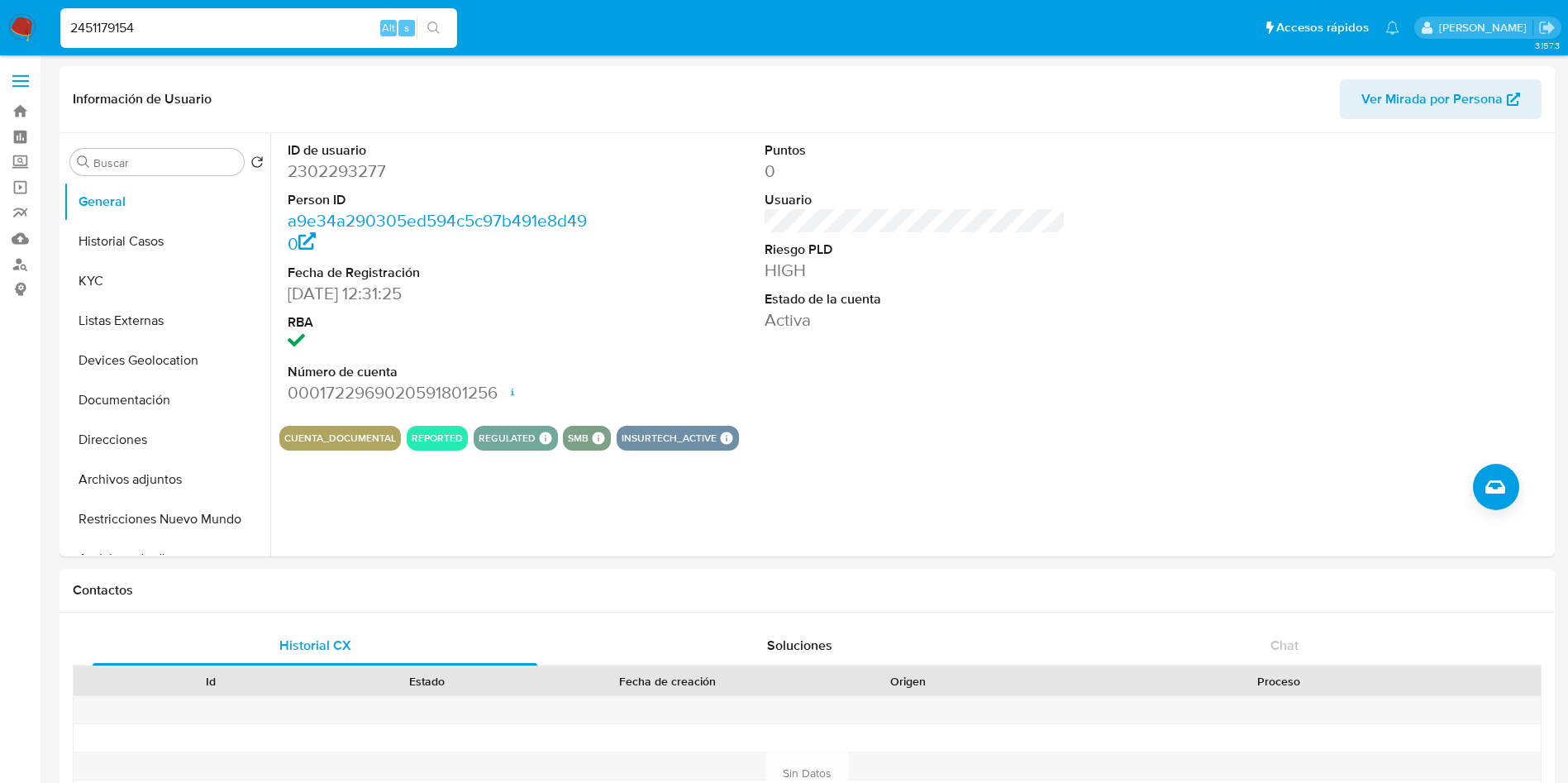
type input "2451179154"
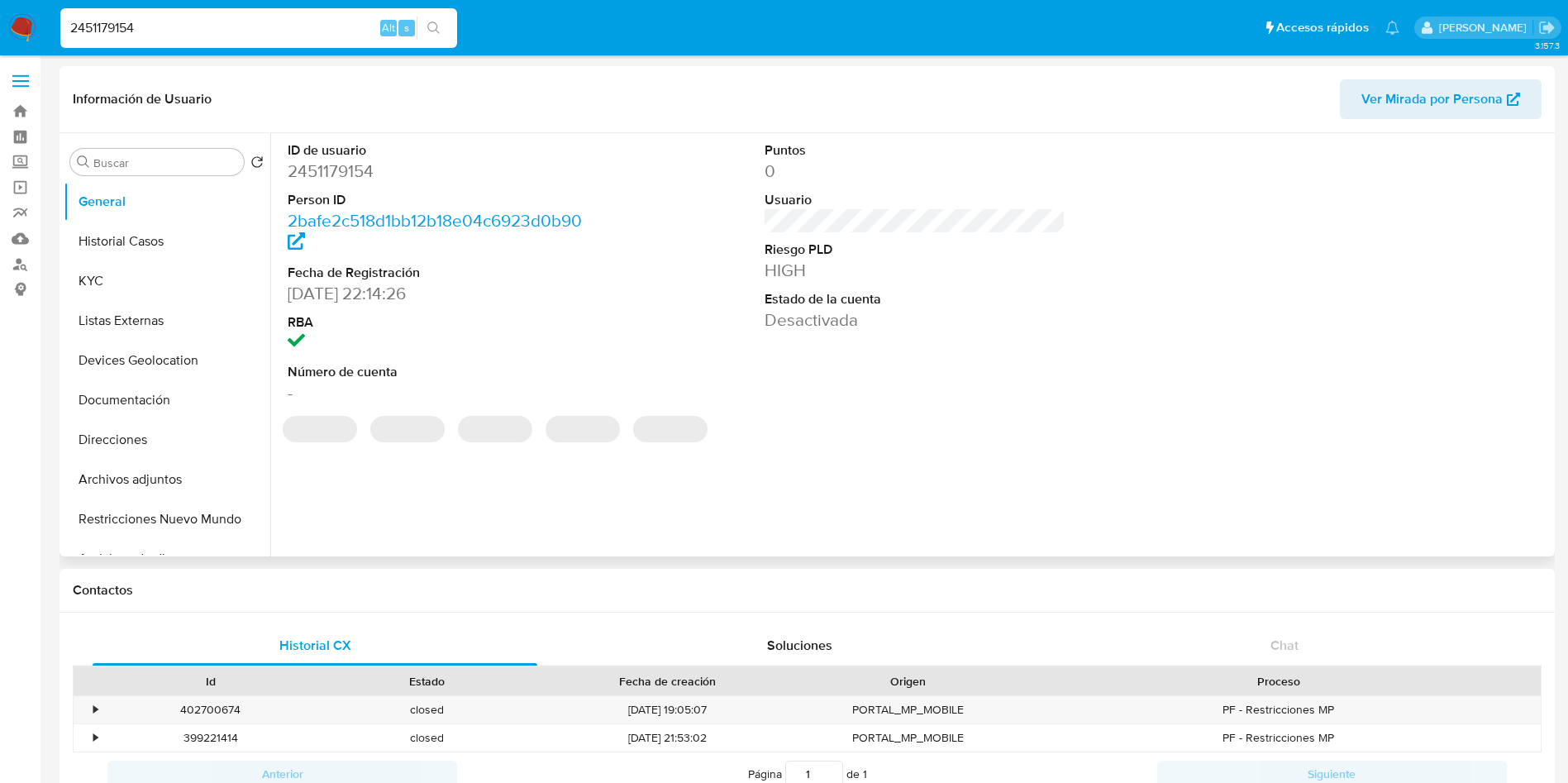
select select "10"
click at [234, 23] on input "2451179154" at bounding box center [259, 27] width 397 height 21
drag, startPoint x: 240, startPoint y: 27, endPoint x: 0, endPoint y: -24, distance: 245.4
paste input "46241187"
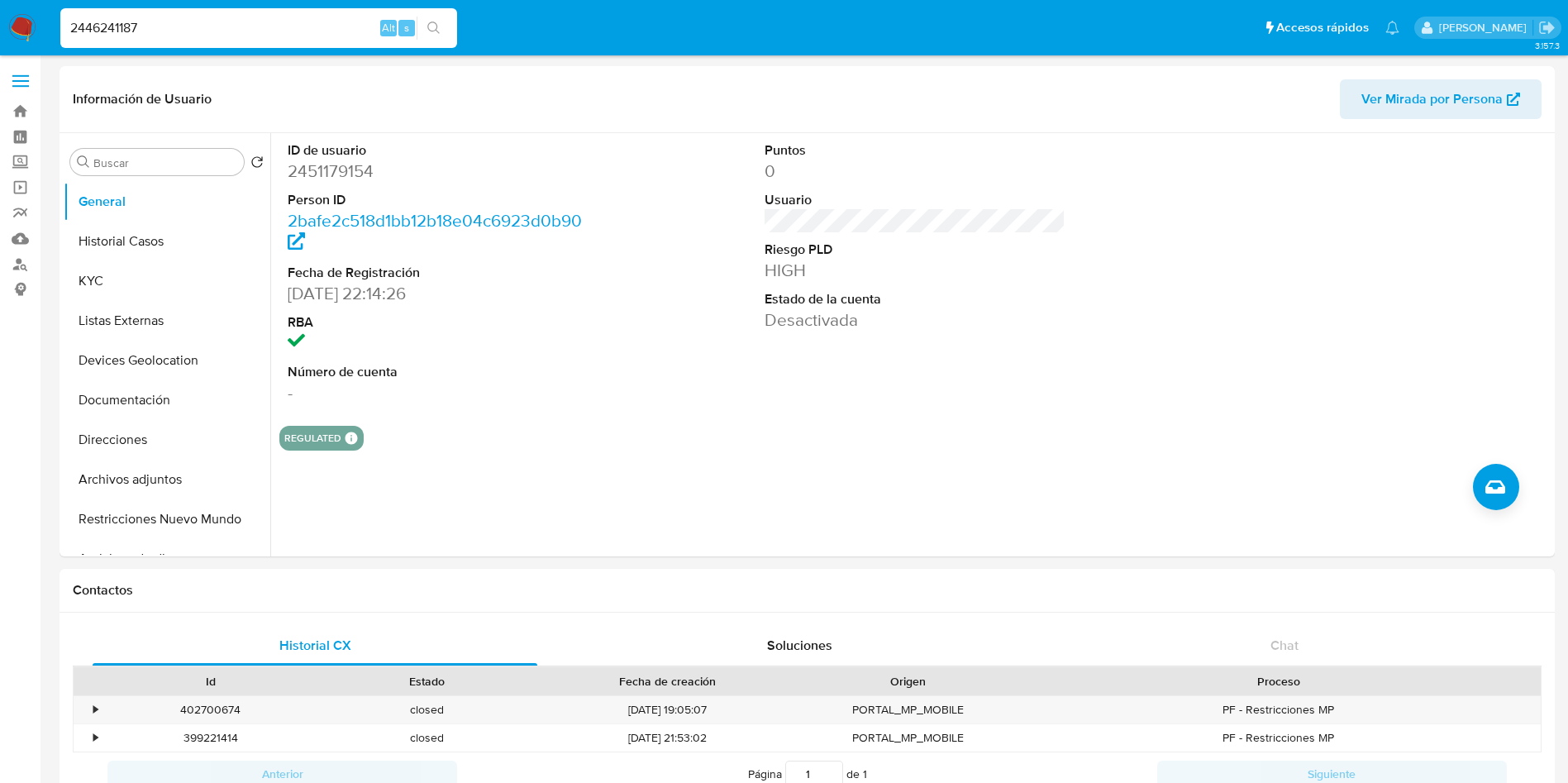
type input "2446241187"
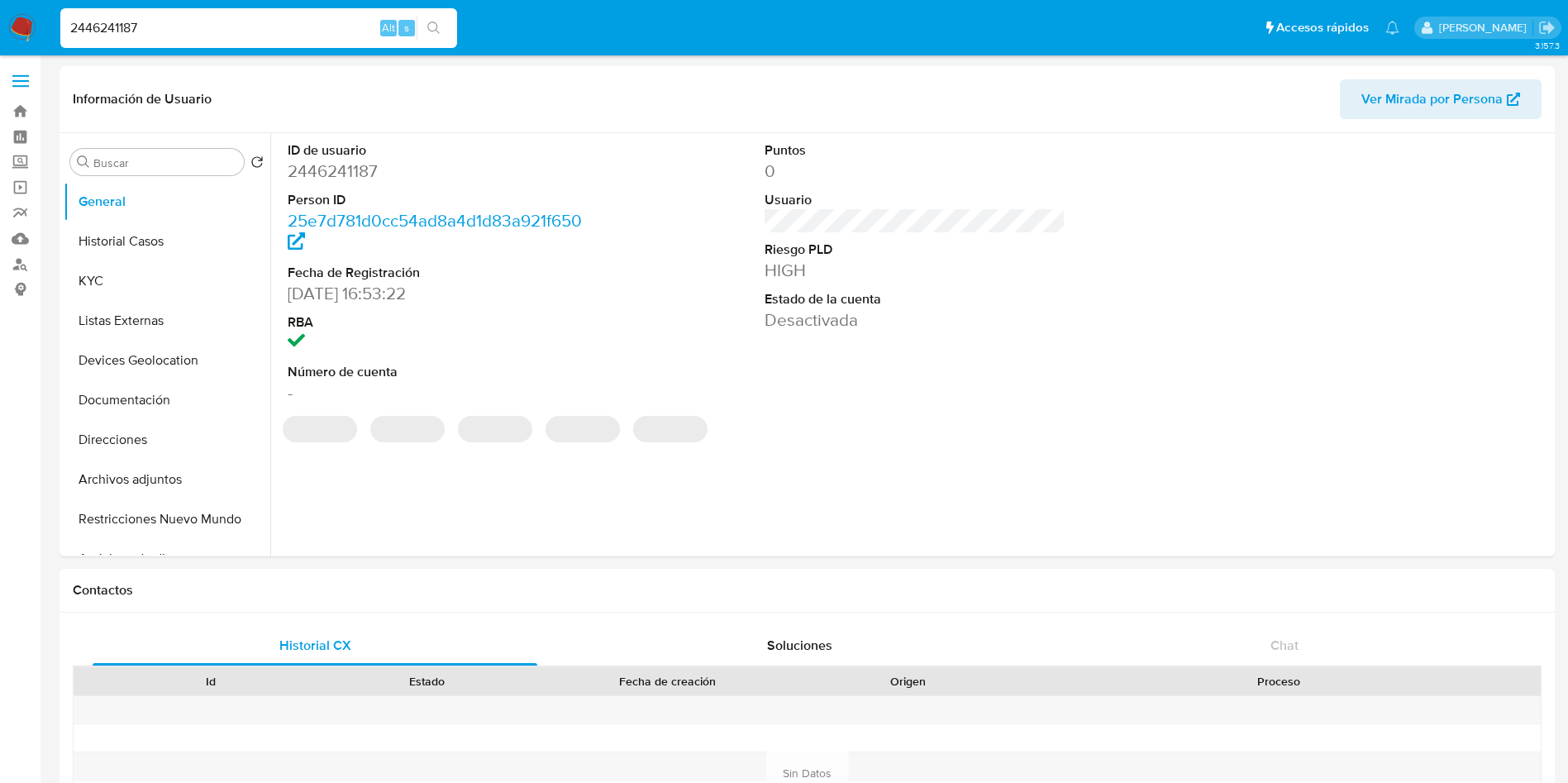
select select "10"
click at [257, 24] on input "2446241187" at bounding box center [259, 27] width 397 height 21
drag, startPoint x: 282, startPoint y: 23, endPoint x: 0, endPoint y: -36, distance: 288.1
paste input "159500418"
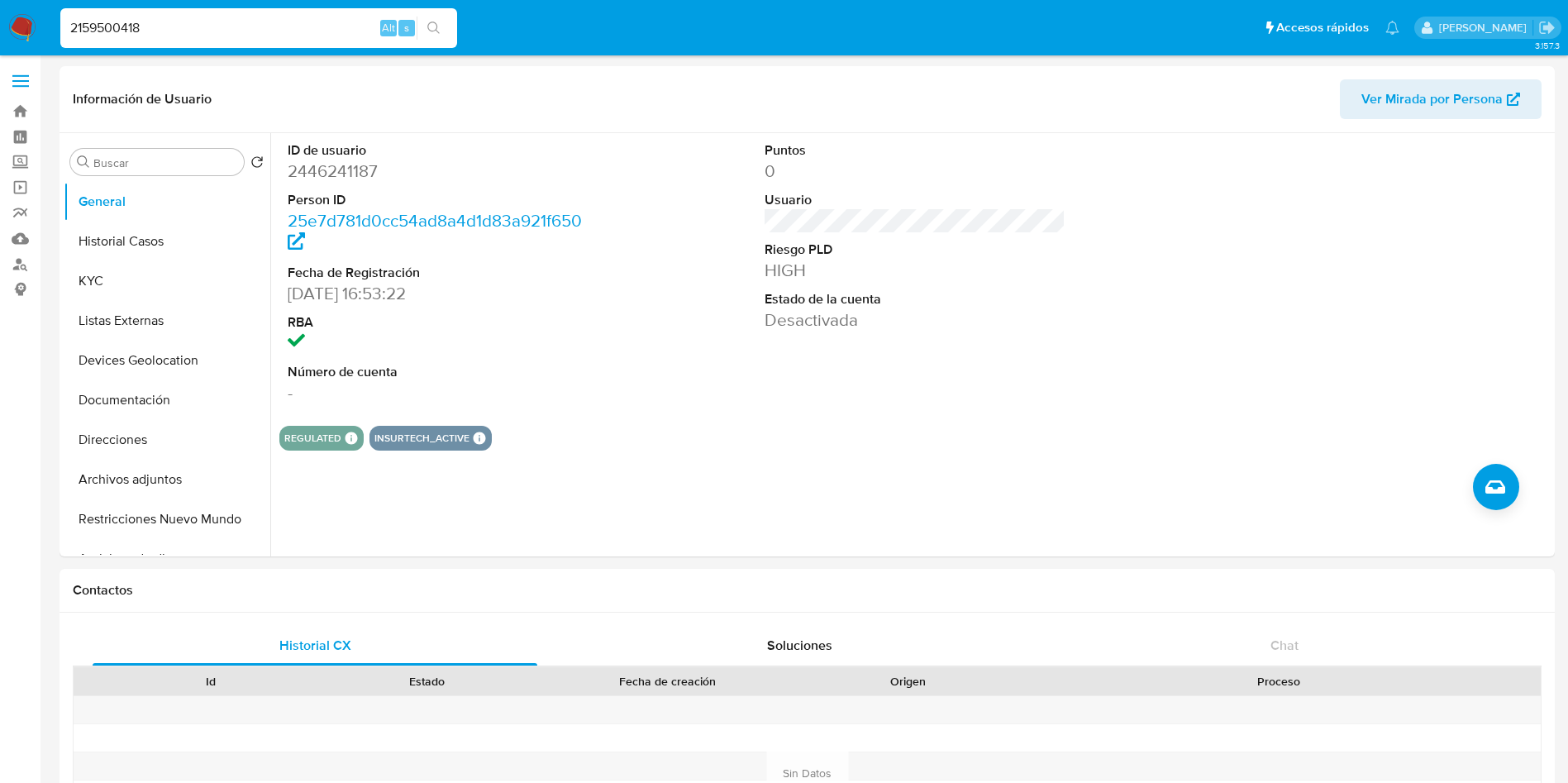
type input "2159500418"
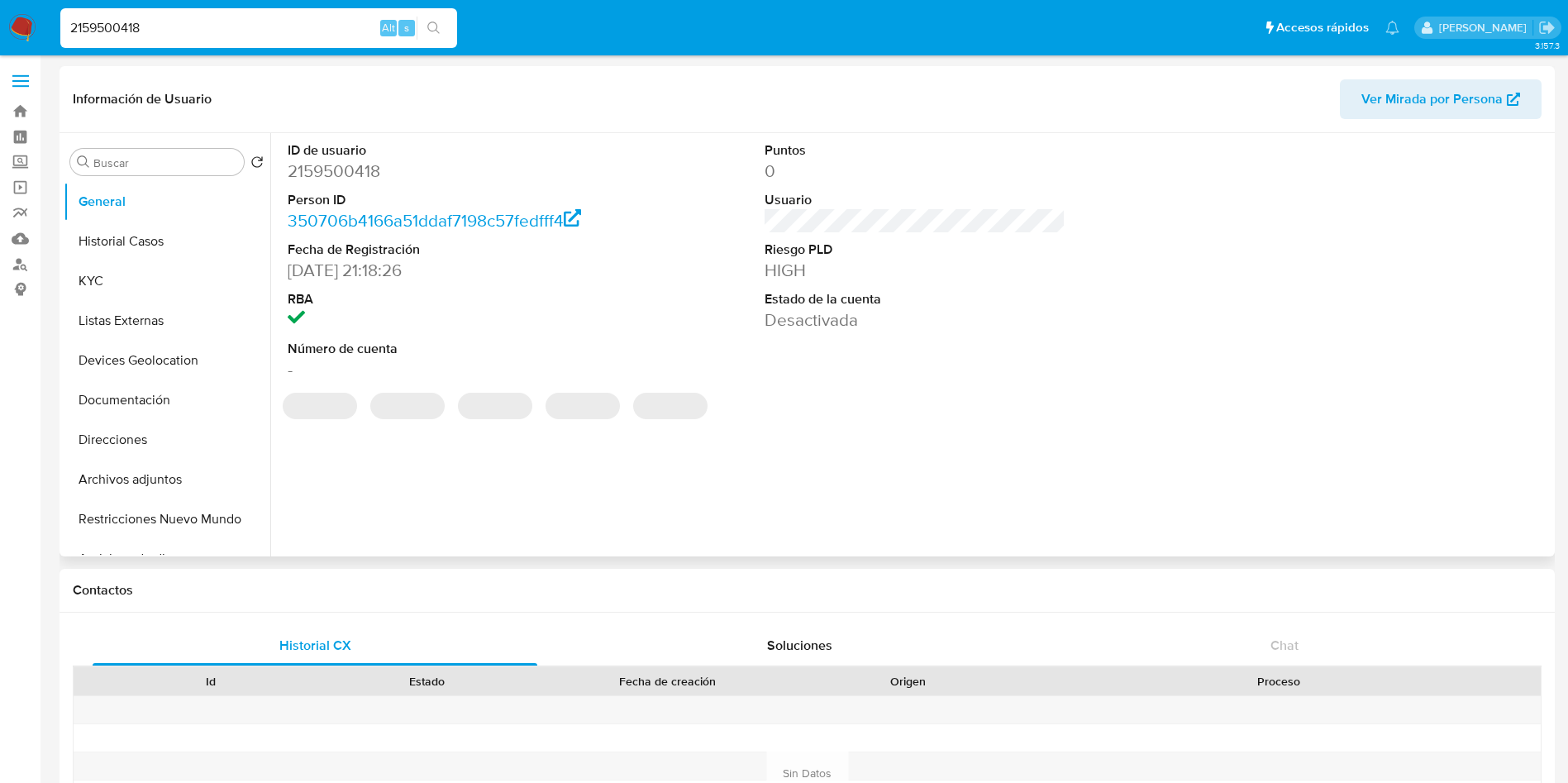
select select "10"
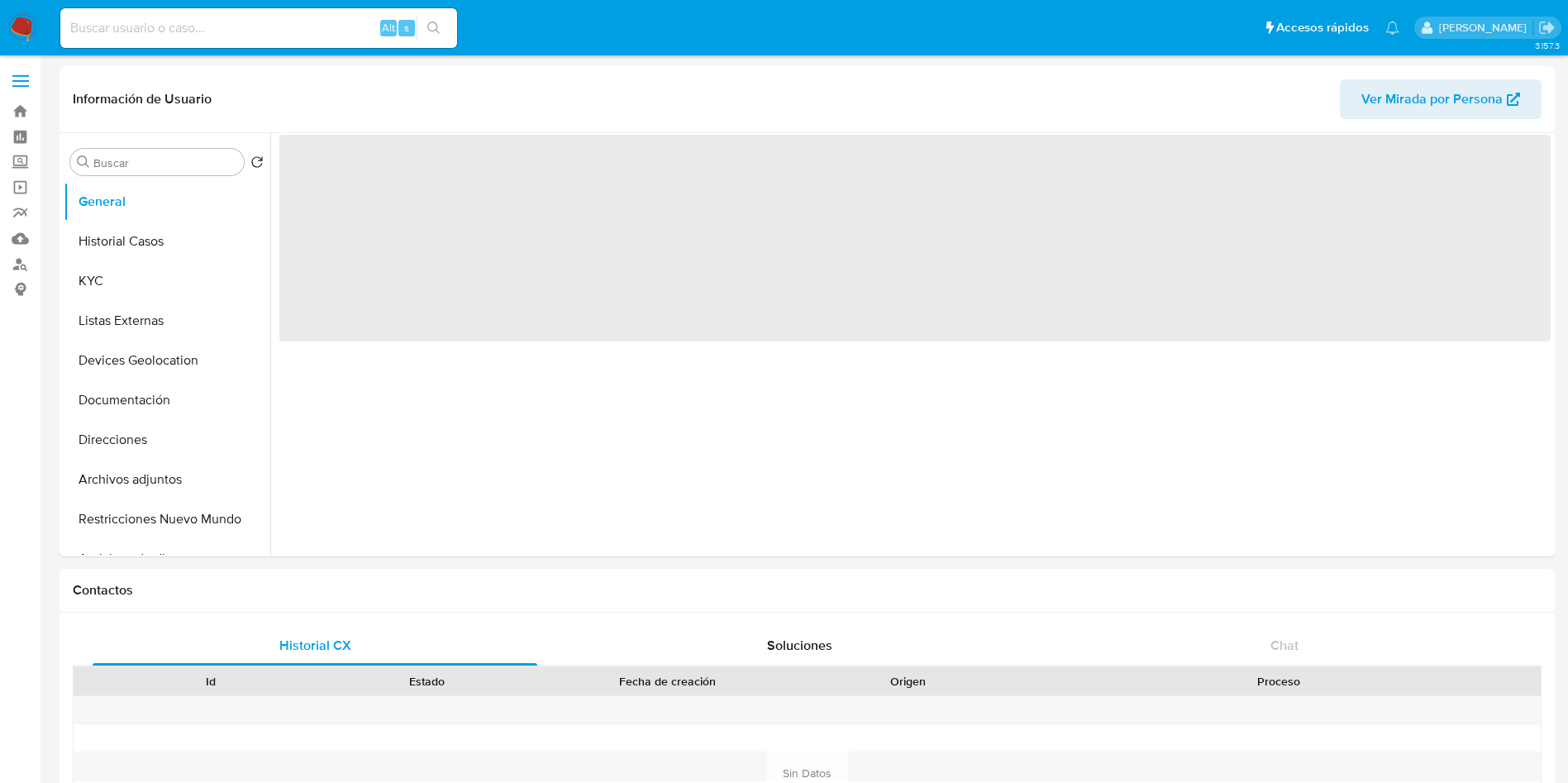
click at [208, 20] on input at bounding box center [259, 27] width 397 height 21
paste input "2522306472"
type input "2522306472"
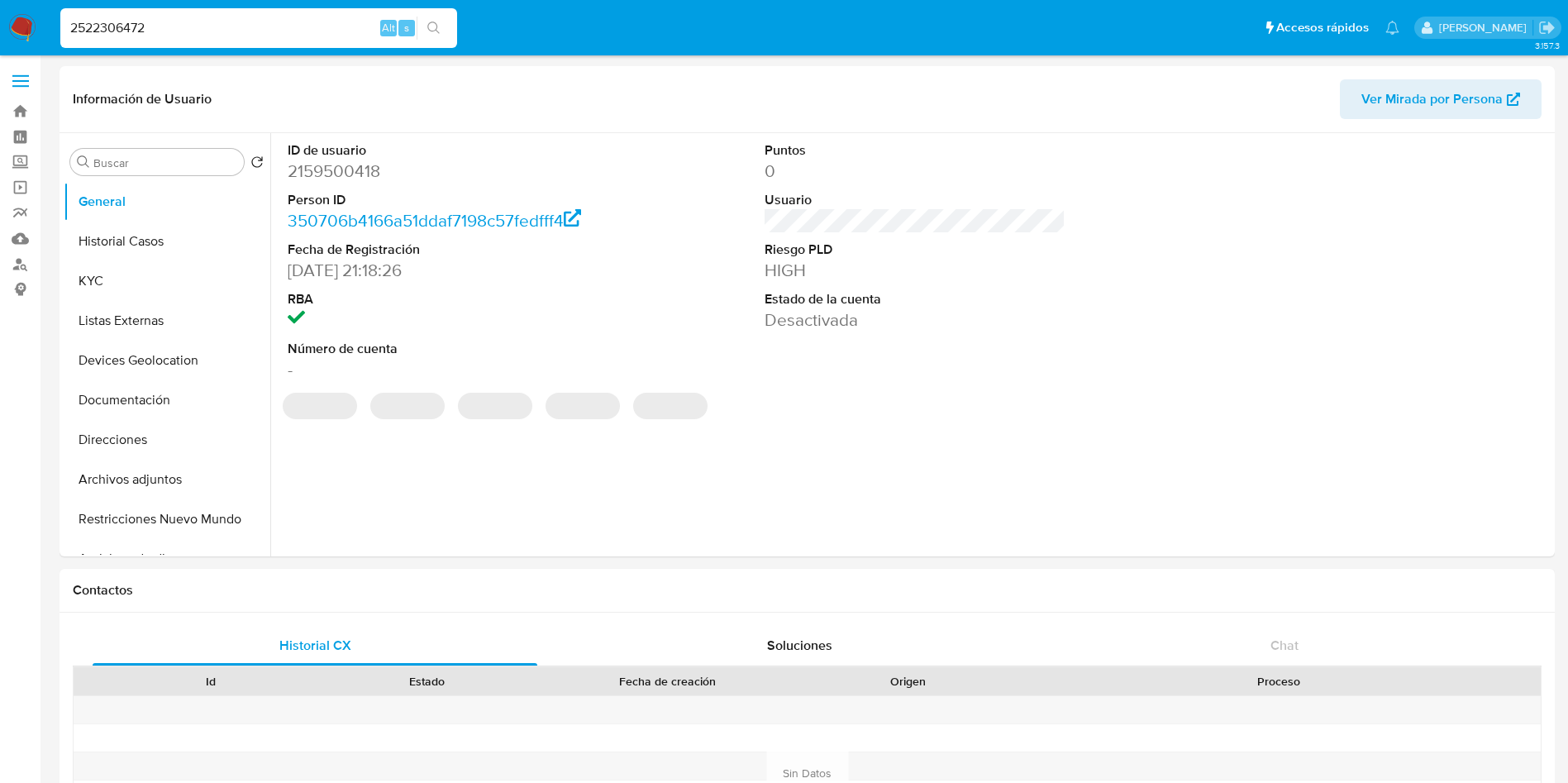
select select "10"
type input "2522306472"
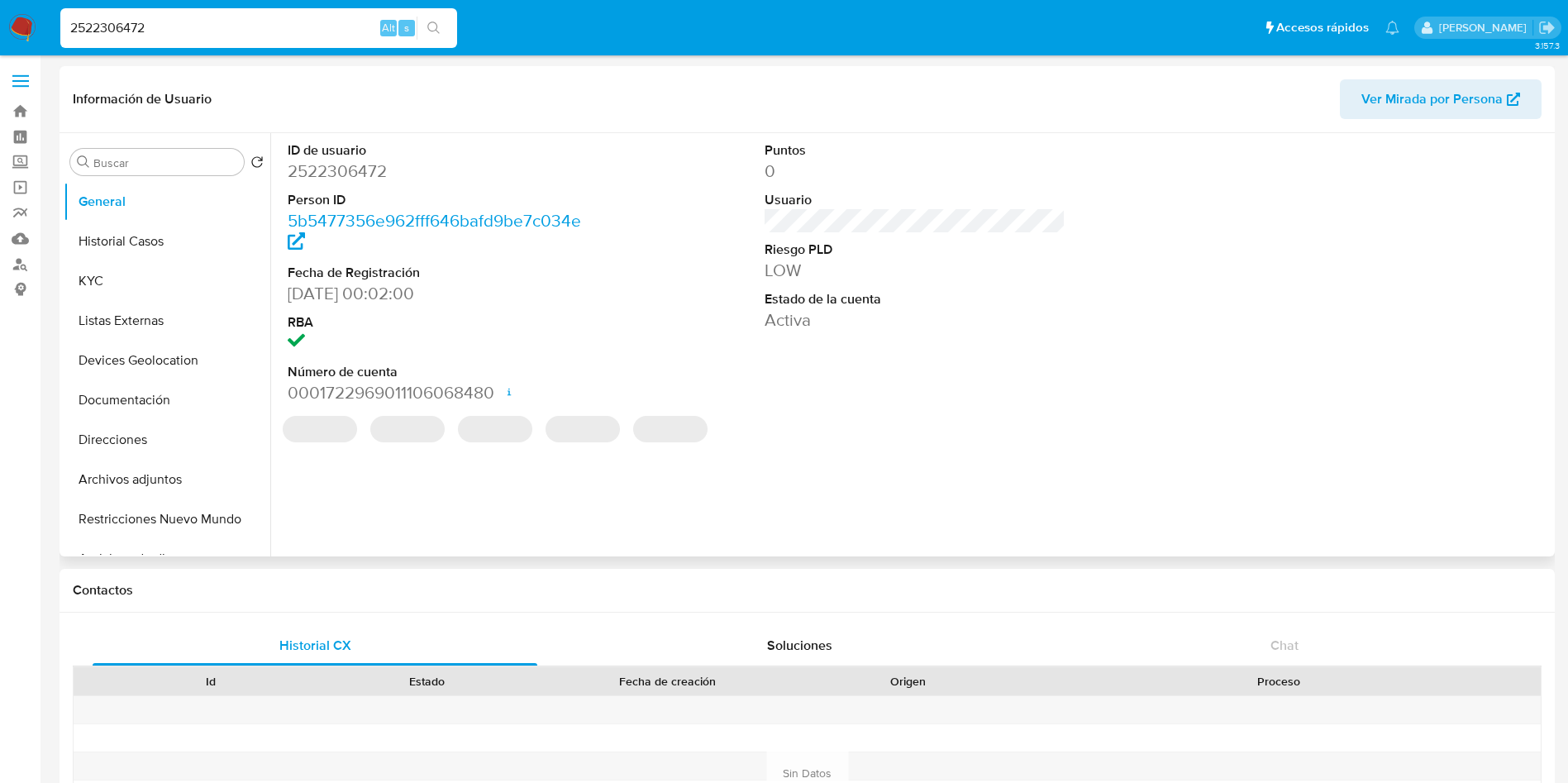
select select "10"
drag, startPoint x: 260, startPoint y: 31, endPoint x: 401, endPoint y: 110, distance: 161.6
paste input "450973460"
type input "2450973460"
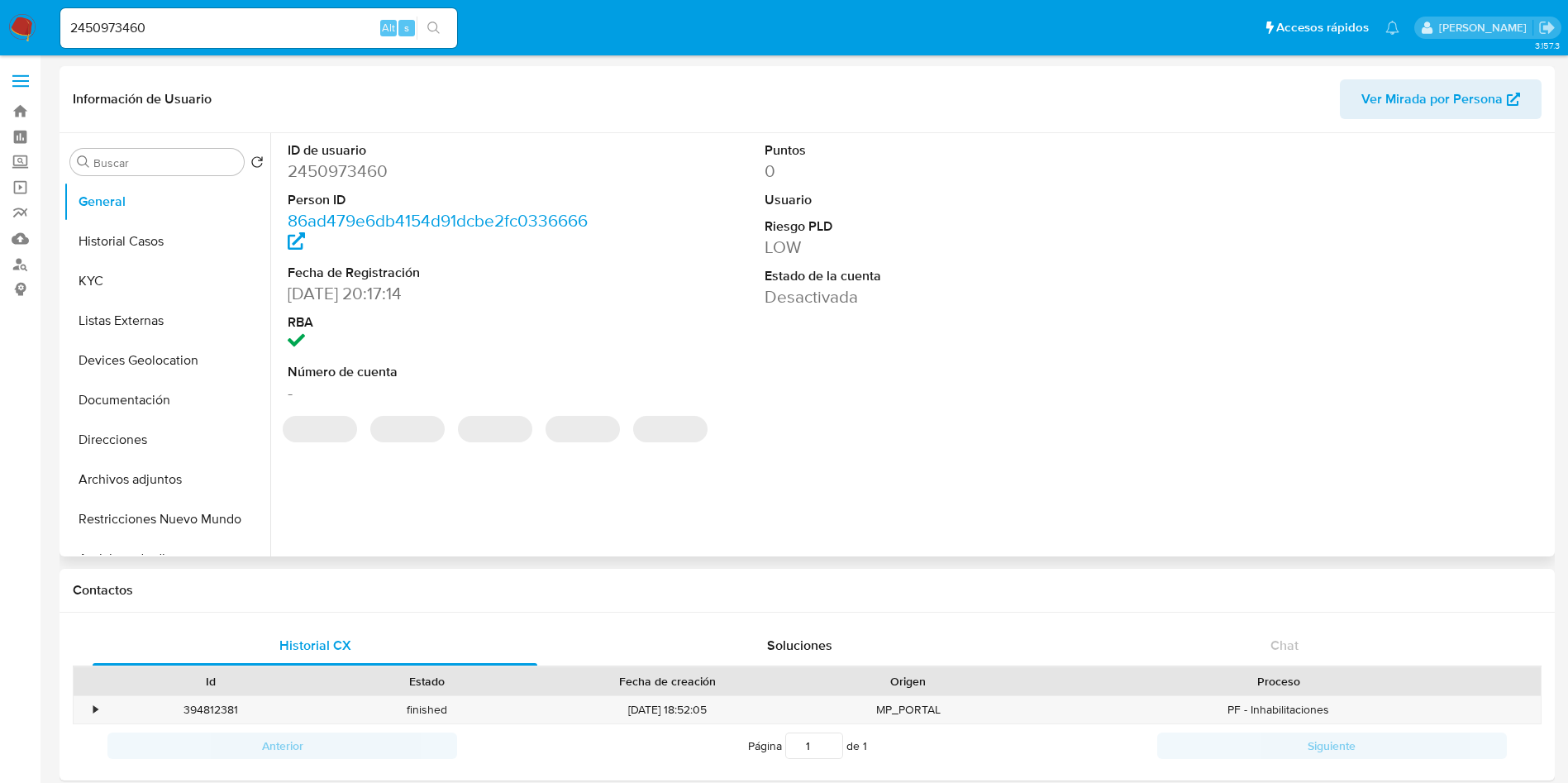
select select "10"
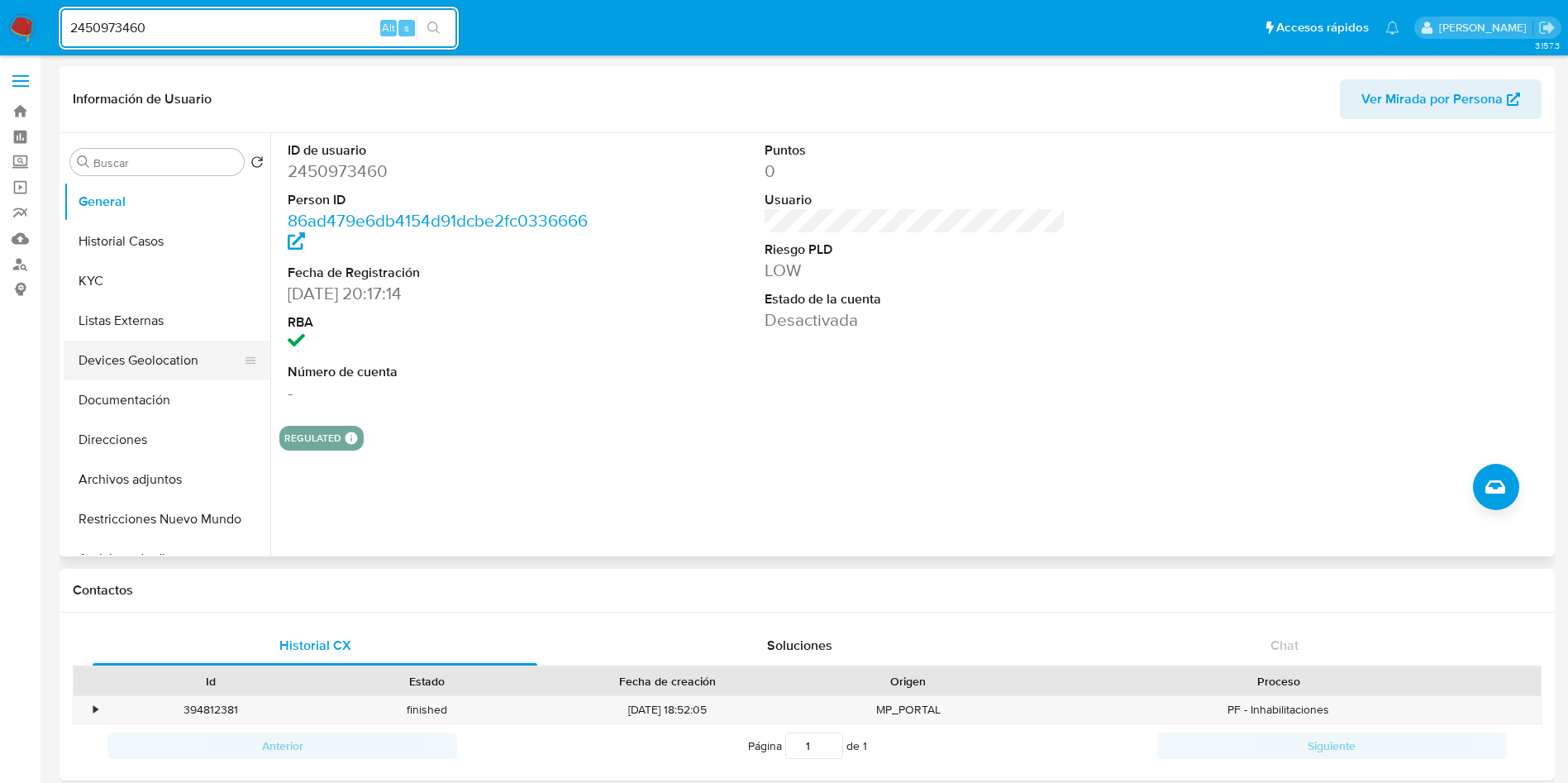
click at [178, 360] on button "Devices Geolocation" at bounding box center [160, 360] width 193 height 40
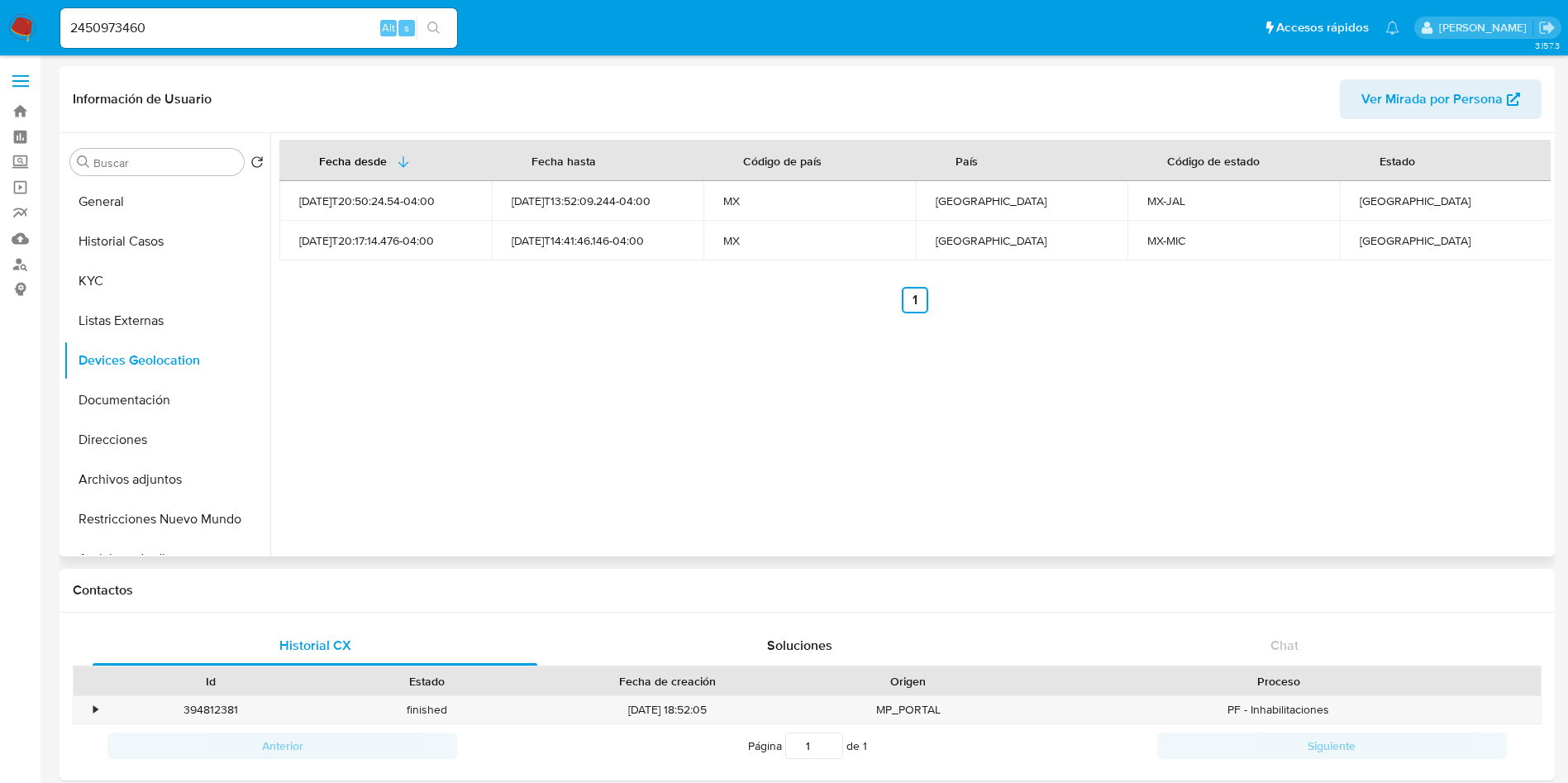
click at [1360, 200] on div "[GEOGRAPHIC_DATA]" at bounding box center [1446, 200] width 173 height 14
copy div "[GEOGRAPHIC_DATA]"
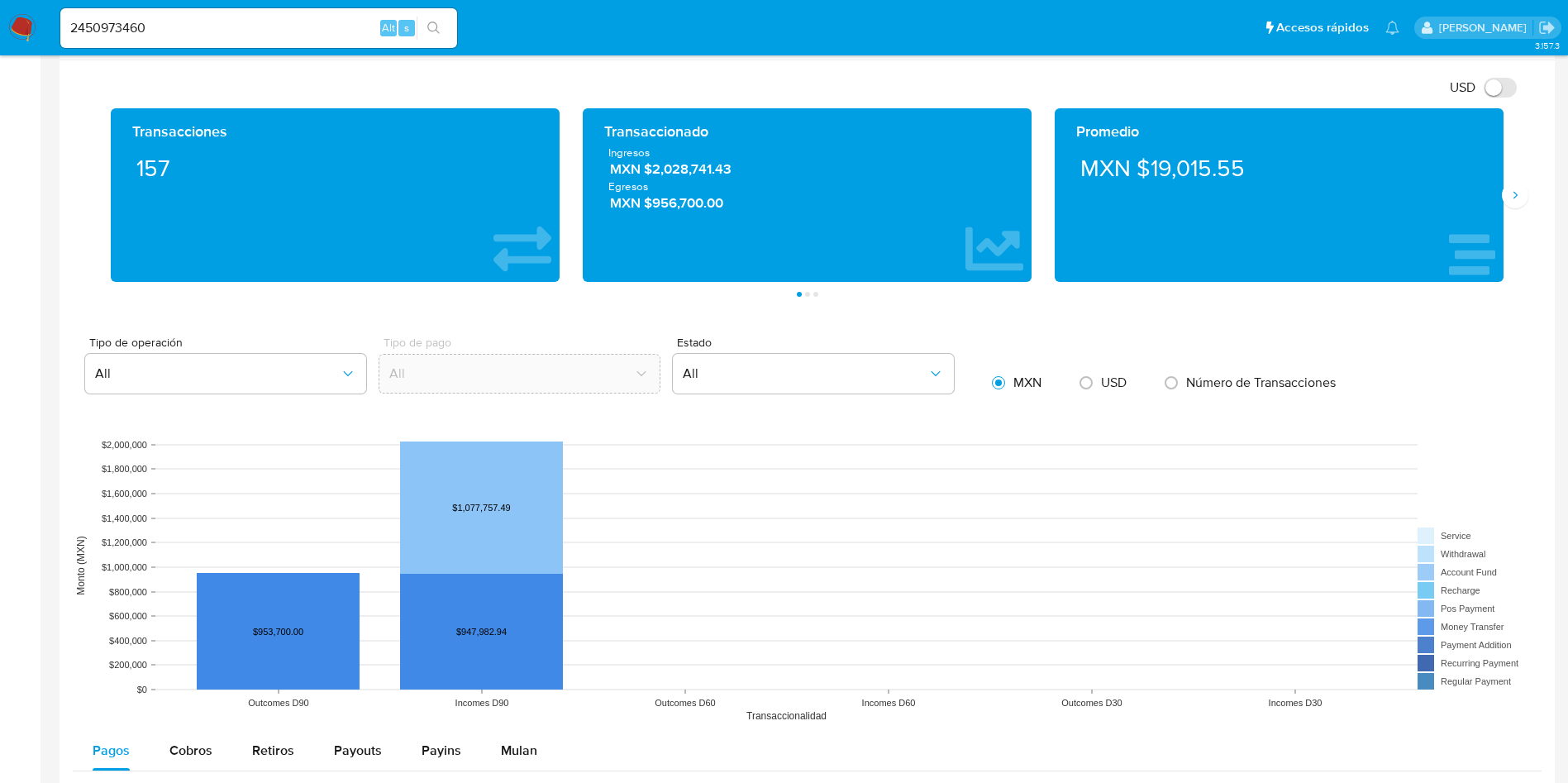
scroll to position [744, 0]
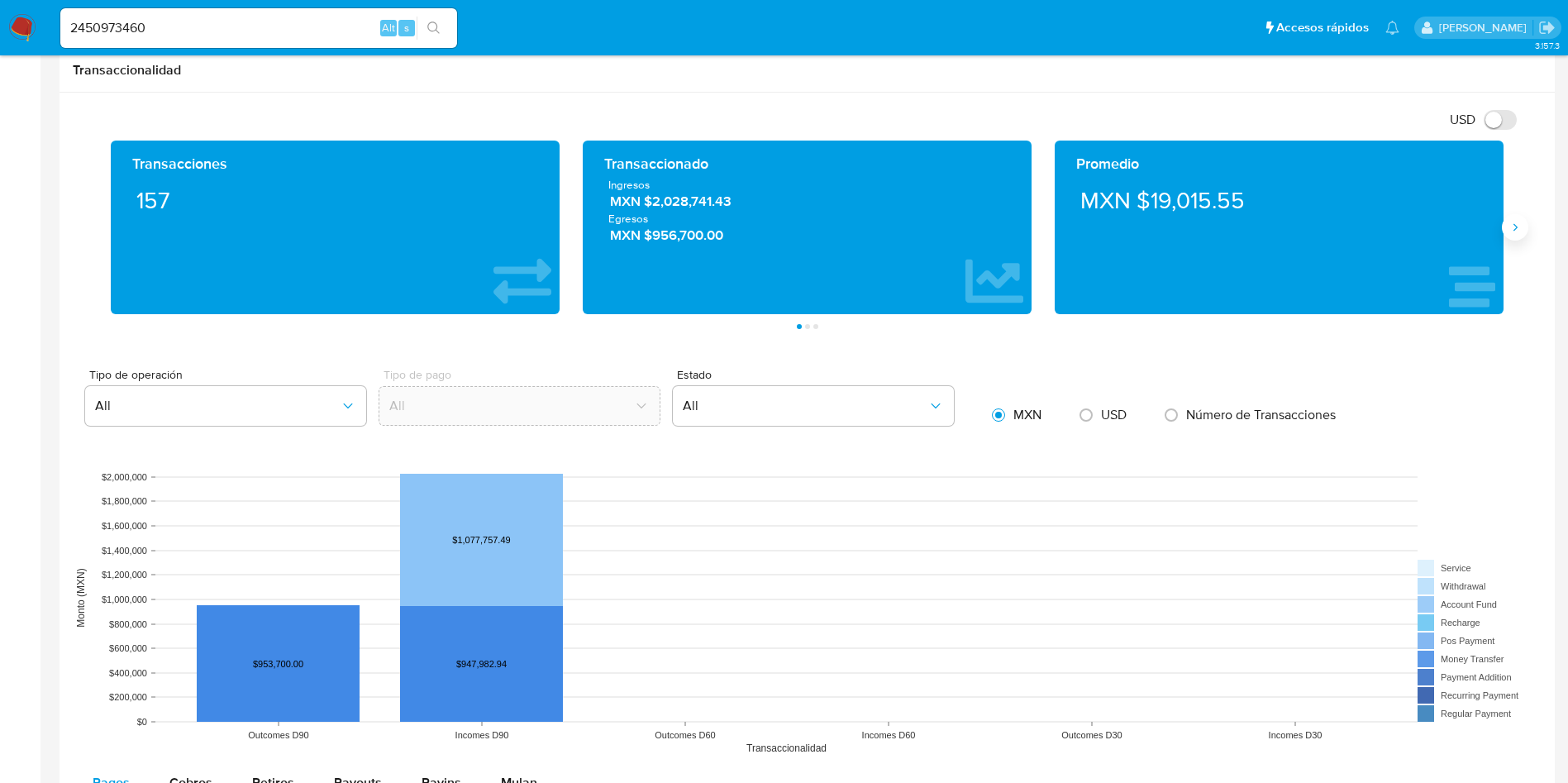
click at [1514, 221] on icon "Siguiente" at bounding box center [1515, 227] width 14 height 14
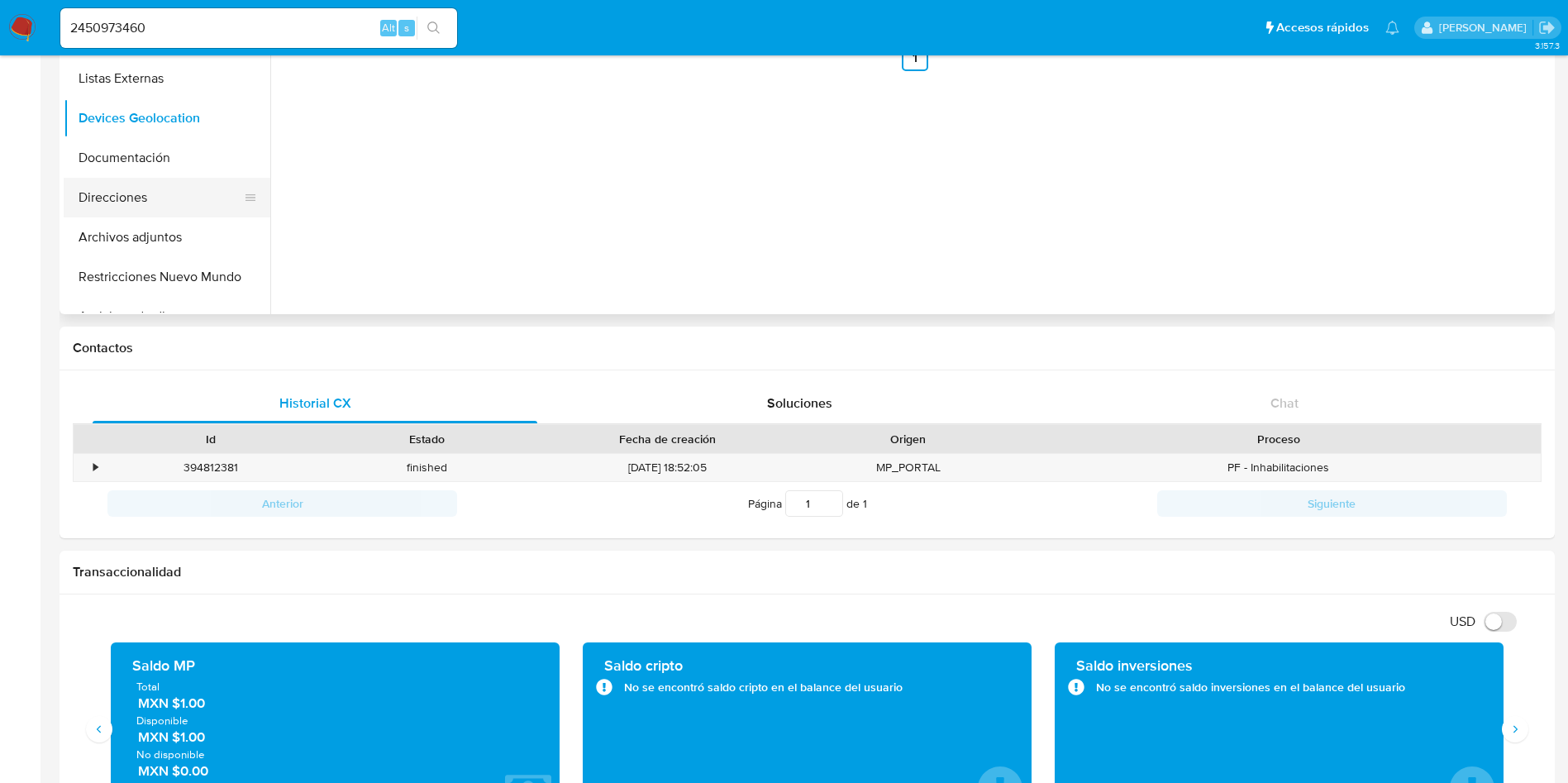
scroll to position [0, 0]
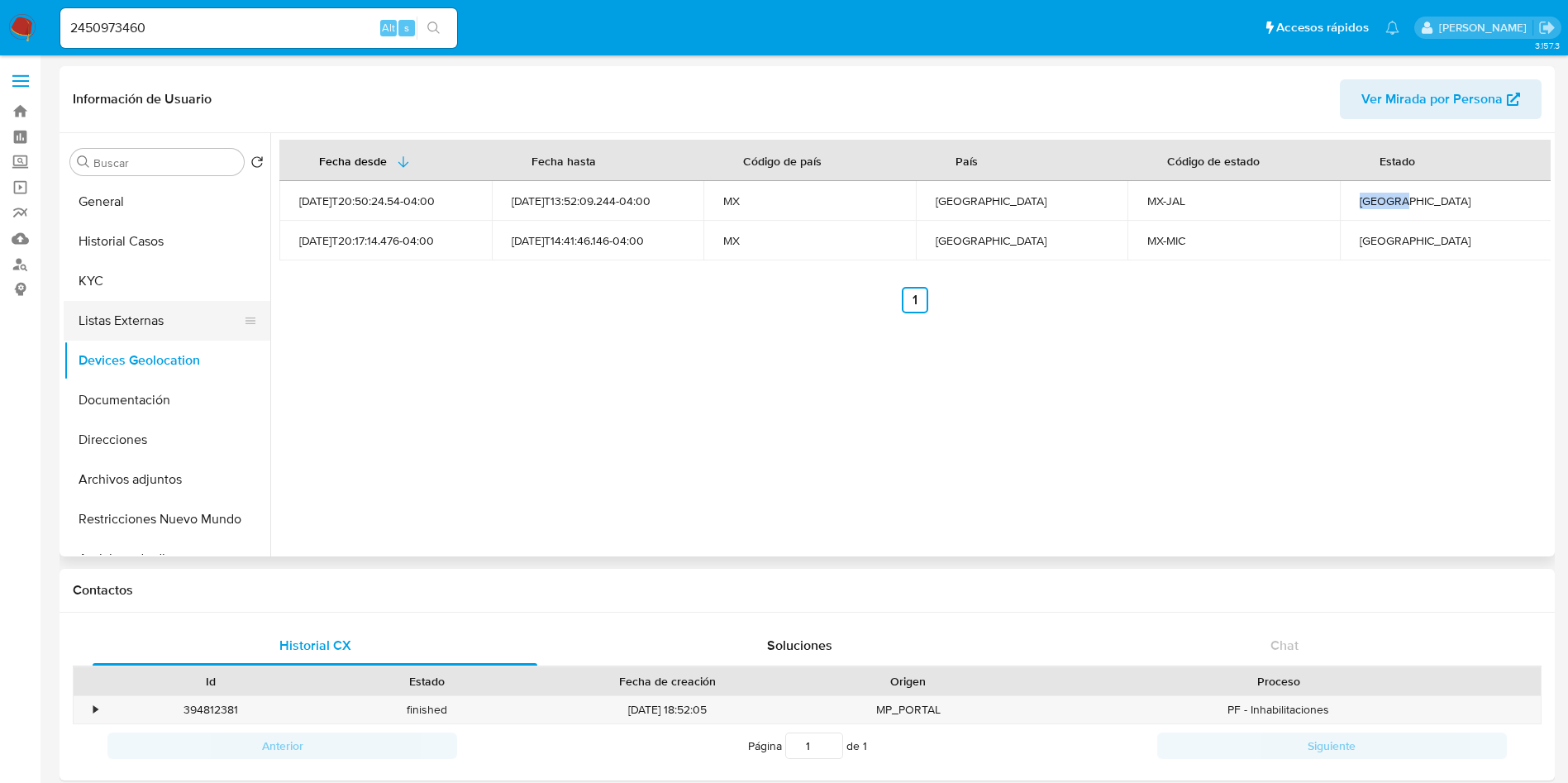
click at [153, 326] on button "Listas Externas" at bounding box center [160, 321] width 193 height 40
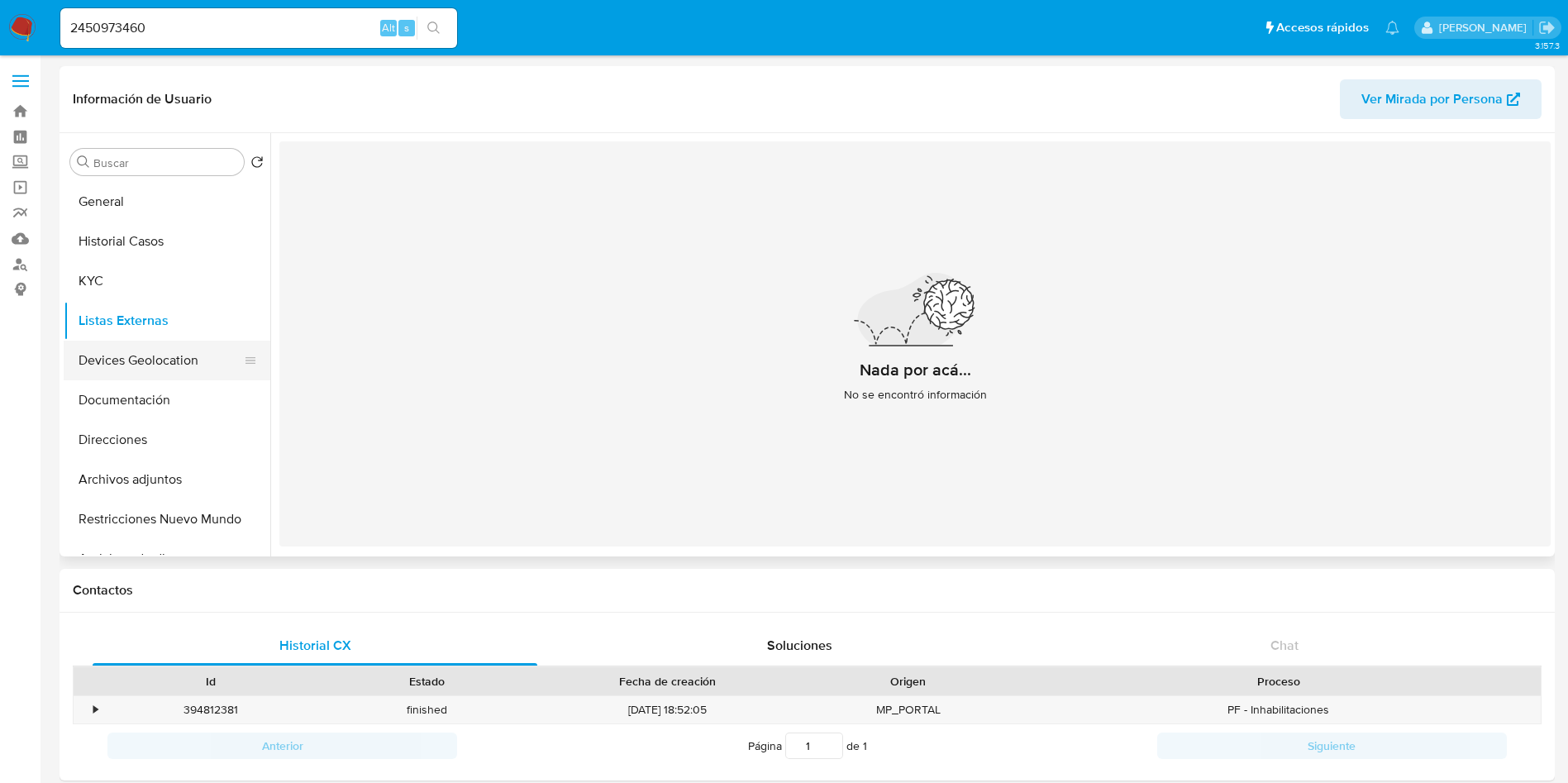
click at [163, 363] on button "Devices Geolocation" at bounding box center [160, 360] width 193 height 40
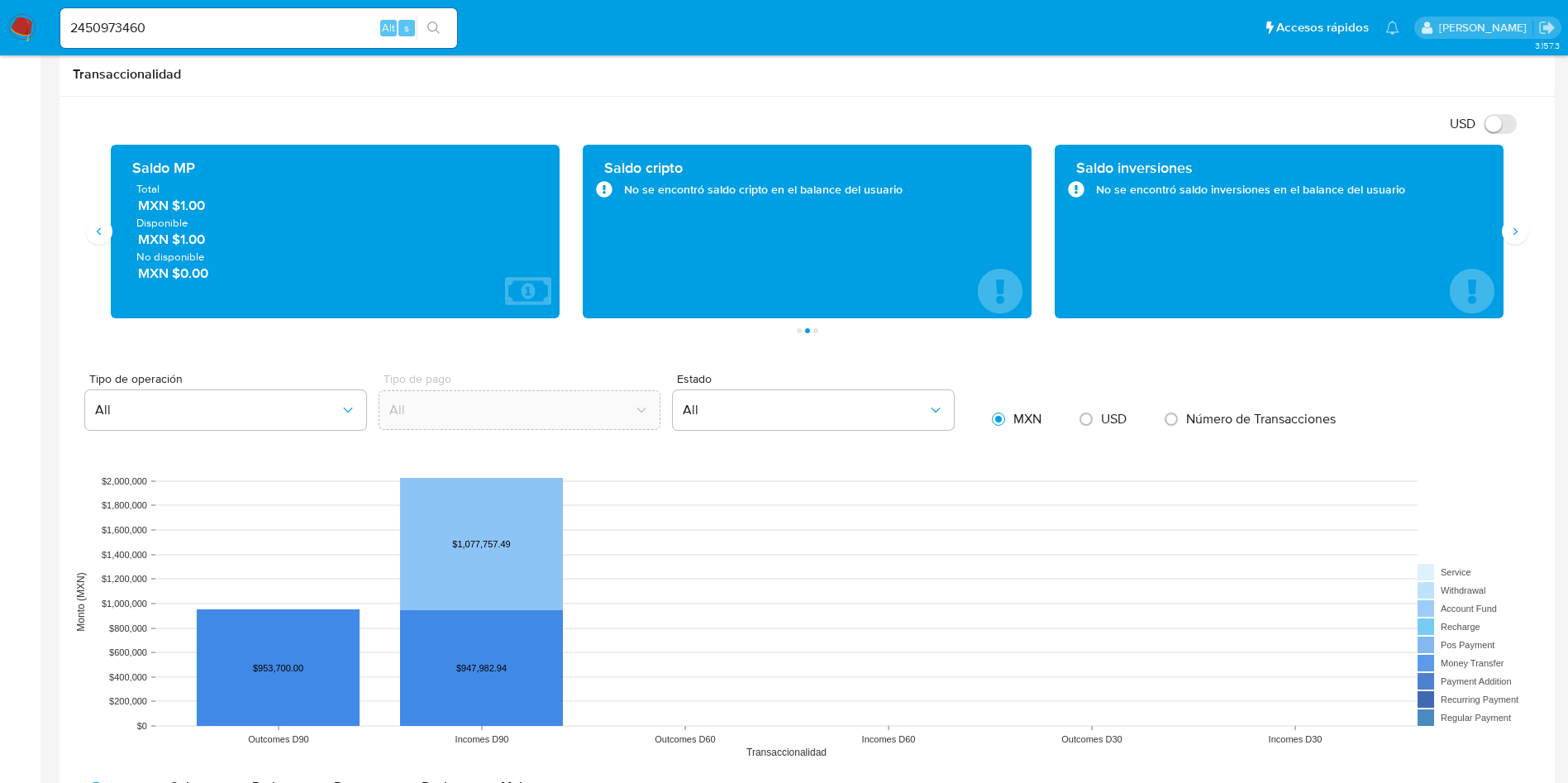
scroll to position [744, 0]
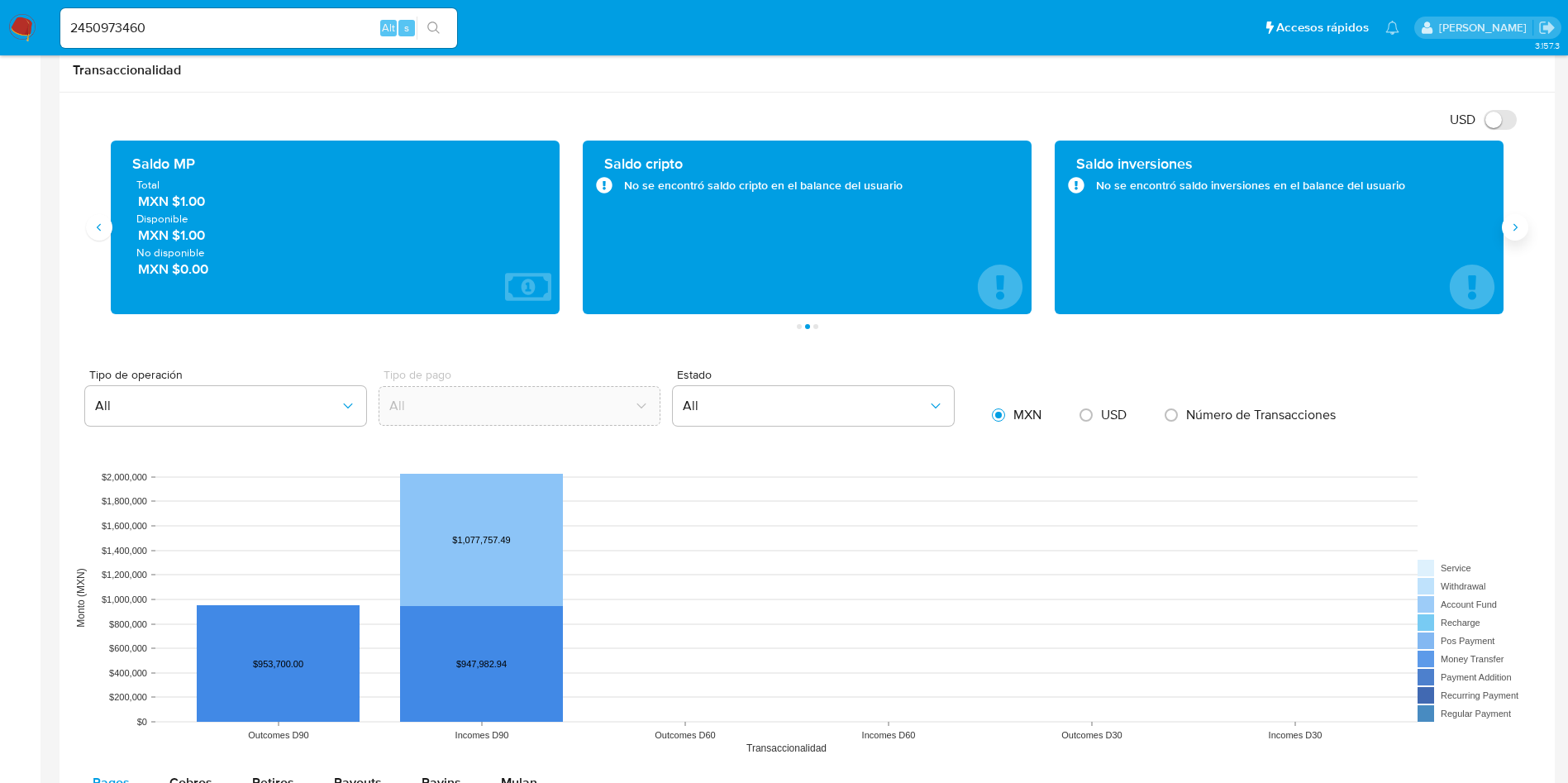
click at [1519, 231] on icon "Siguiente" at bounding box center [1515, 227] width 14 height 14
click at [97, 230] on icon "Anterior" at bounding box center [100, 227] width 14 height 14
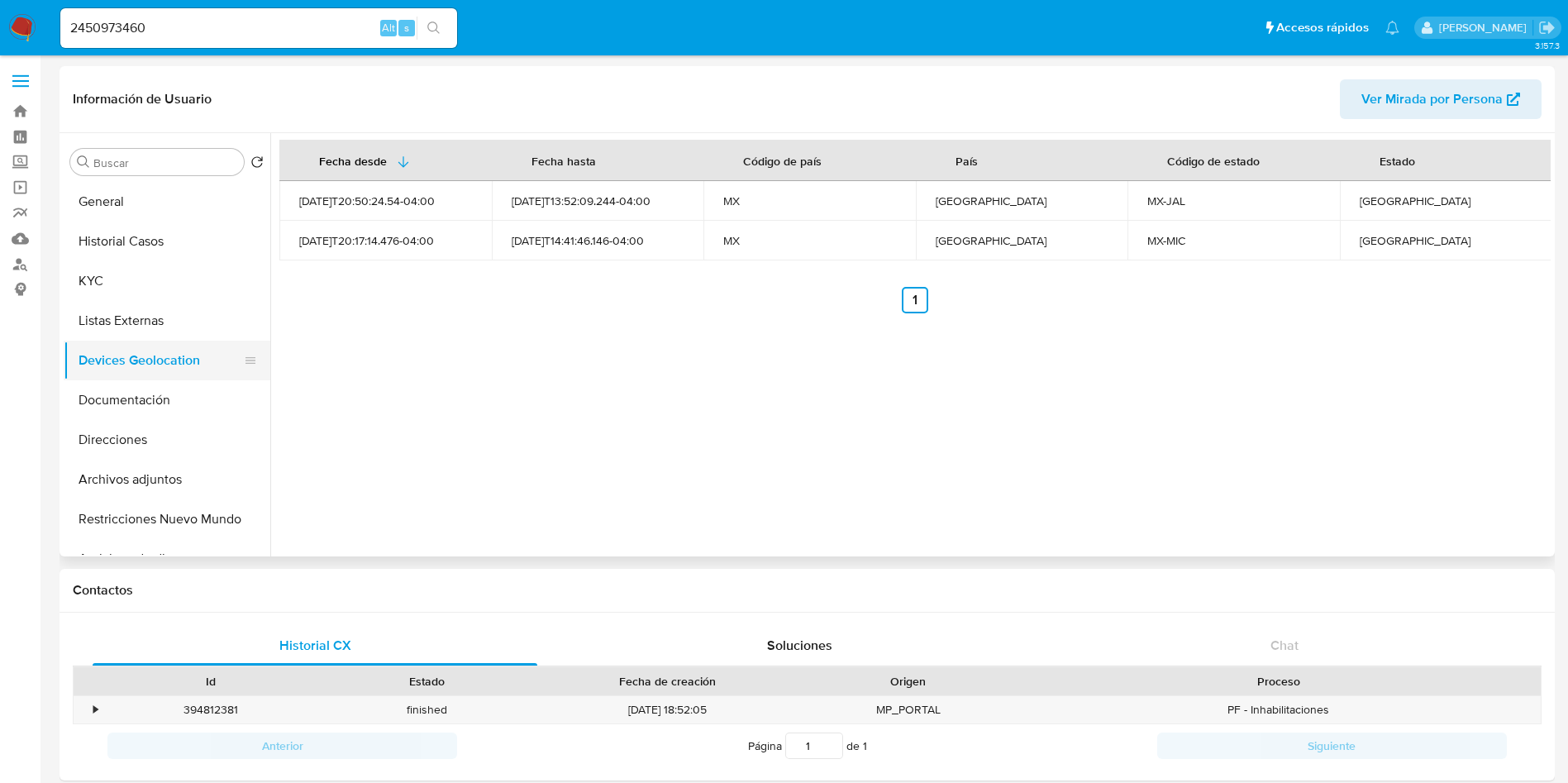
click at [147, 372] on button "Devices Geolocation" at bounding box center [160, 360] width 193 height 40
click at [143, 402] on button "Documentación" at bounding box center [160, 400] width 193 height 40
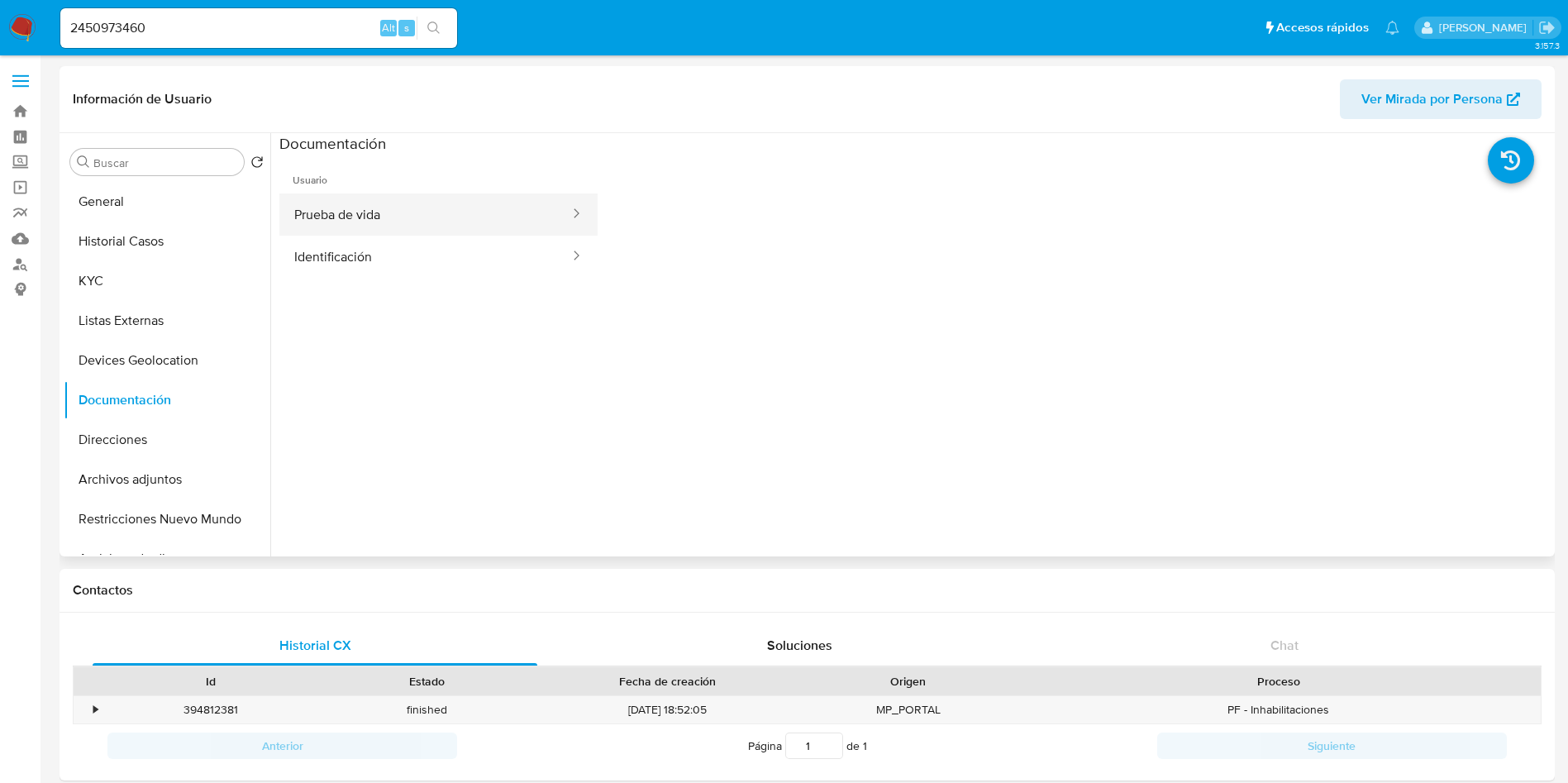
click at [451, 214] on button "Prueba de vida" at bounding box center [425, 214] width 292 height 43
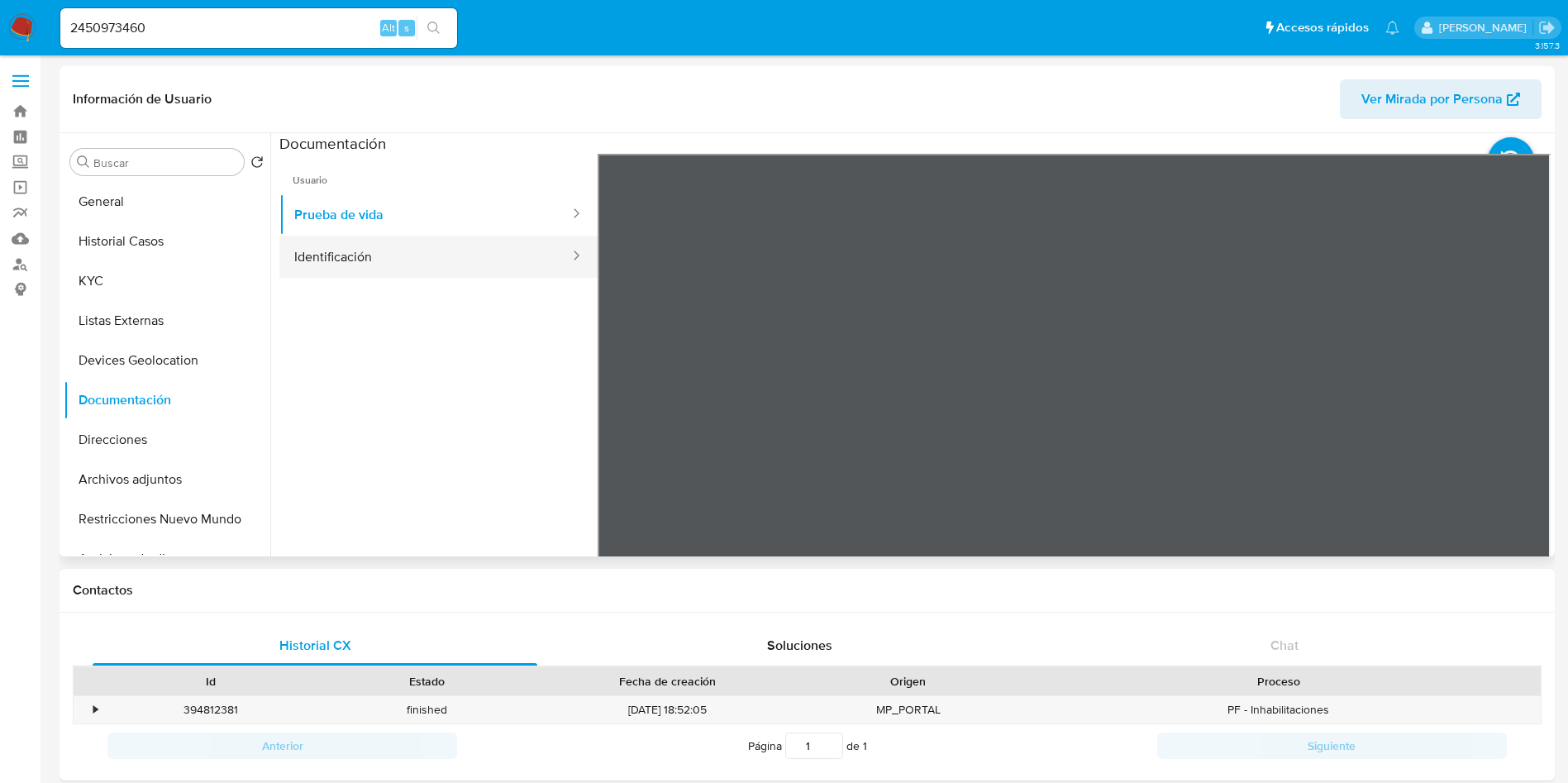
click at [432, 243] on button "Identificación" at bounding box center [425, 257] width 292 height 43
click at [1524, 415] on icon at bounding box center [1530, 422] width 33 height 33
